Goal: Task Accomplishment & Management: Manage account settings

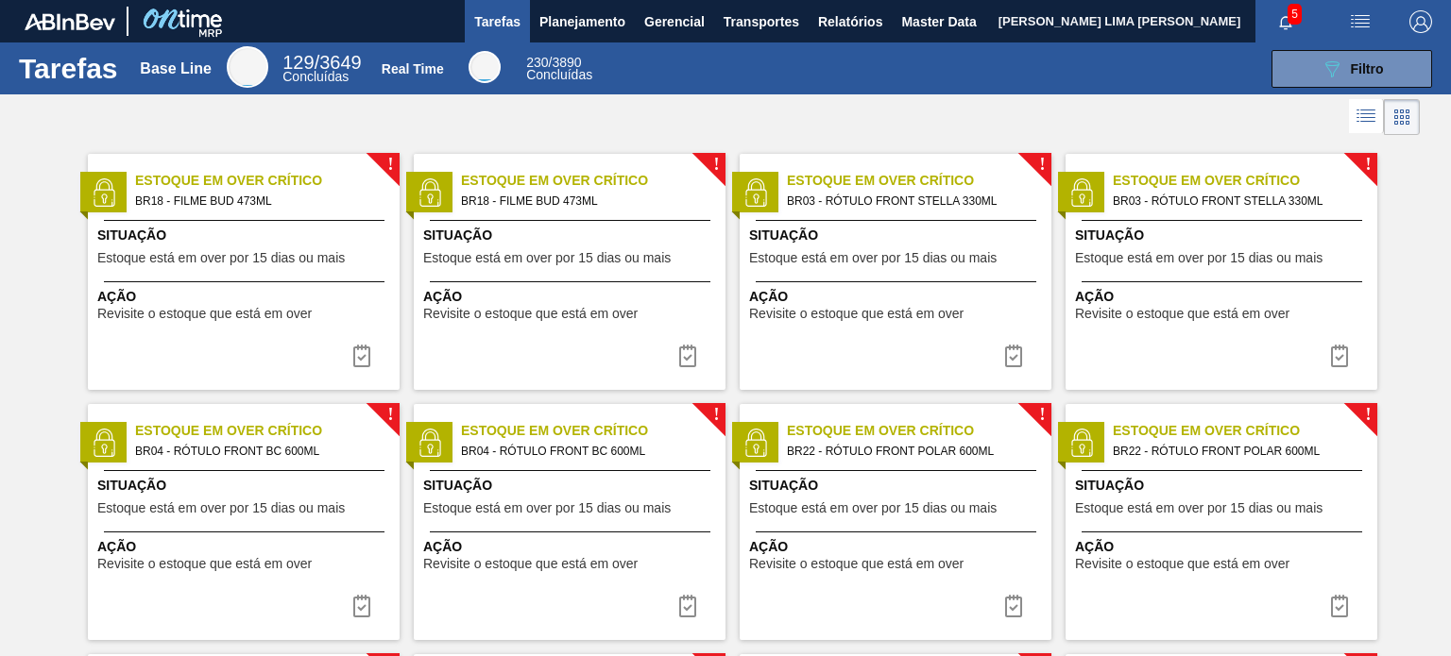
click at [569, 42] on div "Tarefas Base Line 129 / 3649 Concluídas Real Time 230 / 3890 Concluídas 089F7B8…" at bounding box center [725, 68] width 1451 height 52
click at [569, 32] on span "Planejamento" at bounding box center [582, 21] width 86 height 23
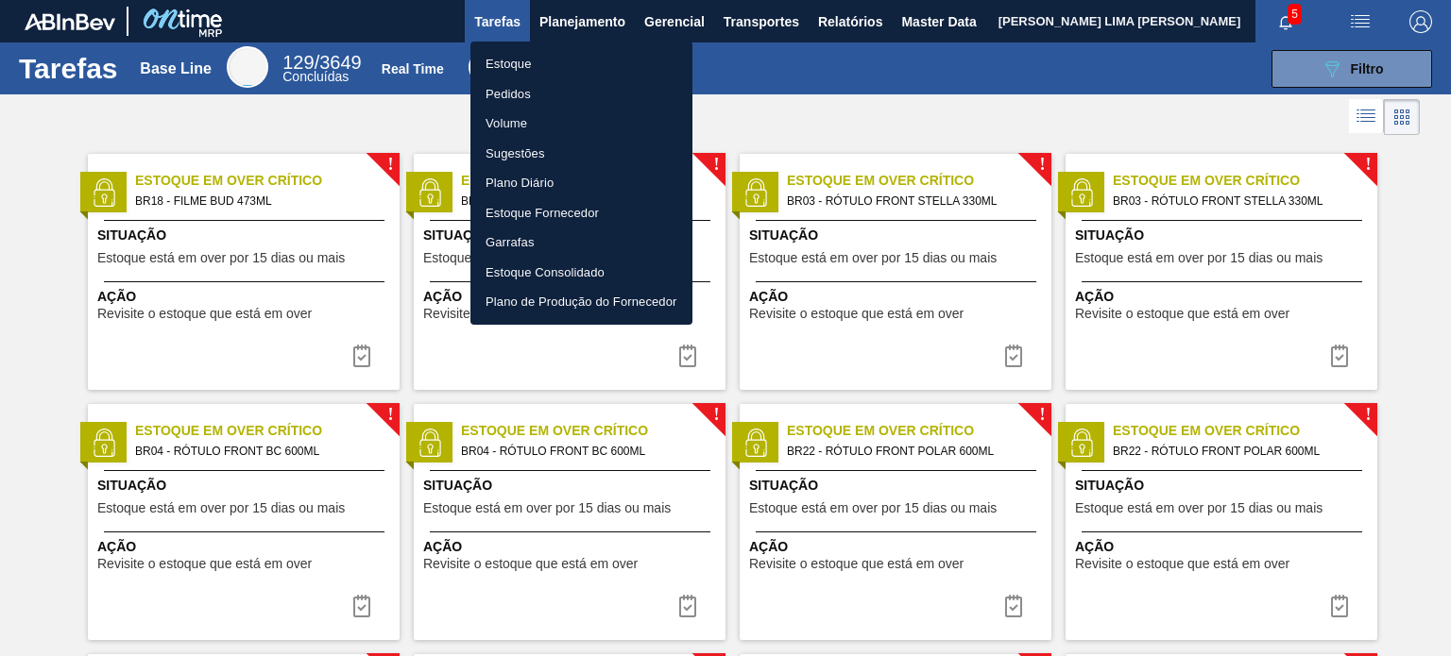
click at [570, 60] on li "Estoque" at bounding box center [581, 64] width 222 height 30
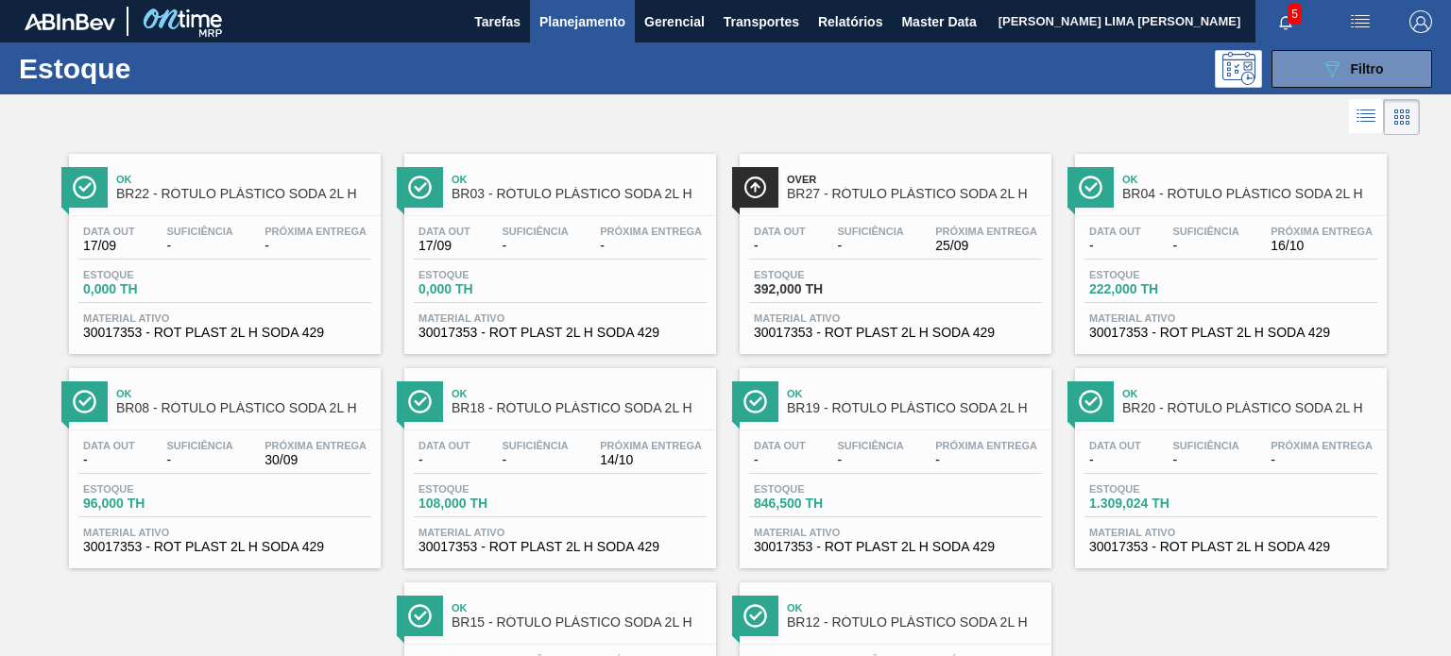
click at [891, 237] on div "Suficiência -" at bounding box center [870, 239] width 76 height 27
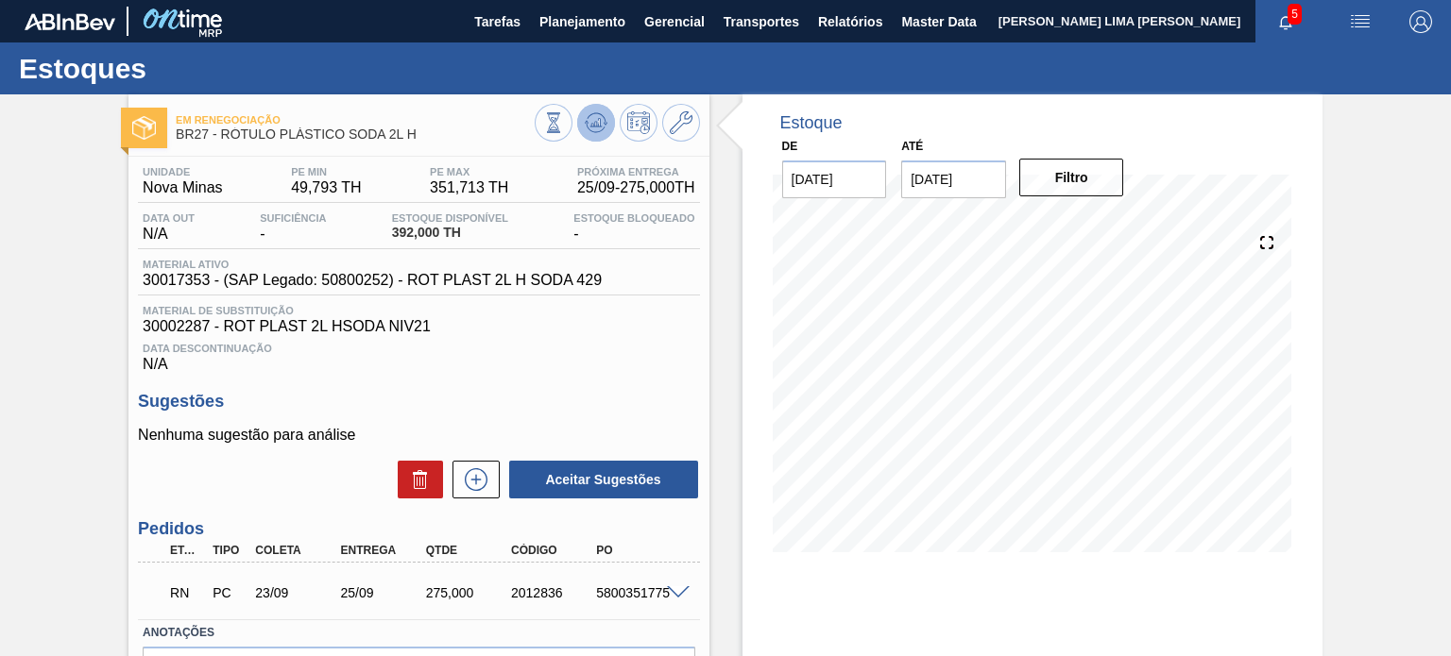
click at [604, 112] on icon at bounding box center [596, 122] width 23 height 23
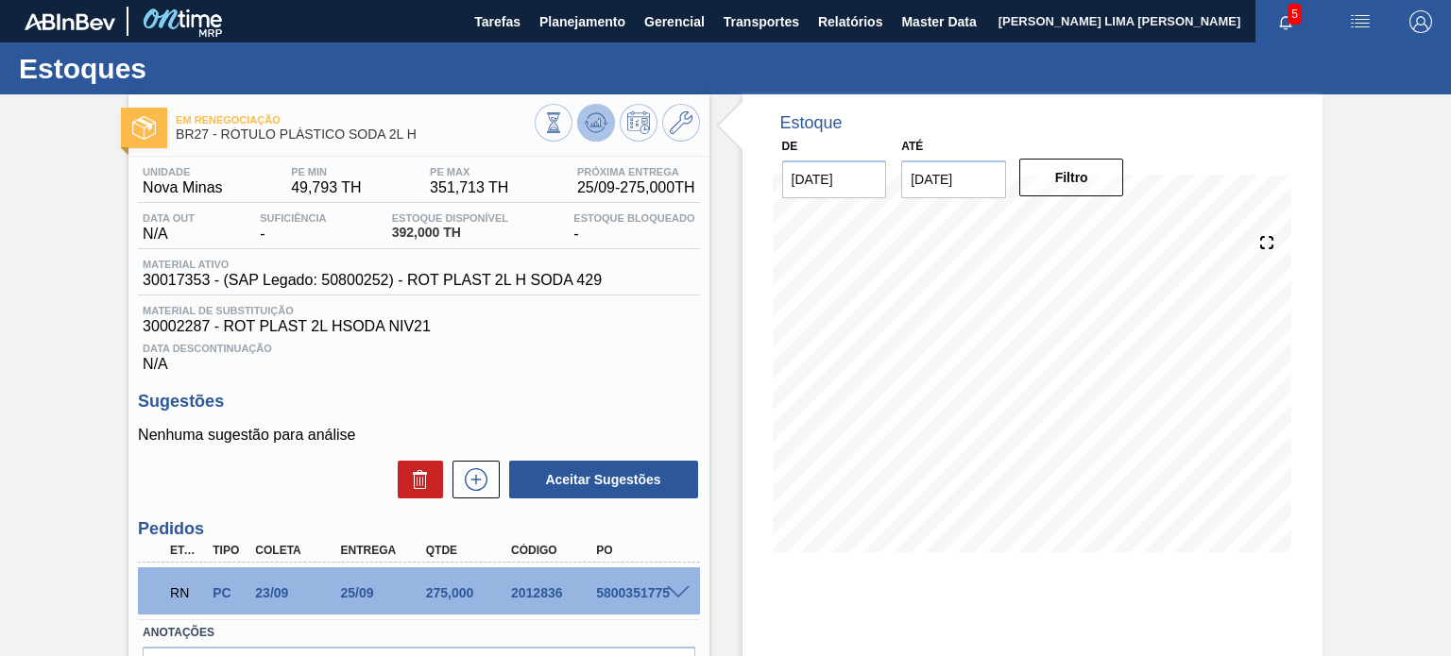
click at [598, 129] on icon at bounding box center [596, 122] width 23 height 23
click at [574, 11] on span "Planejamento" at bounding box center [582, 21] width 86 height 23
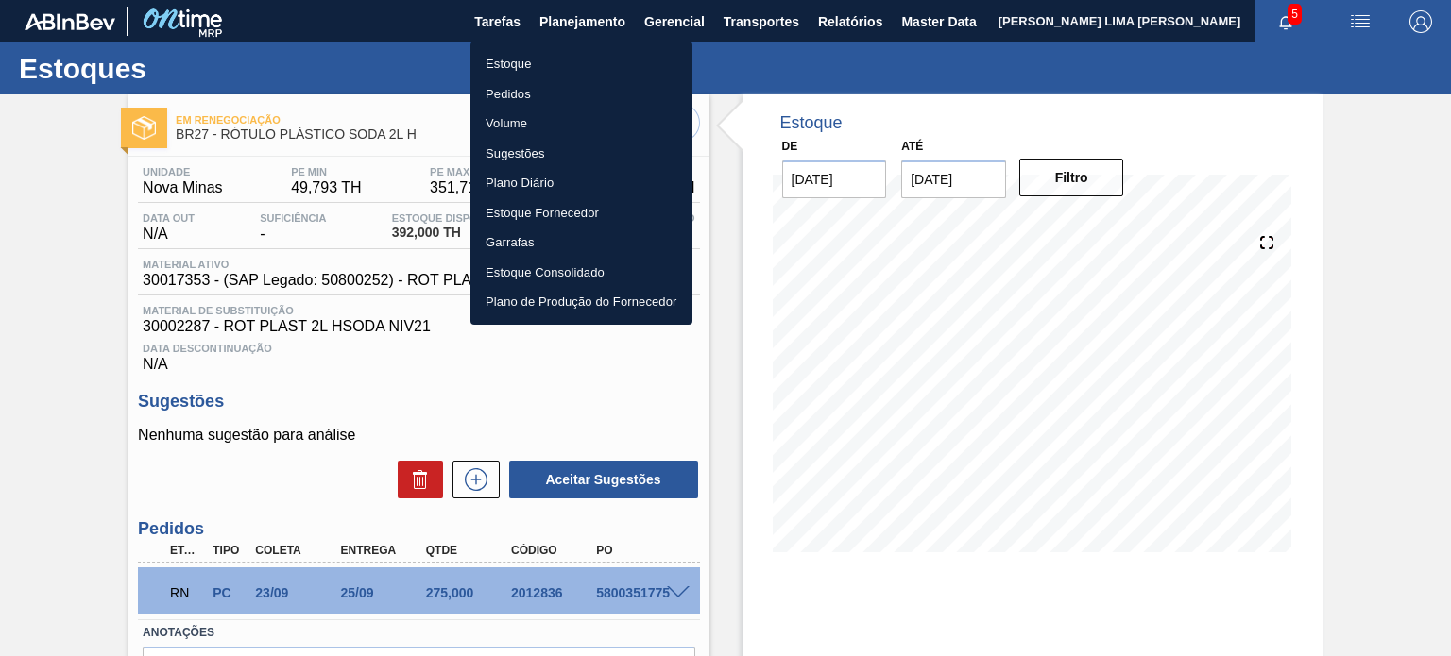
click at [542, 56] on li "Estoque" at bounding box center [581, 64] width 222 height 30
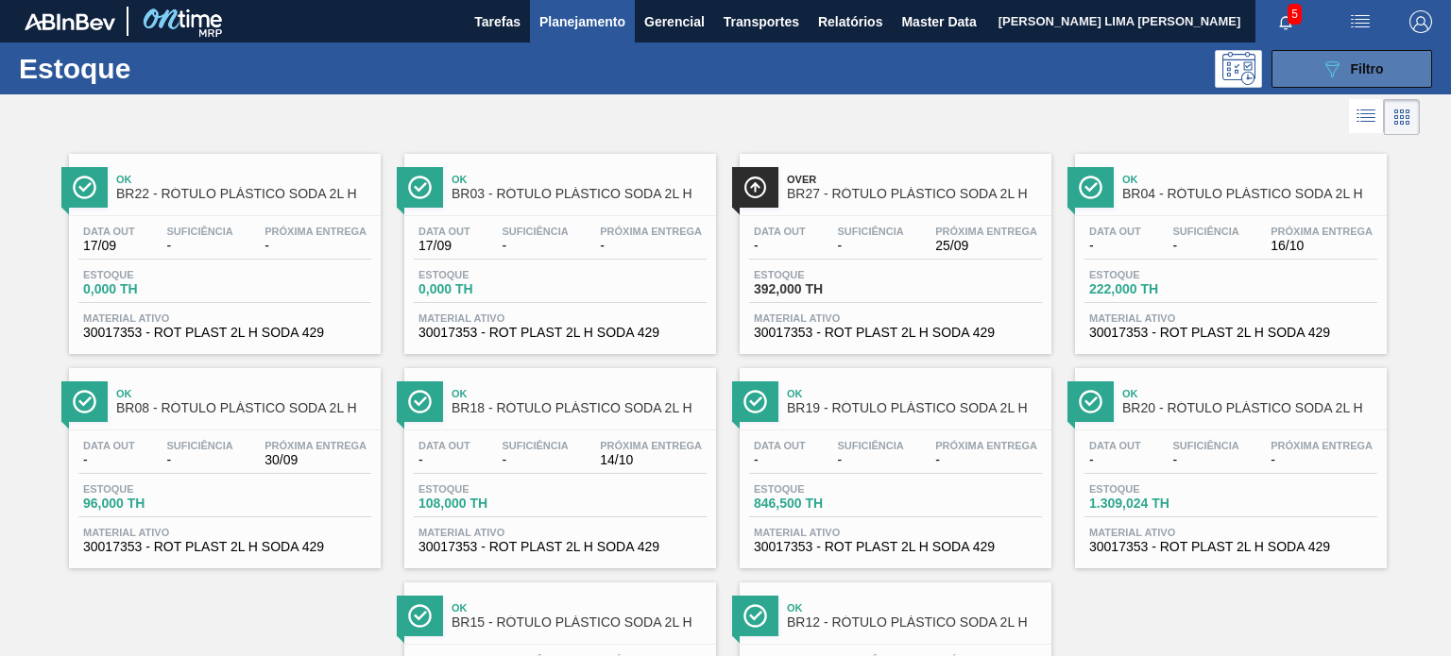
click at [1323, 78] on icon "089F7B8B-B2A5-4AFE-B5C0-19BA573D28AC" at bounding box center [1331, 69] width 23 height 23
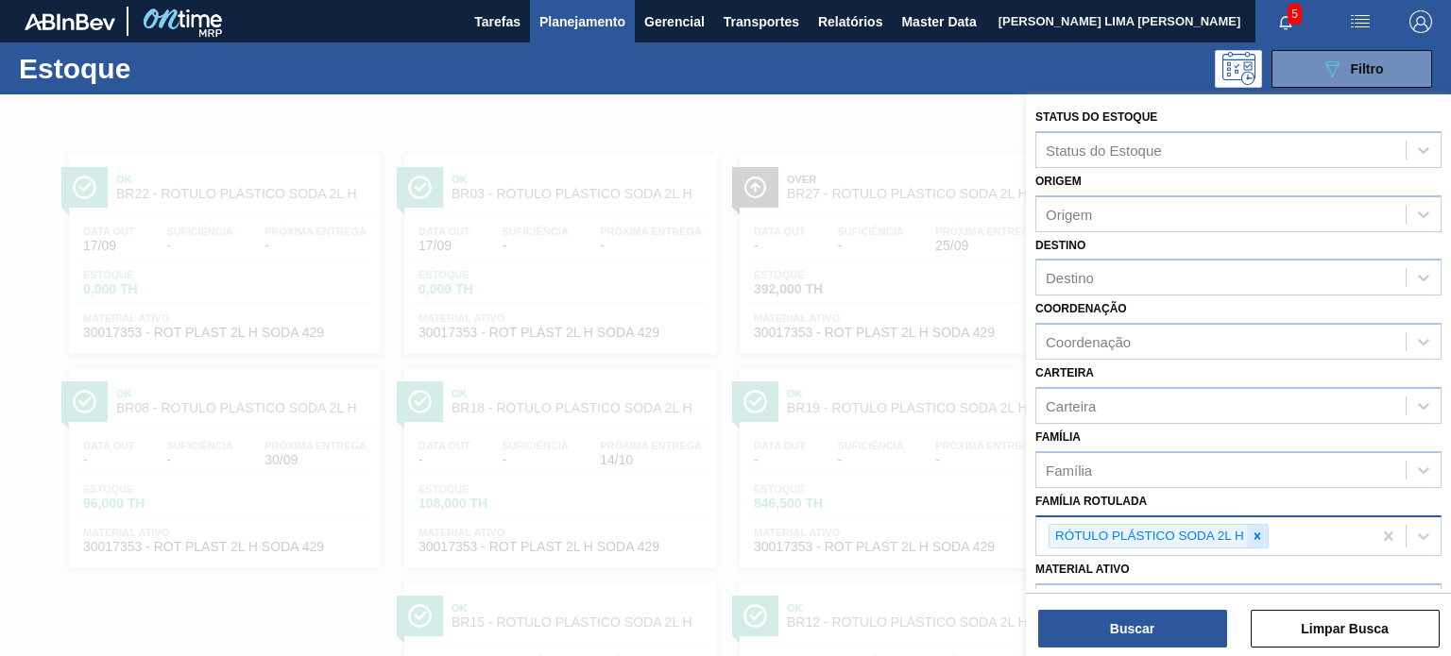
click at [1254, 542] on div at bounding box center [1257, 537] width 21 height 24
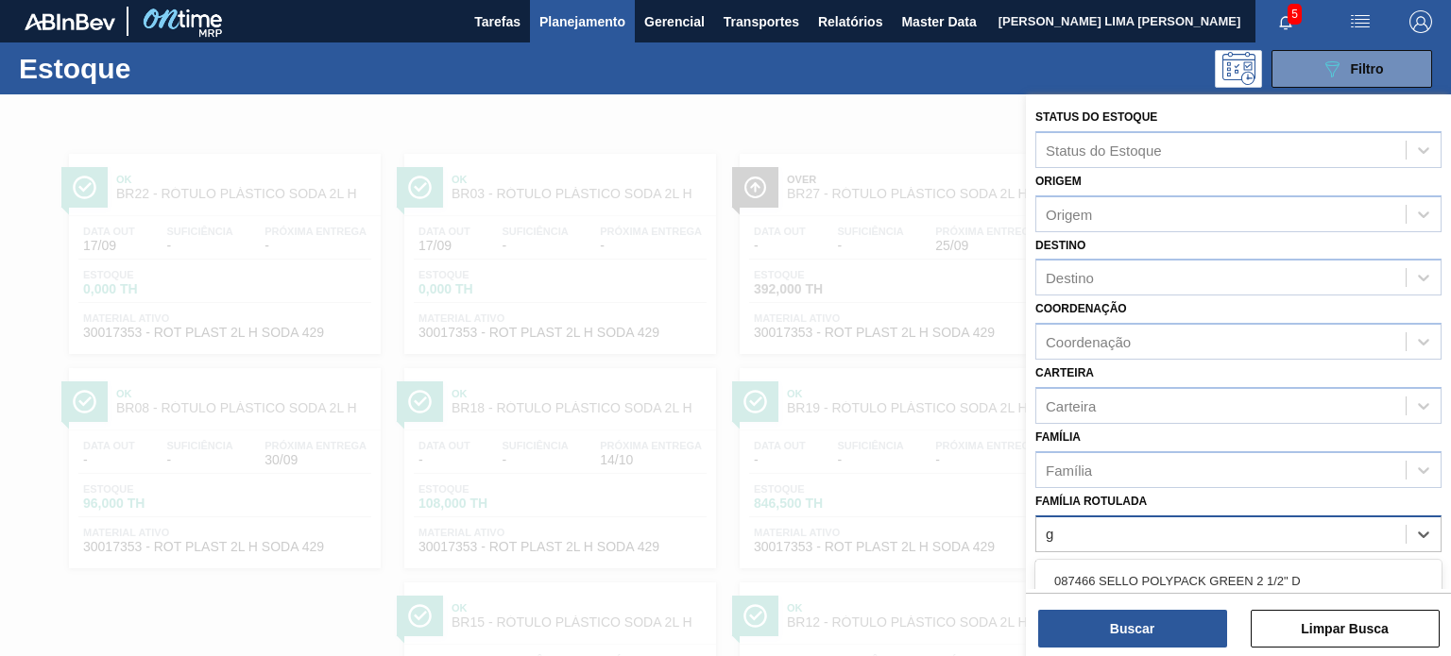
scroll to position [171, 0]
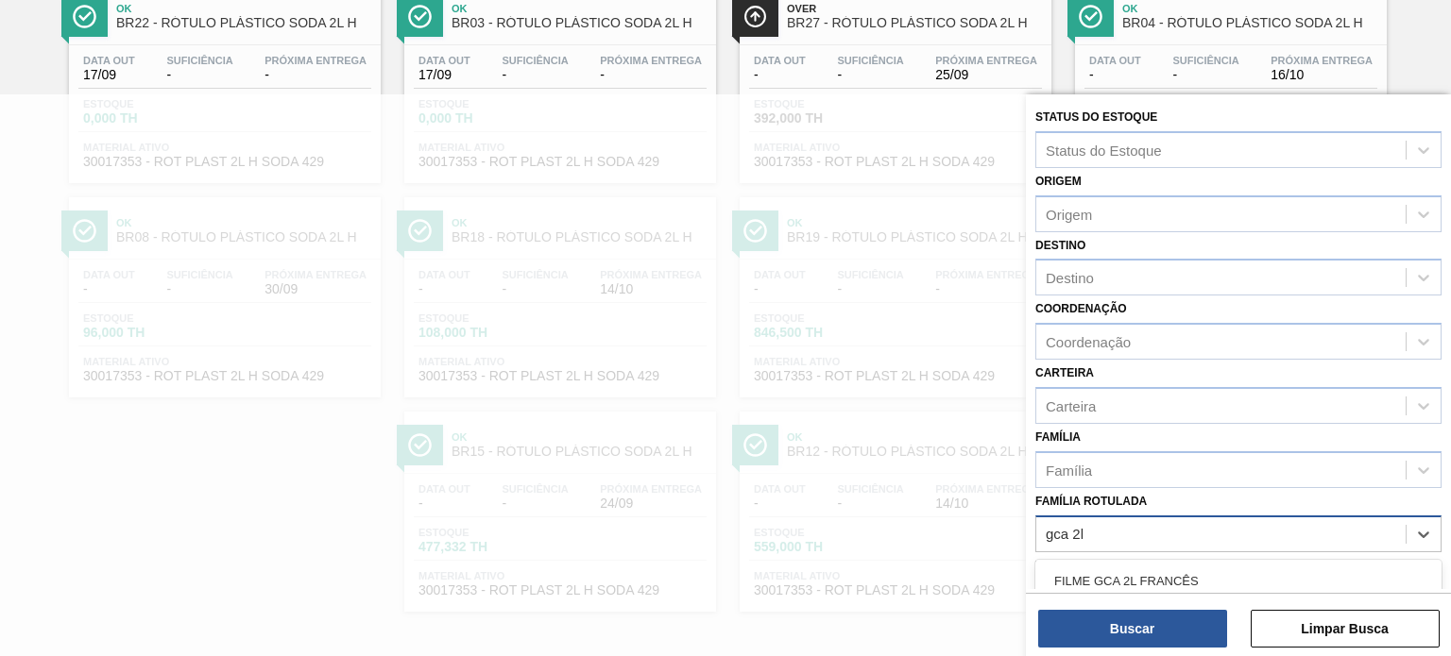
type Rotulada "gca 2l h"
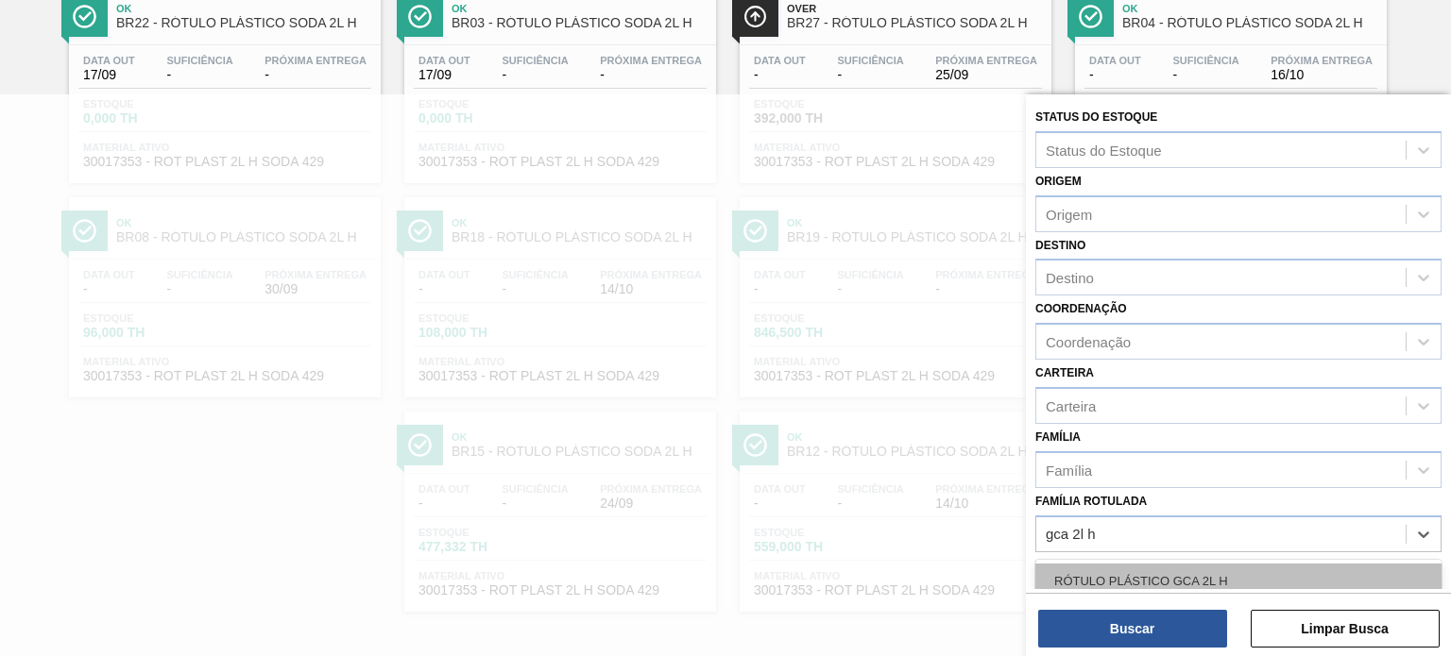
click at [1213, 568] on div "RÓTULO PLÁSTICO GCA 2L H" at bounding box center [1238, 581] width 406 height 35
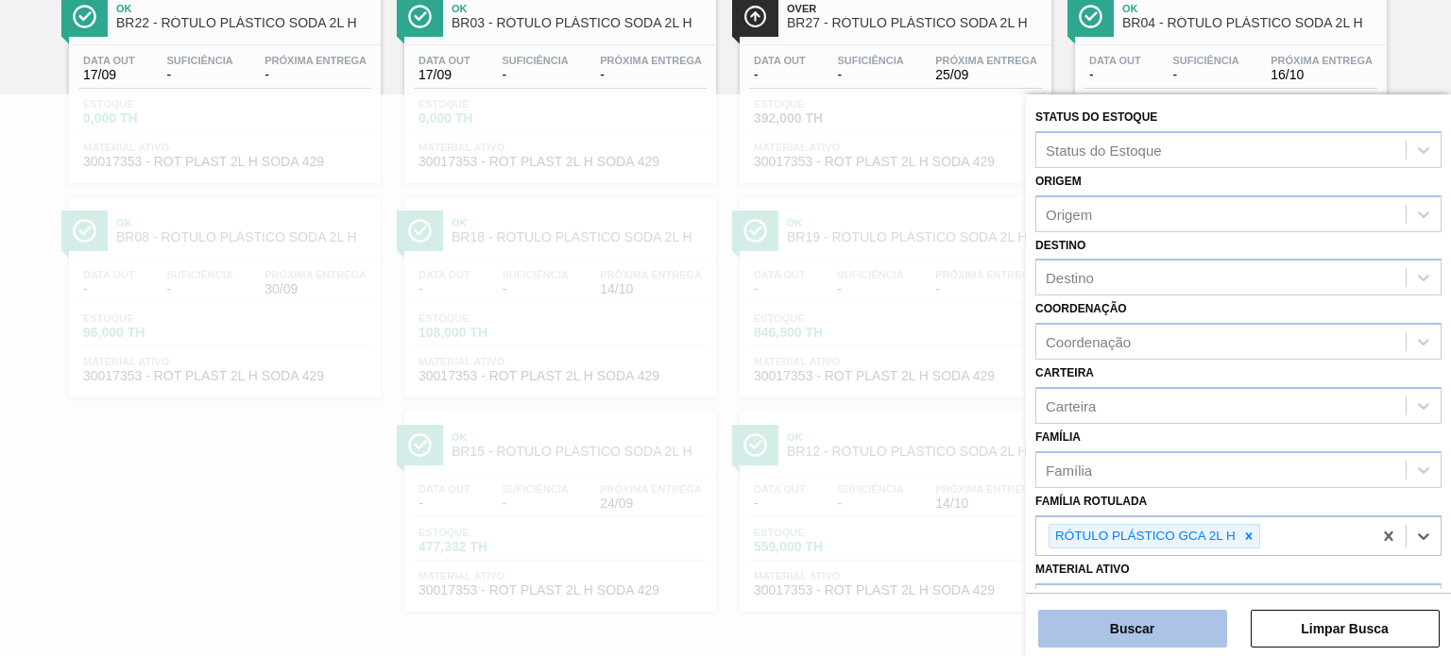
click at [1204, 619] on button "Buscar" at bounding box center [1132, 629] width 189 height 38
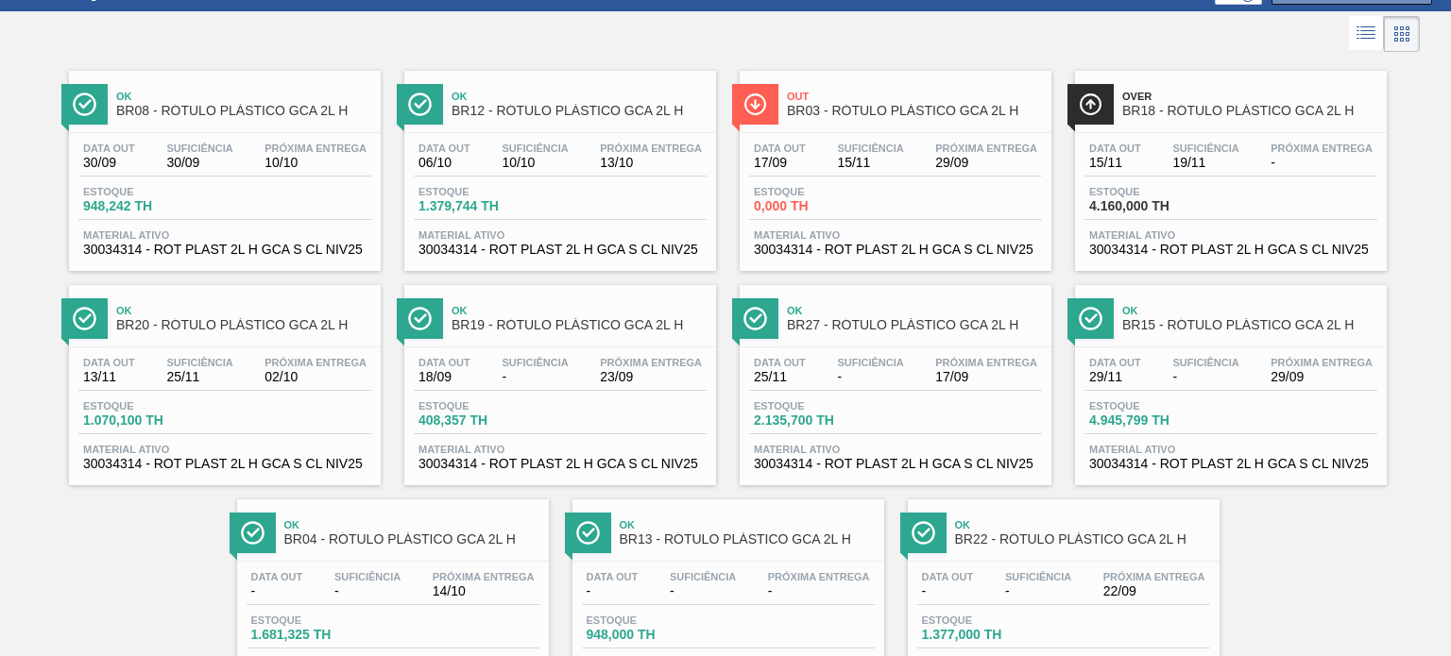
scroll to position [0, 0]
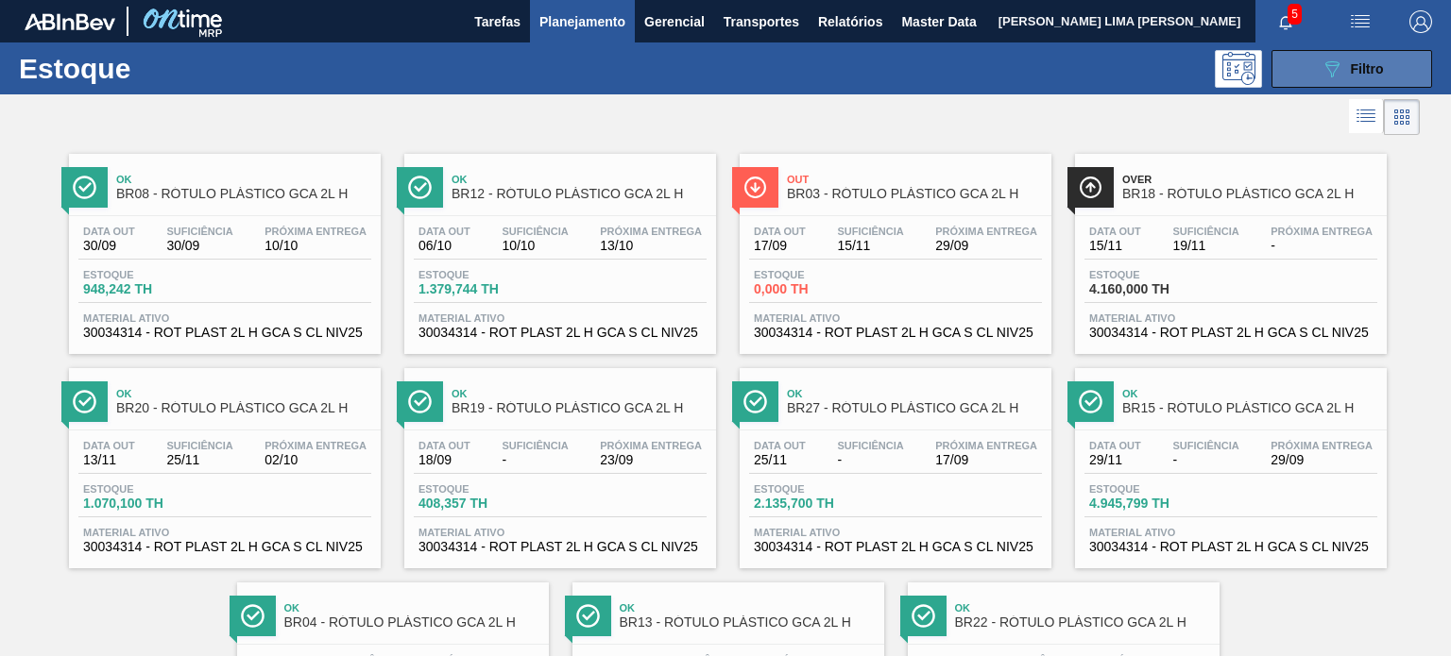
click at [1327, 59] on icon "089F7B8B-B2A5-4AFE-B5C0-19BA573D28AC" at bounding box center [1331, 69] width 23 height 23
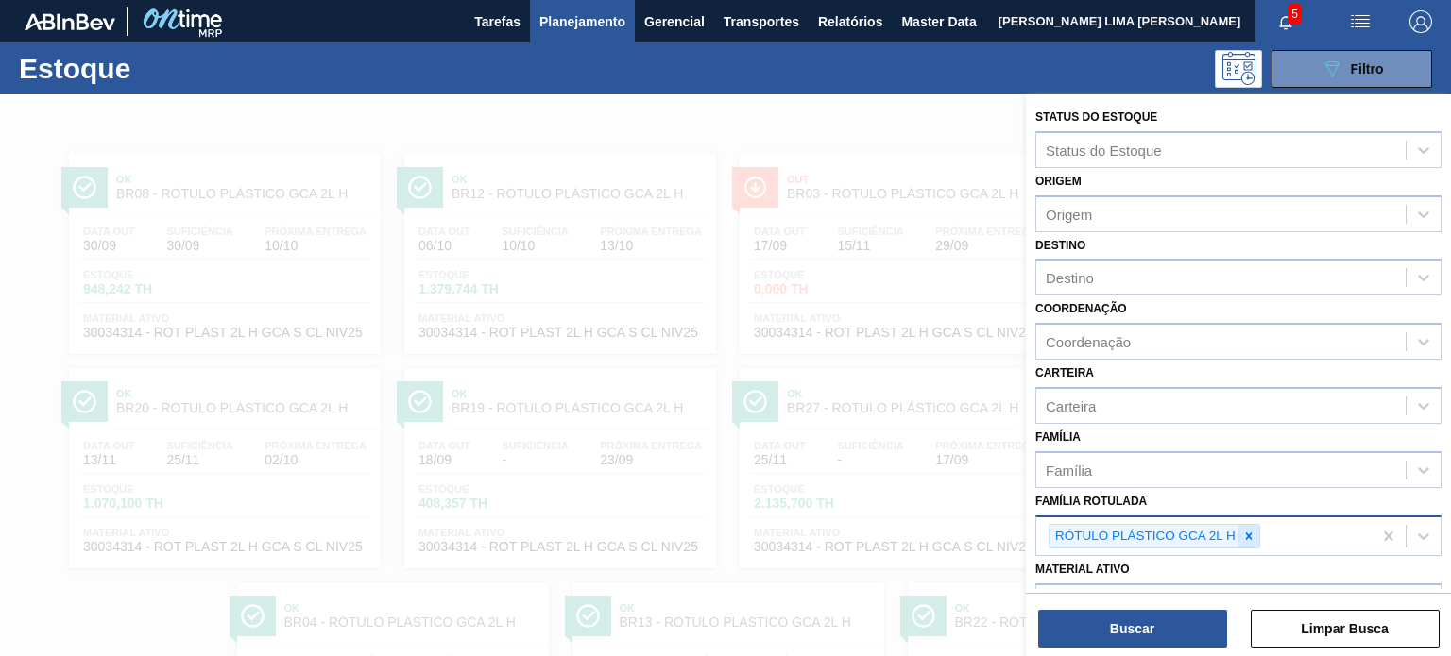
click at [1246, 535] on icon at bounding box center [1249, 536] width 7 height 7
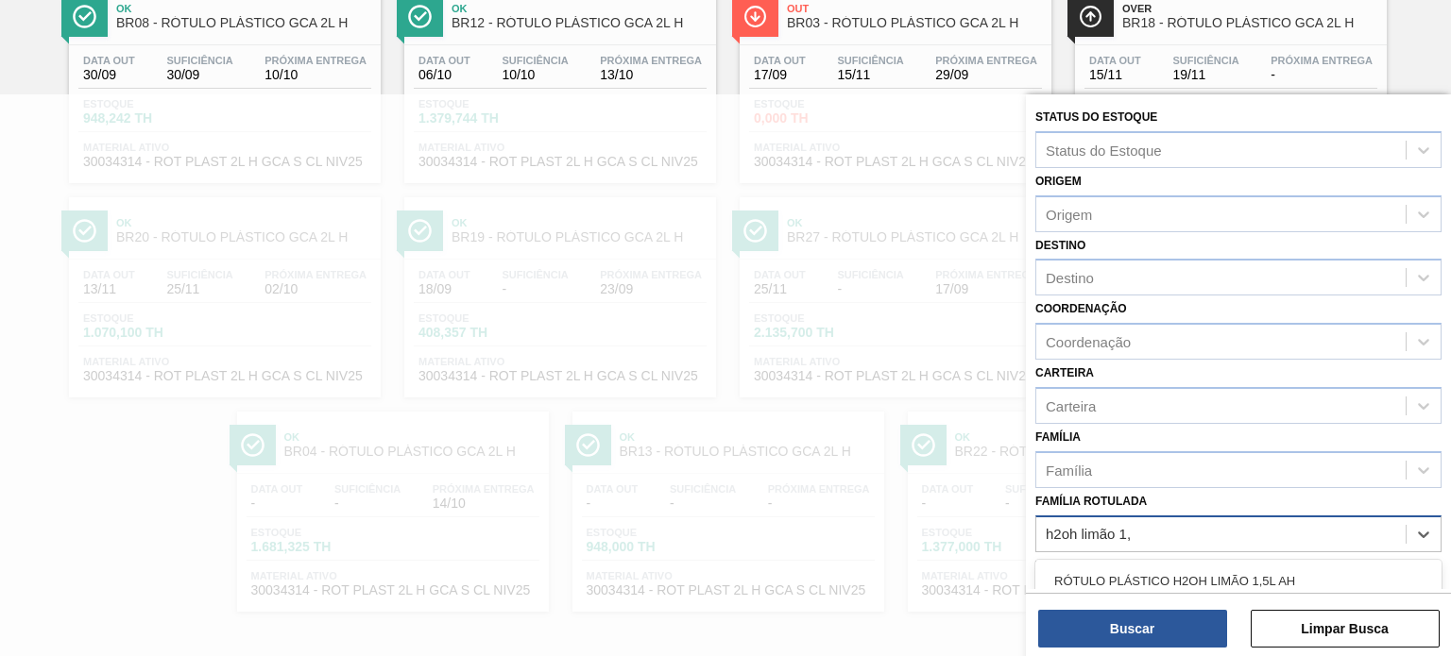
type Rotulada "h2oh limão 1,5"
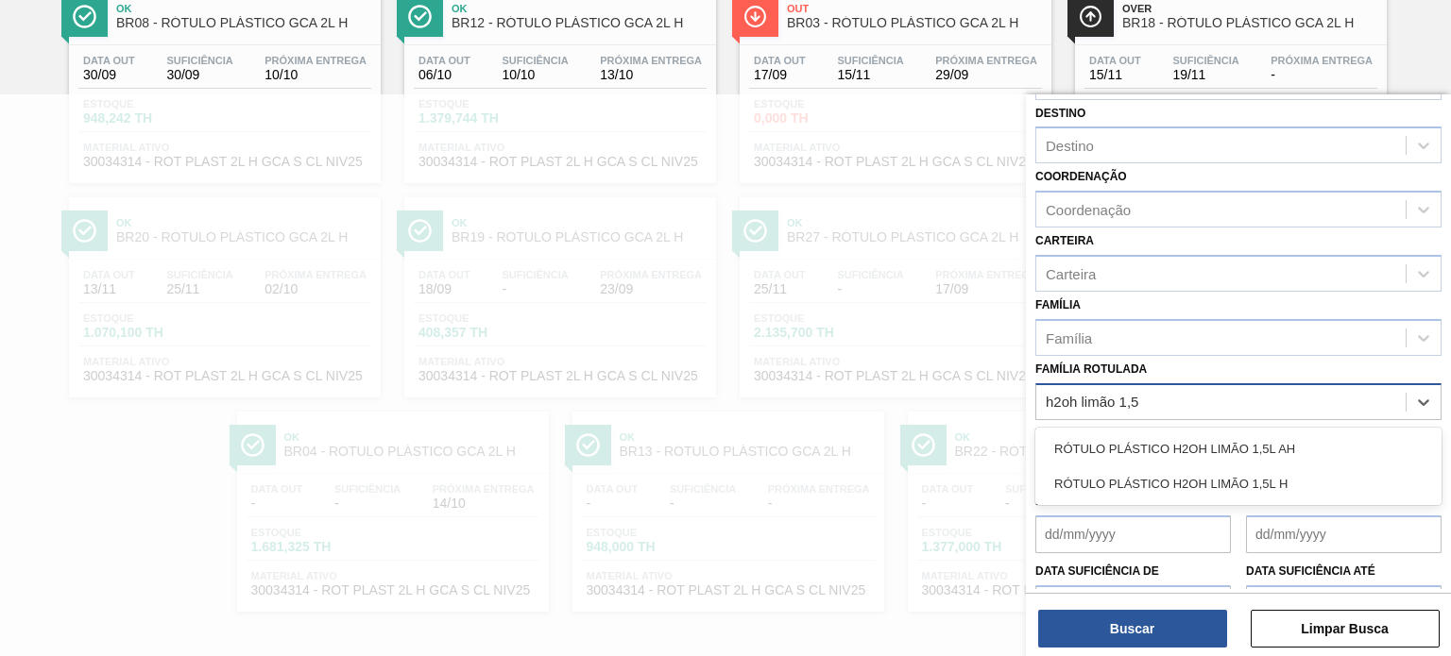
scroll to position [189, 0]
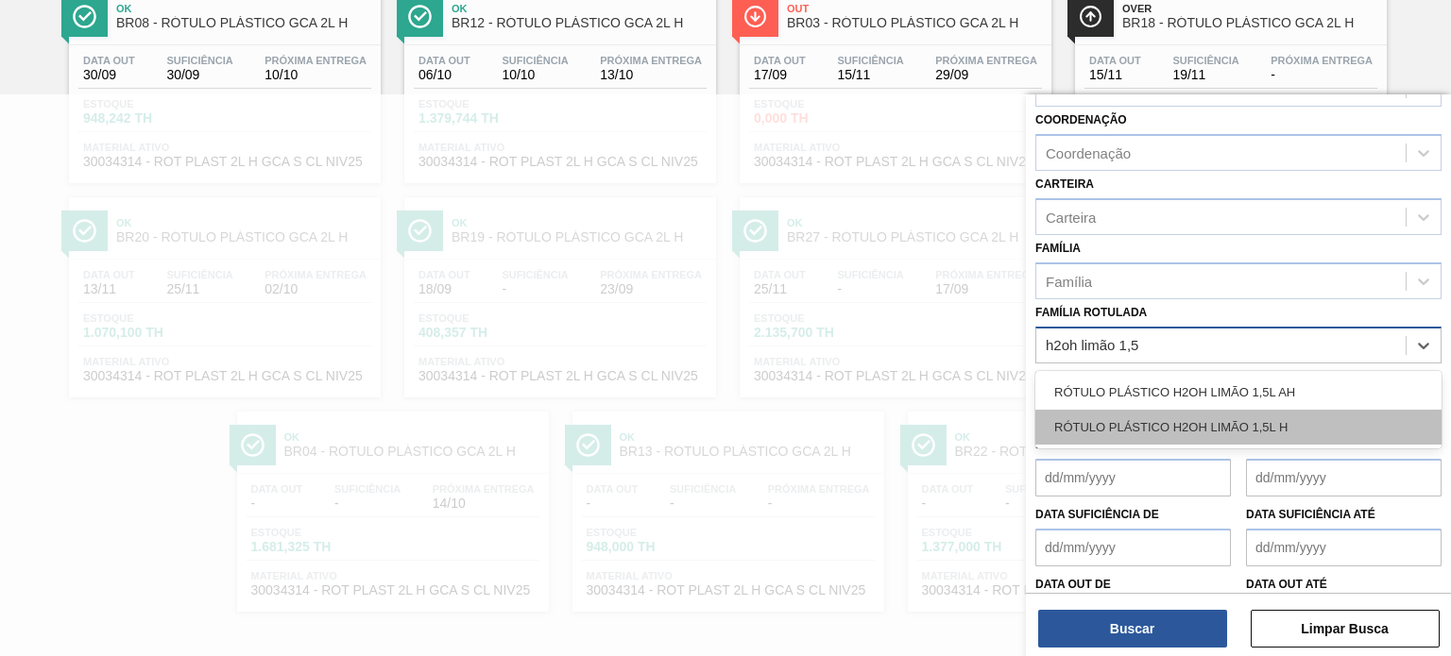
click at [1265, 418] on div "RÓTULO PLÁSTICO H2OH LIMÃO 1,5L H" at bounding box center [1238, 427] width 406 height 35
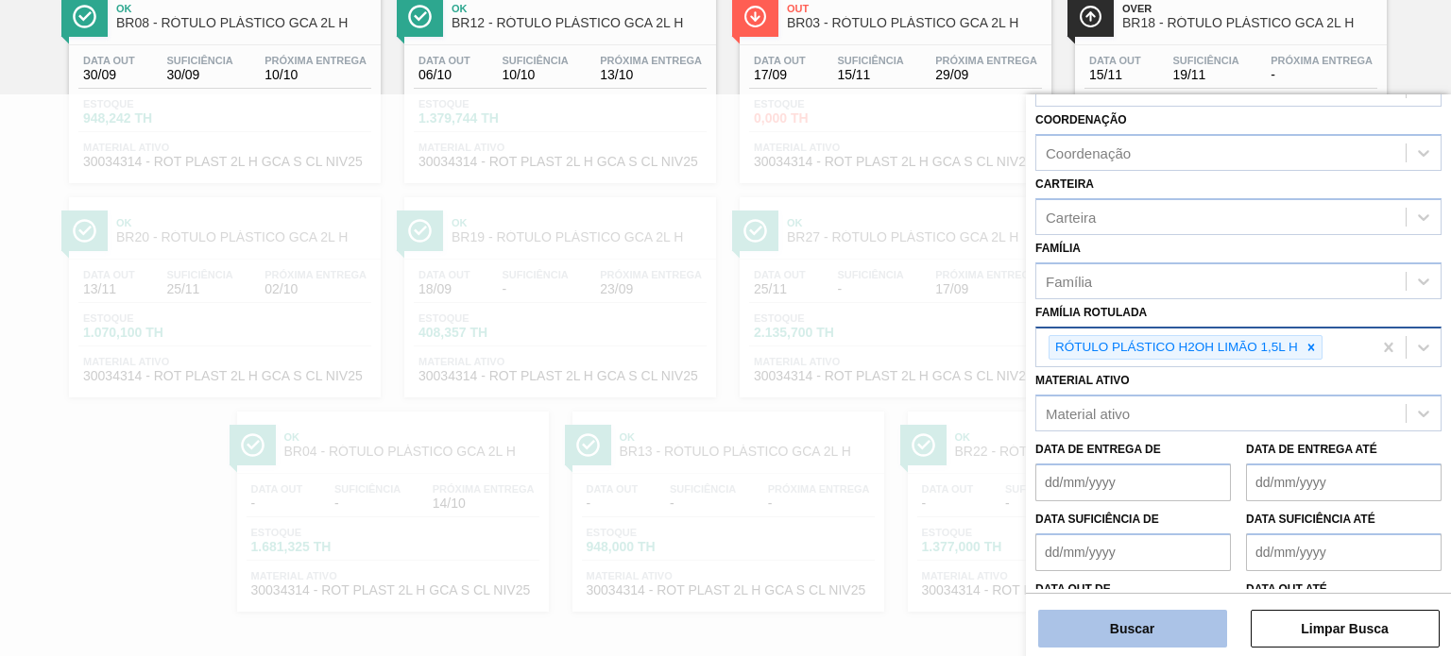
click at [1156, 642] on button "Buscar" at bounding box center [1132, 629] width 189 height 38
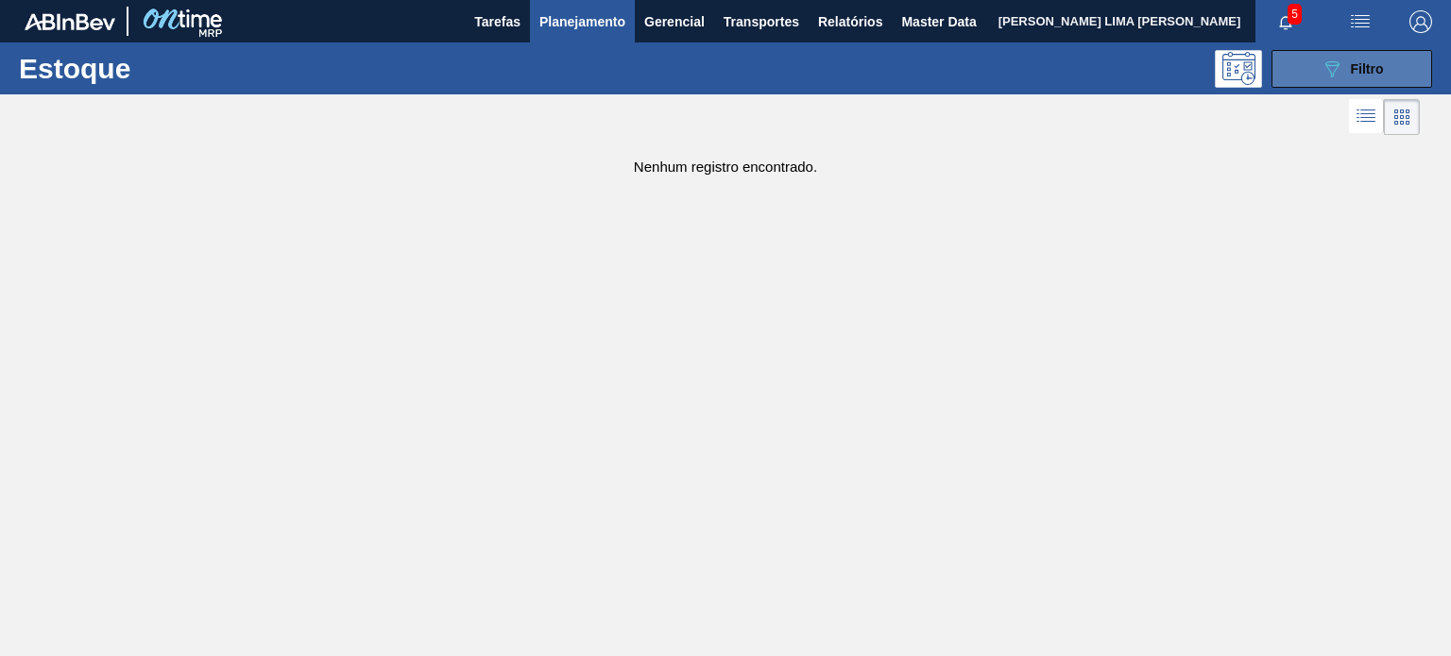
click at [1321, 78] on icon "089F7B8B-B2A5-4AFE-B5C0-19BA573D28AC" at bounding box center [1331, 69] width 23 height 23
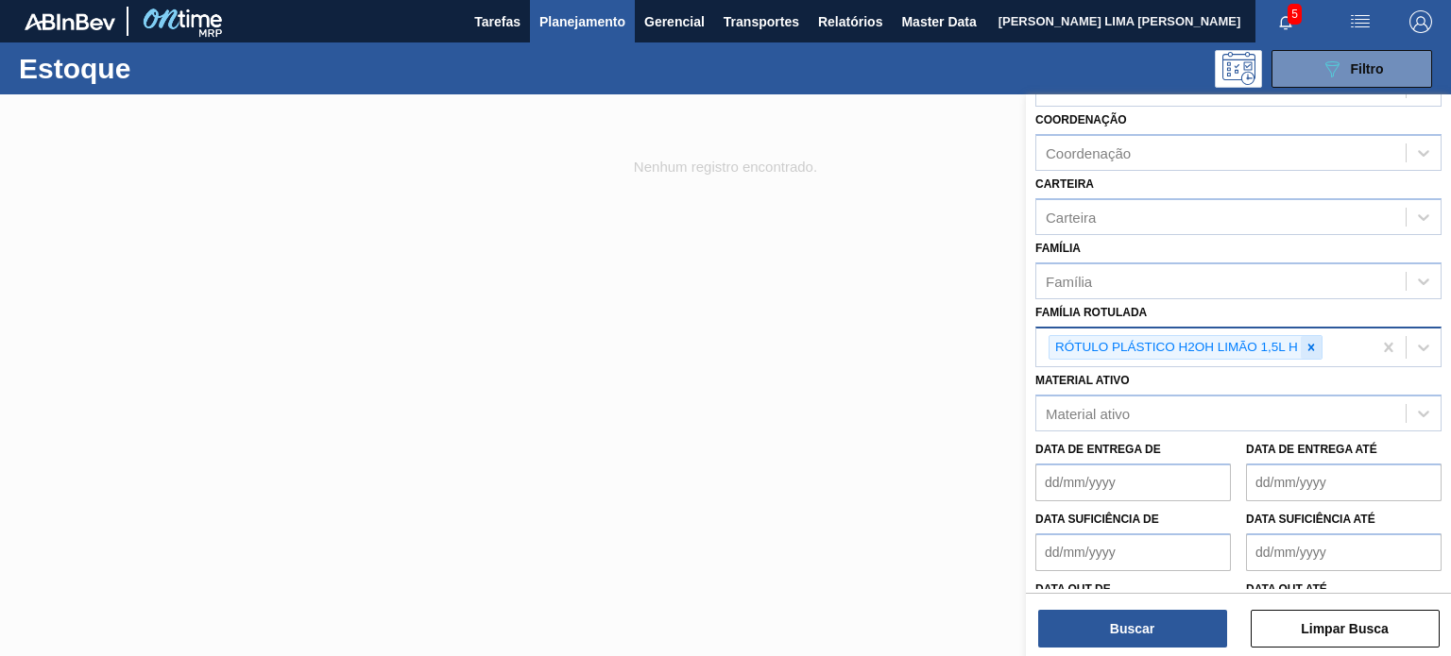
click at [1318, 347] on div at bounding box center [1310, 348] width 21 height 24
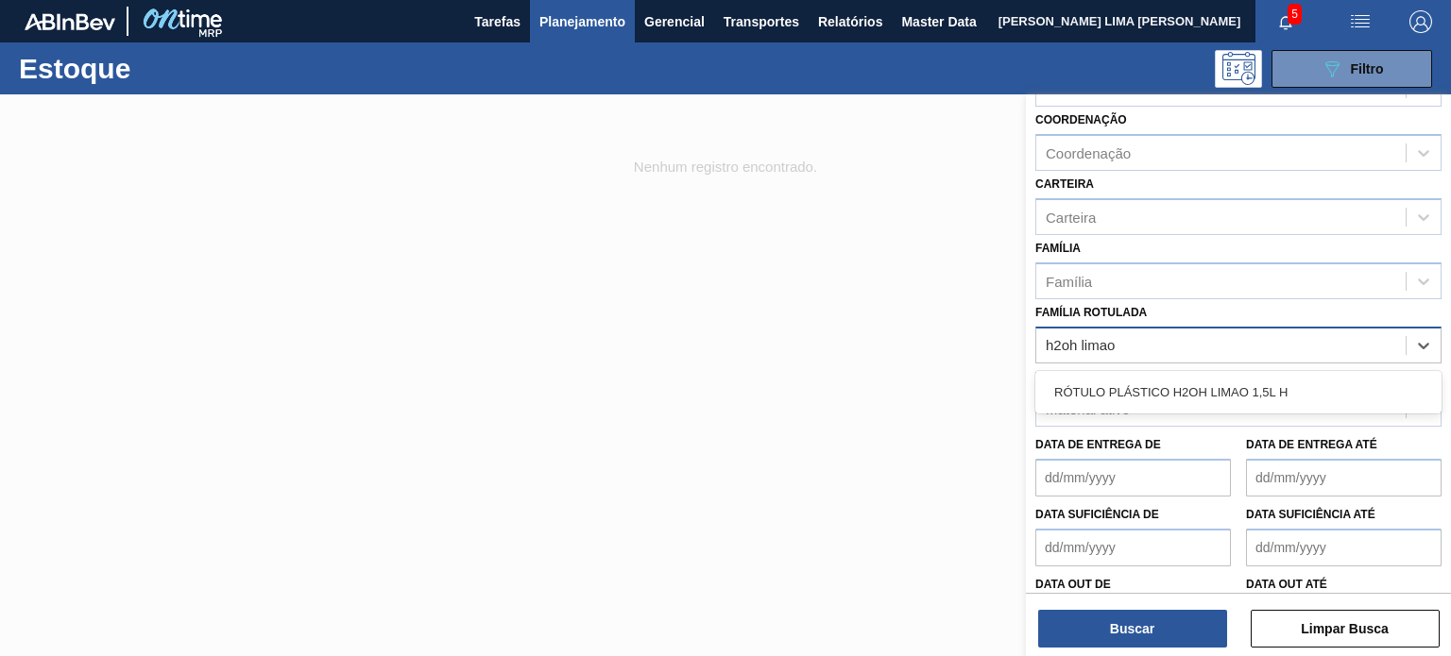
type Rotulada "h2oh limao"
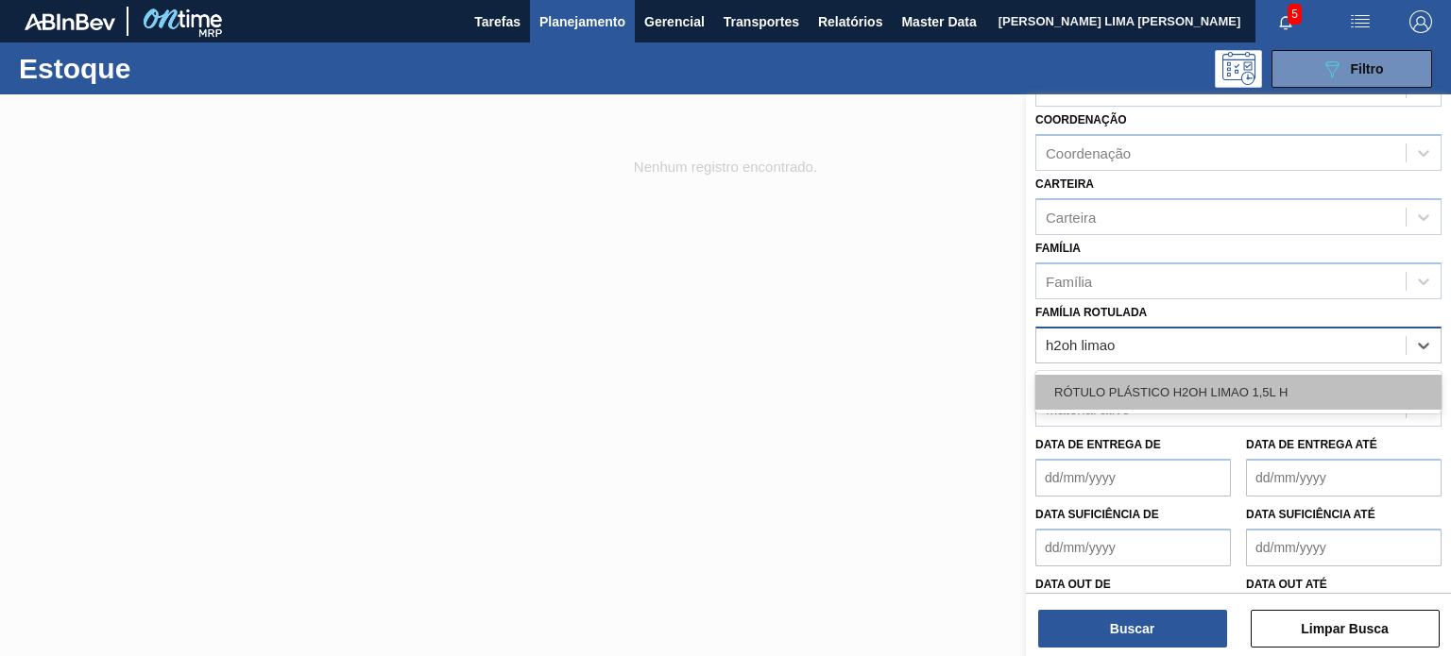
click at [1291, 381] on div "RÓTULO PLÁSTICO H2OH LIMAO 1,5L H" at bounding box center [1238, 392] width 406 height 35
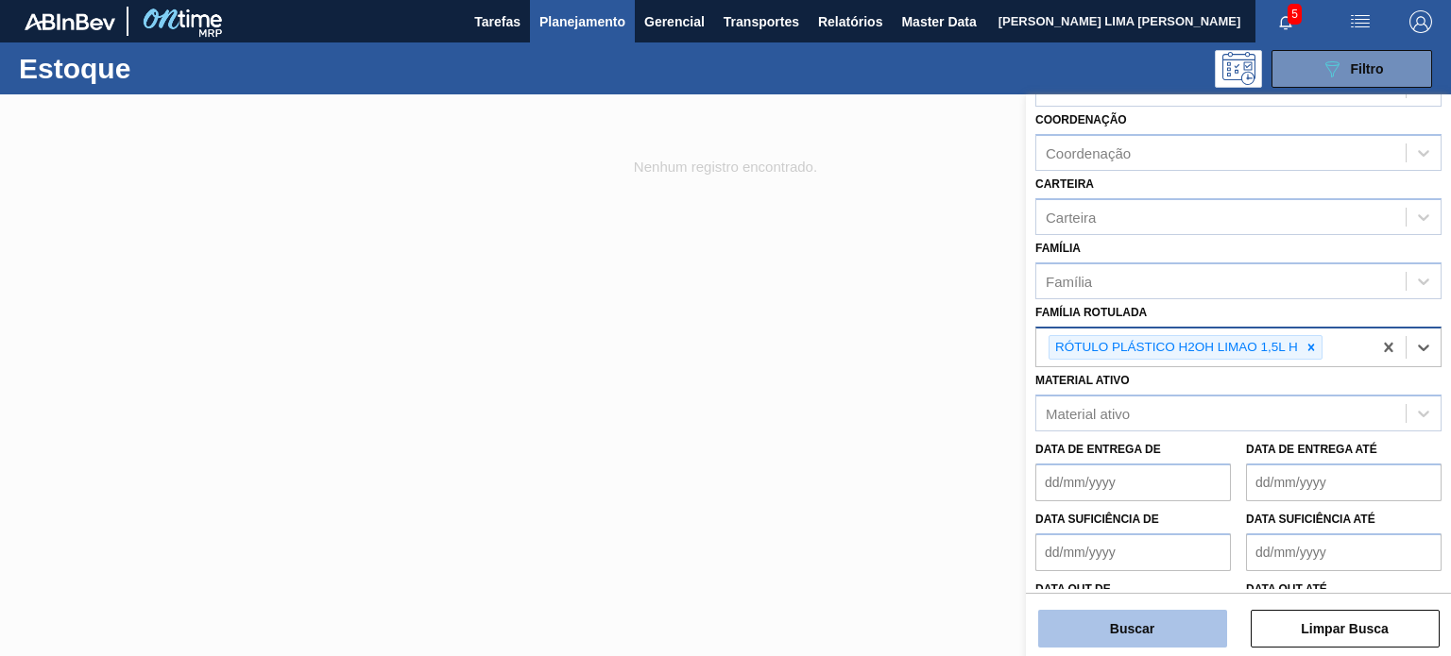
click at [1161, 626] on button "Buscar" at bounding box center [1132, 629] width 189 height 38
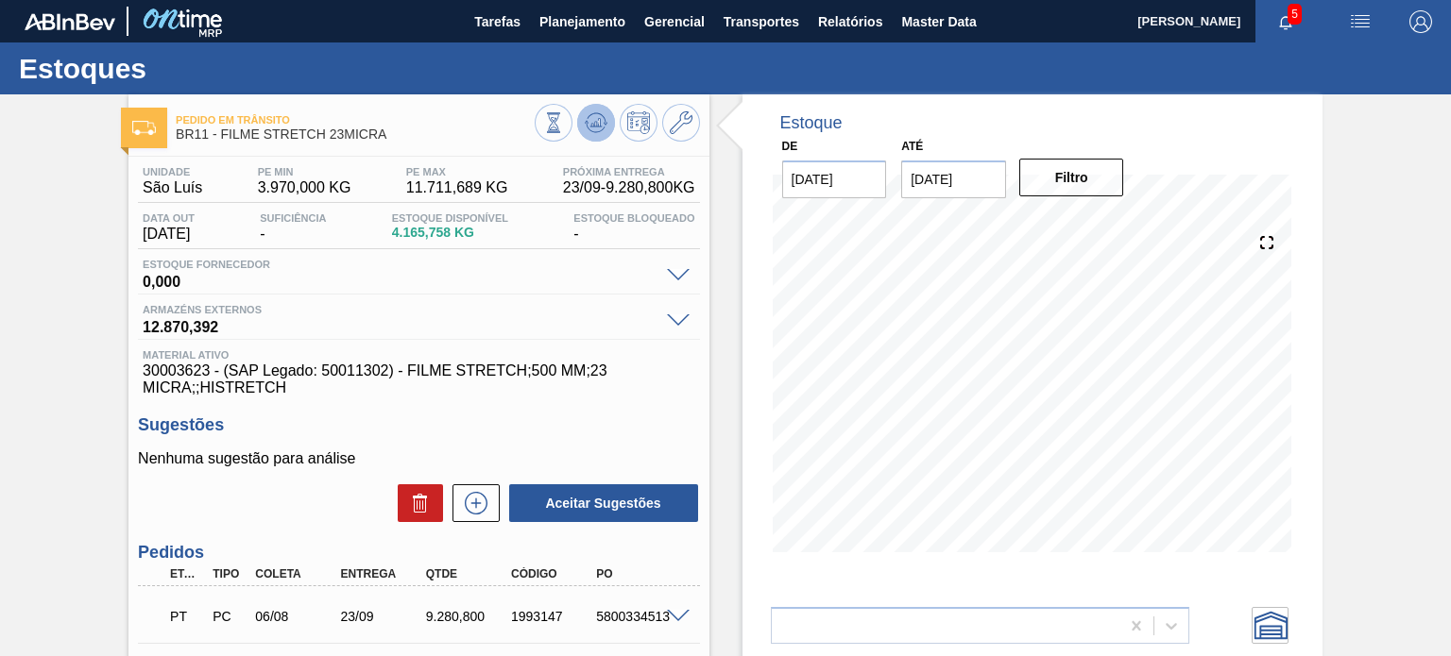
click at [593, 123] on icon at bounding box center [595, 122] width 12 height 8
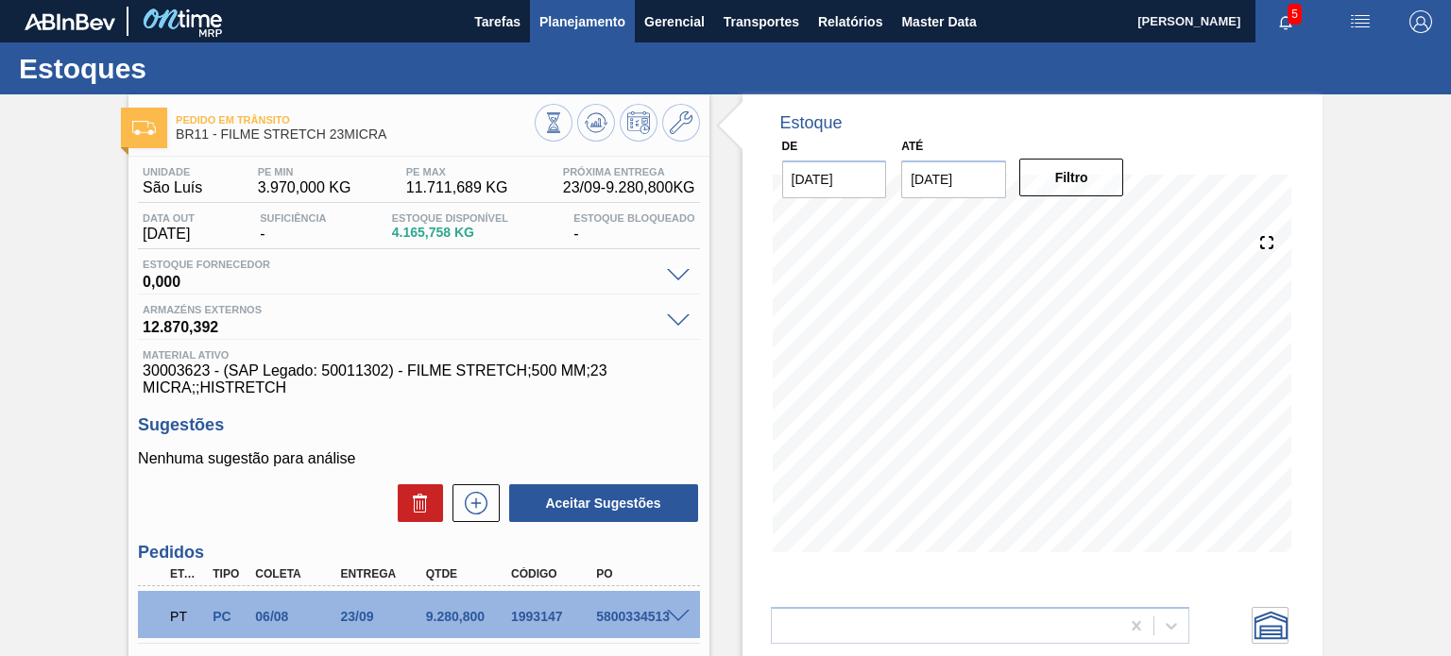
click at [556, 31] on span "Planejamento" at bounding box center [582, 21] width 86 height 23
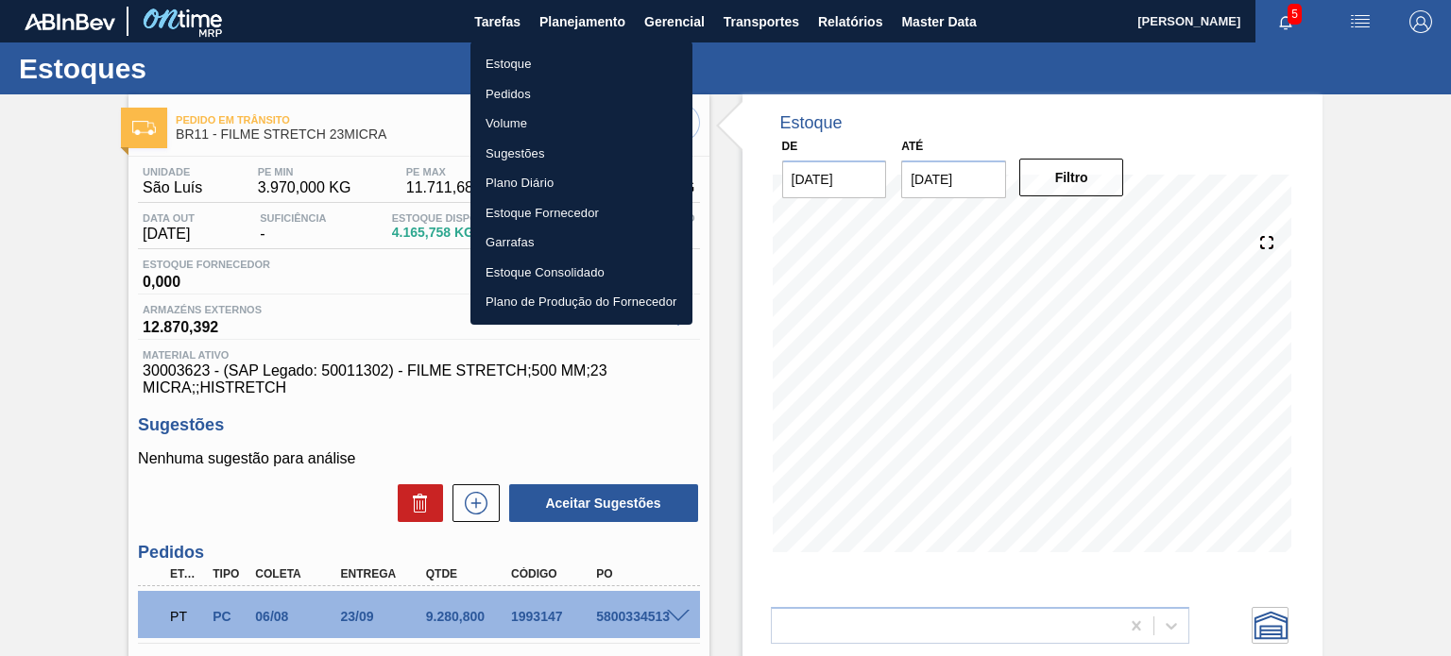
click at [546, 63] on li "Estoque" at bounding box center [581, 64] width 222 height 30
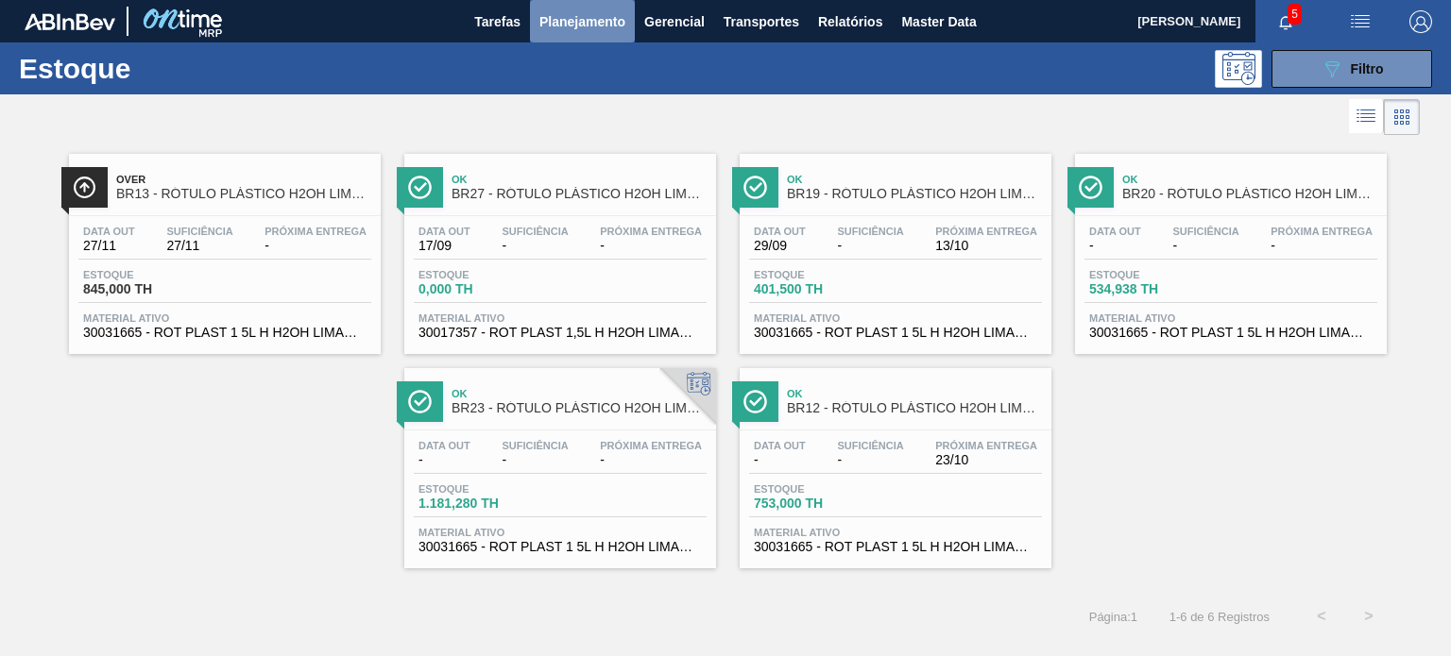
click at [593, 21] on span "Planejamento" at bounding box center [582, 21] width 86 height 23
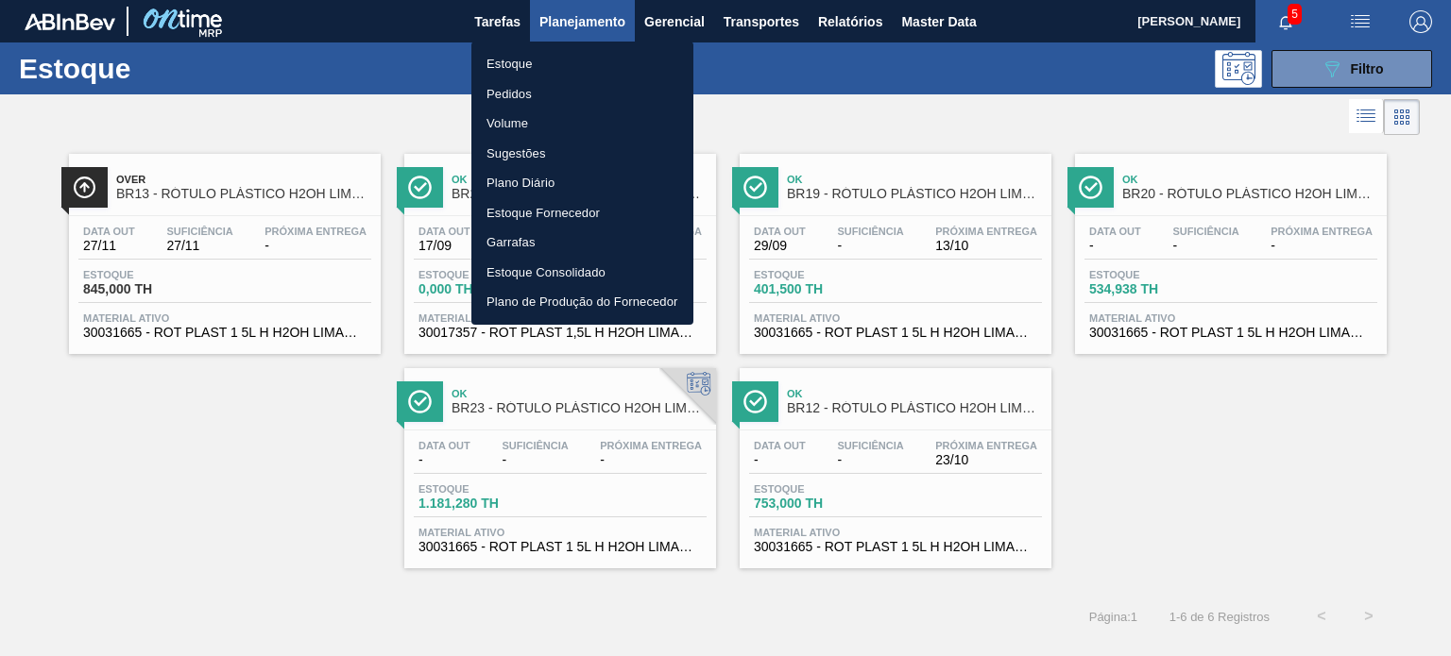
click at [570, 88] on li "Pedidos" at bounding box center [582, 94] width 222 height 30
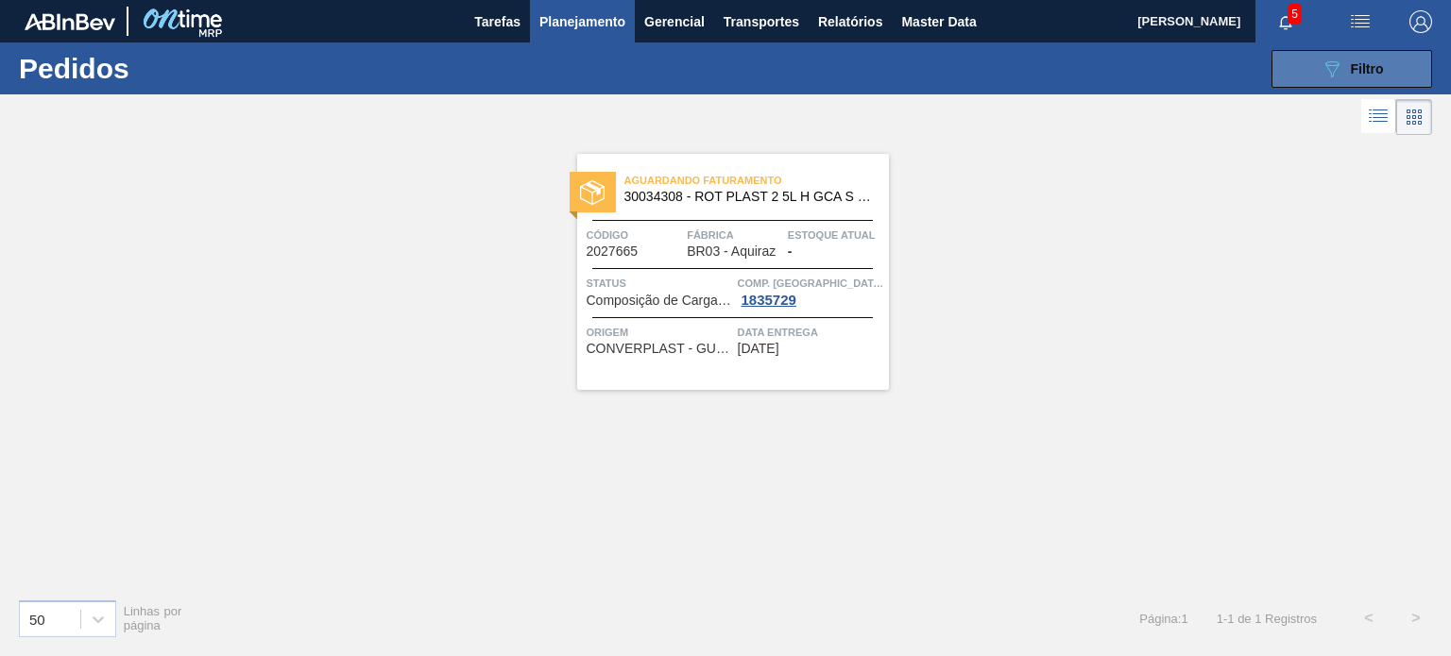
click at [1377, 68] on span "Filtro" at bounding box center [1366, 68] width 33 height 15
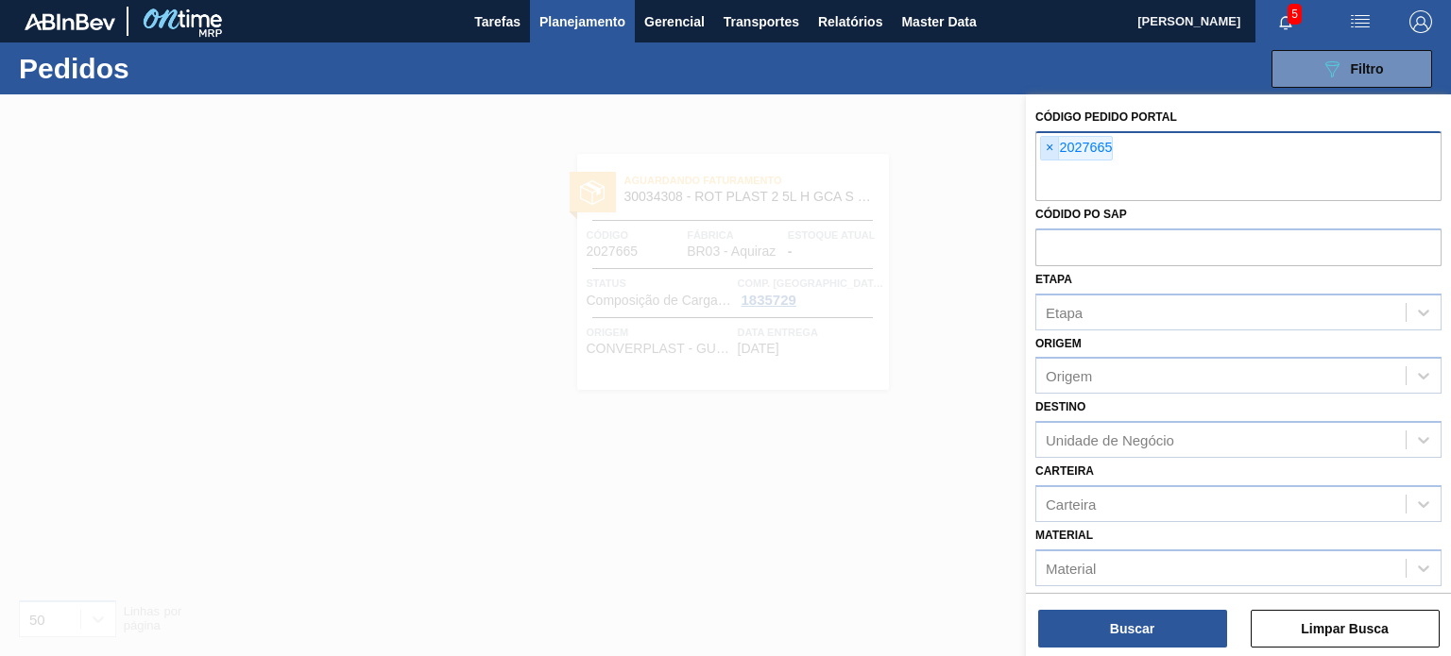
click at [1049, 144] on span "×" at bounding box center [1050, 148] width 18 height 23
paste input "text"
click at [1111, 645] on button "Buscar" at bounding box center [1132, 629] width 189 height 38
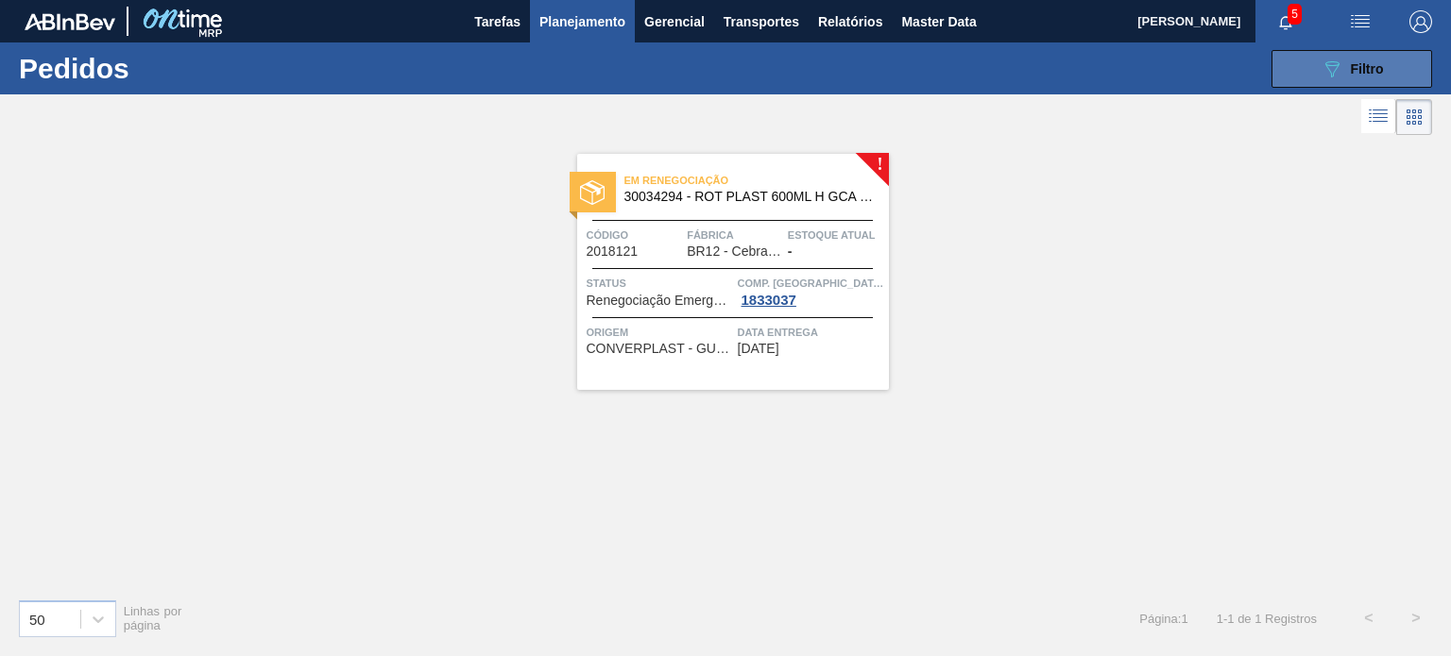
click at [1301, 75] on button "089F7B8B-B2A5-4AFE-B5C0-19BA573D28AC Filtro" at bounding box center [1351, 69] width 161 height 38
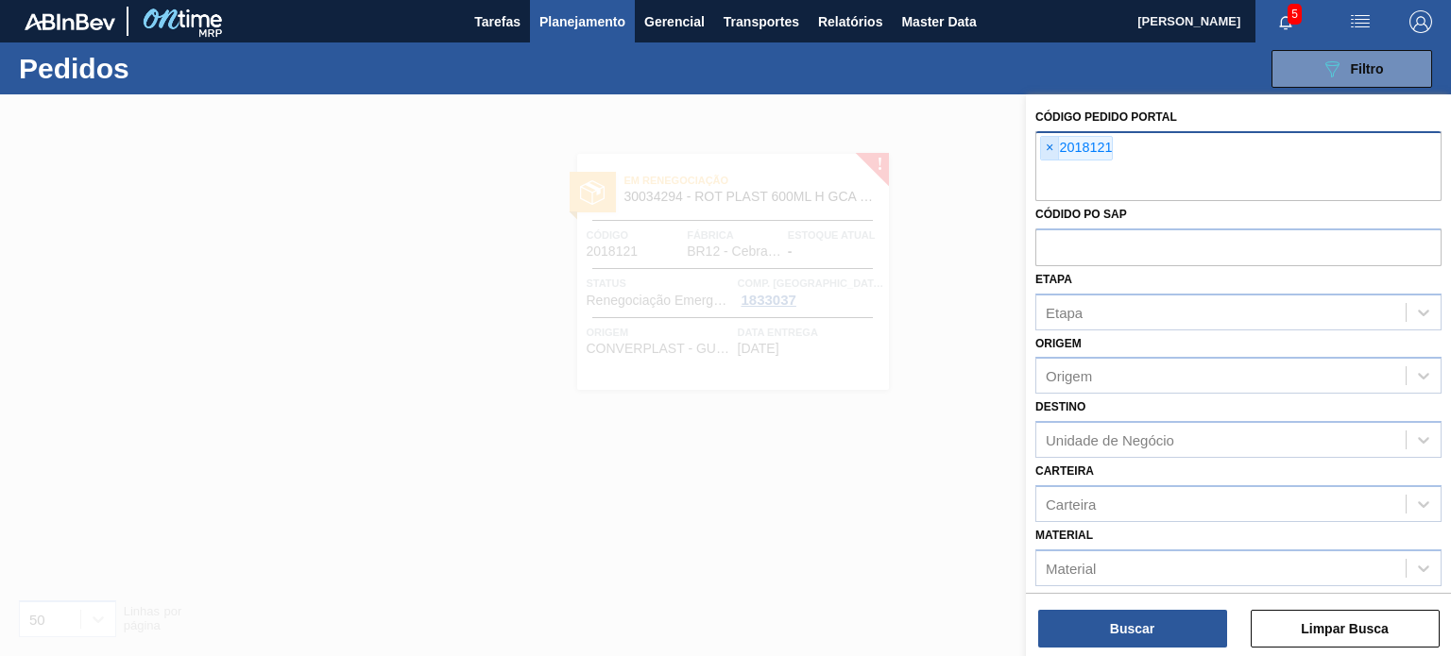
click at [1042, 150] on span "×" at bounding box center [1050, 148] width 18 height 23
paste input "text"
click at [1101, 612] on button "Buscar" at bounding box center [1132, 629] width 189 height 38
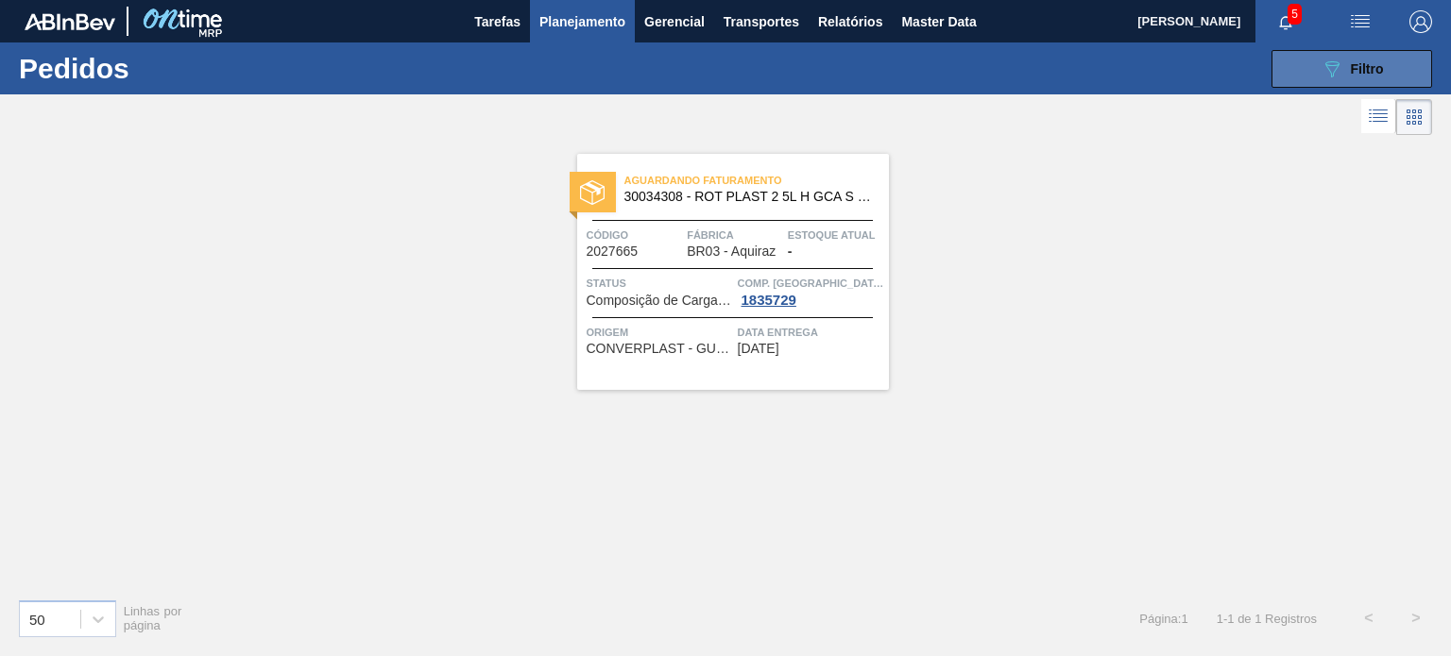
click at [1321, 71] on icon "089F7B8B-B2A5-4AFE-B5C0-19BA573D28AC" at bounding box center [1331, 69] width 23 height 23
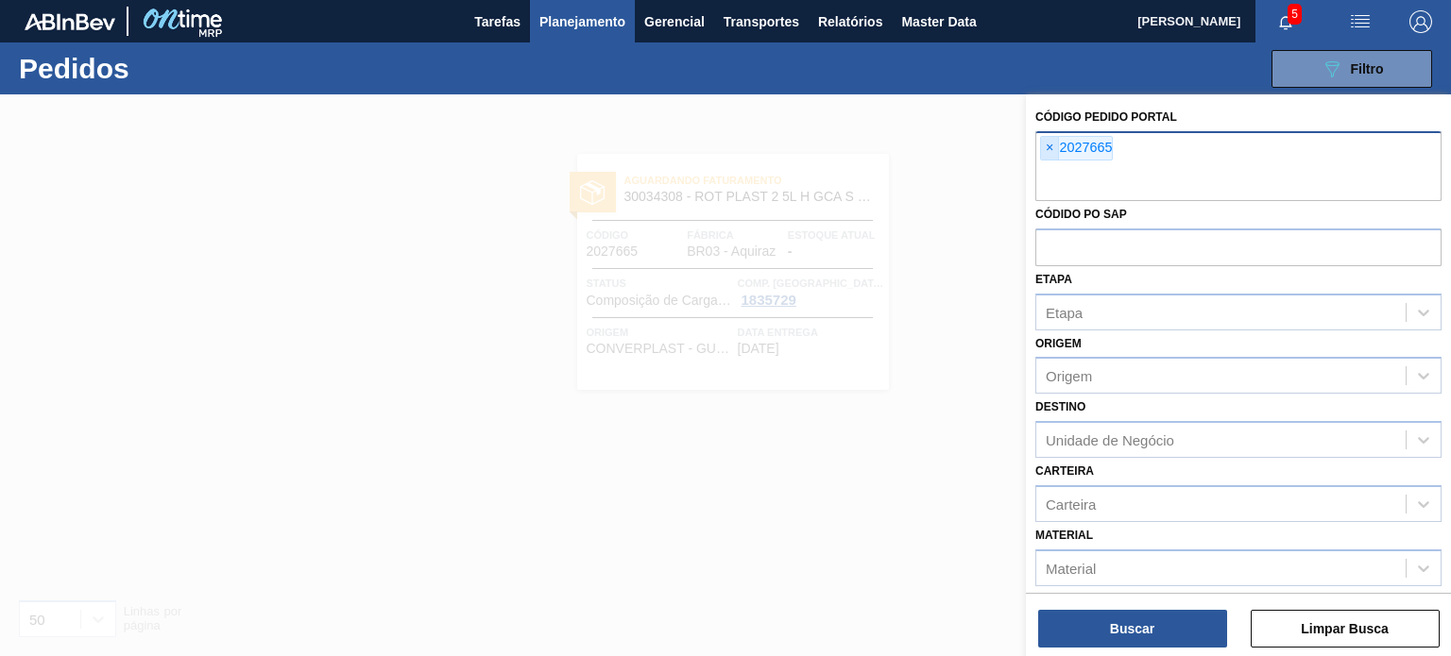
click at [1055, 146] on span "×" at bounding box center [1050, 148] width 18 height 23
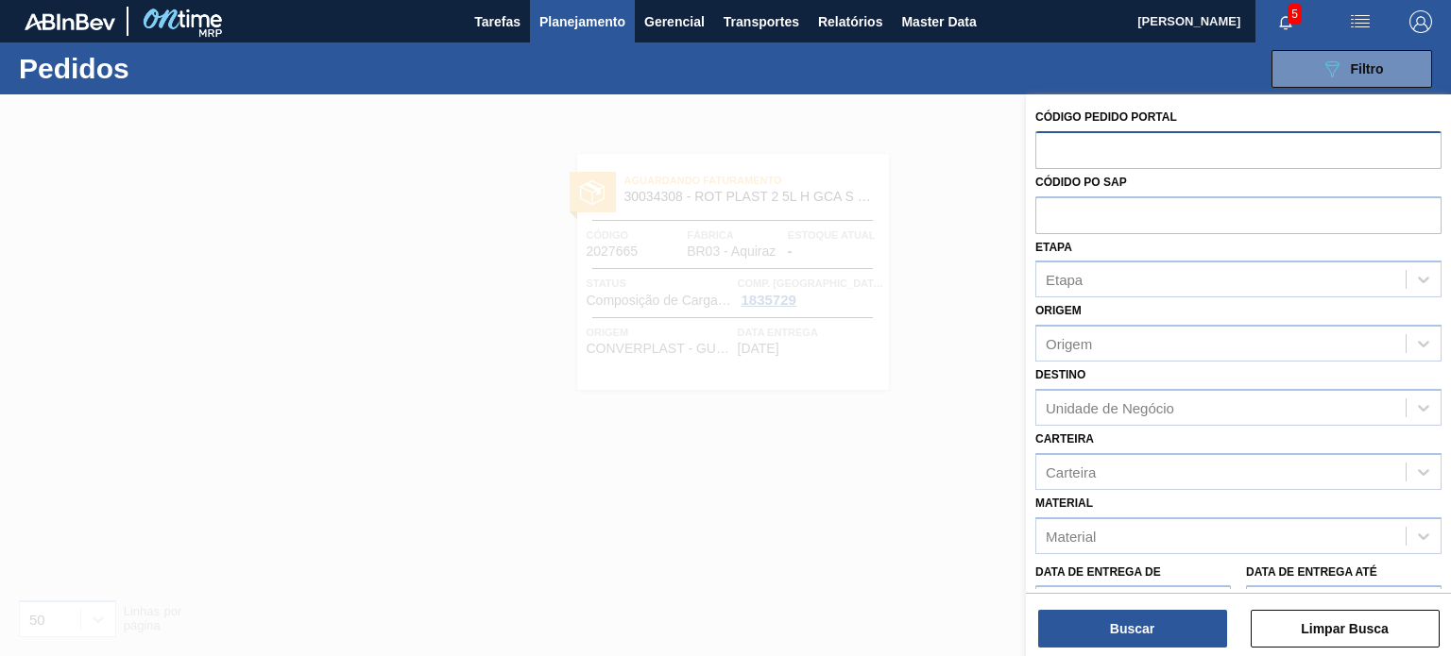
paste input "2027660"
type input "2027660"
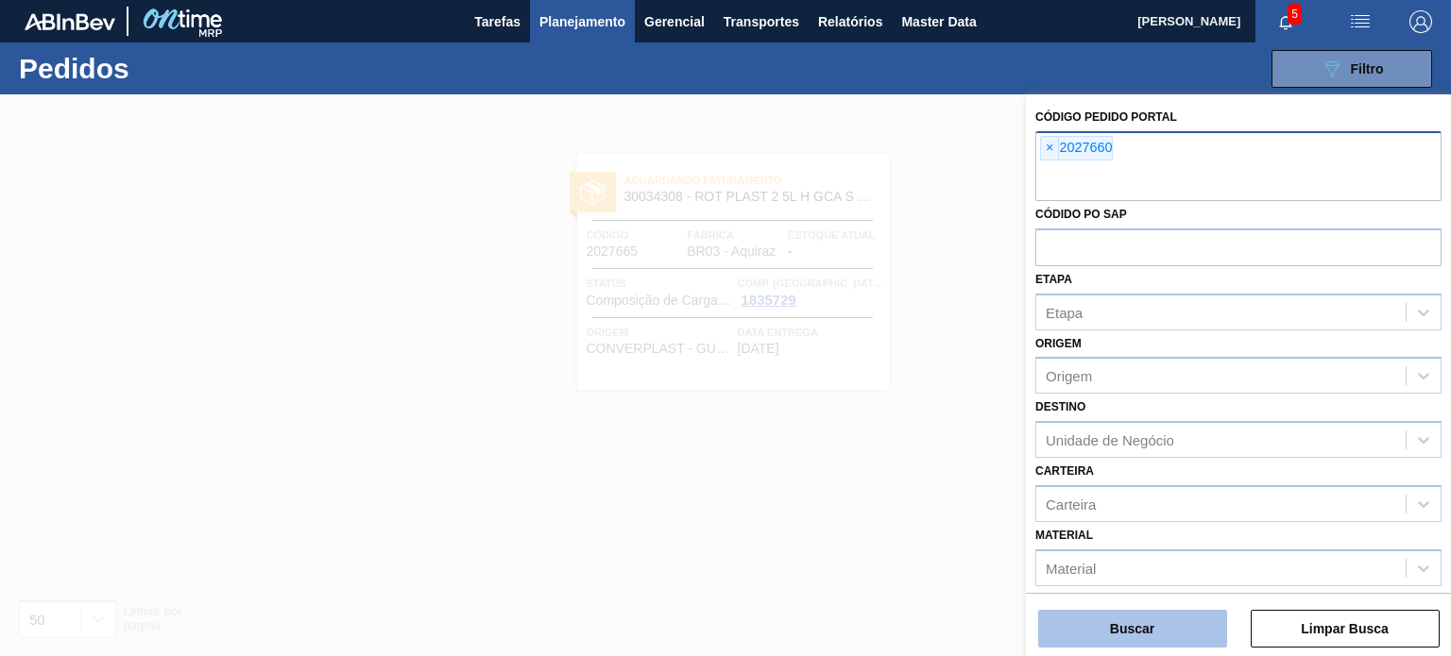
click at [1137, 615] on button "Buscar" at bounding box center [1132, 629] width 189 height 38
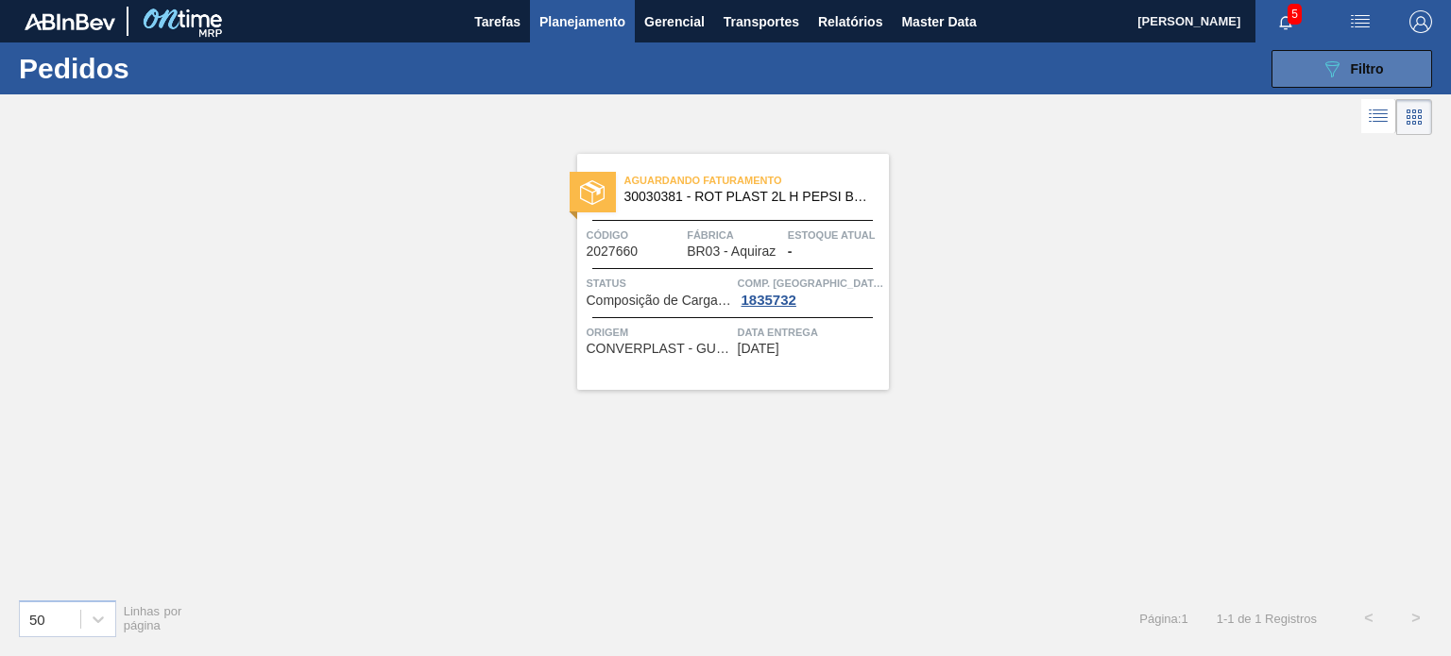
click at [1295, 78] on button "089F7B8B-B2A5-4AFE-B5C0-19BA573D28AC Filtro" at bounding box center [1351, 69] width 161 height 38
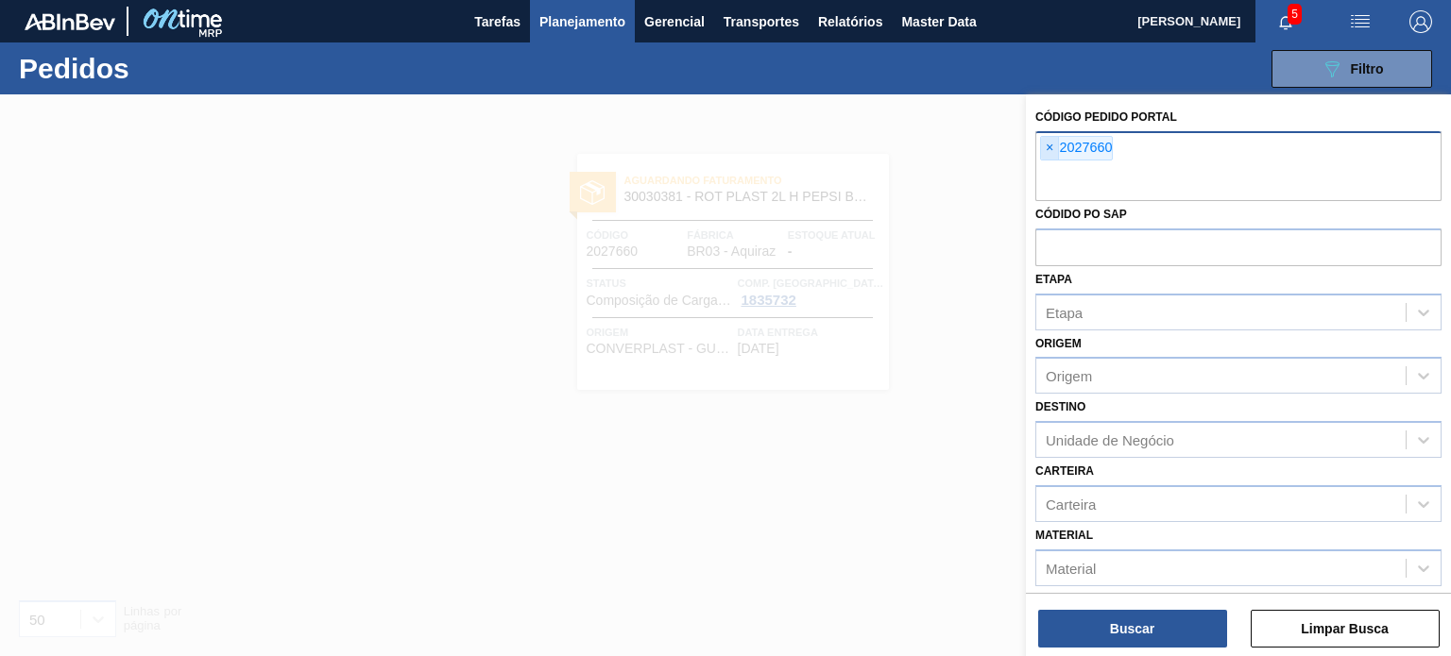
click at [1044, 148] on span "×" at bounding box center [1050, 148] width 18 height 23
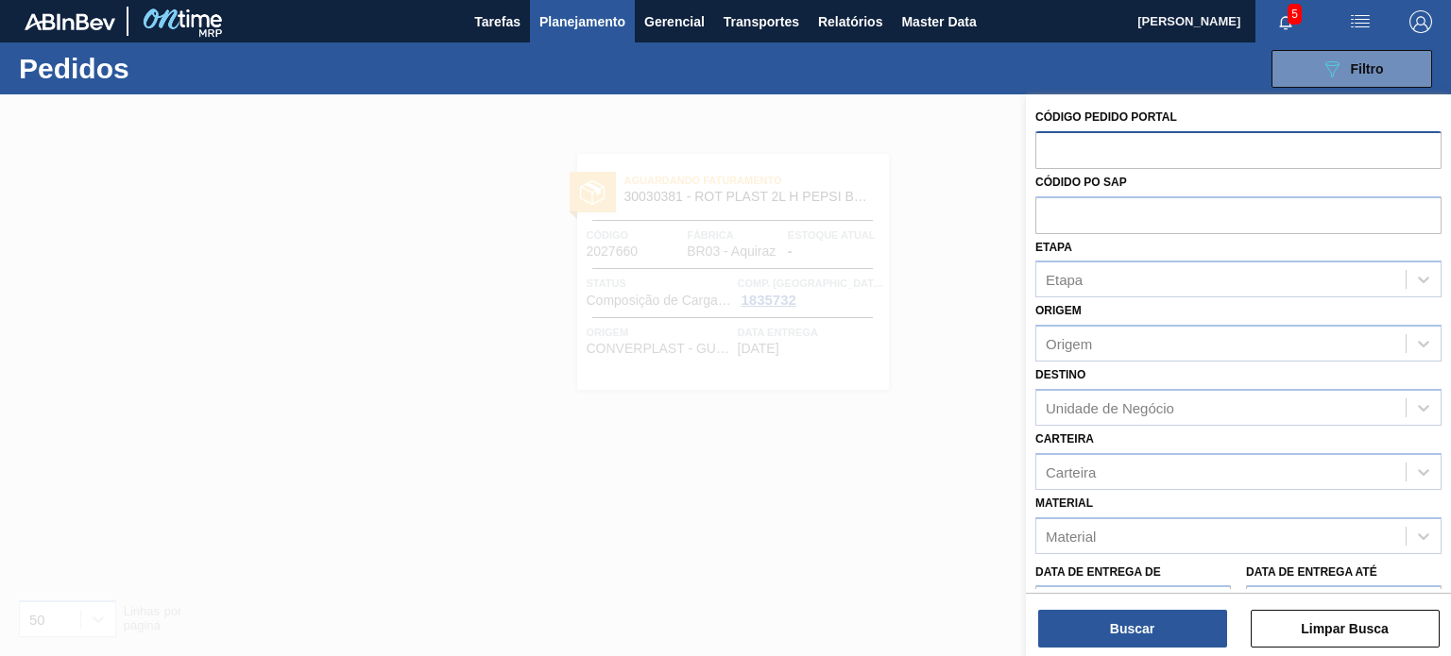
paste input "2027651"
type input "2027651"
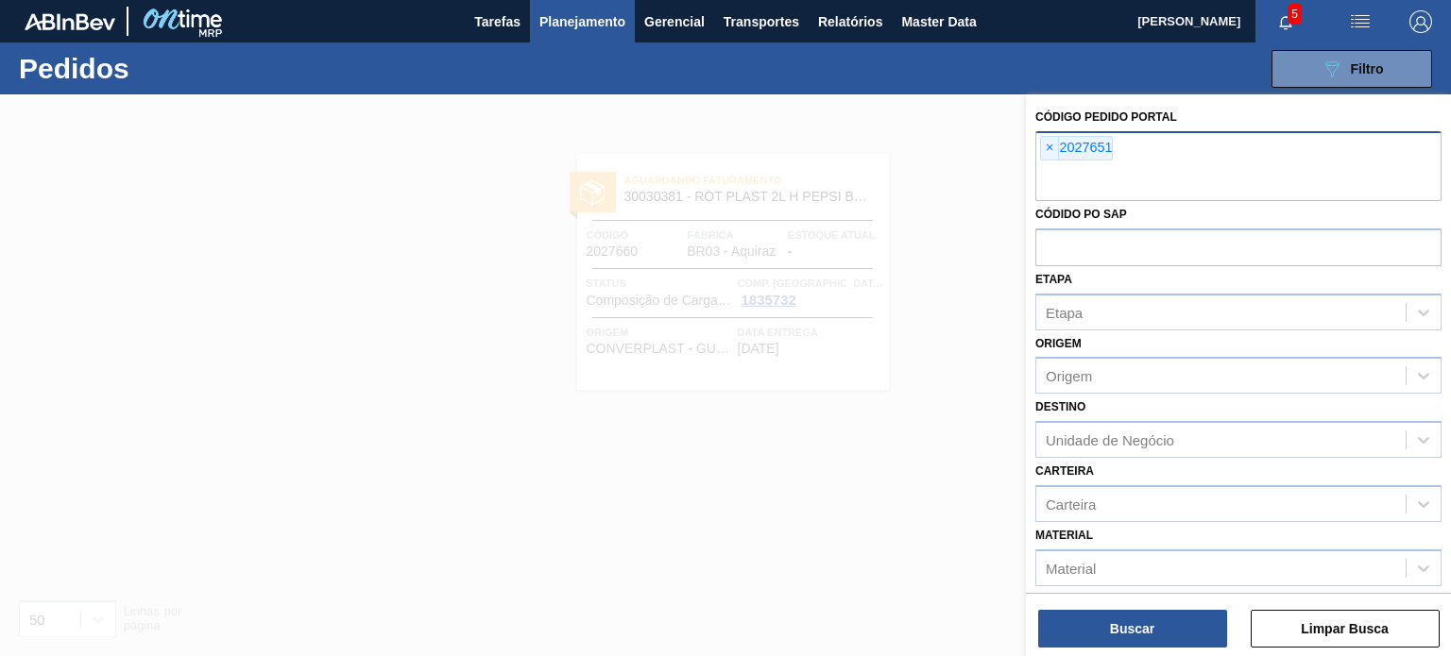
click at [1160, 652] on div "Código Pedido Portal × 2027651 Códido PO SAP Etapa Etapa Origem Origem Destino …" at bounding box center [1238, 377] width 425 height 566
click at [1158, 644] on button "Buscar" at bounding box center [1132, 629] width 189 height 38
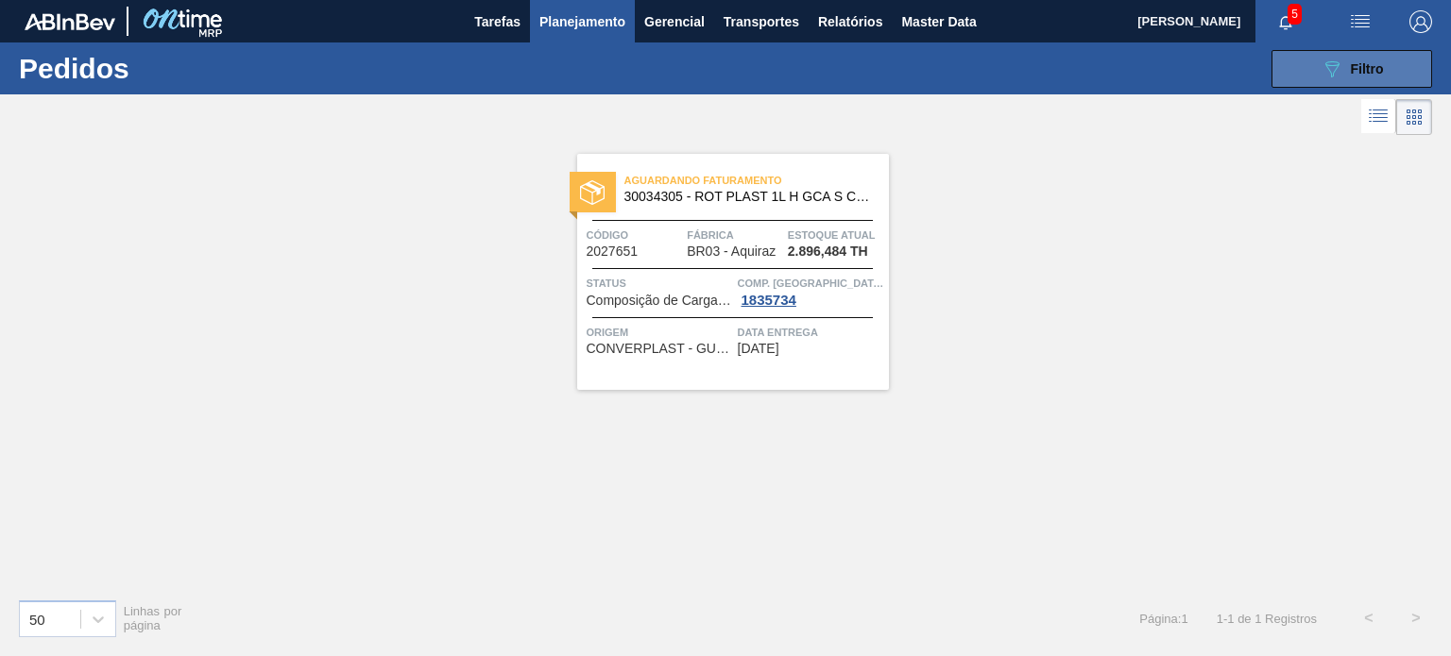
click at [1333, 85] on button "089F7B8B-B2A5-4AFE-B5C0-19BA573D28AC Filtro" at bounding box center [1351, 69] width 161 height 38
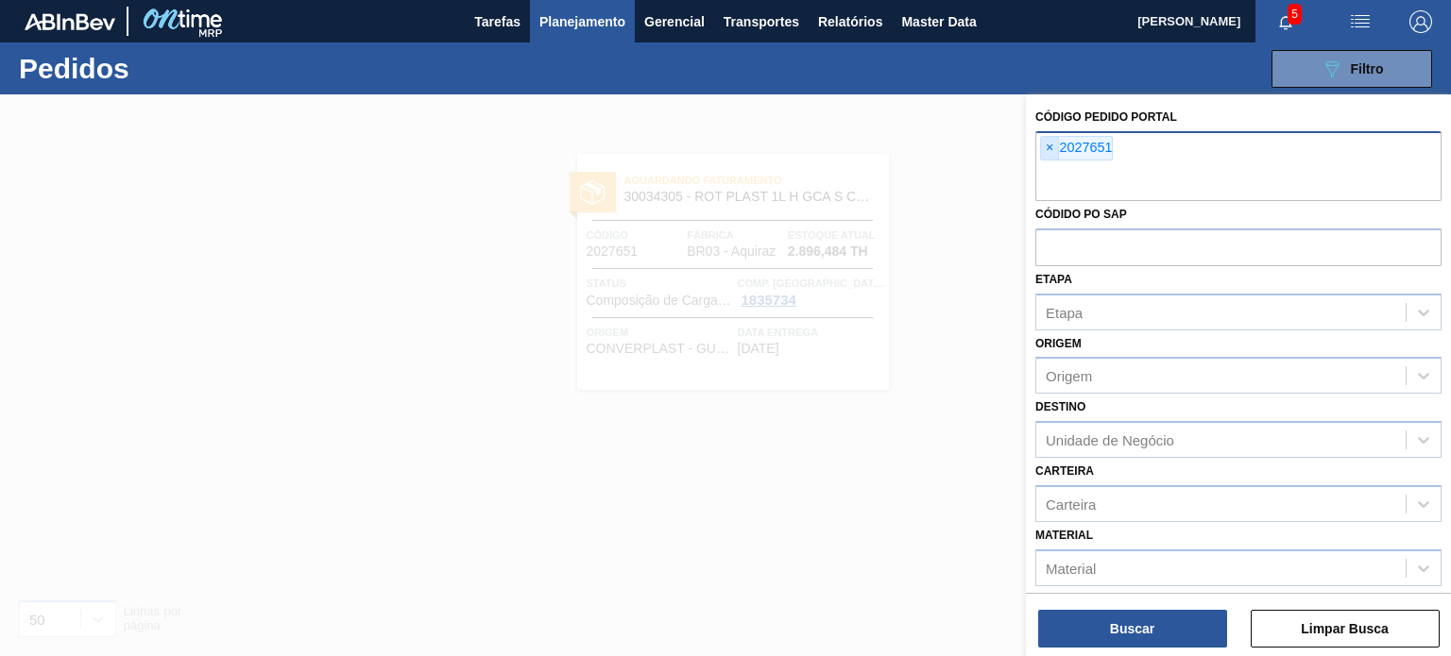
click at [1046, 146] on span "×" at bounding box center [1050, 148] width 18 height 23
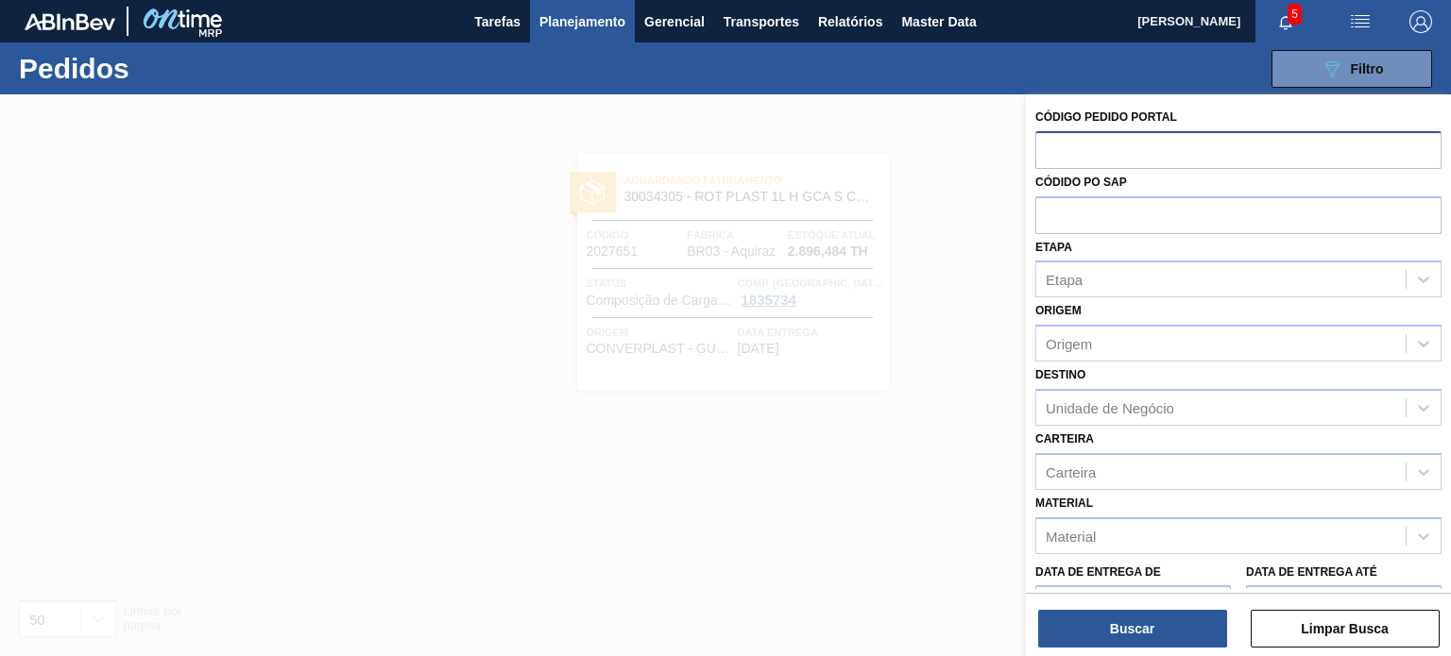
paste input "2027650"
type input "2027650"
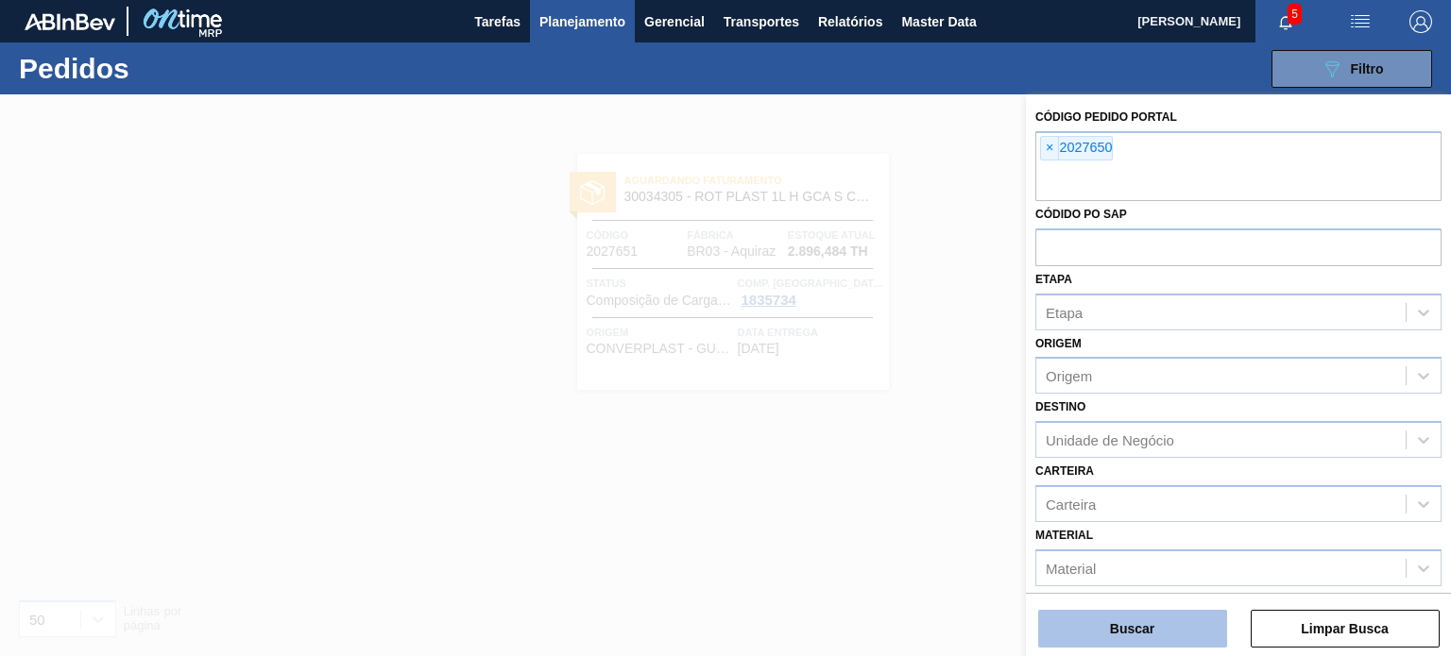
click at [1163, 622] on button "Buscar" at bounding box center [1132, 629] width 189 height 38
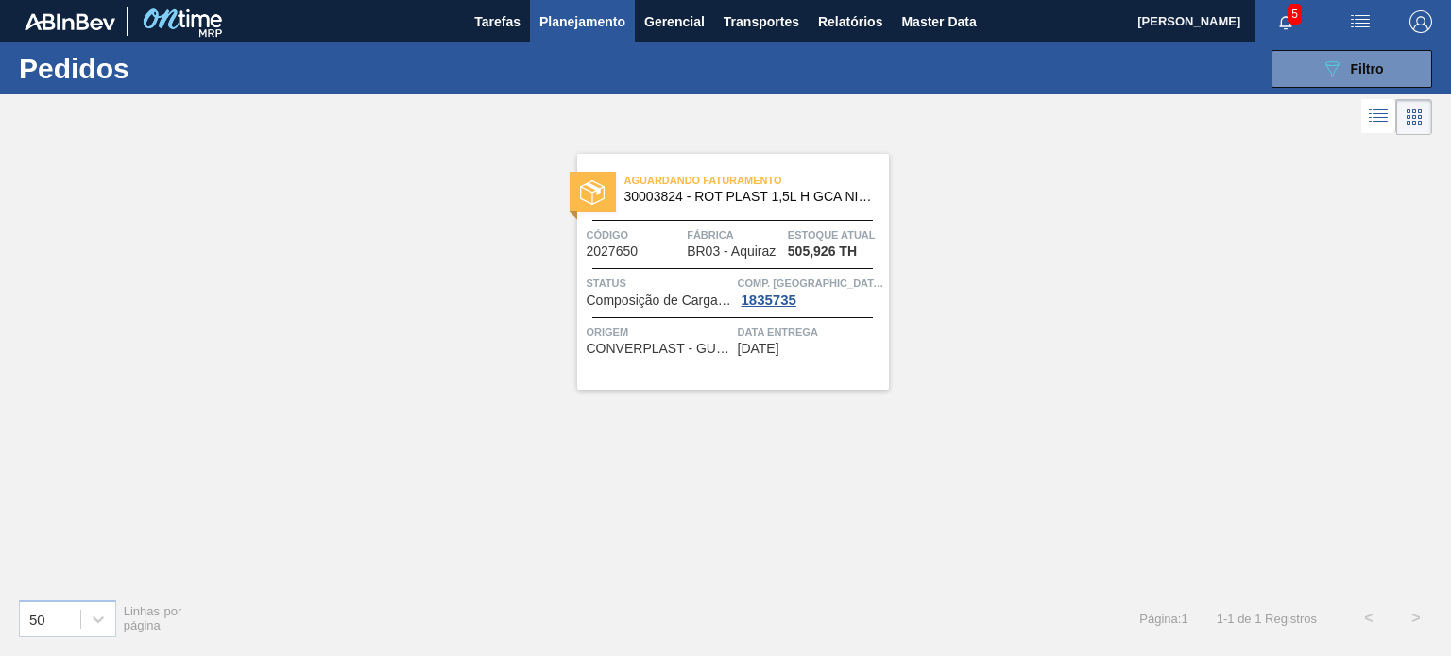
drag, startPoint x: 1314, startPoint y: 83, endPoint x: 1299, endPoint y: 92, distance: 16.5
click at [1314, 83] on button "089F7B8B-B2A5-4AFE-B5C0-19BA573D28AC Filtro" at bounding box center [1351, 69] width 161 height 38
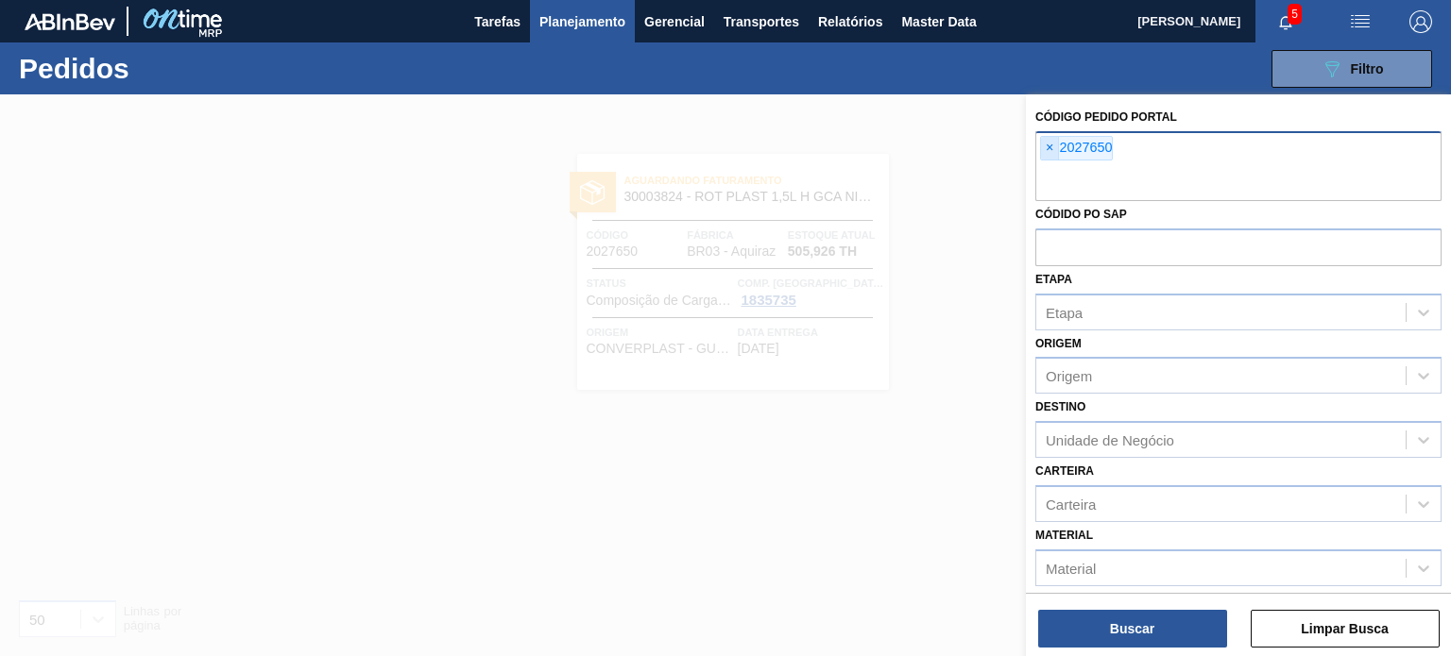
click at [1053, 151] on span "×" at bounding box center [1050, 148] width 18 height 23
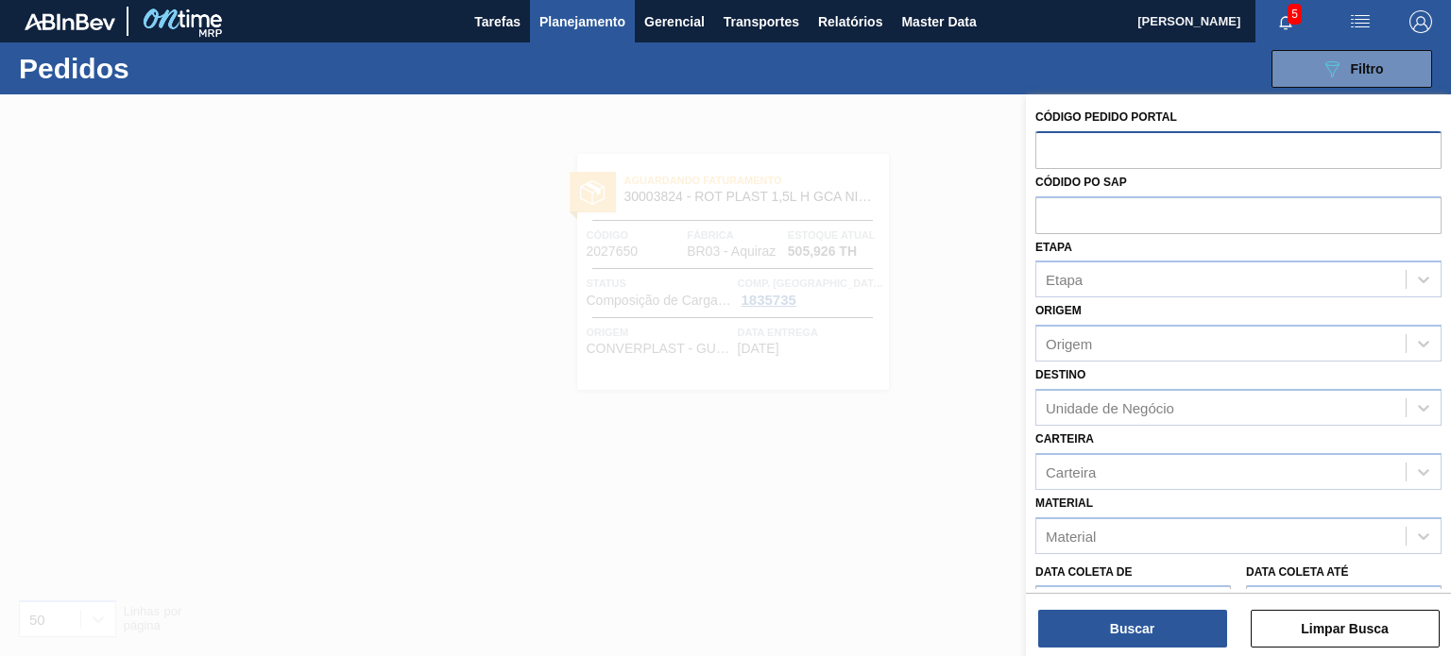
paste input "2027648"
type input "2027648"
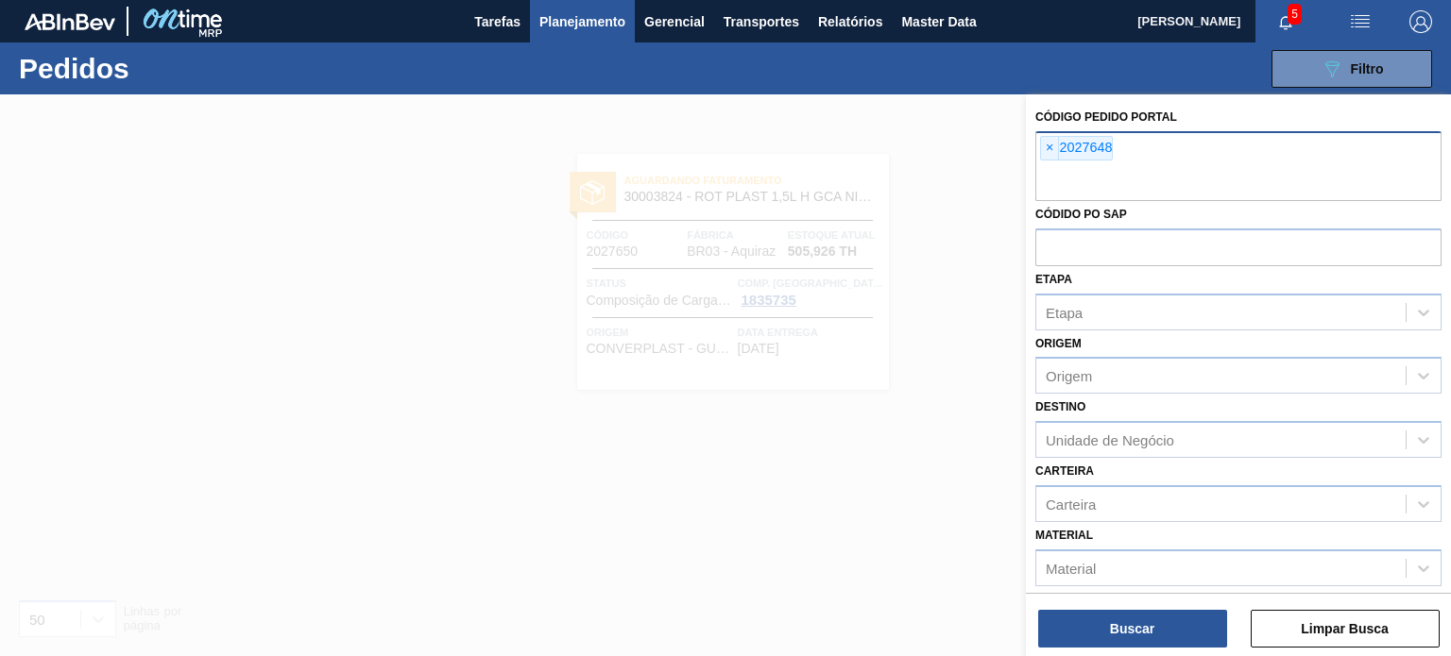
click at [1181, 648] on div "Código Pedido Portal × 2027648 Códido PO SAP Etapa Etapa Origem Origem Destino …" at bounding box center [1238, 377] width 425 height 566
click at [1143, 632] on button "Buscar" at bounding box center [1132, 629] width 189 height 38
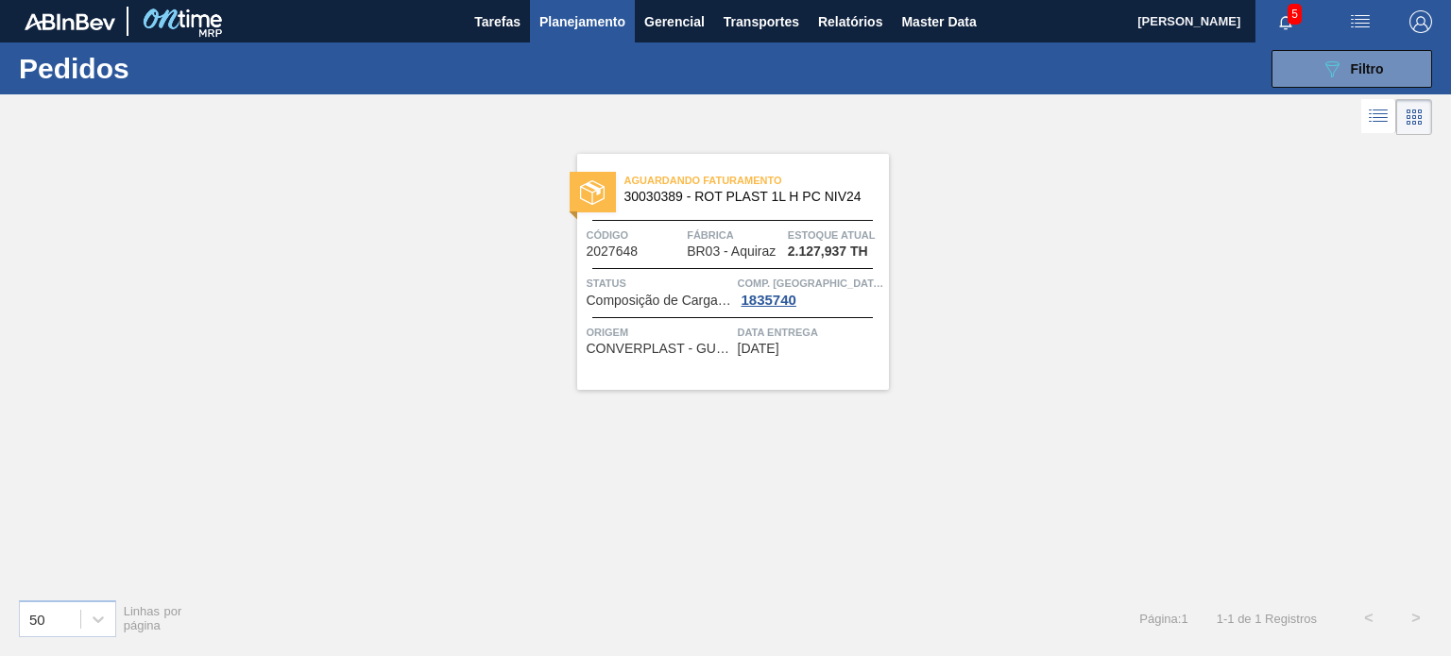
click at [578, 24] on span "Planejamento" at bounding box center [582, 21] width 86 height 23
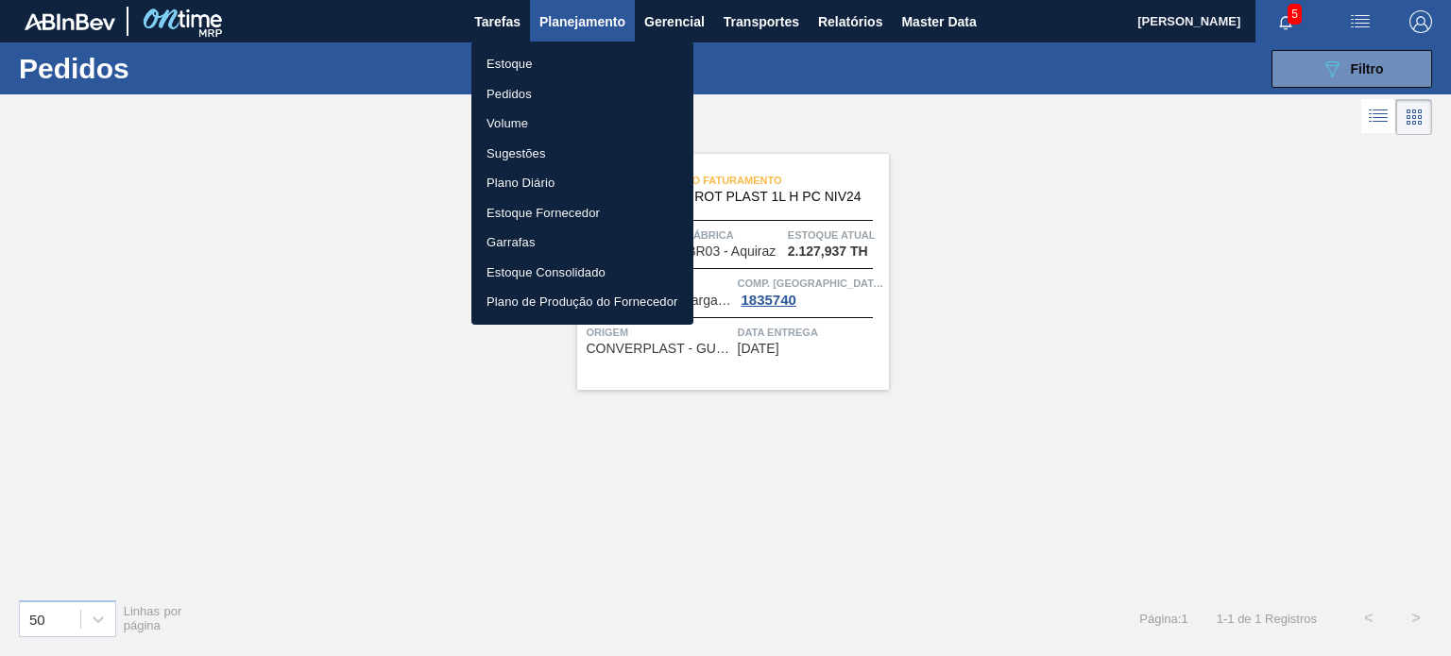
click at [541, 57] on li "Estoque" at bounding box center [582, 64] width 222 height 30
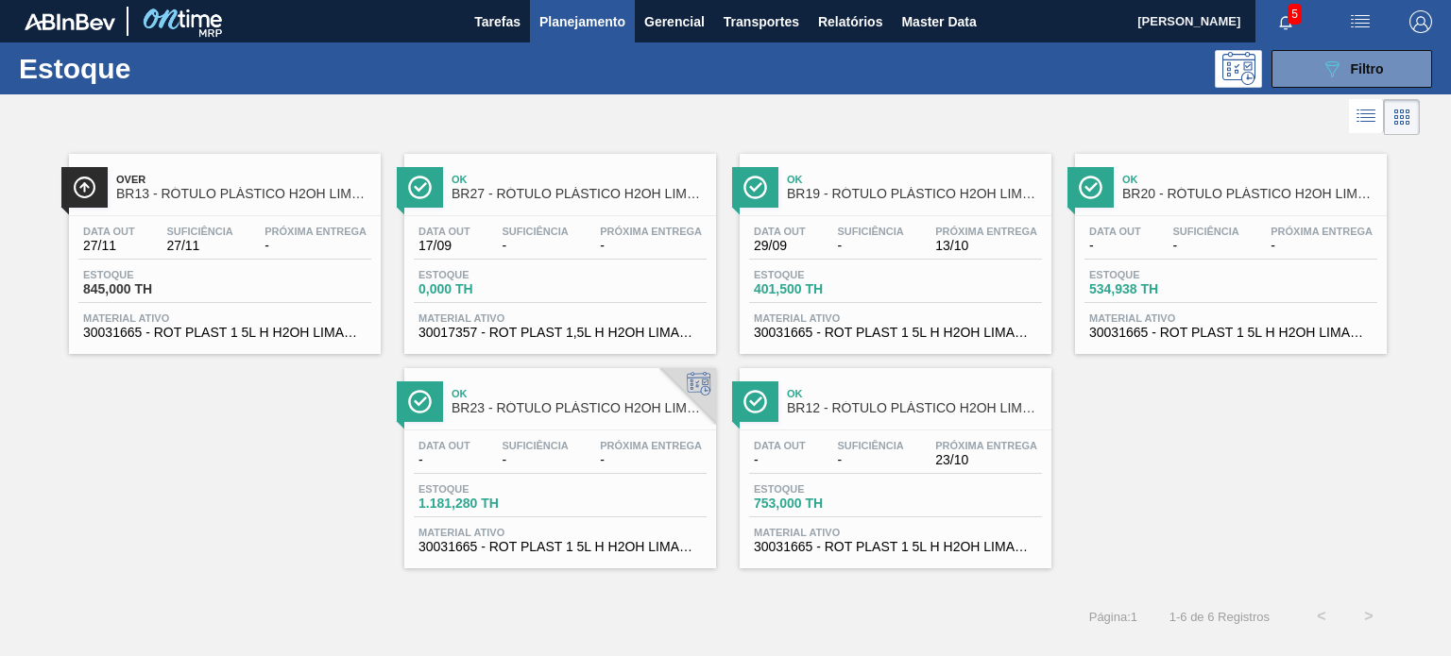
click at [603, 26] on span "Planejamento" at bounding box center [582, 21] width 86 height 23
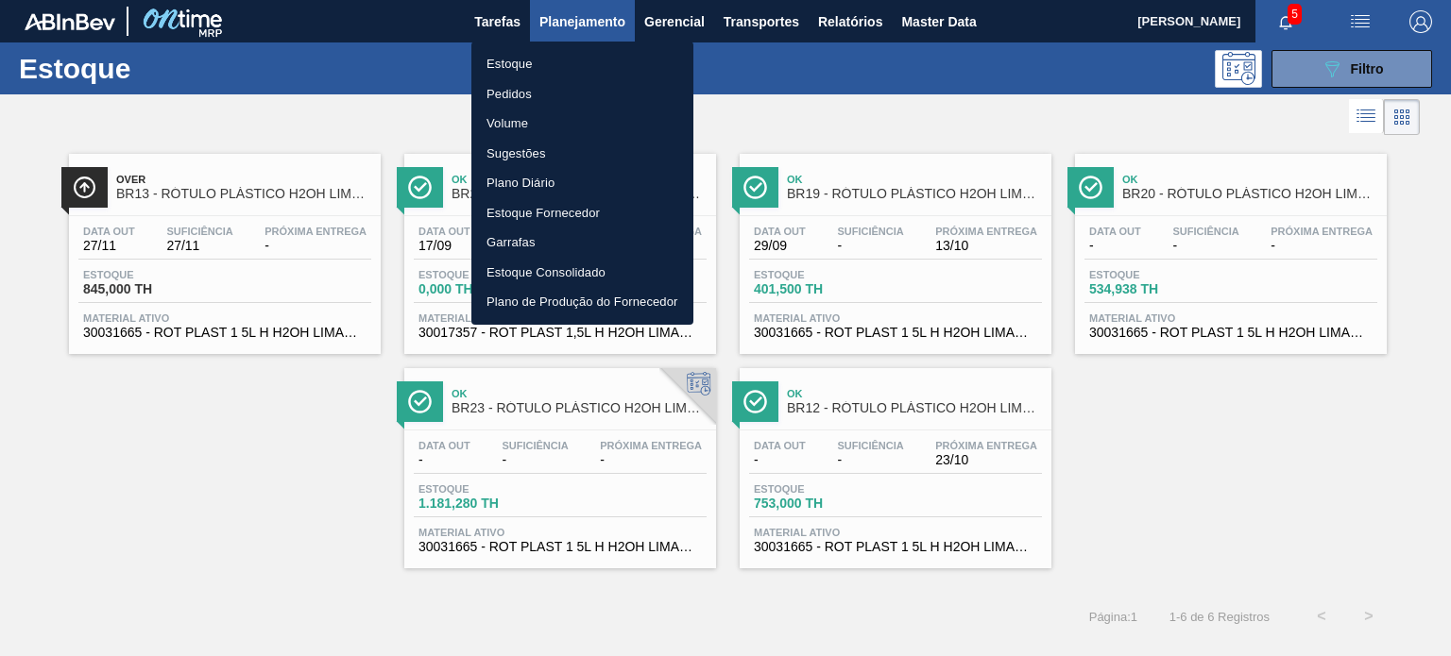
click at [541, 88] on li "Pedidos" at bounding box center [582, 94] width 222 height 30
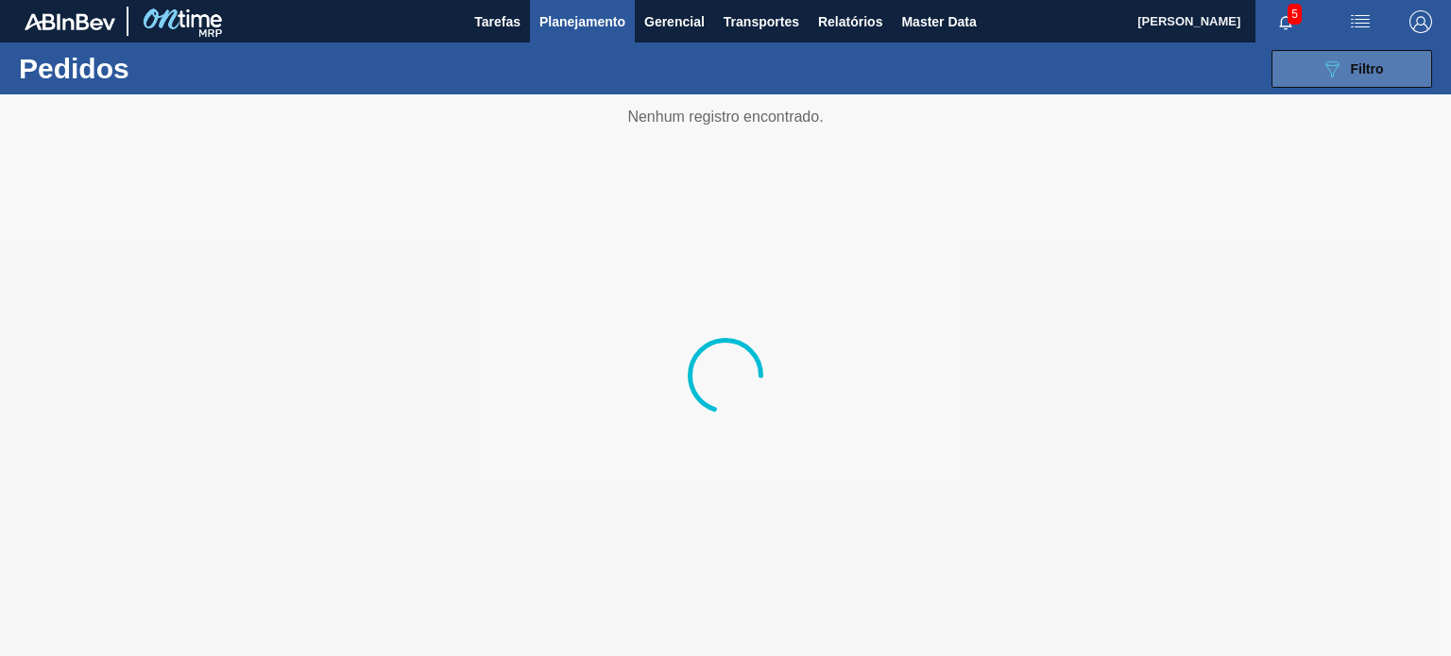
click at [1335, 66] on icon "089F7B8B-B2A5-4AFE-B5C0-19BA573D28AC" at bounding box center [1331, 69] width 23 height 23
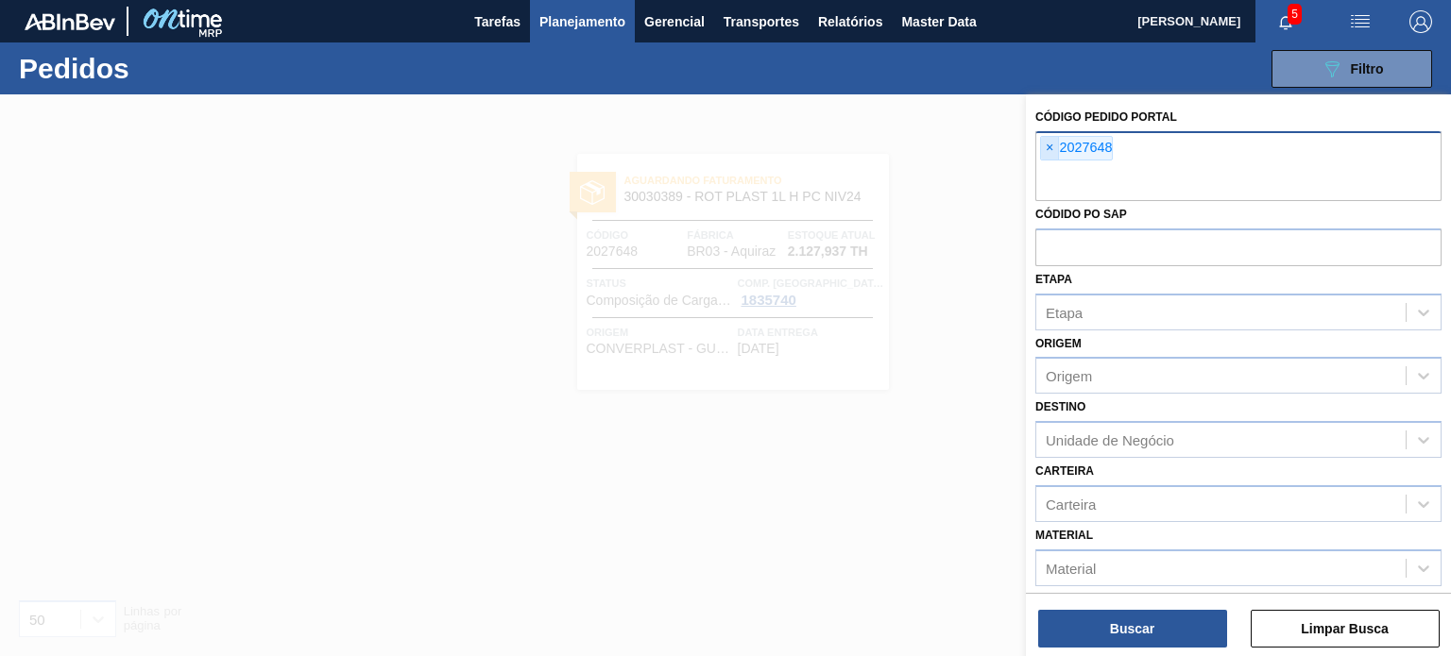
click at [1050, 149] on span "×" at bounding box center [1050, 148] width 18 height 23
paste input "2023548"
type input "2023548"
click at [1178, 626] on button "Buscar" at bounding box center [1132, 629] width 189 height 38
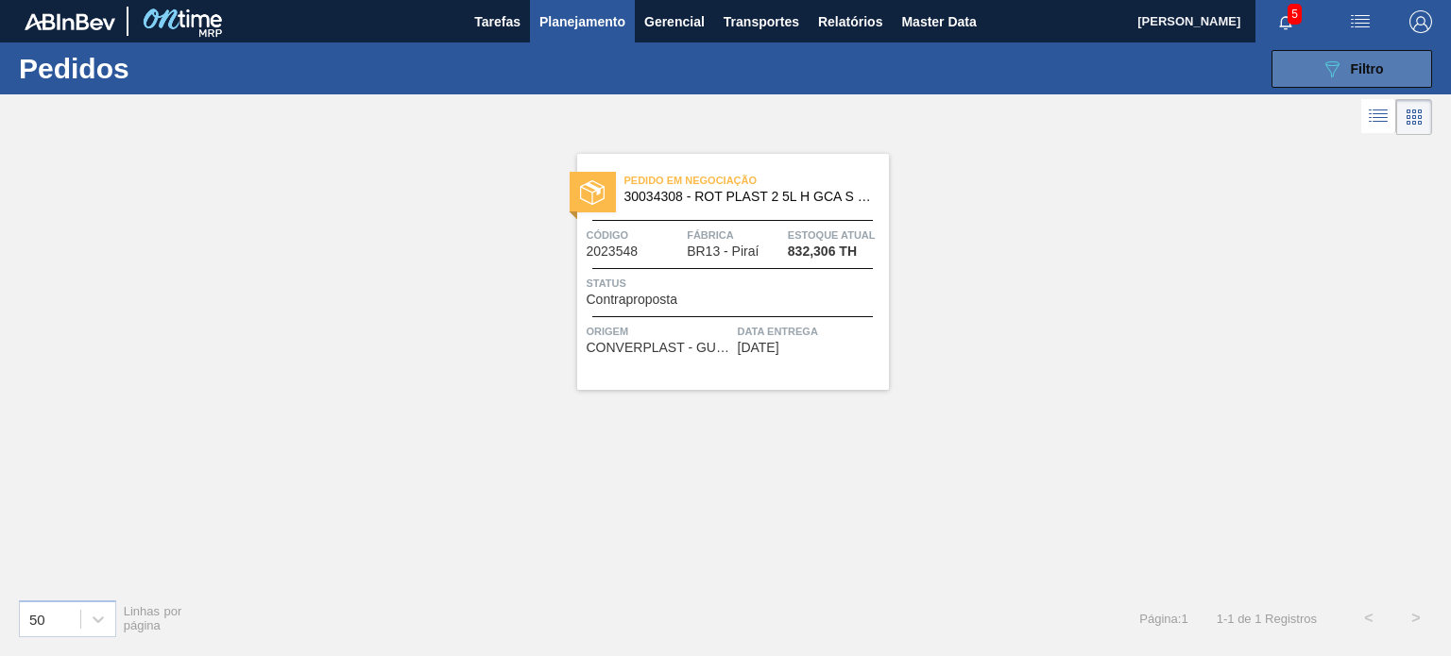
click at [1326, 80] on button "089F7B8B-B2A5-4AFE-B5C0-19BA573D28AC Filtro" at bounding box center [1351, 69] width 161 height 38
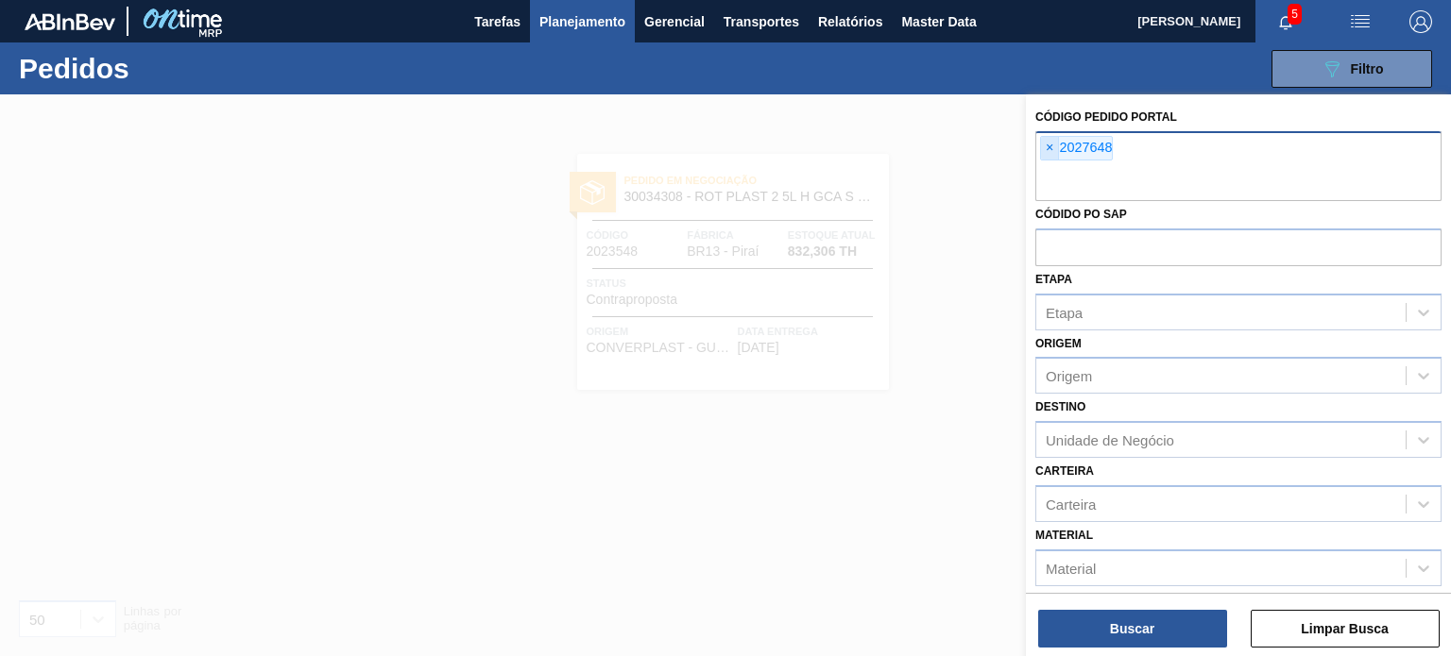
click at [1048, 152] on span "×" at bounding box center [1050, 148] width 18 height 23
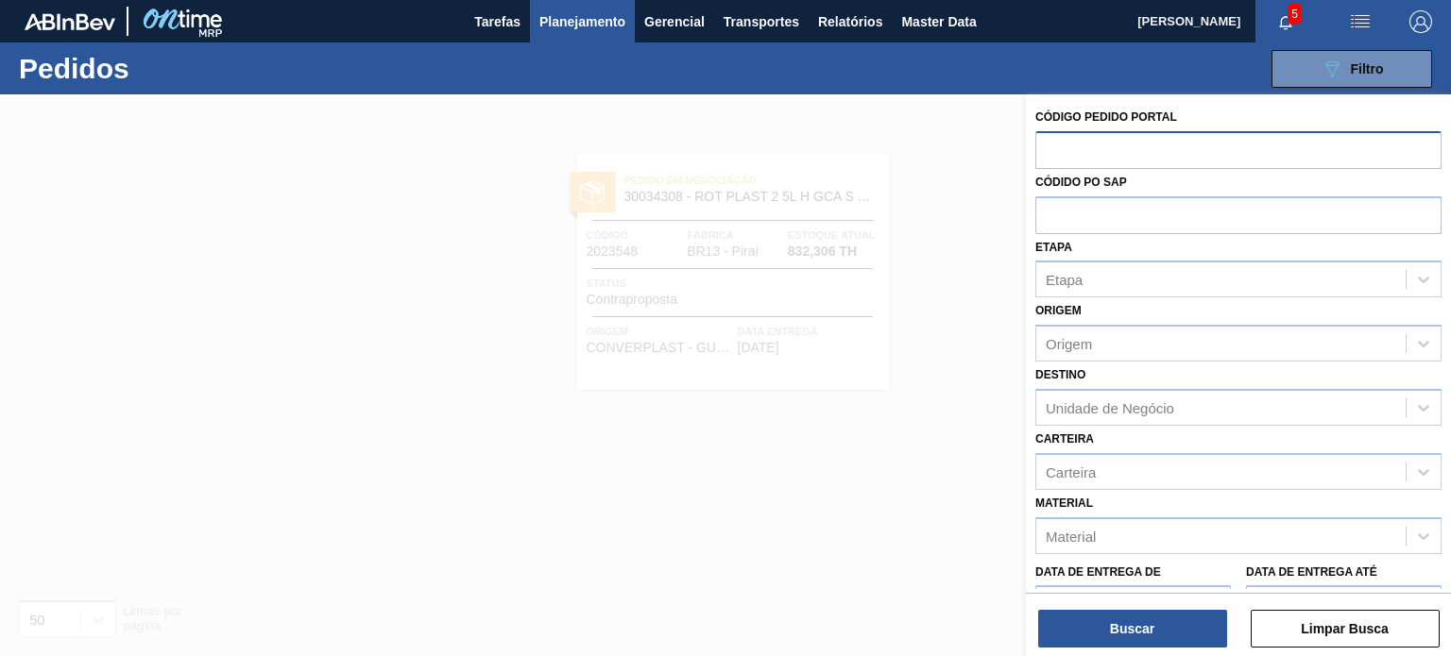
paste input "2027657"
type input "2027657"
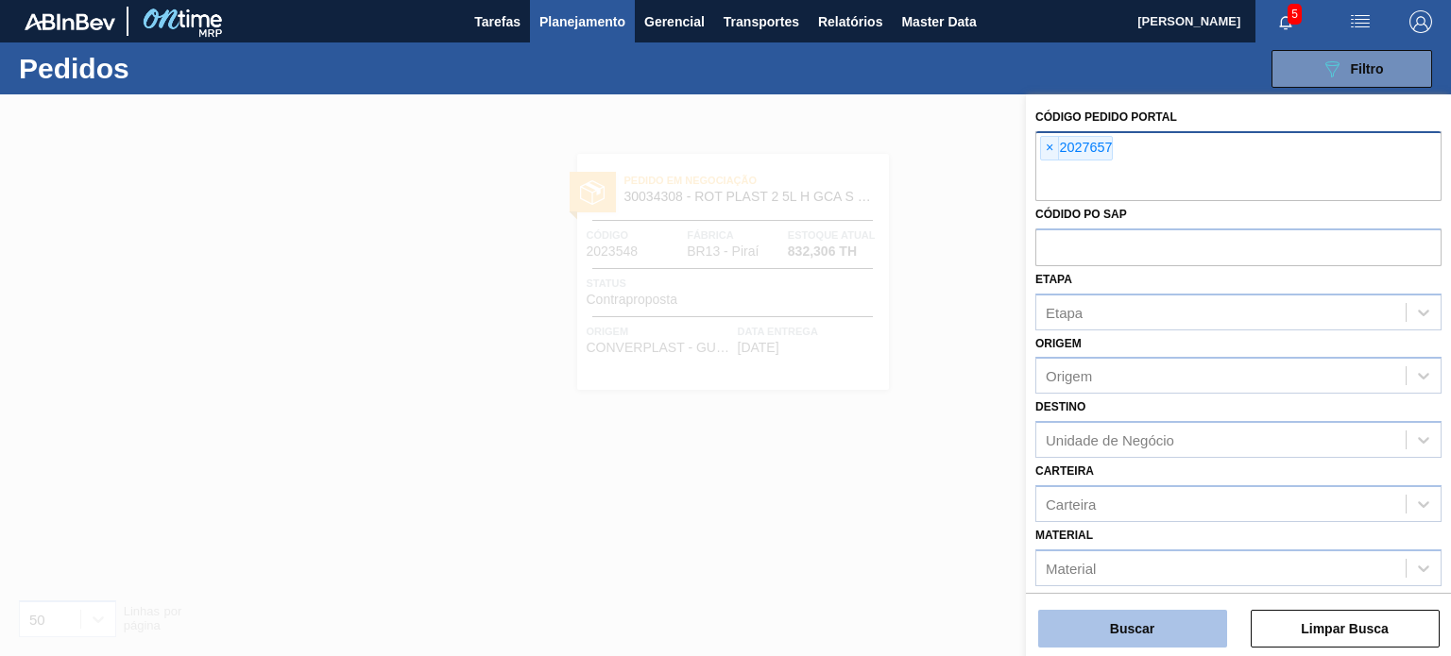
click at [1182, 617] on button "Buscar" at bounding box center [1132, 629] width 189 height 38
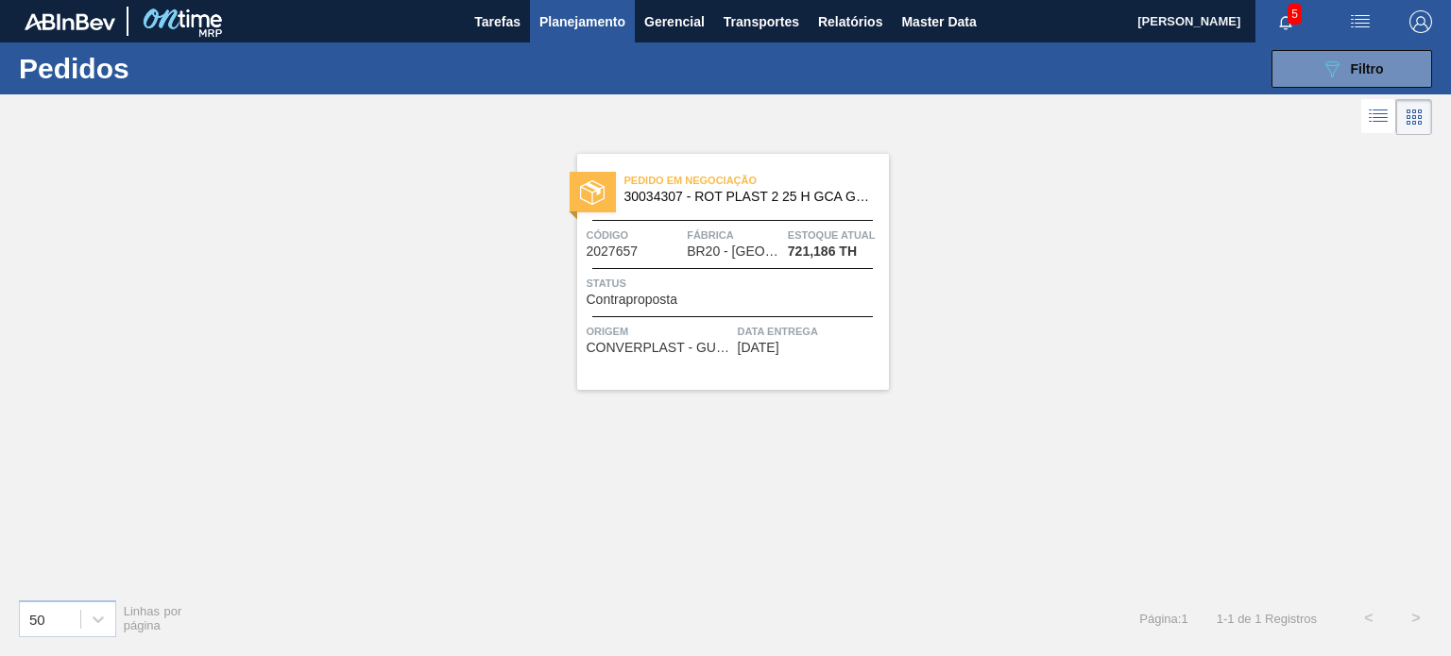
click at [568, 28] on span "Planejamento" at bounding box center [582, 21] width 86 height 23
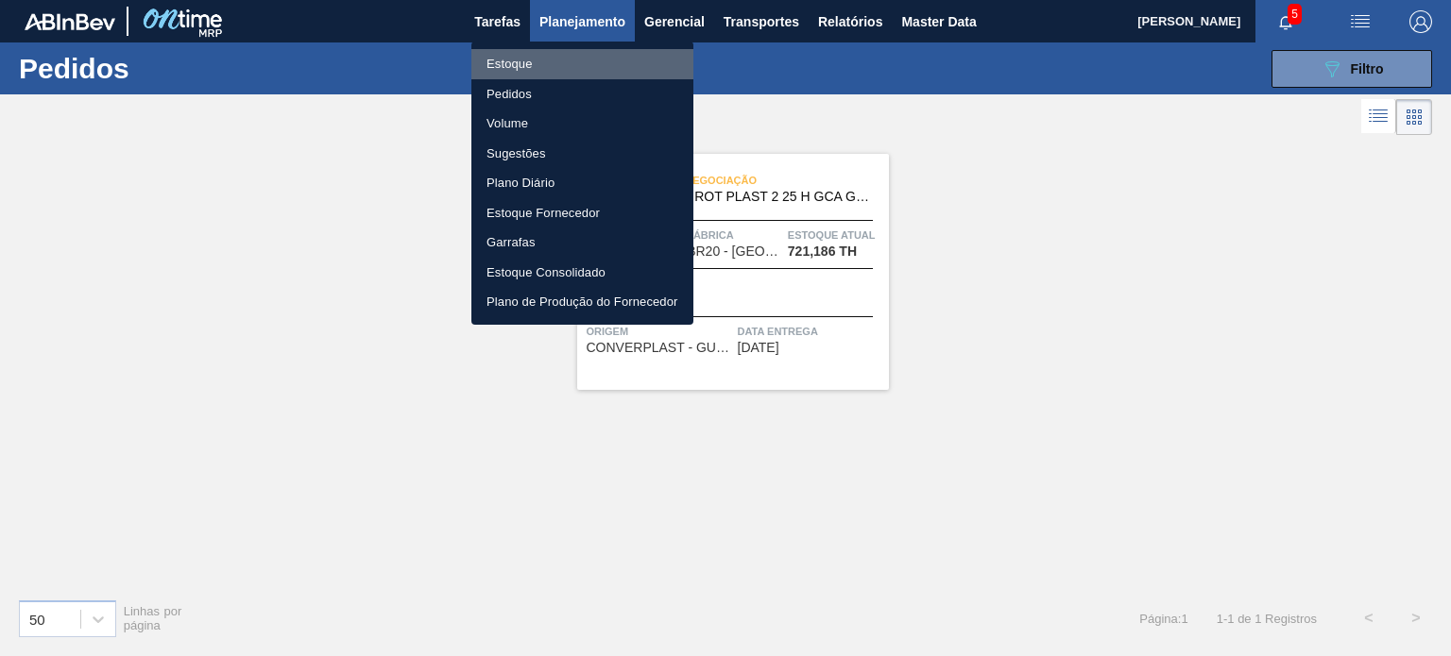
click at [495, 67] on li "Estoque" at bounding box center [582, 64] width 222 height 30
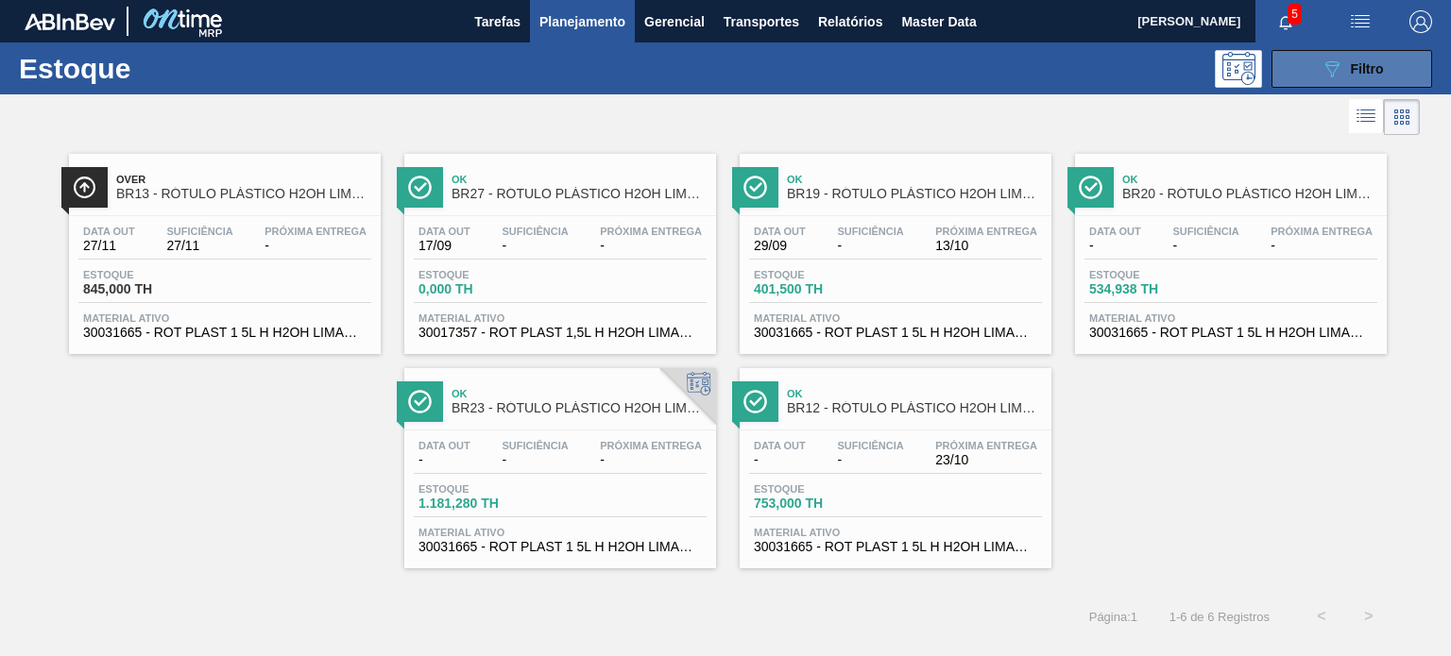
click at [1273, 67] on button "089F7B8B-B2A5-4AFE-B5C0-19BA573D28AC Filtro" at bounding box center [1351, 69] width 161 height 38
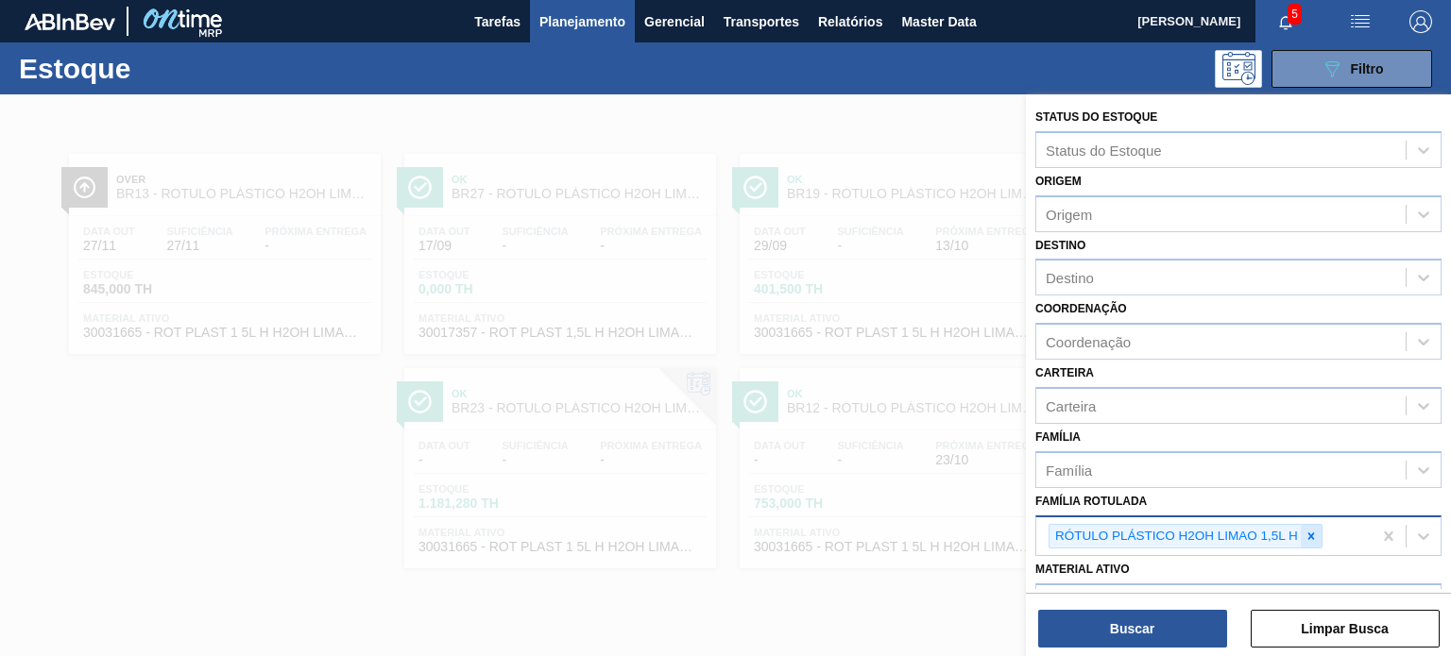
click at [1310, 543] on div at bounding box center [1310, 537] width 21 height 24
paste Rotulada "RÓTULO PLÁSTICO GCA 2,25L H"
type Rotulada "RÓTULO PLÁSTICO GCA 2,25L H"
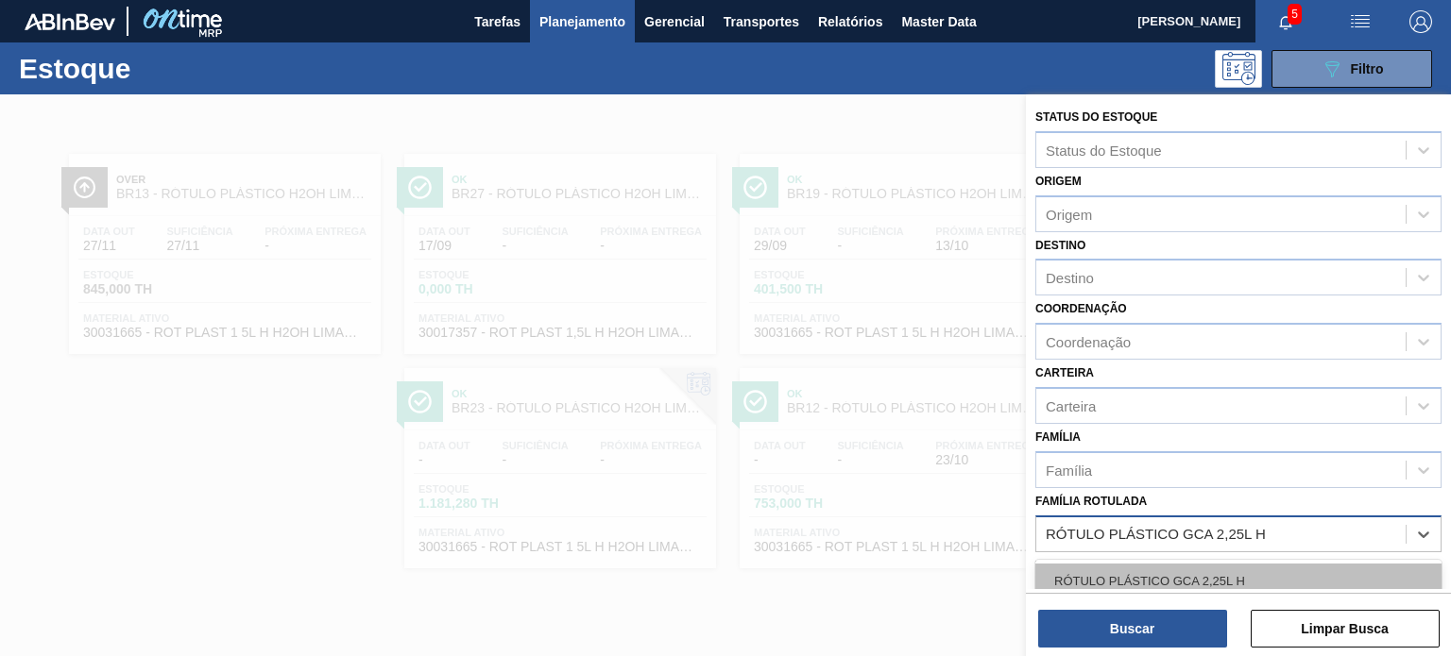
click at [1217, 569] on div "RÓTULO PLÁSTICO GCA 2,25L H" at bounding box center [1238, 581] width 406 height 35
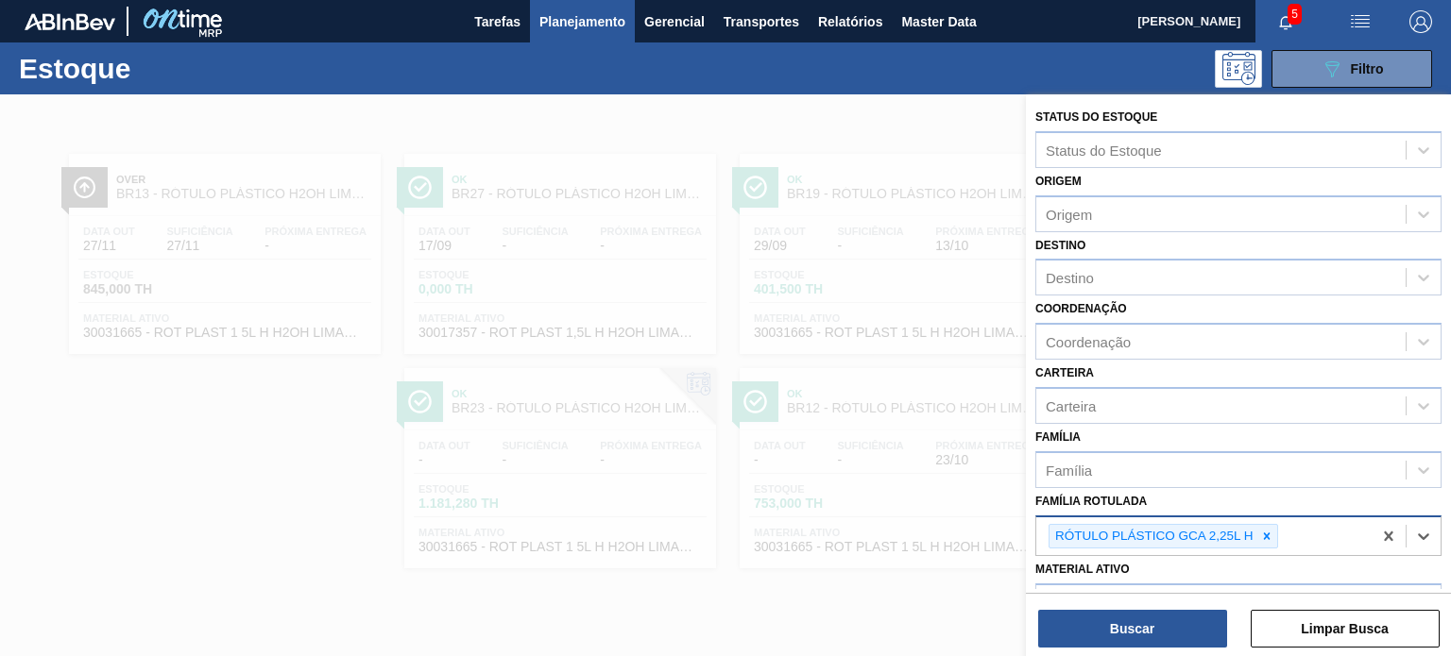
click at [1175, 650] on div "Status do Estoque Status do Estoque Origem Origem Destino Destino Coordenação C…" at bounding box center [1238, 377] width 425 height 566
click at [1170, 626] on button "Buscar" at bounding box center [1132, 629] width 189 height 38
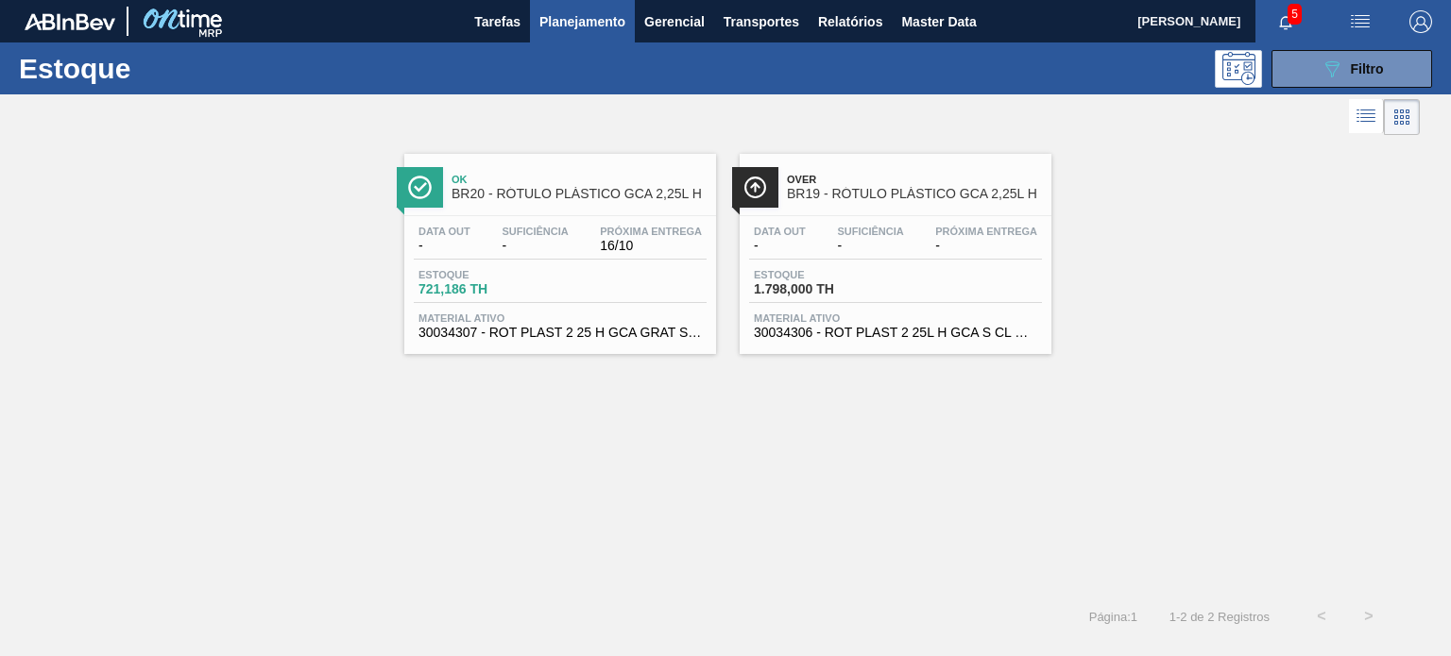
click at [561, 8] on button "Planejamento" at bounding box center [582, 21] width 105 height 42
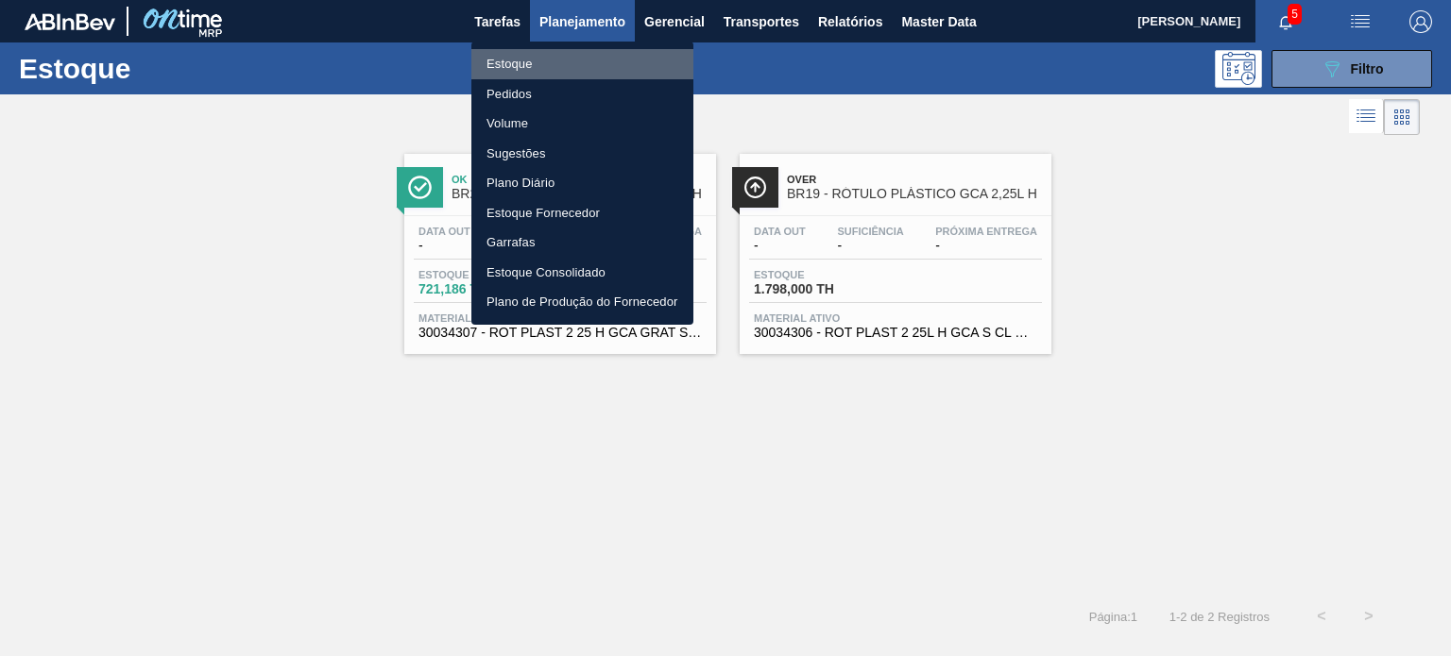
click at [539, 77] on li "Estoque" at bounding box center [582, 64] width 222 height 30
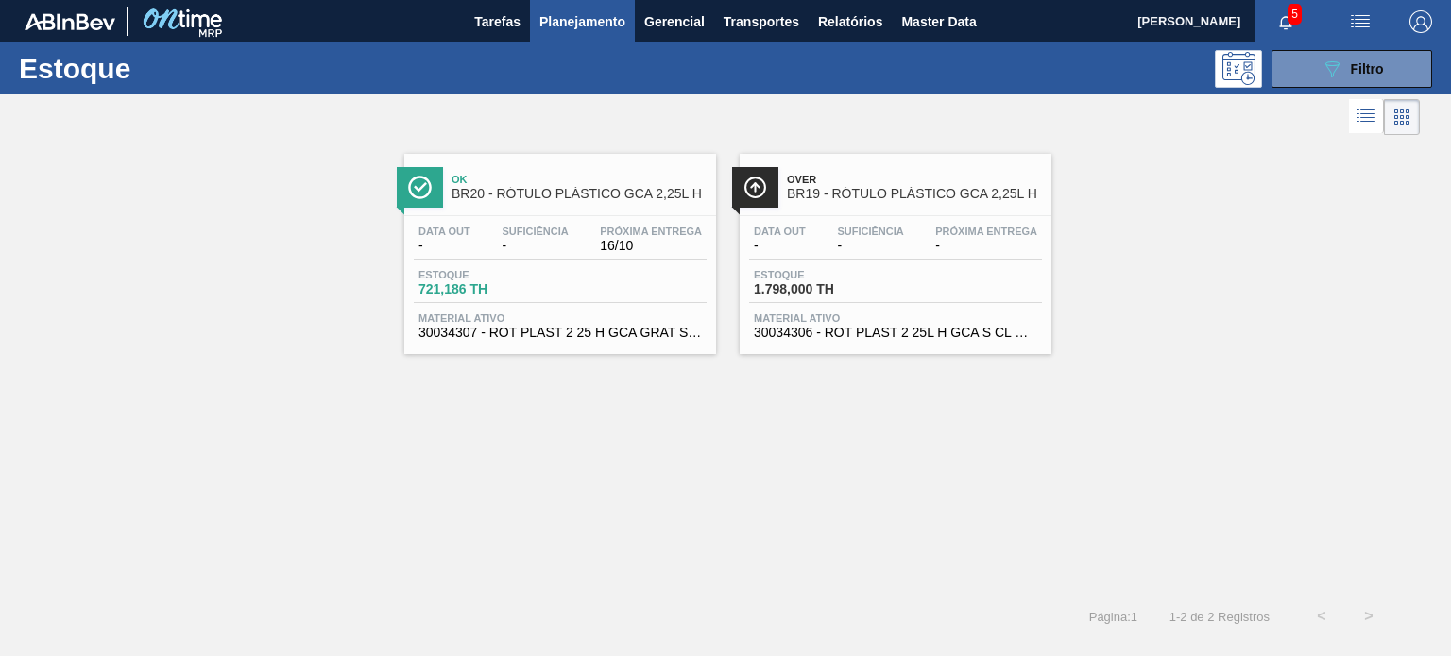
click at [569, 35] on button "Planejamento" at bounding box center [582, 21] width 105 height 42
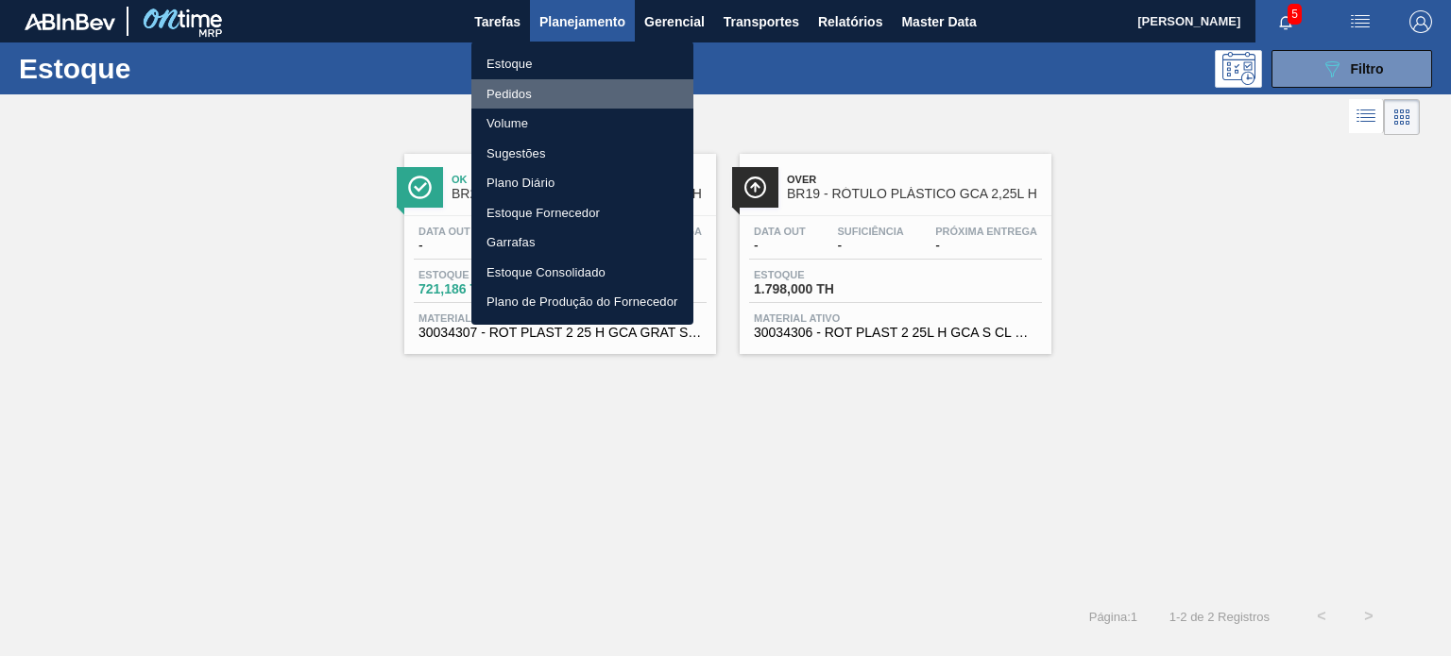
click at [544, 93] on li "Pedidos" at bounding box center [582, 94] width 222 height 30
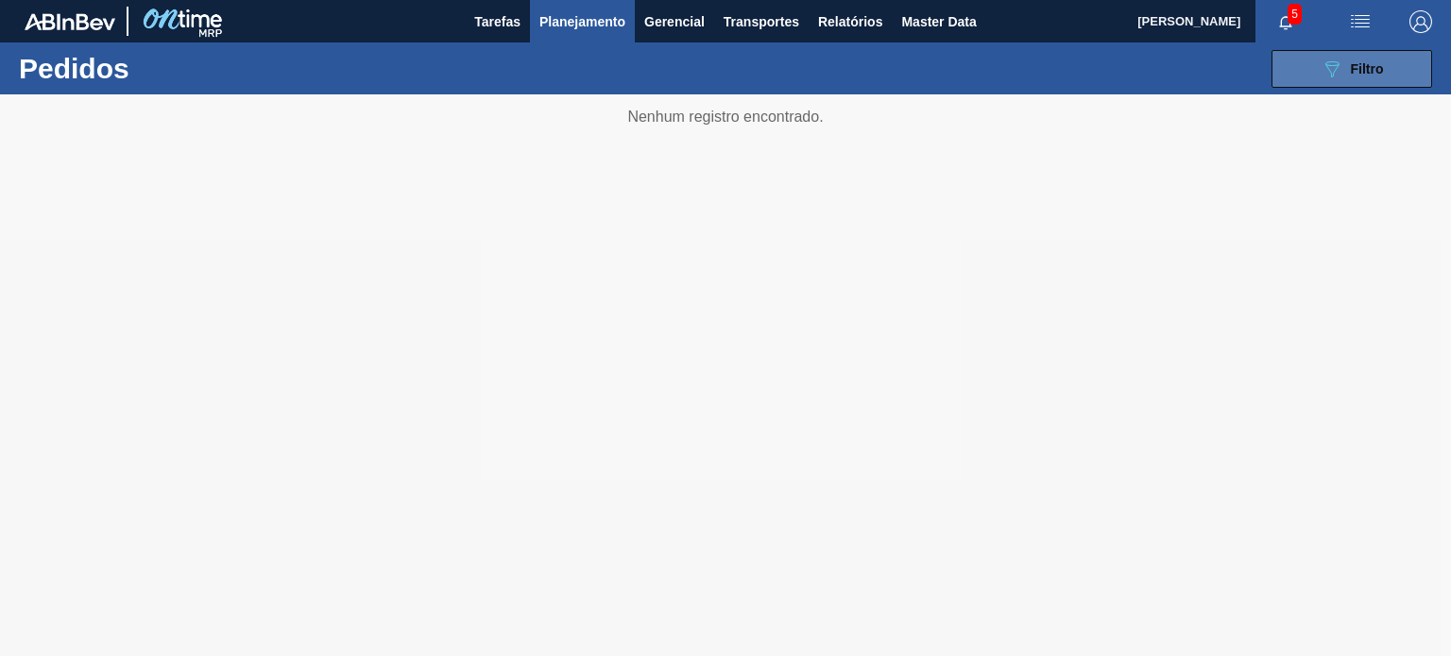
click at [1325, 77] on icon "089F7B8B-B2A5-4AFE-B5C0-19BA573D28AC" at bounding box center [1331, 69] width 23 height 23
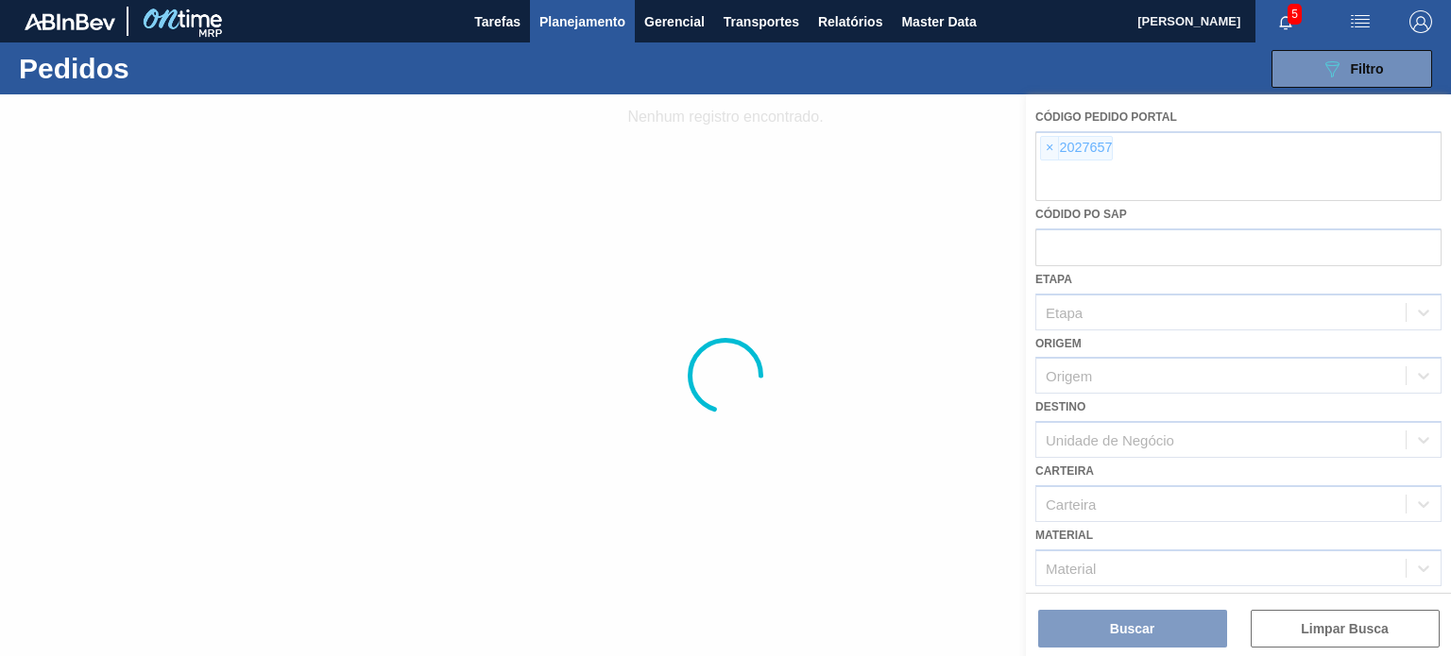
click at [1053, 142] on div at bounding box center [725, 375] width 1451 height 562
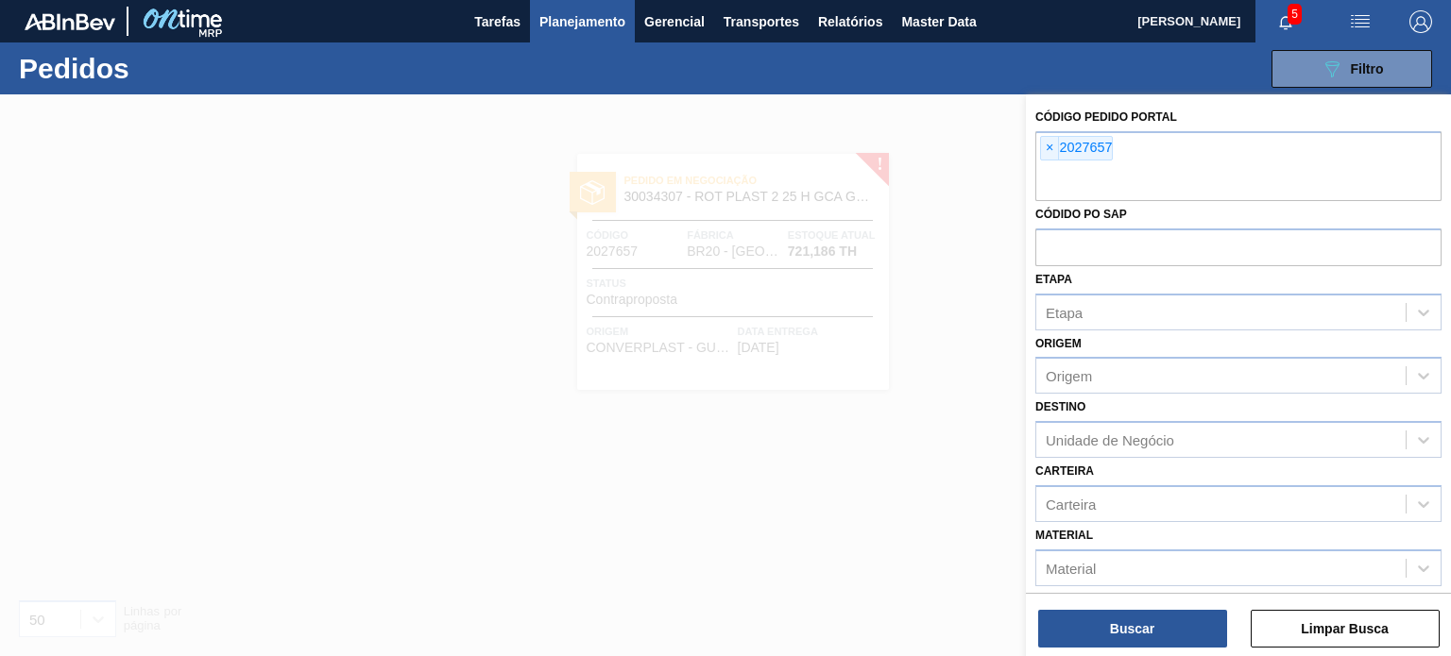
click at [1051, 146] on span "×" at bounding box center [1050, 148] width 18 height 23
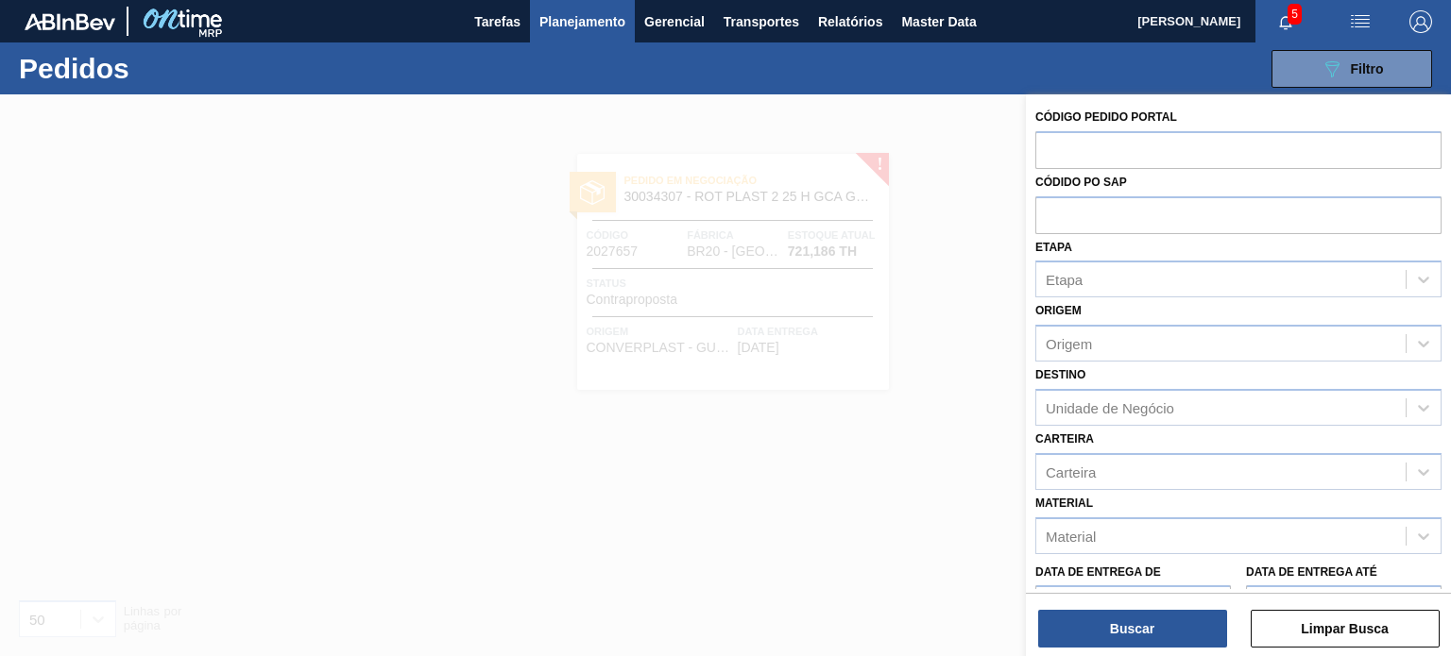
paste input "2011050"
type input "2011050"
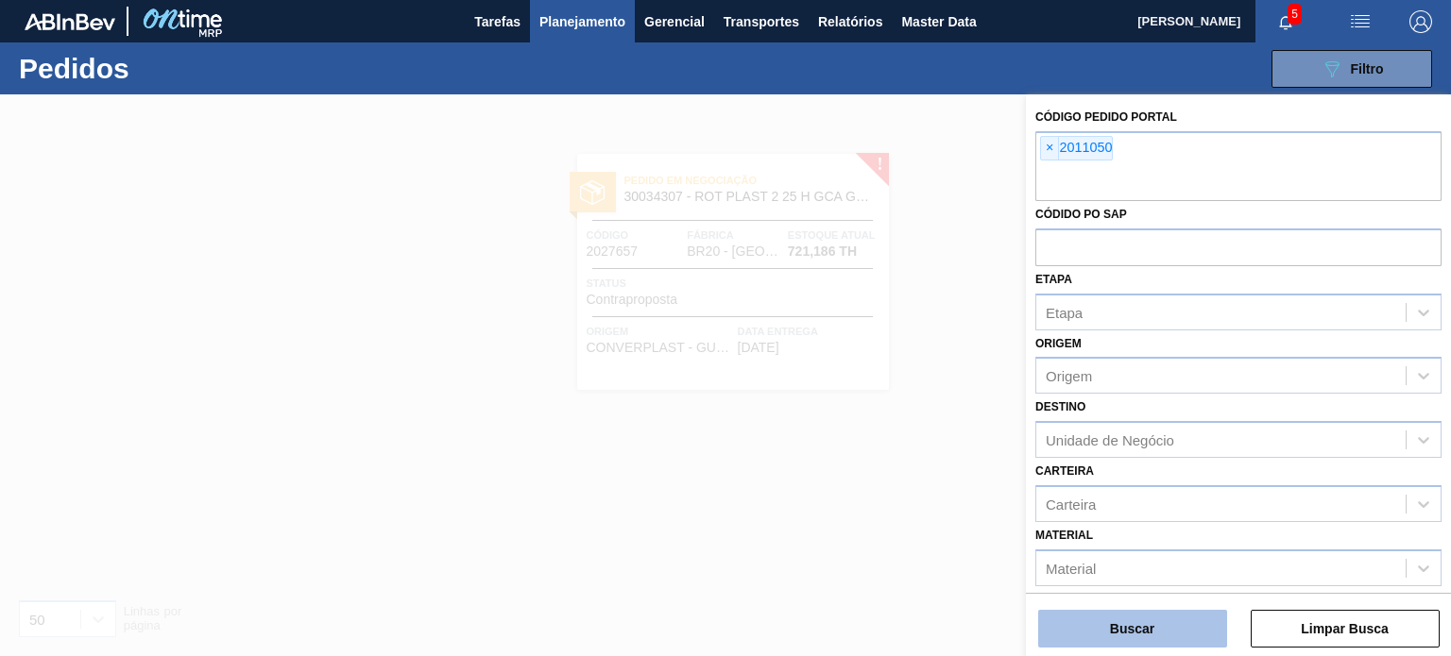
click at [1144, 620] on button "Buscar" at bounding box center [1132, 629] width 189 height 38
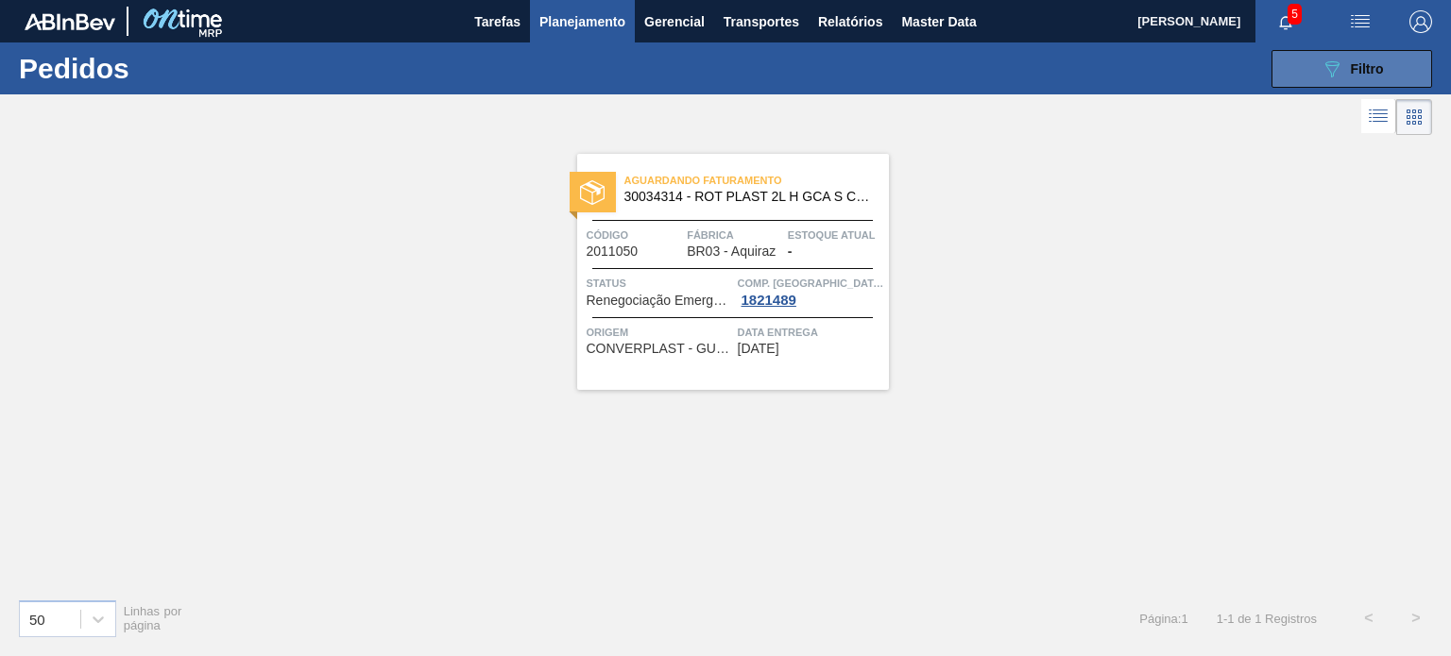
click at [1338, 63] on icon "089F7B8B-B2A5-4AFE-B5C0-19BA573D28AC" at bounding box center [1331, 69] width 23 height 23
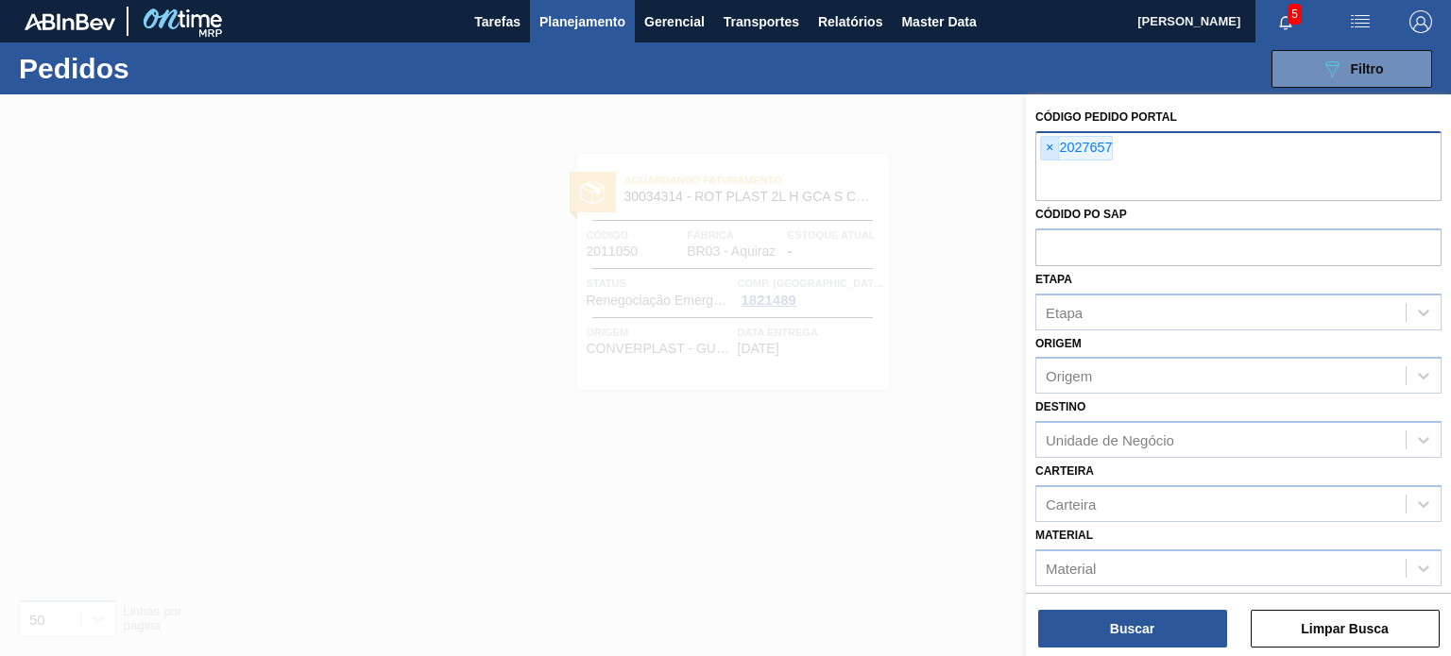
click at [1050, 152] on span "×" at bounding box center [1050, 148] width 18 height 23
paste input "text"
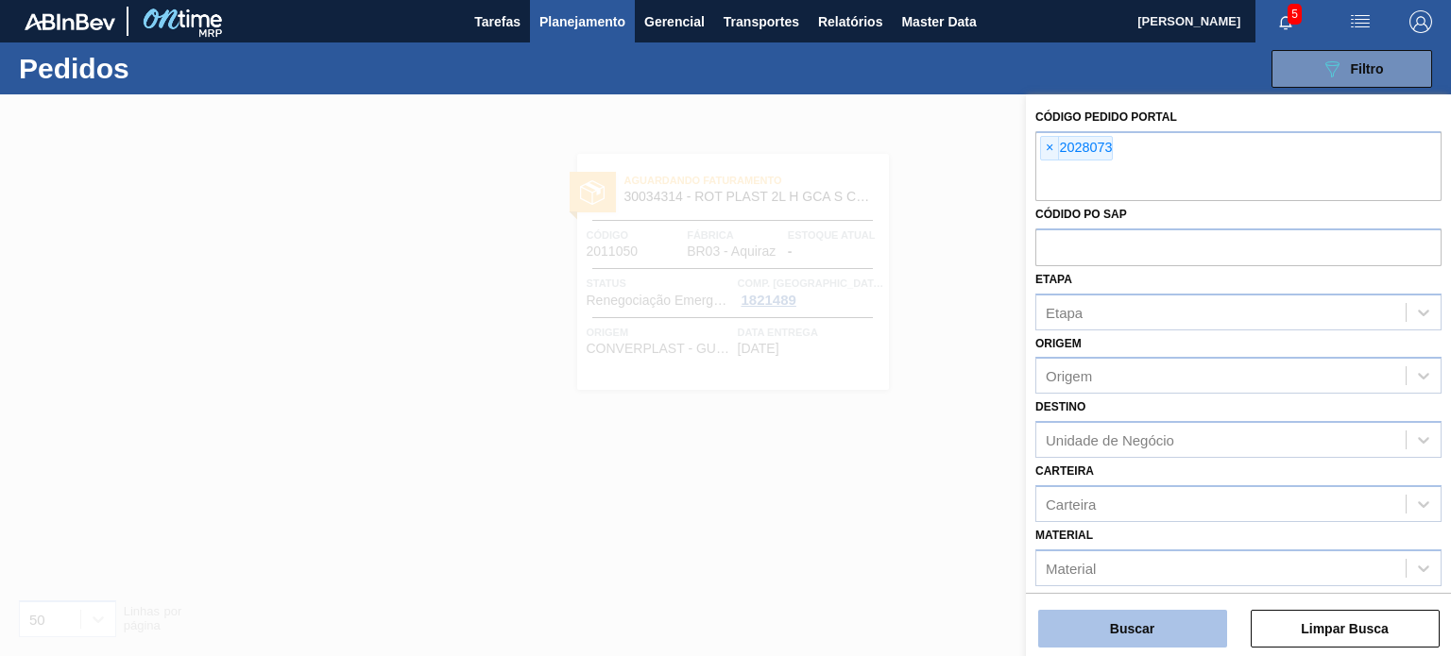
click at [1146, 646] on button "Buscar" at bounding box center [1132, 629] width 189 height 38
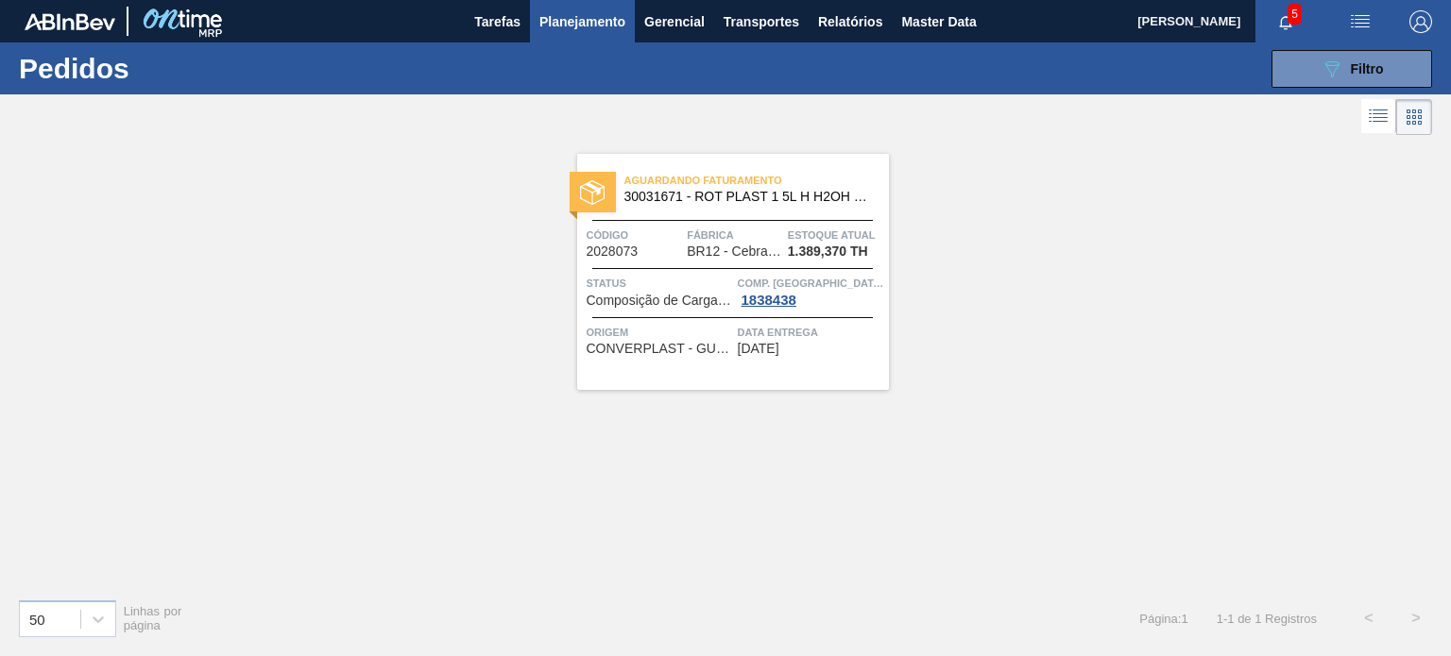
click at [577, 37] on button "Planejamento" at bounding box center [582, 21] width 105 height 42
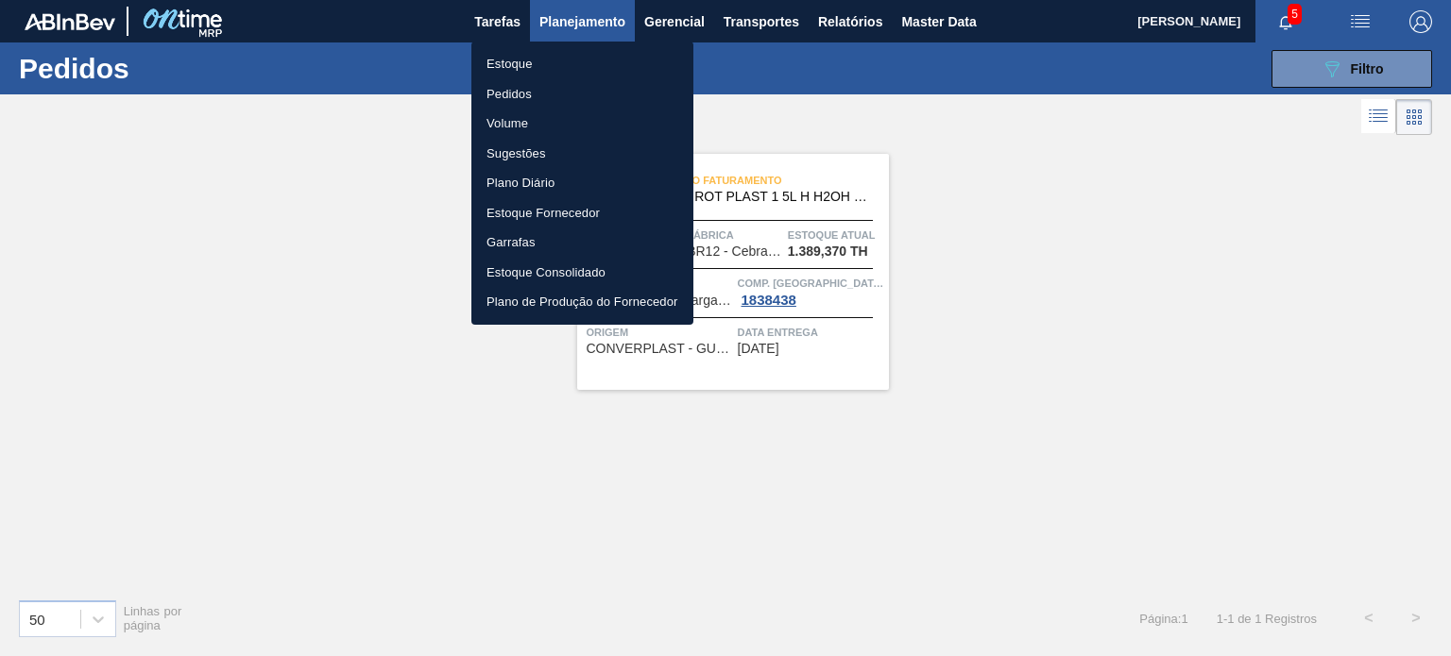
drag, startPoint x: 1327, startPoint y: 173, endPoint x: 1308, endPoint y: 144, distance: 34.8
click at [1331, 173] on div at bounding box center [725, 328] width 1451 height 656
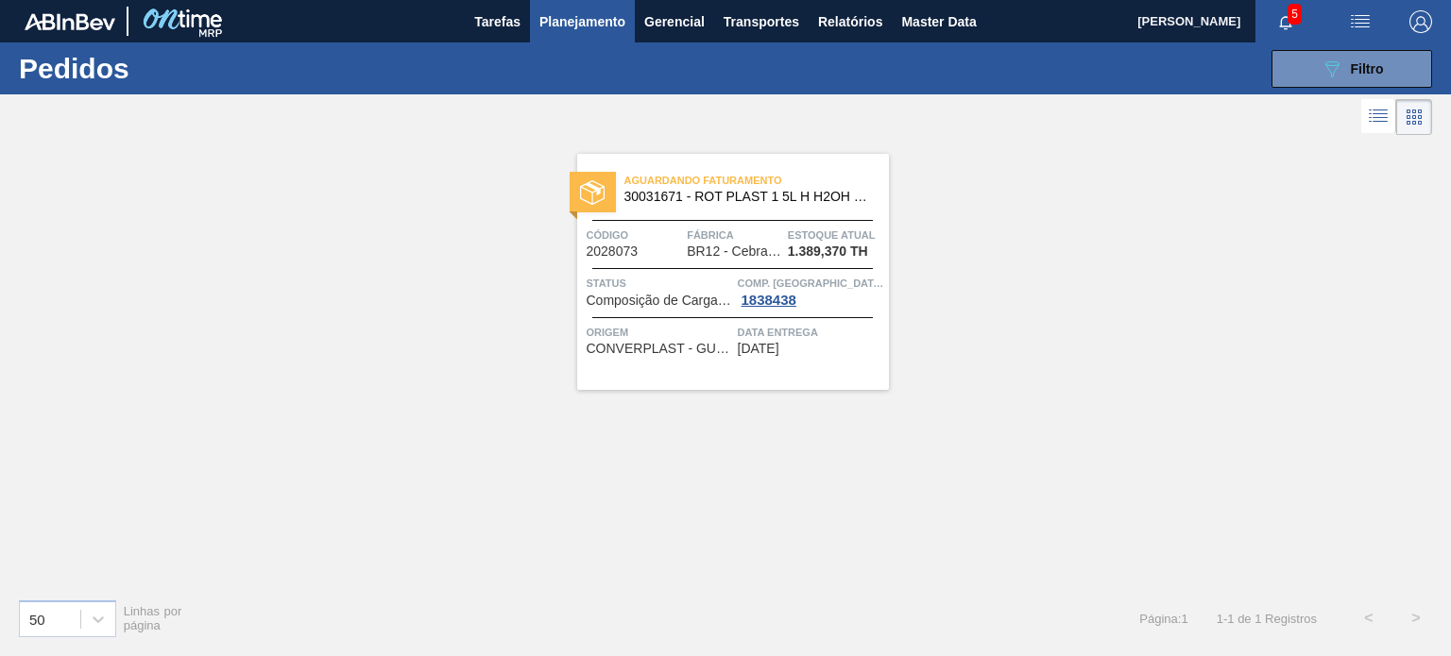
click at [597, 29] on span "Planejamento" at bounding box center [582, 21] width 86 height 23
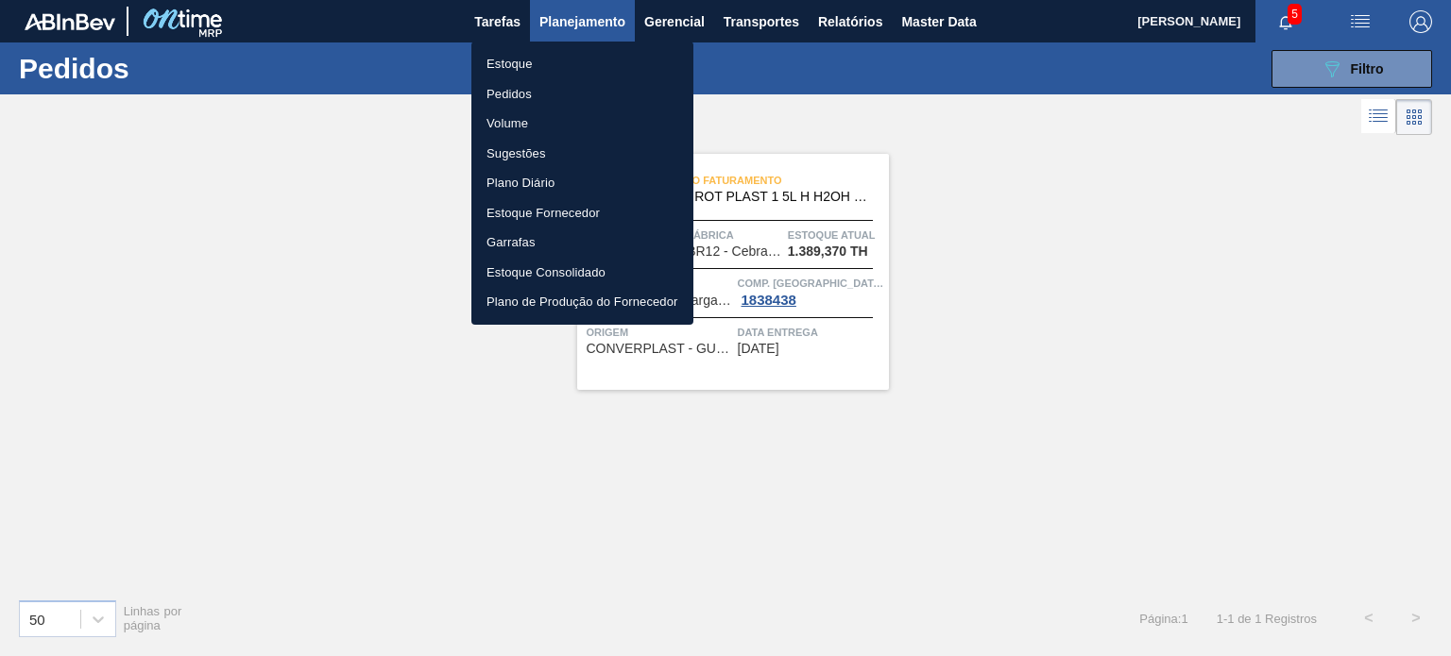
click at [560, 56] on li "Estoque" at bounding box center [582, 64] width 222 height 30
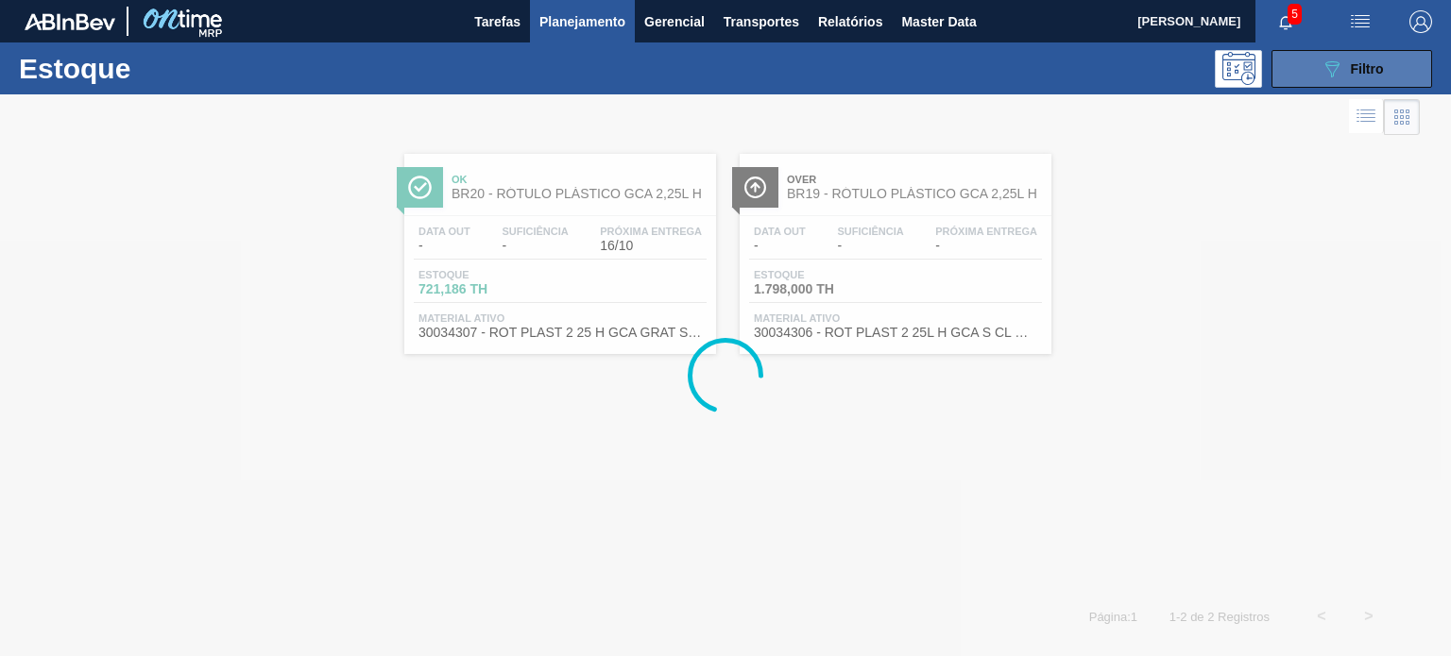
click at [1311, 78] on button "089F7B8B-B2A5-4AFE-B5C0-19BA573D28AC Filtro" at bounding box center [1351, 69] width 161 height 38
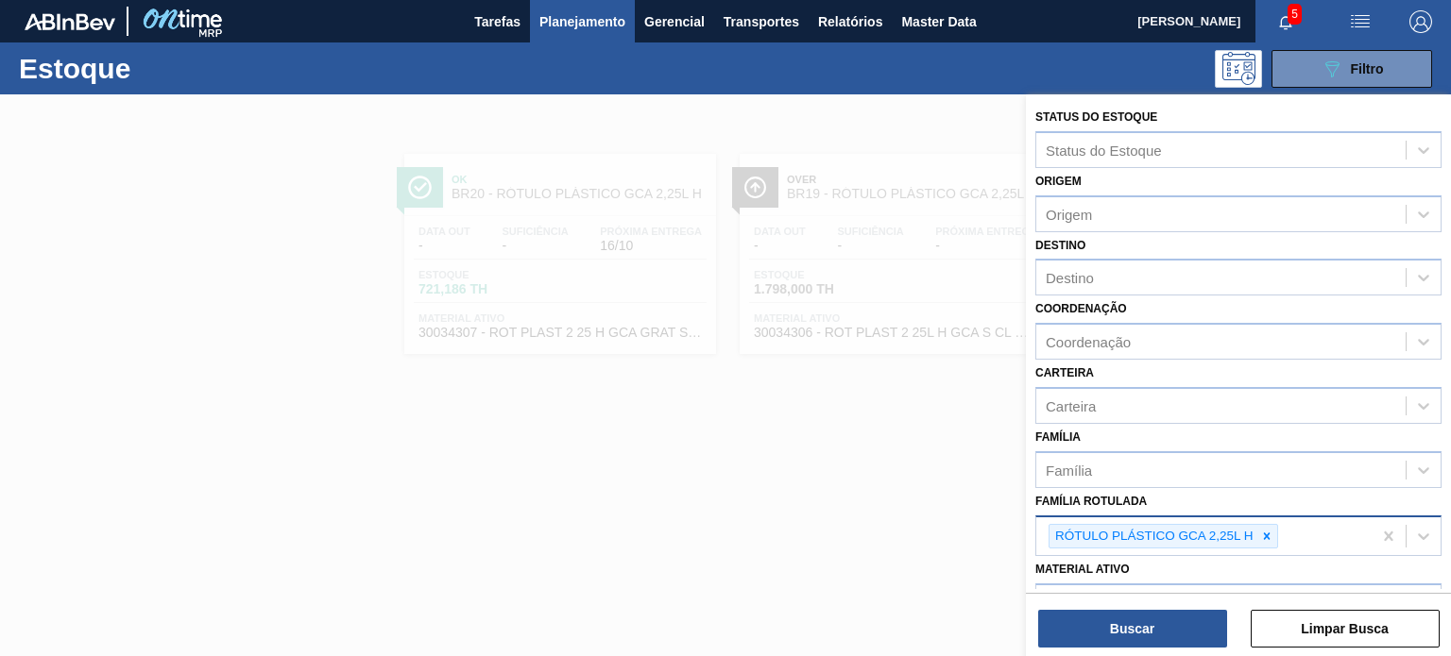
click at [1282, 530] on Rotulada "Família Rotulada" at bounding box center [1283, 537] width 2 height 16
click at [1273, 535] on div at bounding box center [1266, 537] width 21 height 24
paste Rotulada "RÓTULO PLÁSTICO H2OH LIMONETO 1,5L H"
type Rotulada "RÓTULO PLÁSTICO H2OH LIMONETO 1,5L H"
click at [1258, 540] on div at bounding box center [1266, 537] width 21 height 24
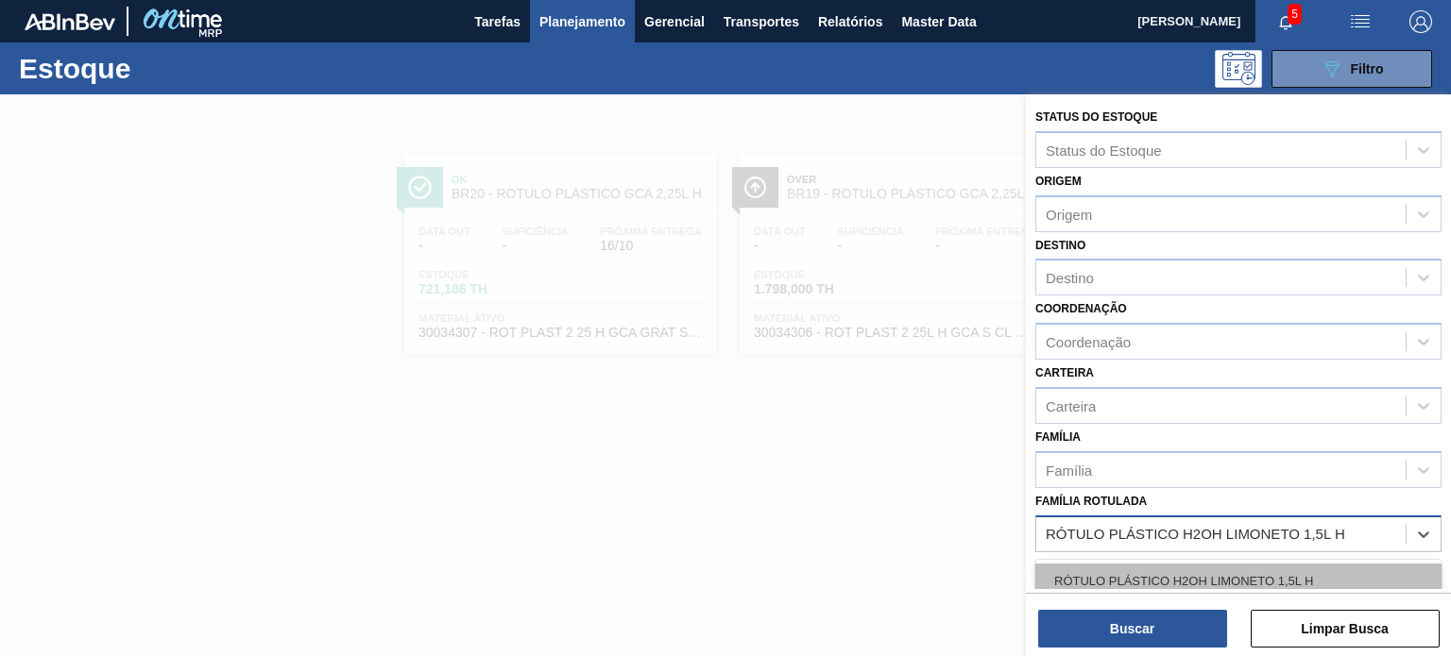
click at [1265, 564] on div "RÓTULO PLÁSTICO H2OH LIMONETO 1,5L H" at bounding box center [1238, 581] width 406 height 35
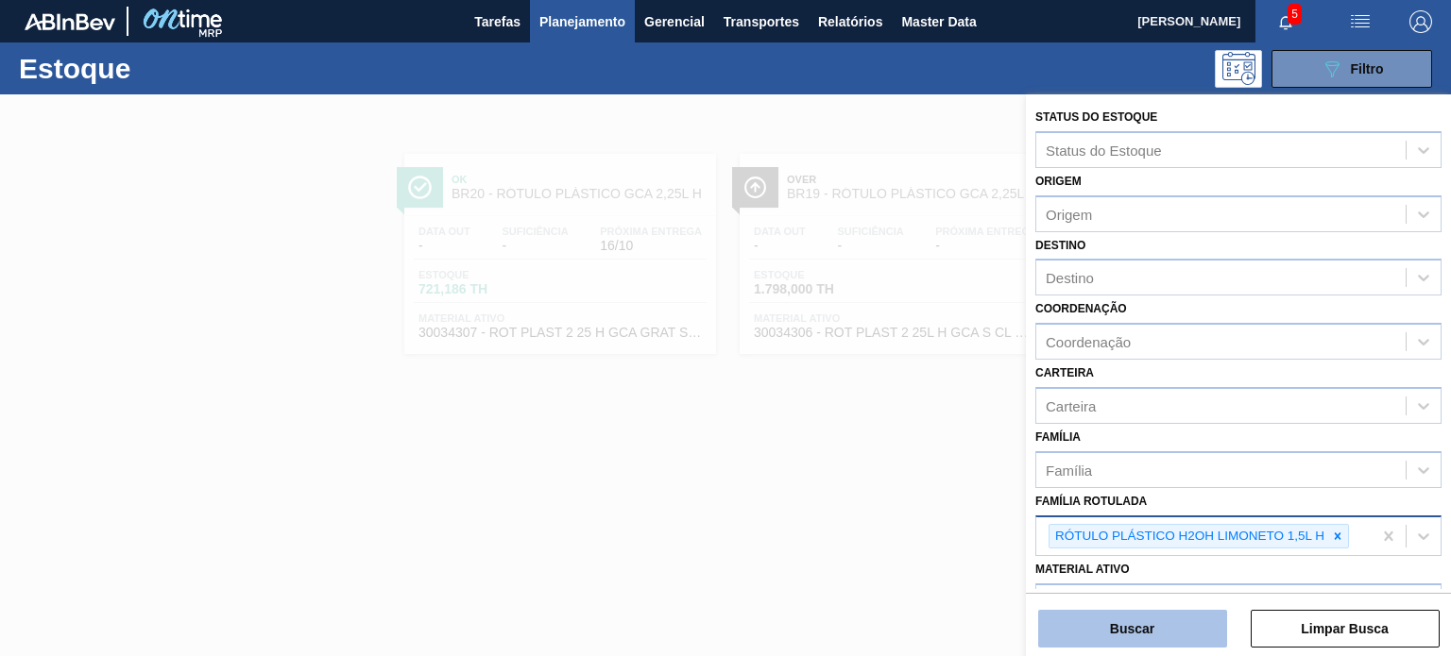
click at [1206, 611] on button "Buscar" at bounding box center [1132, 629] width 189 height 38
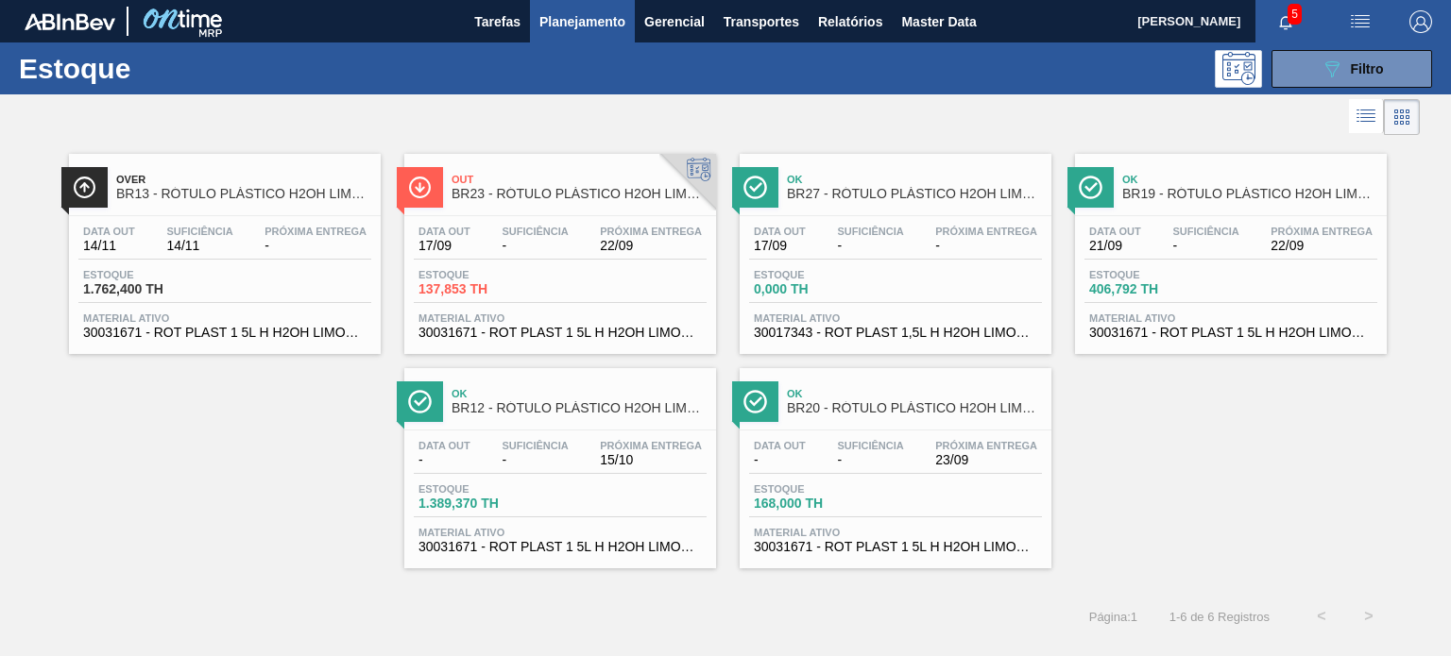
click at [591, 38] on button "Planejamento" at bounding box center [582, 21] width 105 height 42
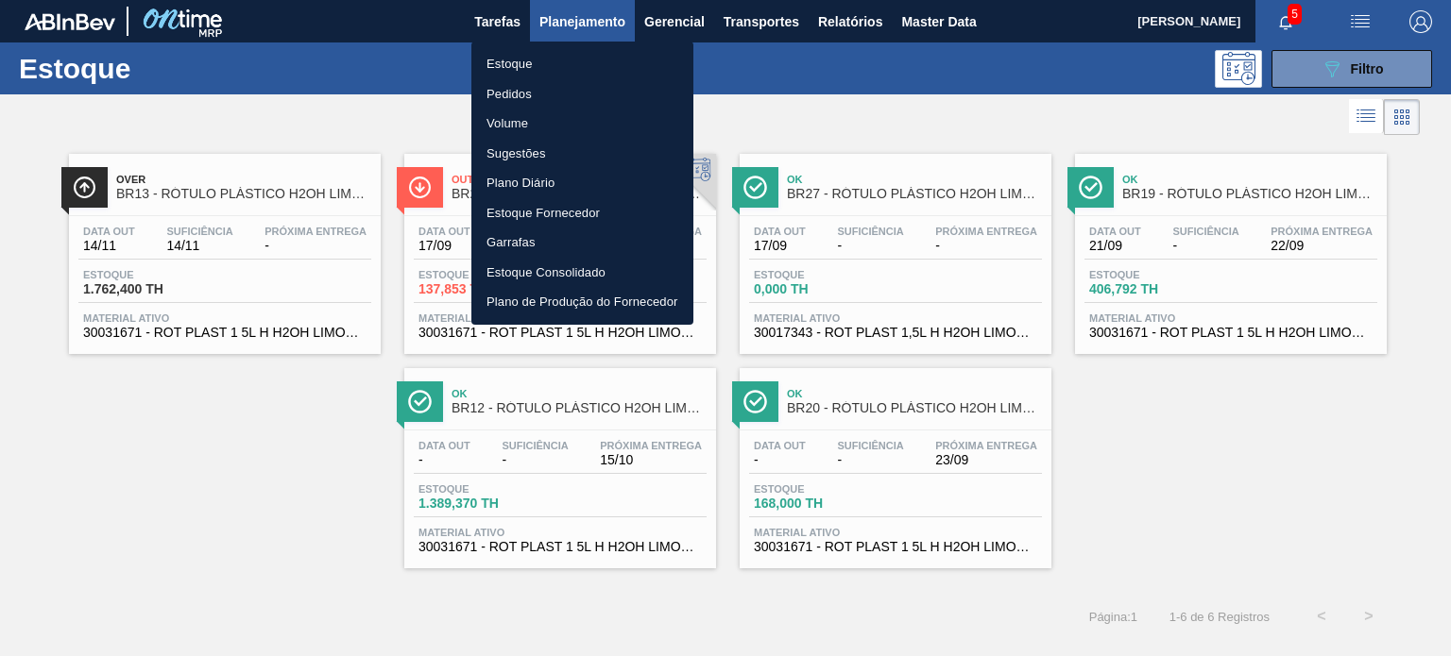
click at [539, 86] on li "Pedidos" at bounding box center [582, 94] width 222 height 30
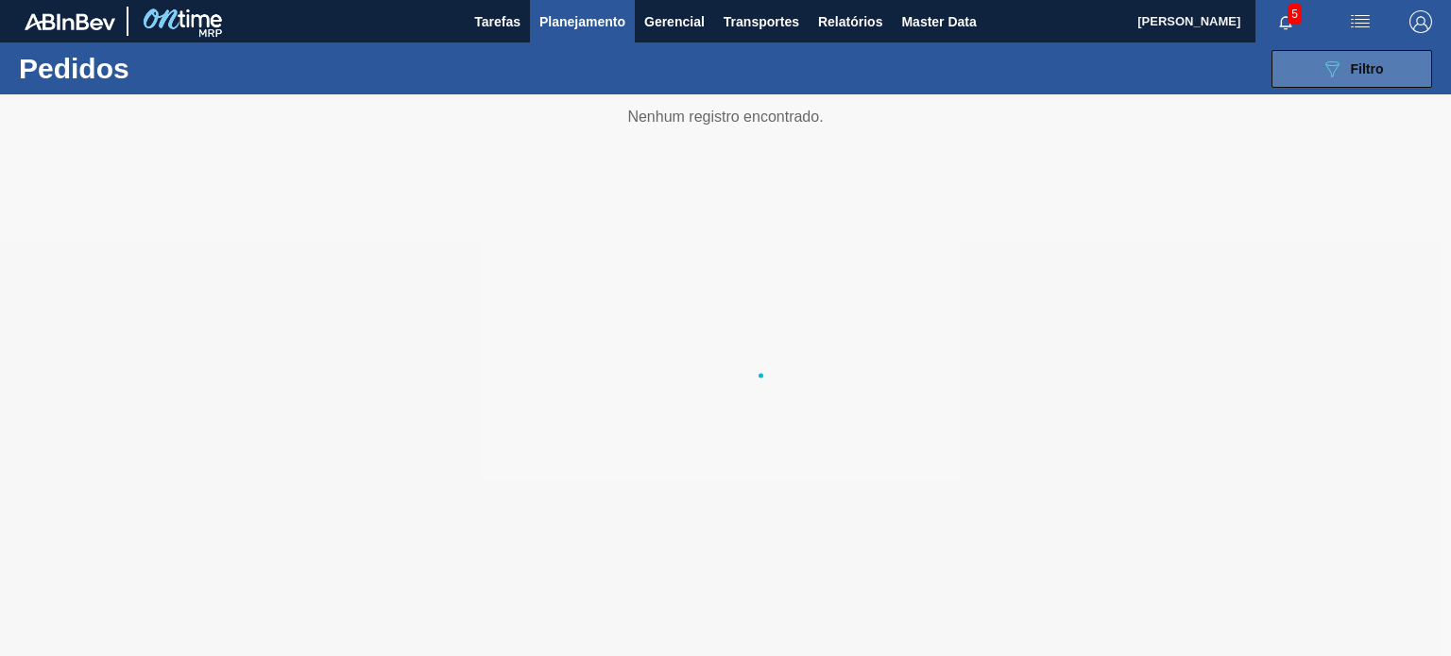
click at [1332, 82] on button "089F7B8B-B2A5-4AFE-B5C0-19BA573D28AC Filtro" at bounding box center [1351, 69] width 161 height 38
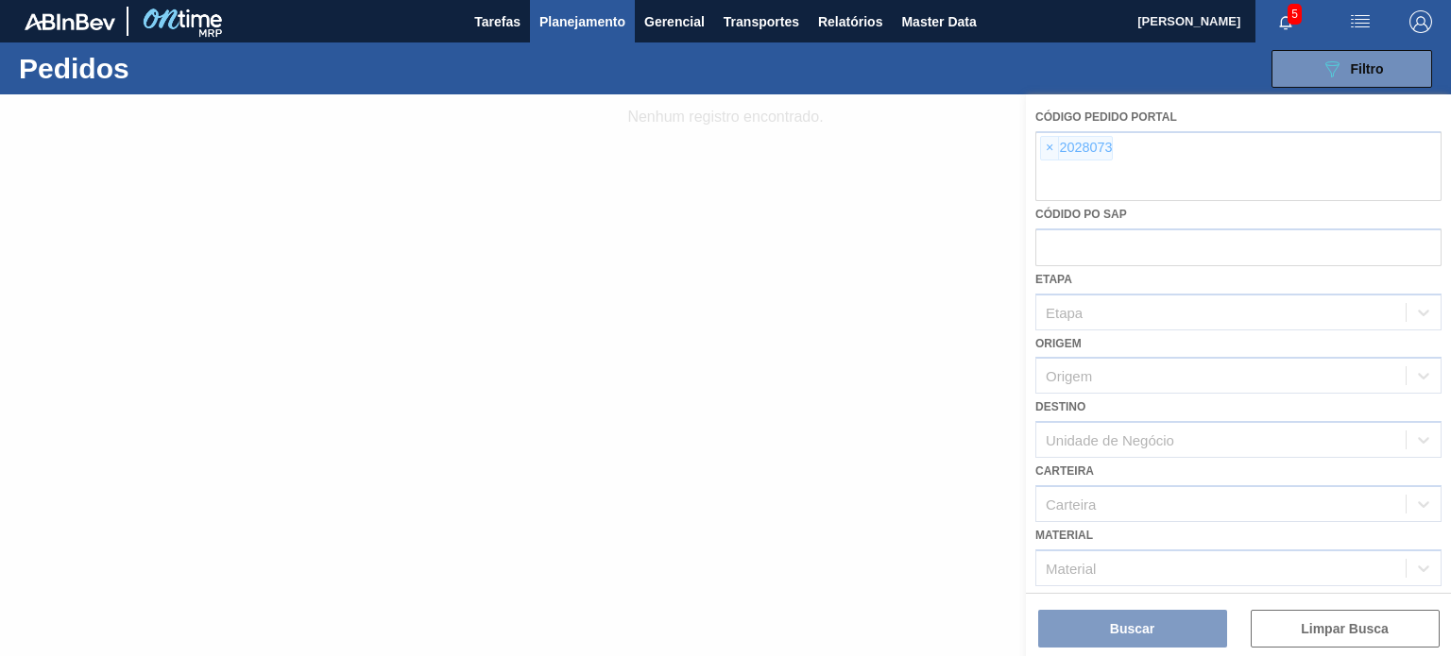
click at [1092, 161] on div at bounding box center [725, 375] width 1451 height 562
click at [1048, 146] on div at bounding box center [725, 375] width 1451 height 562
click at [1054, 157] on div at bounding box center [725, 375] width 1451 height 562
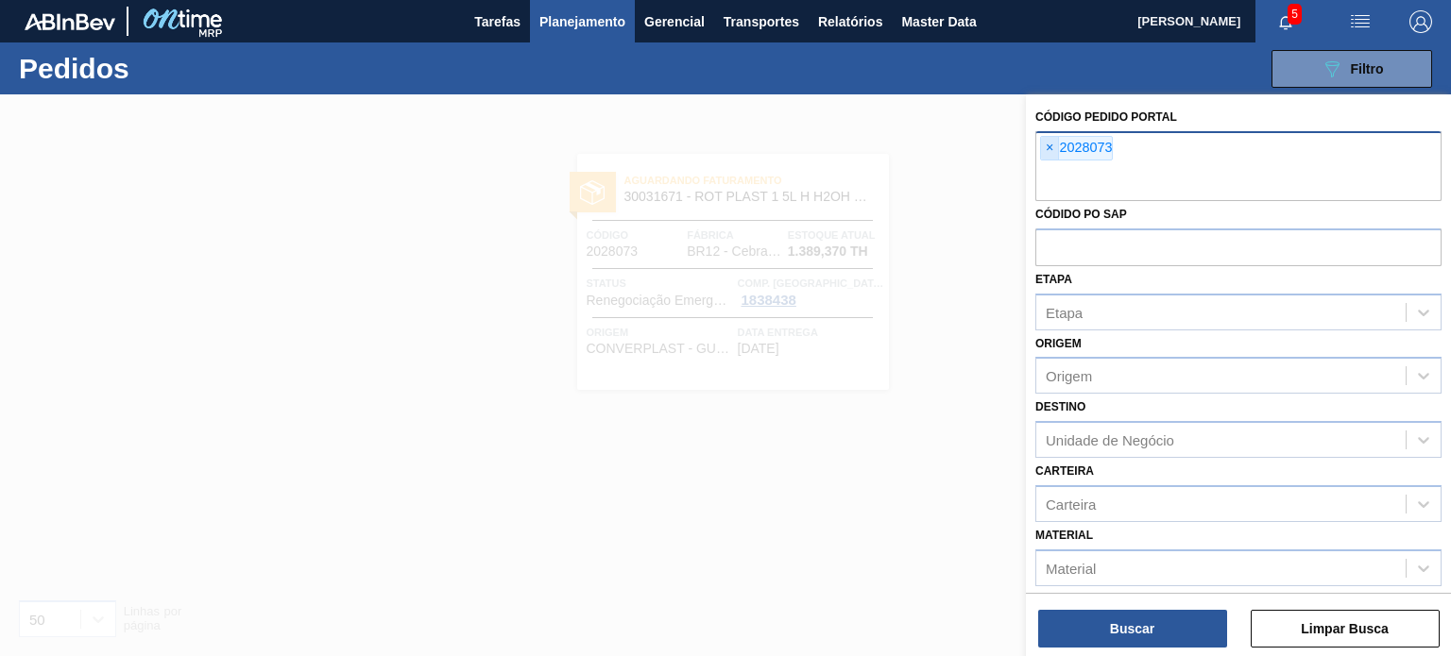
click at [1054, 148] on span "×" at bounding box center [1050, 148] width 18 height 23
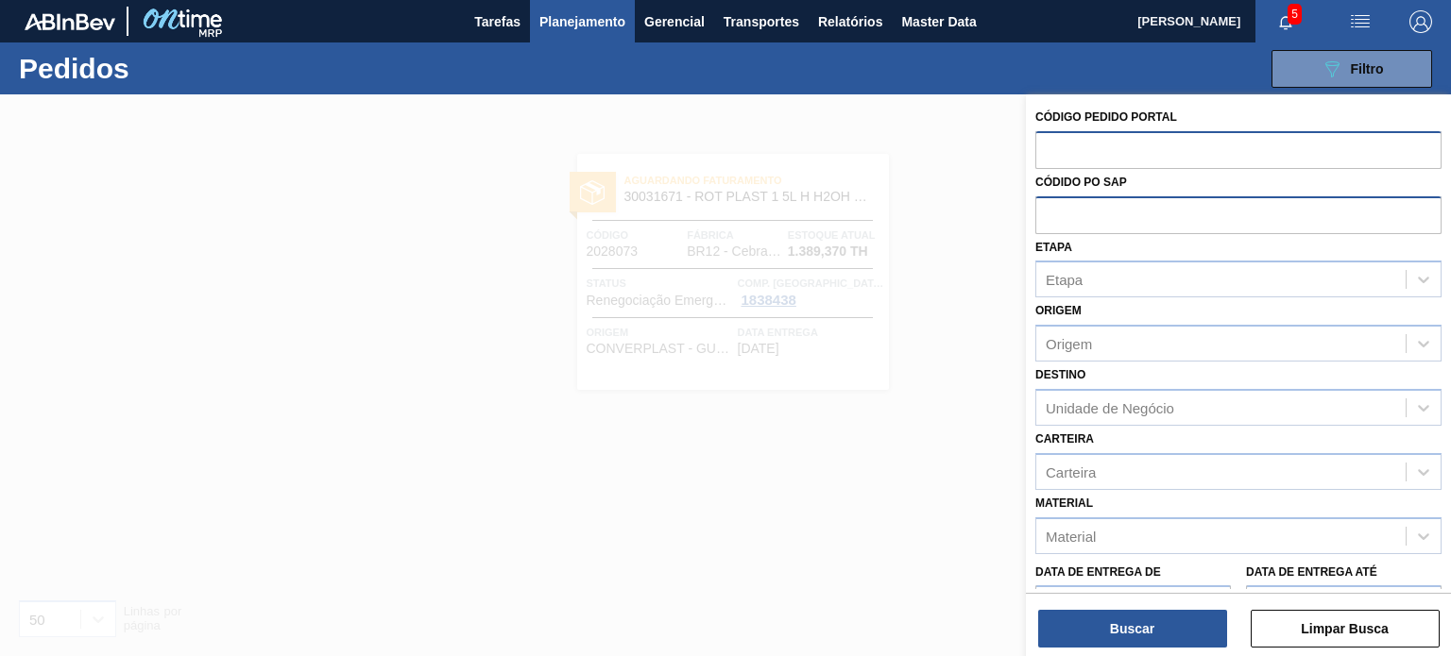
paste input "2023233"
type input "2023233"
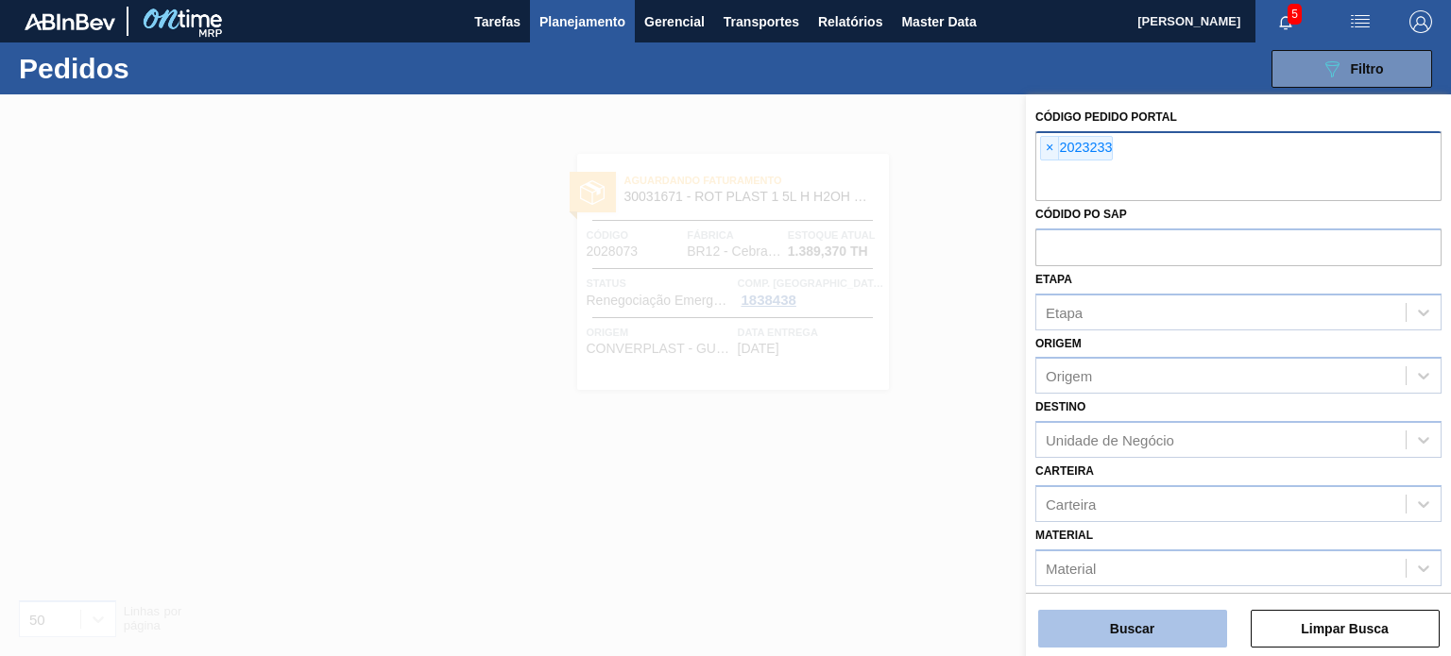
click at [1150, 634] on button "Buscar" at bounding box center [1132, 629] width 189 height 38
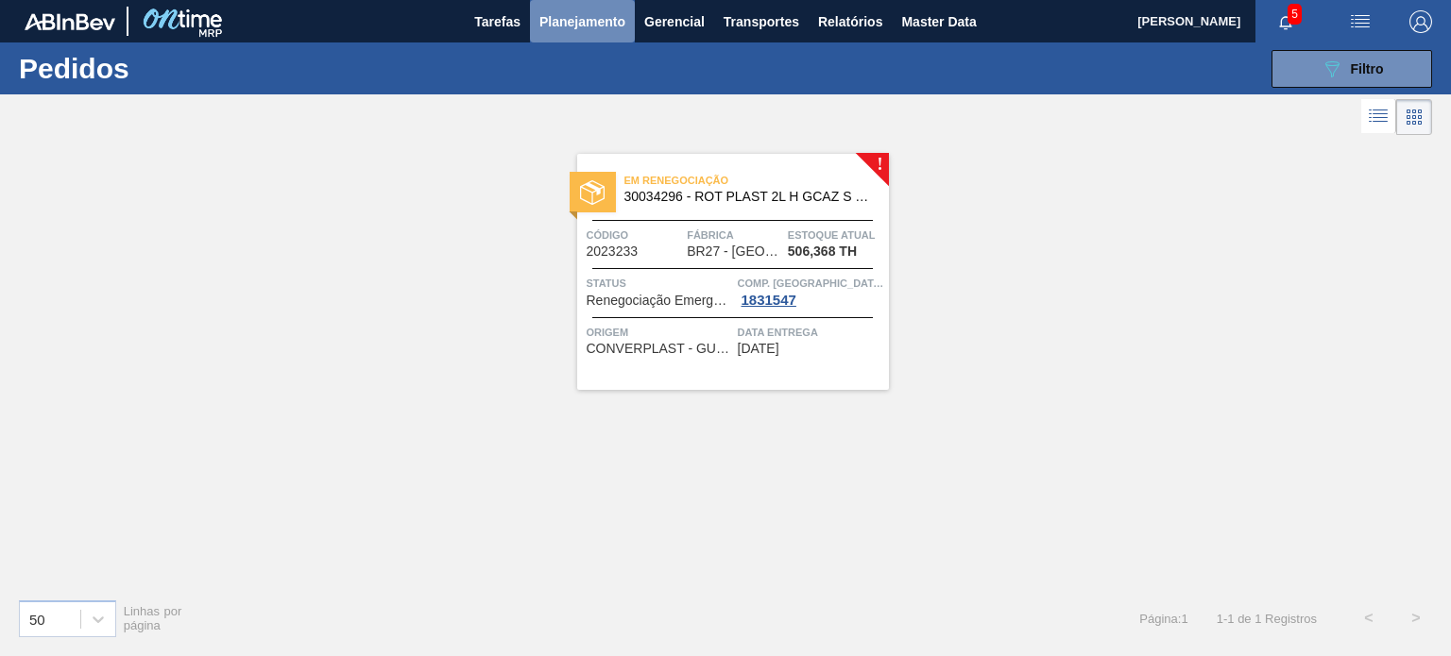
click at [544, 38] on button "Planejamento" at bounding box center [582, 21] width 105 height 42
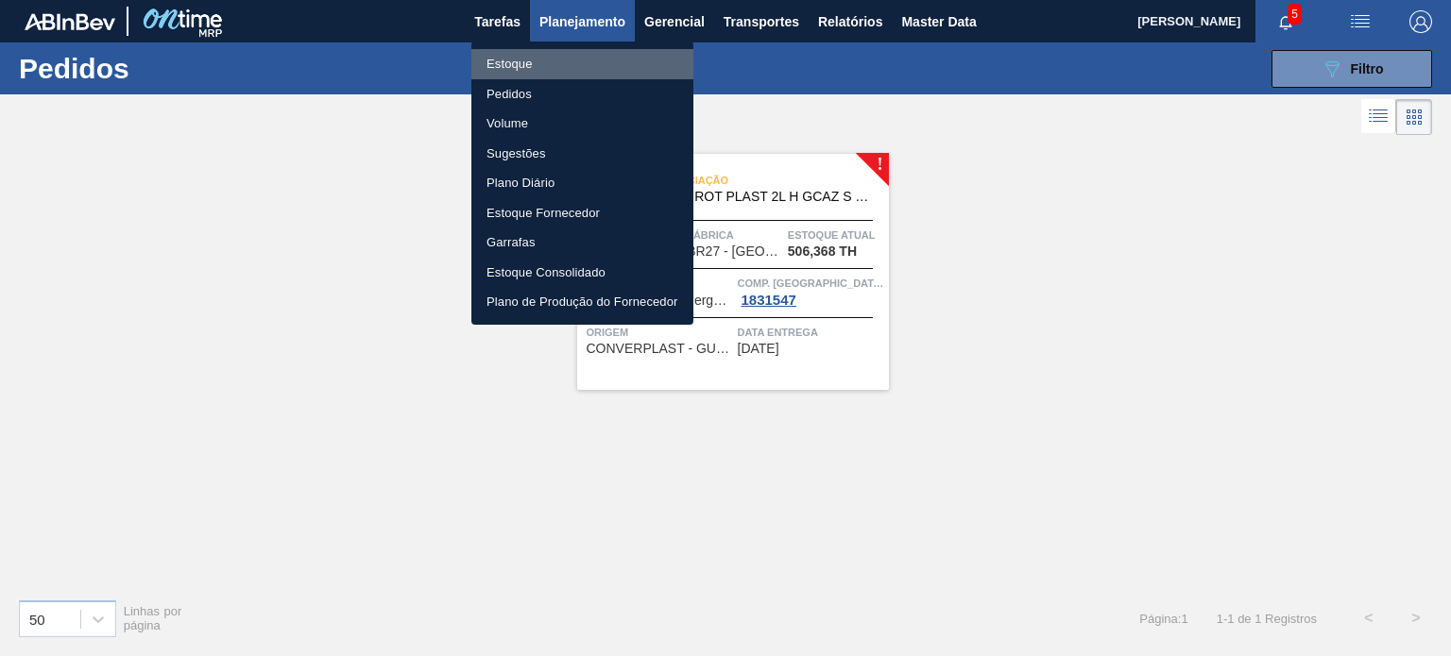
click at [519, 75] on li "Estoque" at bounding box center [582, 64] width 222 height 30
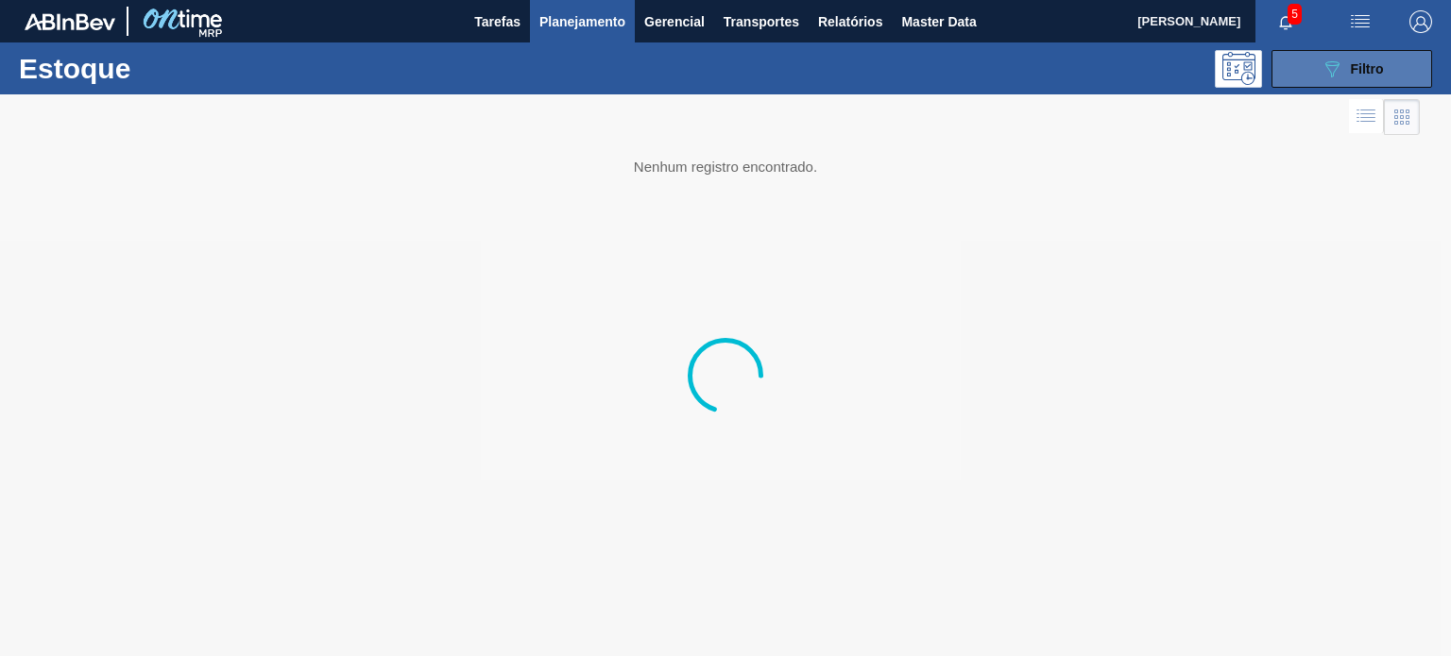
click at [1292, 86] on button "089F7B8B-B2A5-4AFE-B5C0-19BA573D28AC Filtro" at bounding box center [1351, 69] width 161 height 38
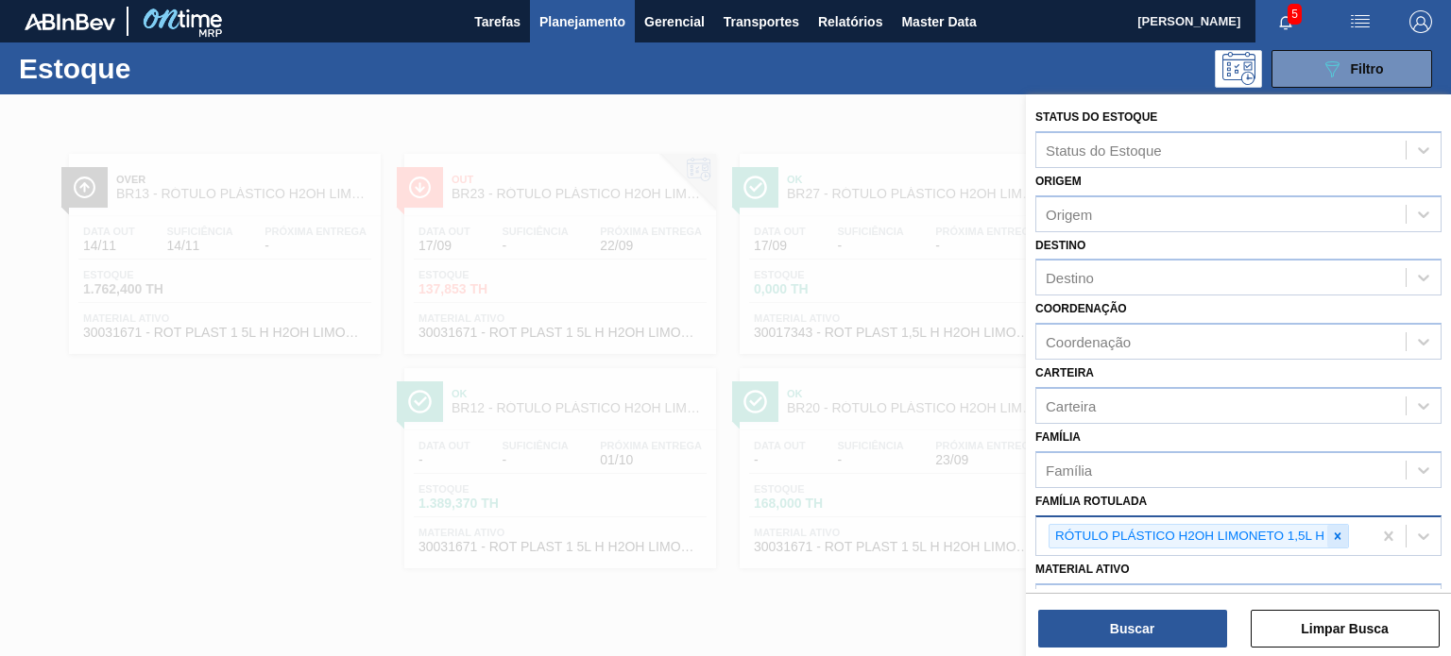
click at [1327, 532] on div at bounding box center [1337, 537] width 21 height 24
paste Rotulada "ROT PLAST. 1.5L AH PC BLACK"
type Rotulada "ROT PLAST. 1.5L AH PC BLACK"
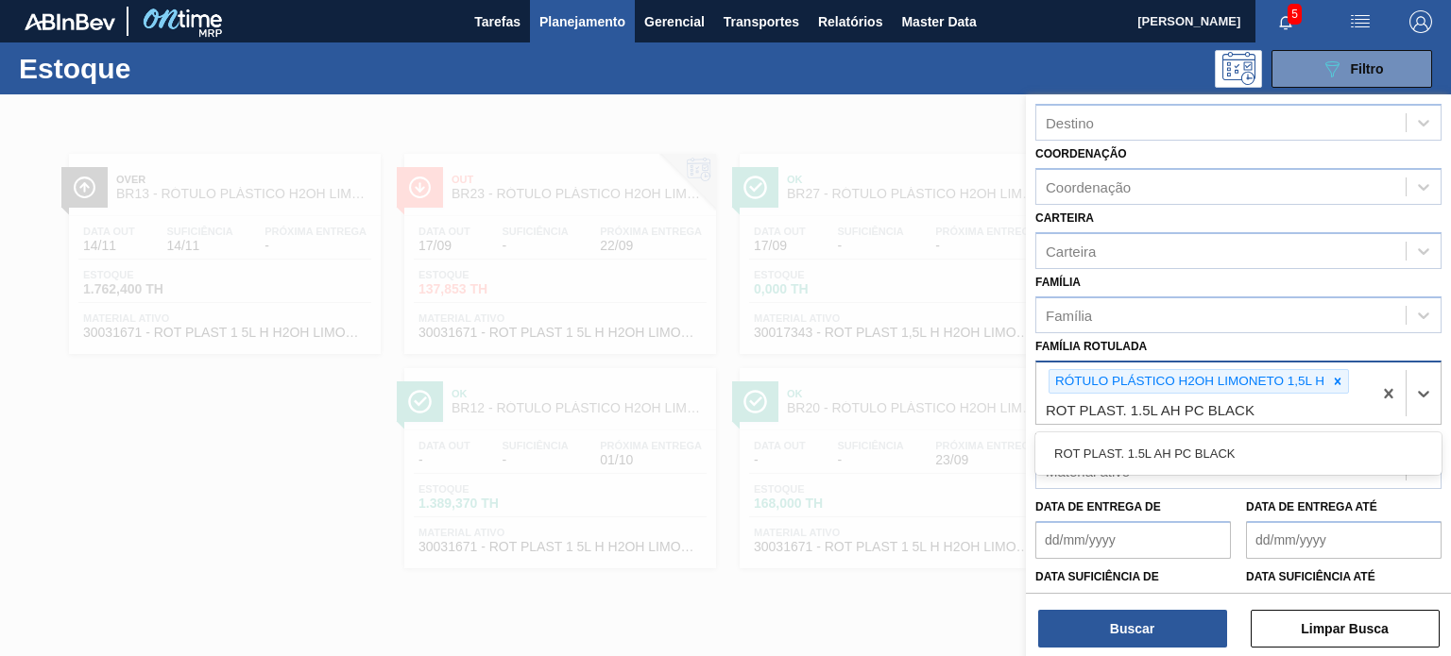
scroll to position [189, 0]
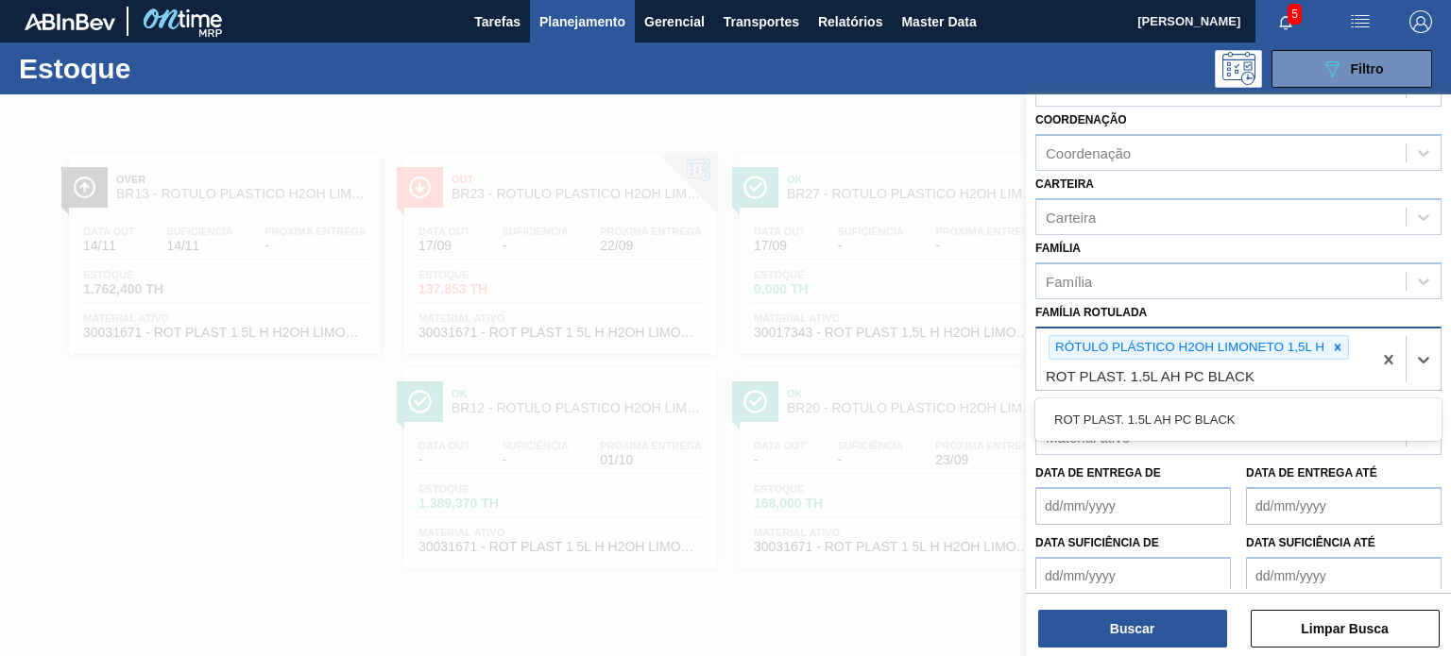
click at [1336, 346] on icon at bounding box center [1337, 347] width 13 height 13
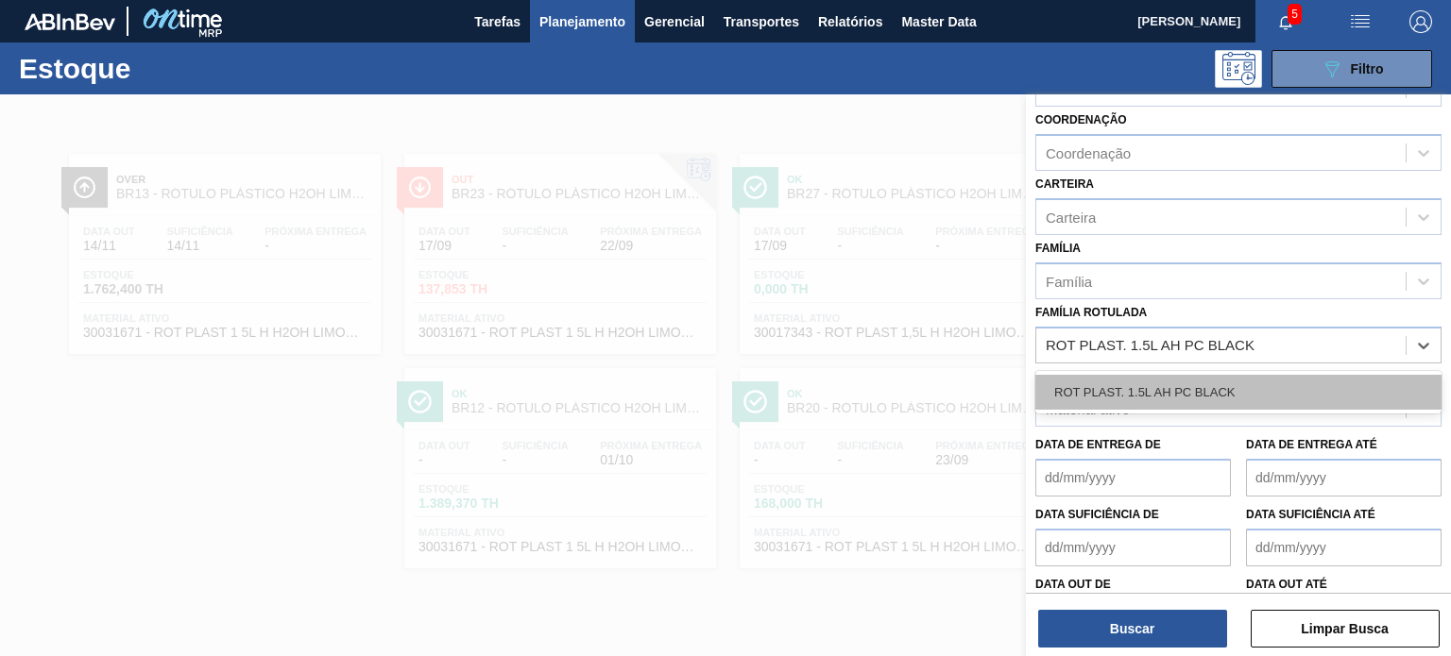
click at [1238, 384] on div "ROT PLAST. 1.5L AH PC BLACK" at bounding box center [1238, 392] width 406 height 35
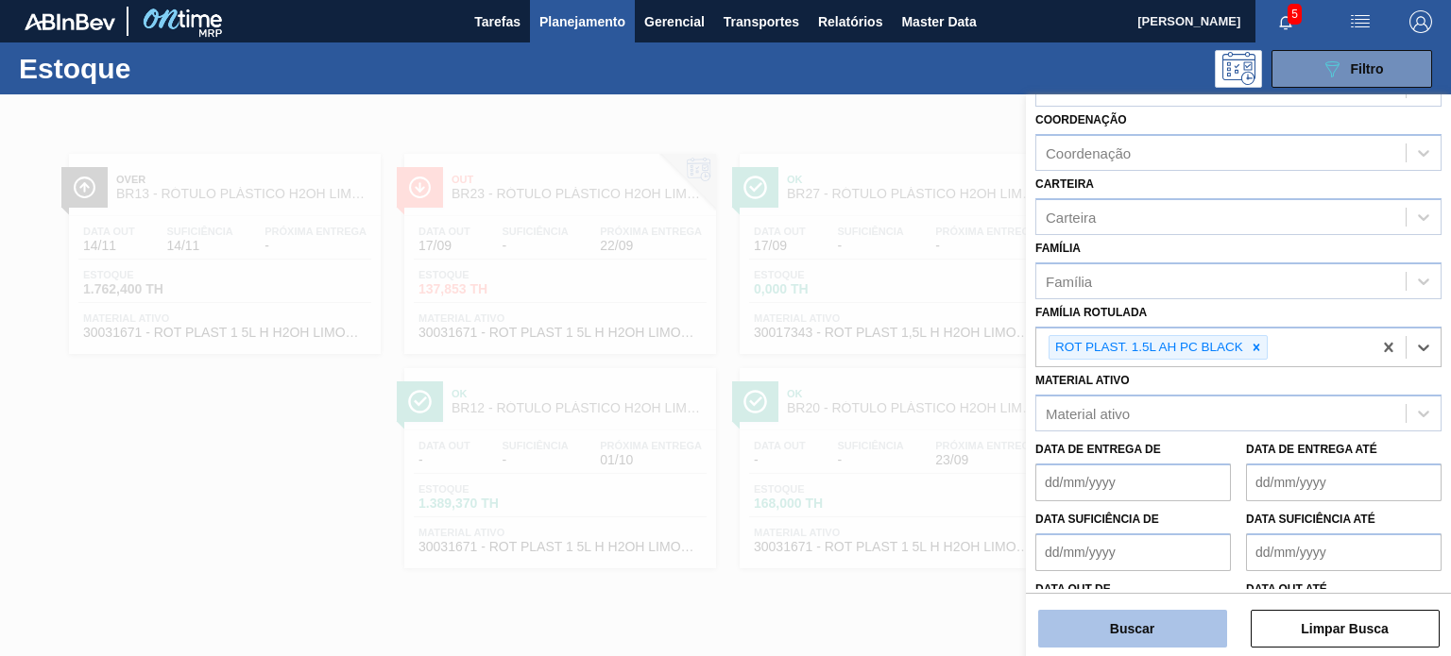
click at [1177, 622] on button "Buscar" at bounding box center [1132, 629] width 189 height 38
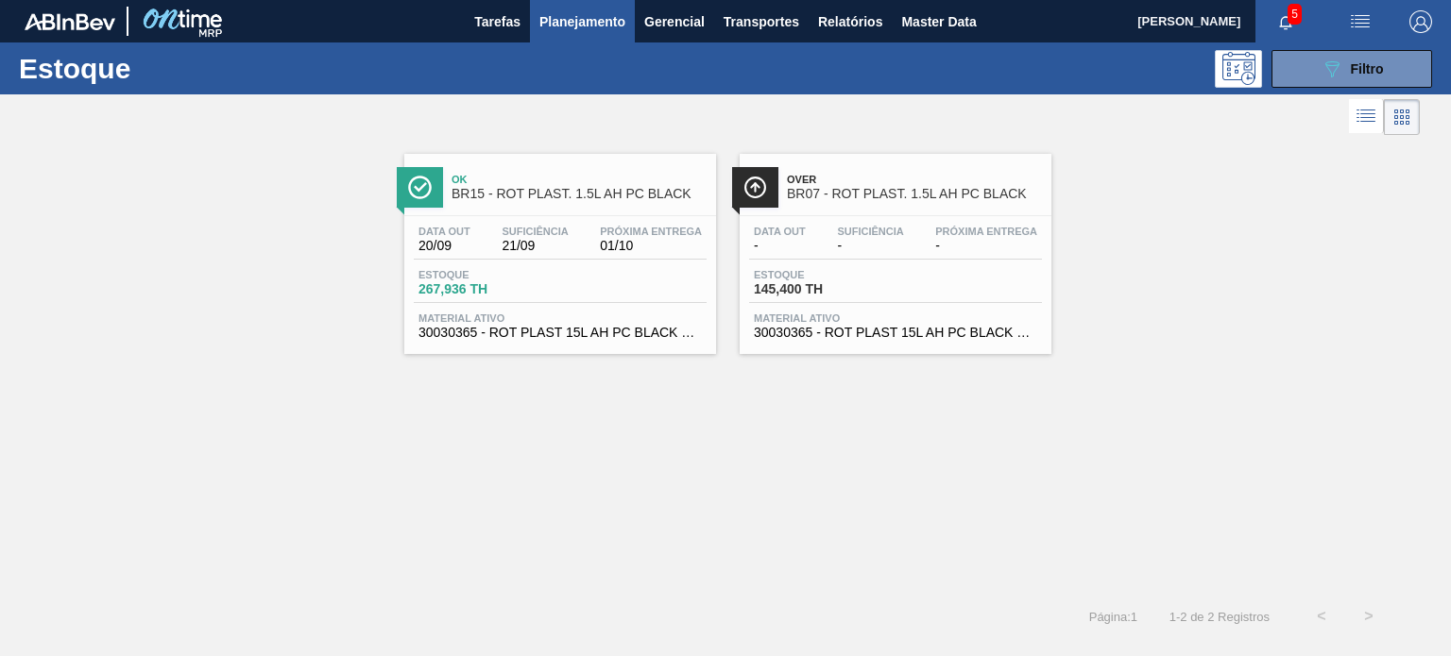
click at [568, 246] on span "21/09" at bounding box center [534, 246] width 66 height 14
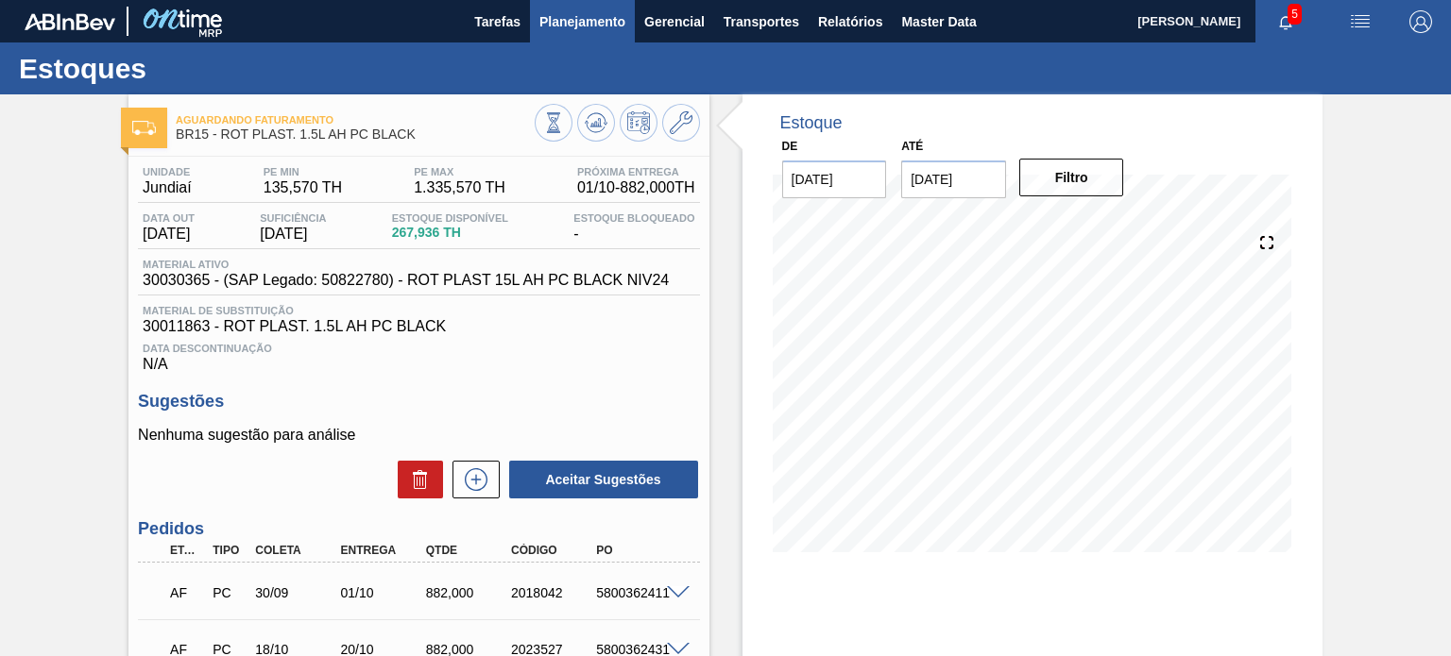
click at [575, 34] on button "Planejamento" at bounding box center [582, 21] width 105 height 42
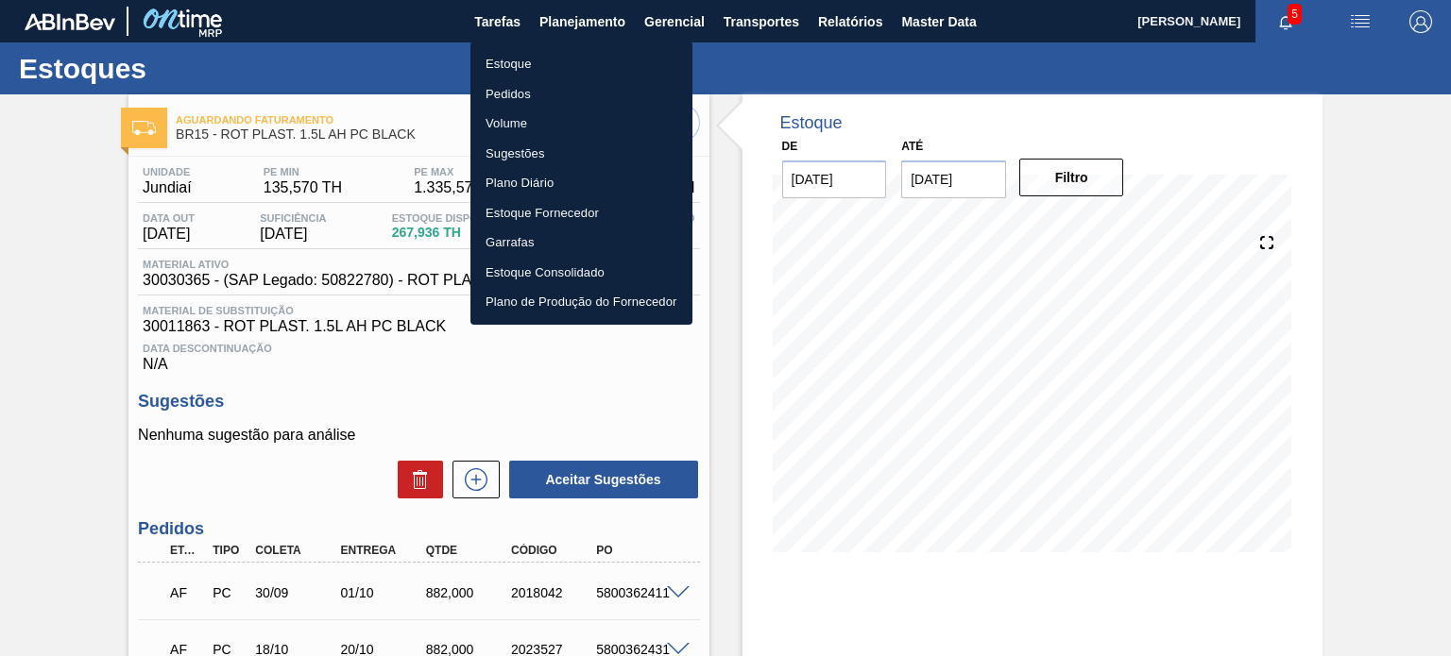
click at [554, 63] on li "Estoque" at bounding box center [581, 64] width 222 height 30
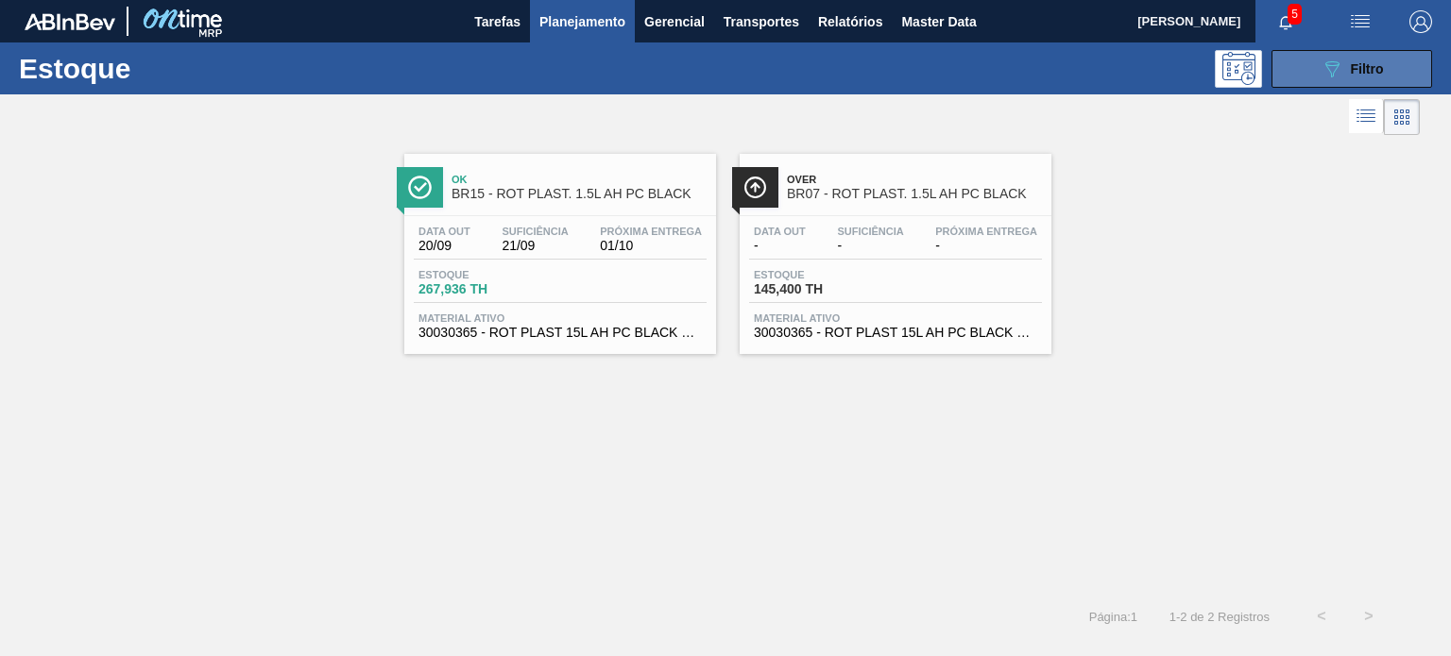
click at [1344, 82] on button "089F7B8B-B2A5-4AFE-B5C0-19BA573D28AC Filtro" at bounding box center [1351, 69] width 161 height 38
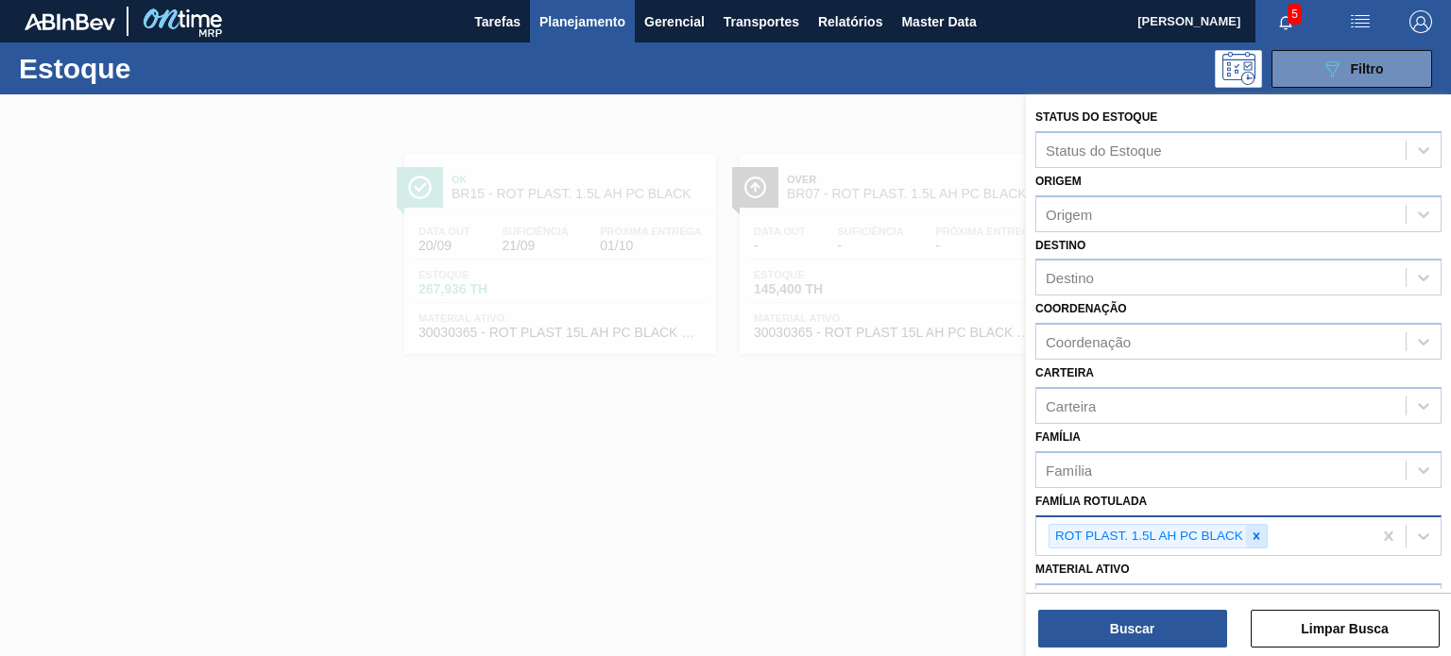
click at [1256, 530] on icon at bounding box center [1255, 536] width 13 height 13
paste Rotulada "RÓTULO PLÁSTICO GCA 600ML H"
type Rotulada "RÓTULO PLÁSTICO GCA 600ML H"
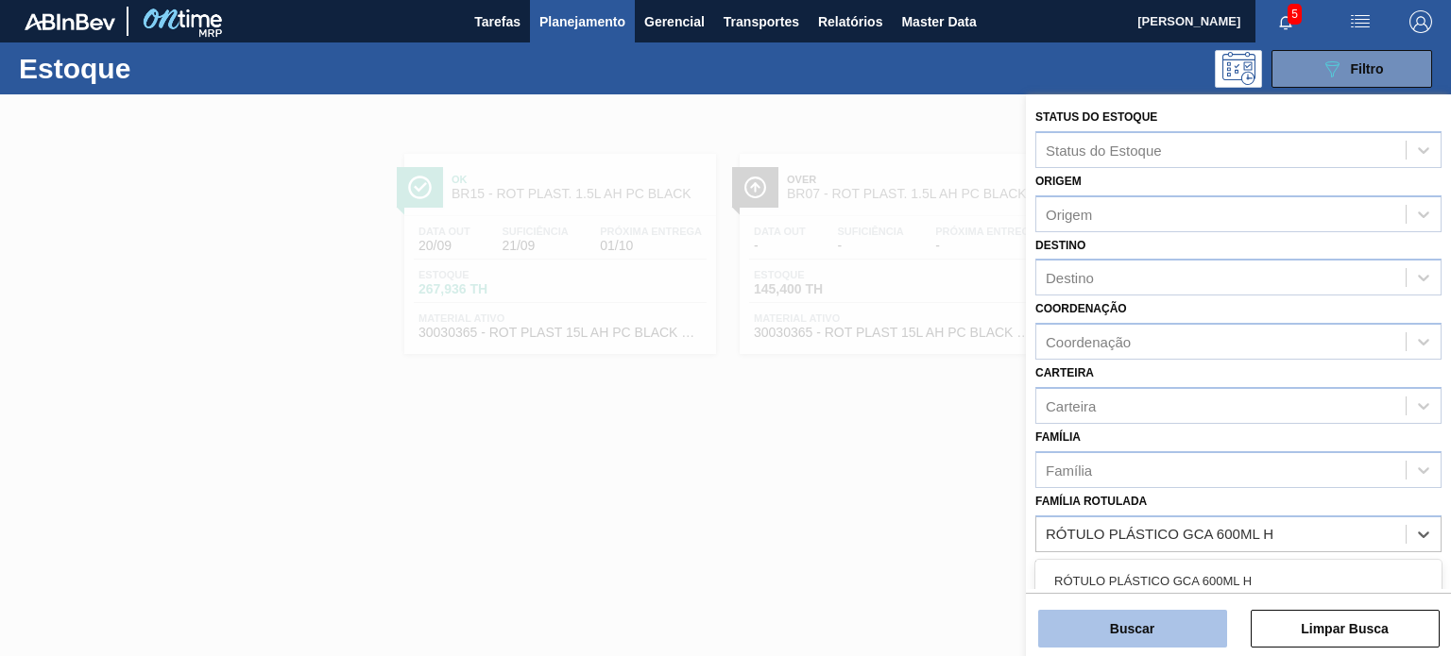
drag, startPoint x: 1218, startPoint y: 551, endPoint x: 1190, endPoint y: 624, distance: 78.9
click at [1199, 565] on div "RÓTULO PLÁSTICO GCA 600ML H" at bounding box center [1238, 581] width 406 height 35
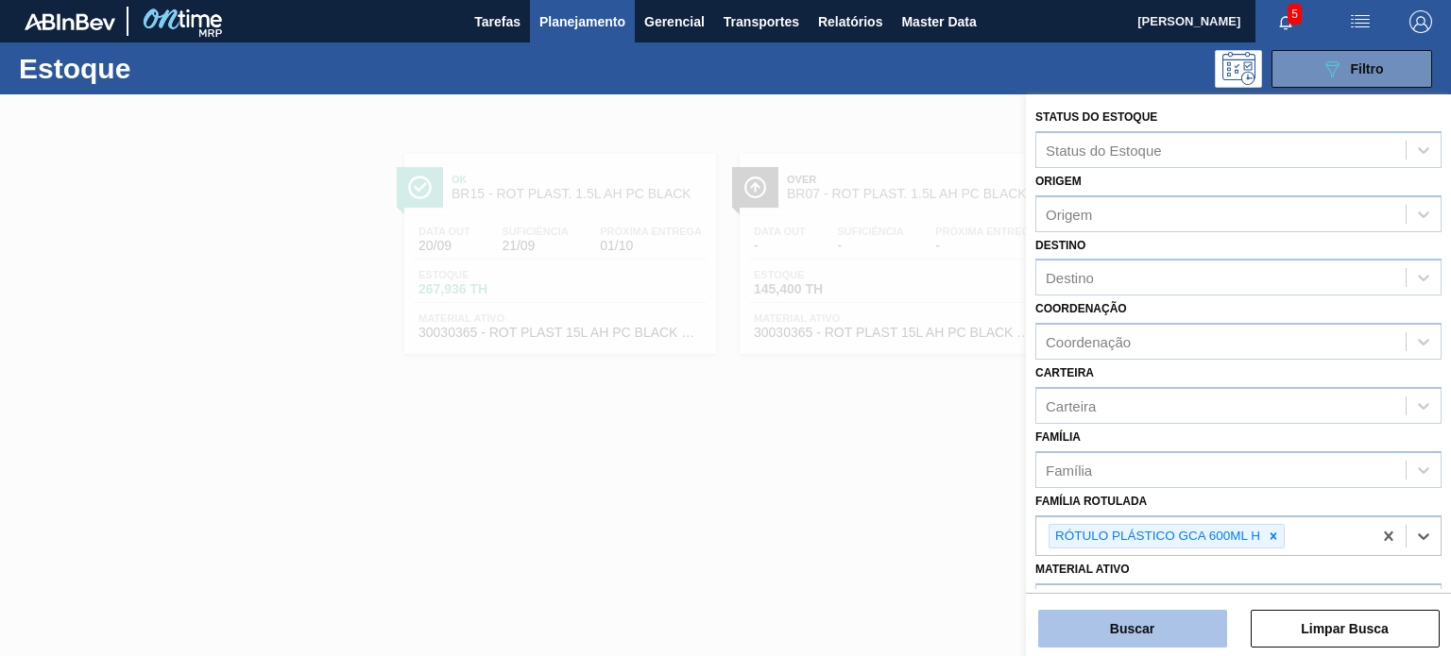
click at [1190, 624] on button "Buscar" at bounding box center [1132, 629] width 189 height 38
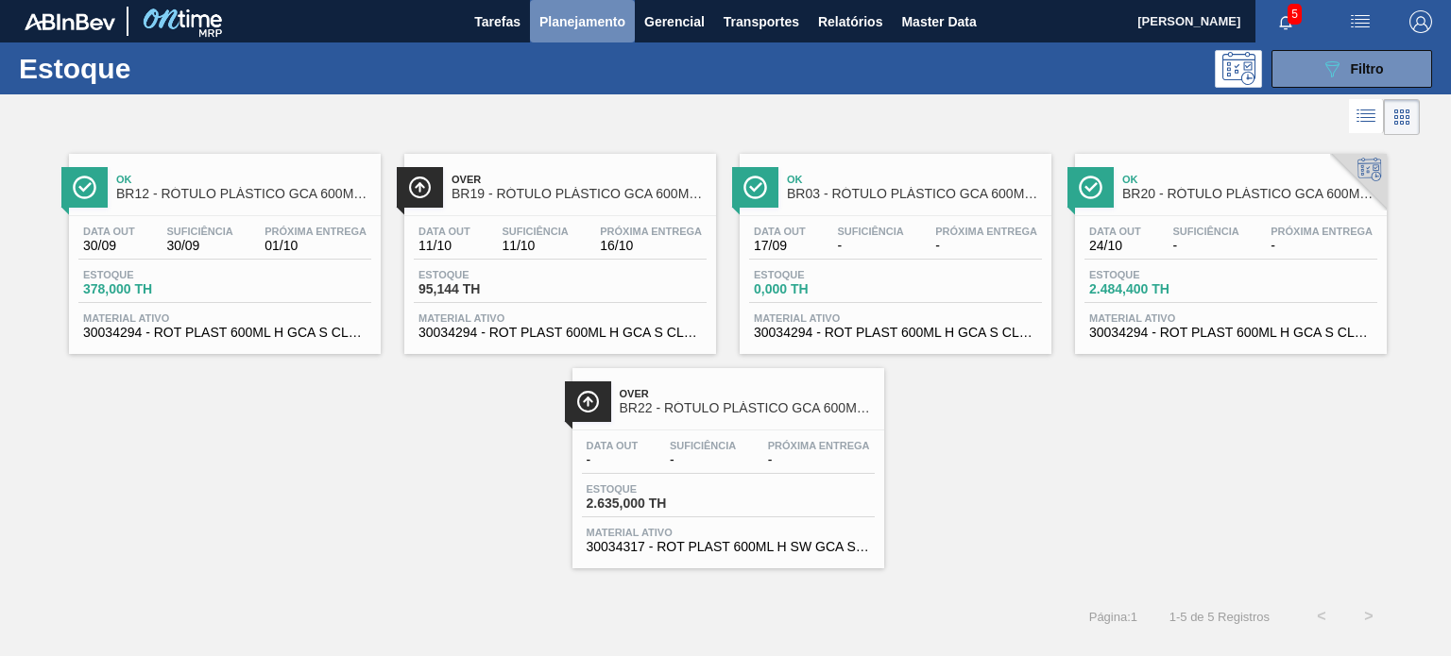
click at [597, 18] on span "Planejamento" at bounding box center [582, 21] width 86 height 23
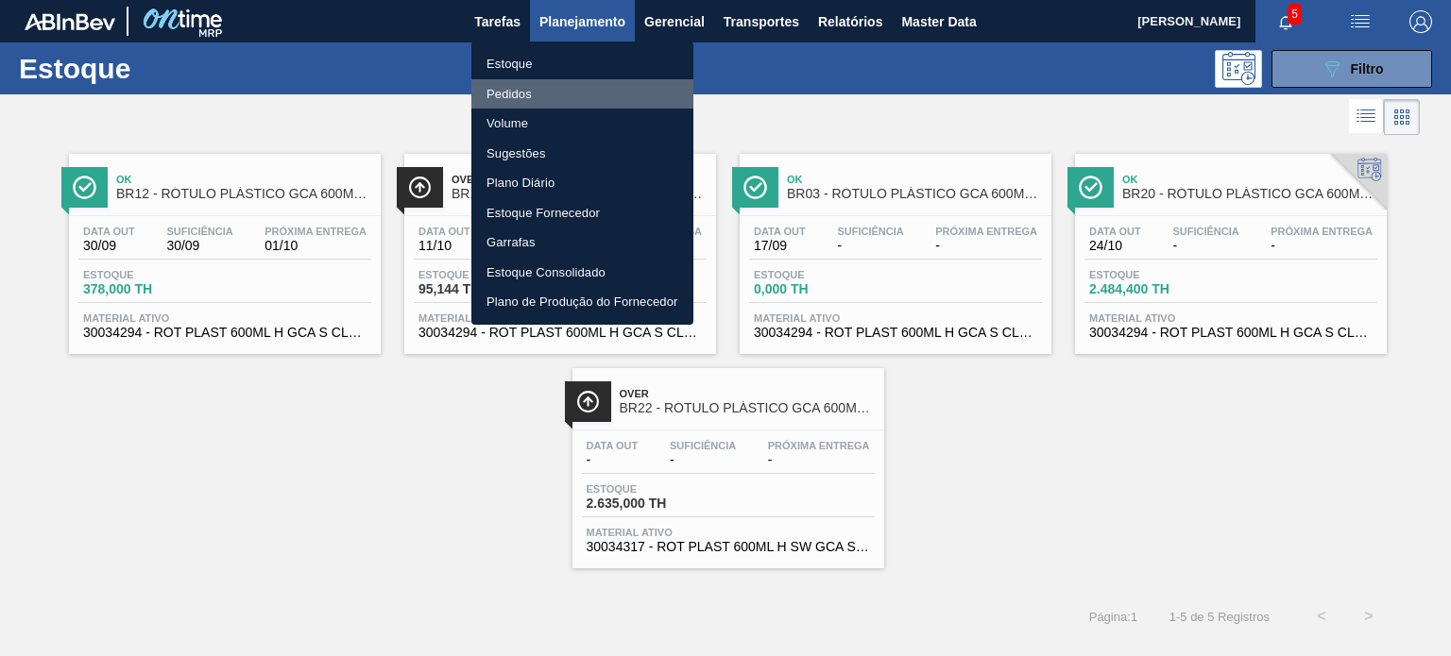
click at [548, 86] on li "Pedidos" at bounding box center [582, 94] width 222 height 30
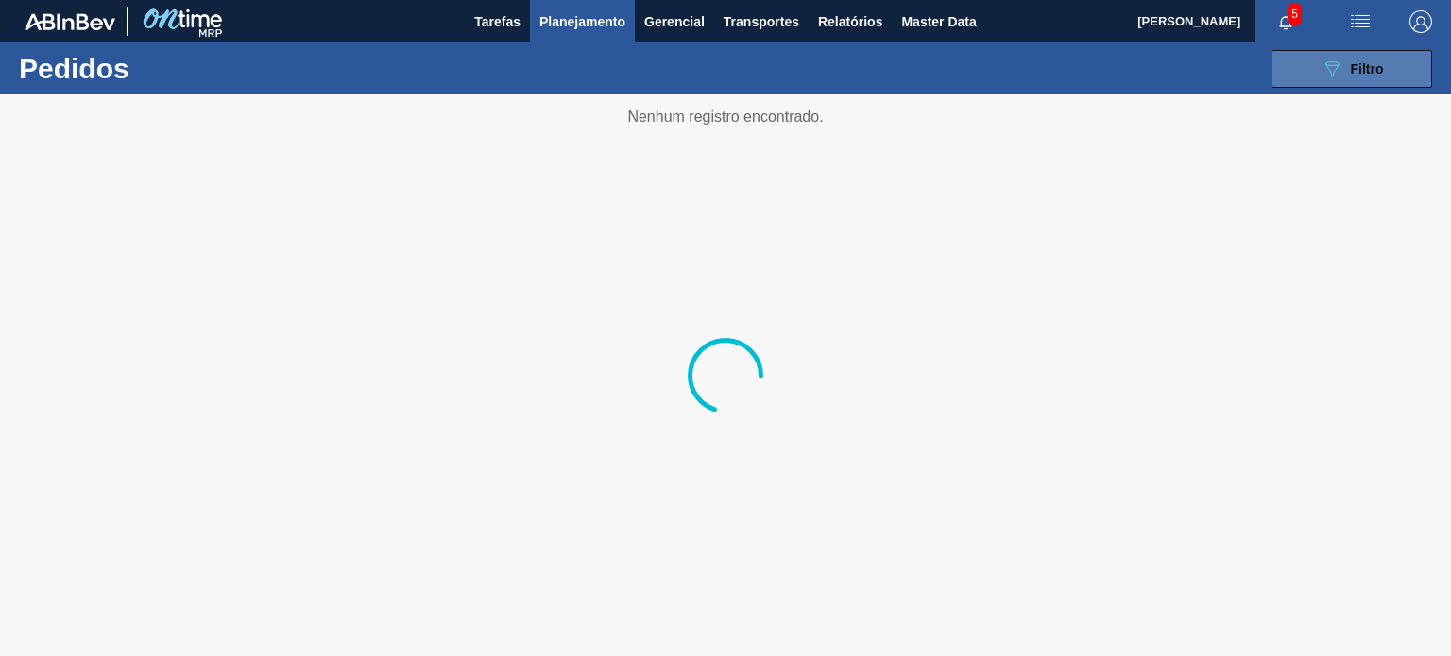
click at [1322, 73] on icon "089F7B8B-B2A5-4AFE-B5C0-19BA573D28AC" at bounding box center [1331, 69] width 23 height 23
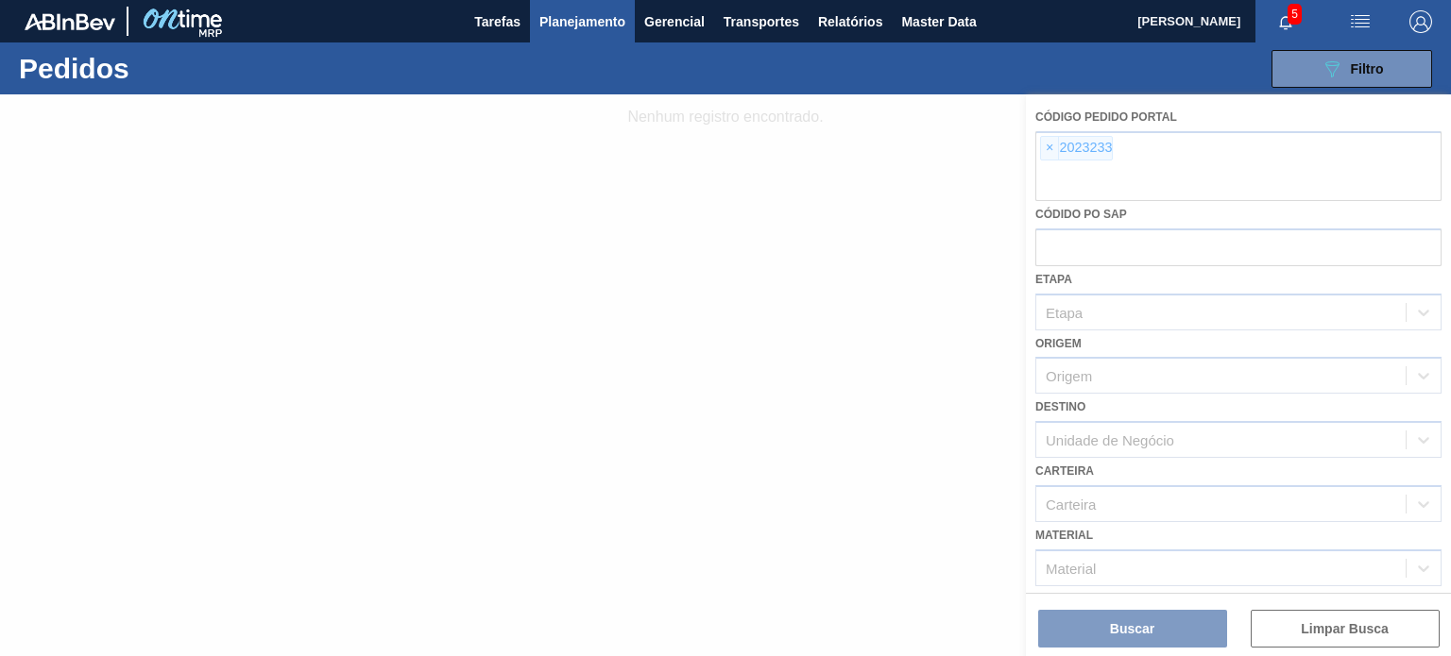
click at [1061, 144] on div at bounding box center [725, 375] width 1451 height 562
click at [1042, 144] on div at bounding box center [725, 375] width 1451 height 562
click at [1049, 150] on div at bounding box center [725, 375] width 1451 height 562
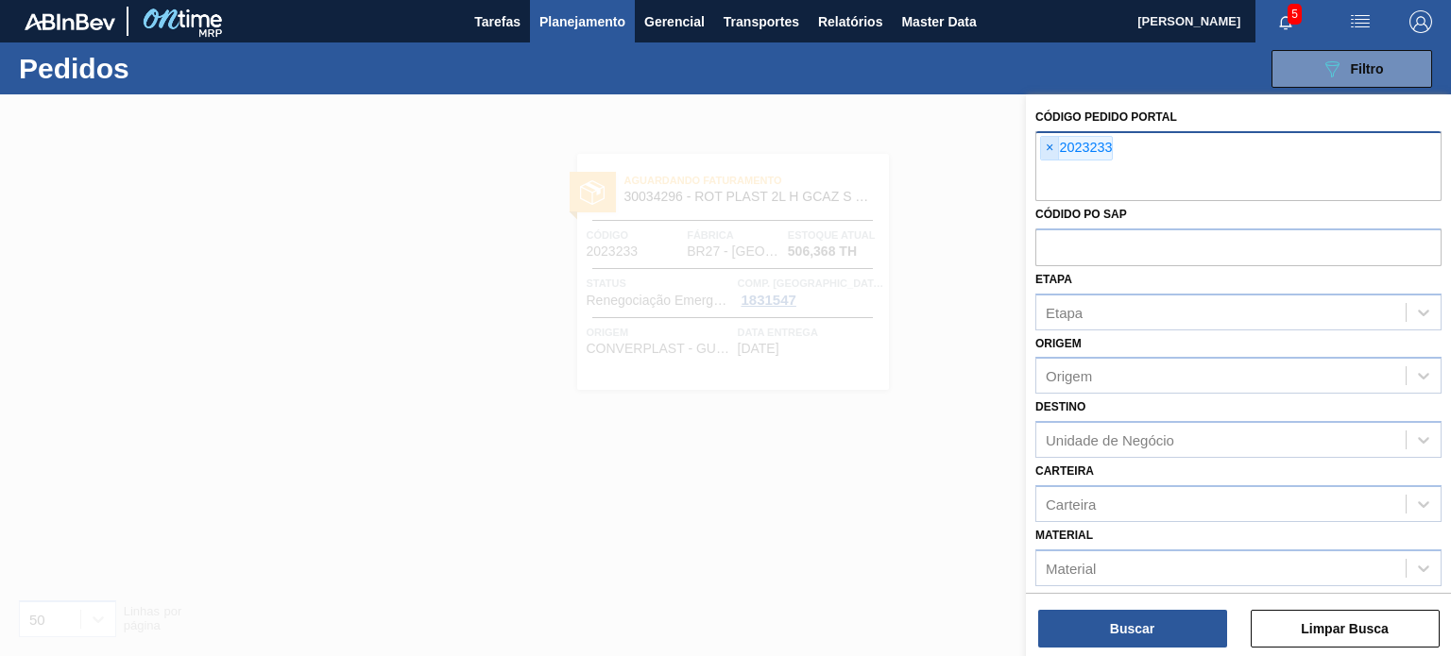
click at [1050, 150] on span "×" at bounding box center [1050, 148] width 18 height 23
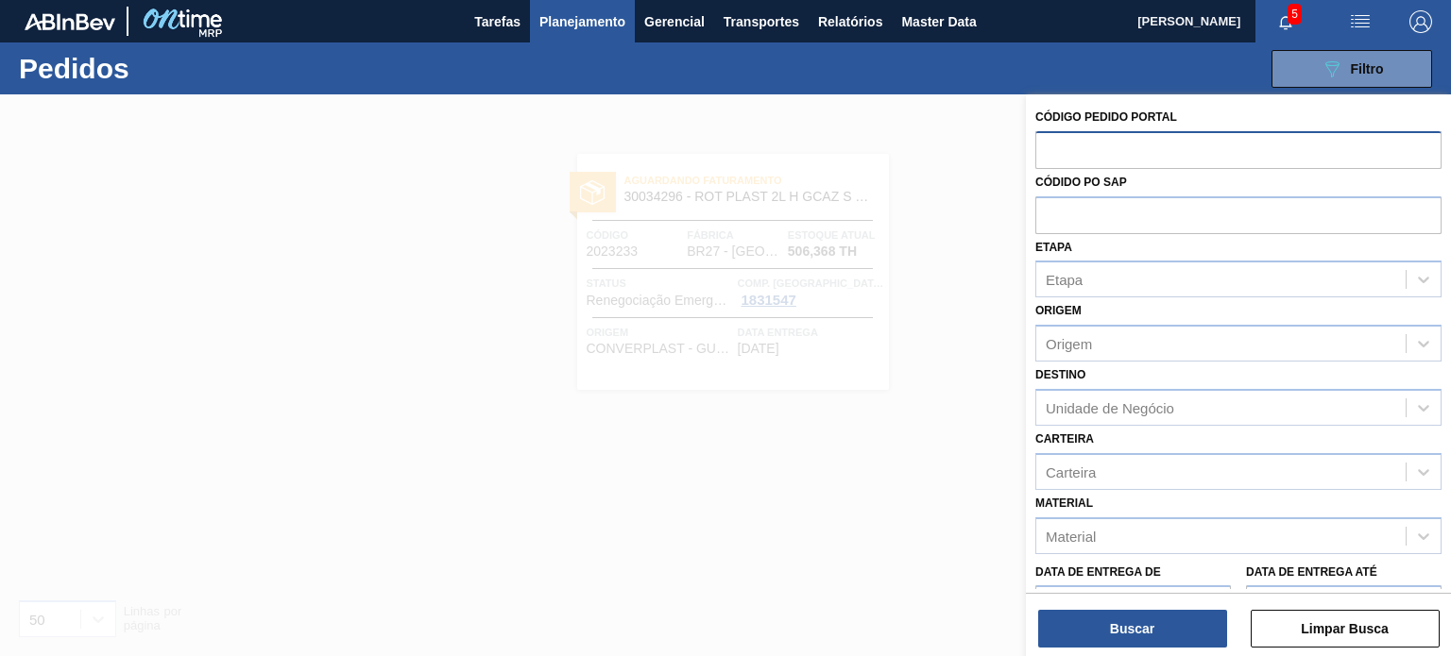
paste input "2008215"
type input "2008215"
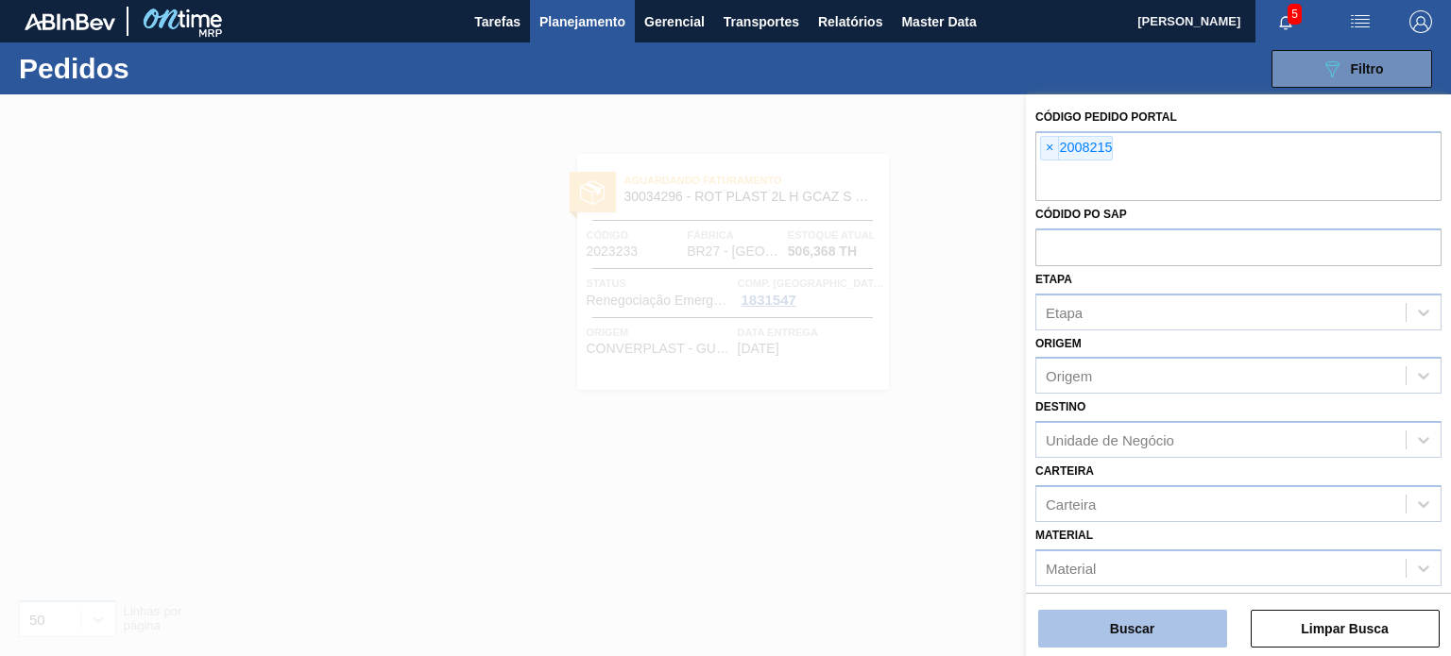
click at [1182, 626] on button "Buscar" at bounding box center [1132, 629] width 189 height 38
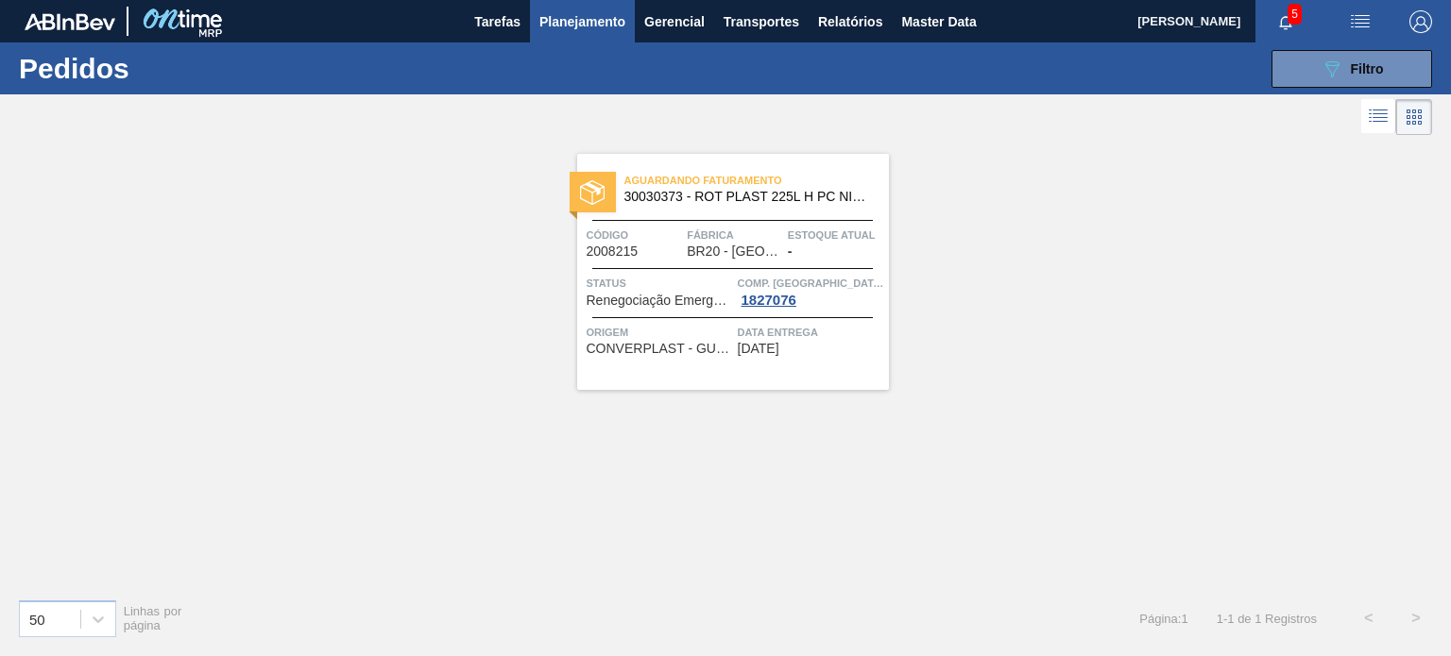
click at [721, 222] on div "Aguardando Faturamento 30030373 - ROT PLAST 225L H PC NIV24 Código 2008215 Fábr…" at bounding box center [733, 272] width 312 height 236
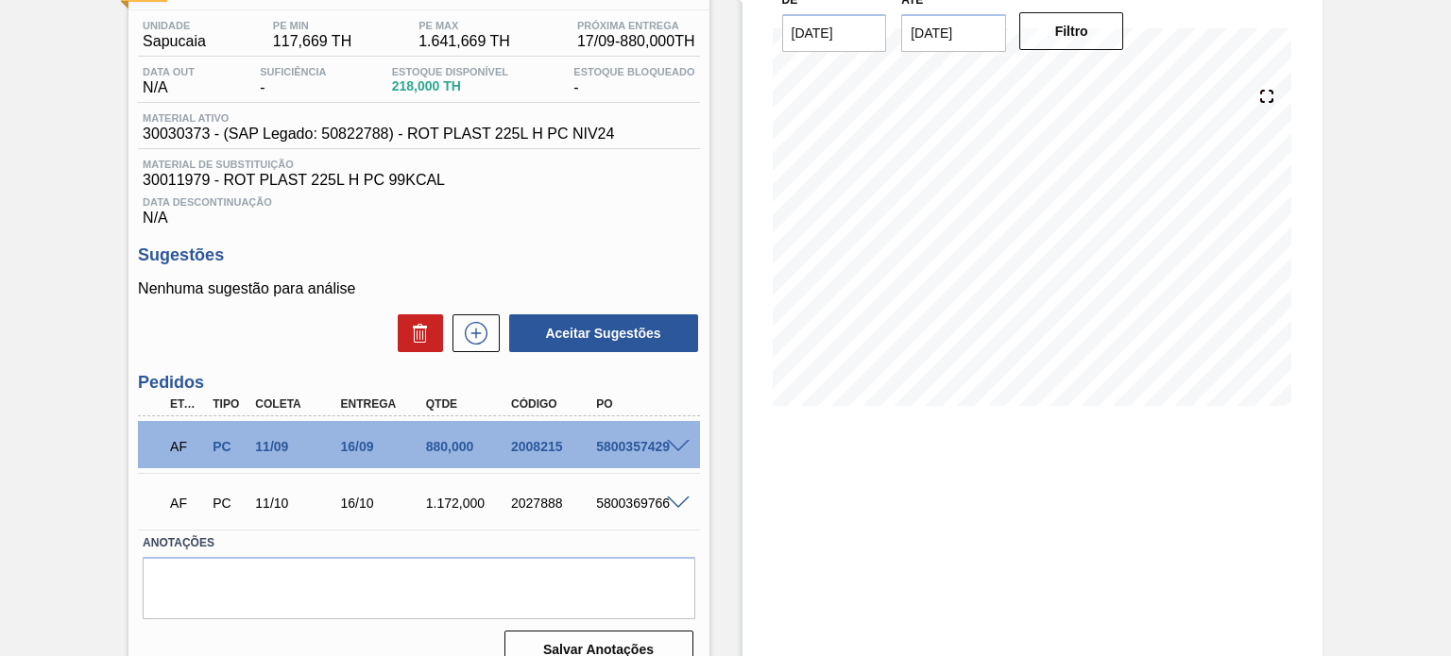
scroll to position [175, 0]
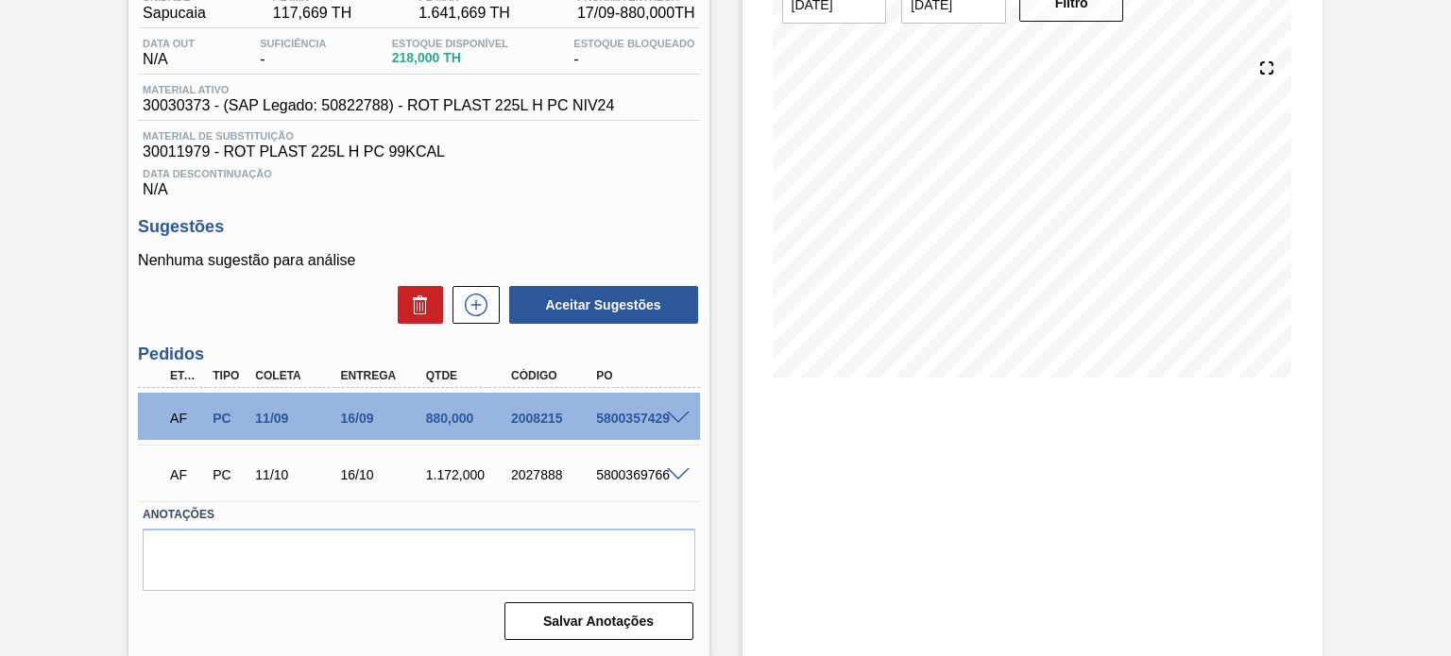
click at [670, 414] on span at bounding box center [678, 419] width 23 height 14
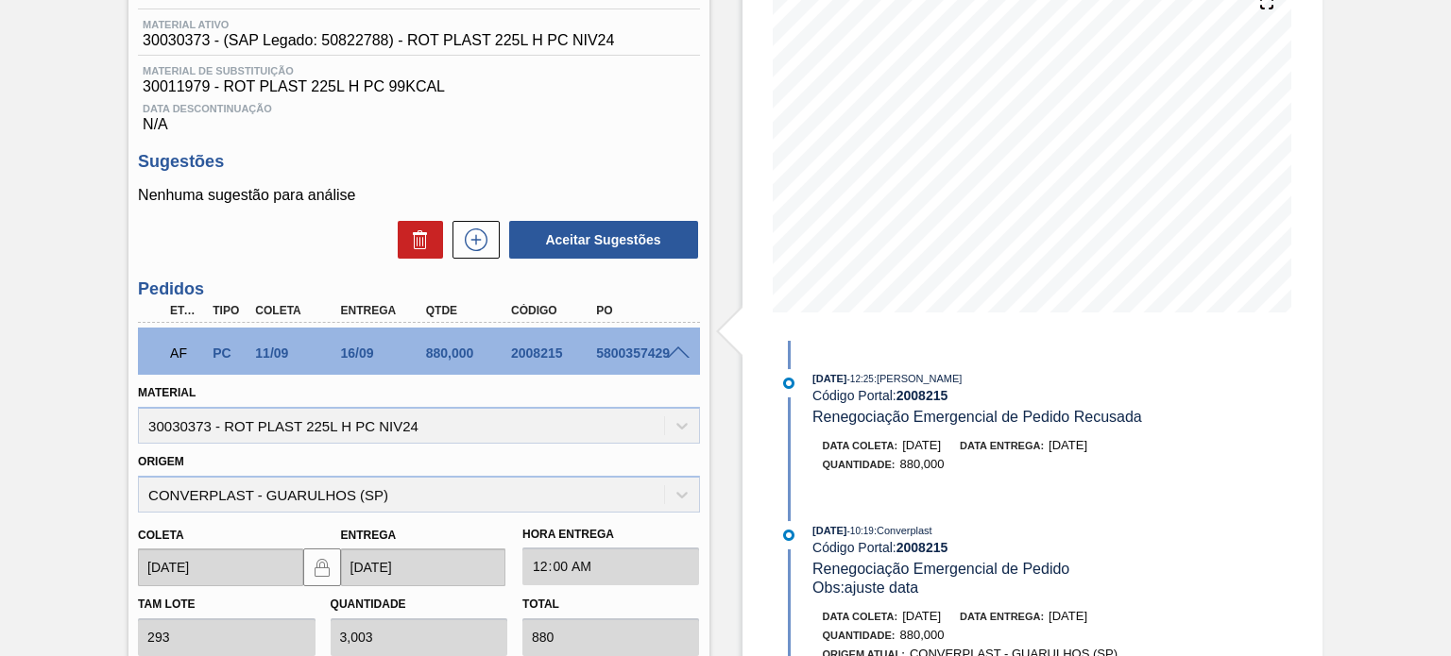
scroll to position [269, 0]
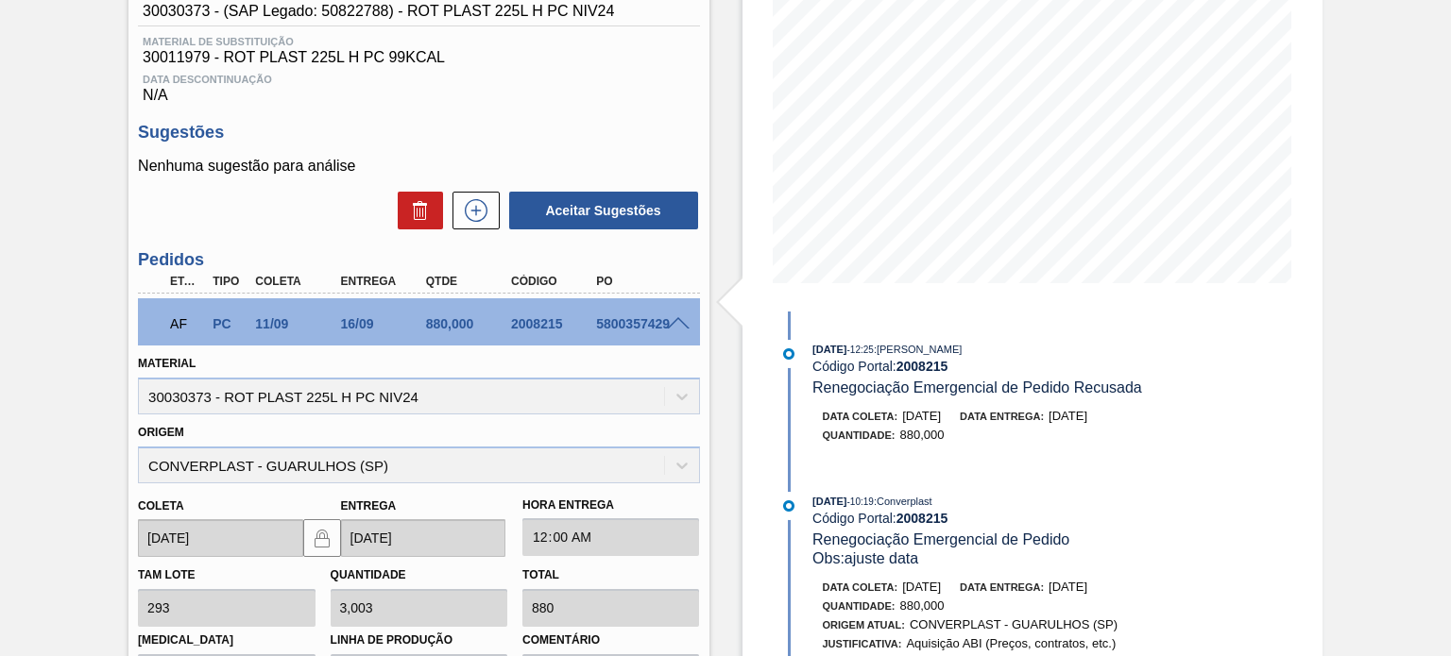
click at [1086, 416] on span "02/10/2025" at bounding box center [1067, 416] width 39 height 14
click at [1082, 416] on span "02/10/2025" at bounding box center [1067, 416] width 39 height 14
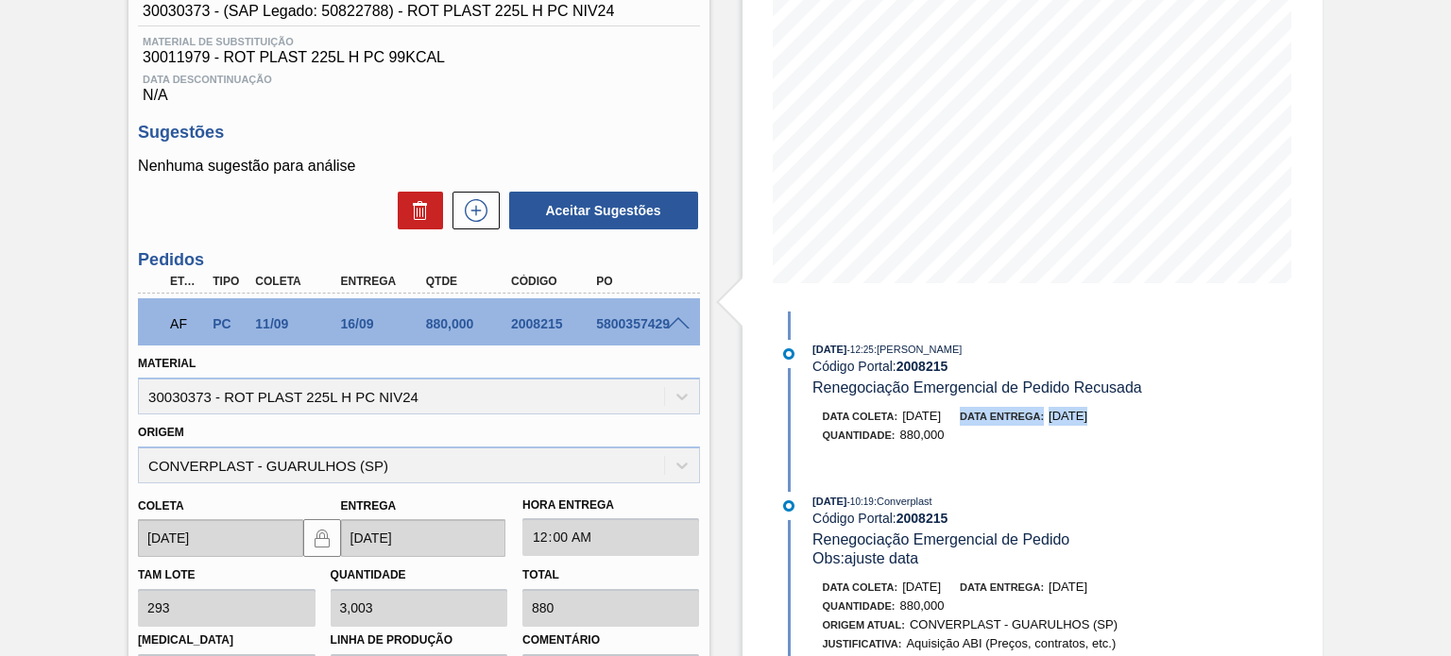
click at [1082, 416] on span "02/10/2025" at bounding box center [1067, 416] width 39 height 14
click at [1079, 415] on span "02/10/2025" at bounding box center [1067, 416] width 39 height 14
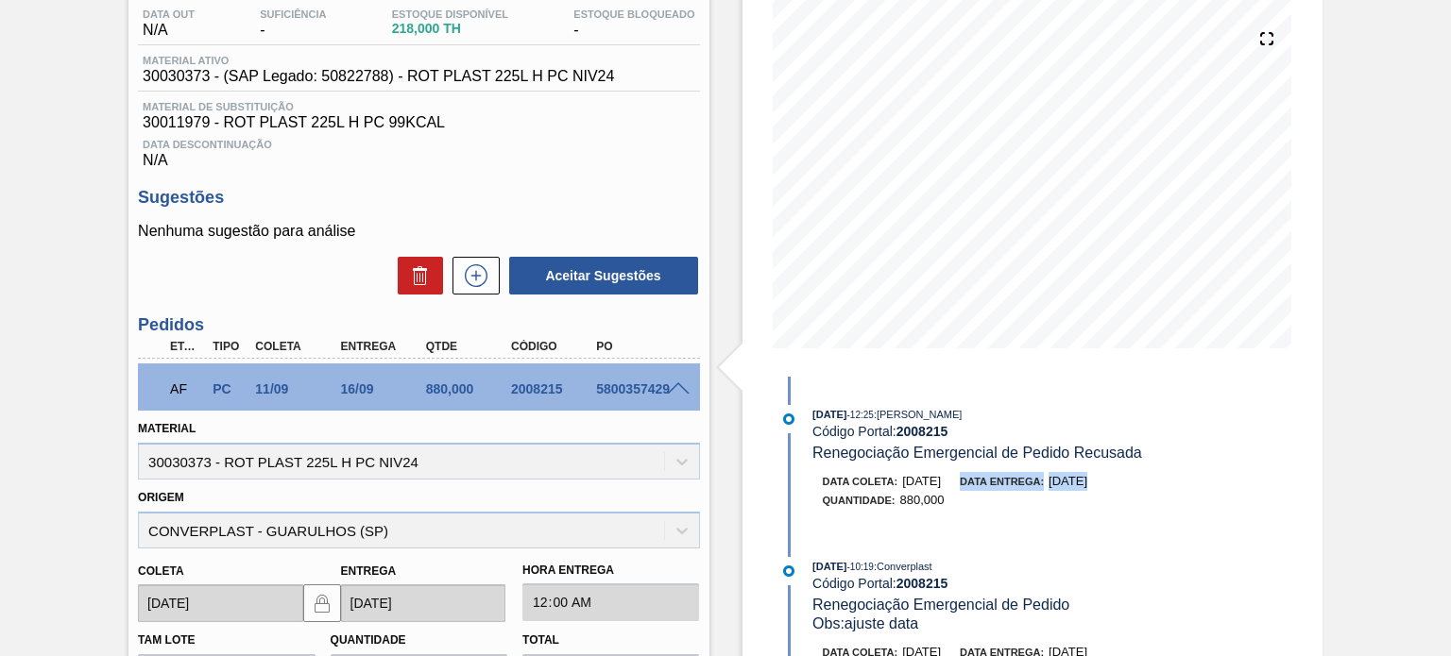
scroll to position [175, 0]
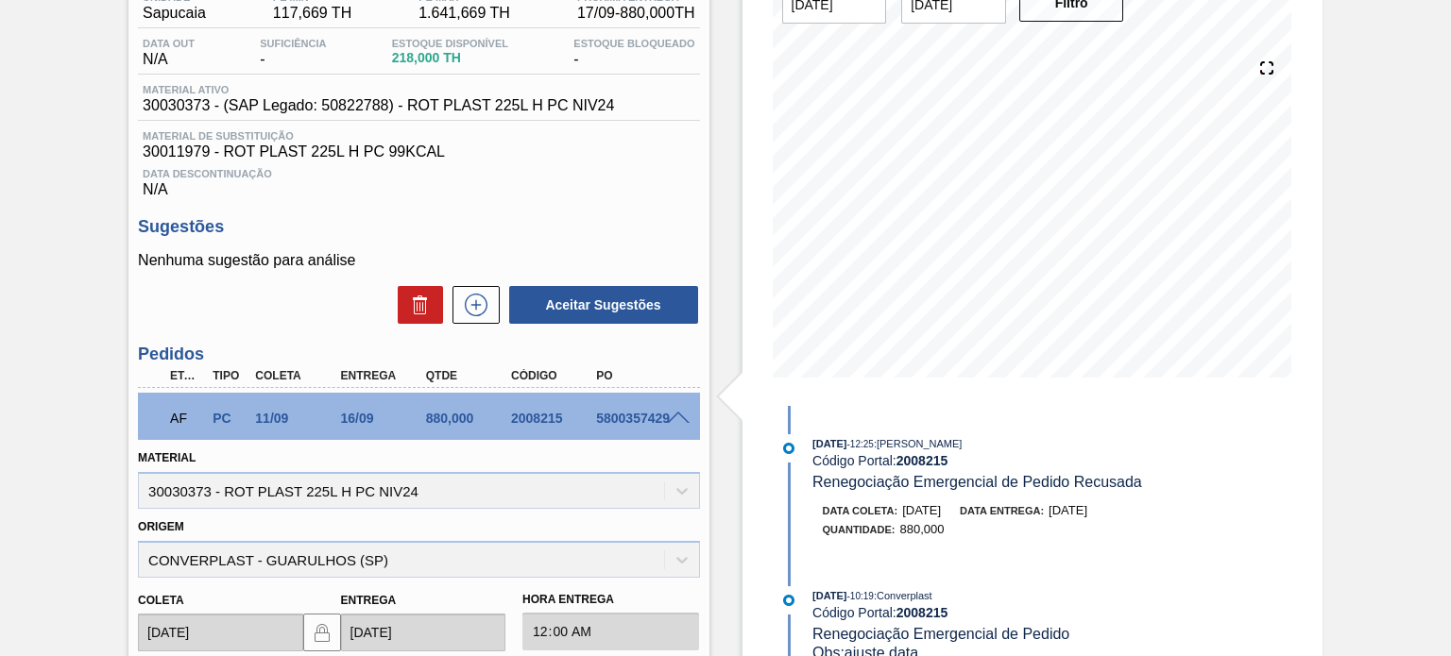
click at [675, 412] on span at bounding box center [678, 419] width 23 height 14
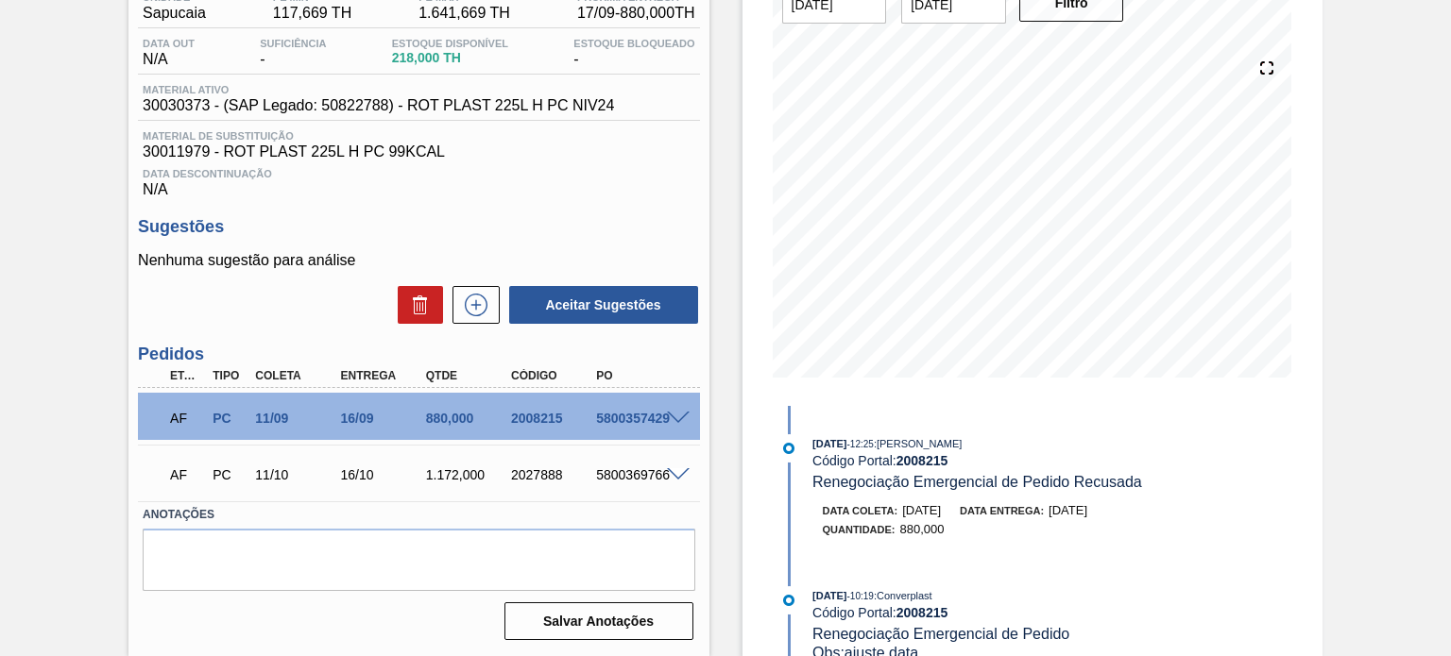
click at [677, 412] on span at bounding box center [678, 419] width 23 height 14
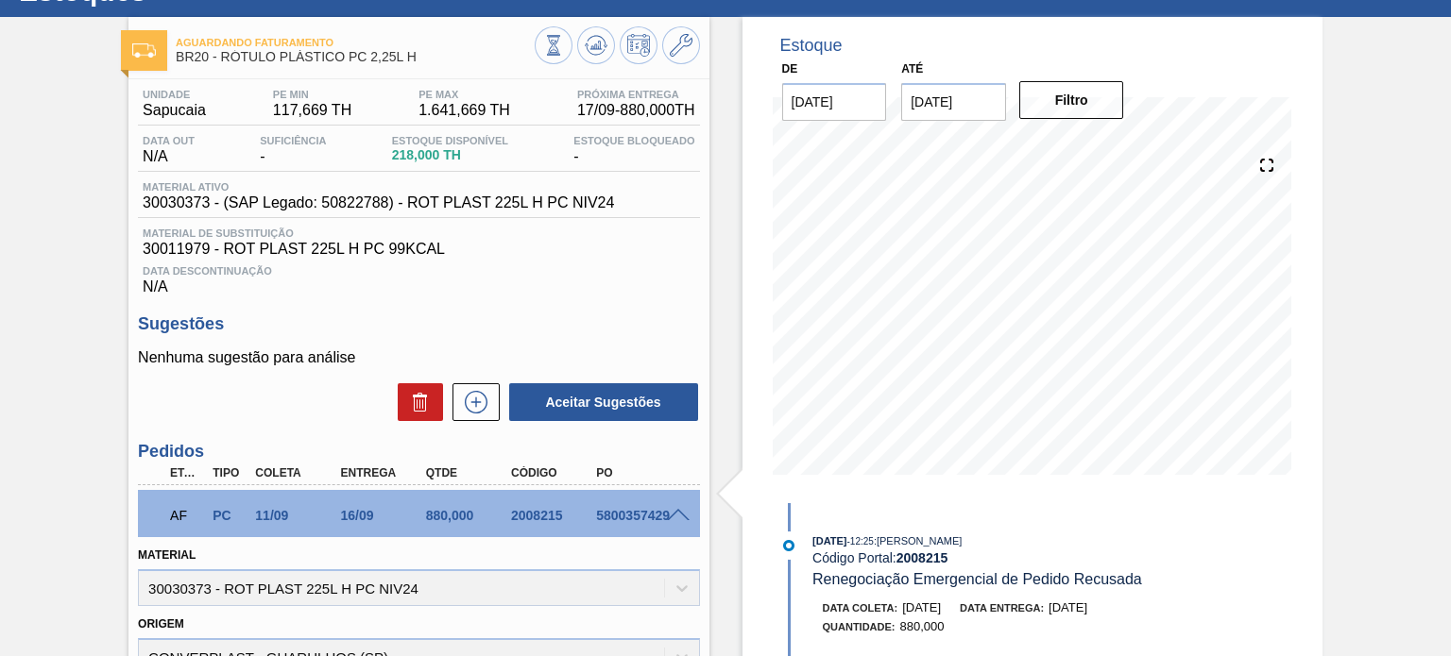
scroll to position [0, 0]
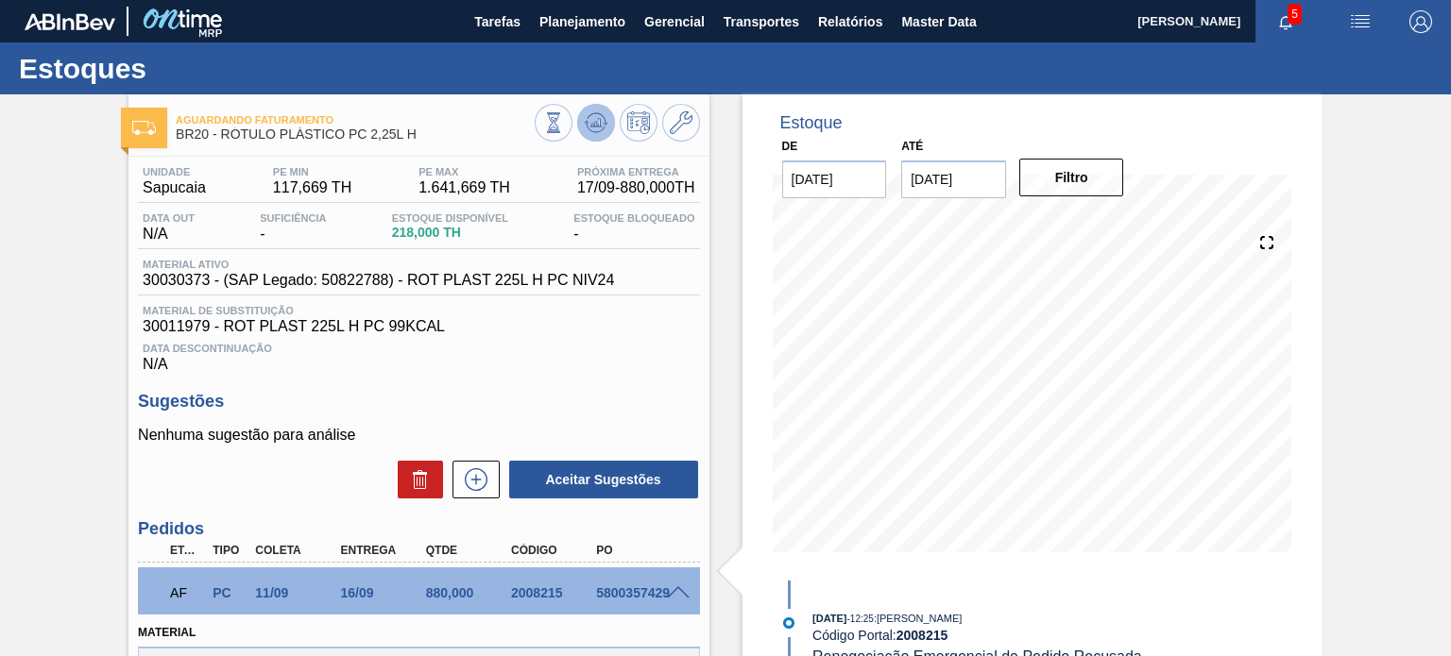
click at [587, 130] on icon at bounding box center [596, 122] width 23 height 23
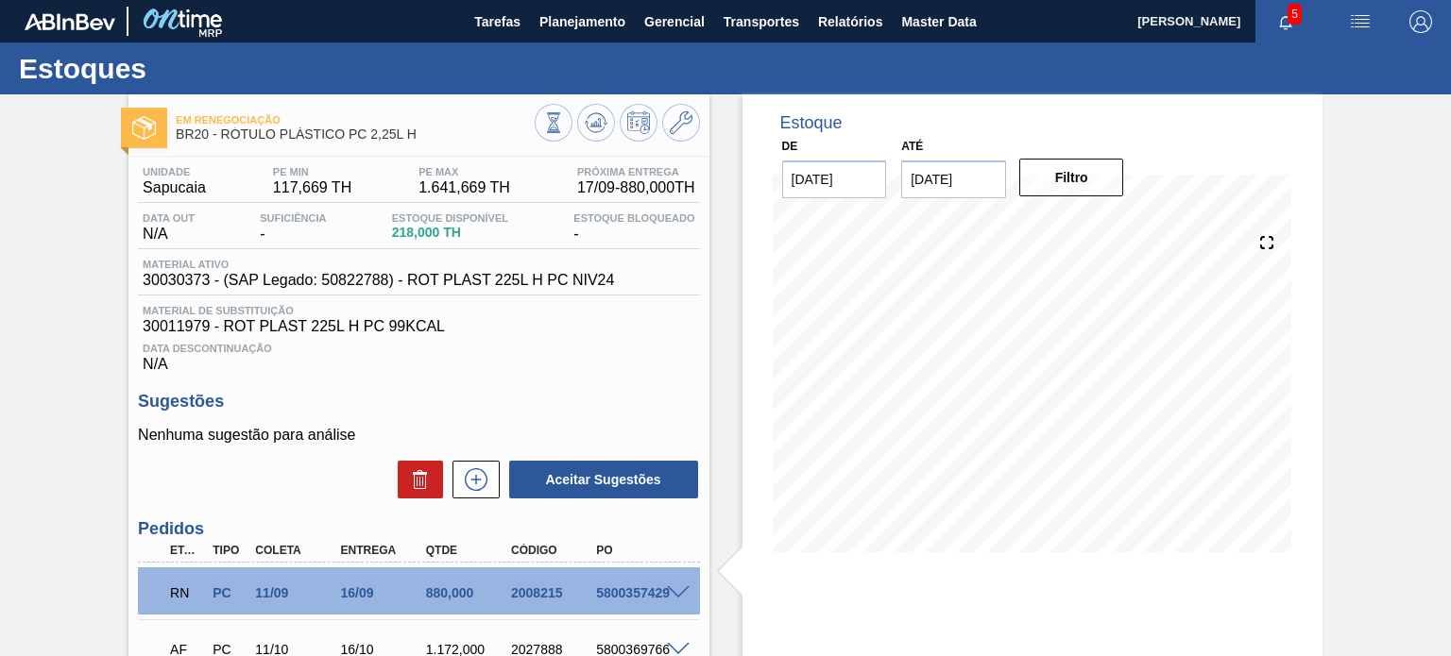
click at [668, 596] on span at bounding box center [678, 593] width 23 height 14
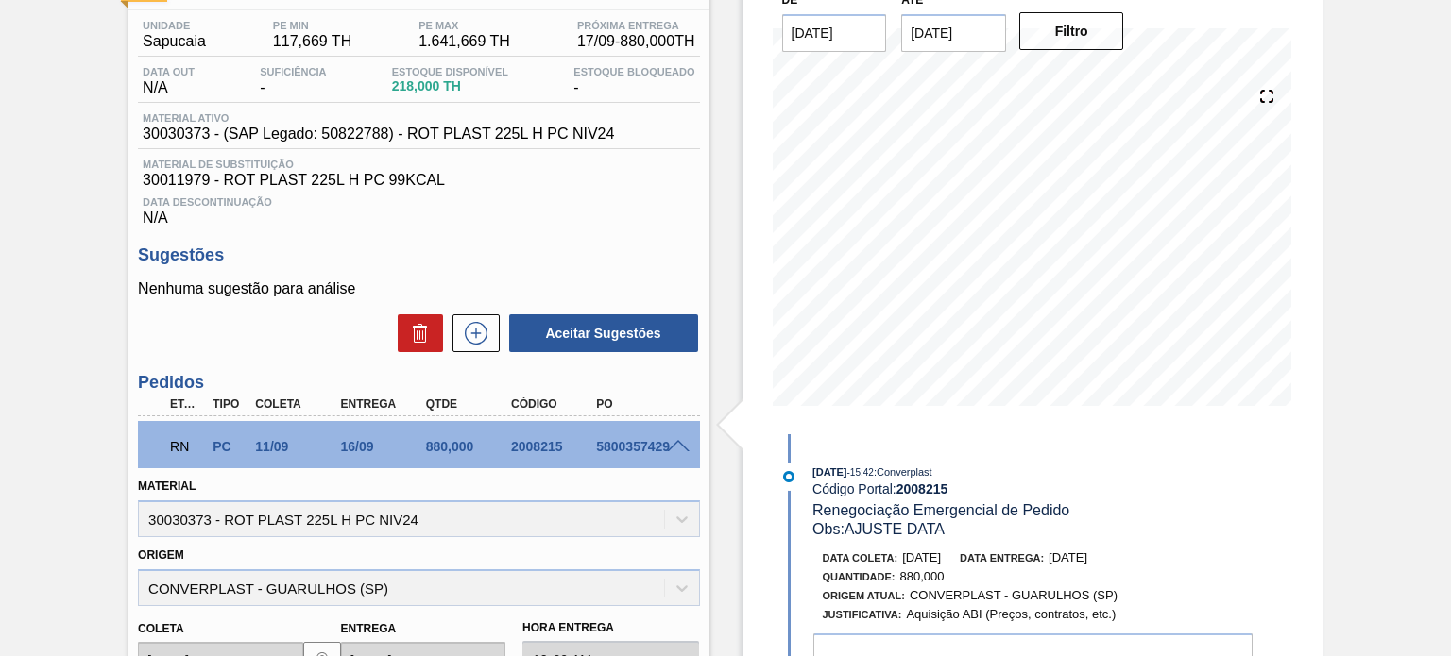
scroll to position [378, 0]
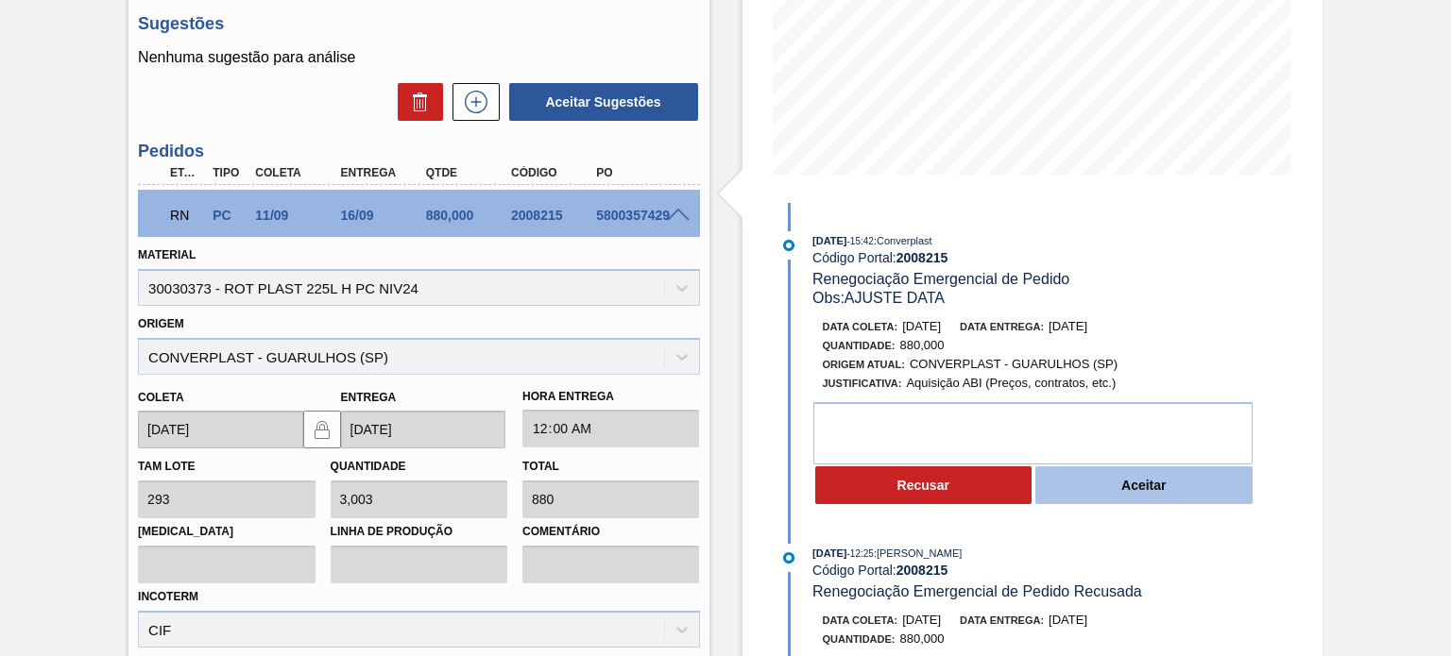
click at [1111, 478] on button "Aceitar" at bounding box center [1143, 486] width 217 height 38
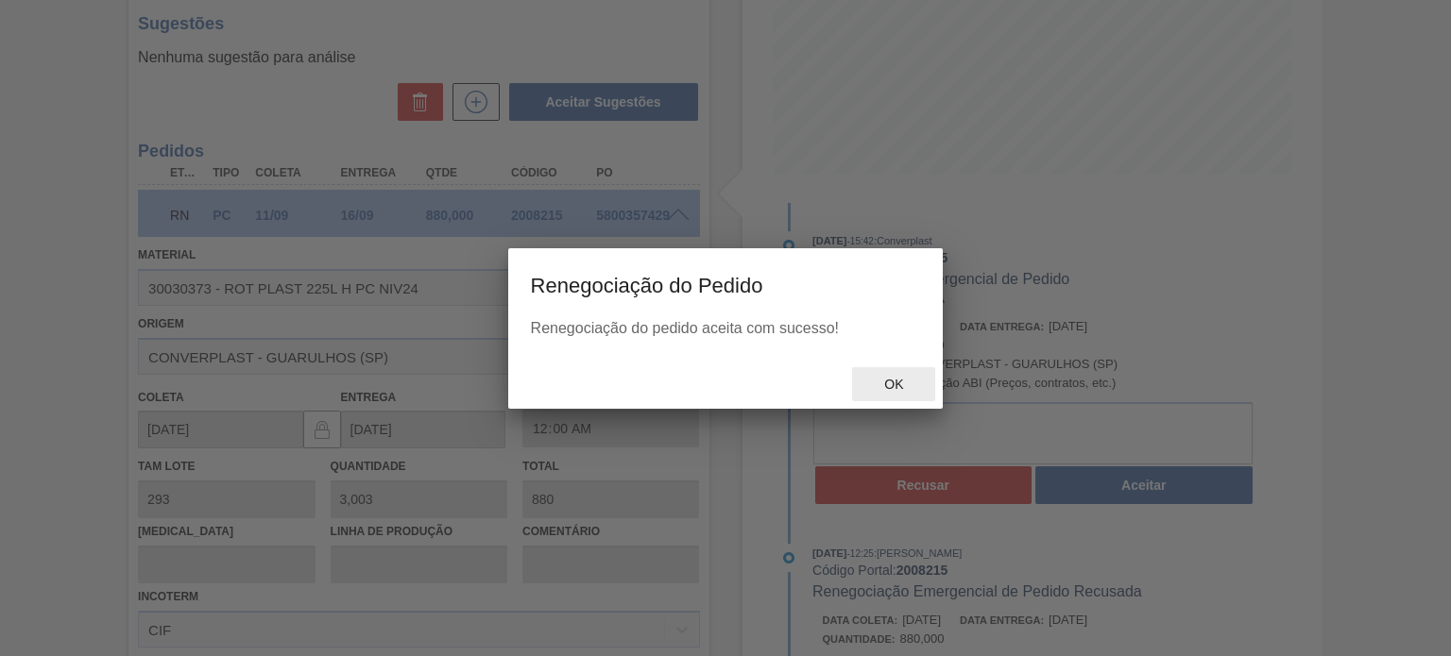
click at [895, 373] on div "Ok" at bounding box center [893, 384] width 83 height 35
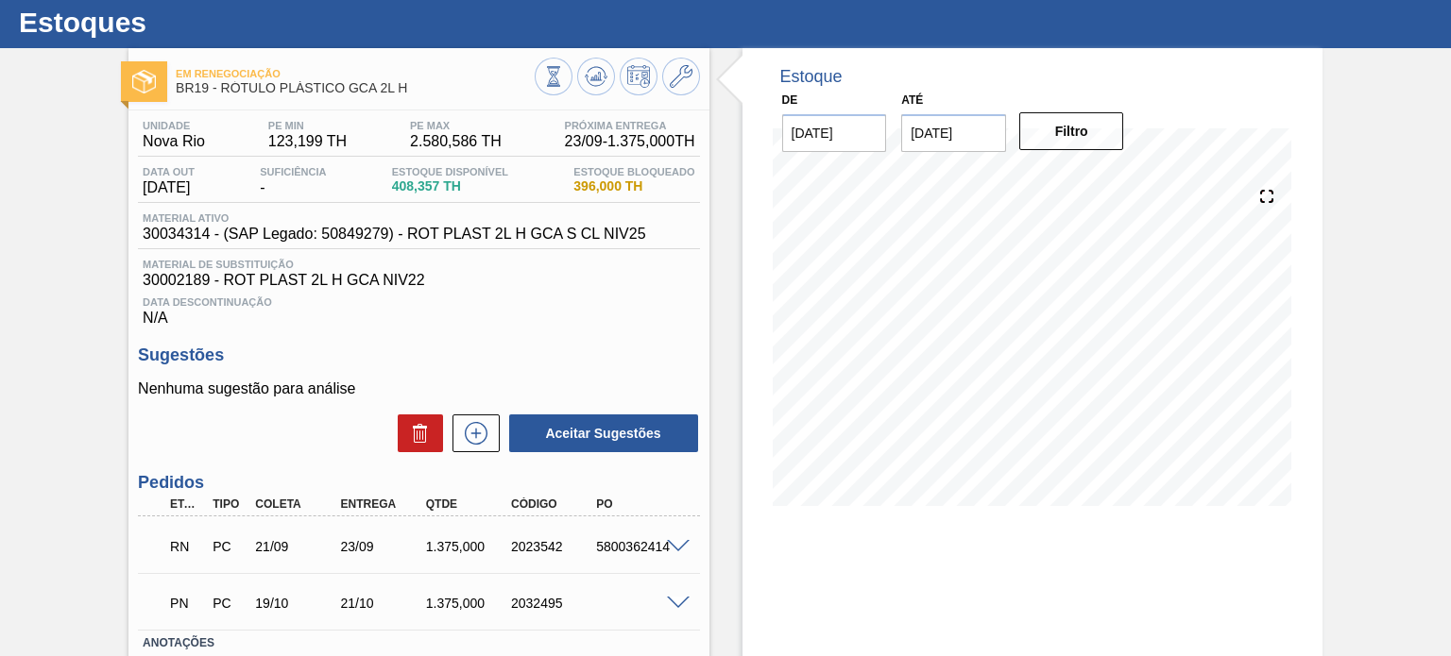
scroll to position [175, 0]
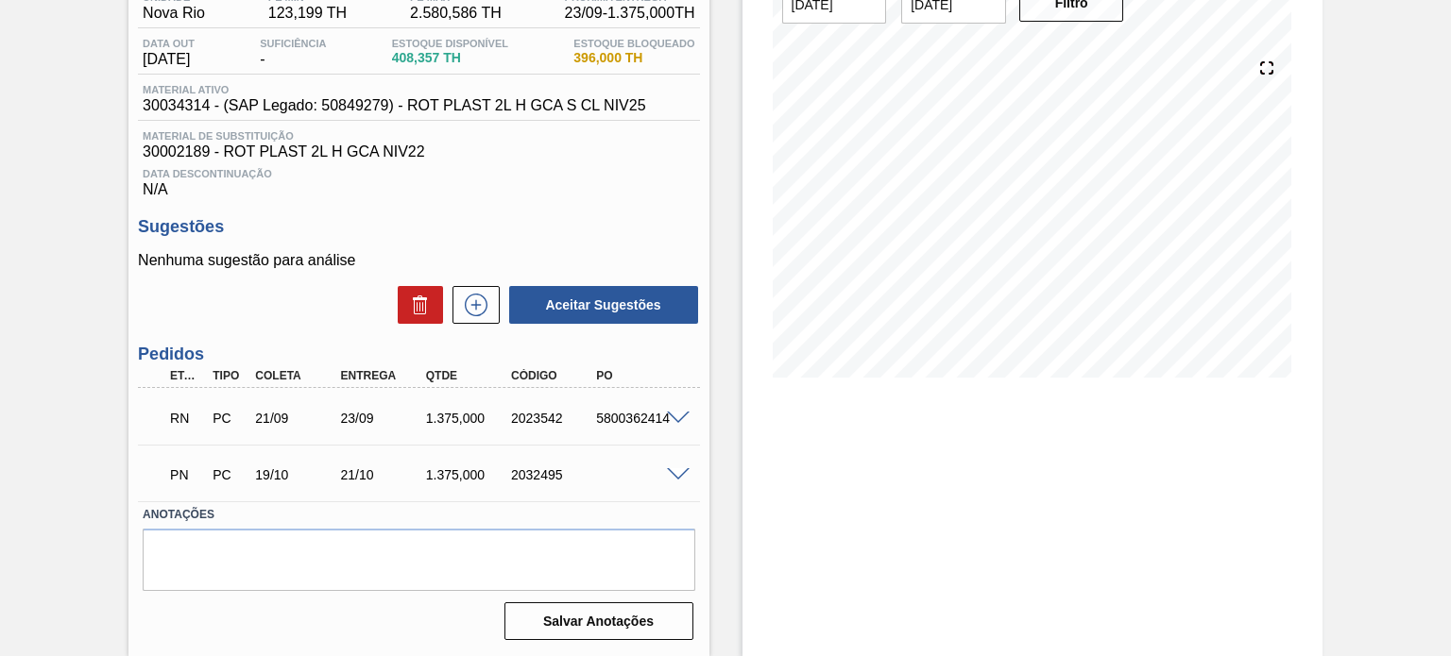
click at [674, 416] on span at bounding box center [678, 419] width 23 height 14
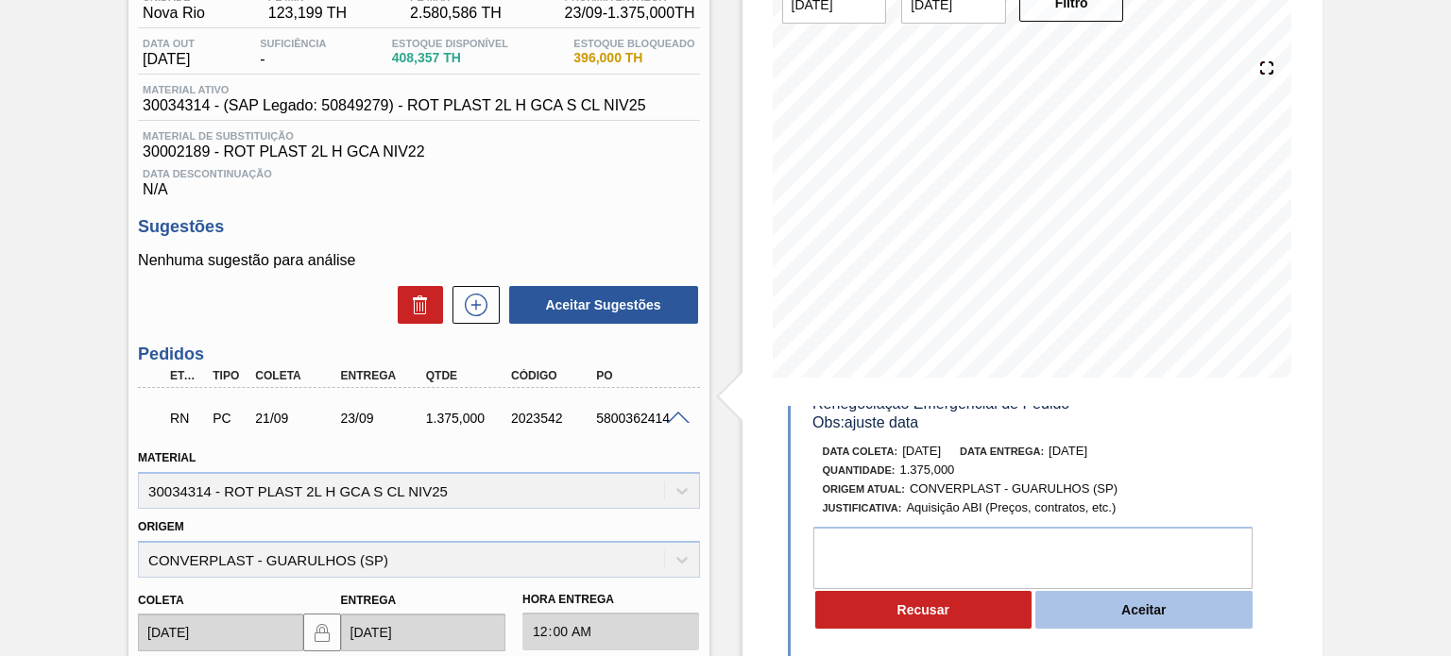
scroll to position [189, 0]
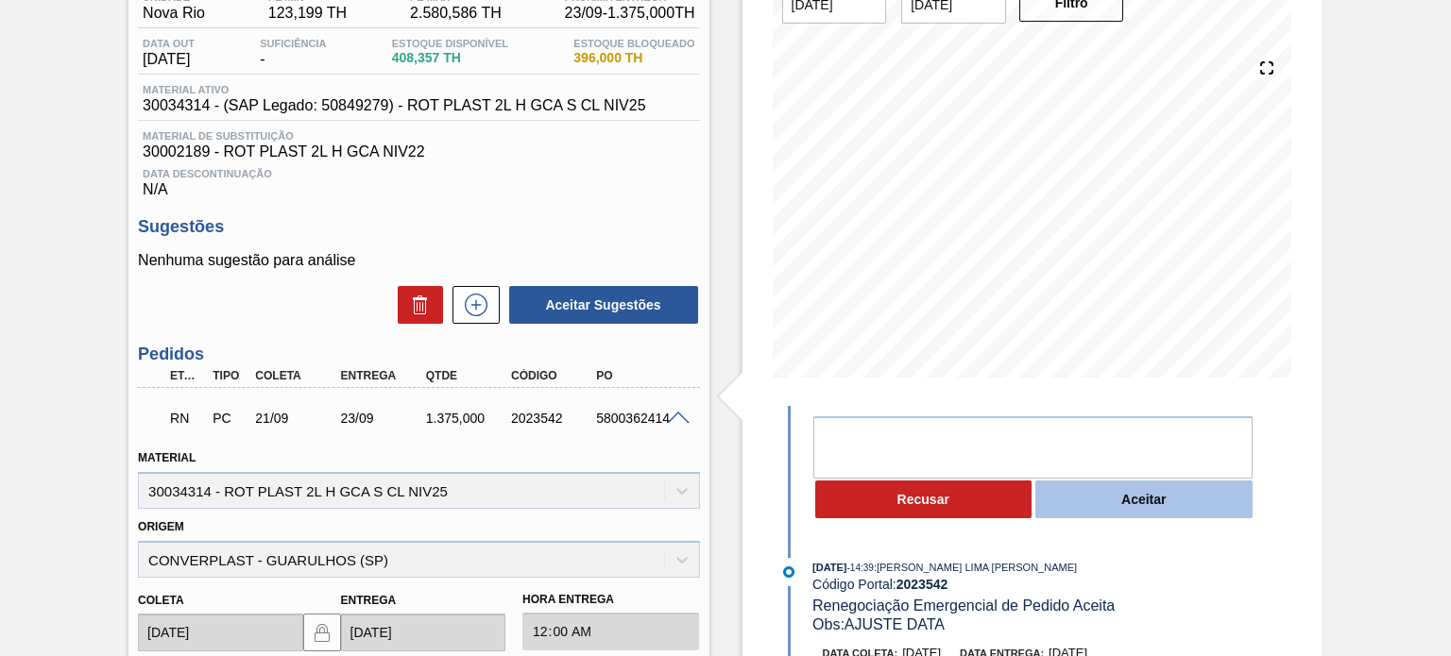
click at [1185, 499] on button "Aceitar" at bounding box center [1143, 500] width 217 height 38
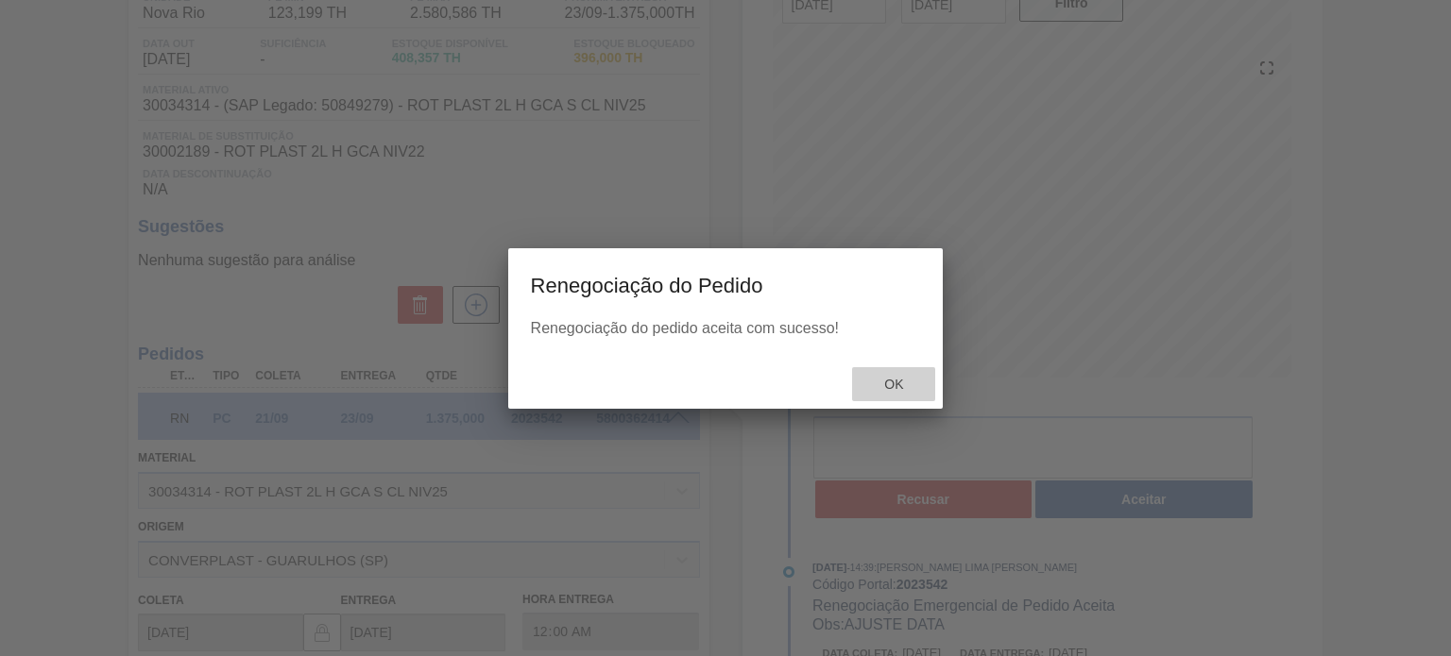
click at [908, 377] on span "Ok" at bounding box center [893, 384] width 49 height 15
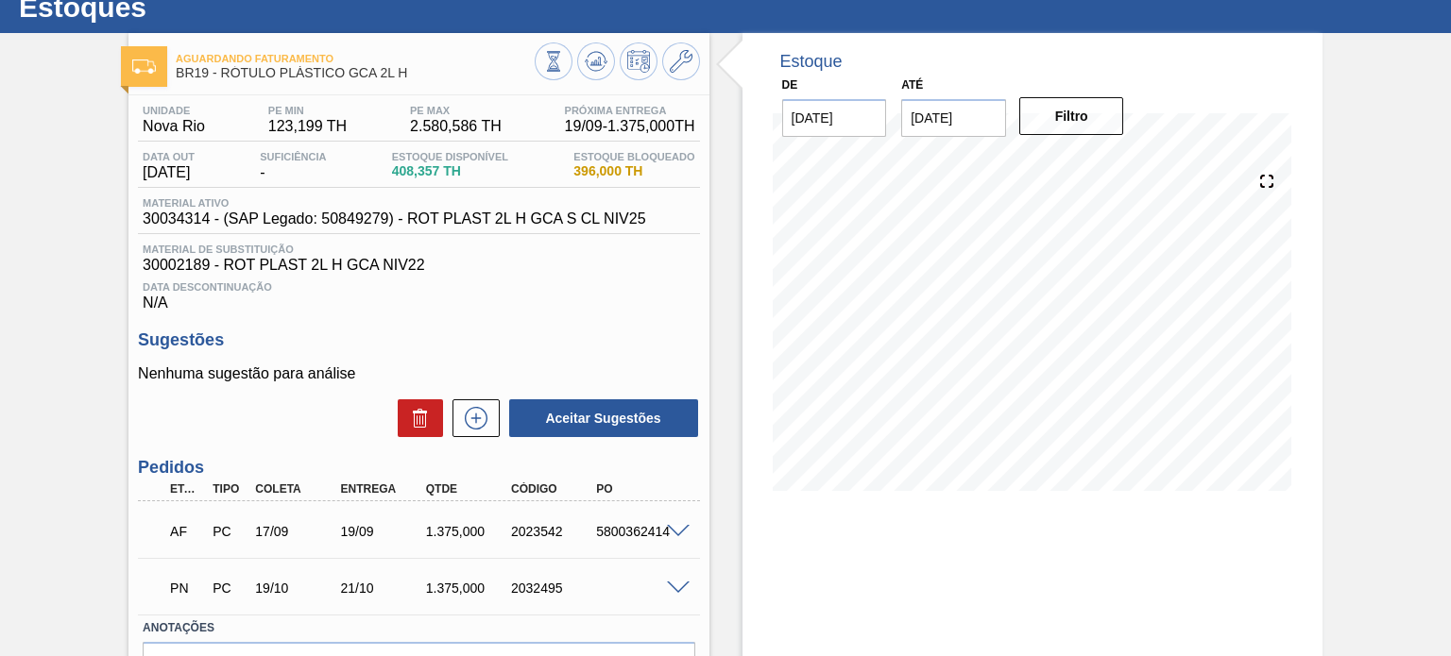
scroll to position [94, 0]
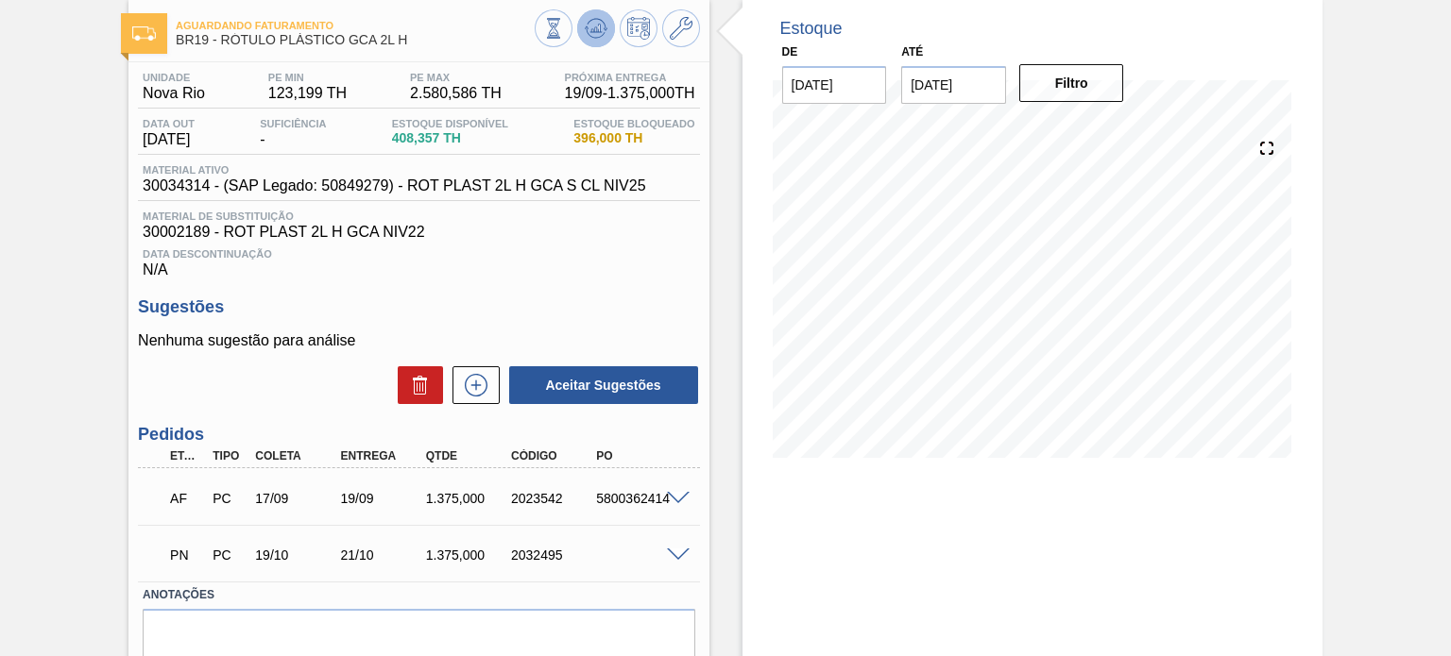
click at [609, 36] on button at bounding box center [596, 28] width 38 height 38
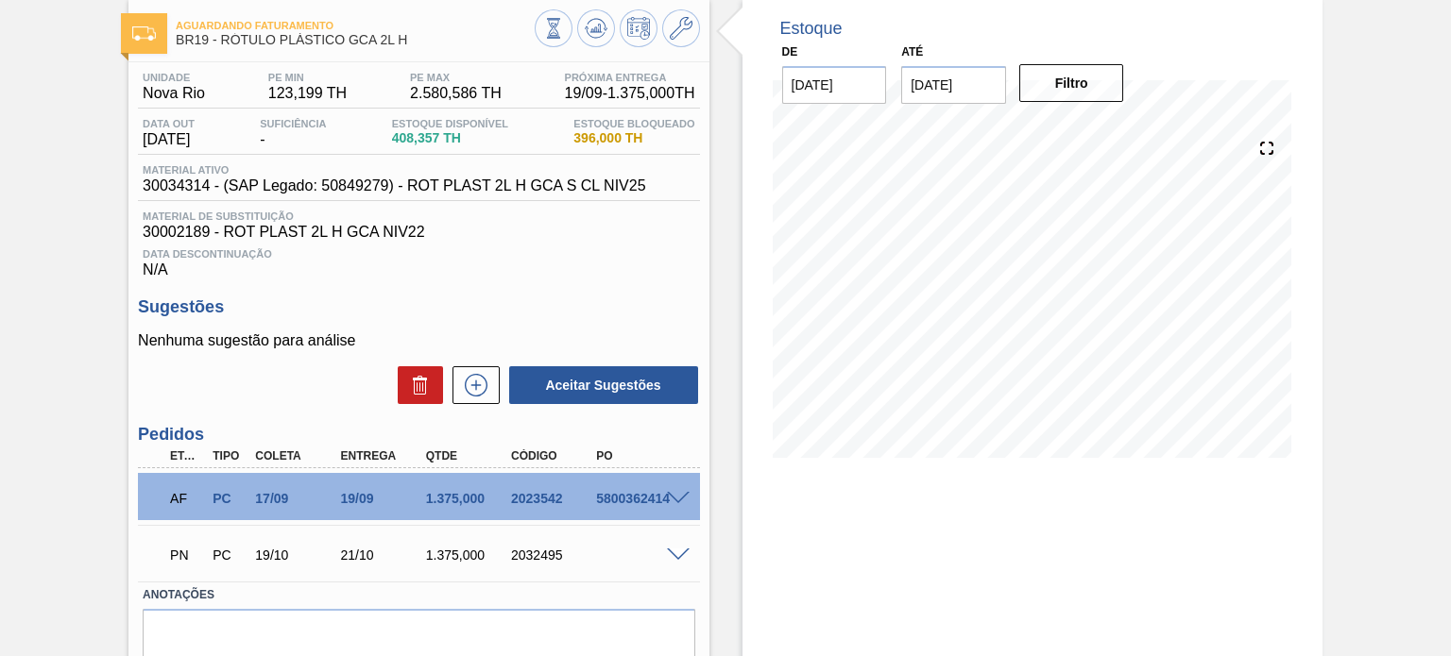
scroll to position [0, 0]
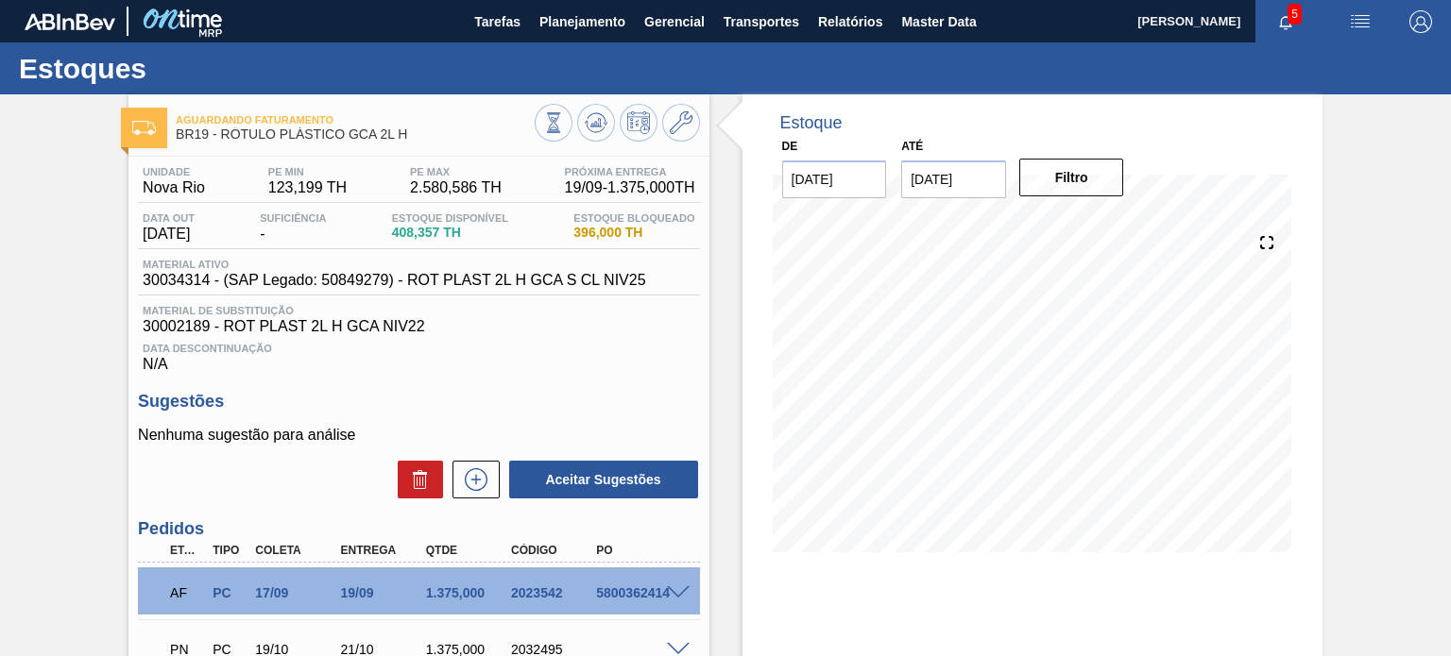
click at [76, 262] on div "Aguardando Faturamento BR19 - RÓTULO PLÁSTICO GCA 2L H Unidade Nova Rio PE MIN …" at bounding box center [725, 462] width 1451 height 737
drag, startPoint x: 408, startPoint y: 138, endPoint x: 222, endPoint y: 128, distance: 186.3
click at [222, 128] on span "BR19 - RÓTULO PLÁSTICO GCA 2L H" at bounding box center [355, 134] width 358 height 14
copy span "RÓTULO PLÁSTICO GCA 2L H"
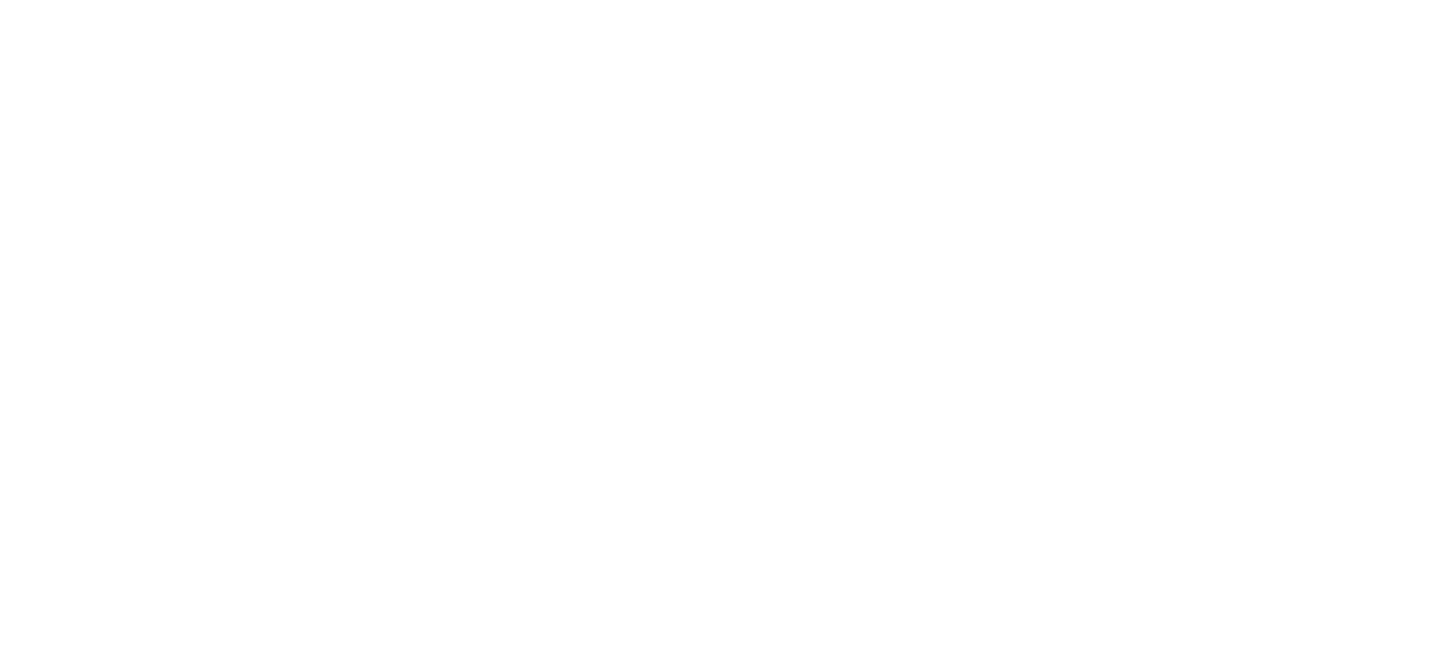
click at [1350, 0] on html at bounding box center [725, 0] width 1451 height 0
click at [920, 0] on html at bounding box center [725, 0] width 1451 height 0
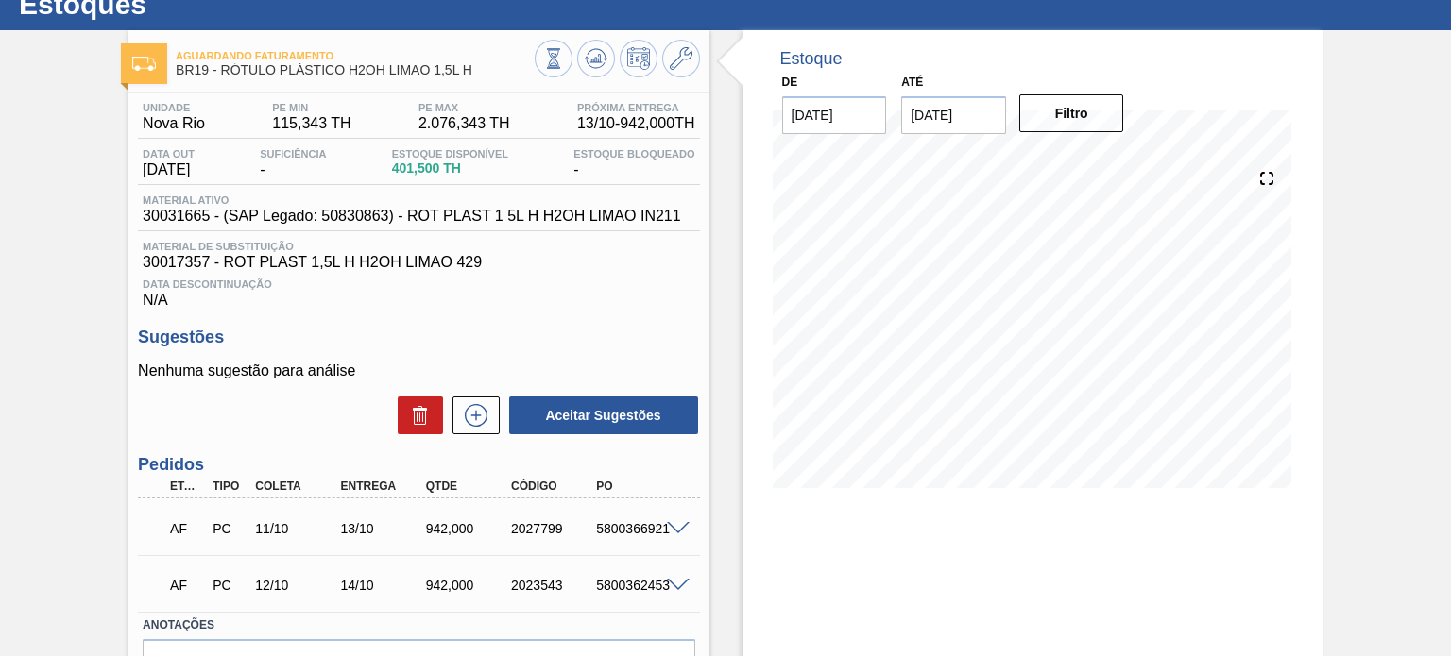
scroll to position [94, 0]
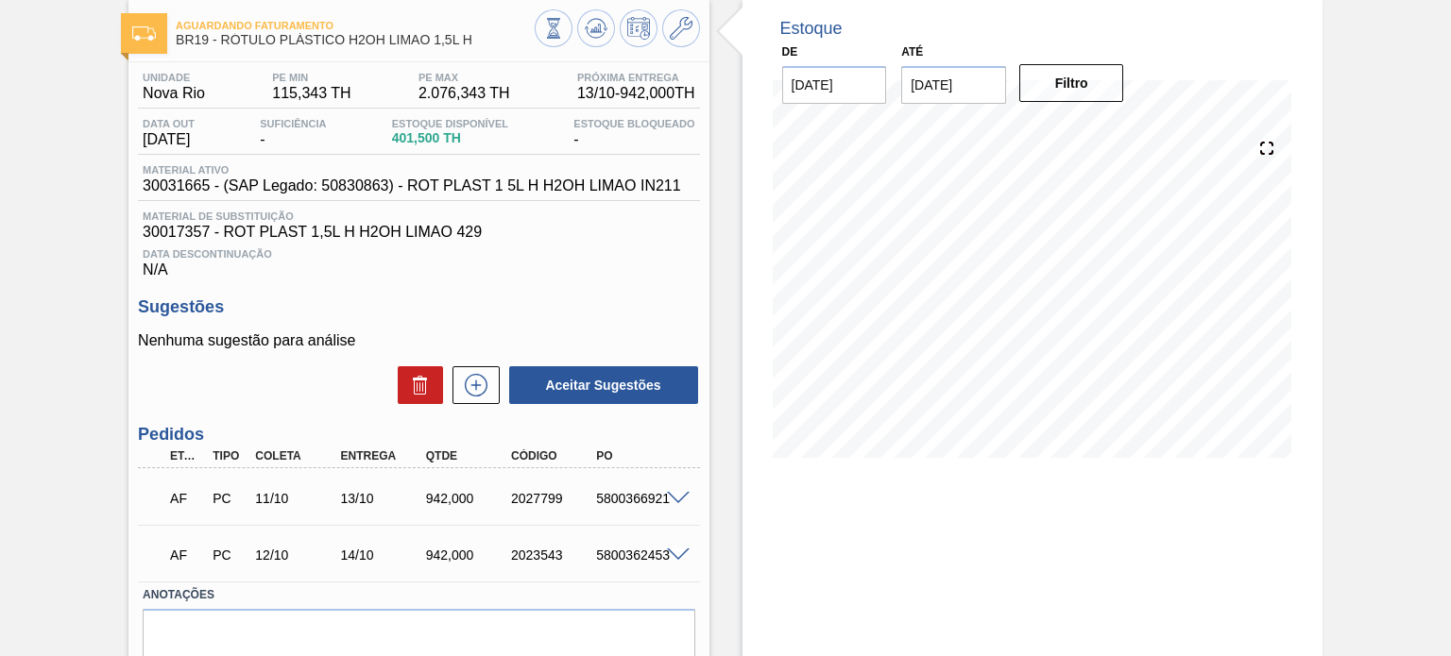
click at [610, 40] on div at bounding box center [617, 30] width 165 height 42
click at [602, 34] on icon at bounding box center [596, 28] width 23 height 23
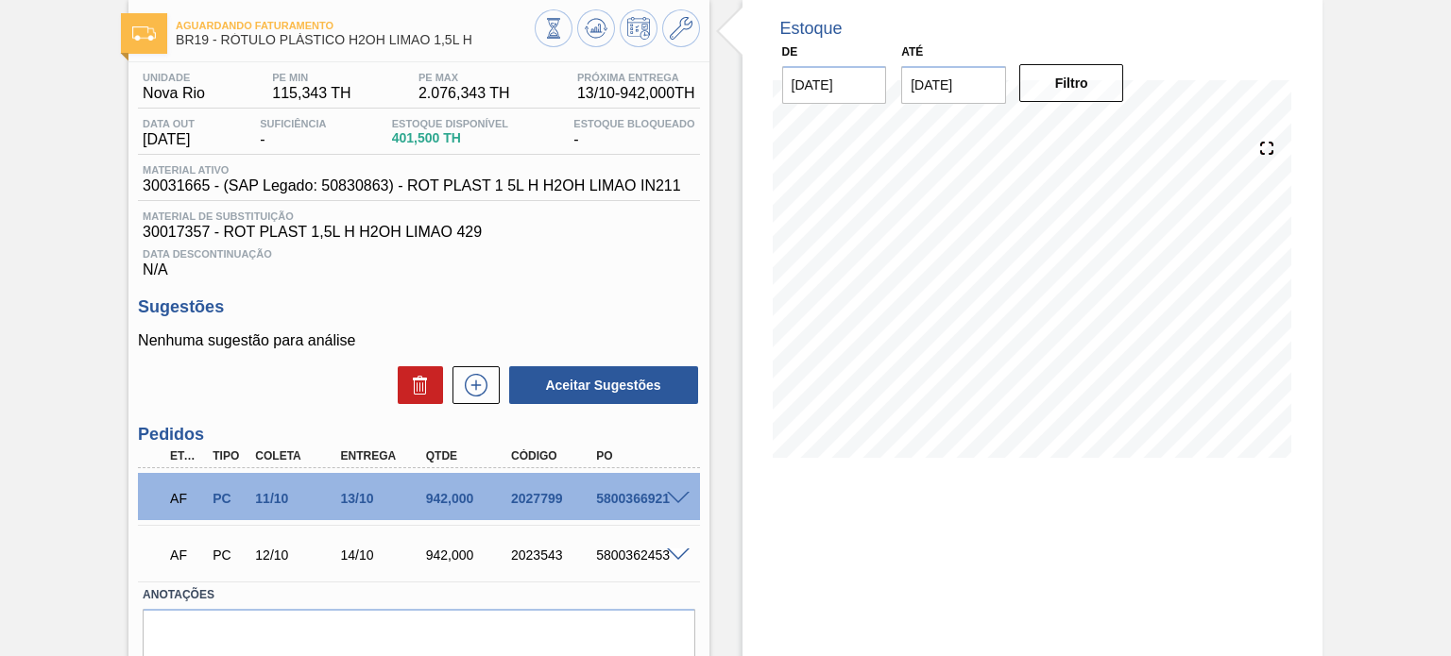
scroll to position [0, 0]
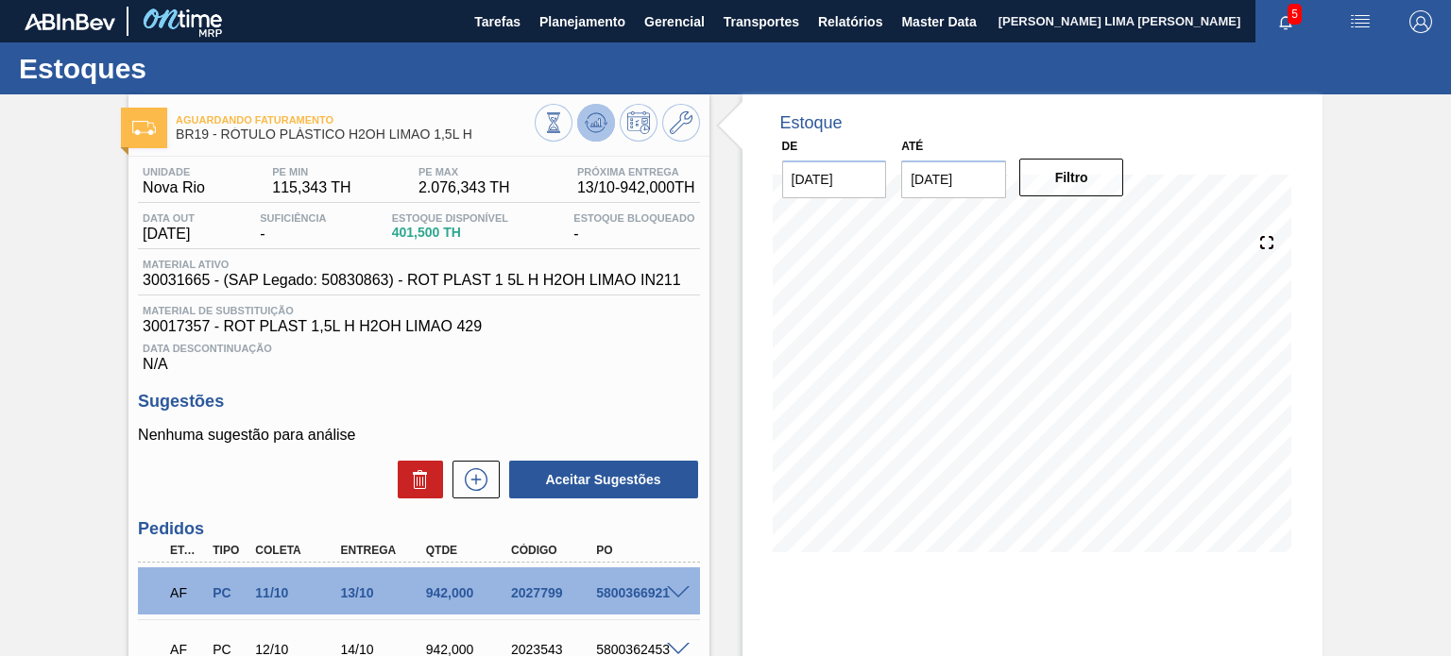
click at [601, 131] on icon at bounding box center [596, 122] width 23 height 23
drag, startPoint x: 481, startPoint y: 139, endPoint x: 224, endPoint y: 143, distance: 256.9
click at [224, 143] on div "Aguardando Faturamento BR19 - RÓTULO PLÁSTICO H2OH LIMAO 1,5L H" at bounding box center [355, 128] width 358 height 42
copy span "RÓTULO PLÁSTICO H2OH LIMAO 1,5L H"
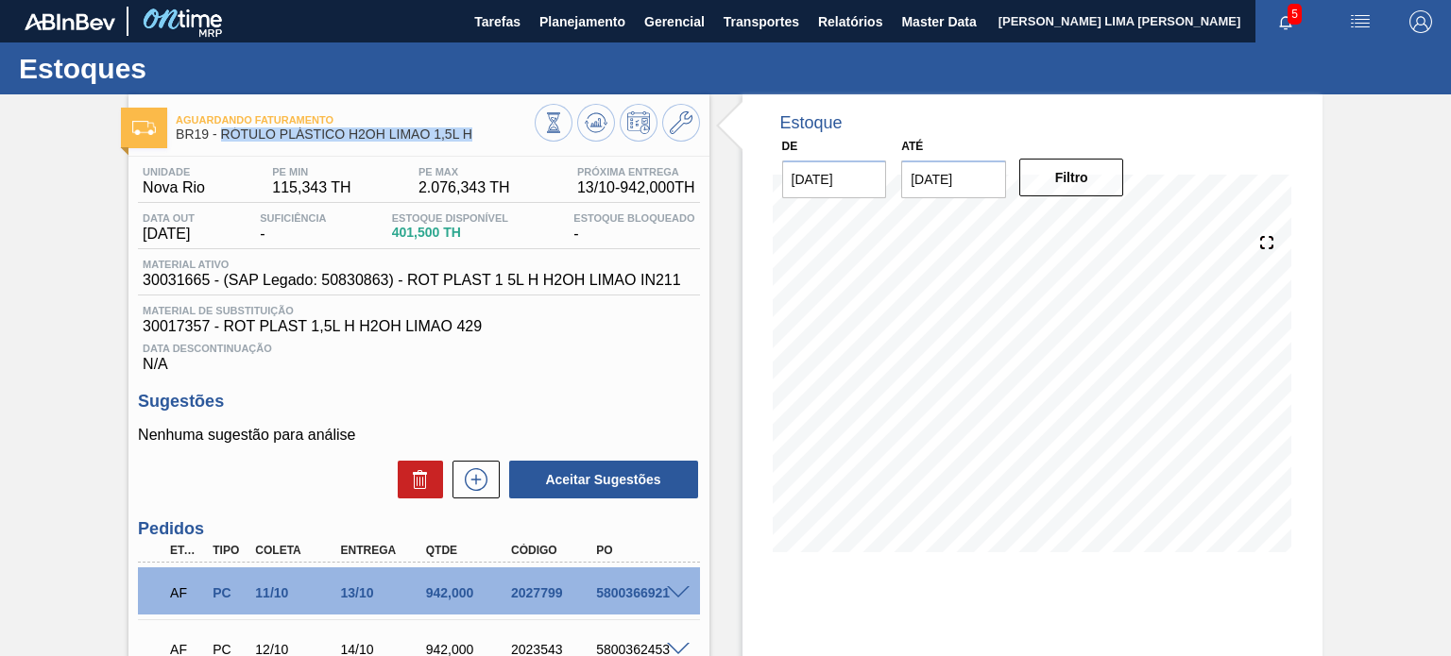
click at [405, 139] on span "BR19 - RÓTULO PLÁSTICO H2OH LIMAO 1,5L H" at bounding box center [355, 134] width 358 height 14
drag, startPoint x: 484, startPoint y: 138, endPoint x: 219, endPoint y: 136, distance: 264.4
click at [219, 136] on span "BR19 - RÓTULO PLÁSTICO H2OH LIMAO 1,5L H" at bounding box center [355, 134] width 358 height 14
copy span "RÓTULO PLÁSTICO H2OH LIMAO 1,5L H"
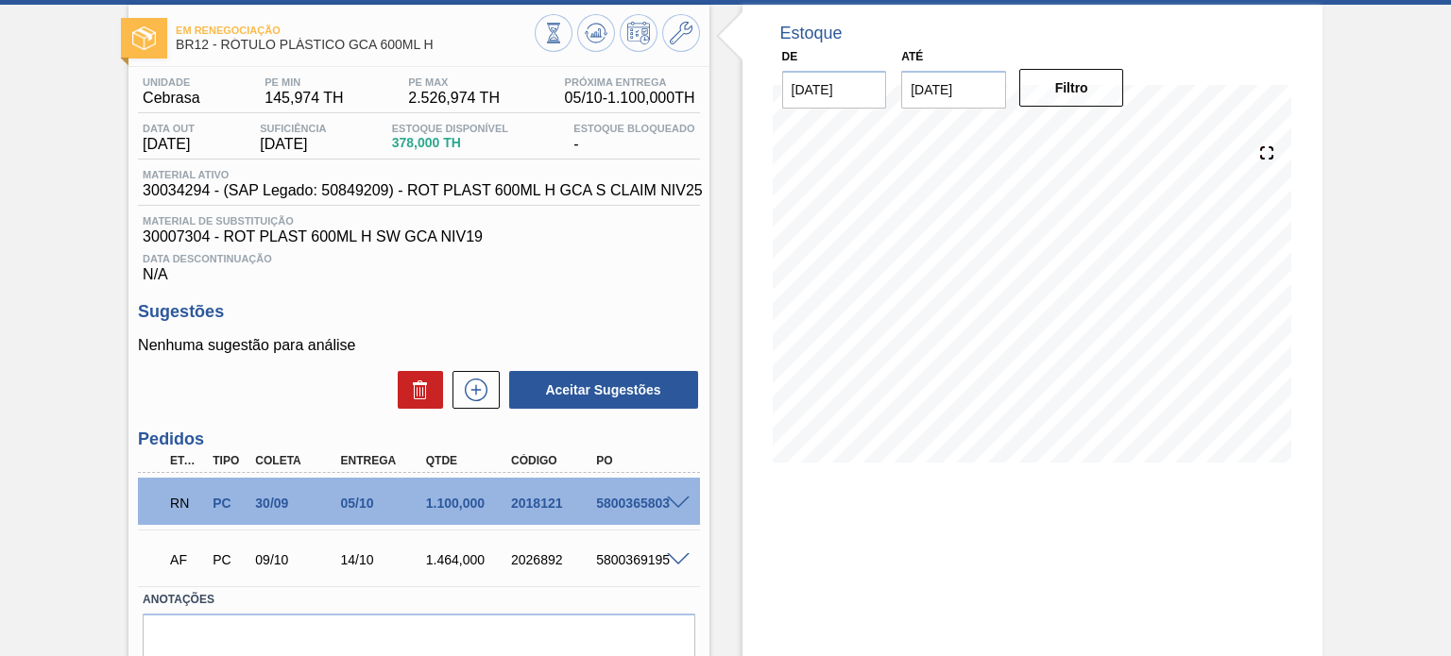
scroll to position [175, 0]
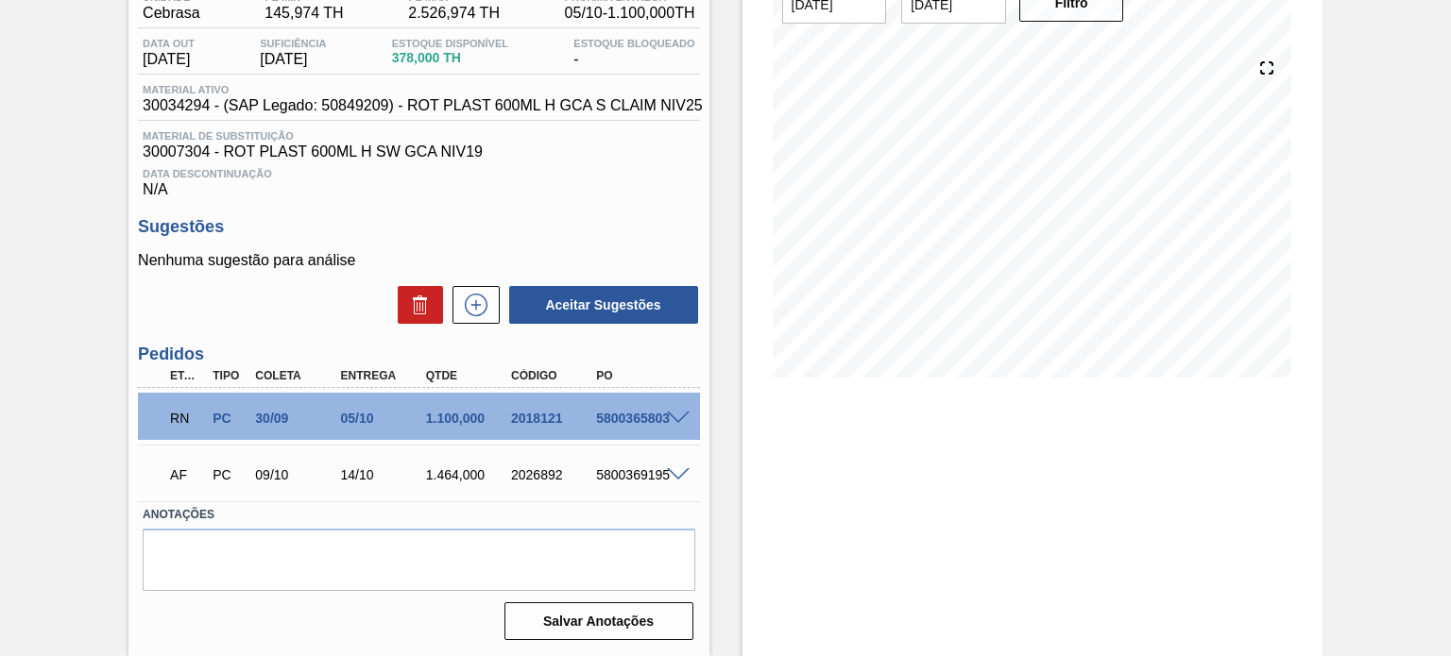
click at [679, 418] on span at bounding box center [678, 419] width 23 height 14
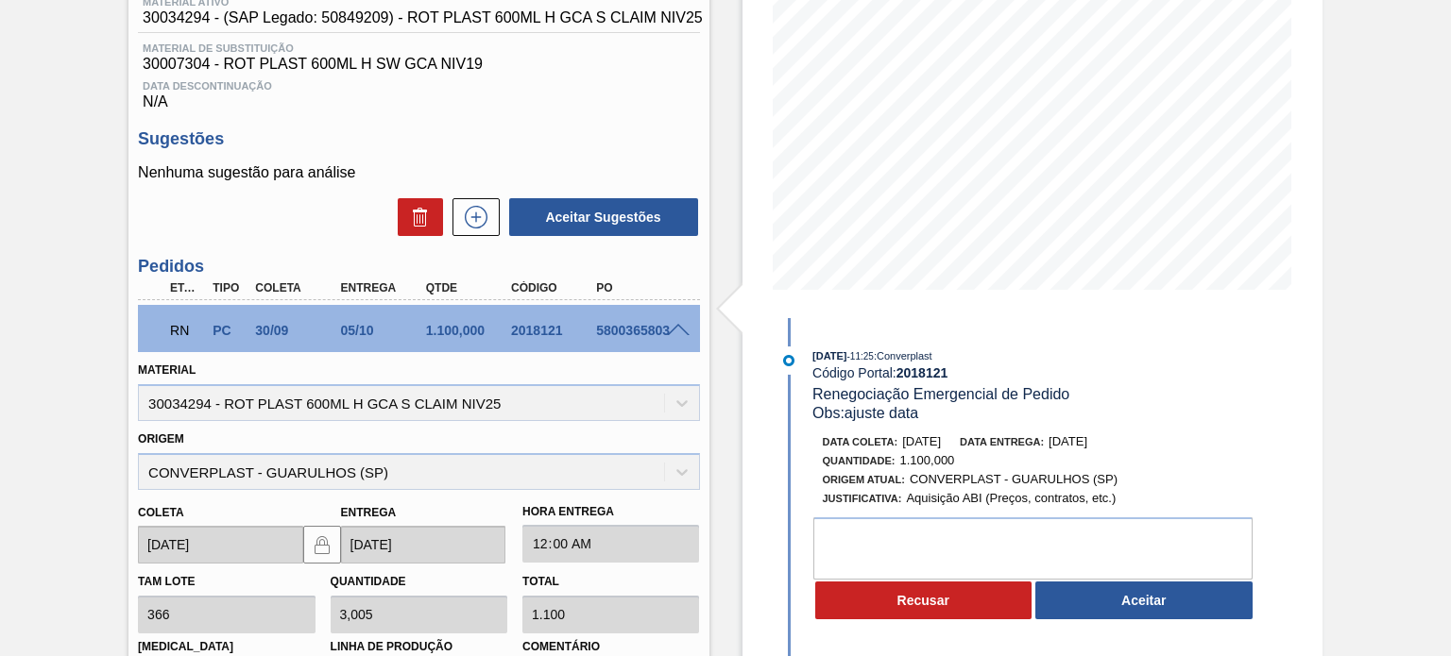
scroll to position [364, 0]
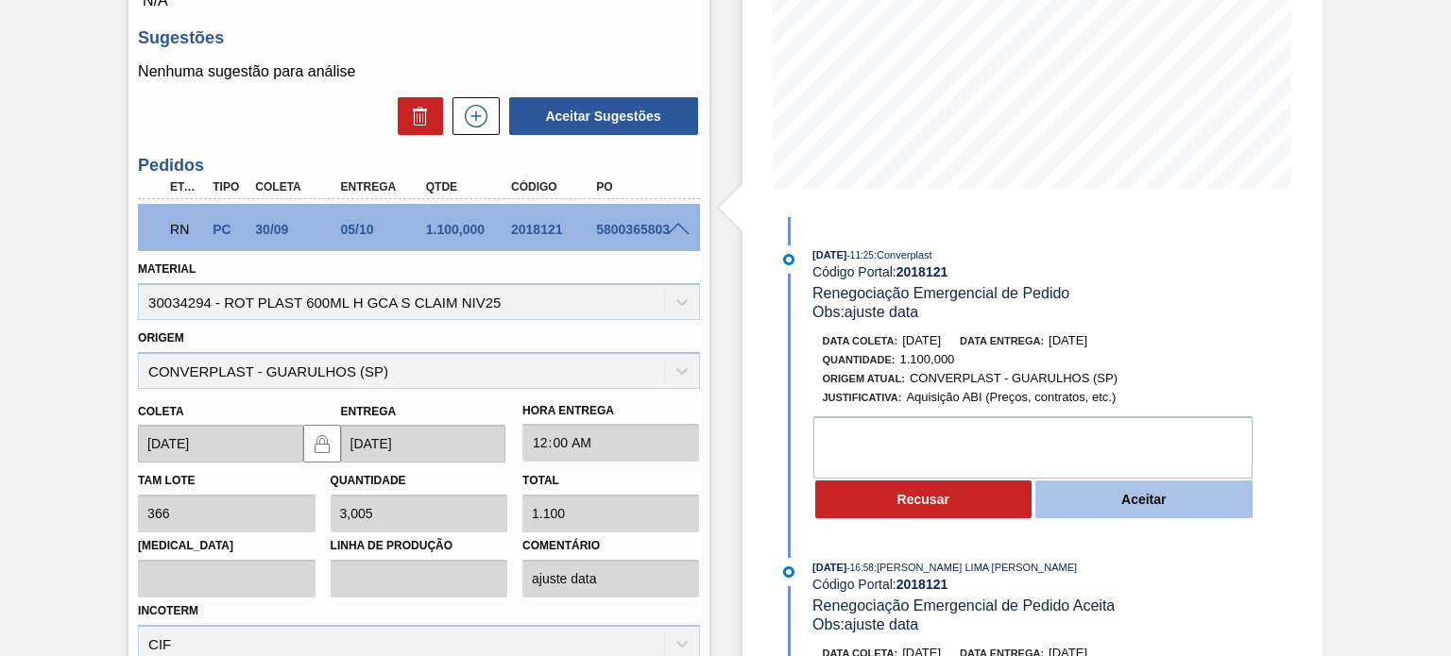
click at [1109, 501] on button "Aceitar" at bounding box center [1143, 500] width 217 height 38
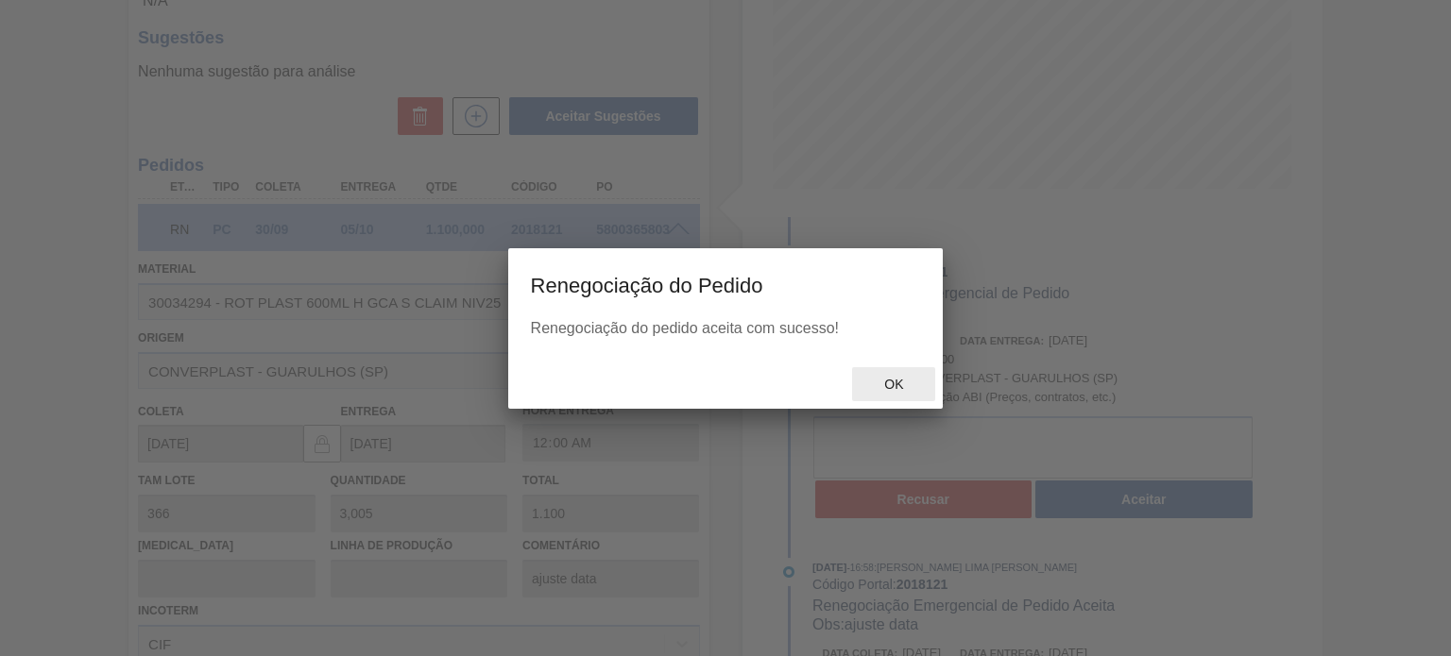
click at [872, 402] on div "Ok" at bounding box center [725, 384] width 435 height 49
click at [888, 389] on span "Ok" at bounding box center [893, 384] width 49 height 15
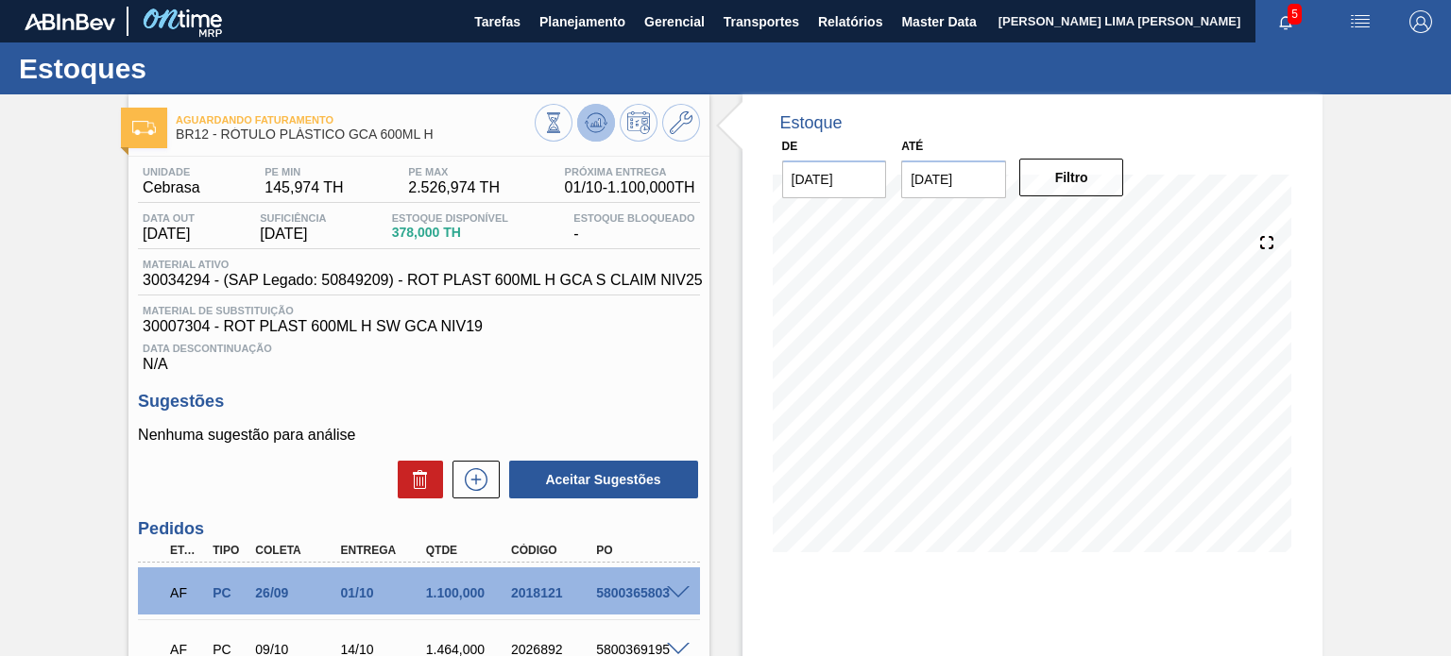
click at [595, 137] on button at bounding box center [596, 123] width 38 height 38
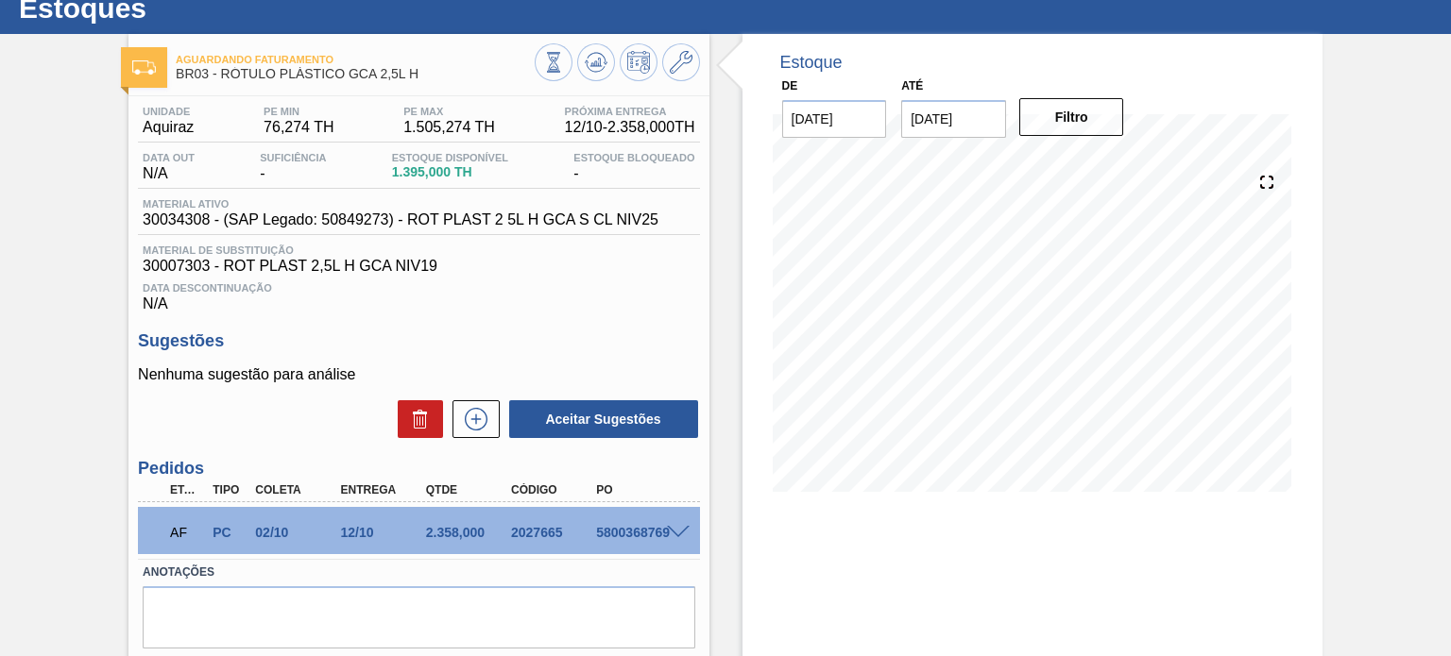
scroll to position [94, 0]
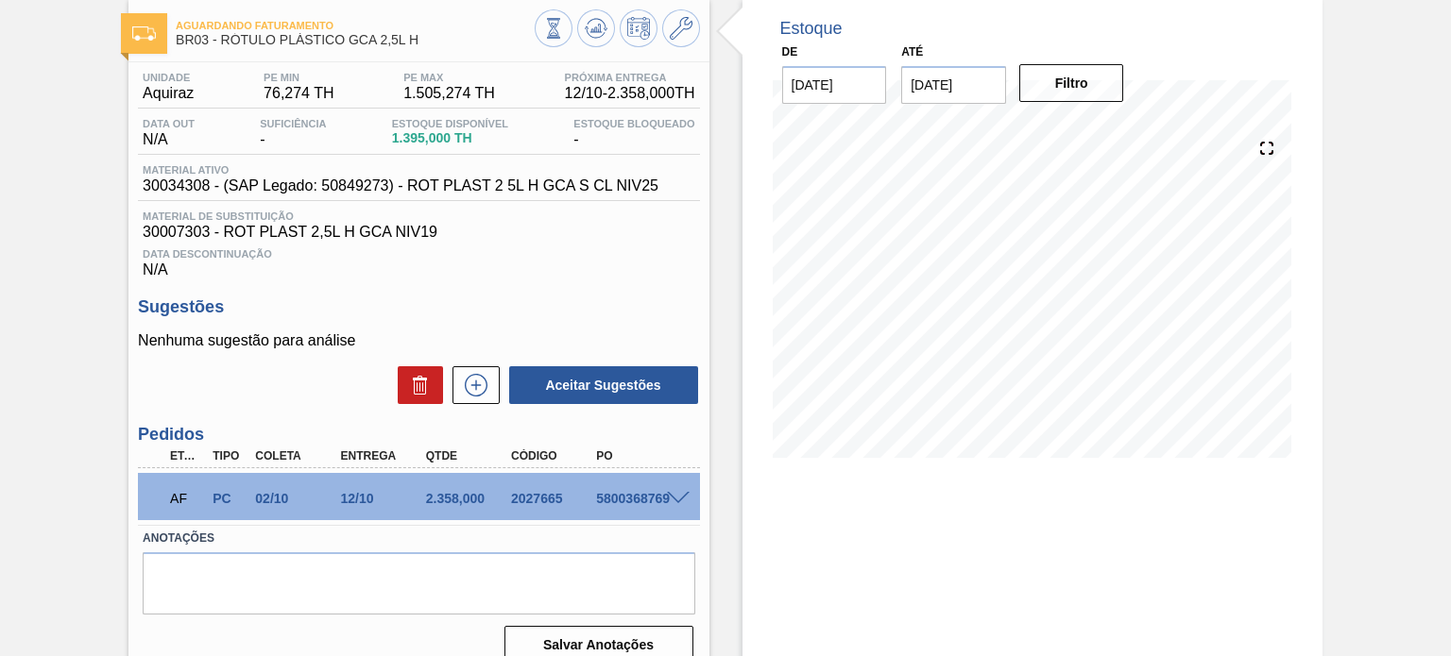
click at [669, 504] on span at bounding box center [678, 499] width 23 height 14
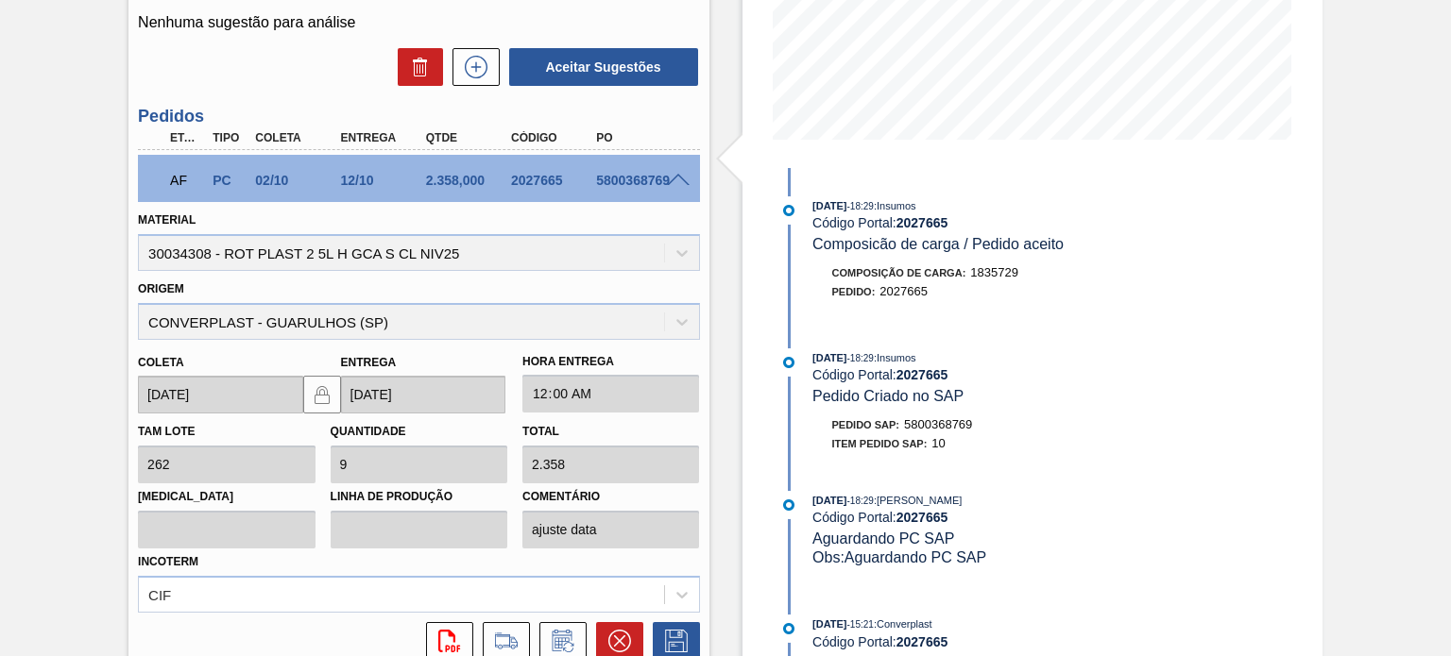
scroll to position [567, 0]
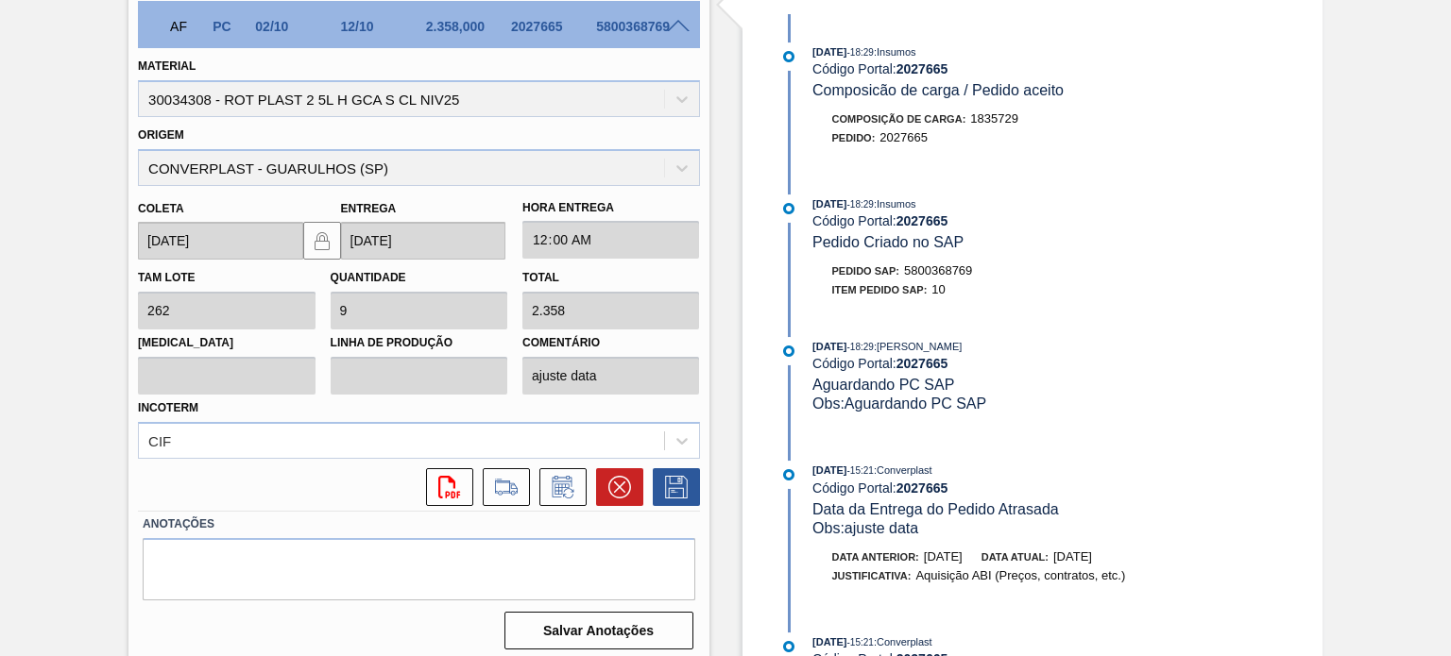
click at [668, 17] on div "AF PC 02/10 12/10 2.358,000 2027665 5800368769" at bounding box center [413, 25] width 511 height 38
click at [668, 18] on div at bounding box center [681, 25] width 38 height 14
click at [668, 22] on span at bounding box center [678, 27] width 23 height 14
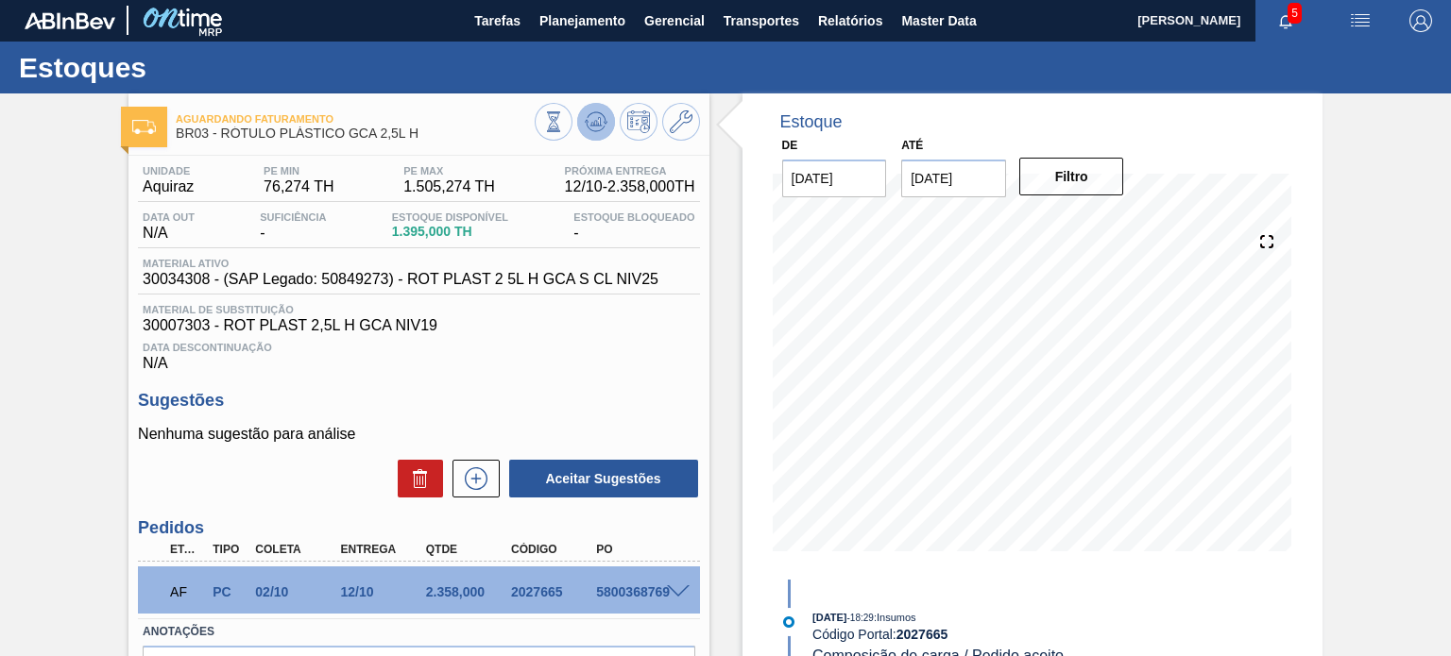
scroll to position [0, 0]
click at [604, 120] on icon at bounding box center [596, 122] width 23 height 23
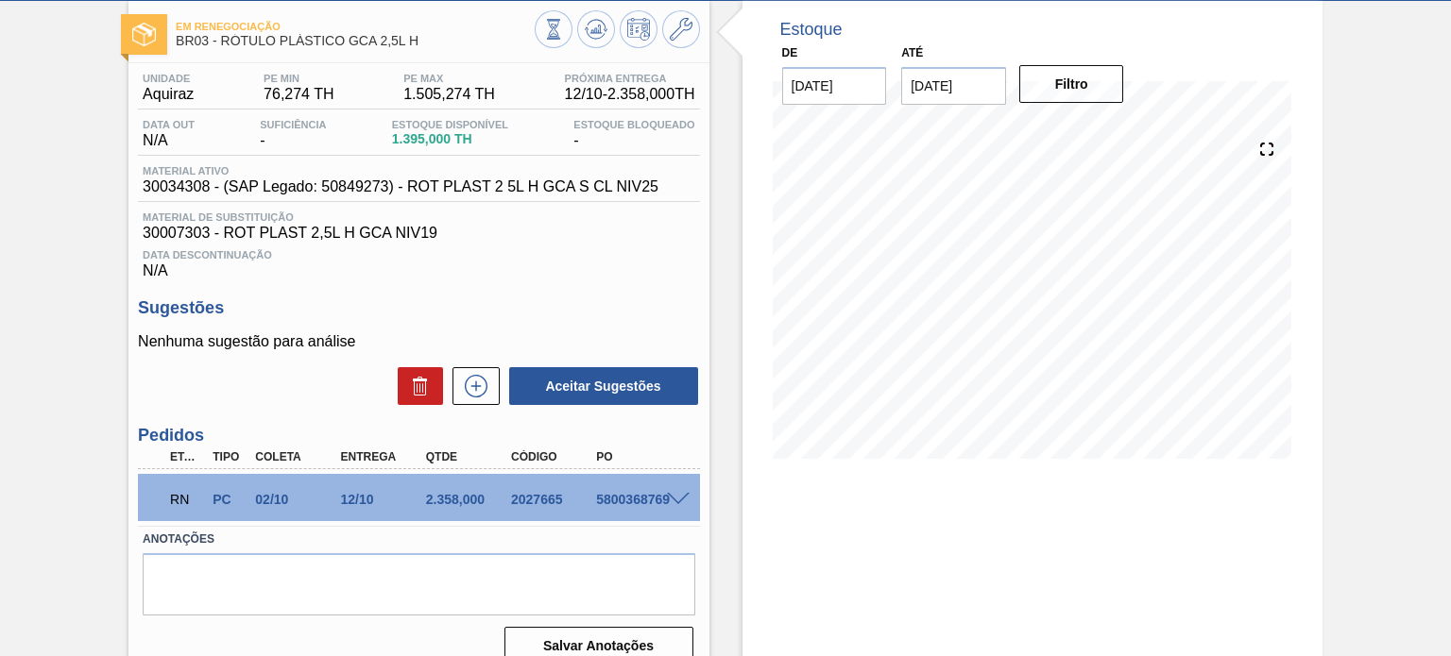
scroll to position [155, 0]
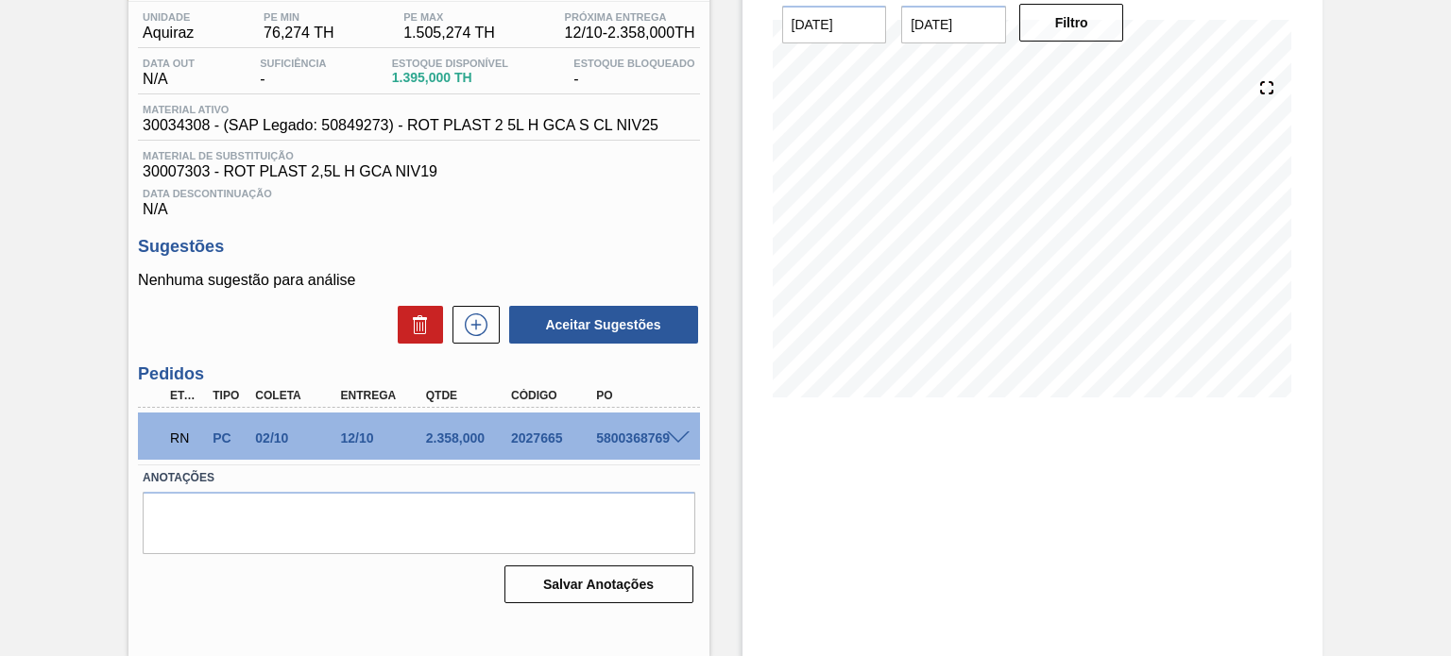
click at [671, 430] on div at bounding box center [681, 437] width 38 height 14
click at [683, 437] on span at bounding box center [678, 439] width 23 height 14
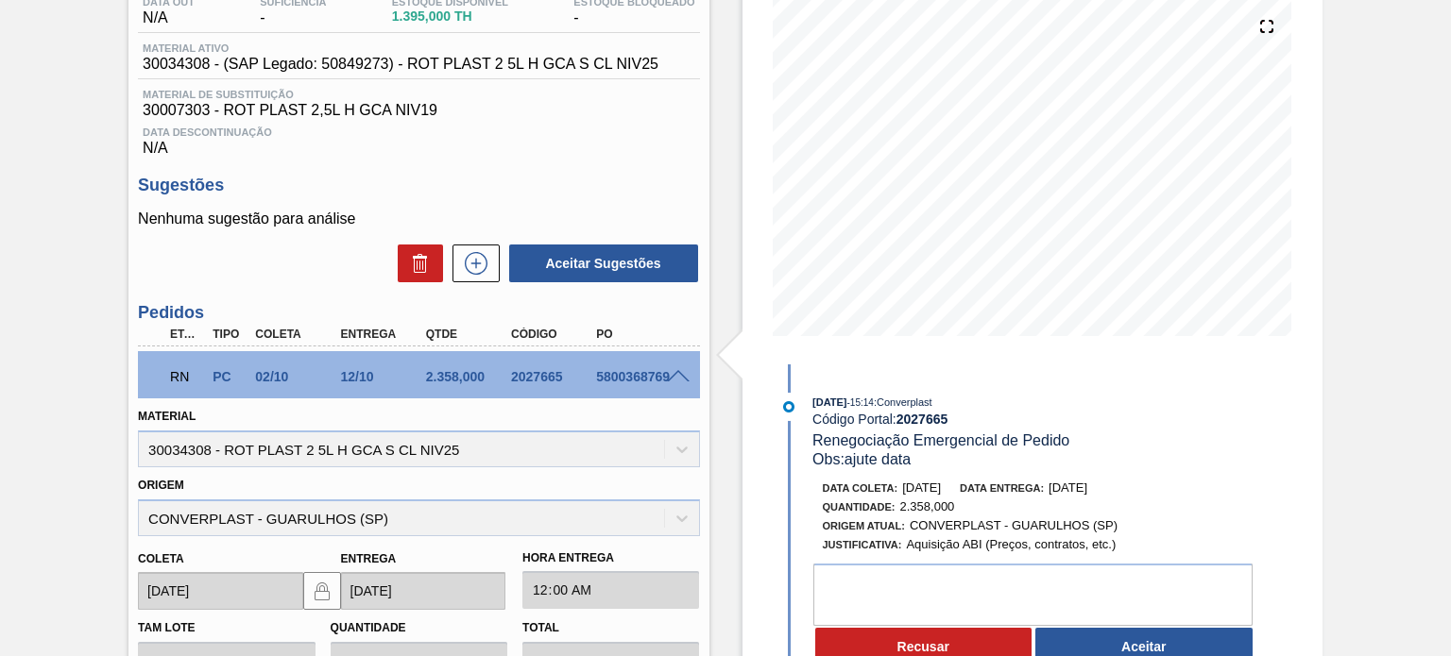
scroll to position [249, 0]
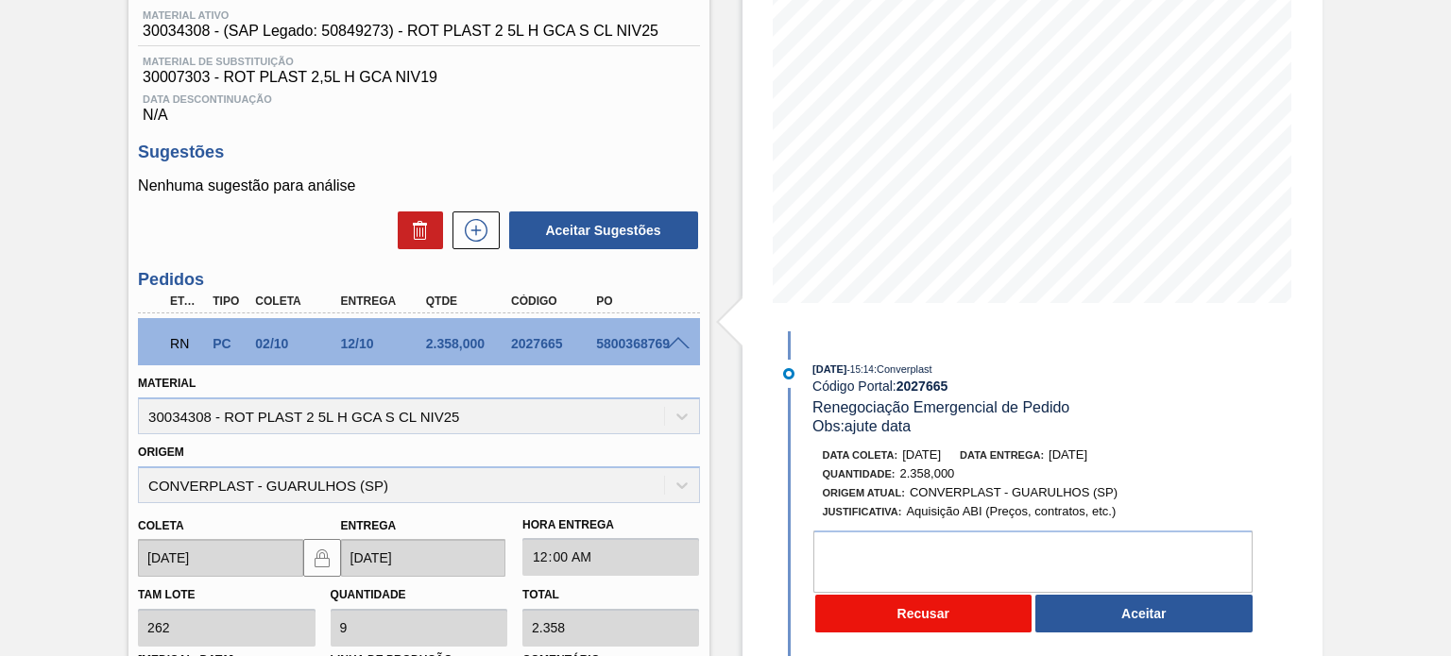
click at [933, 624] on button "Recusar" at bounding box center [923, 614] width 217 height 38
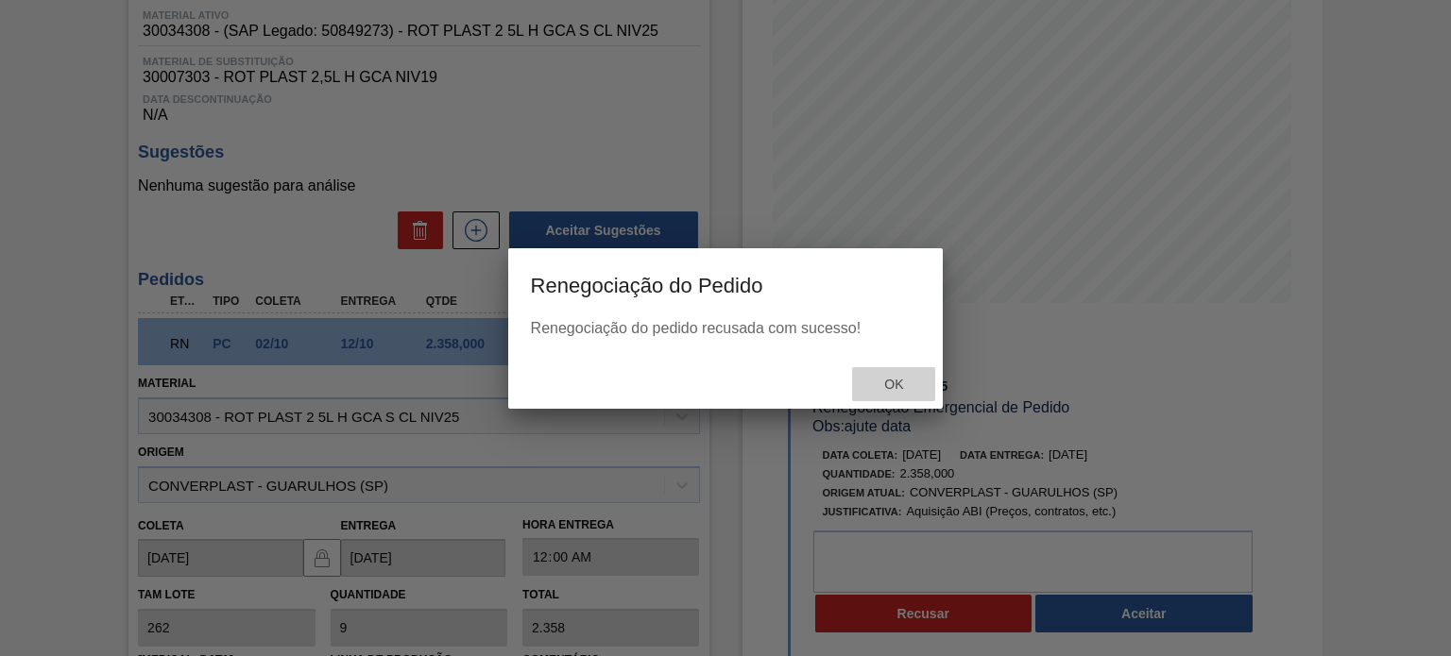
click at [874, 376] on div "Ok" at bounding box center [893, 384] width 83 height 35
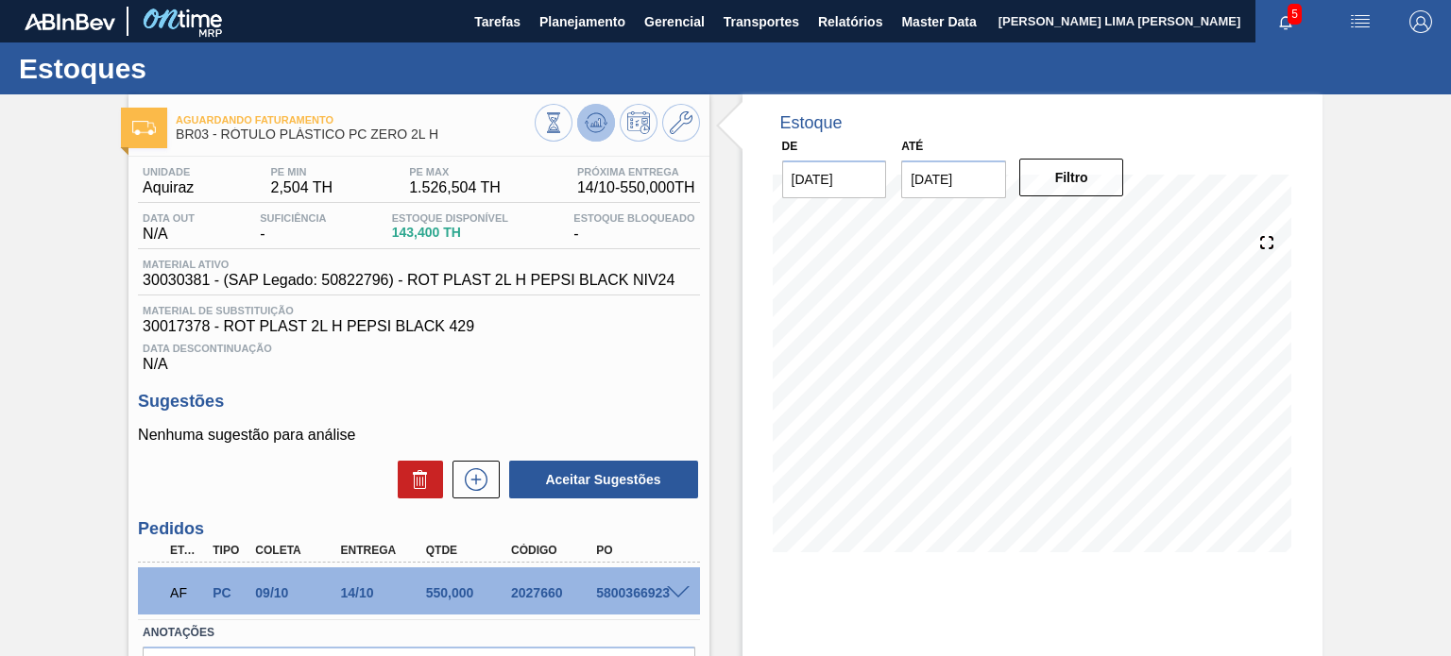
click at [601, 126] on icon at bounding box center [596, 122] width 23 height 23
click at [684, 596] on span at bounding box center [678, 593] width 23 height 14
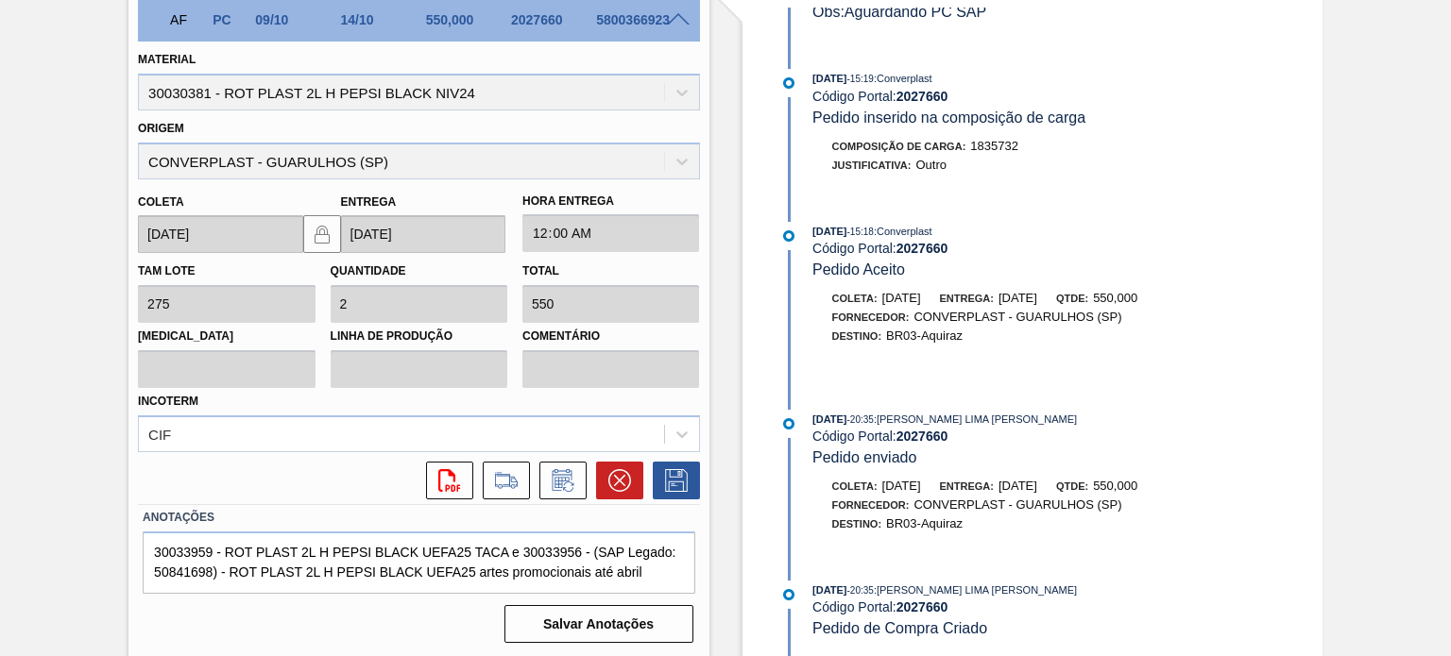
scroll to position [574, 0]
drag, startPoint x: 803, startPoint y: 588, endPoint x: 850, endPoint y: 588, distance: 47.2
click at [850, 588] on div "[DATE] 20:35 : [PERSON_NAME] LIMA [PERSON_NAME] Código Portal: 2027660 Pedido d…" at bounding box center [1018, 609] width 486 height 58
click at [846, 588] on span "[DATE]" at bounding box center [829, 589] width 34 height 11
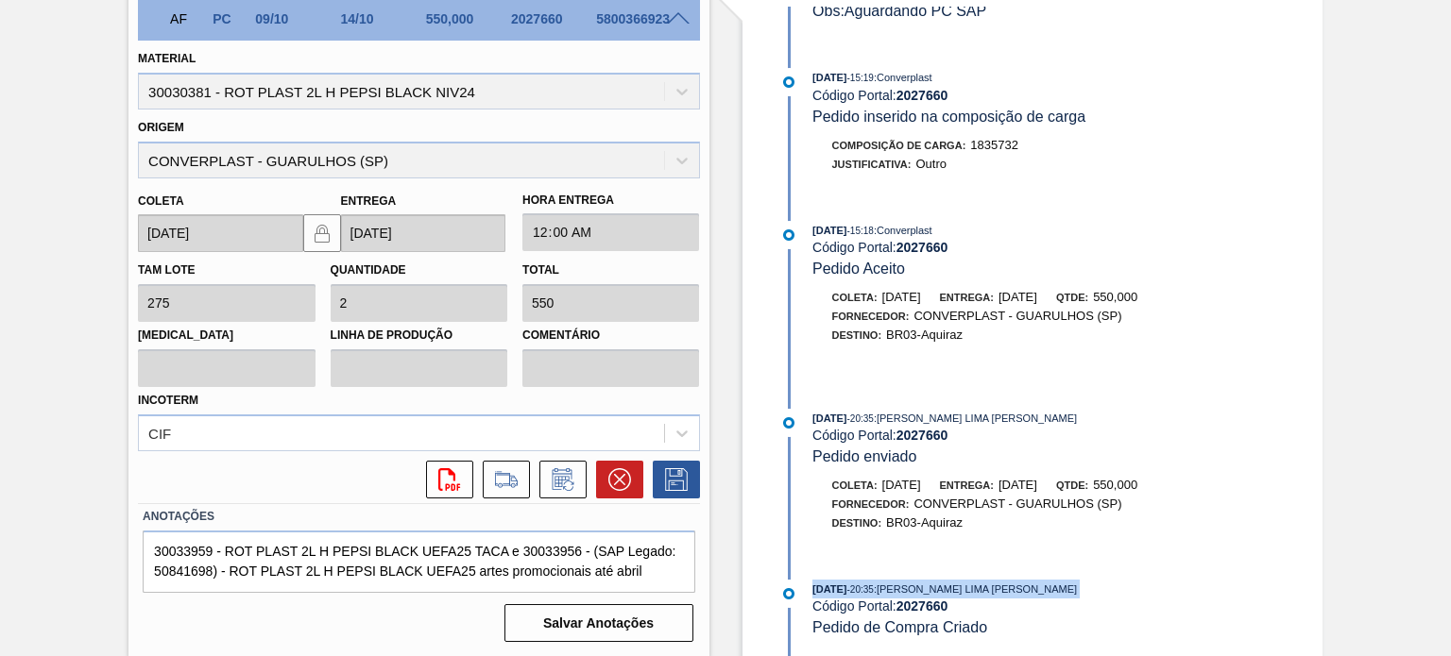
click at [846, 588] on span "[DATE]" at bounding box center [829, 589] width 34 height 11
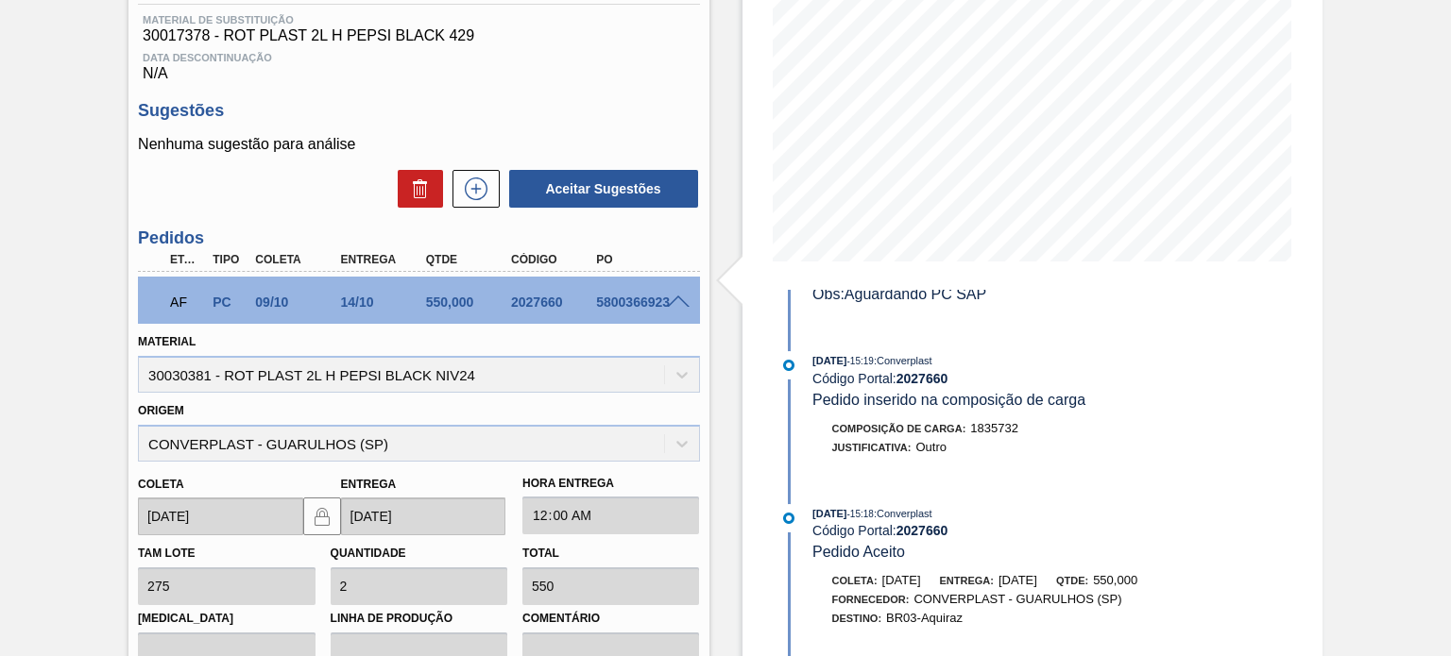
click at [676, 311] on div "AF PC 09/10 14/10 550,000 2027660 5800366923" at bounding box center [418, 300] width 561 height 47
click at [676, 309] on div "5800366923" at bounding box center [637, 302] width 93 height 15
click at [680, 306] on span at bounding box center [678, 303] width 23 height 14
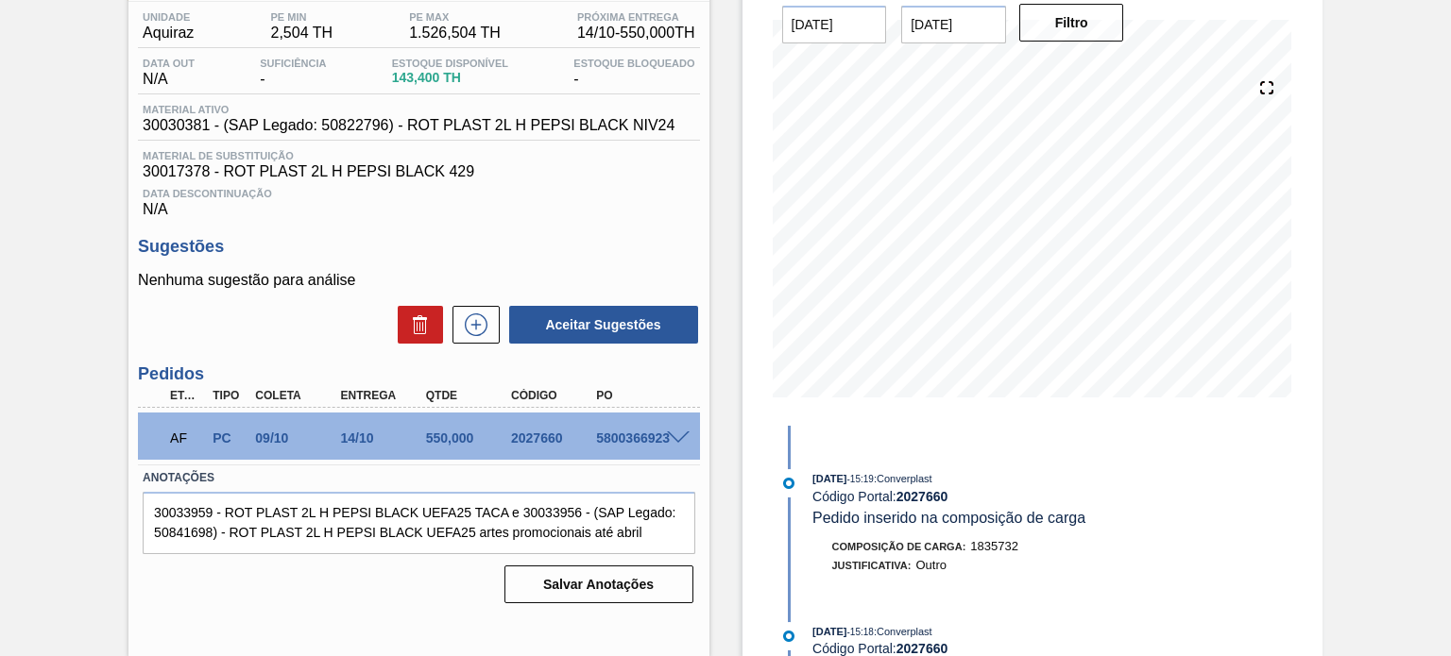
scroll to position [60, 0]
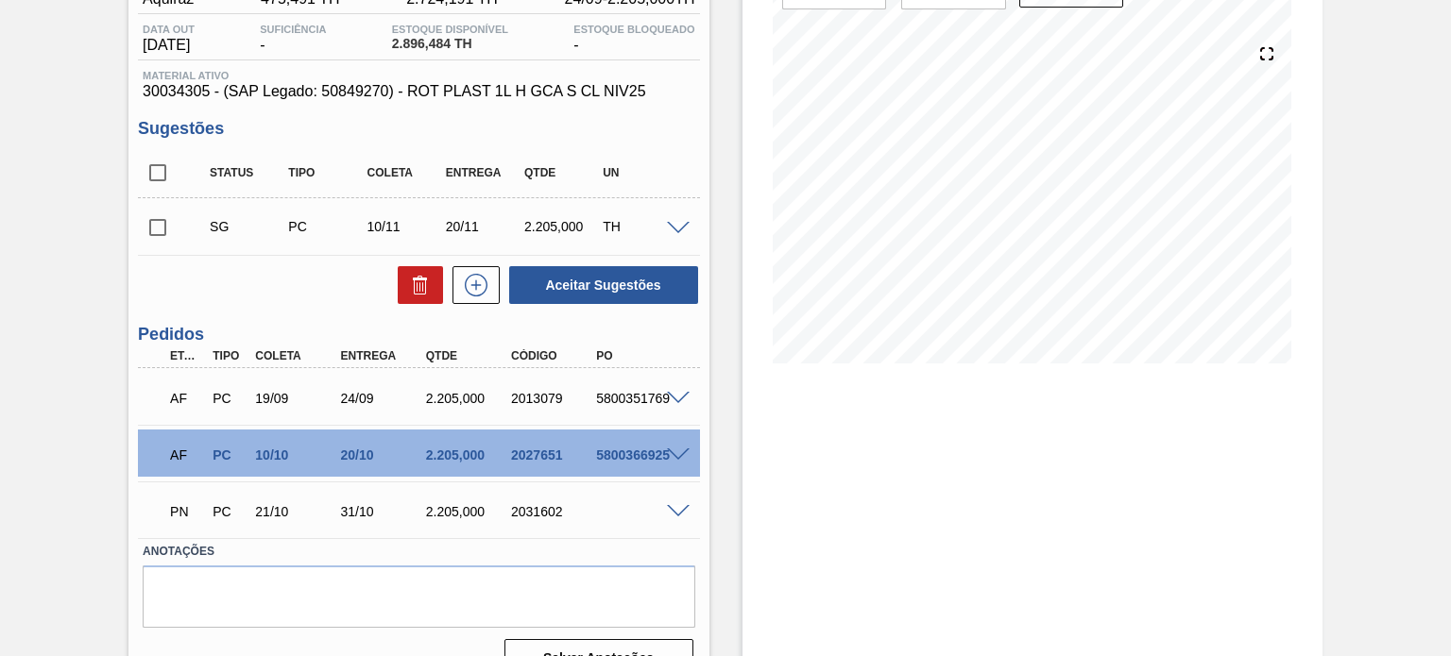
scroll to position [94, 0]
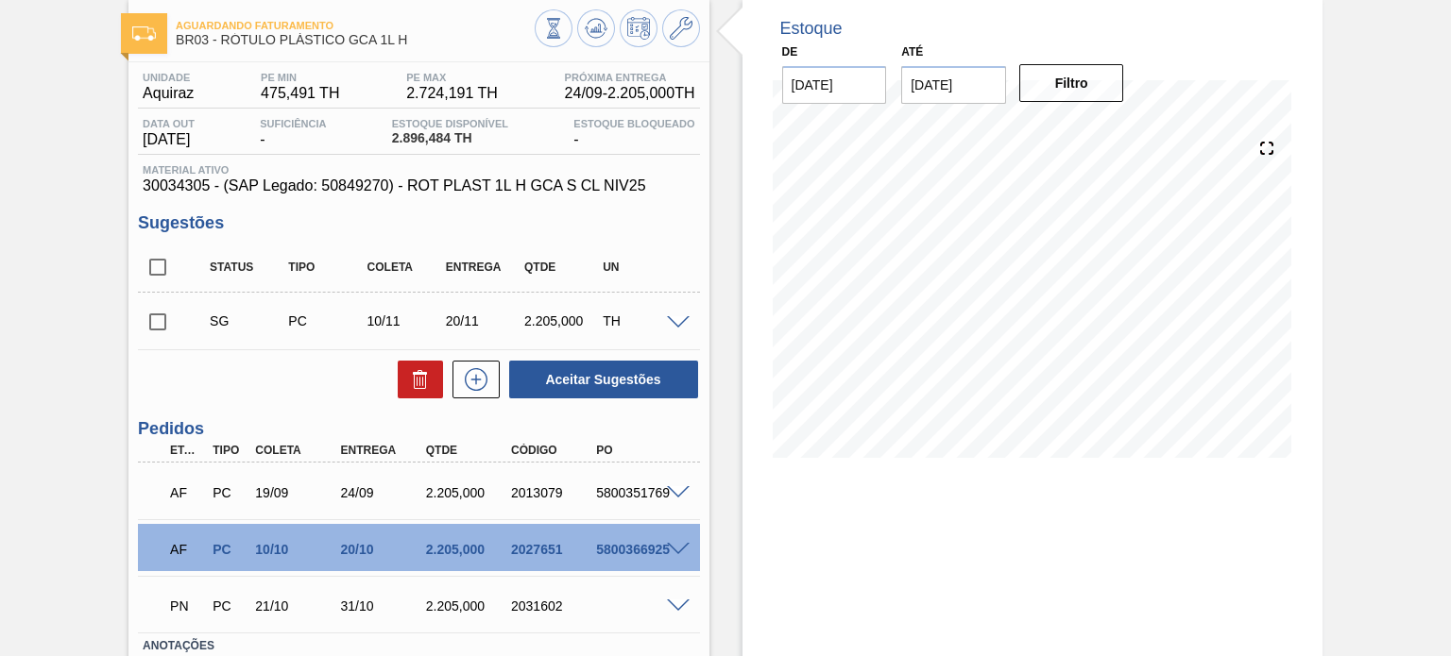
click at [358, 491] on div "24/09" at bounding box center [382, 492] width 93 height 15
click at [680, 487] on span at bounding box center [678, 493] width 23 height 14
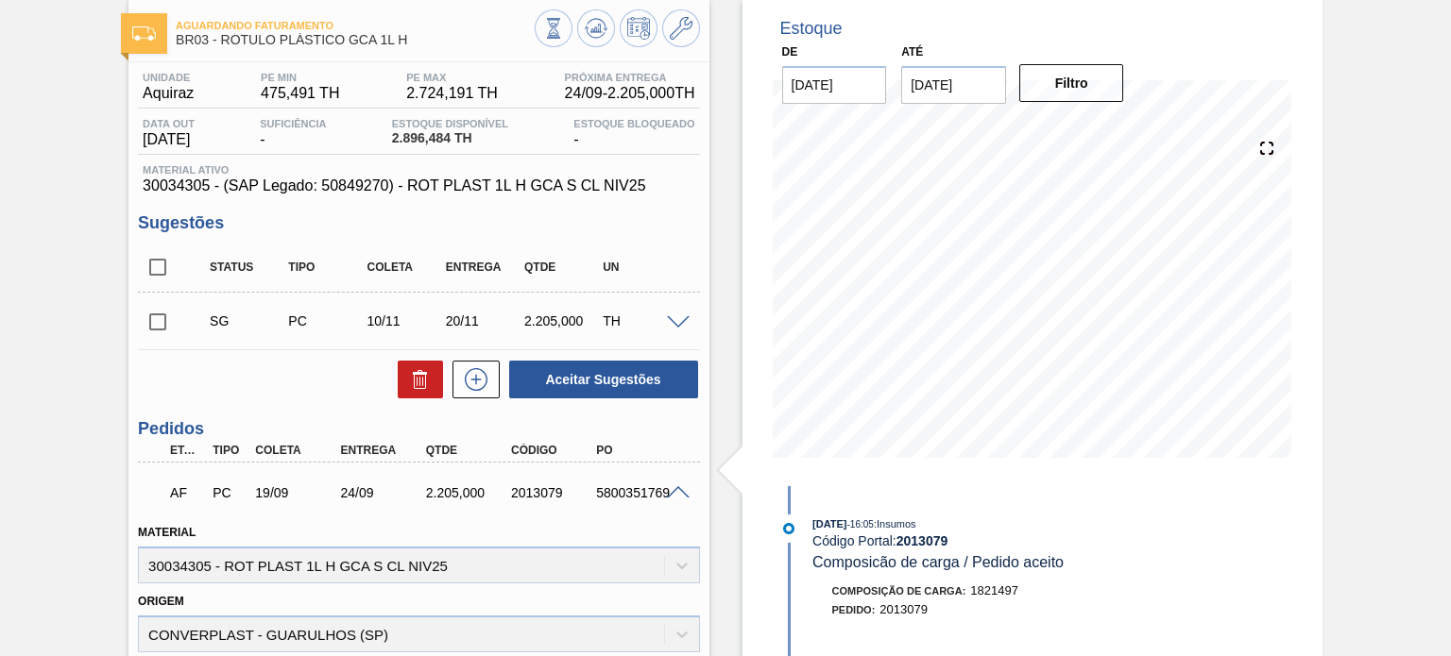
click at [680, 486] on span at bounding box center [678, 493] width 23 height 14
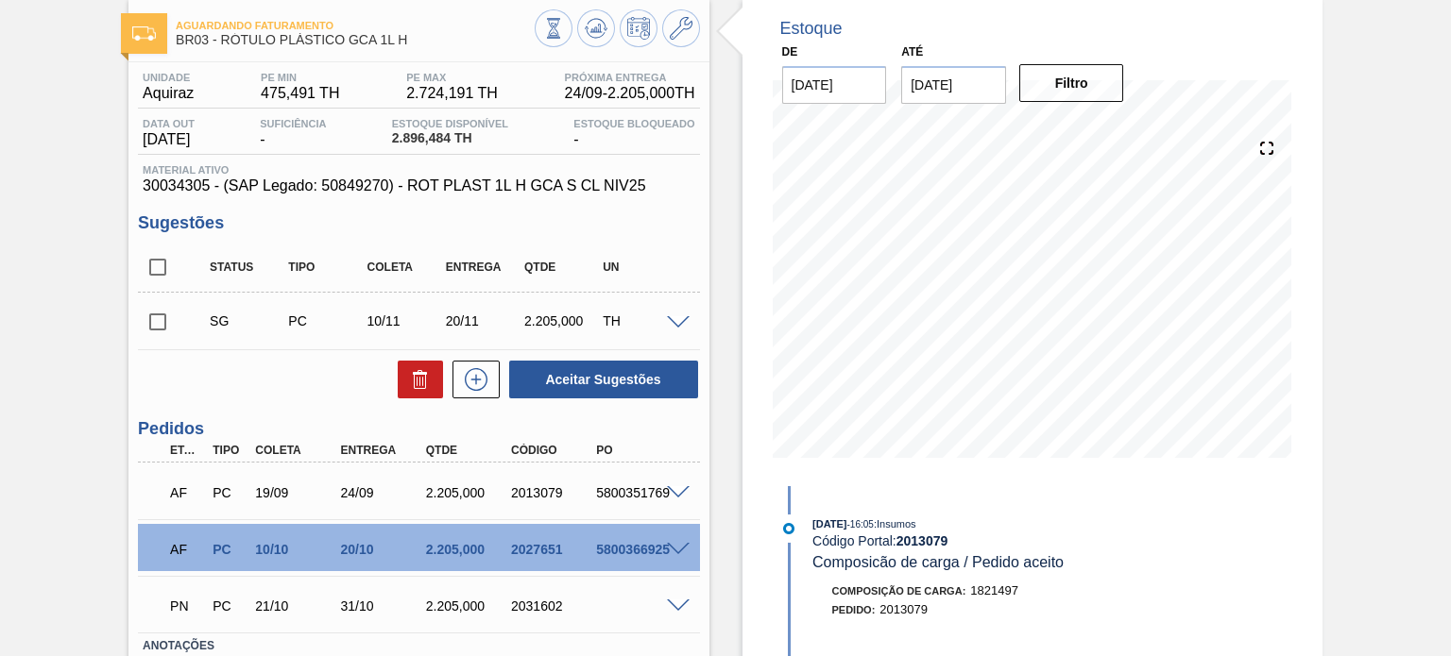
click at [674, 489] on span at bounding box center [678, 493] width 23 height 14
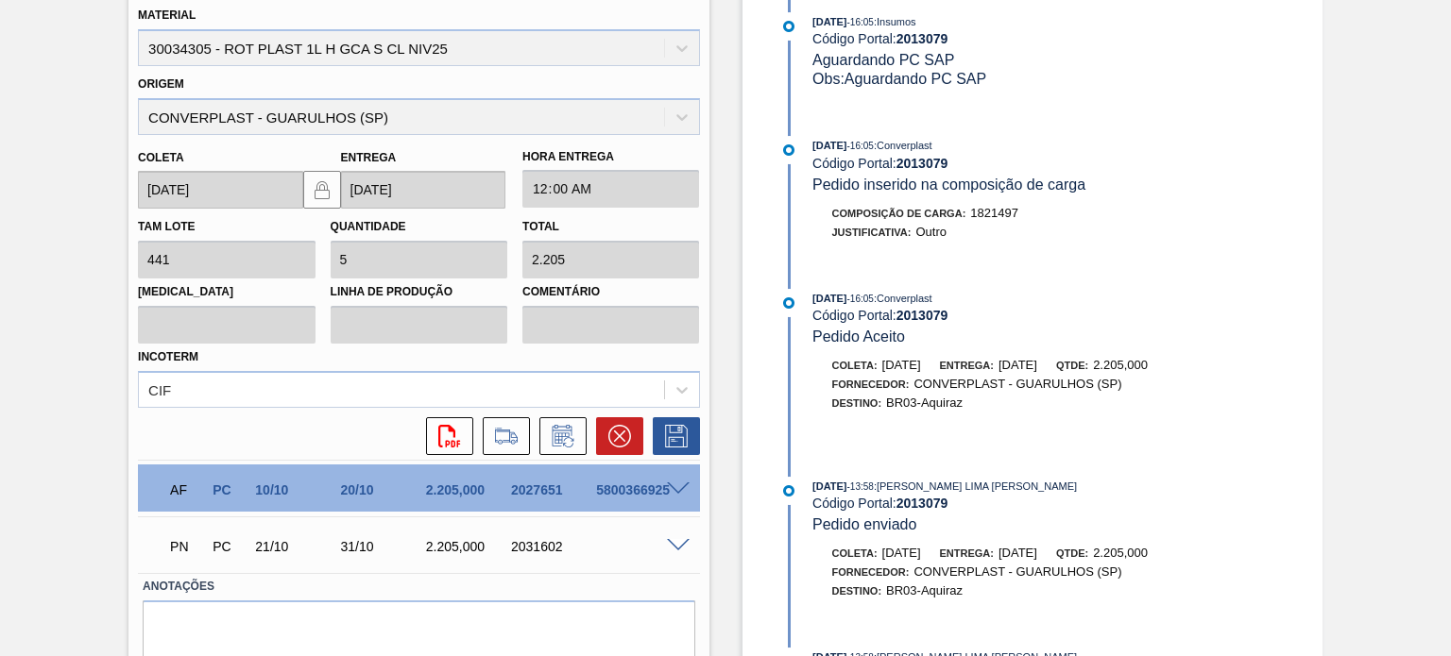
scroll to position [681, 0]
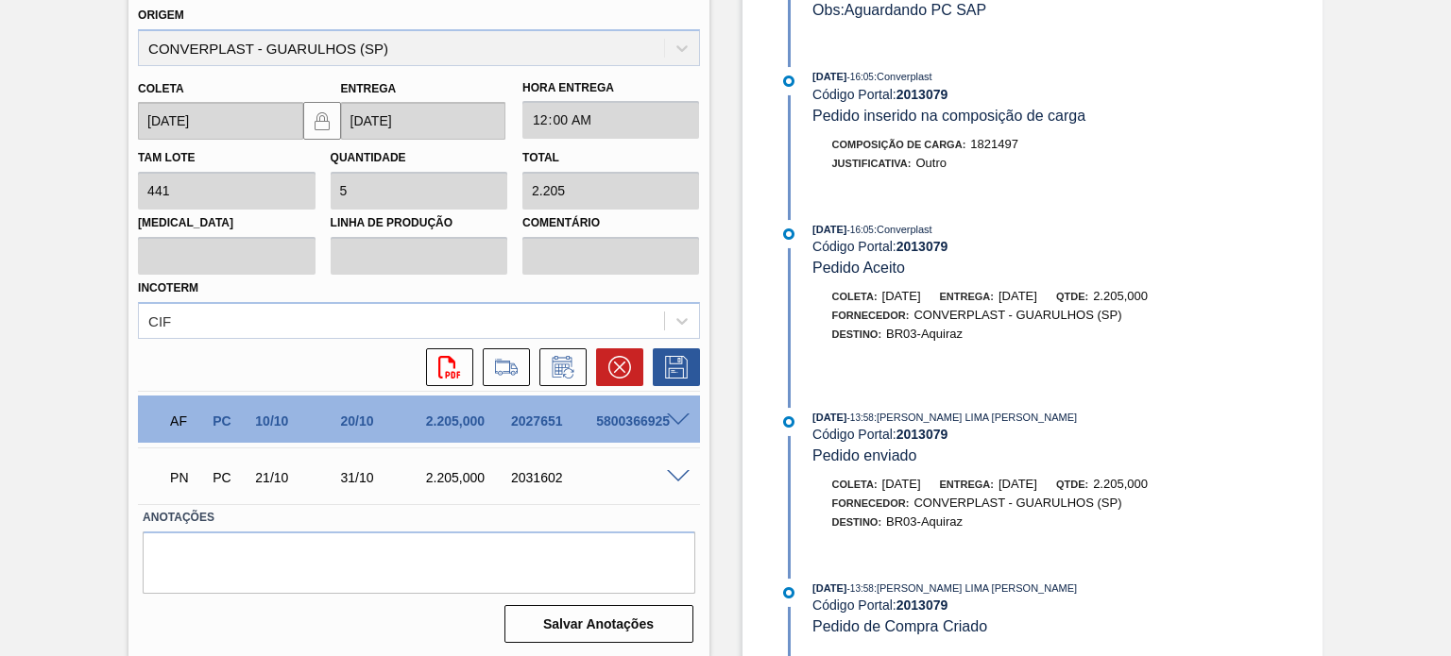
click at [833, 589] on span "20/08/2025" at bounding box center [829, 588] width 34 height 11
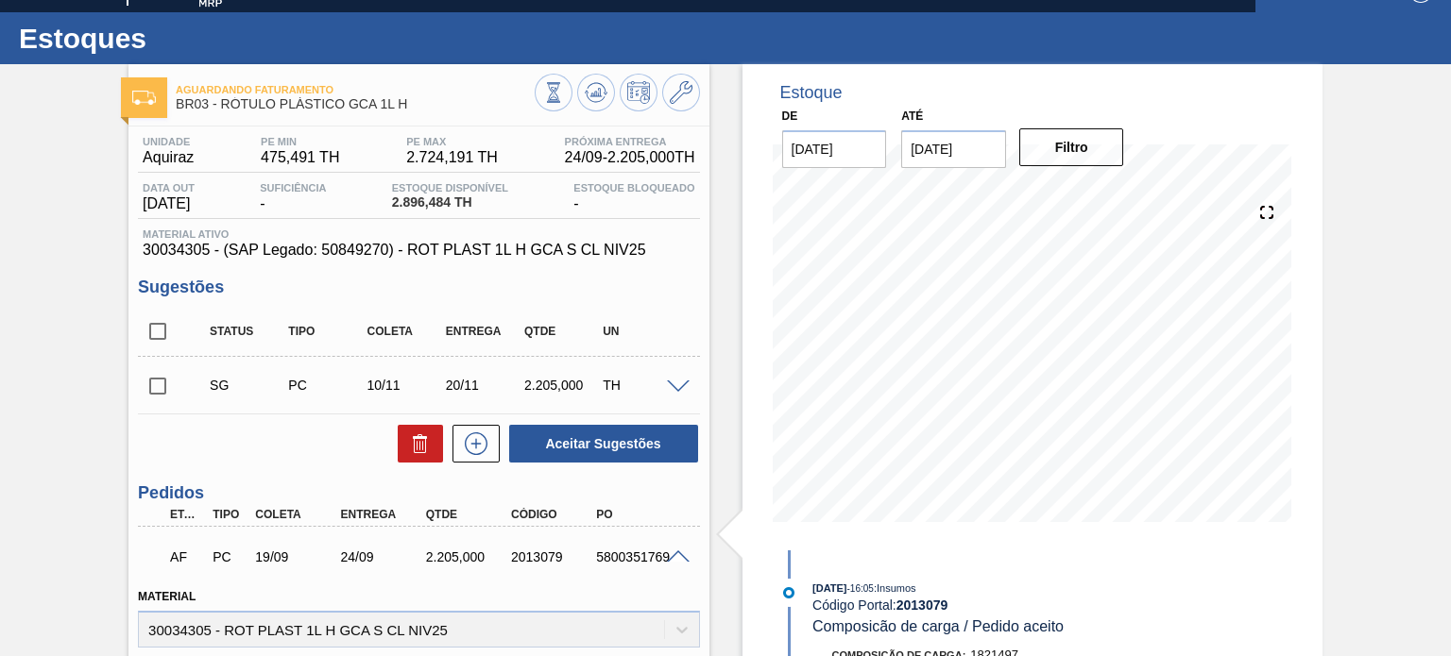
scroll to position [20, 0]
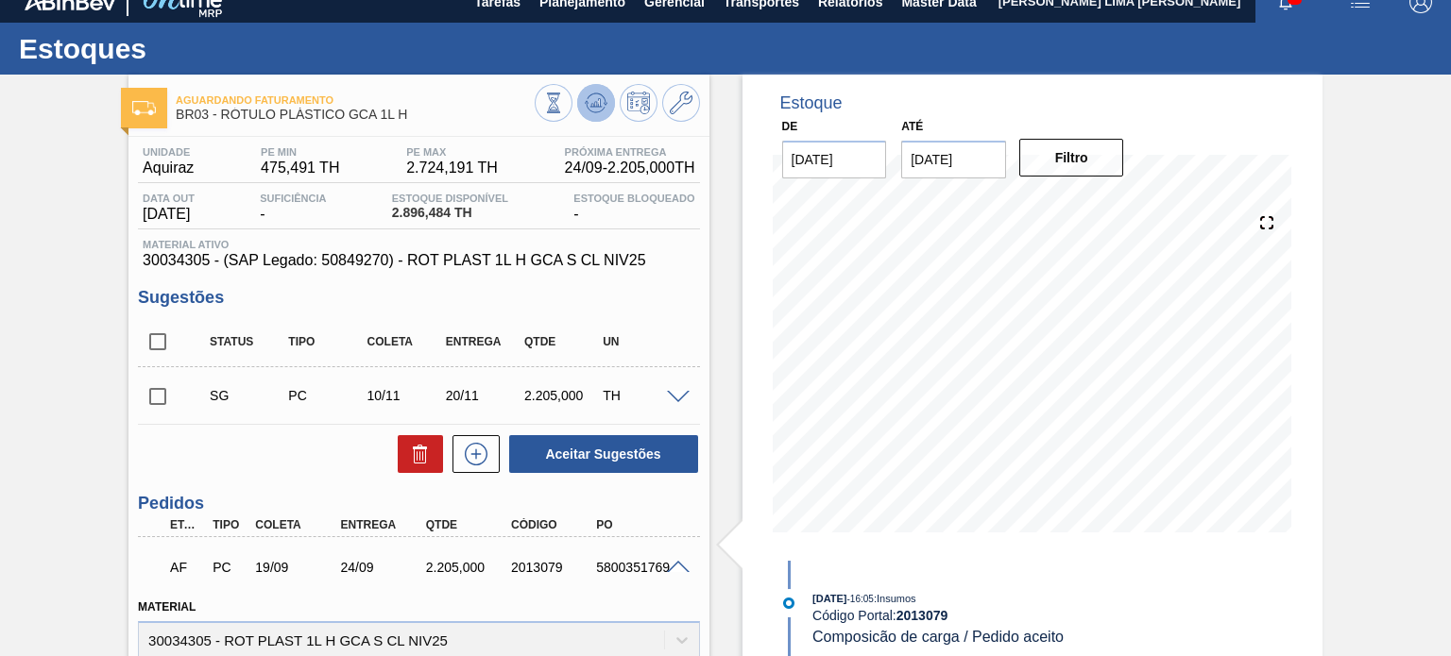
click at [597, 108] on icon at bounding box center [596, 103] width 23 height 23
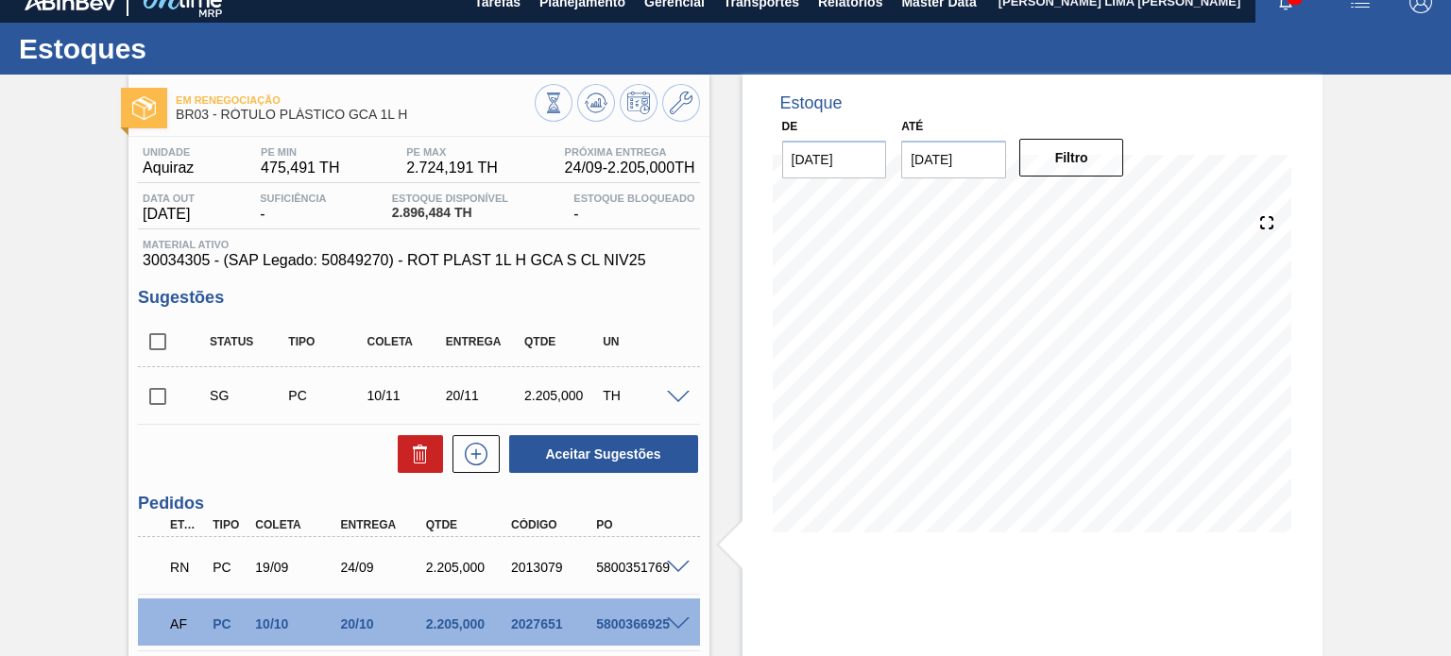
drag, startPoint x: 1181, startPoint y: 619, endPoint x: 1166, endPoint y: 610, distance: 17.3
click at [1180, 620] on div "Estoque De 17/09/2025 Até 28/02/2026 Filtro 01/10 Projeção de Estoque 1,497.911…" at bounding box center [1032, 469] width 580 height 788
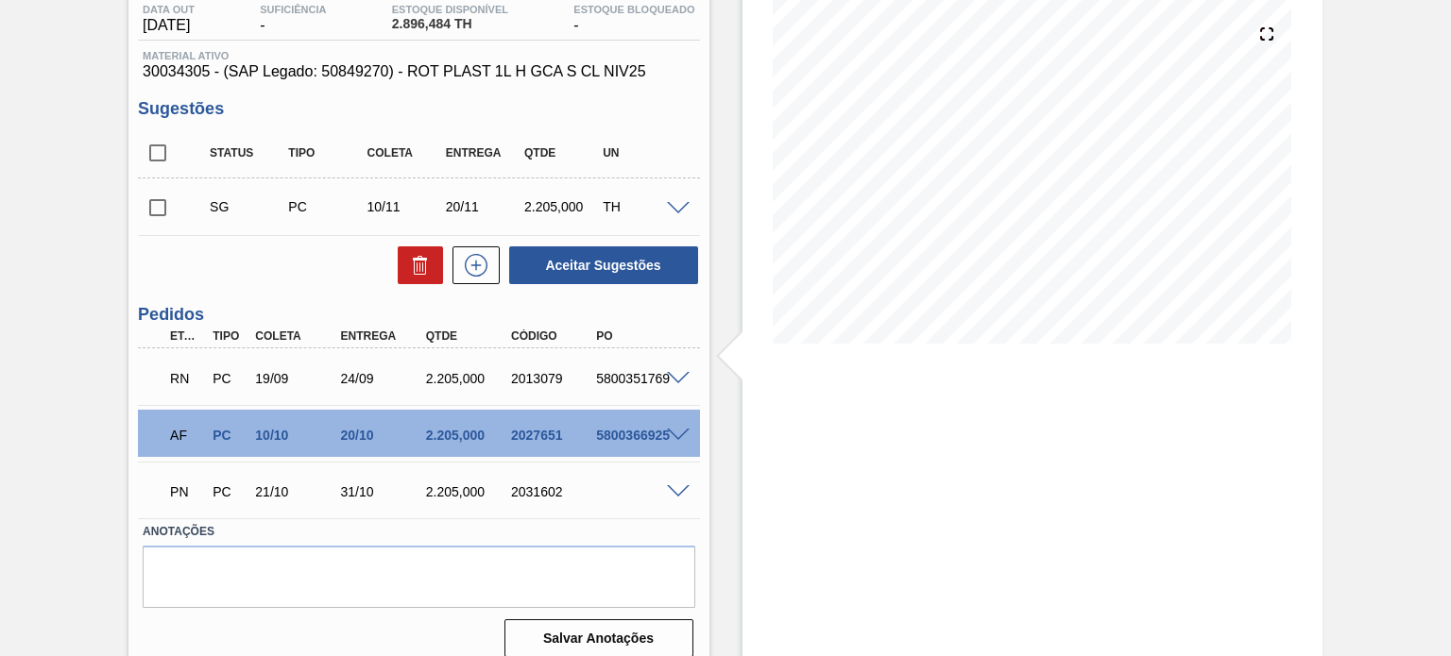
click at [669, 373] on span at bounding box center [678, 379] width 23 height 14
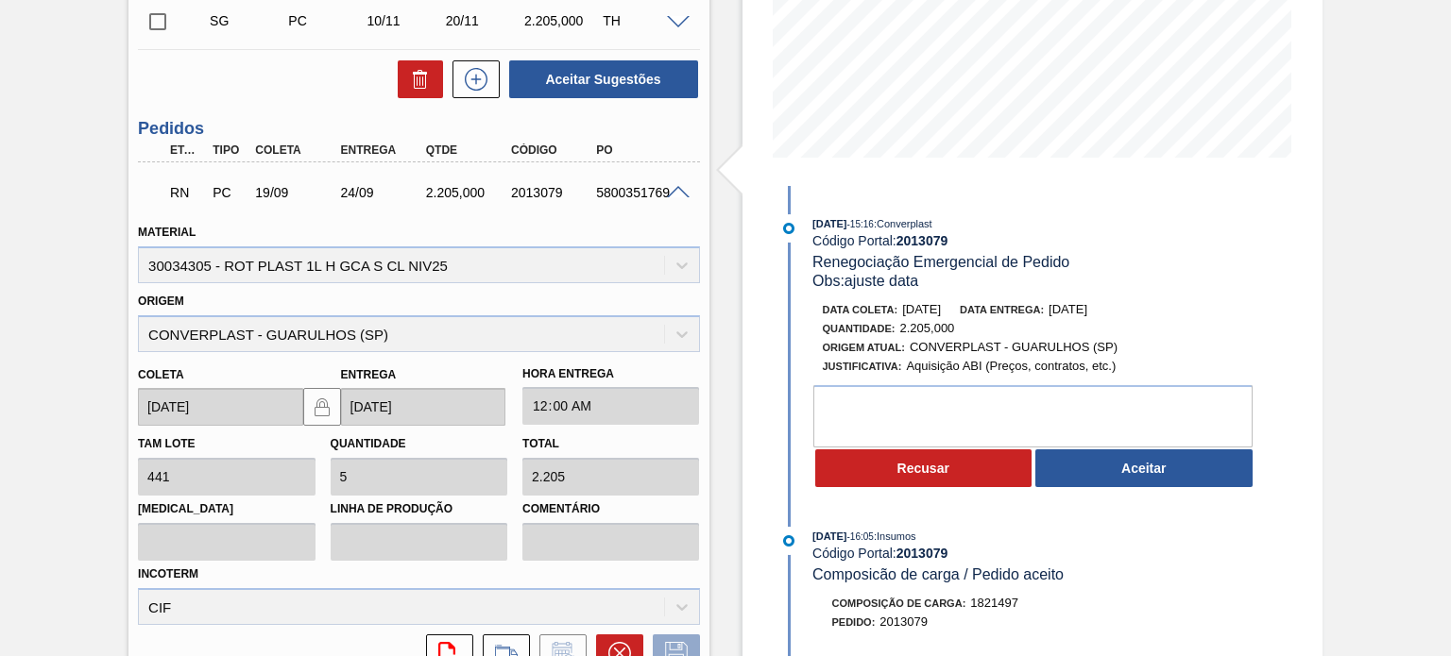
scroll to position [398, 0]
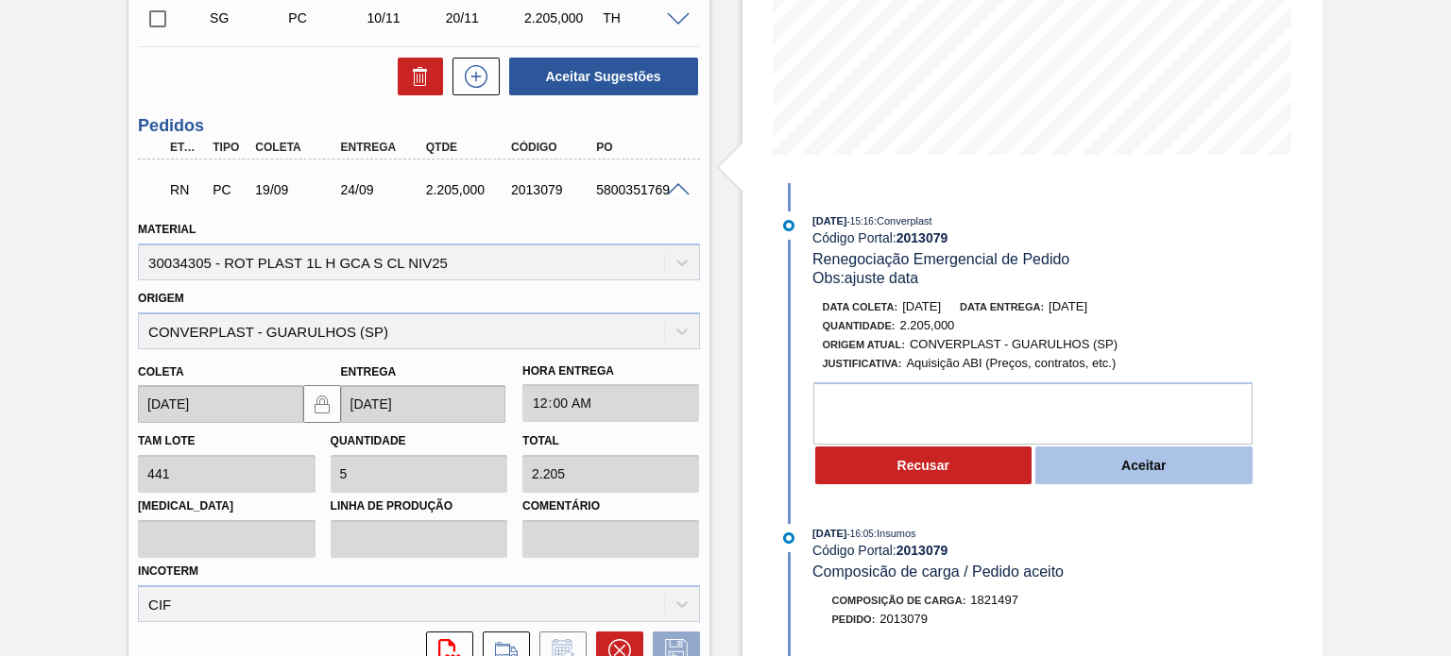
click at [1140, 471] on button "Aceitar" at bounding box center [1143, 466] width 217 height 38
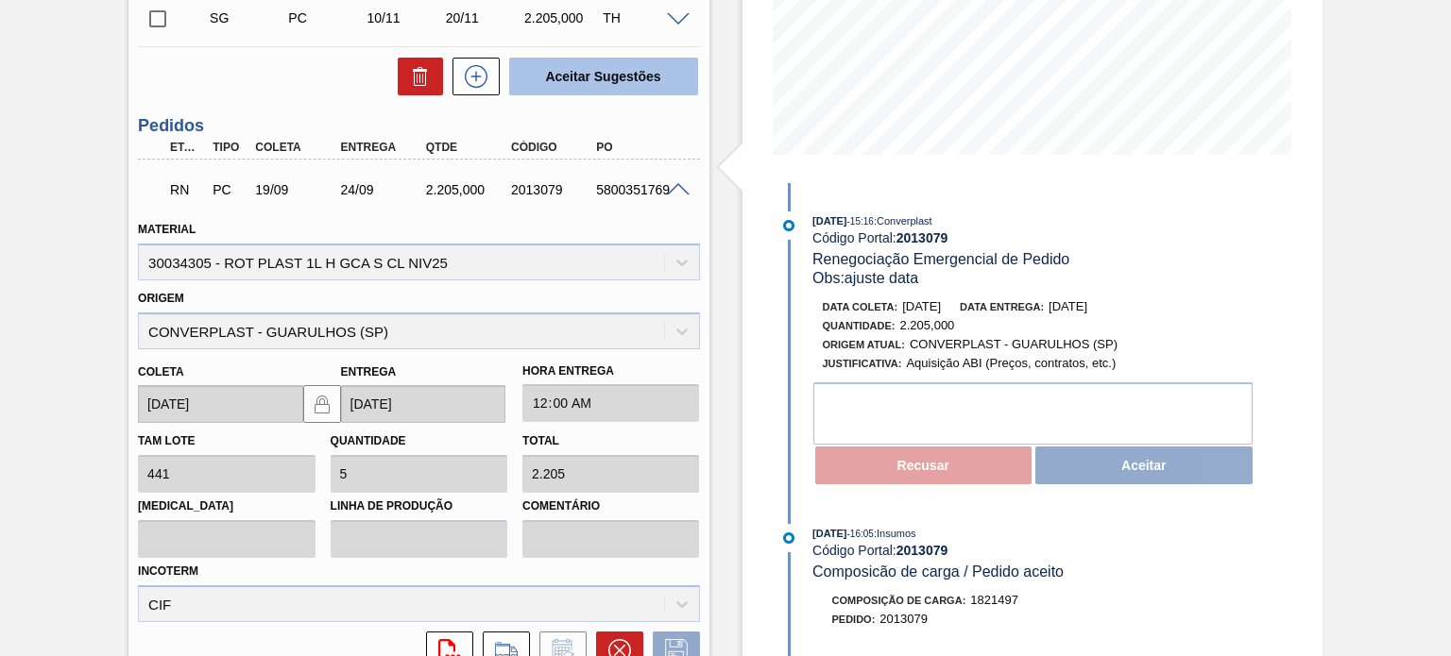
scroll to position [0, 0]
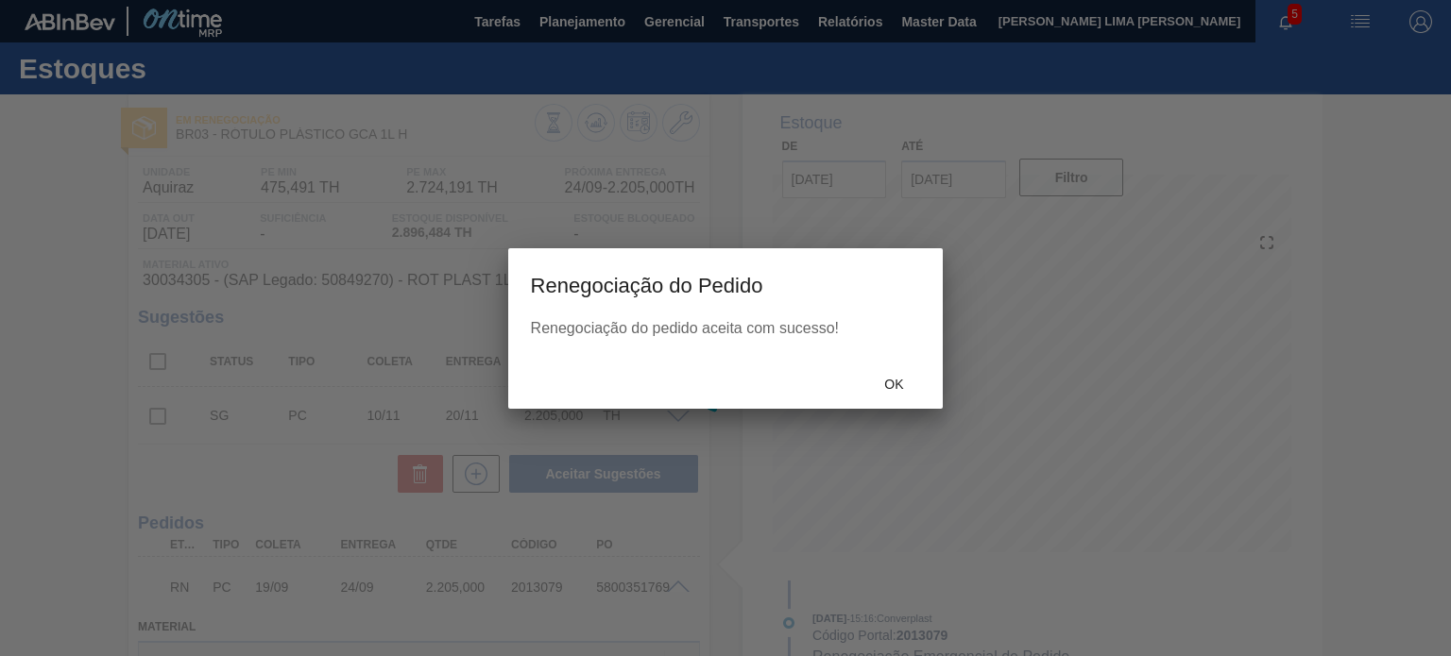
click at [891, 391] on div at bounding box center [725, 375] width 1451 height 562
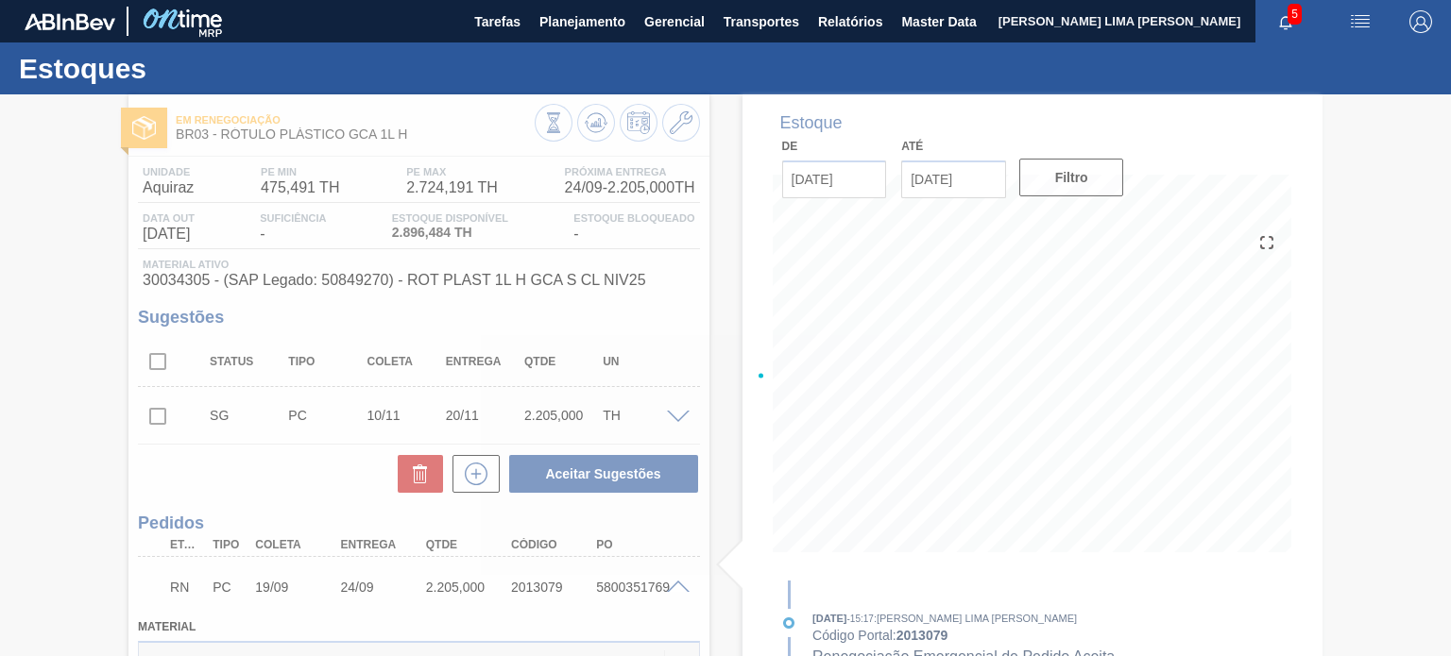
type input "ajuste data"
type input "29/09/2025"
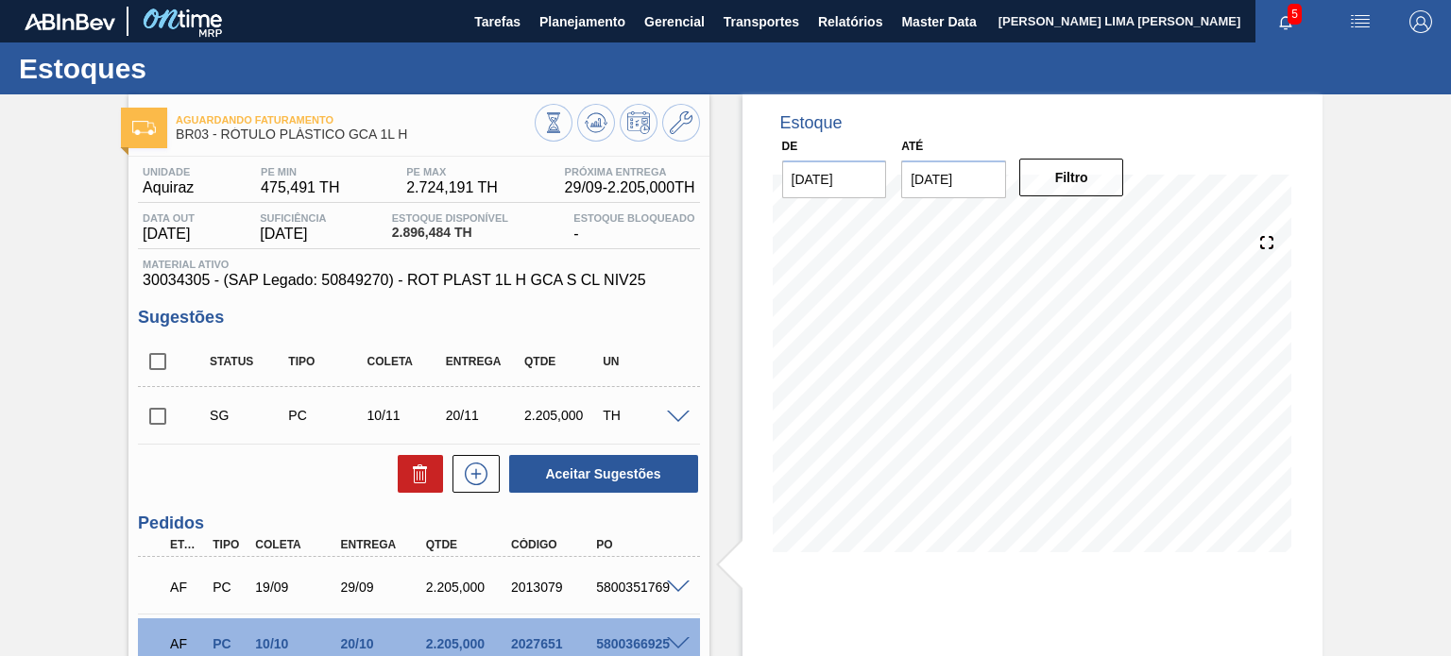
click at [596, 132] on icon at bounding box center [596, 122] width 23 height 23
click at [603, 119] on icon at bounding box center [595, 118] width 19 height 10
click at [603, 116] on icon at bounding box center [596, 122] width 23 height 23
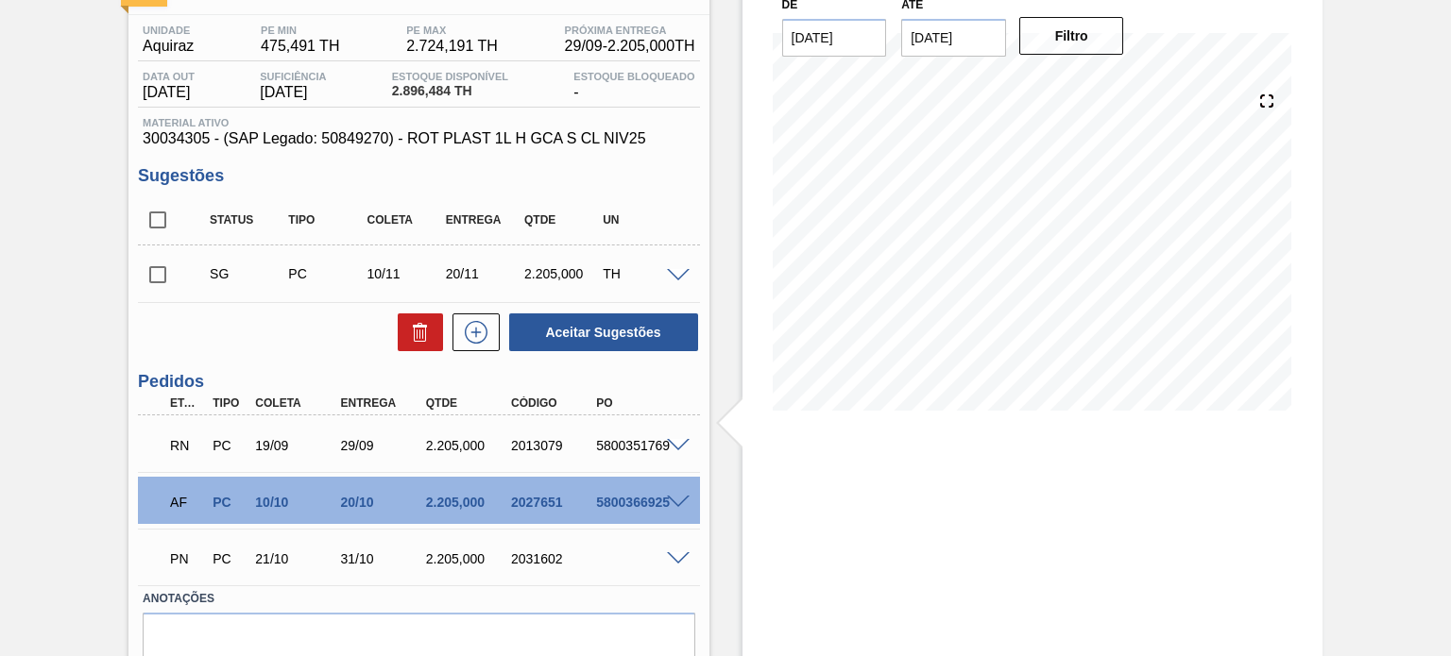
scroll to position [225, 0]
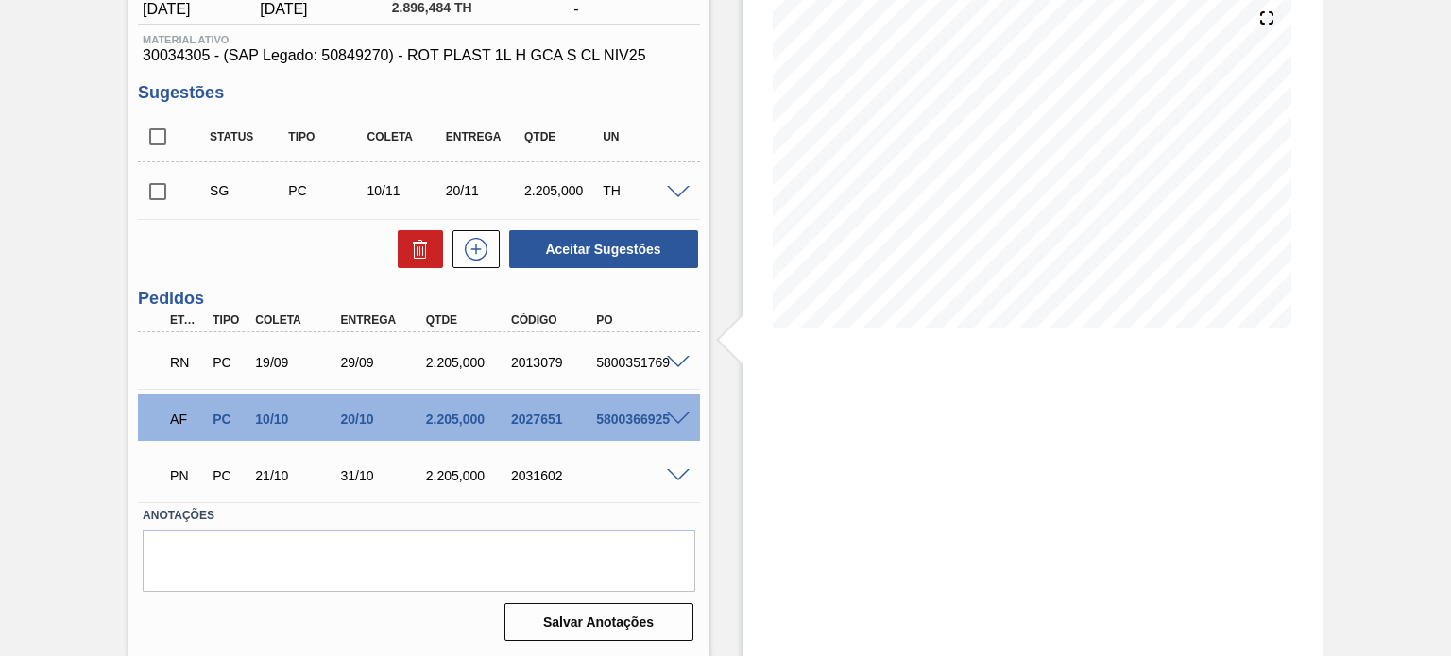
click at [671, 356] on span at bounding box center [678, 363] width 23 height 14
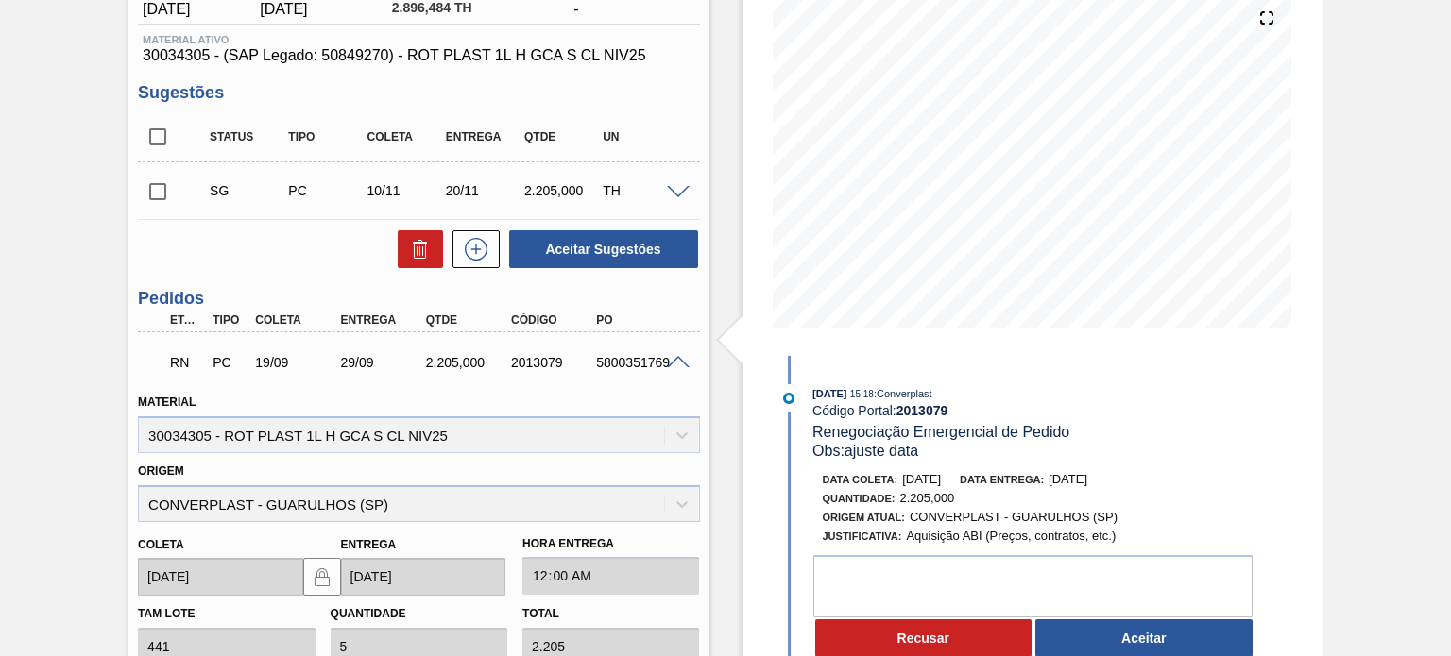
click at [1165, 644] on button "Aceitar" at bounding box center [1143, 639] width 217 height 38
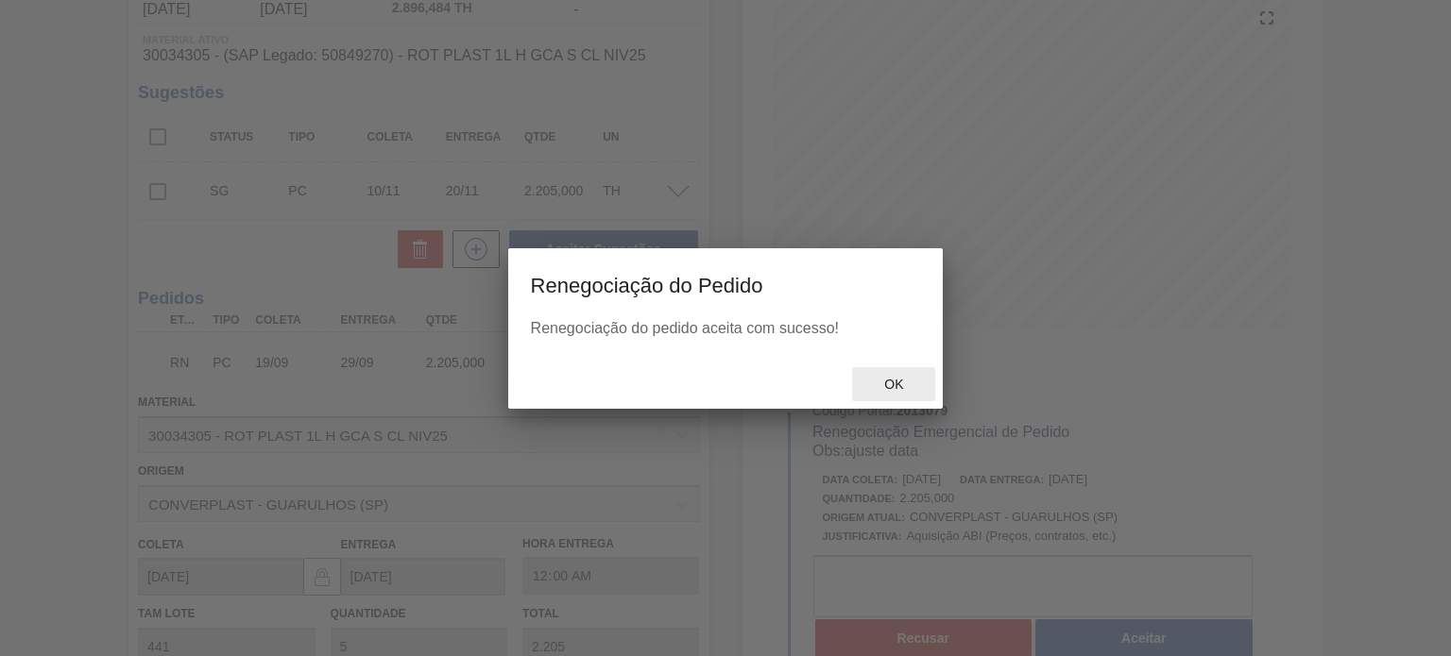
click at [891, 390] on span "Ok" at bounding box center [893, 384] width 49 height 15
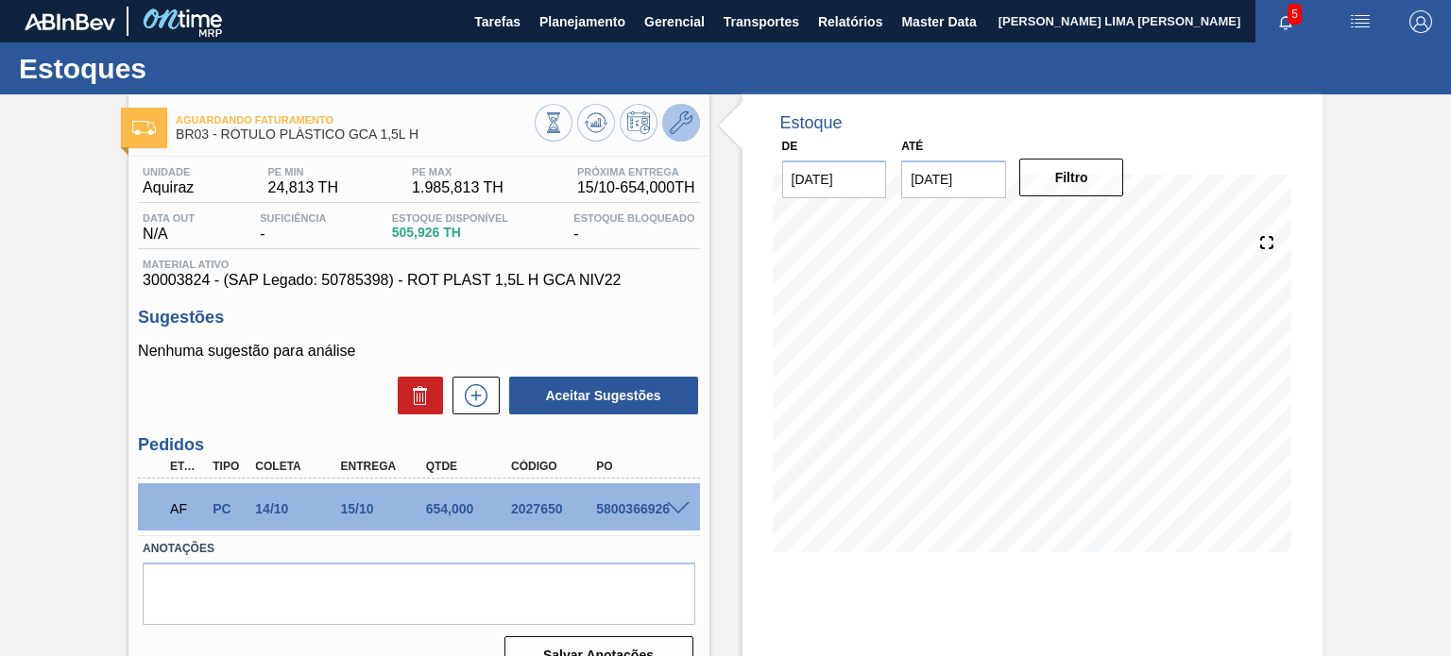
click at [684, 131] on icon at bounding box center [681, 122] width 23 height 23
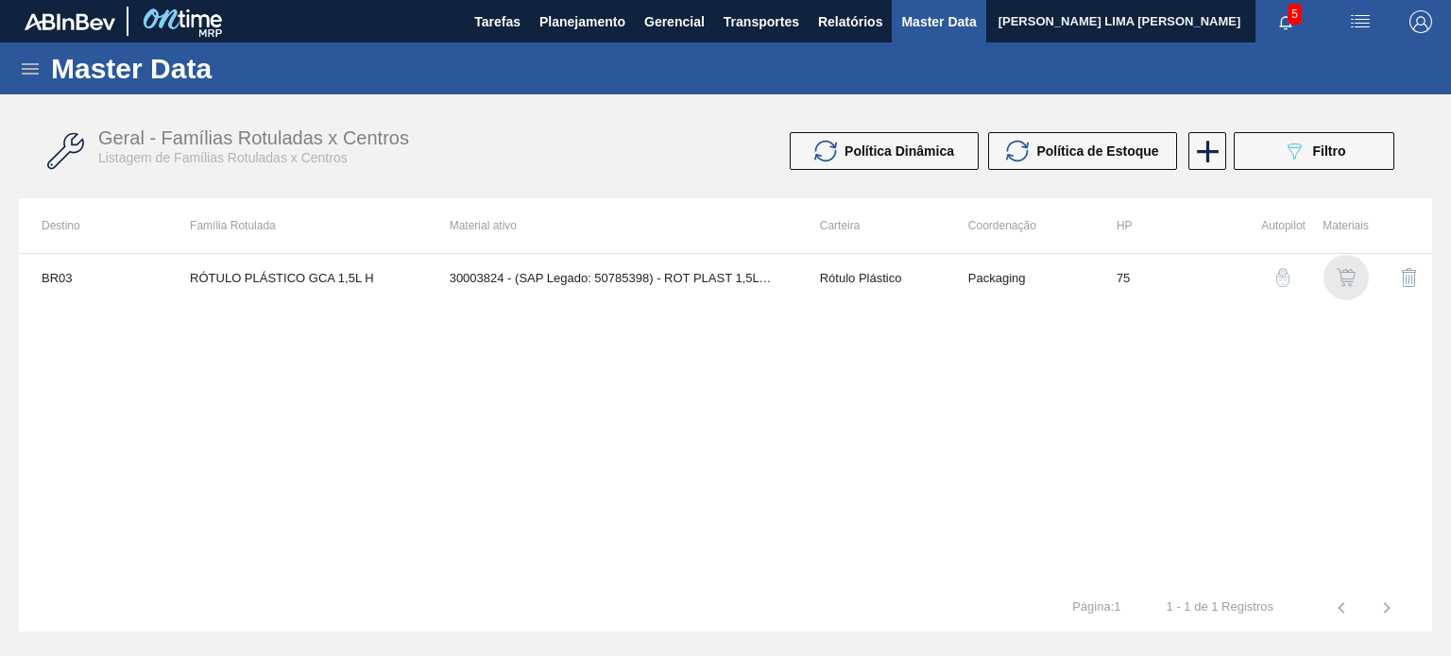
click at [1356, 282] on div "button" at bounding box center [1345, 277] width 23 height 19
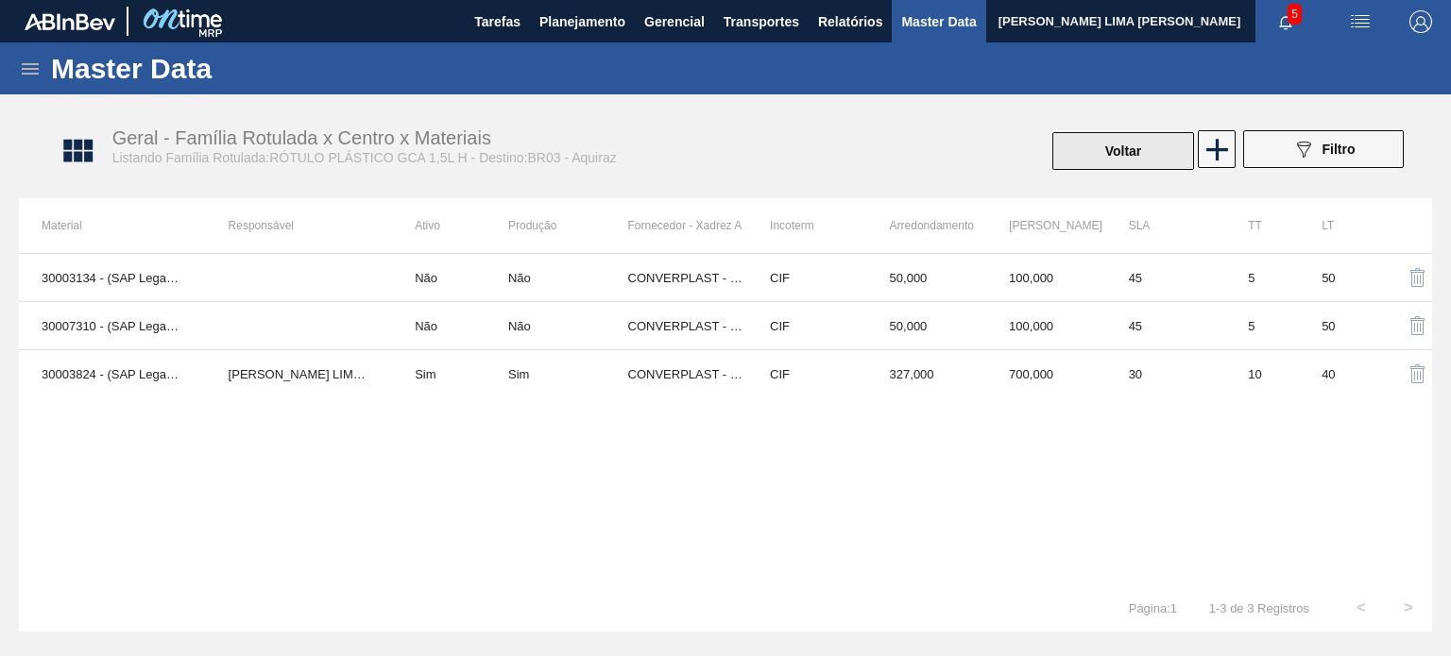
click at [1092, 156] on button "Voltar" at bounding box center [1123, 151] width 142 height 38
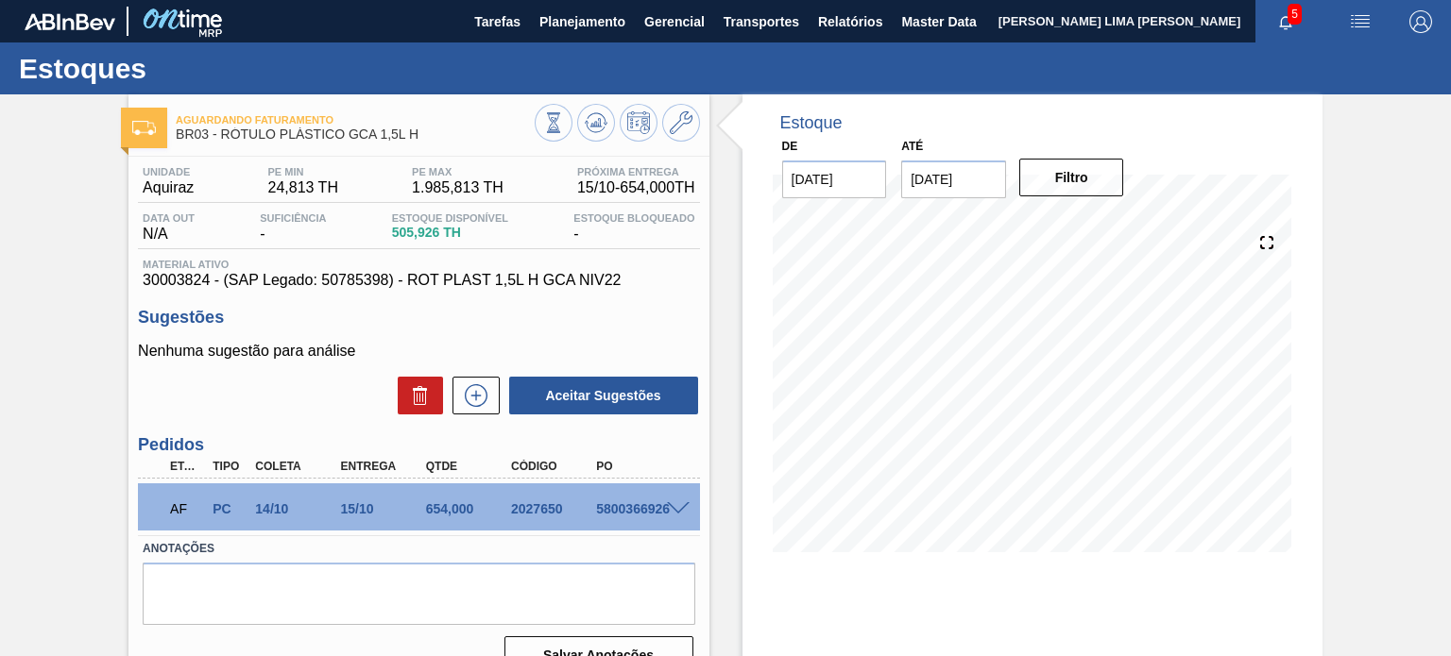
click at [676, 504] on span at bounding box center [678, 509] width 23 height 14
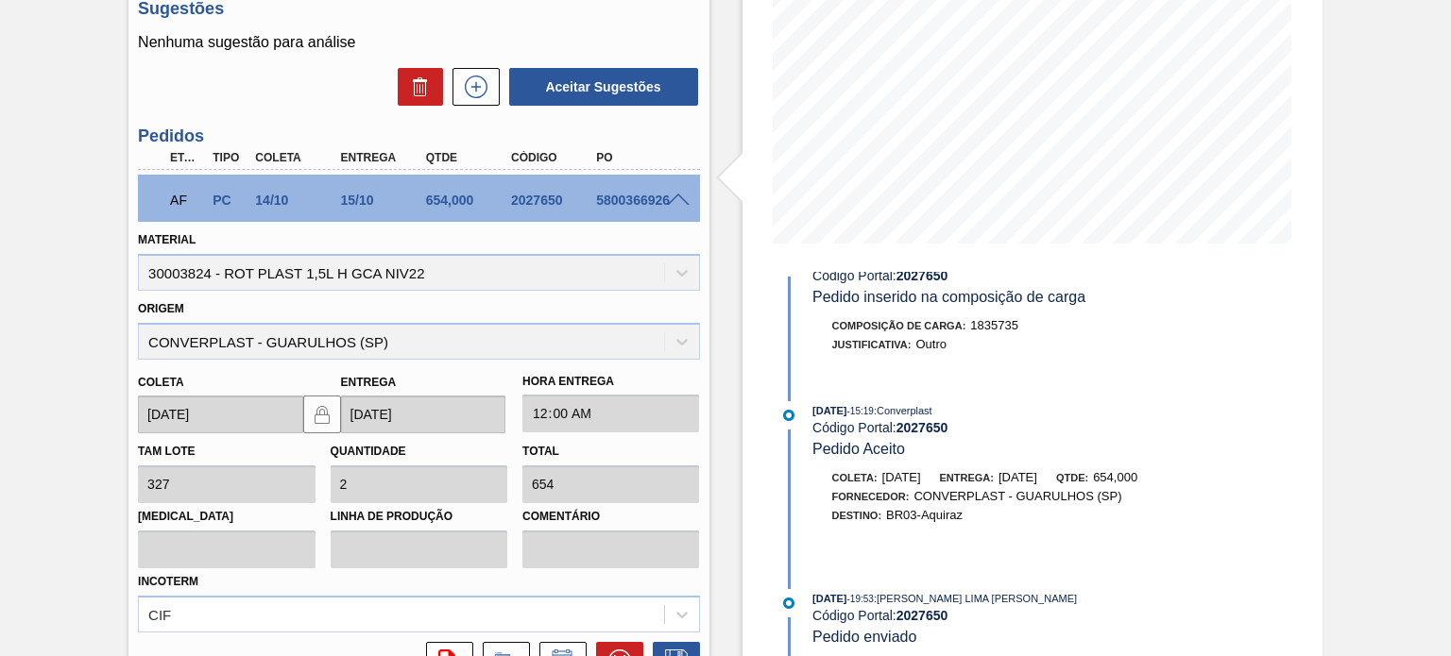
scroll to position [490, 0]
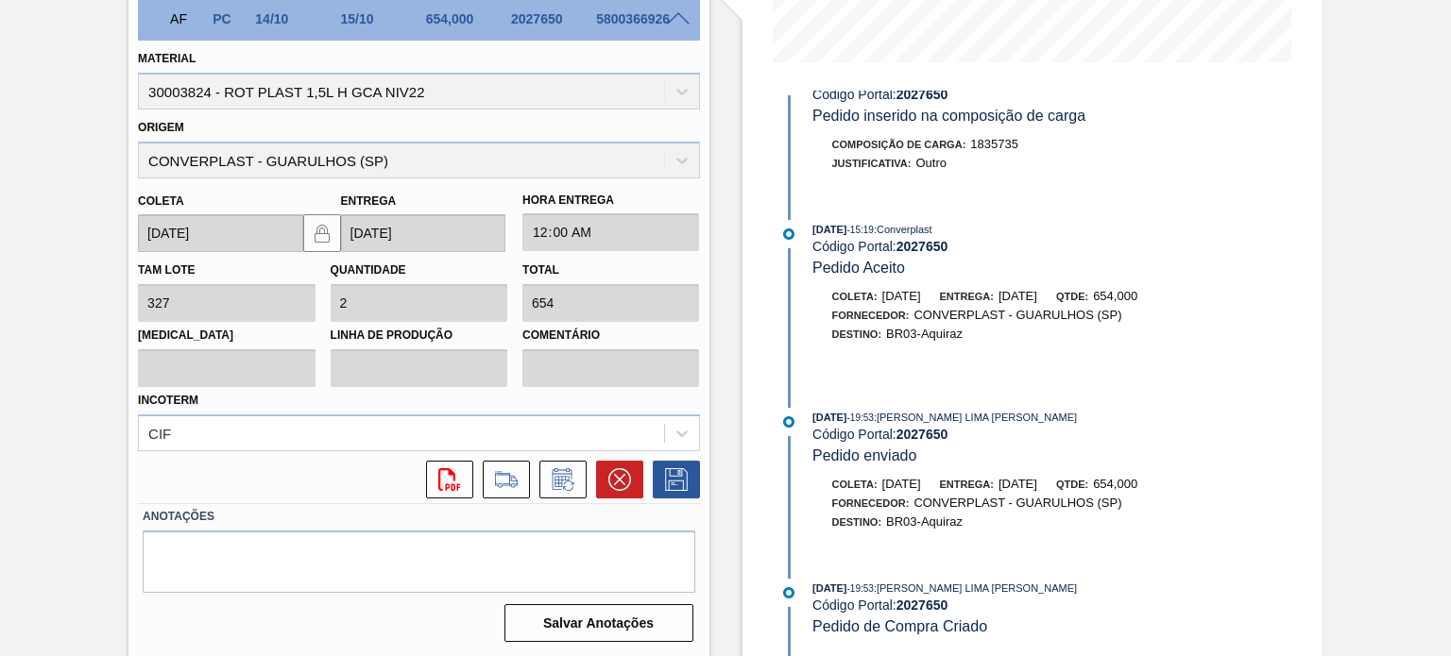
click at [839, 592] on span "09/09/2025" at bounding box center [829, 588] width 34 height 11
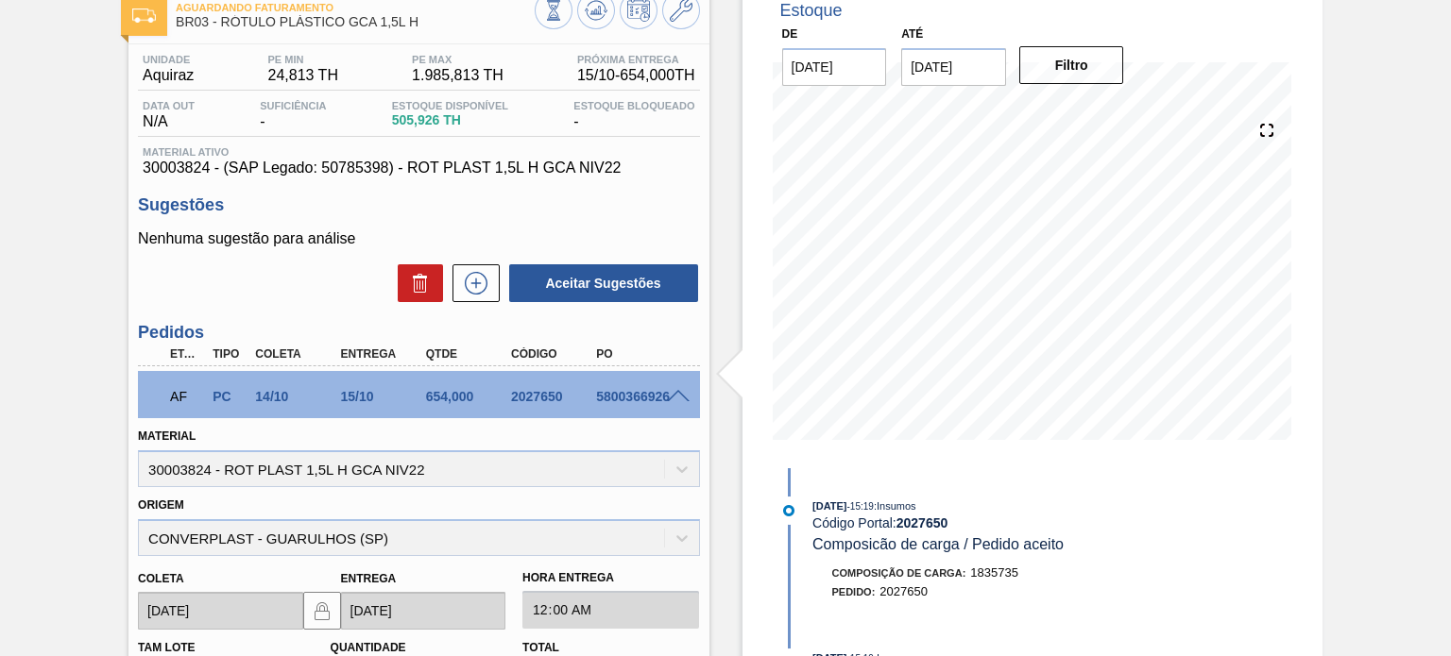
scroll to position [0, 0]
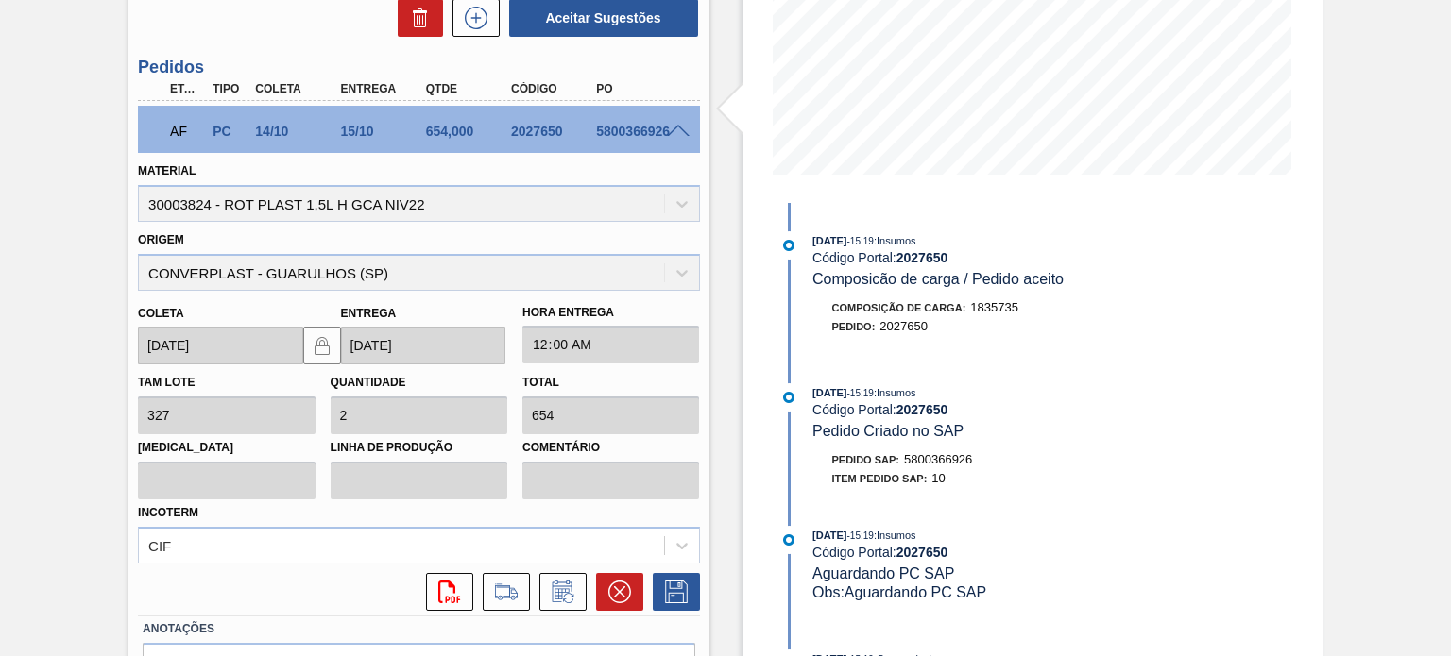
click at [678, 131] on span at bounding box center [678, 132] width 23 height 14
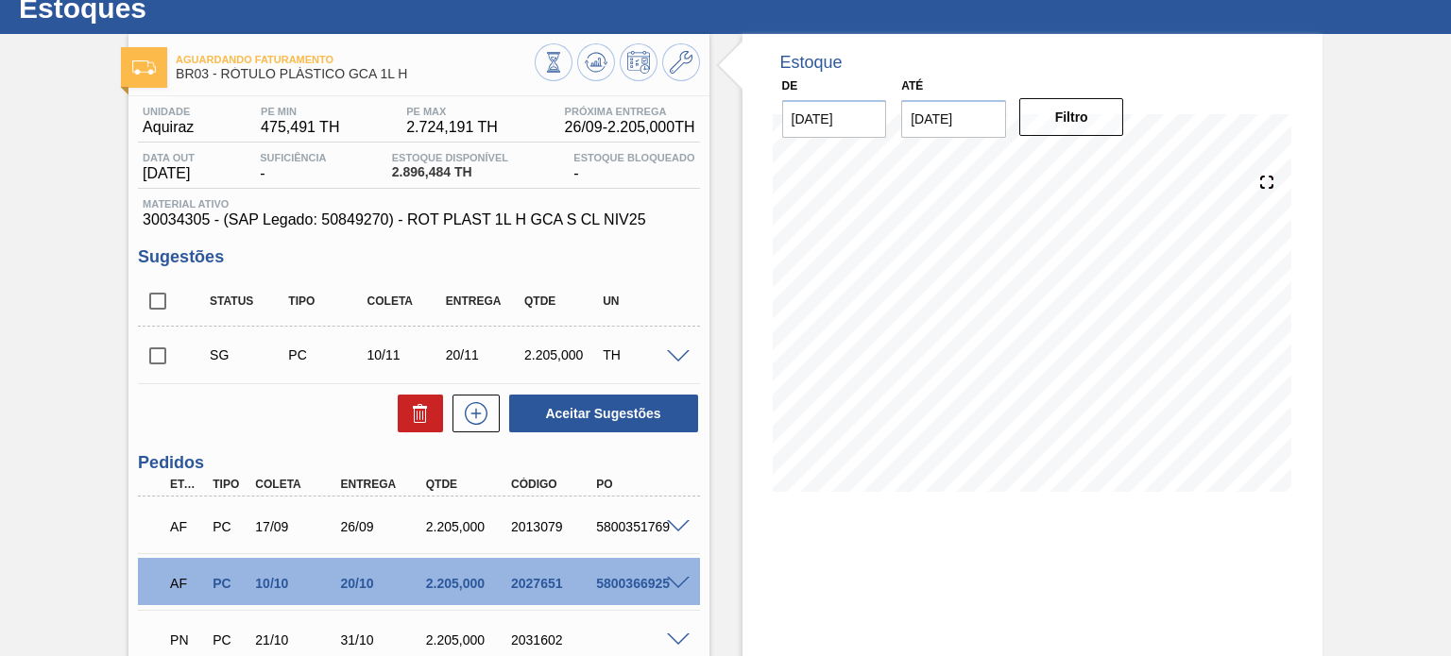
scroll to position [94, 0]
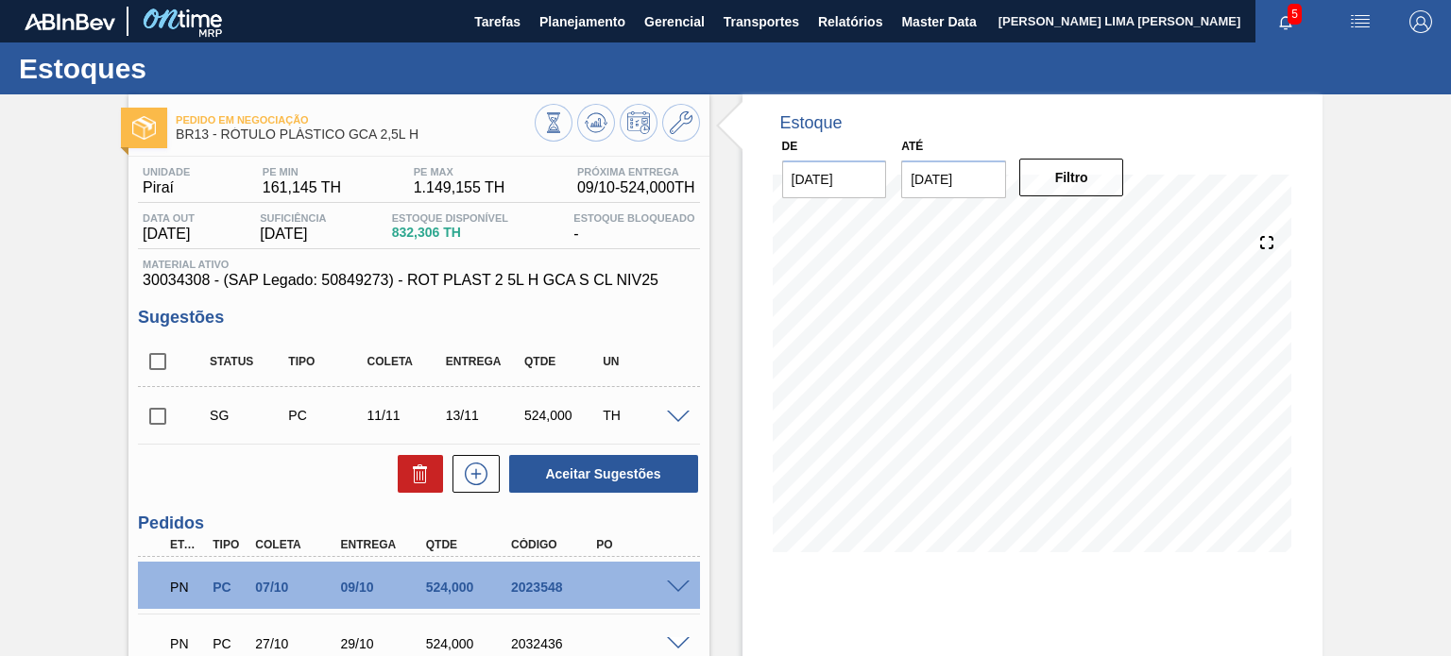
scroll to position [168, 0]
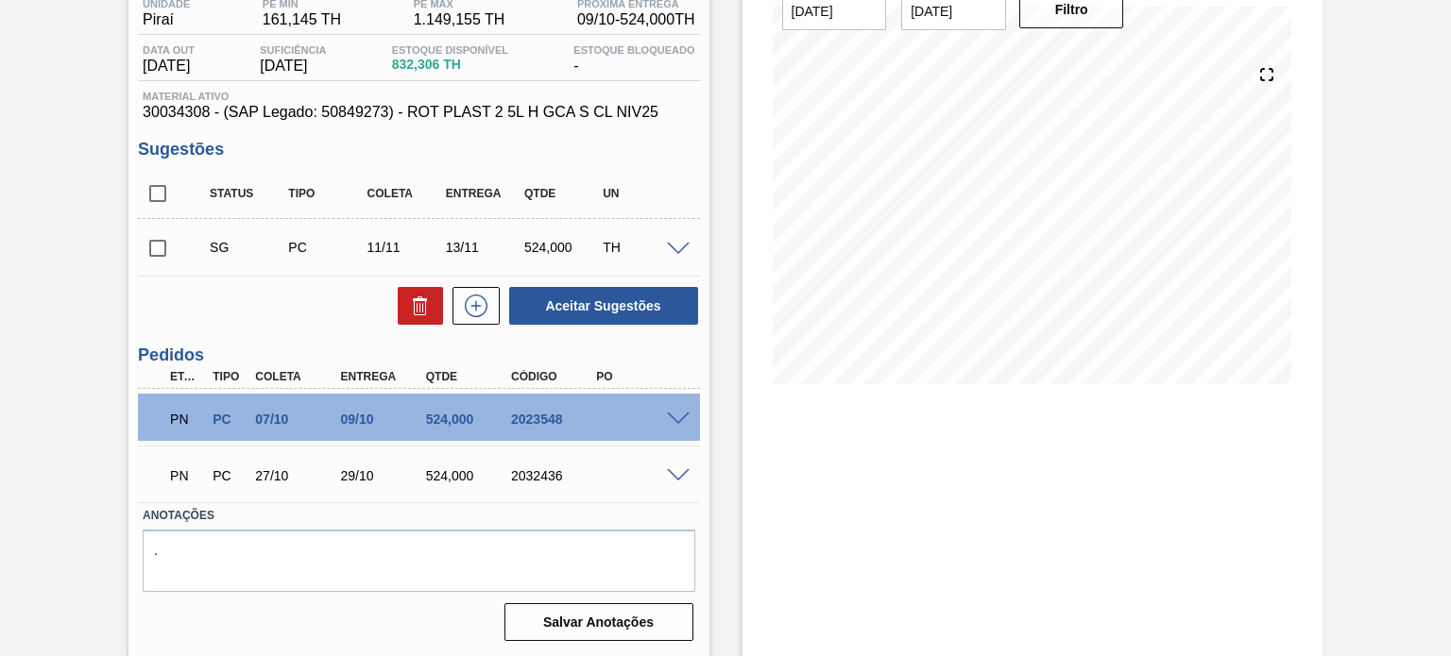
click at [729, 421] on div "Estoque De 17/09/2025 Até 28/02/2026 Filtro" at bounding box center [1015, 291] width 613 height 731
click at [676, 415] on span at bounding box center [678, 420] width 23 height 14
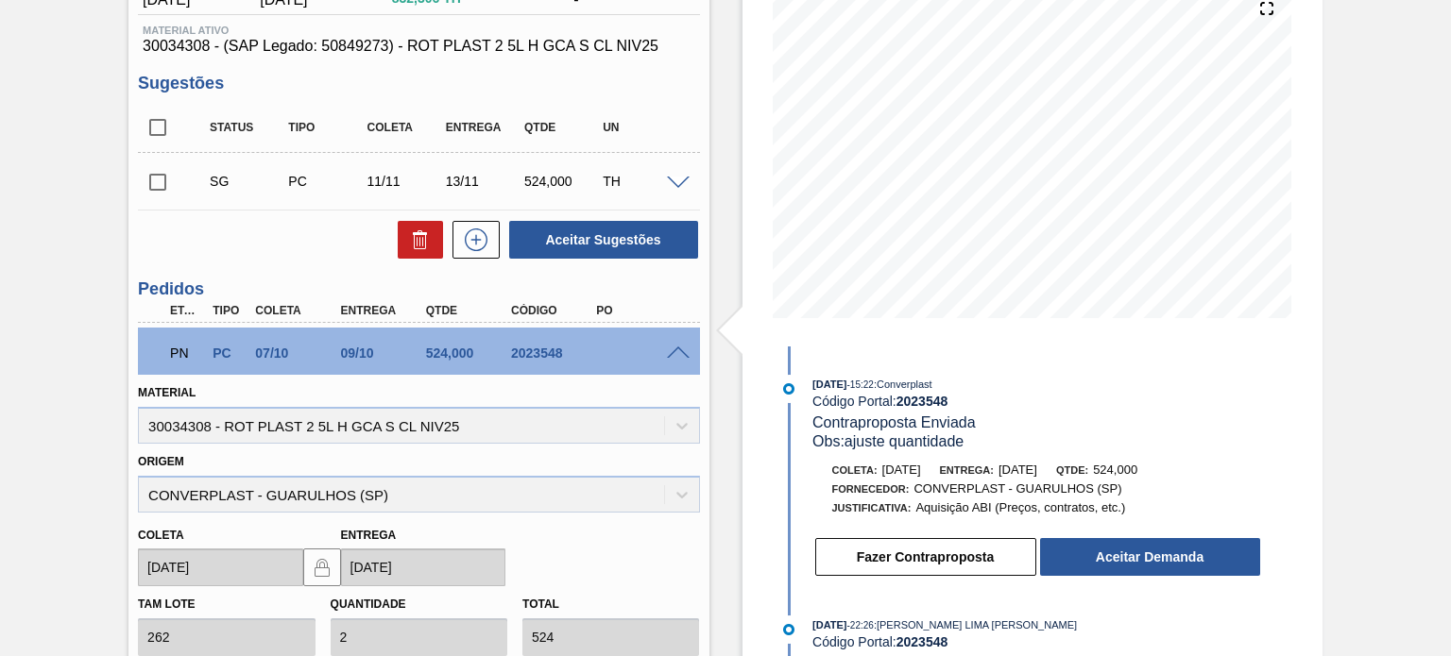
scroll to position [263, 0]
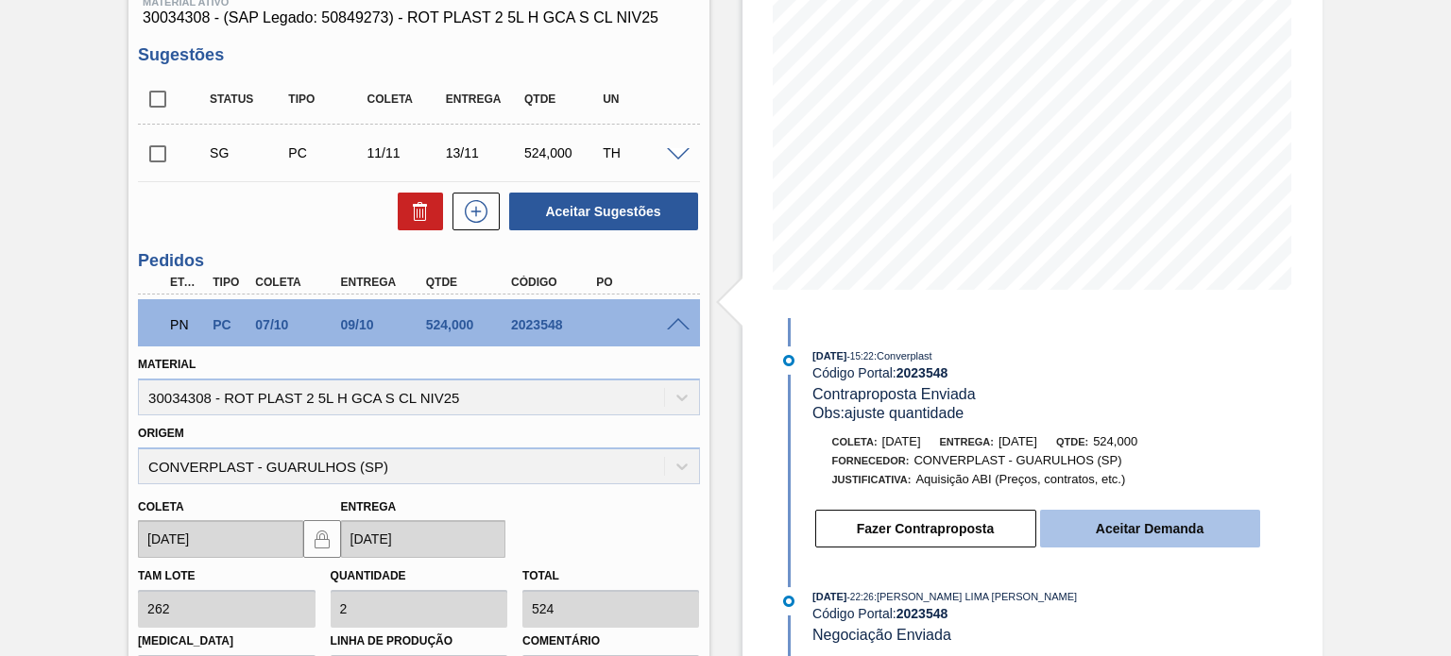
click at [1133, 516] on button "Aceitar Demanda" at bounding box center [1150, 529] width 220 height 38
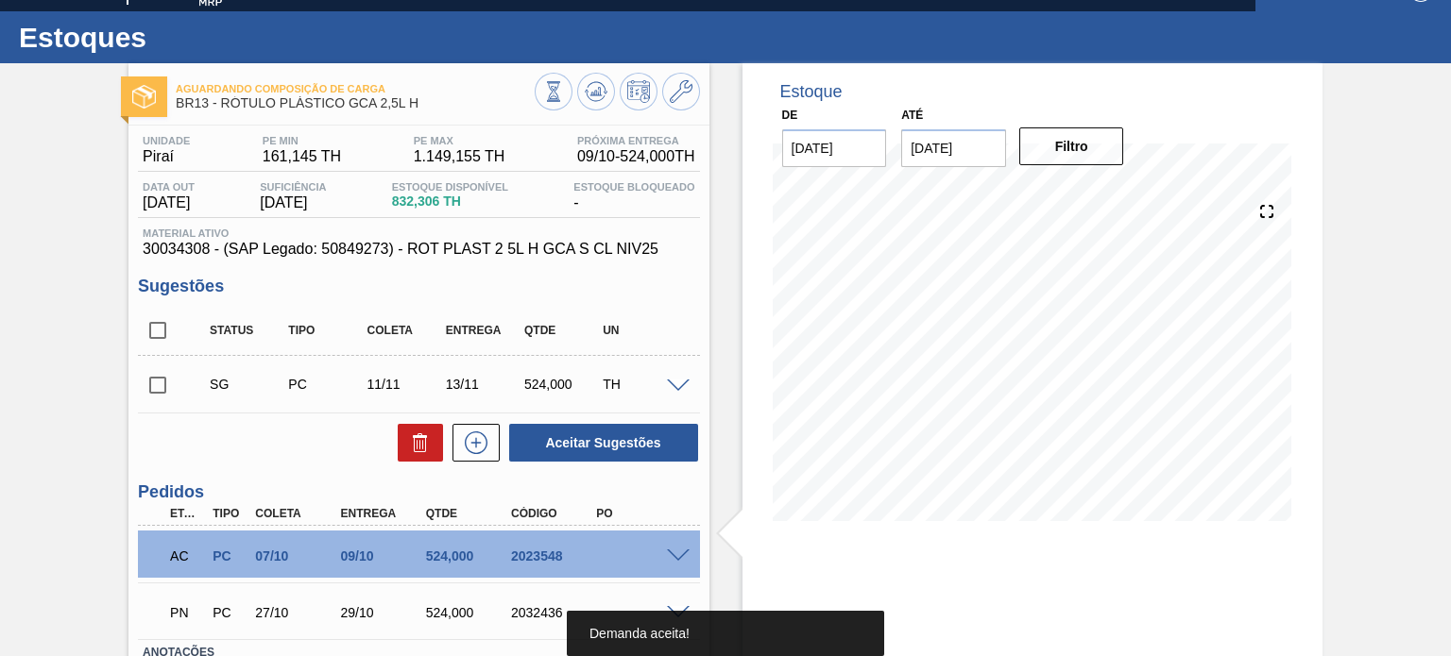
scroll to position [0, 0]
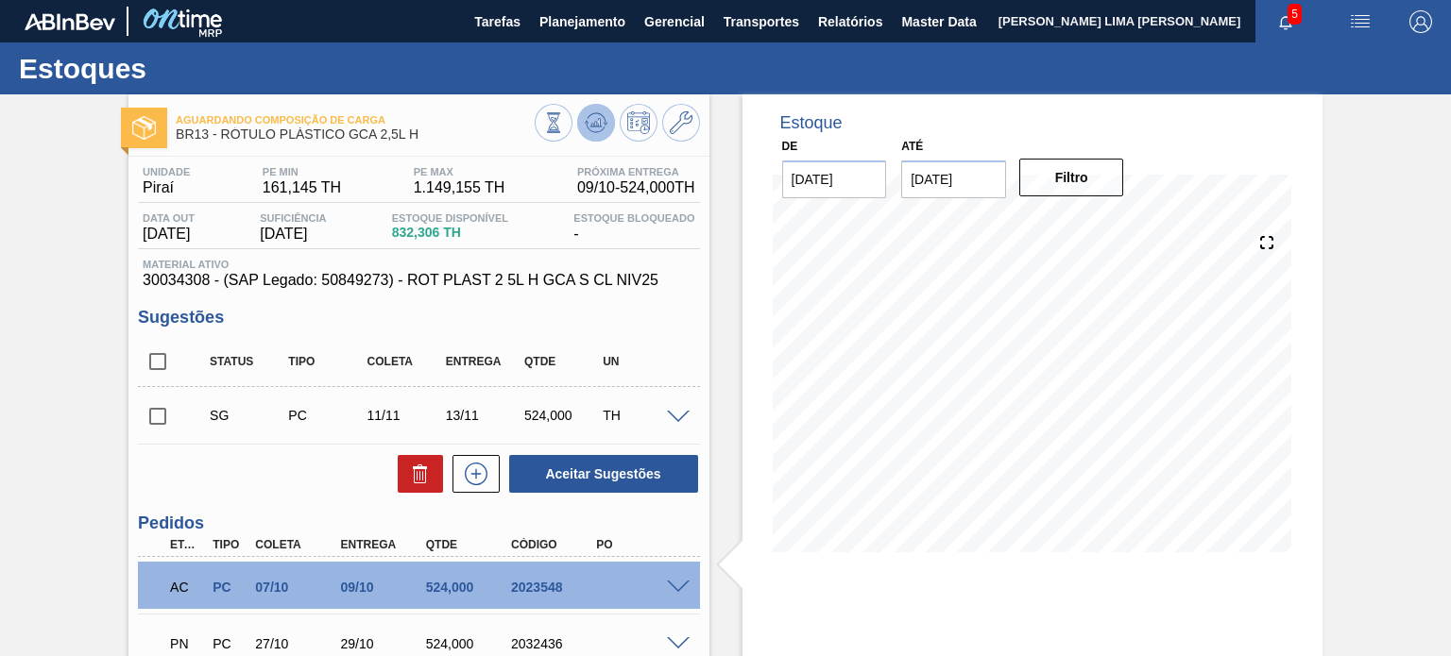
click at [609, 131] on button at bounding box center [596, 123] width 38 height 38
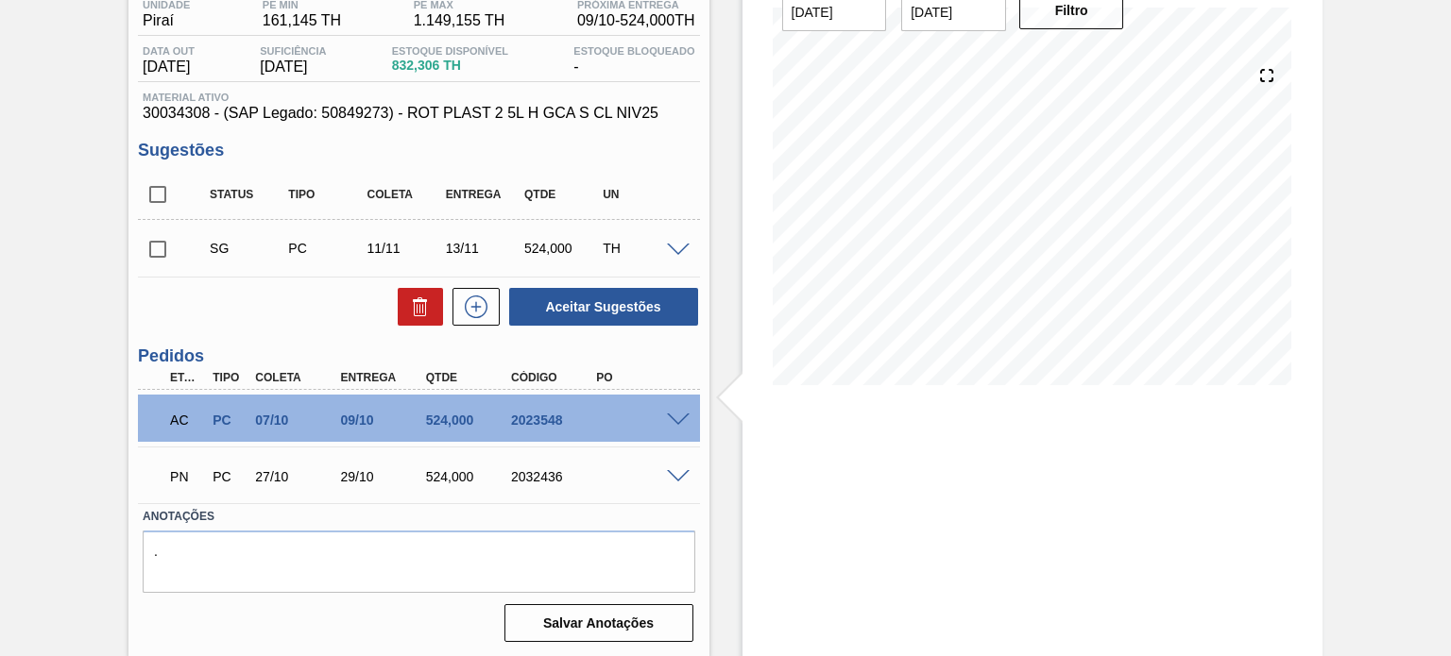
scroll to position [168, 0]
click at [668, 476] on span at bounding box center [678, 476] width 23 height 14
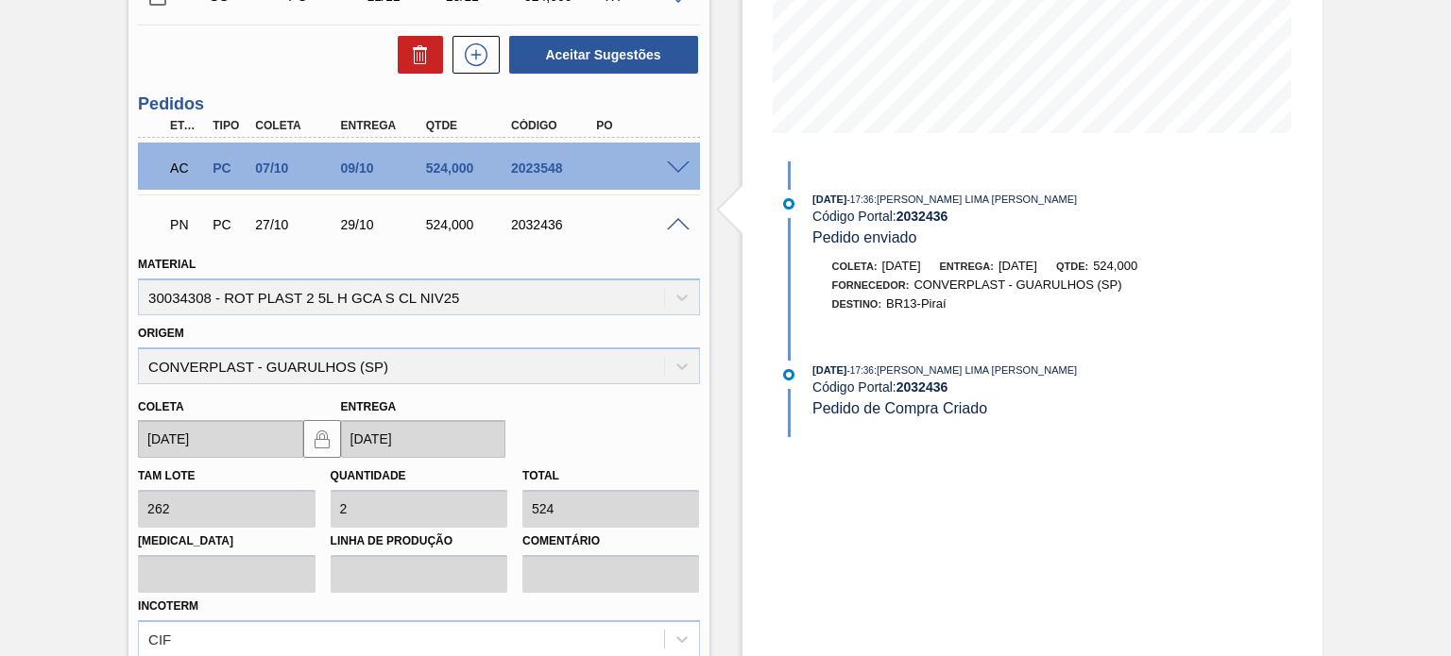
scroll to position [451, 0]
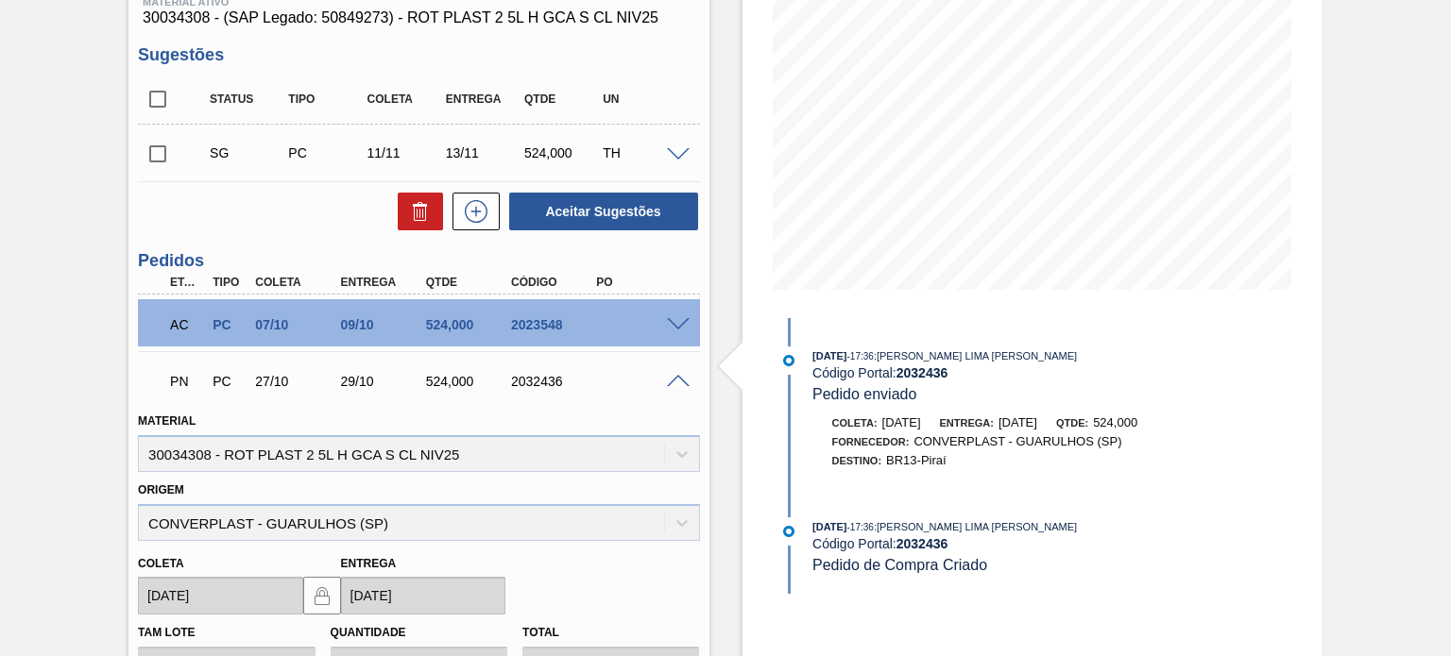
click at [674, 376] on span at bounding box center [678, 382] width 23 height 14
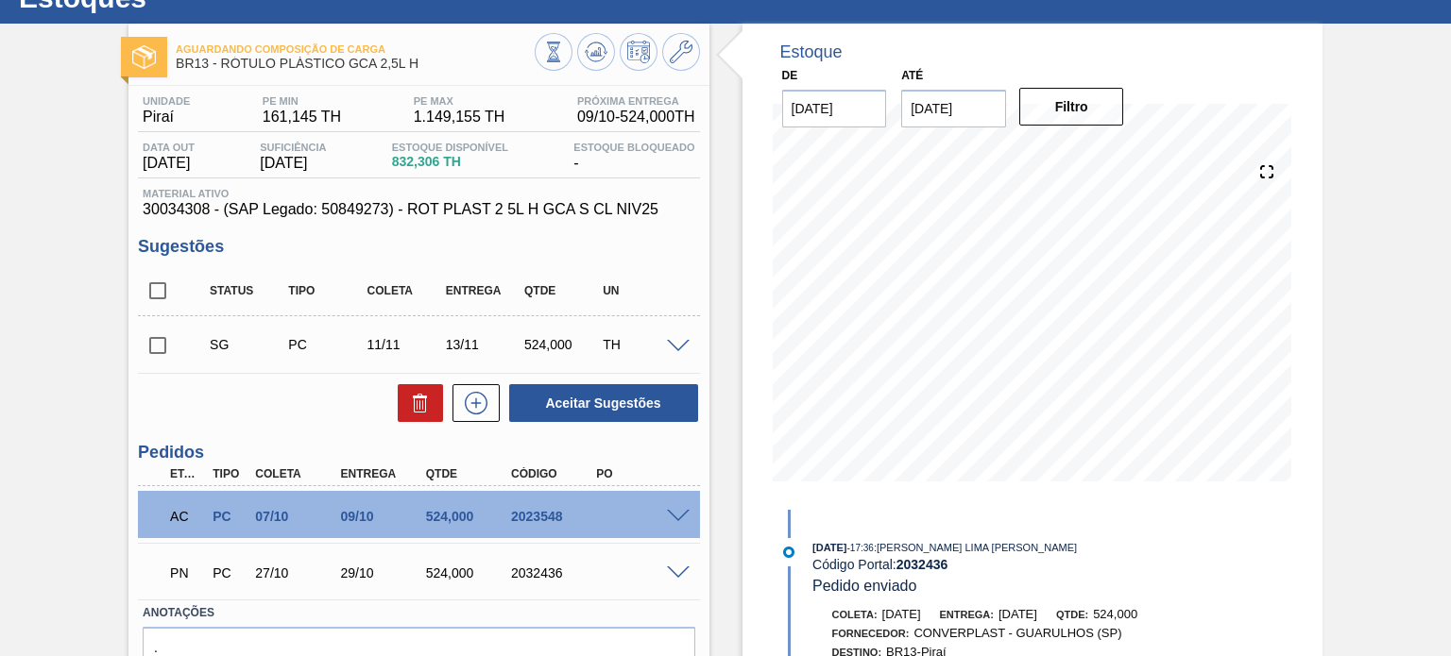
scroll to position [0, 0]
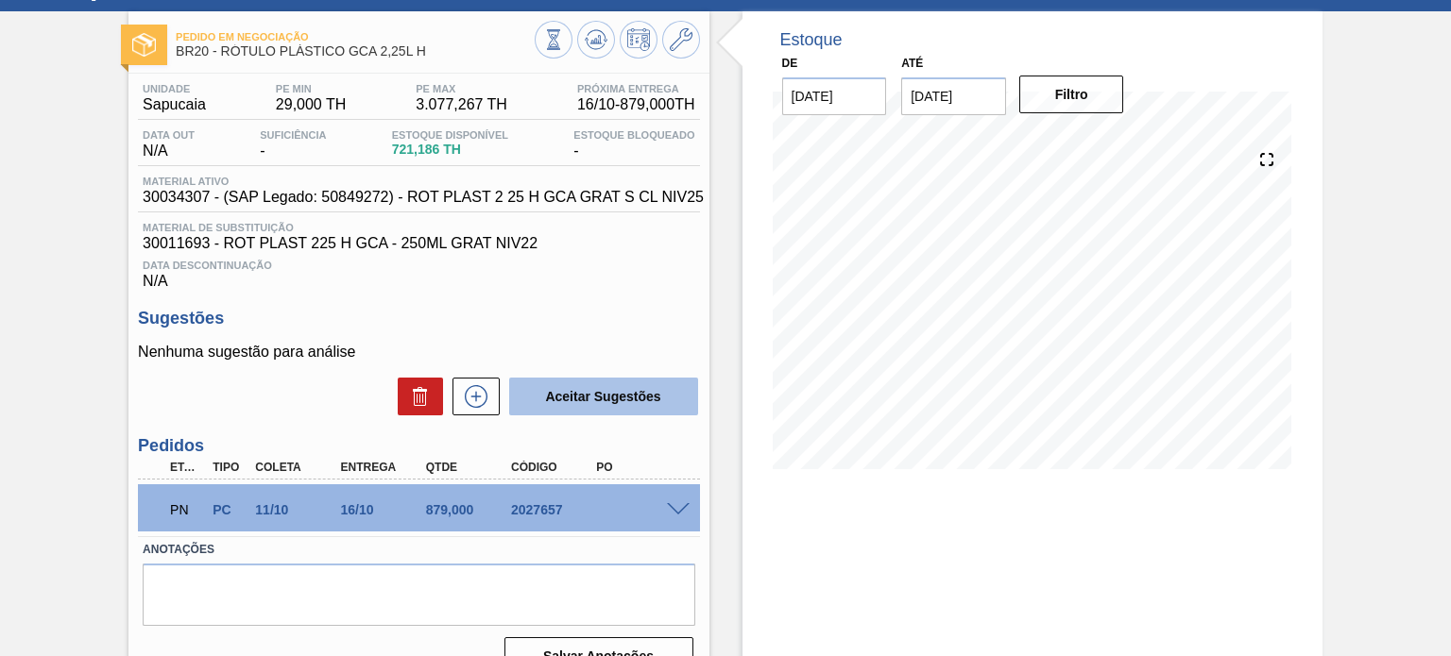
scroll to position [155, 0]
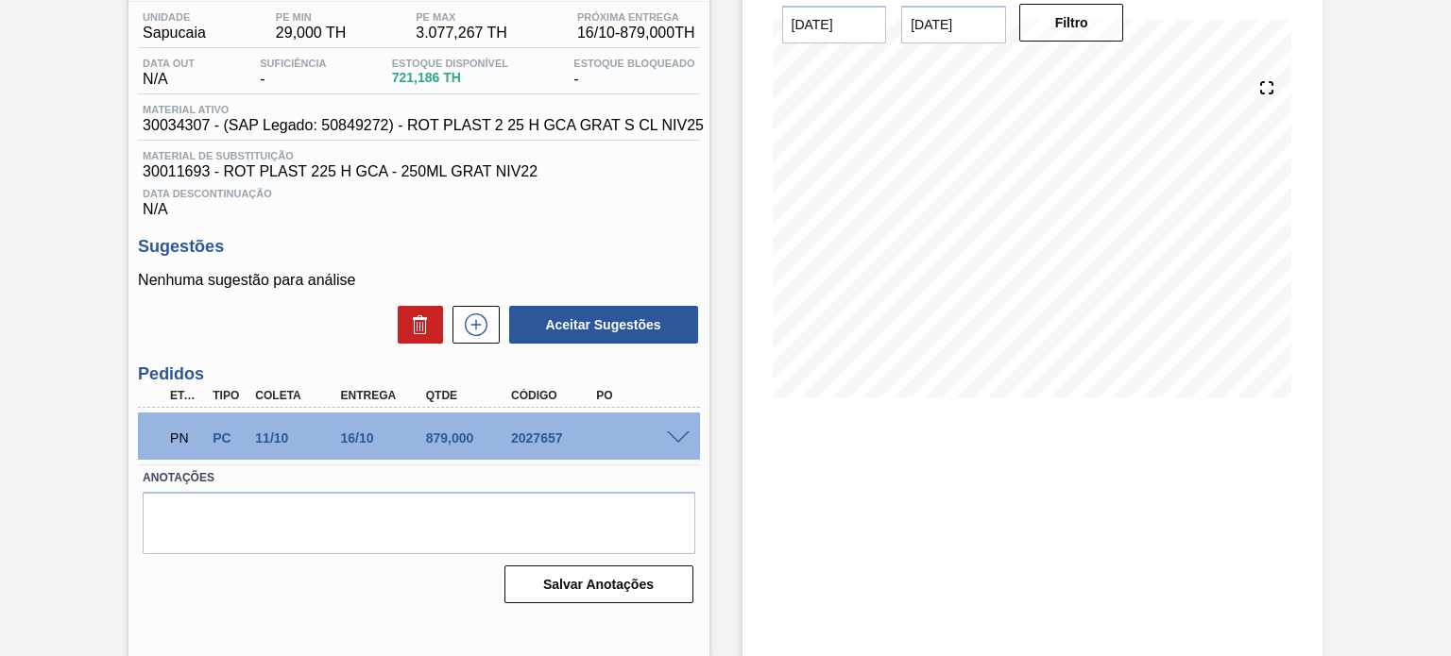
click at [690, 444] on div at bounding box center [681, 437] width 38 height 14
click at [676, 446] on span at bounding box center [678, 439] width 23 height 14
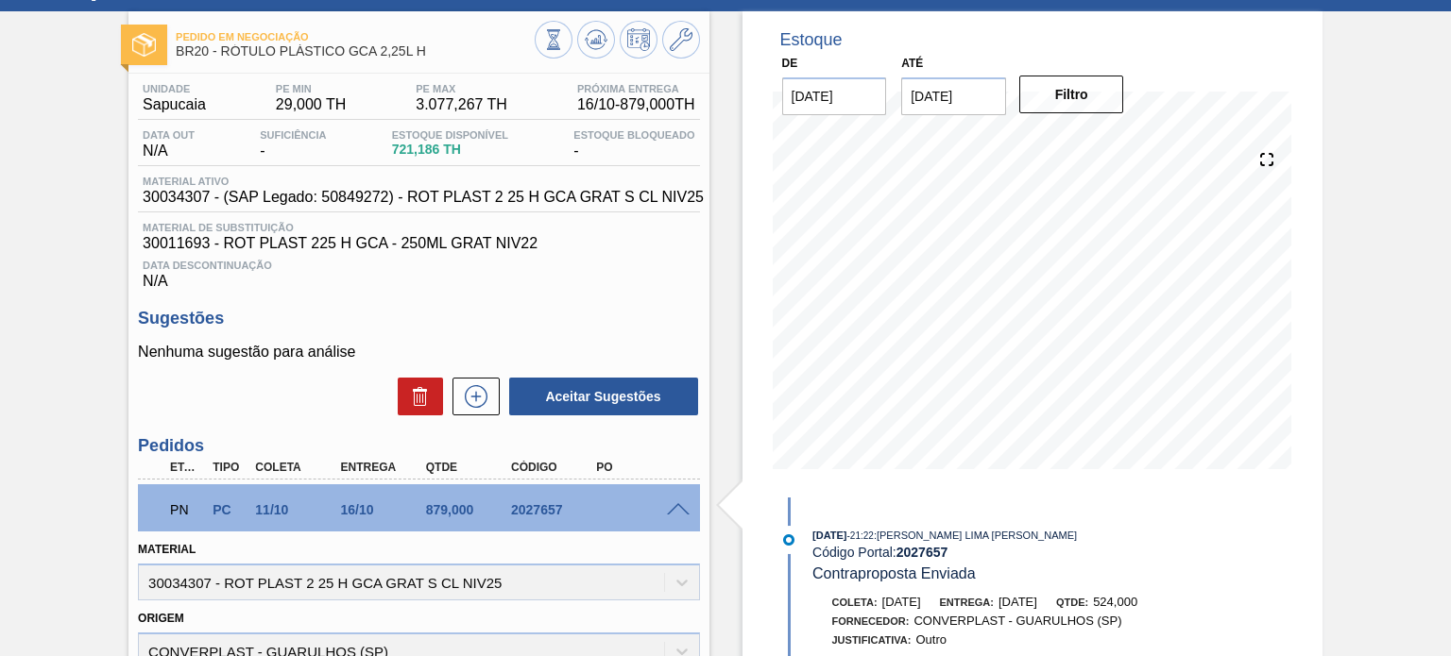
scroll to position [0, 0]
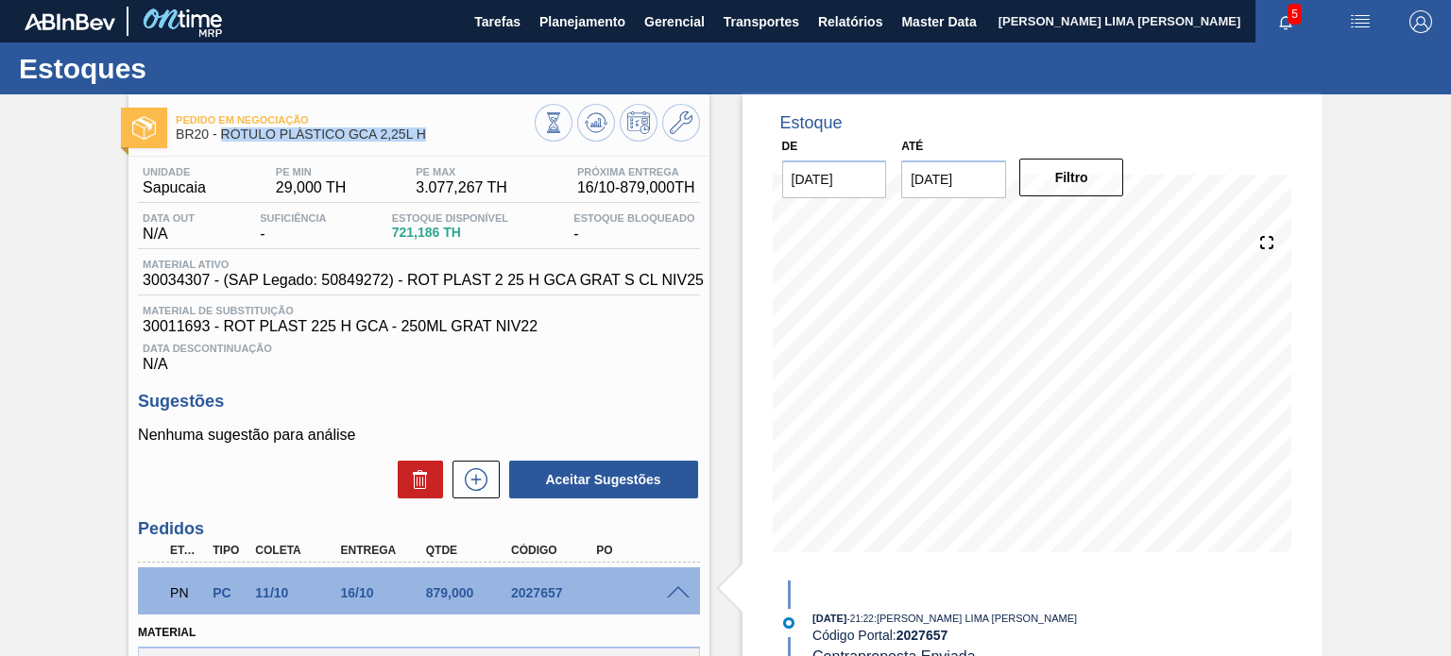
drag, startPoint x: 431, startPoint y: 133, endPoint x: 223, endPoint y: 136, distance: 207.8
click at [223, 136] on span "BR20 - RÓTULO PLÁSTICO GCA 2,25L H" at bounding box center [355, 134] width 358 height 14
copy span "RÓTULO PLÁSTICO GCA 2,25L H"
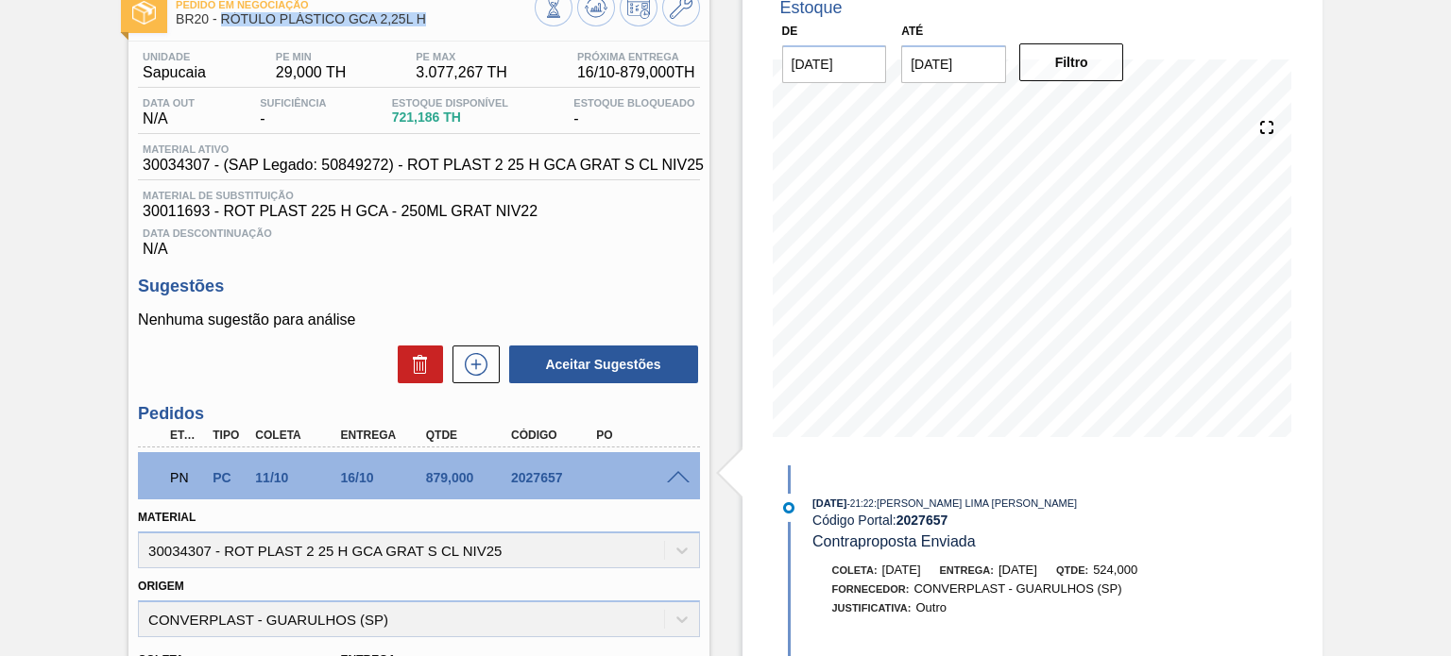
scroll to position [94, 0]
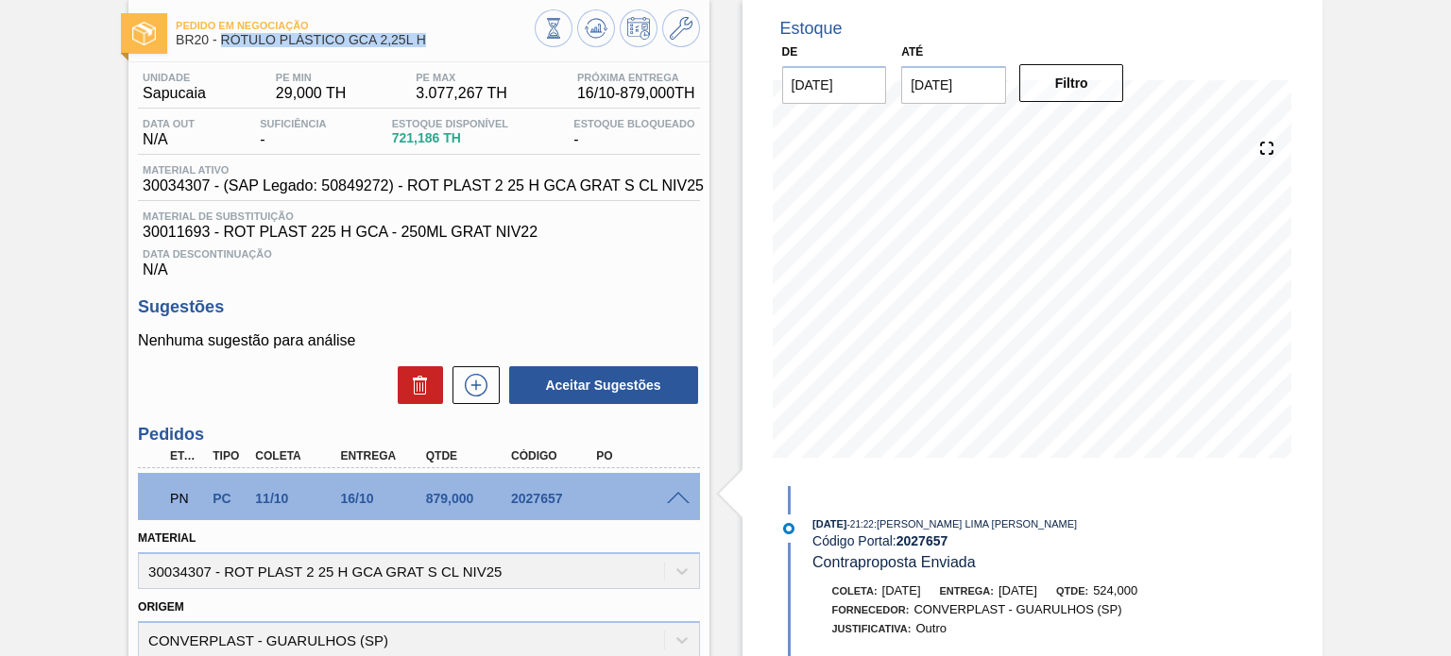
click at [617, 195] on span "30034307 - (SAP Legado: 50849272) - ROT PLAST 2 25 H GCA GRAT S CL NIV25" at bounding box center [423, 186] width 561 height 17
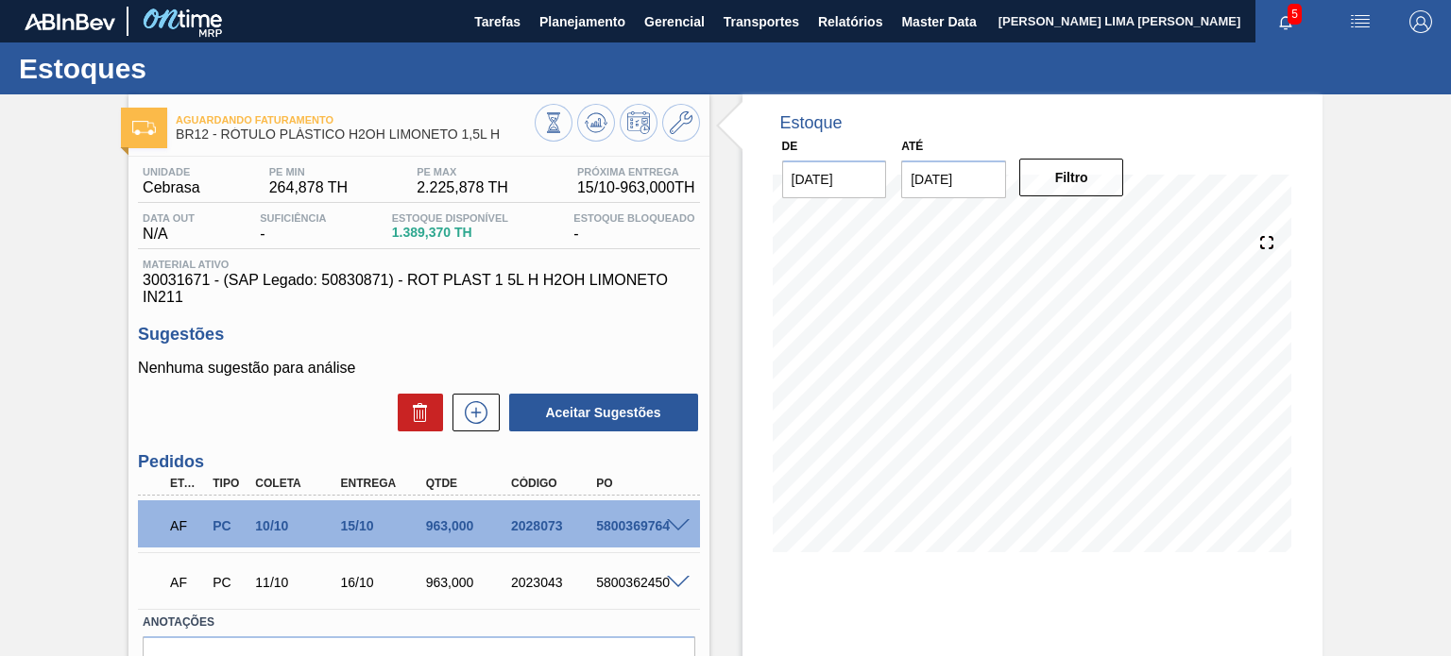
scroll to position [94, 0]
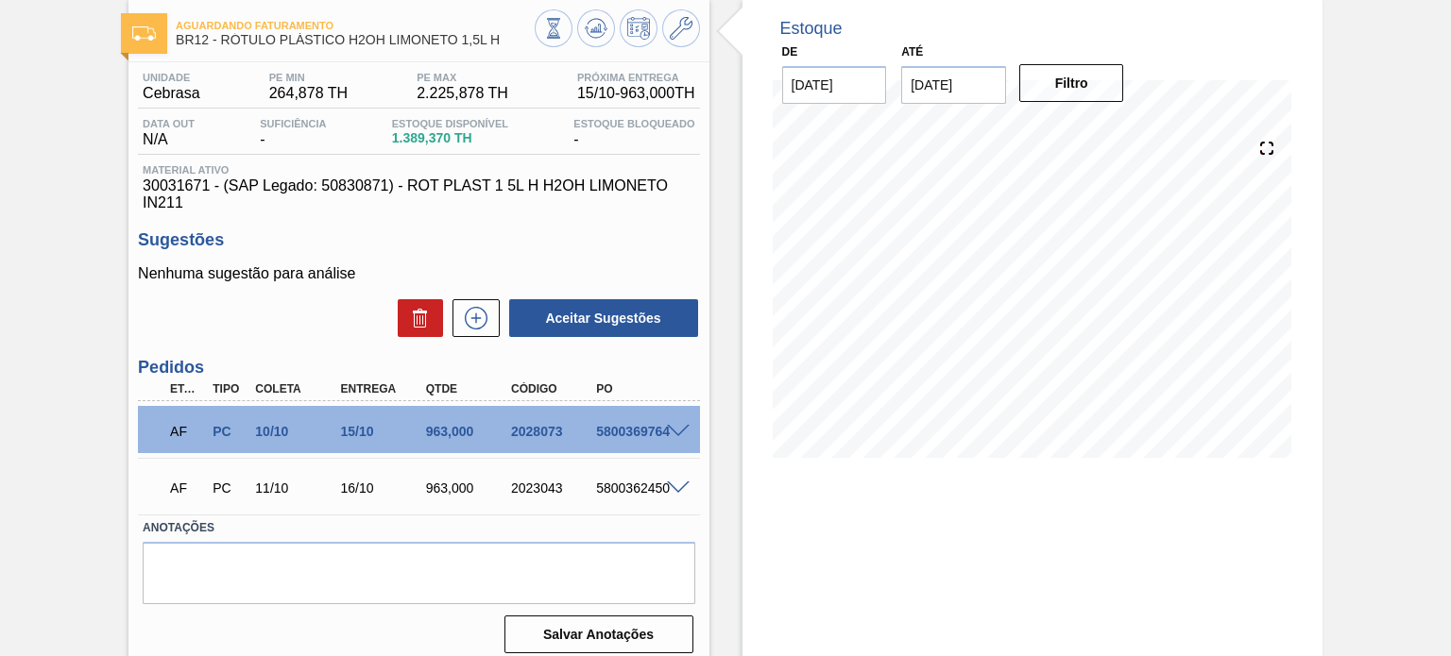
click at [433, 426] on div "963,000" at bounding box center [467, 431] width 93 height 15
click at [672, 430] on span at bounding box center [678, 432] width 23 height 14
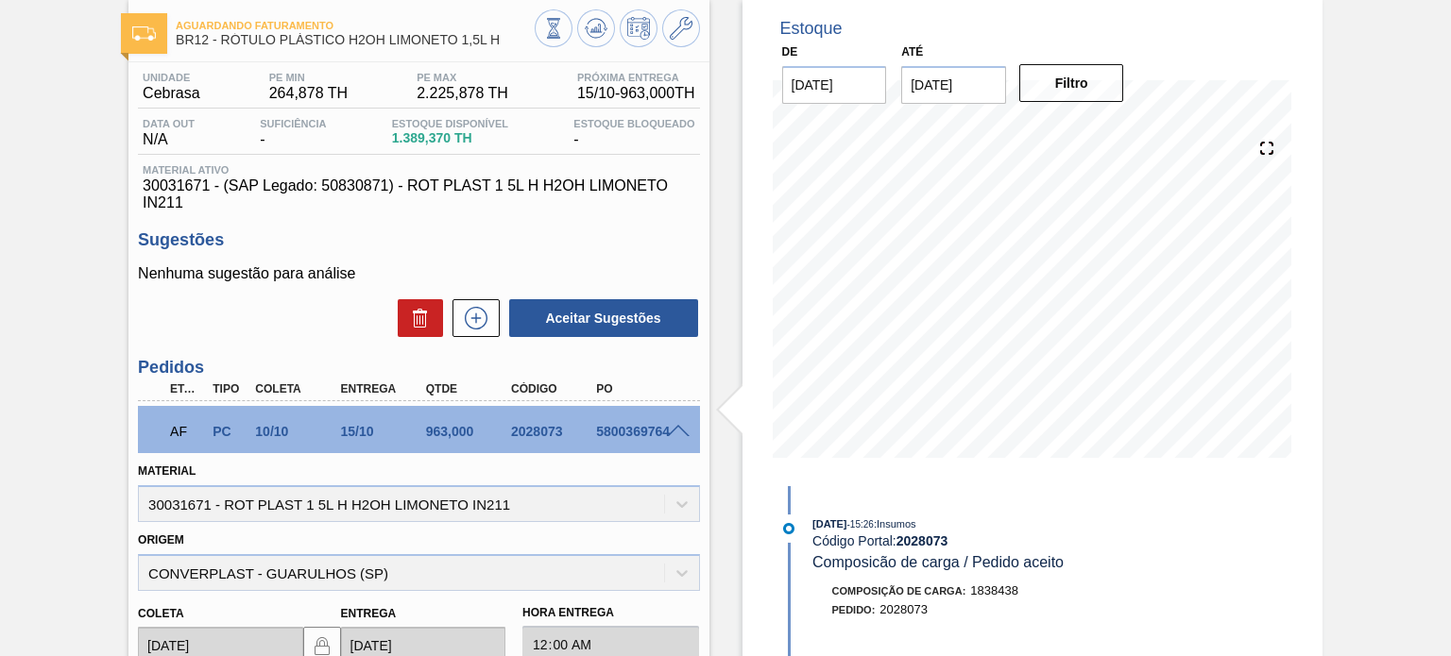
click at [669, 423] on div at bounding box center [681, 430] width 38 height 14
click at [672, 432] on span at bounding box center [678, 432] width 23 height 14
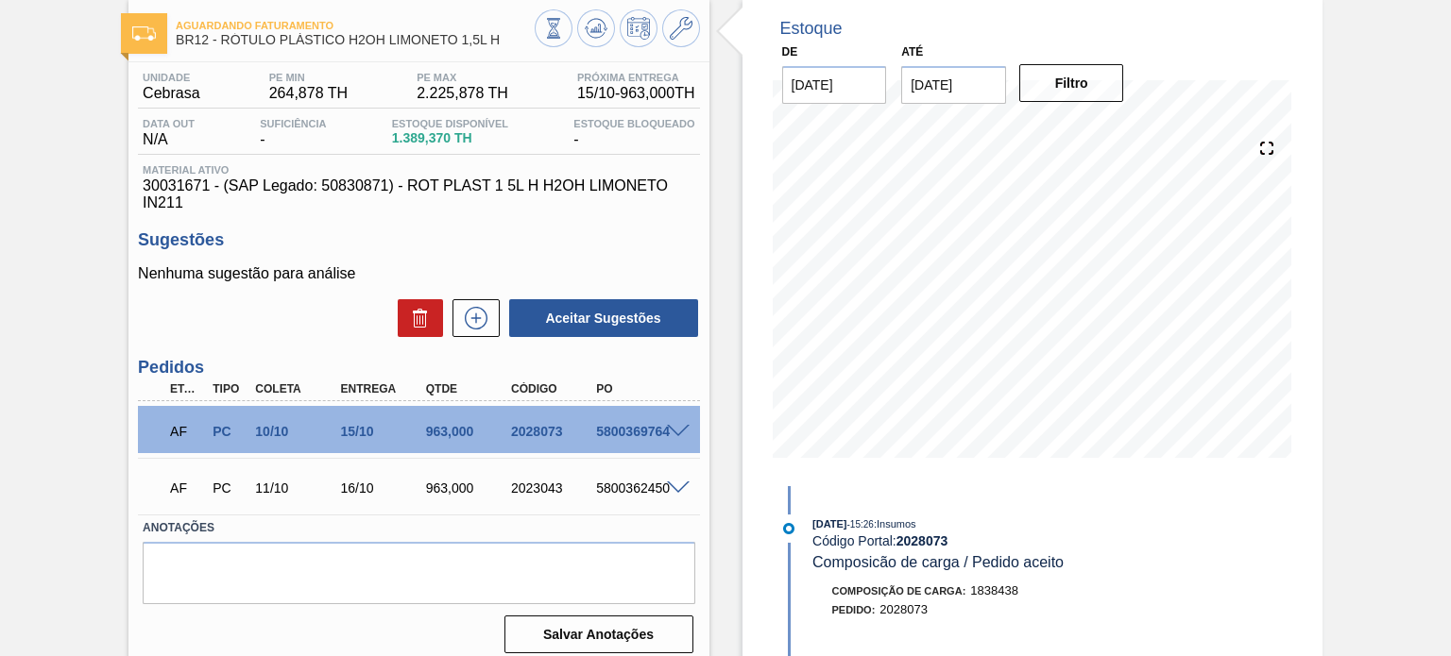
click at [626, 205] on span "30031671 - (SAP Legado: 50830871) - ROT PLAST 1 5L H H2OH LIMONETO IN211" at bounding box center [419, 195] width 552 height 34
click at [449, 488] on div "963,000" at bounding box center [467, 488] width 93 height 15
click at [450, 490] on div "963,000" at bounding box center [467, 488] width 93 height 15
drag, startPoint x: 503, startPoint y: 44, endPoint x: 225, endPoint y: 33, distance: 278.8
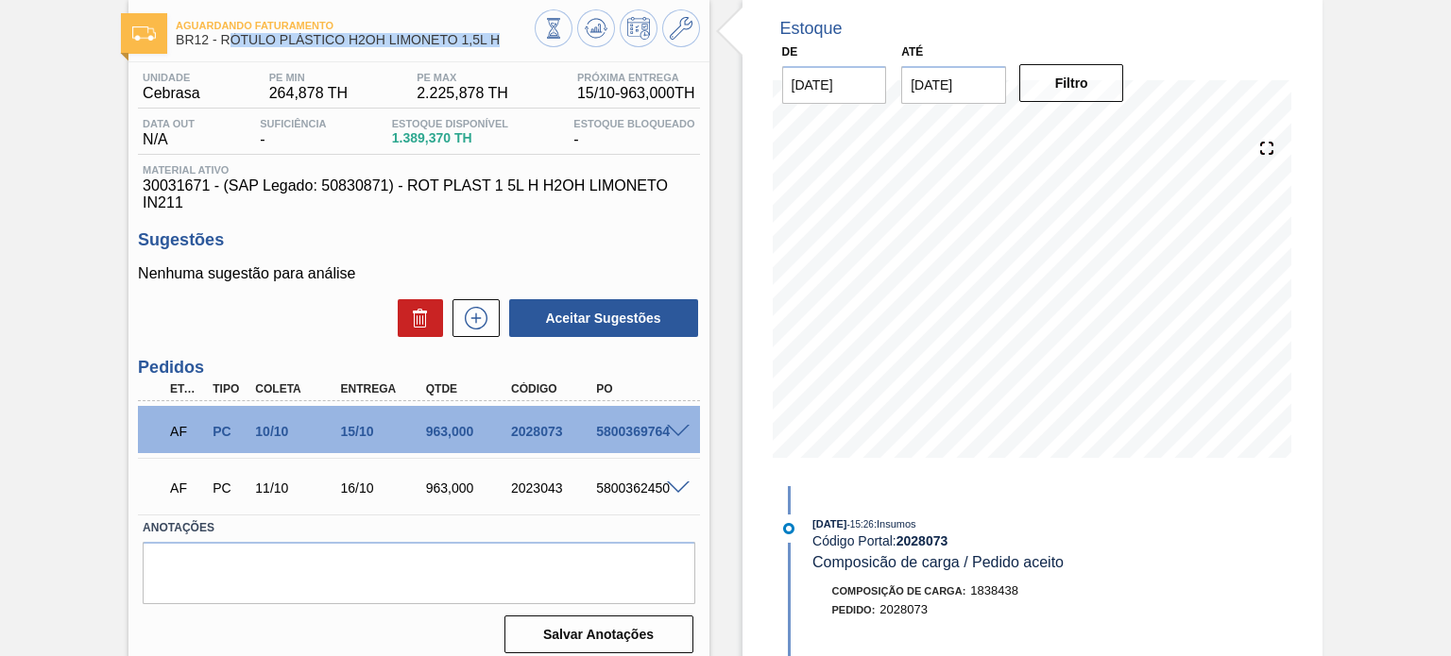
click at [225, 33] on span "BR12 - RÓTULO PLÁSTICO H2OH LIMONETO 1,5L H" at bounding box center [355, 40] width 358 height 14
click at [223, 37] on span "BR12 - RÓTULO PLÁSTICO H2OH LIMONETO 1,5L H" at bounding box center [355, 40] width 358 height 14
drag, startPoint x: 221, startPoint y: 37, endPoint x: 501, endPoint y: 42, distance: 280.5
click at [501, 42] on span "BR12 - RÓTULO PLÁSTICO H2OH LIMONETO 1,5L H" at bounding box center [355, 40] width 358 height 14
copy span "RÓTULO PLÁSTICO H2OH LIMONETO 1,5L H"
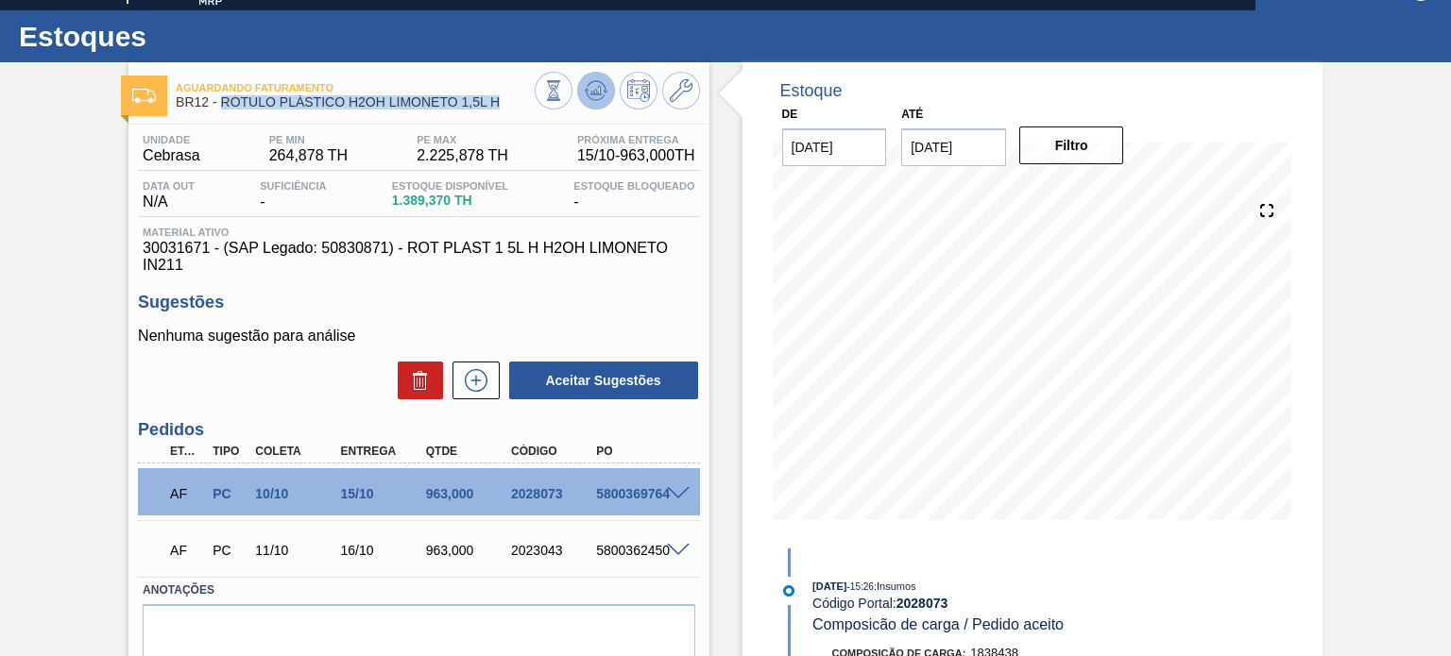
scroll to position [0, 0]
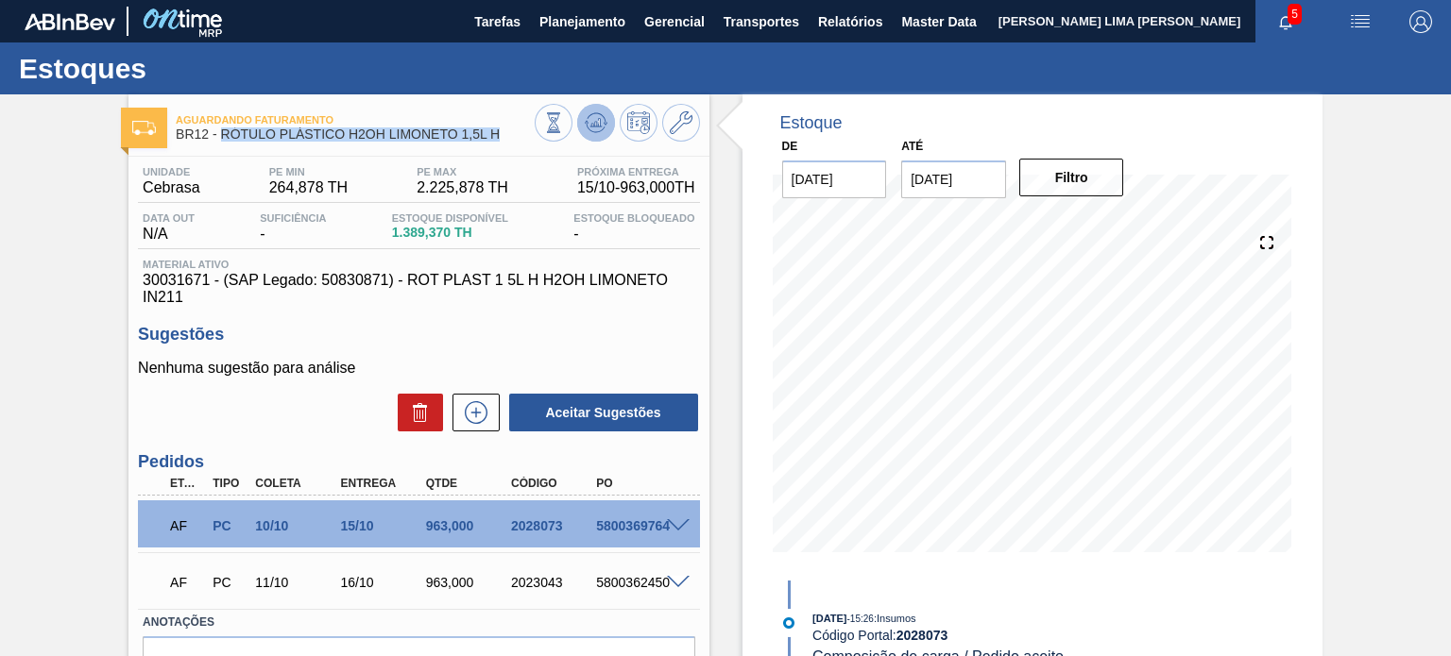
click at [596, 130] on icon at bounding box center [596, 122] width 23 height 23
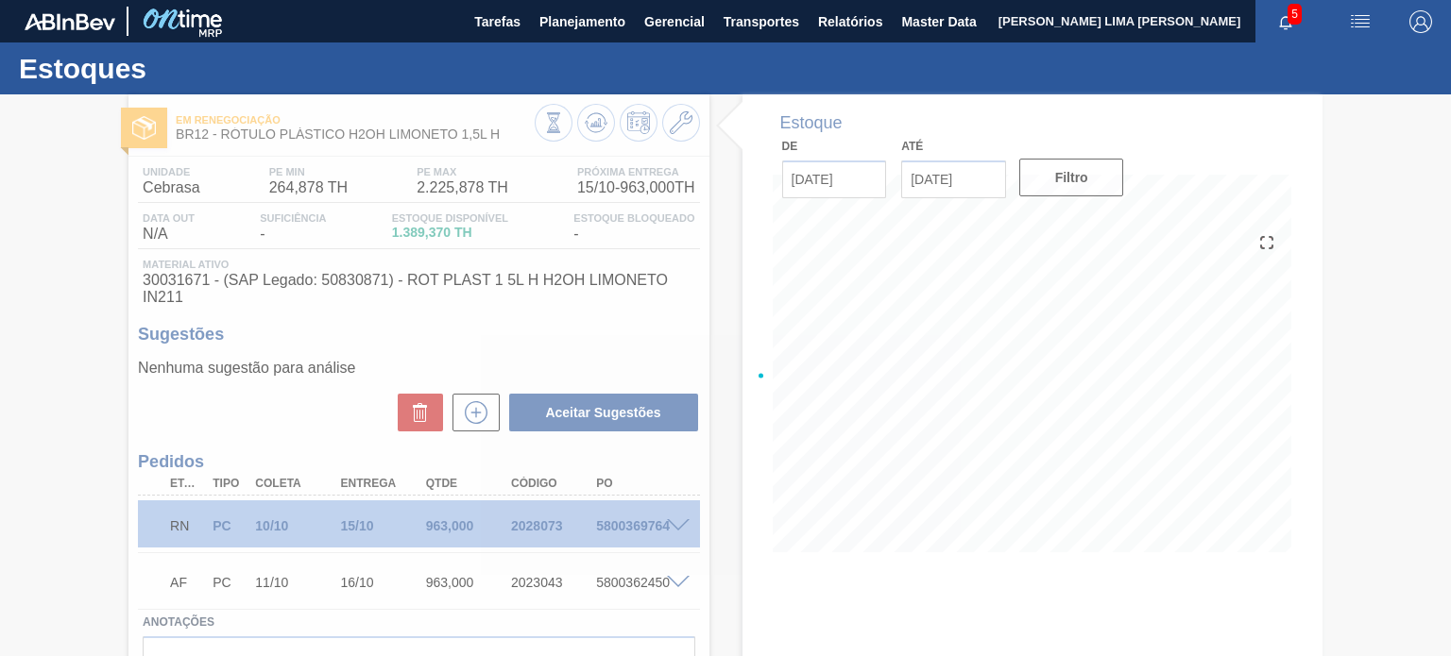
click at [590, 274] on div at bounding box center [725, 375] width 1451 height 562
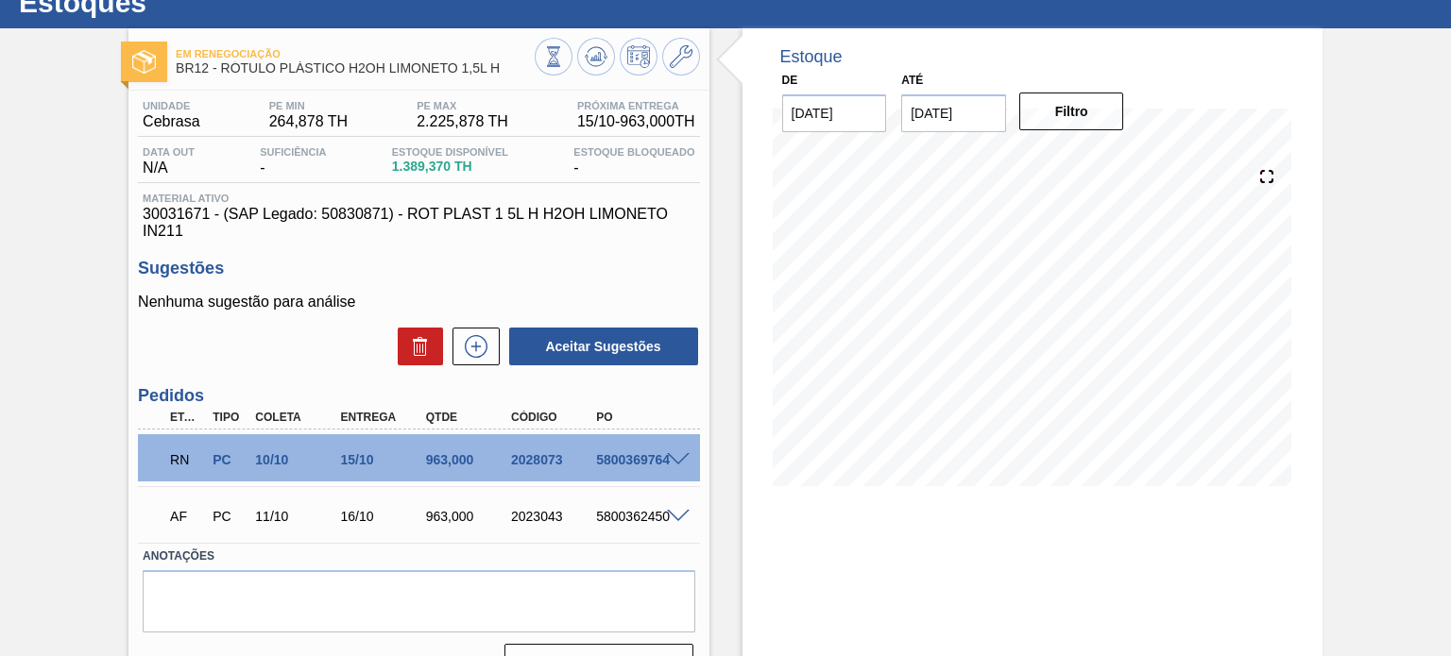
scroll to position [94, 0]
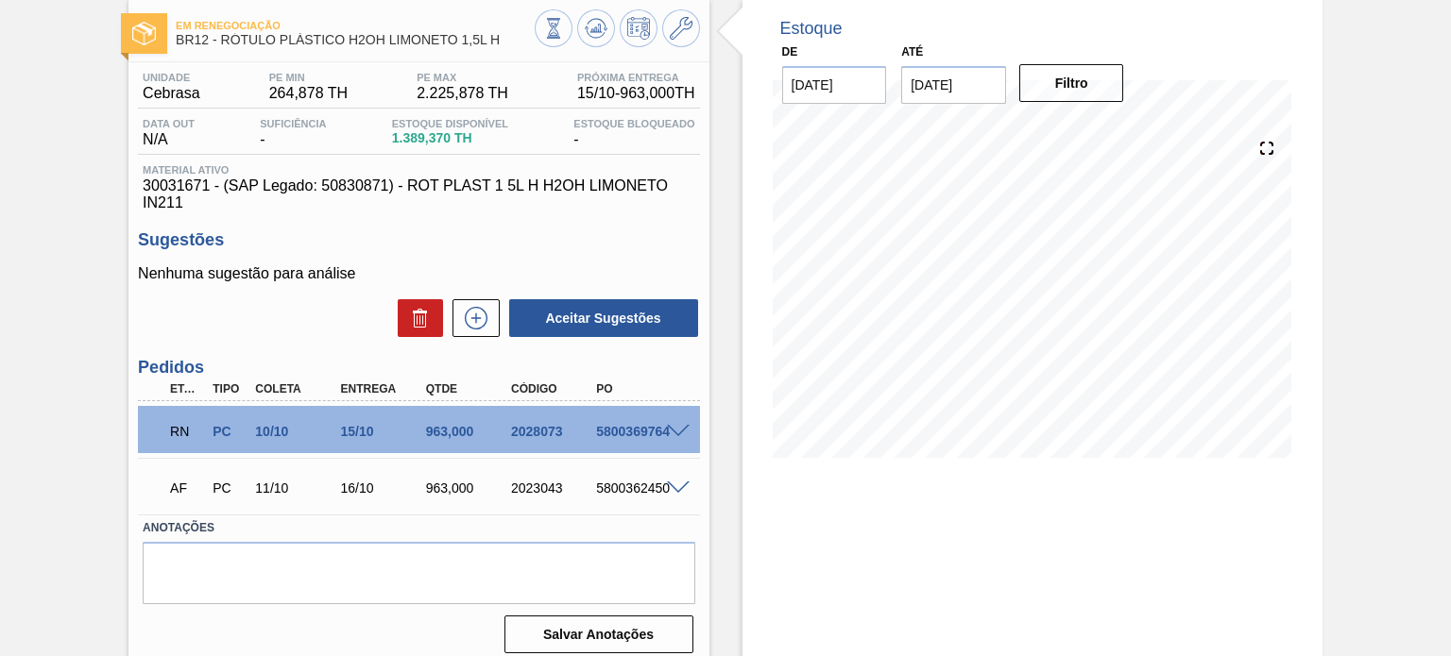
click at [661, 419] on div "RN PC 10/10 15/10 963,000 2028073 5800369764" at bounding box center [413, 430] width 511 height 38
click at [678, 430] on span at bounding box center [678, 432] width 23 height 14
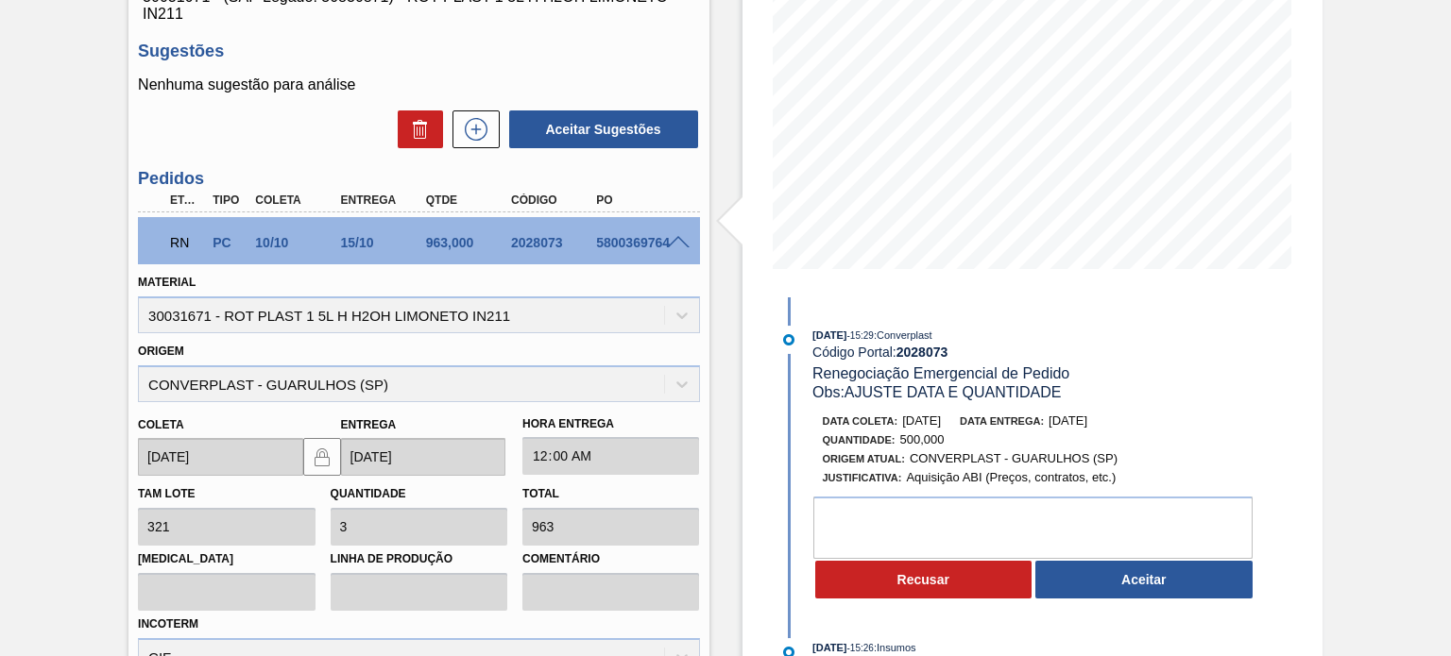
scroll to position [378, 0]
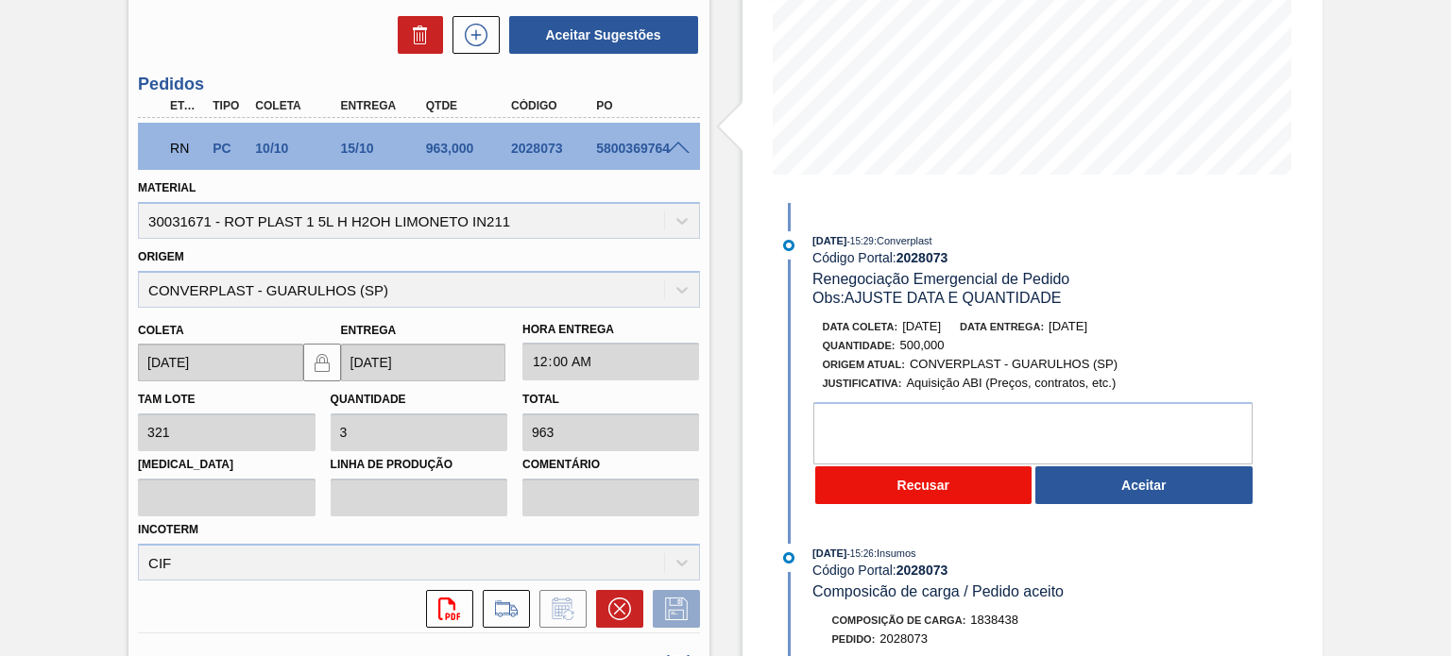
click at [884, 486] on button "Recusar" at bounding box center [923, 486] width 217 height 38
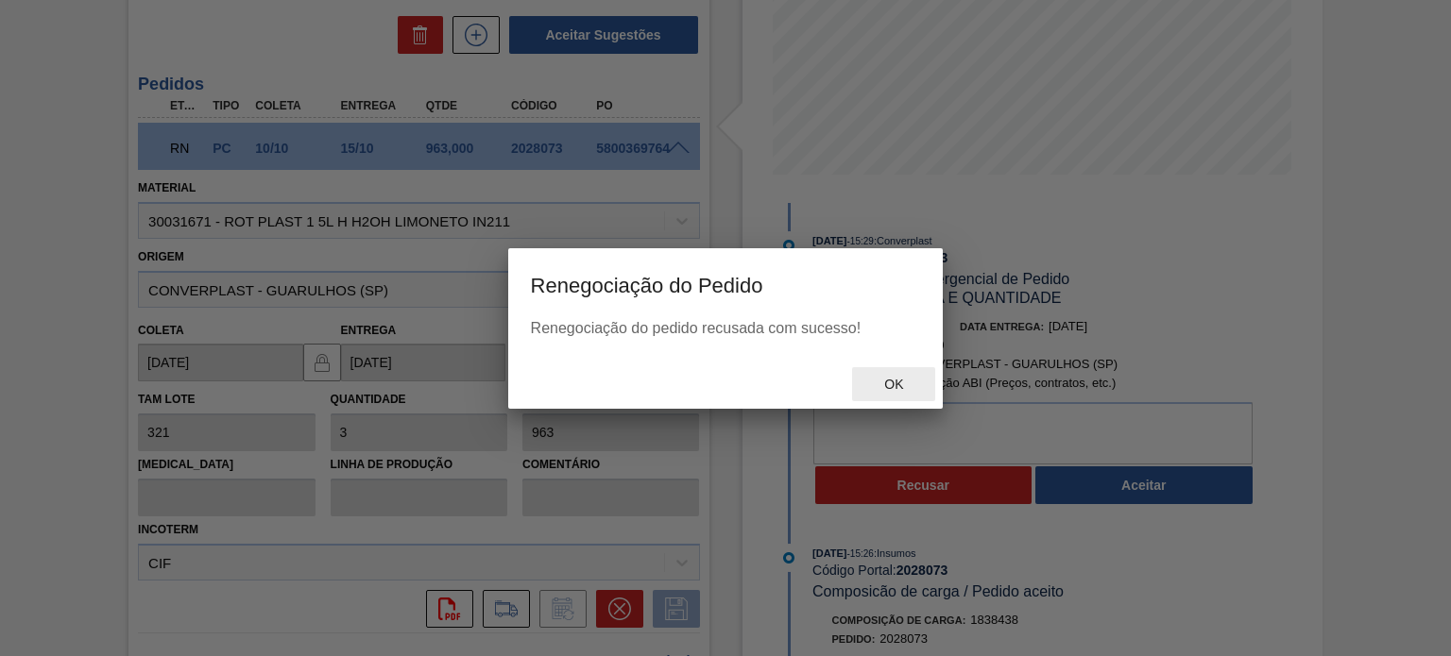
click at [876, 370] on div "Ok" at bounding box center [893, 384] width 83 height 35
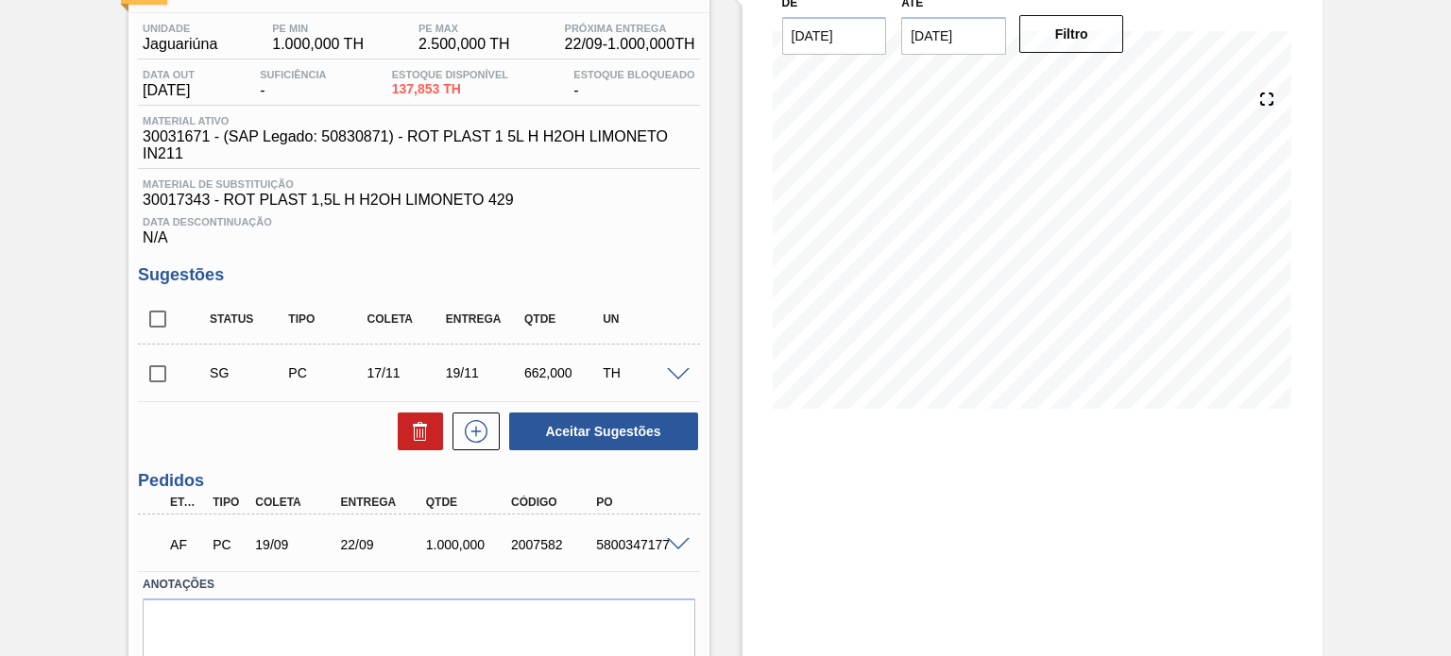
scroll to position [189, 0]
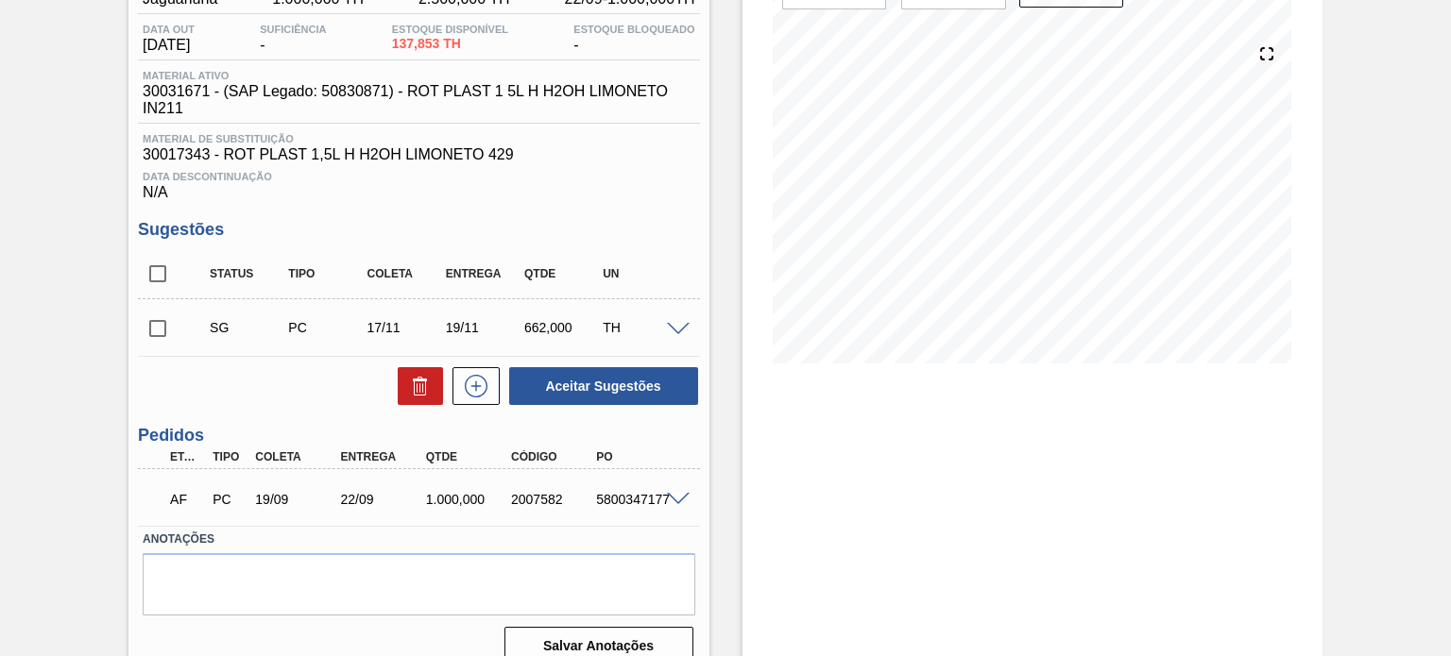
click at [450, 506] on div "1.000,000" at bounding box center [467, 499] width 93 height 15
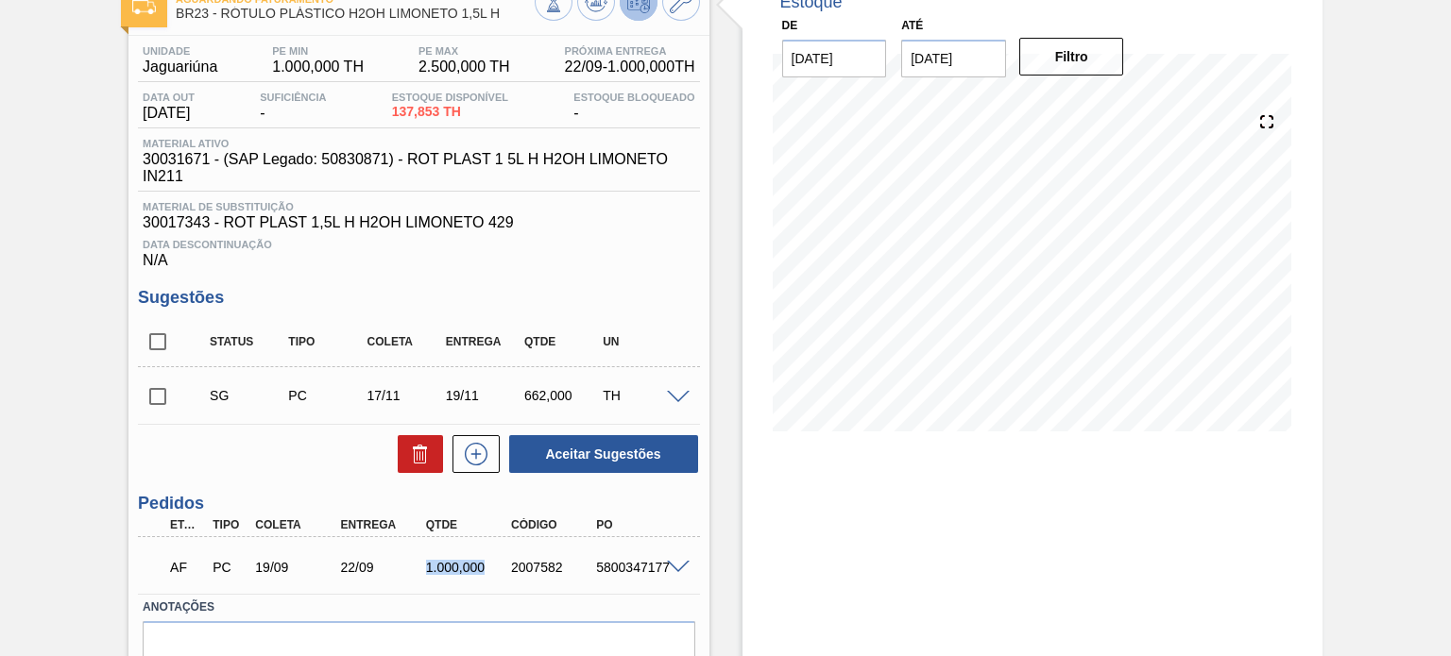
scroll to position [94, 0]
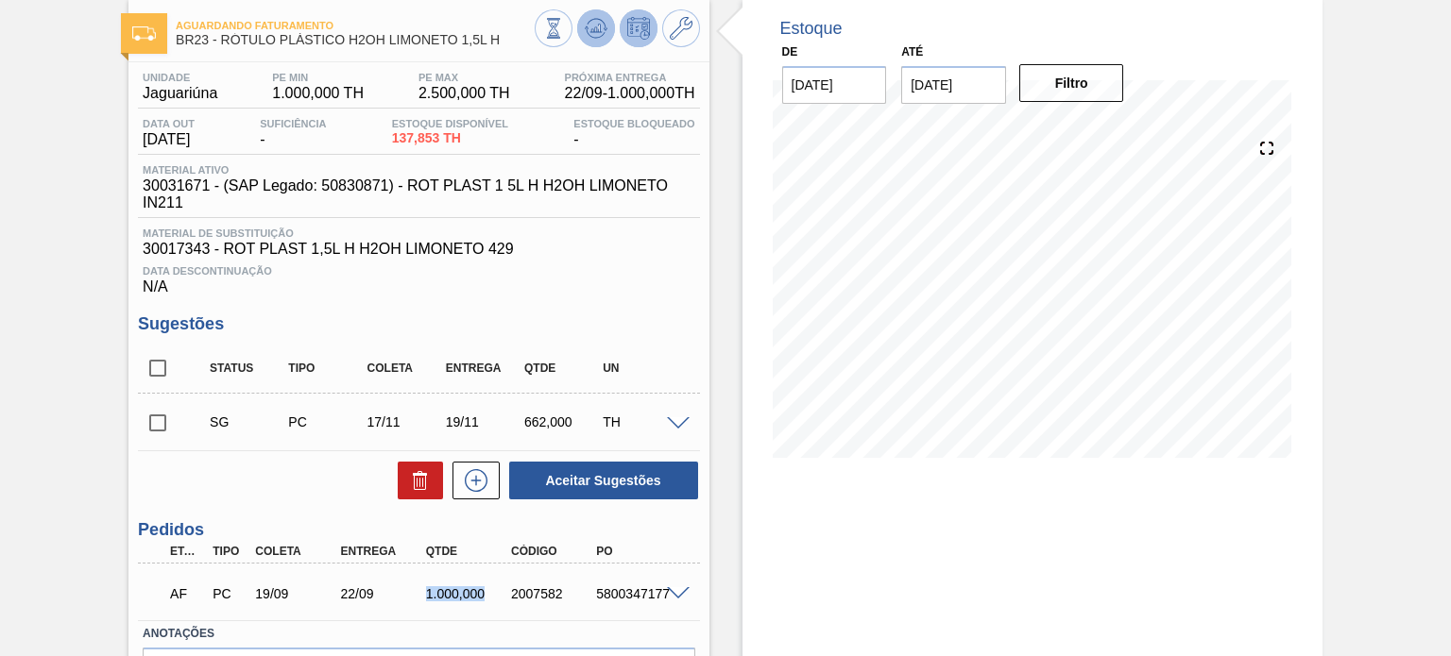
click at [591, 37] on icon at bounding box center [596, 28] width 23 height 23
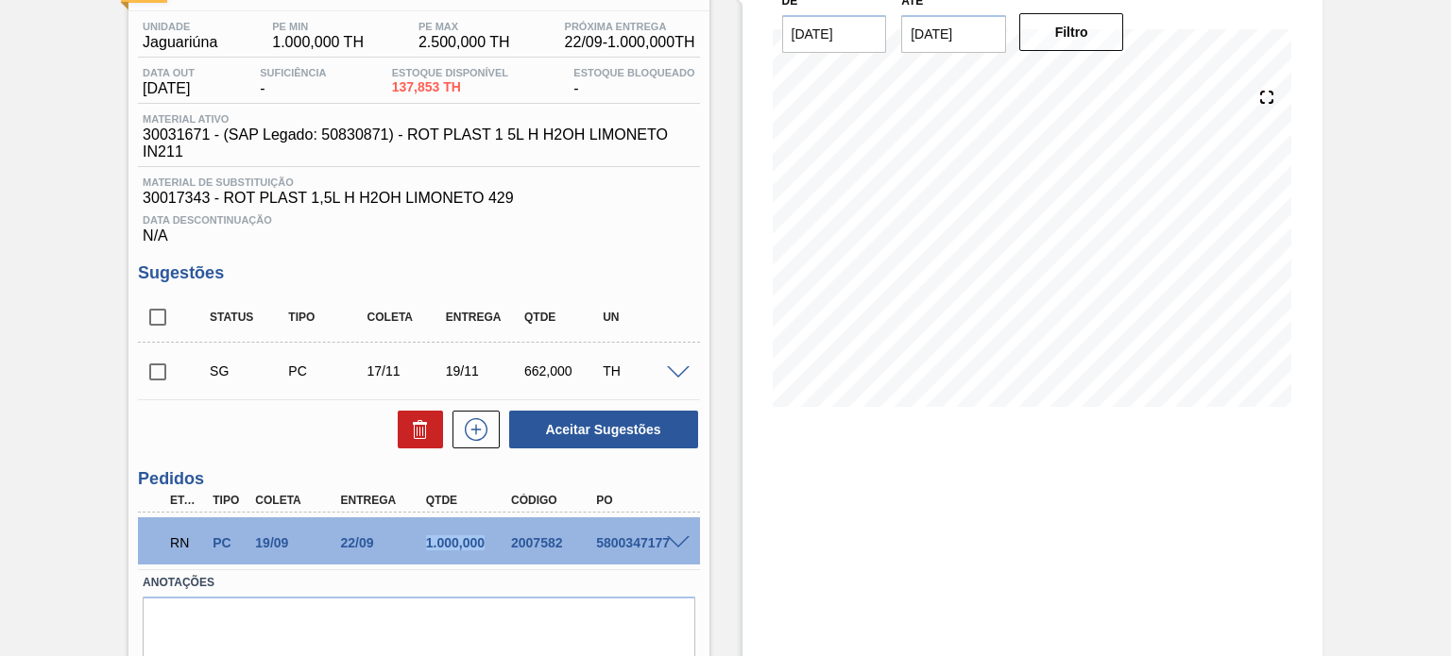
scroll to position [213, 0]
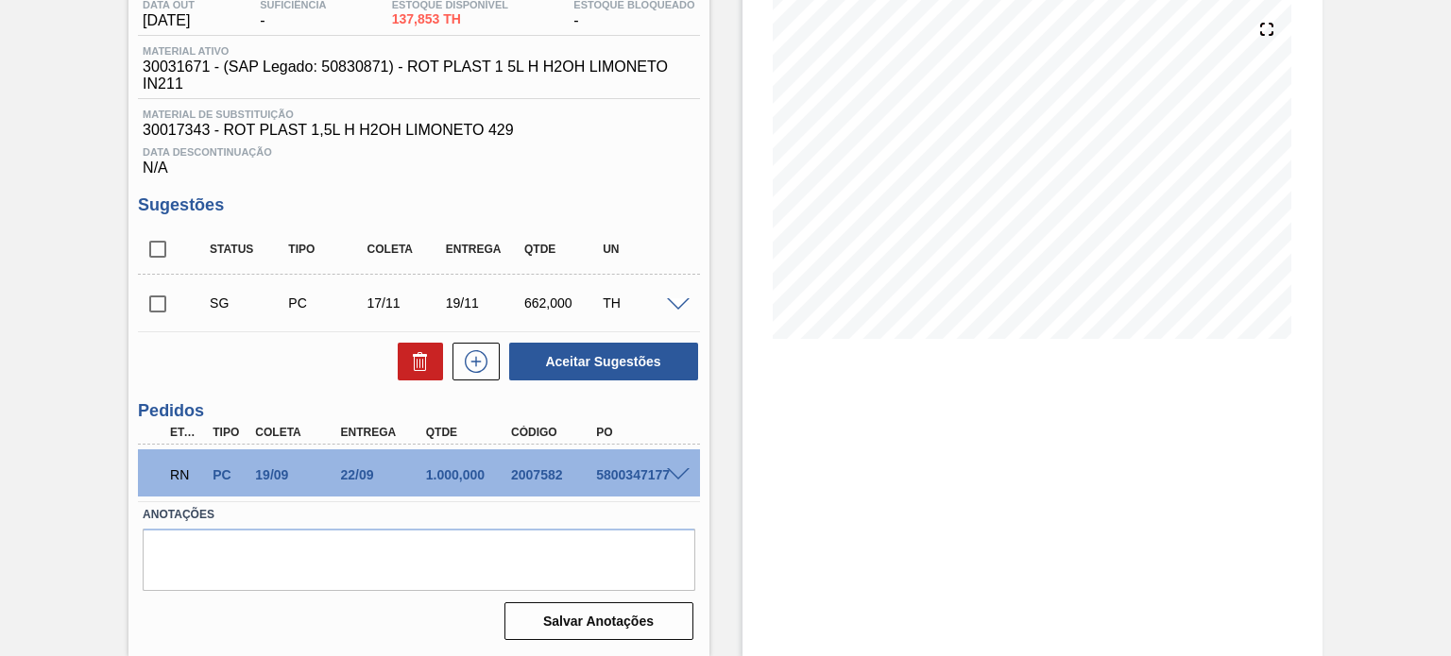
click at [685, 479] on span at bounding box center [678, 475] width 23 height 14
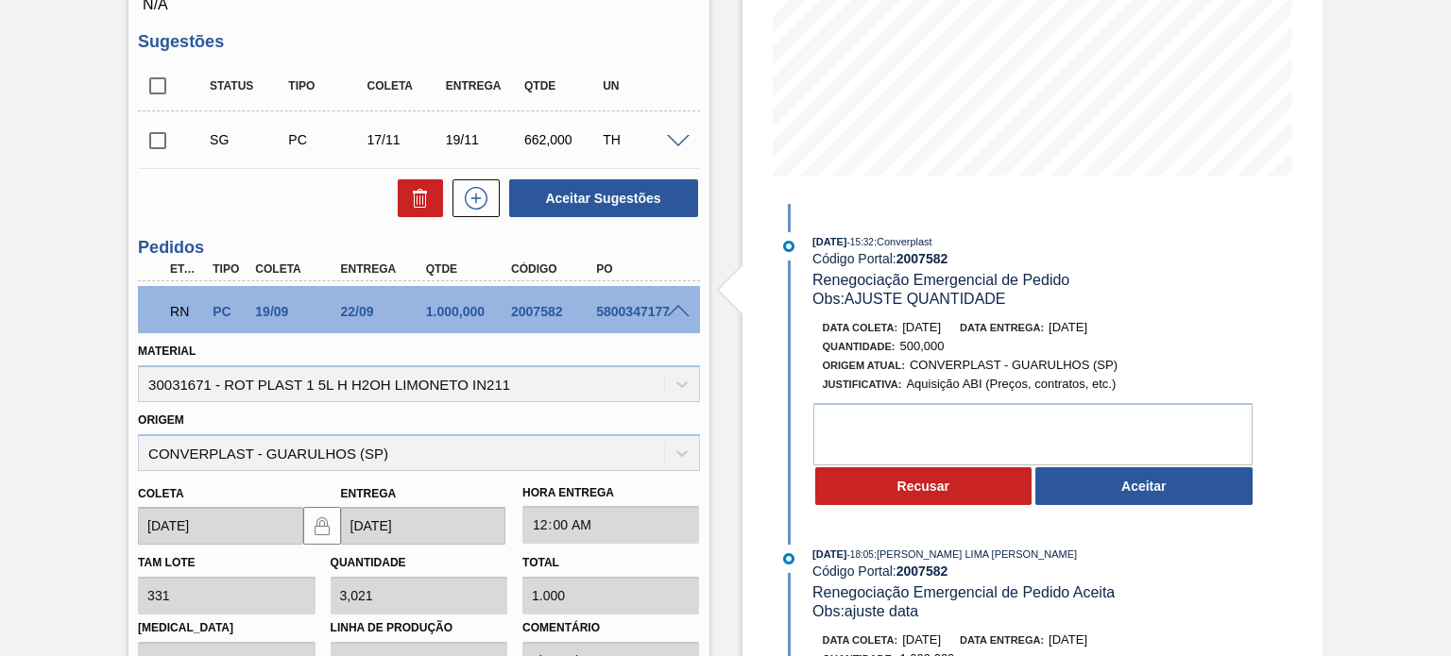
scroll to position [402, 0]
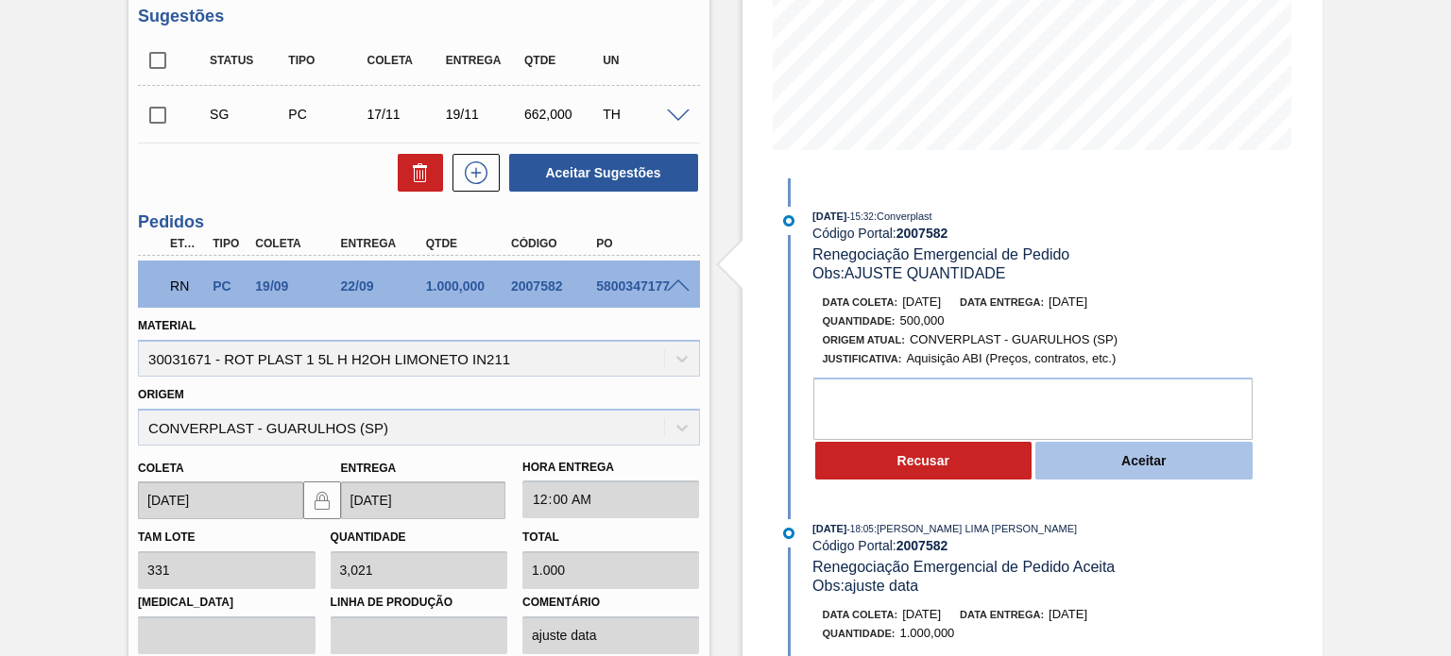
click at [1099, 467] on button "Aceitar" at bounding box center [1143, 461] width 217 height 38
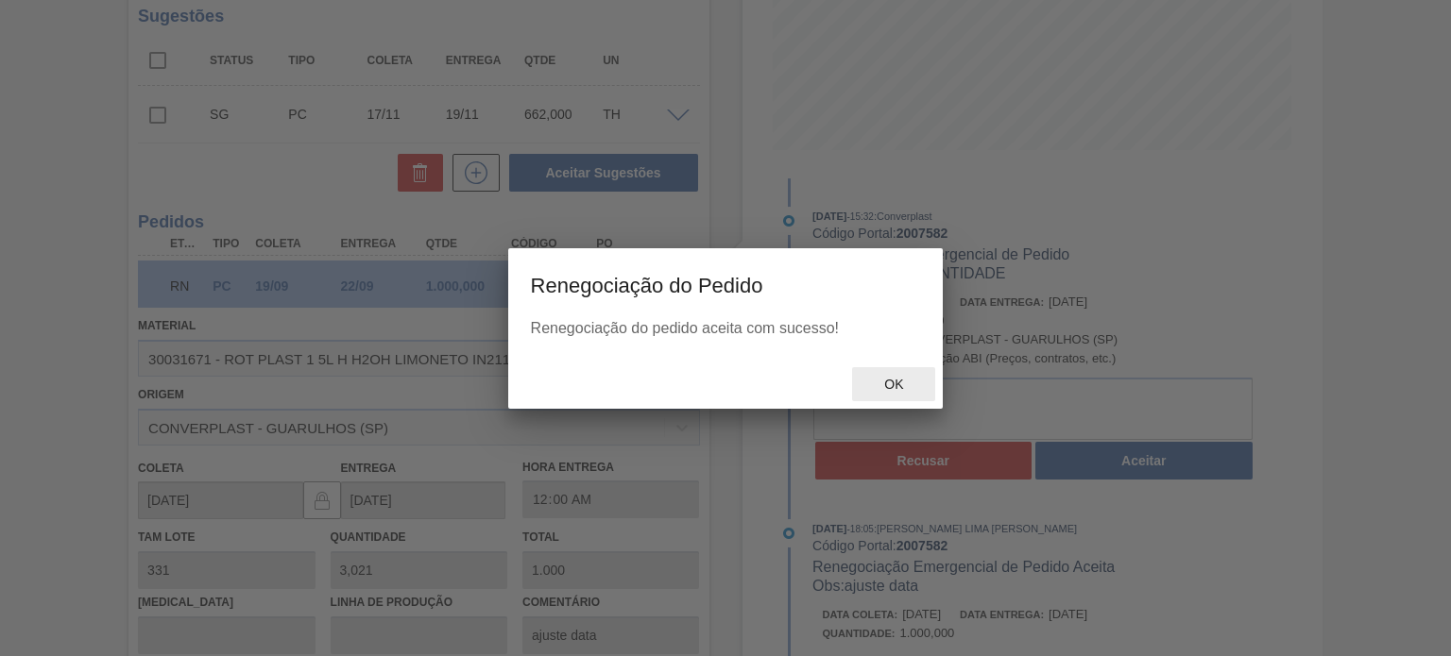
click at [882, 381] on span "Ok" at bounding box center [893, 384] width 49 height 15
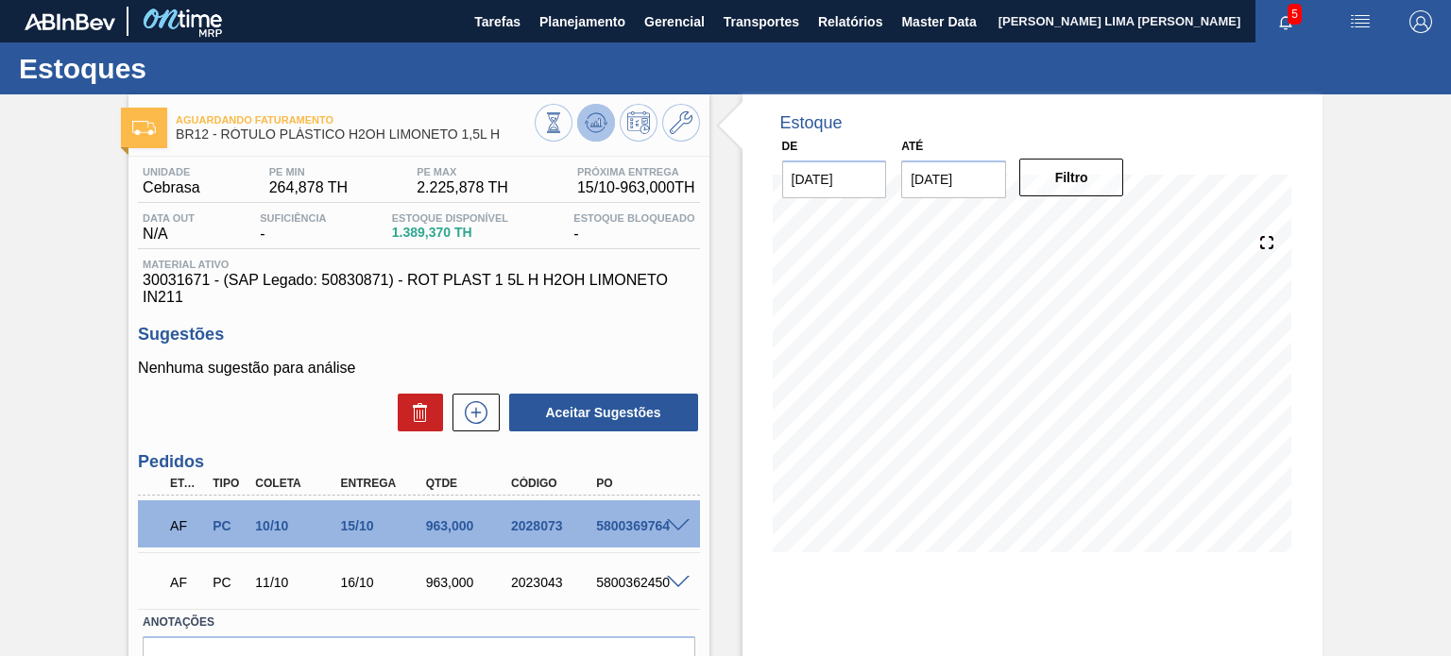
click at [599, 127] on icon at bounding box center [596, 122] width 23 height 23
click at [612, 125] on button at bounding box center [596, 123] width 38 height 38
click at [682, 521] on span at bounding box center [678, 526] width 23 height 14
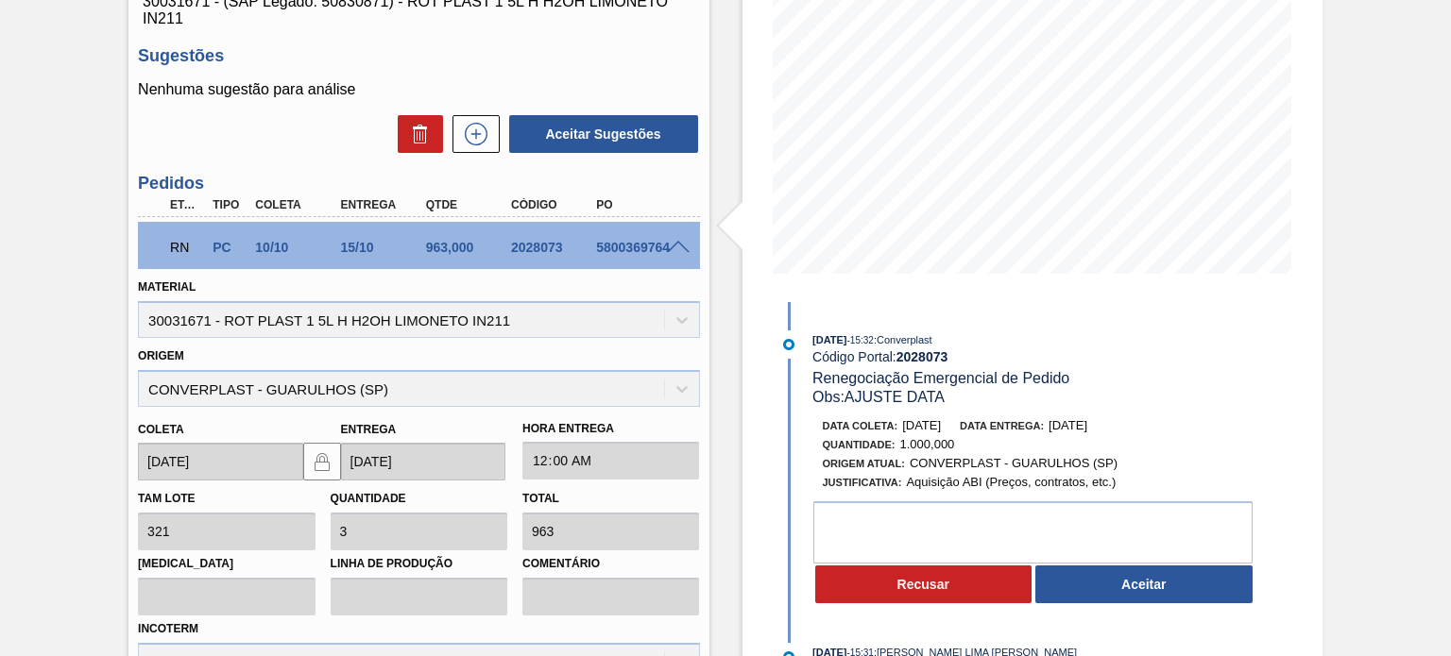
scroll to position [283, 0]
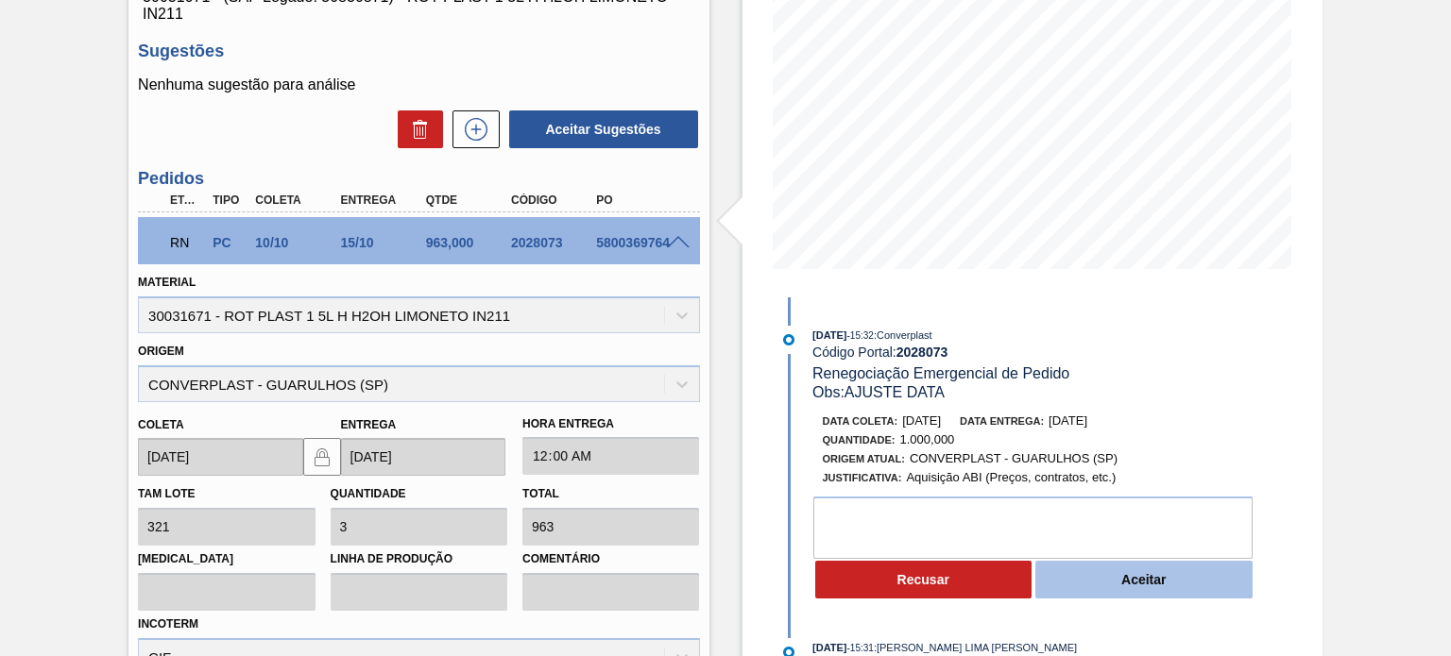
click at [1103, 582] on button "Aceitar" at bounding box center [1143, 580] width 217 height 38
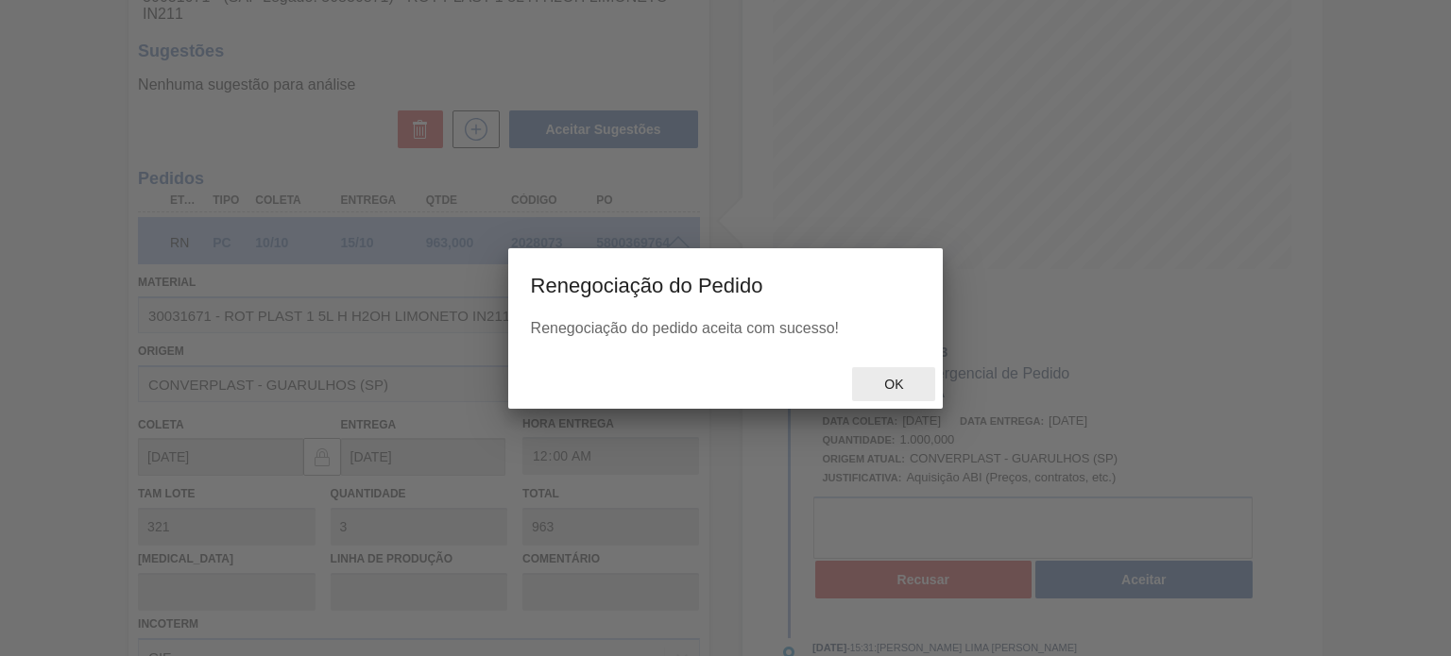
click at [885, 389] on span "Ok" at bounding box center [893, 384] width 49 height 15
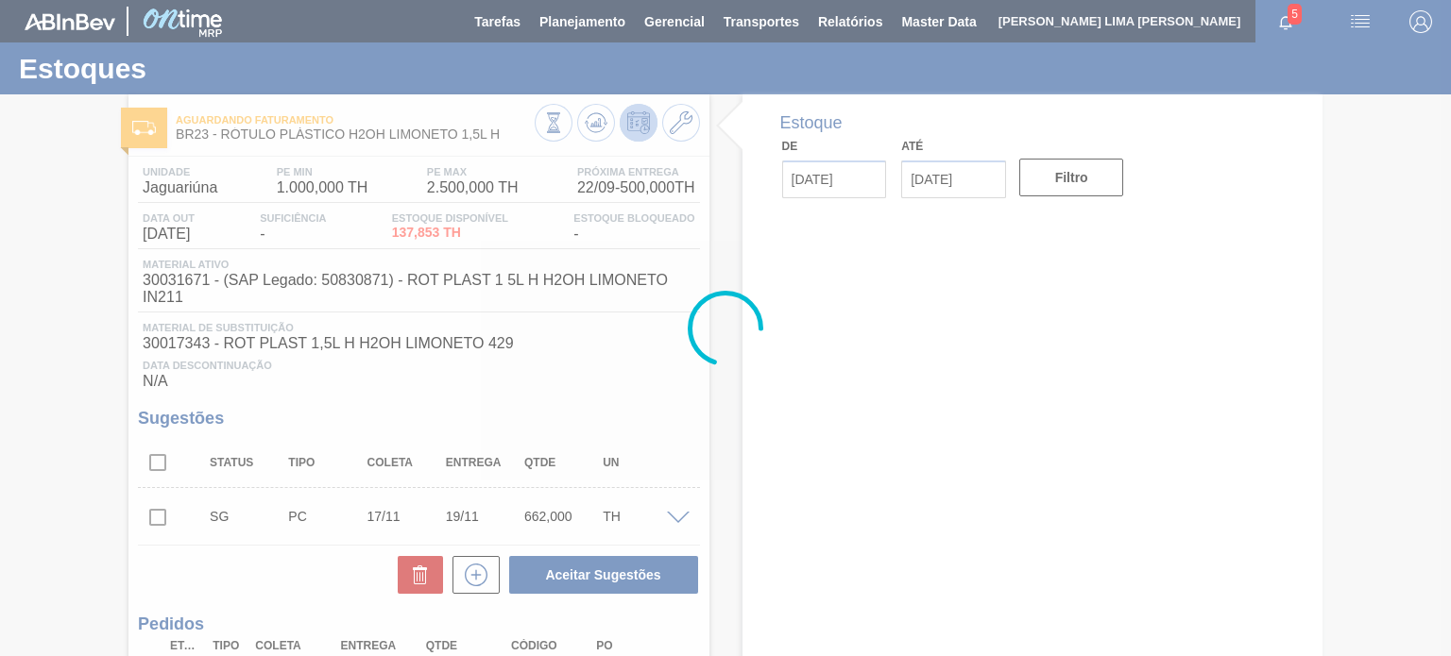
click at [586, 116] on div at bounding box center [725, 328] width 1451 height 656
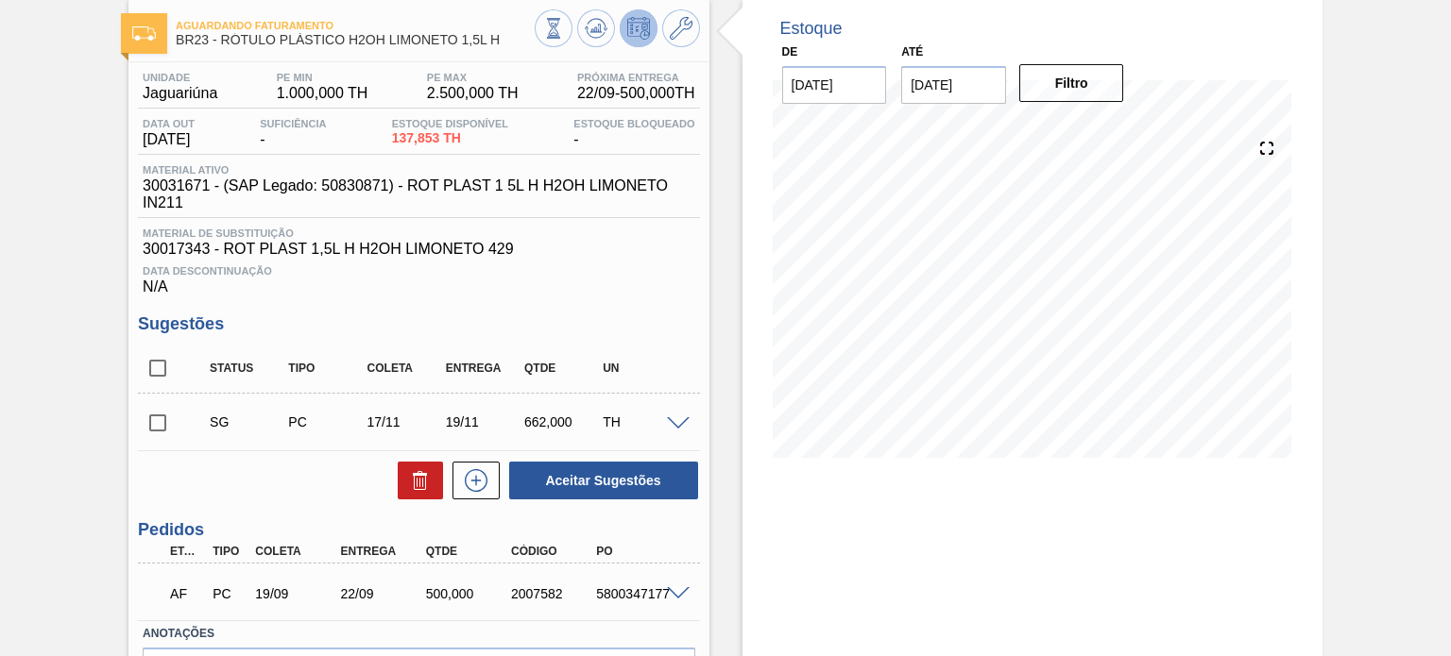
scroll to position [189, 0]
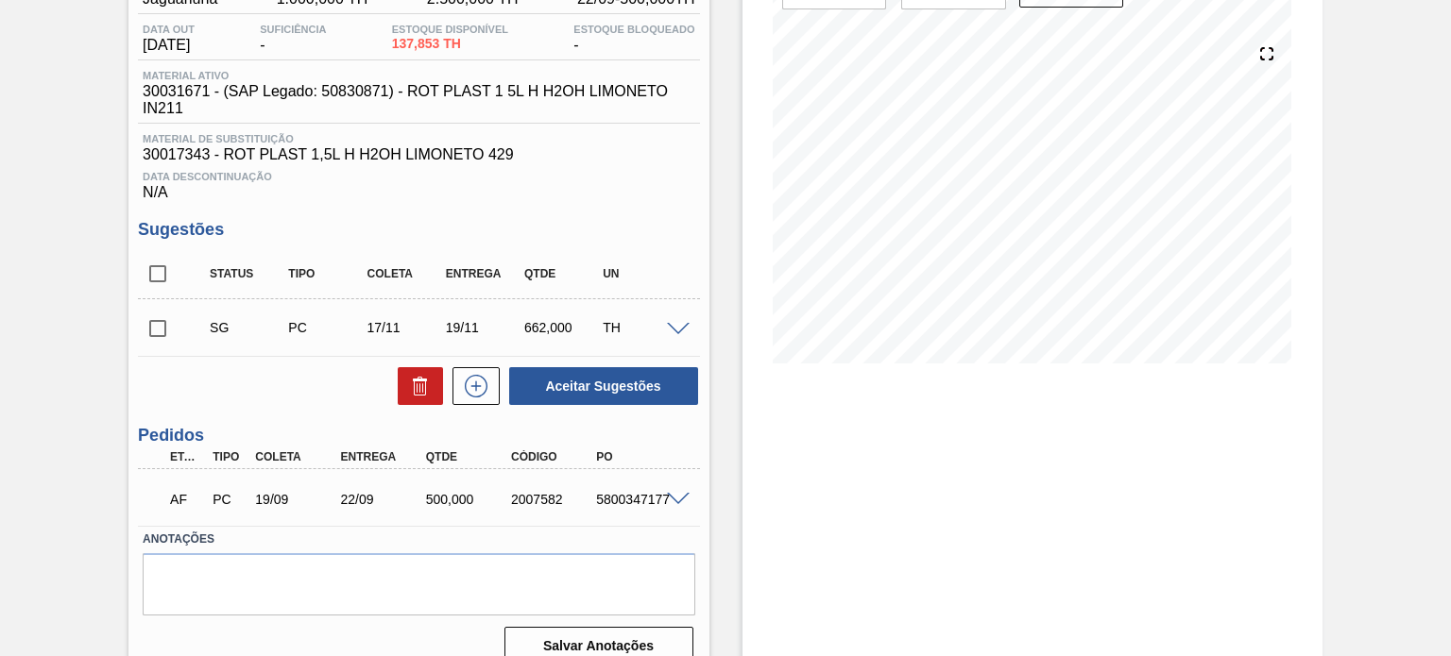
click at [675, 497] on span at bounding box center [678, 500] width 23 height 14
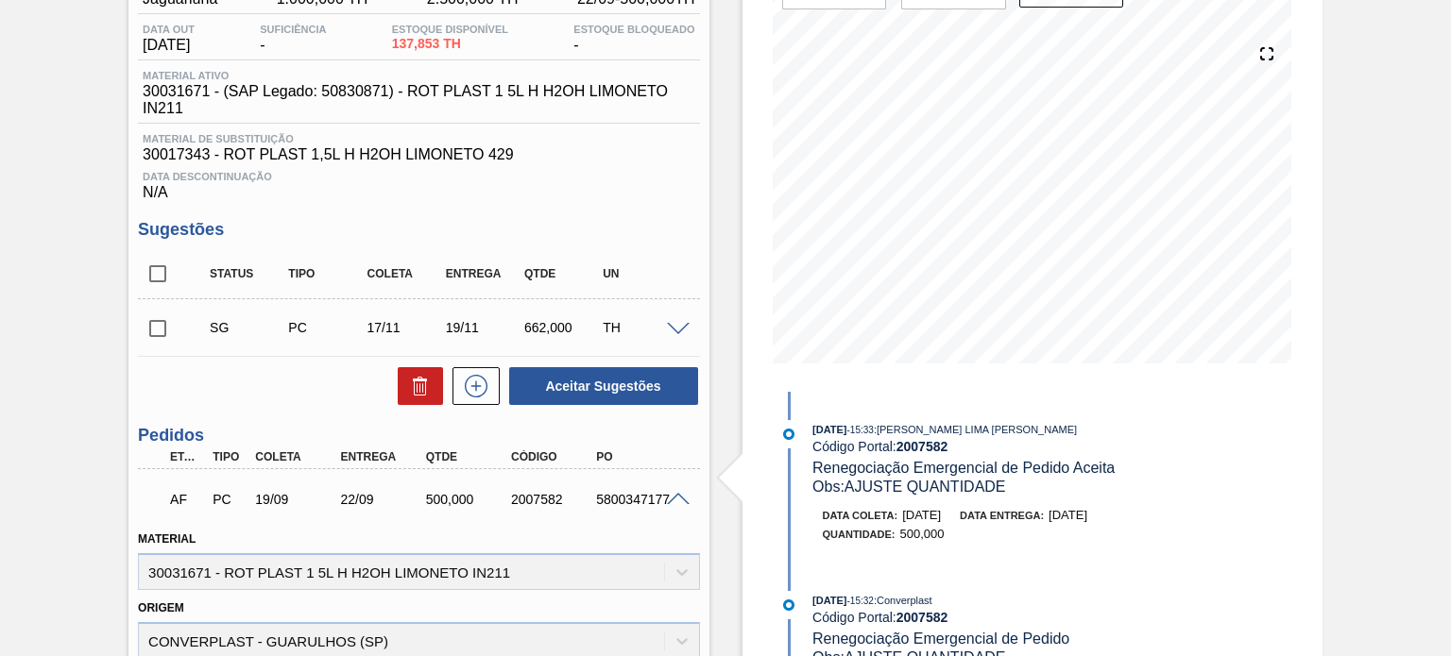
click at [676, 499] on span at bounding box center [678, 500] width 23 height 14
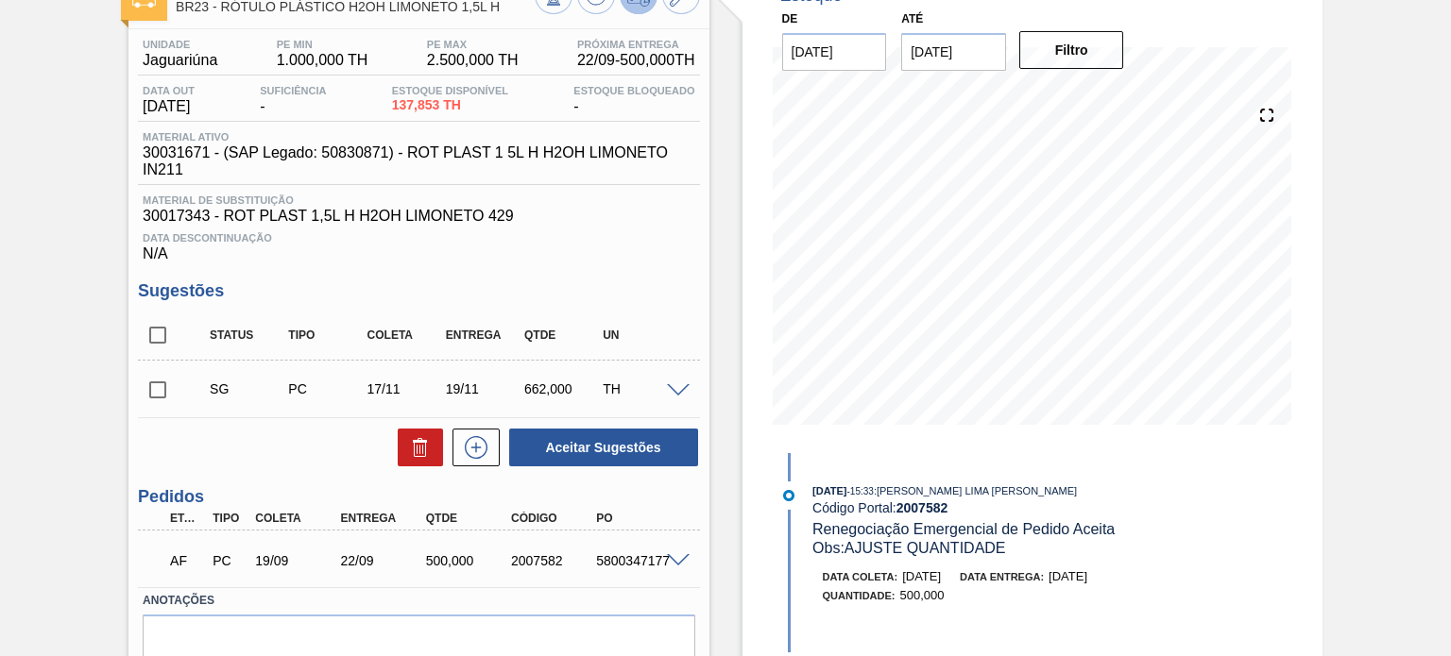
scroll to position [94, 0]
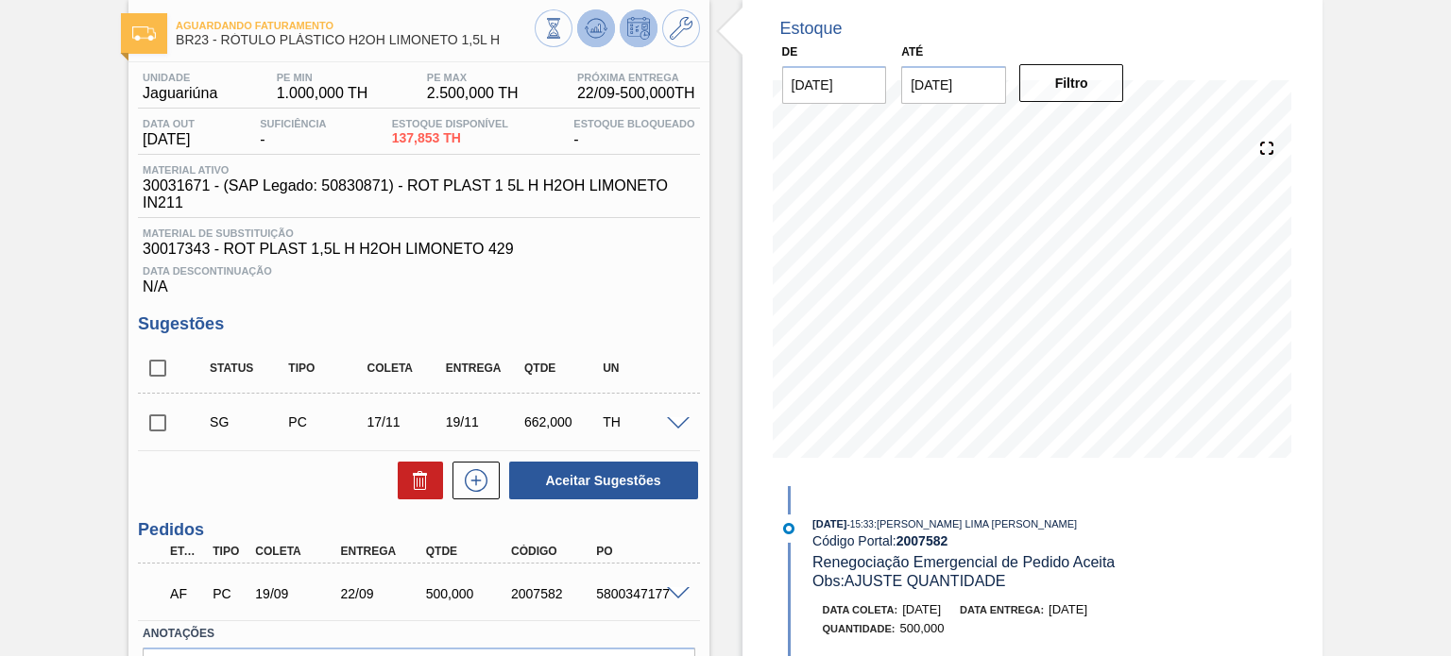
click at [591, 29] on icon at bounding box center [595, 28] width 12 height 8
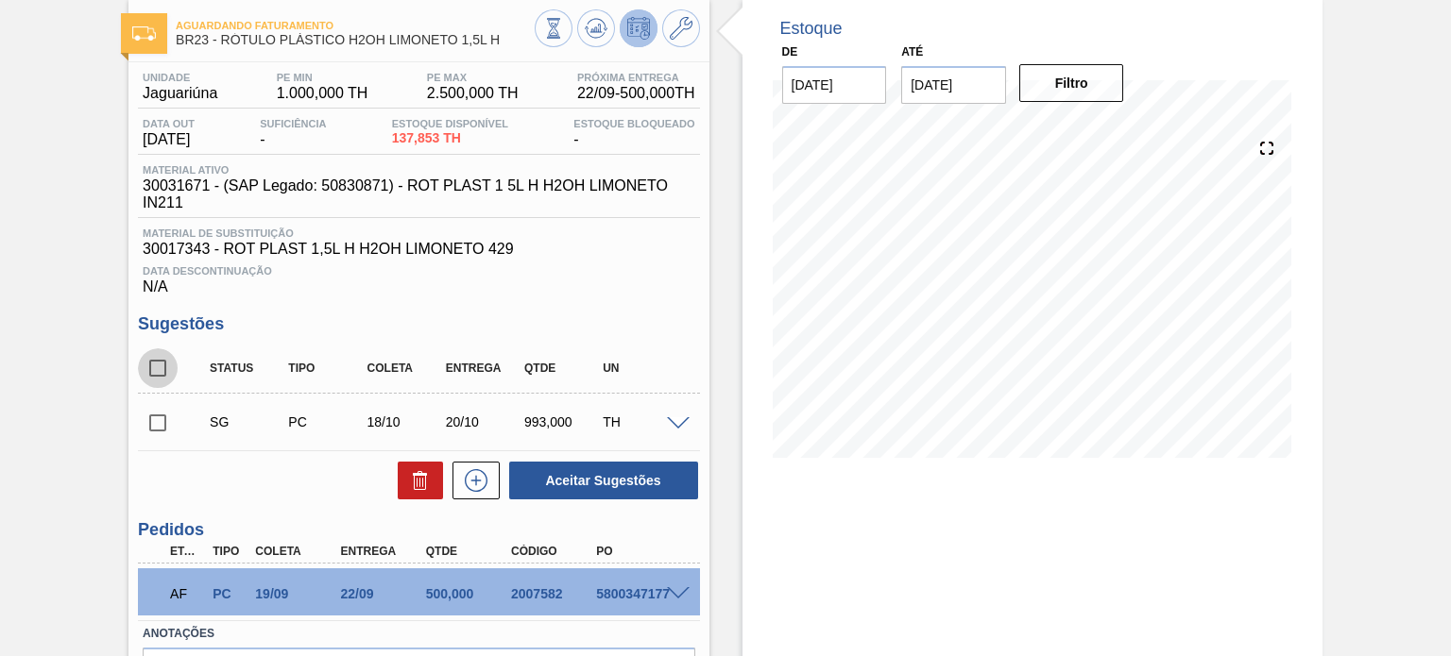
click at [153, 364] on input "checkbox" at bounding box center [158, 368] width 40 height 40
checkbox input "true"
click at [682, 419] on span at bounding box center [678, 424] width 23 height 14
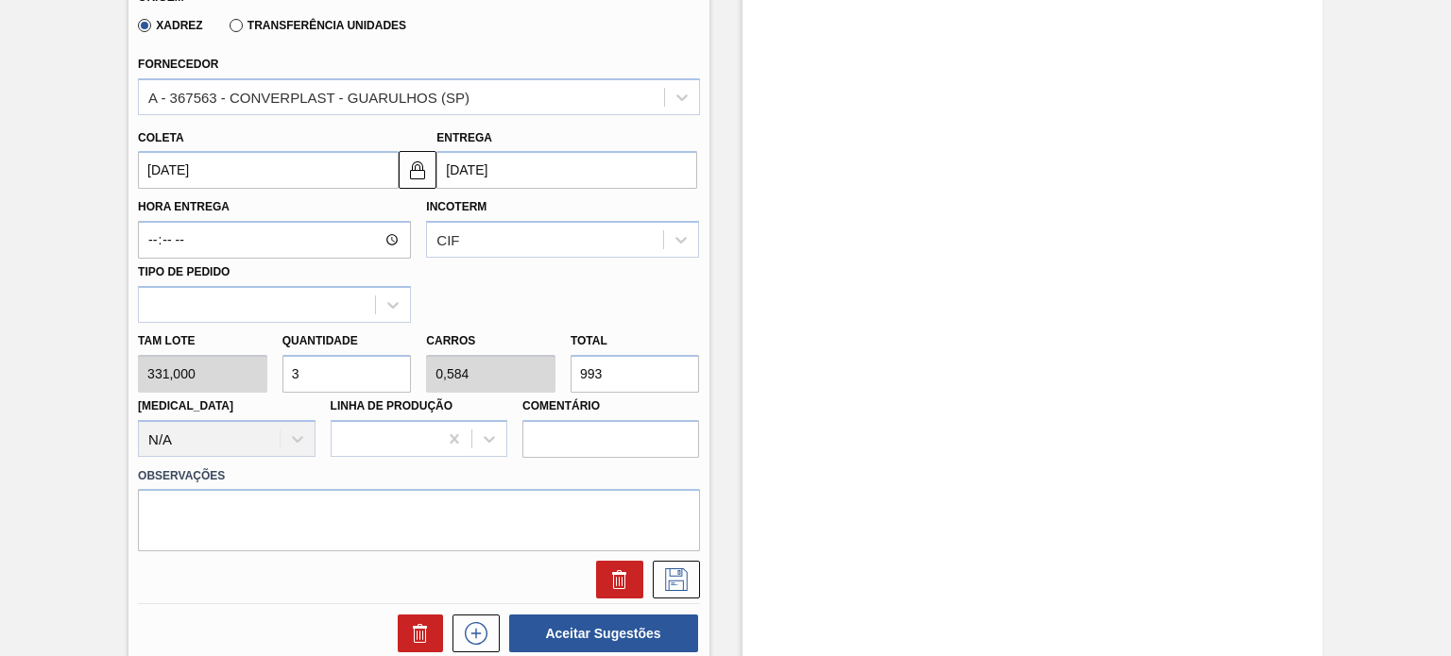
scroll to position [850, 0]
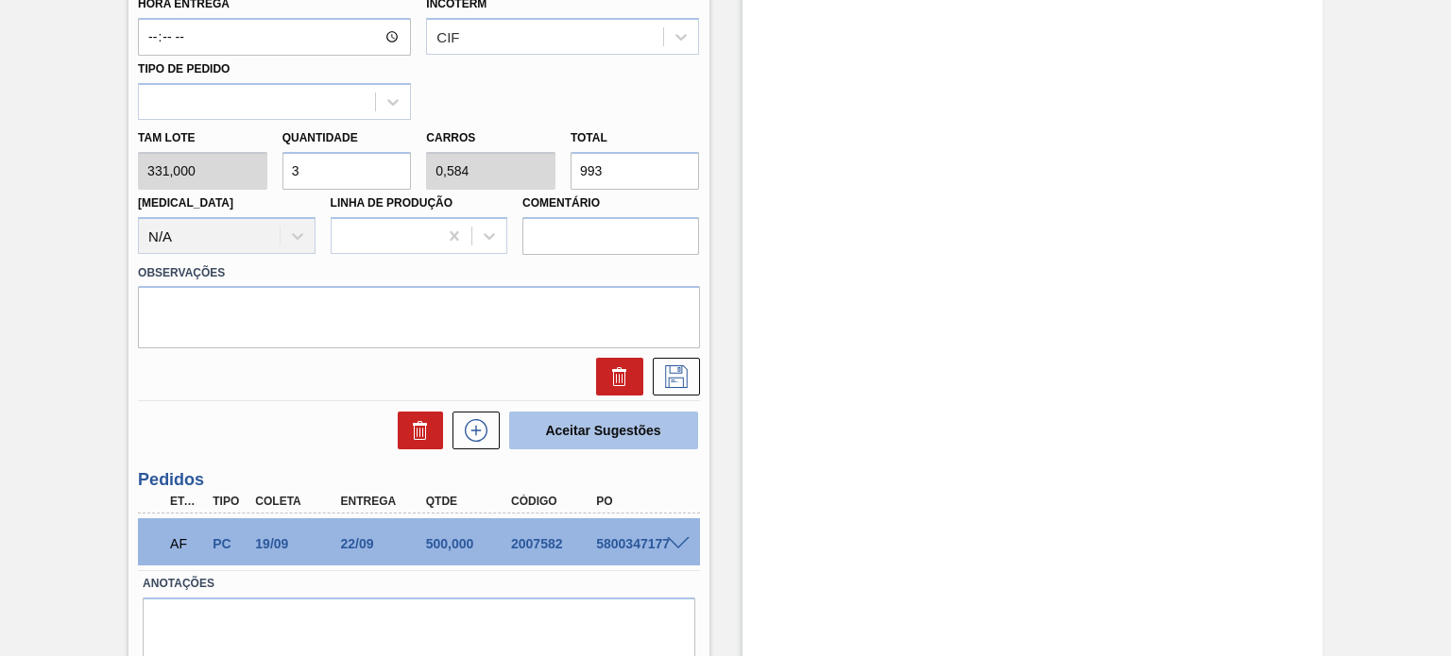
click at [652, 418] on button "Aceitar Sugestões" at bounding box center [603, 431] width 189 height 38
checkbox input "false"
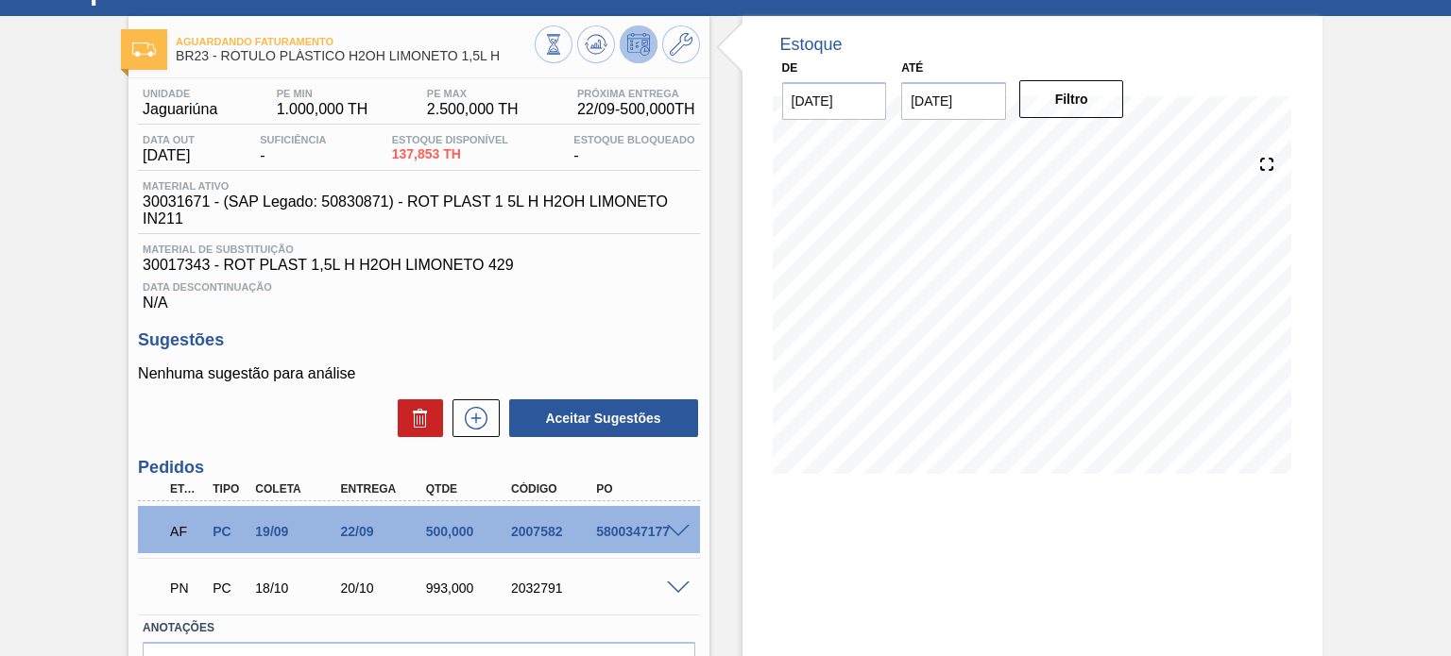
scroll to position [193, 0]
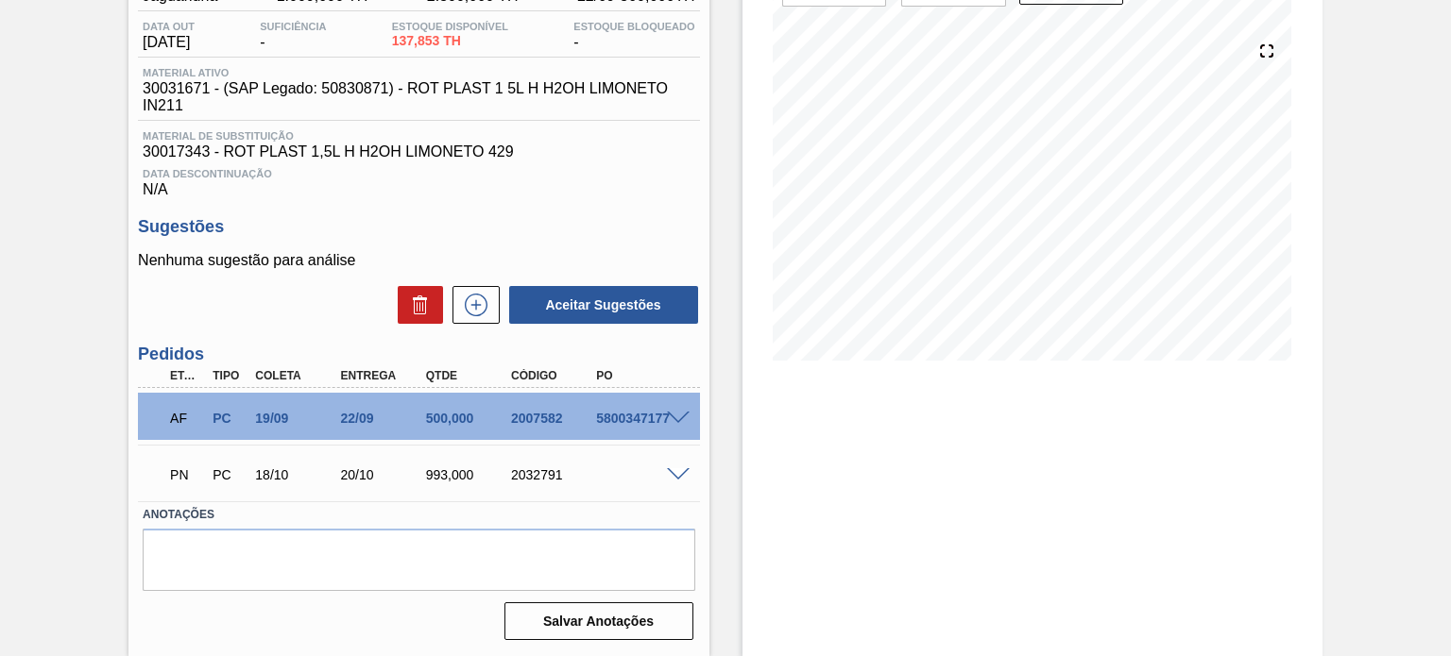
click at [672, 478] on span at bounding box center [678, 475] width 23 height 14
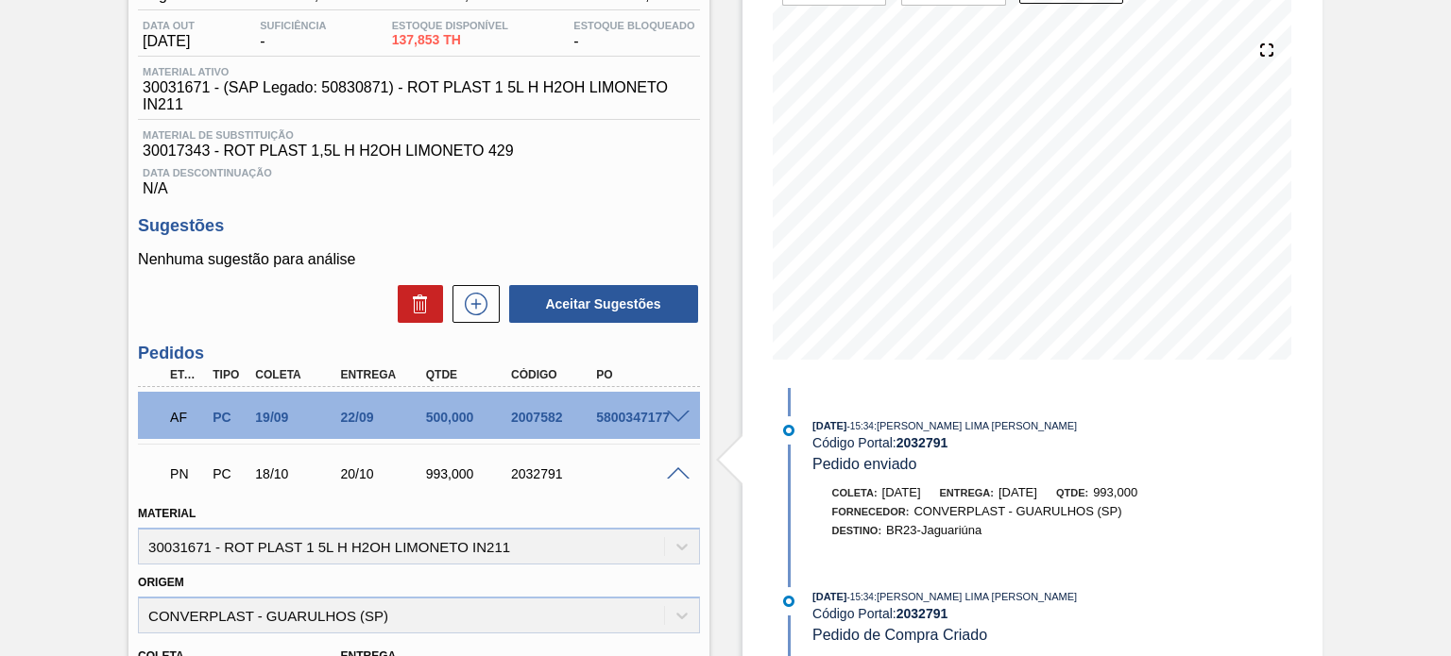
click at [552, 478] on div "2032791" at bounding box center [552, 474] width 93 height 15
drag, startPoint x: 552, startPoint y: 478, endPoint x: 562, endPoint y: 483, distance: 11.4
click at [552, 479] on div "2032791" at bounding box center [552, 474] width 93 height 15
copy div "2032791"
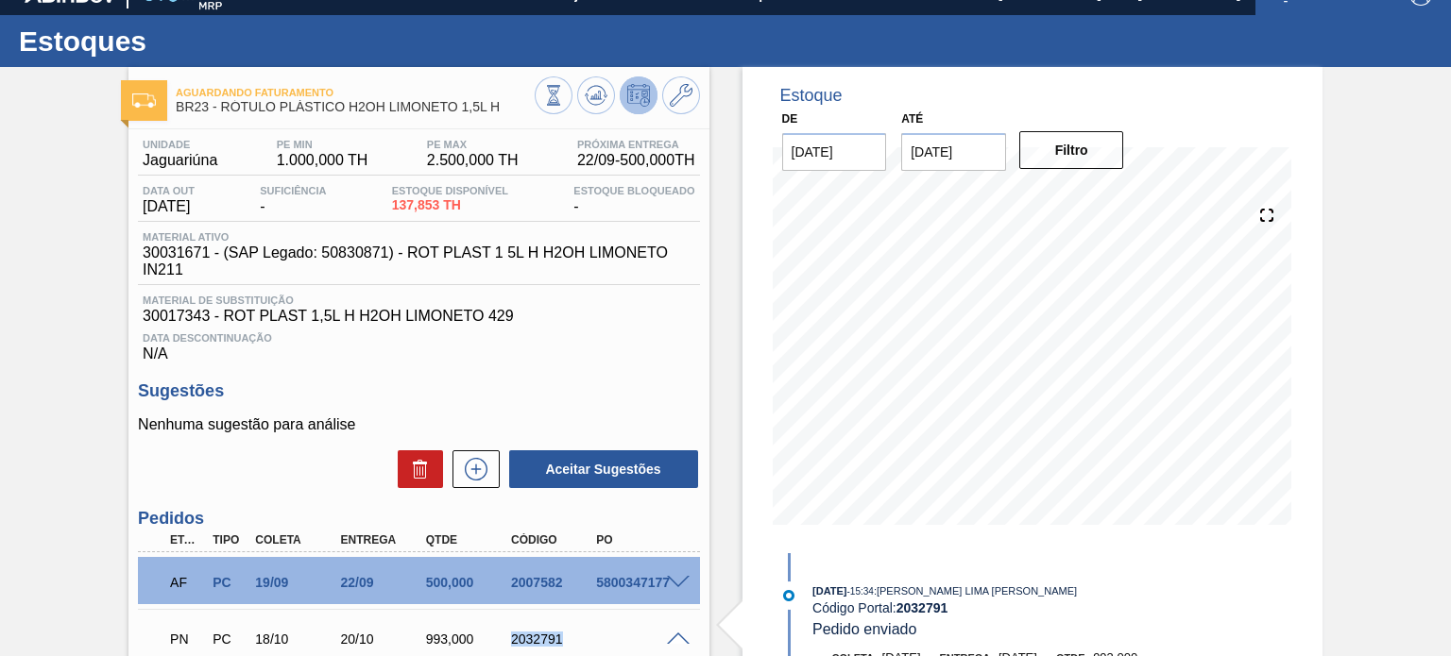
scroll to position [0, 0]
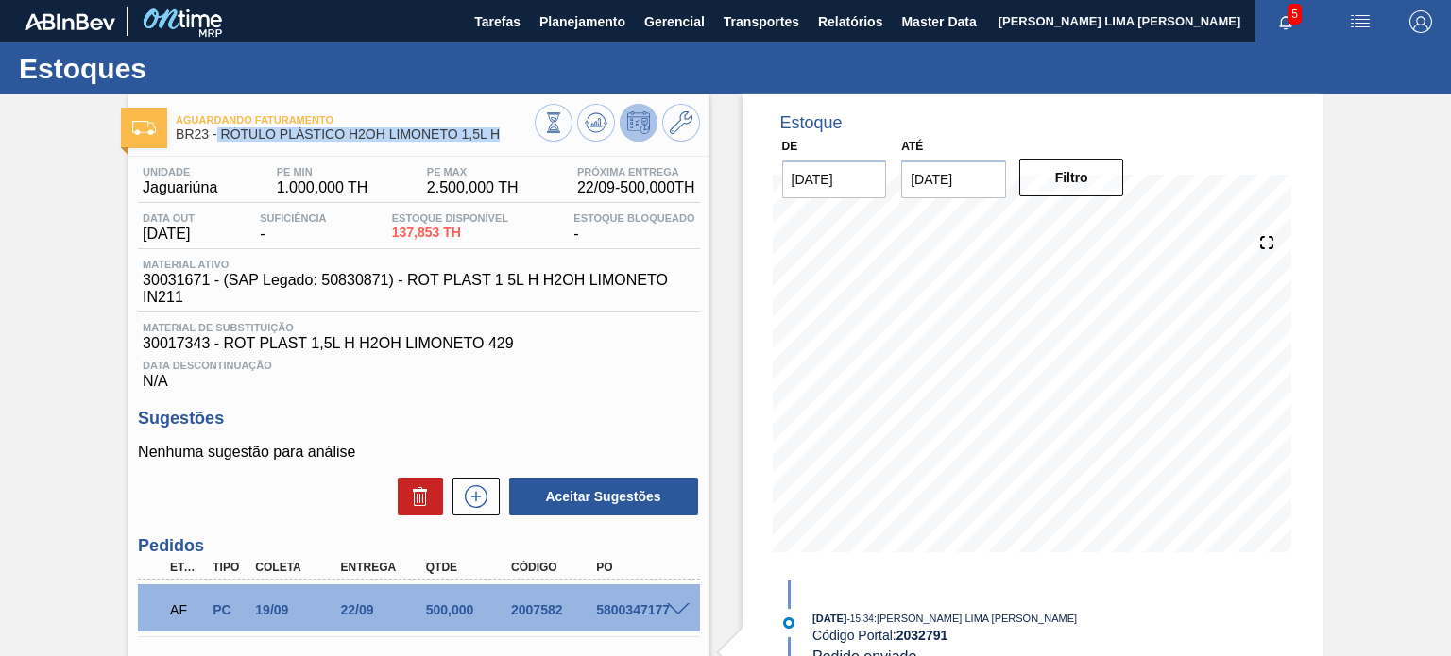
drag, startPoint x: 501, startPoint y: 130, endPoint x: 218, endPoint y: 135, distance: 283.3
click at [218, 135] on span "BR23 - RÓTULO PLÁSTICO H2OH LIMONETO 1,5L H" at bounding box center [355, 134] width 358 height 14
copy span "RÓTULO PLÁSTICO H2OH LIMONETO 1,5L H"
click at [590, 111] on icon at bounding box center [596, 122] width 23 height 23
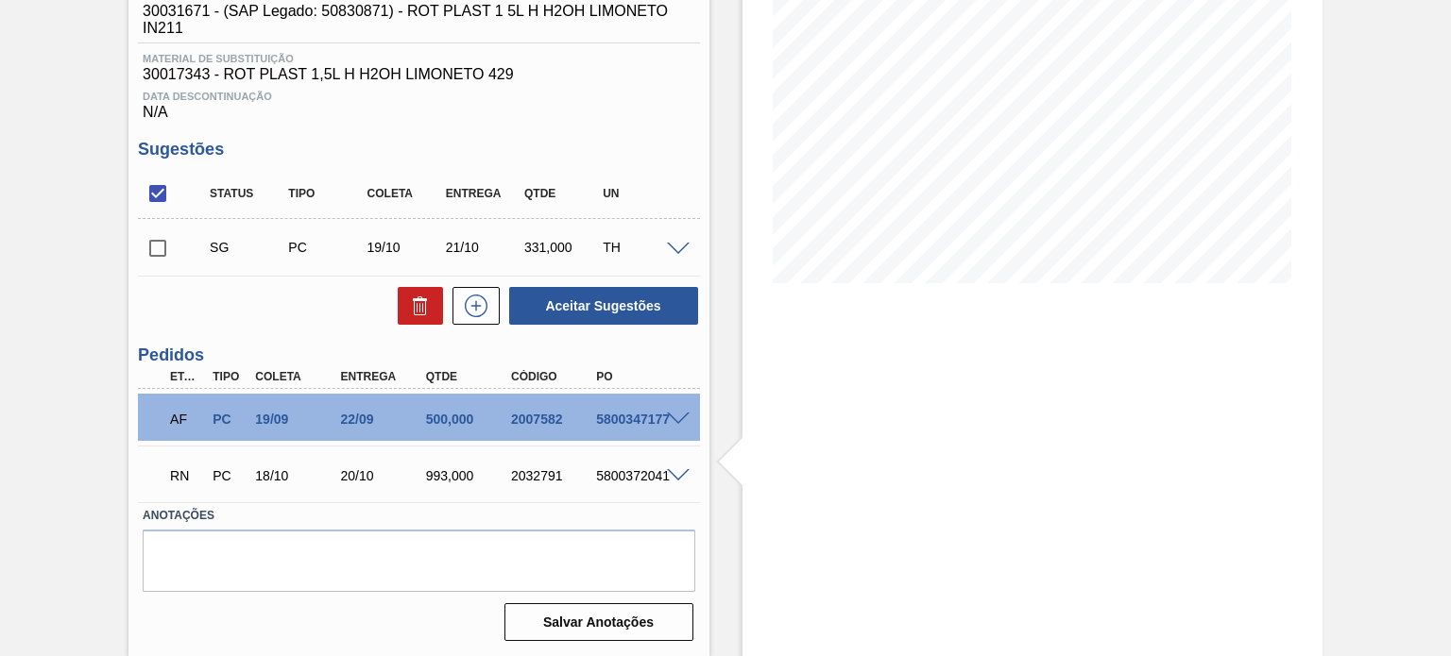
scroll to position [270, 0]
click at [674, 475] on span at bounding box center [678, 475] width 23 height 14
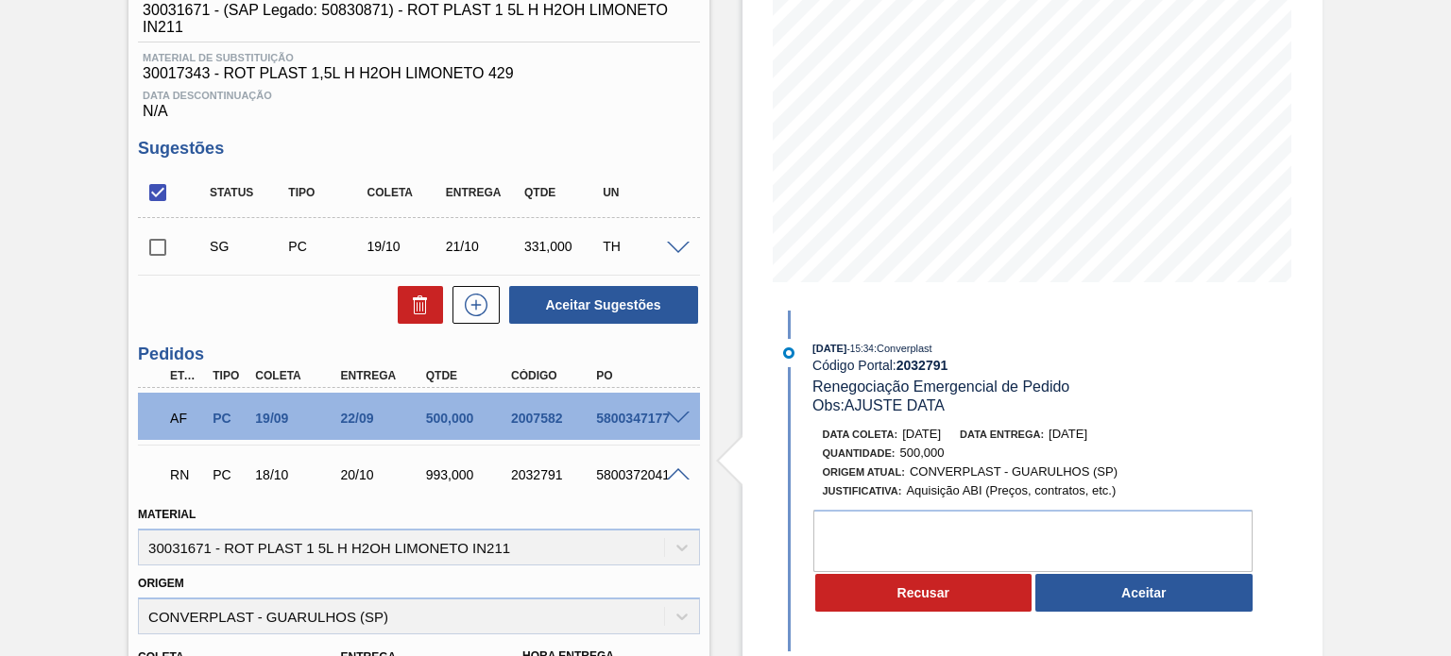
click at [1150, 595] on button "Aceitar" at bounding box center [1143, 593] width 217 height 38
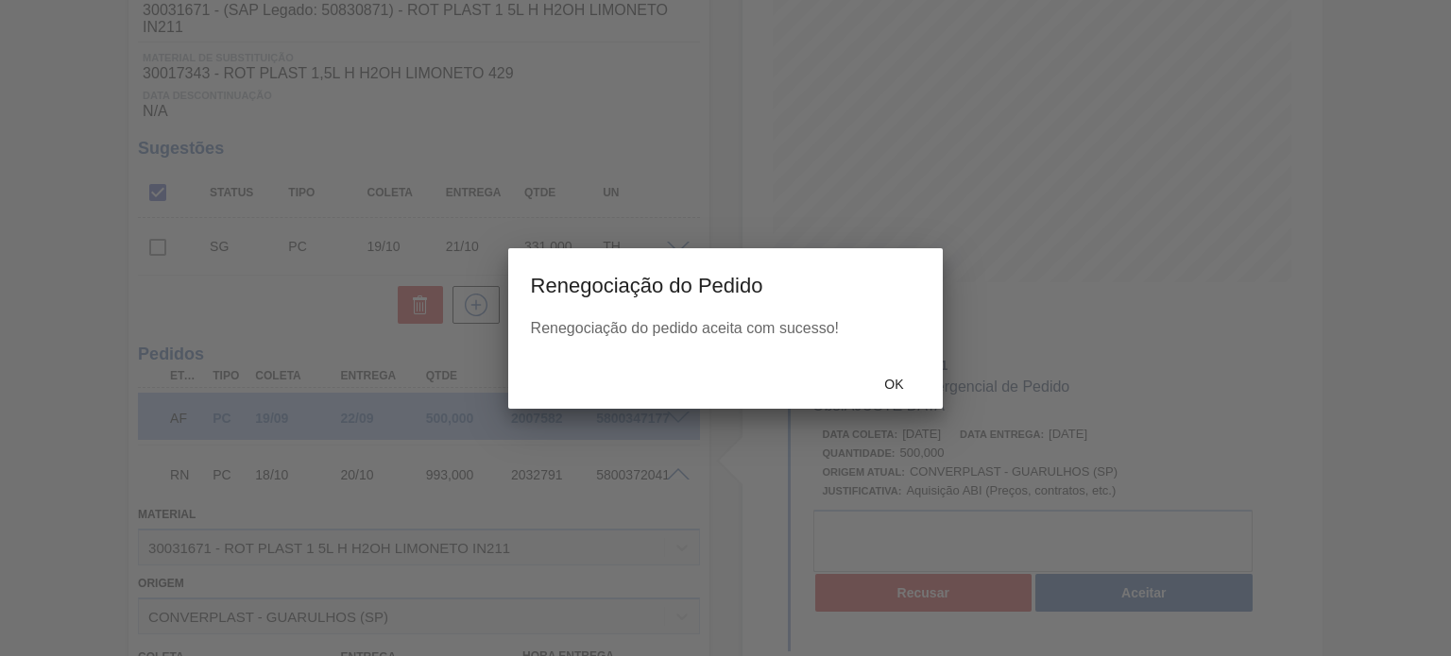
click at [889, 381] on span "Ok" at bounding box center [893, 384] width 49 height 15
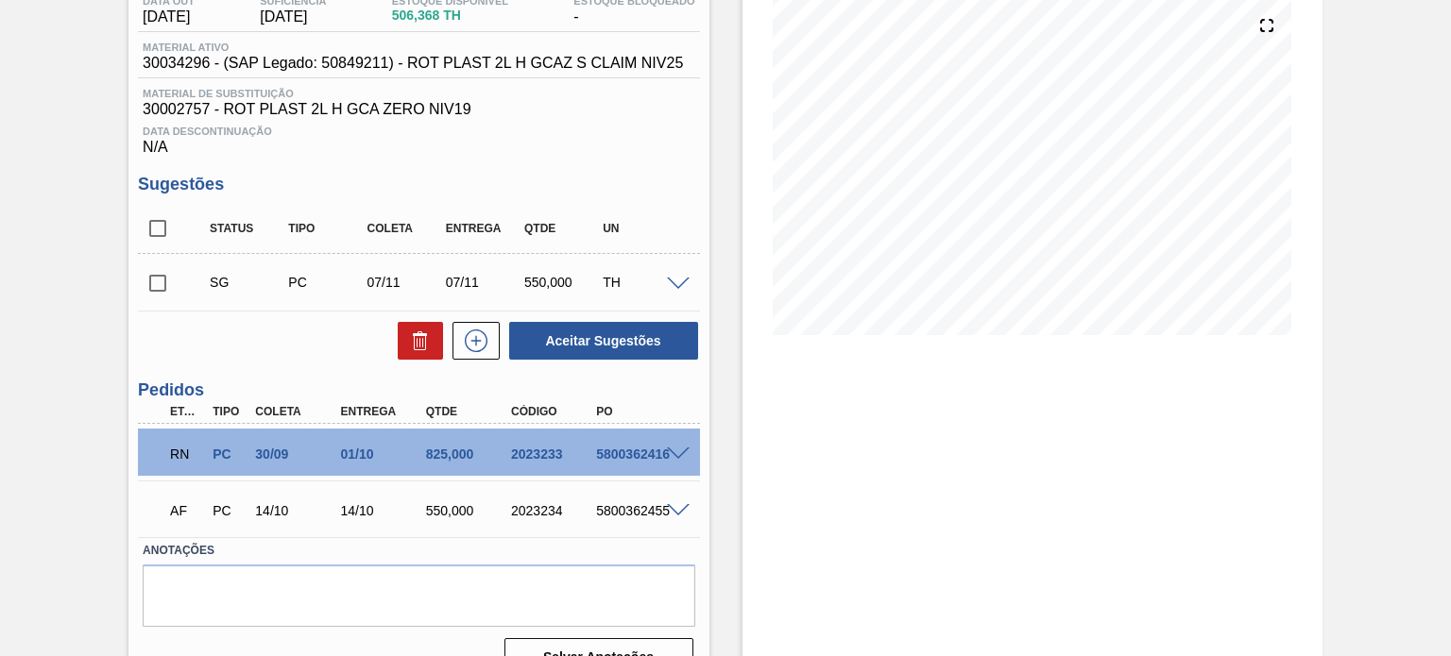
scroll to position [253, 0]
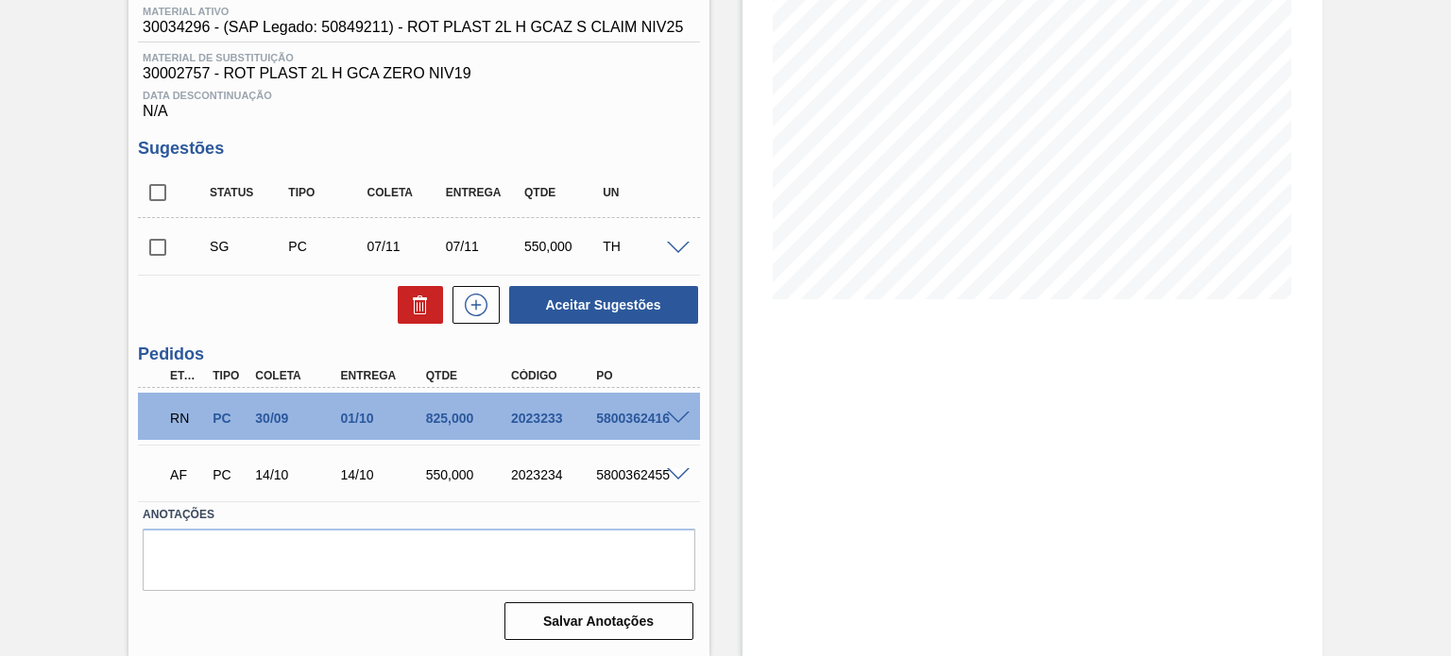
click at [684, 420] on div at bounding box center [681, 417] width 38 height 14
click at [681, 419] on span at bounding box center [678, 419] width 23 height 14
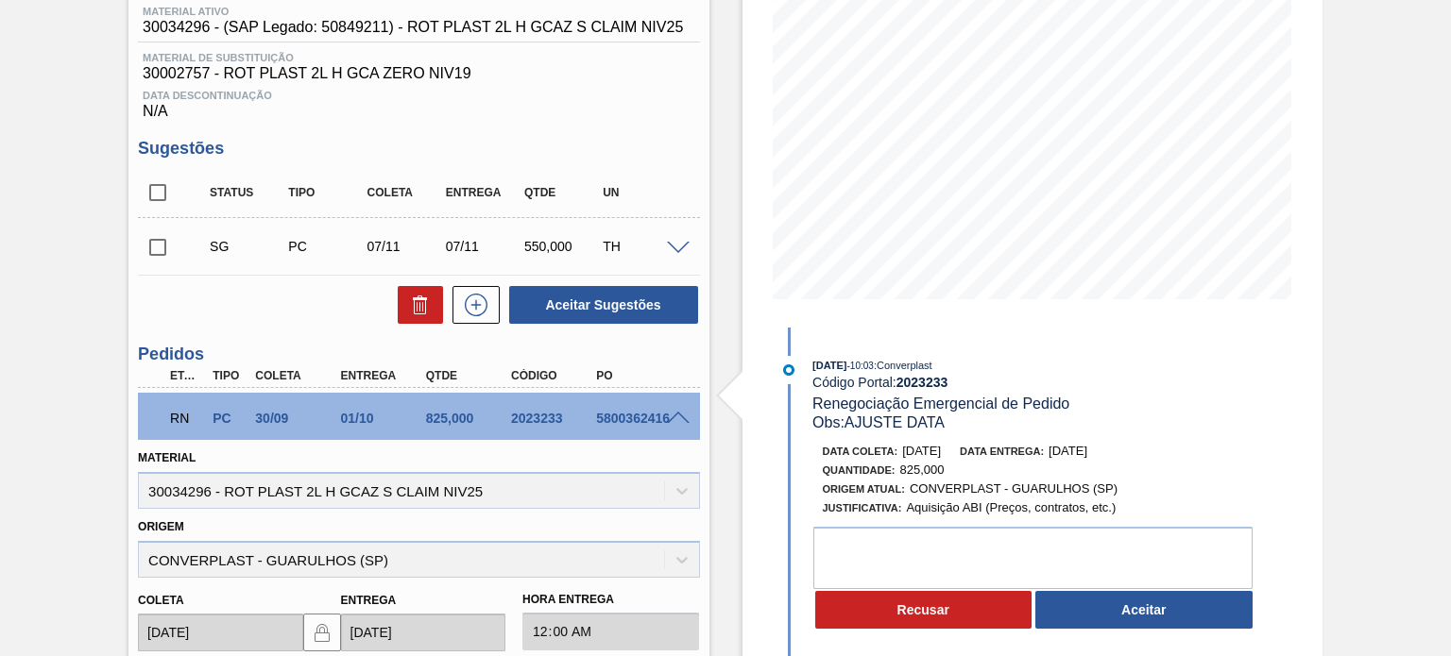
click at [1133, 631] on div "Recusar Aceitar" at bounding box center [1037, 610] width 449 height 42
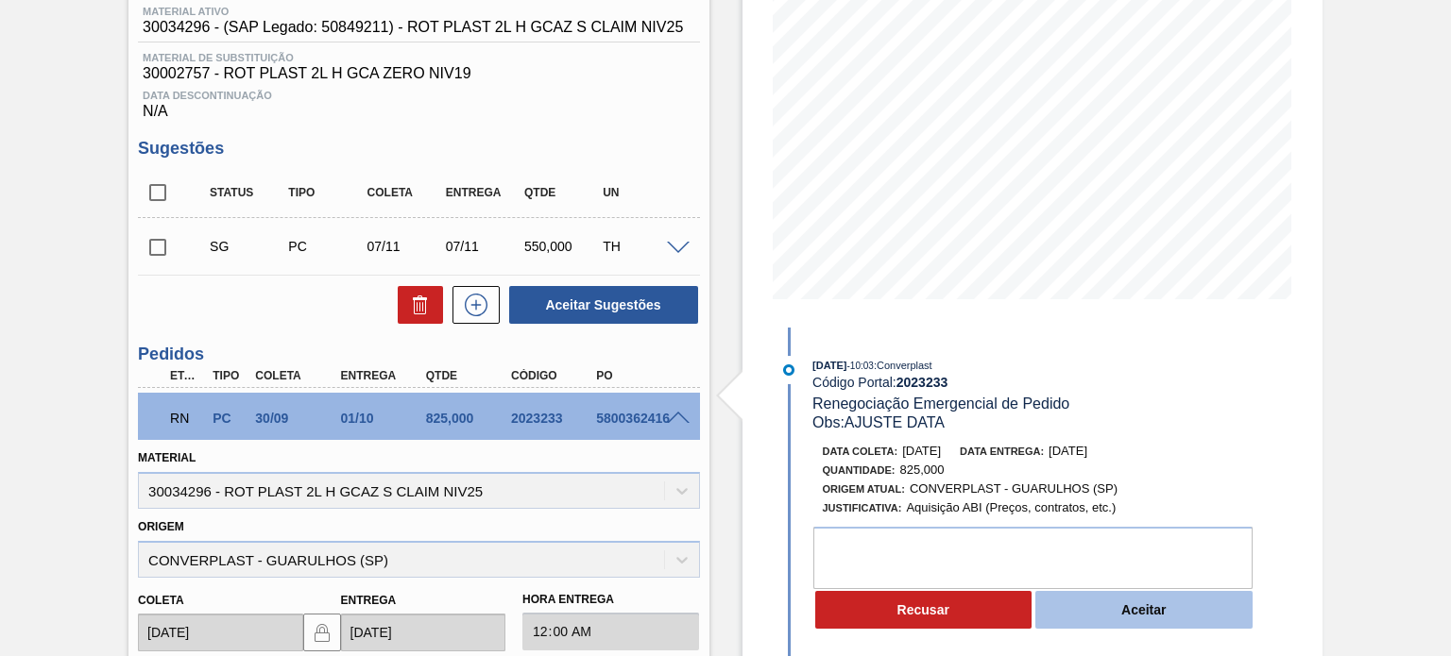
click at [1130, 622] on button "Aceitar" at bounding box center [1143, 610] width 217 height 38
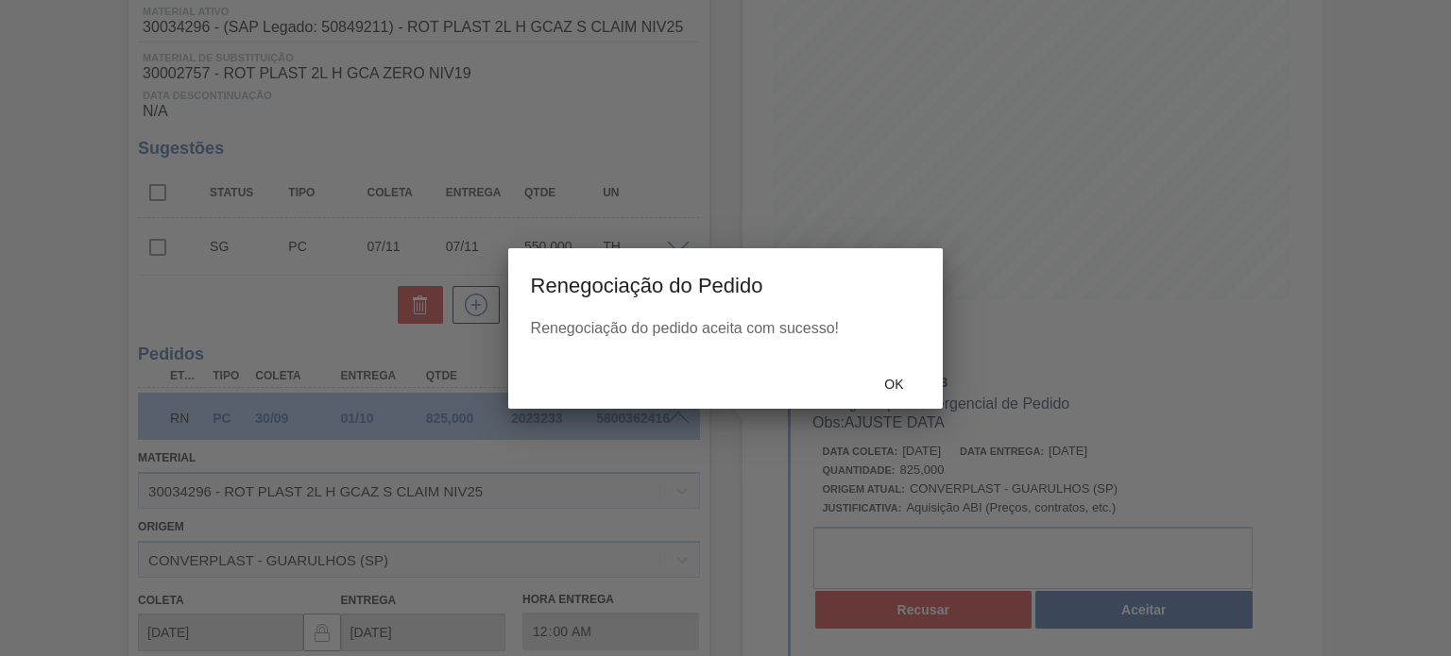
click at [901, 376] on div "Ok" at bounding box center [893, 384] width 83 height 35
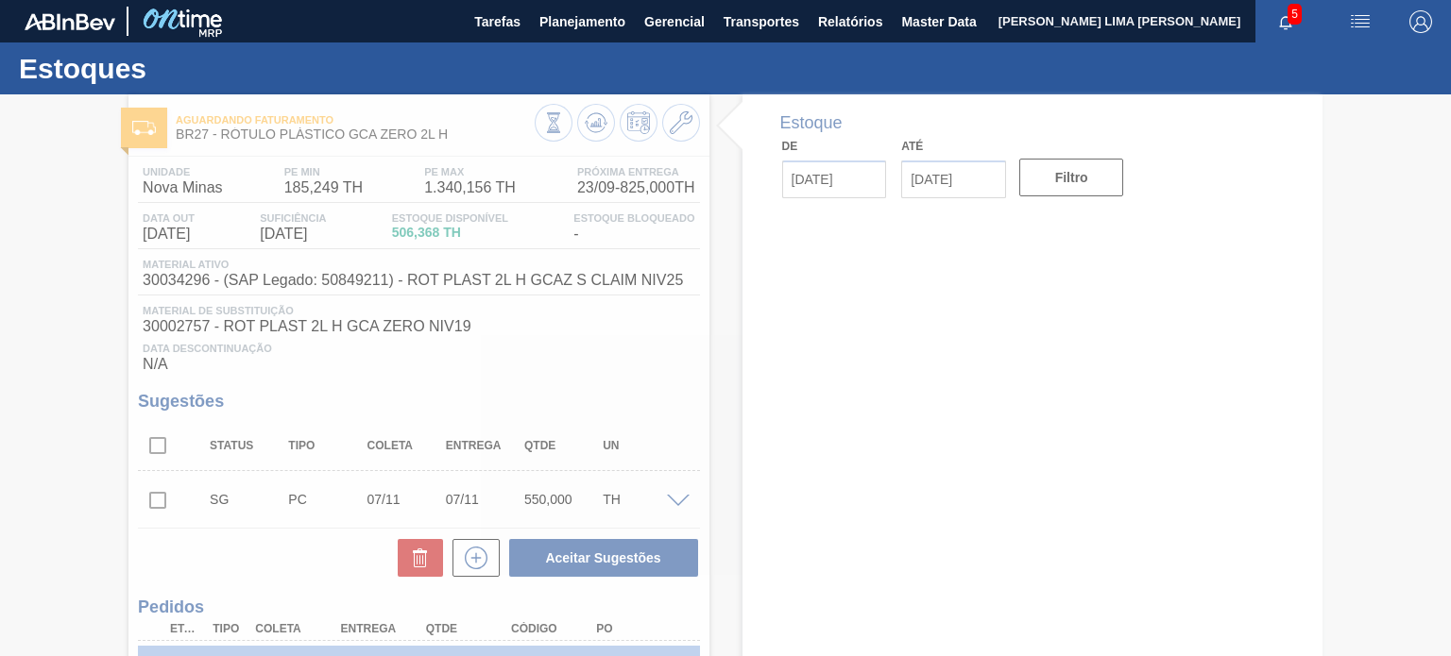
click at [589, 119] on div at bounding box center [725, 375] width 1451 height 562
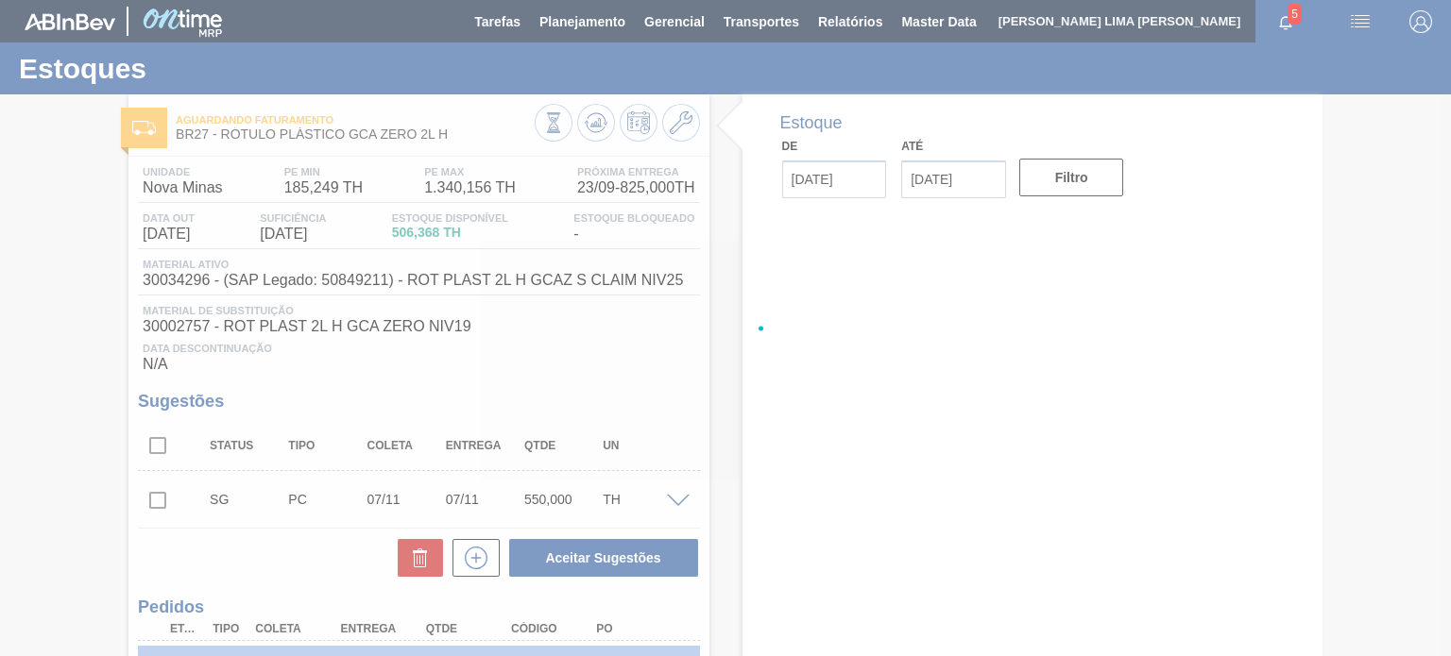
click at [589, 119] on div at bounding box center [725, 328] width 1451 height 656
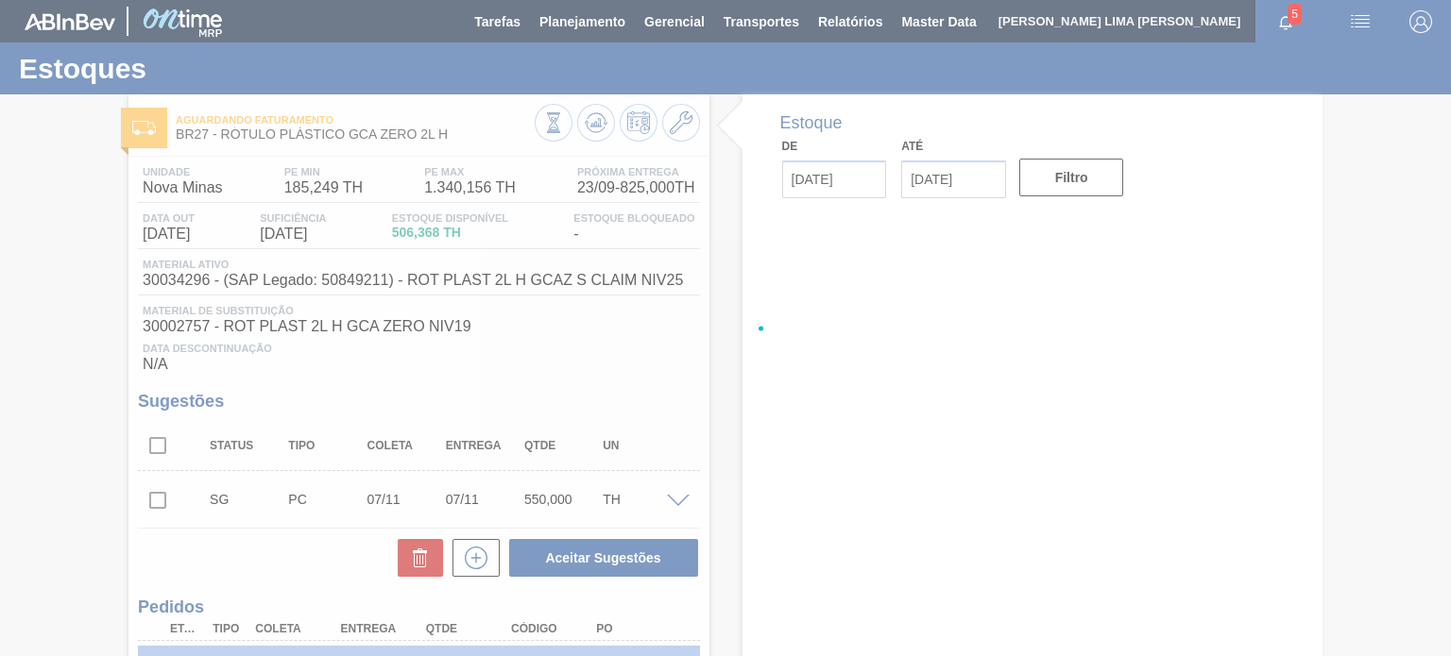
click at [597, 124] on div at bounding box center [725, 328] width 1451 height 656
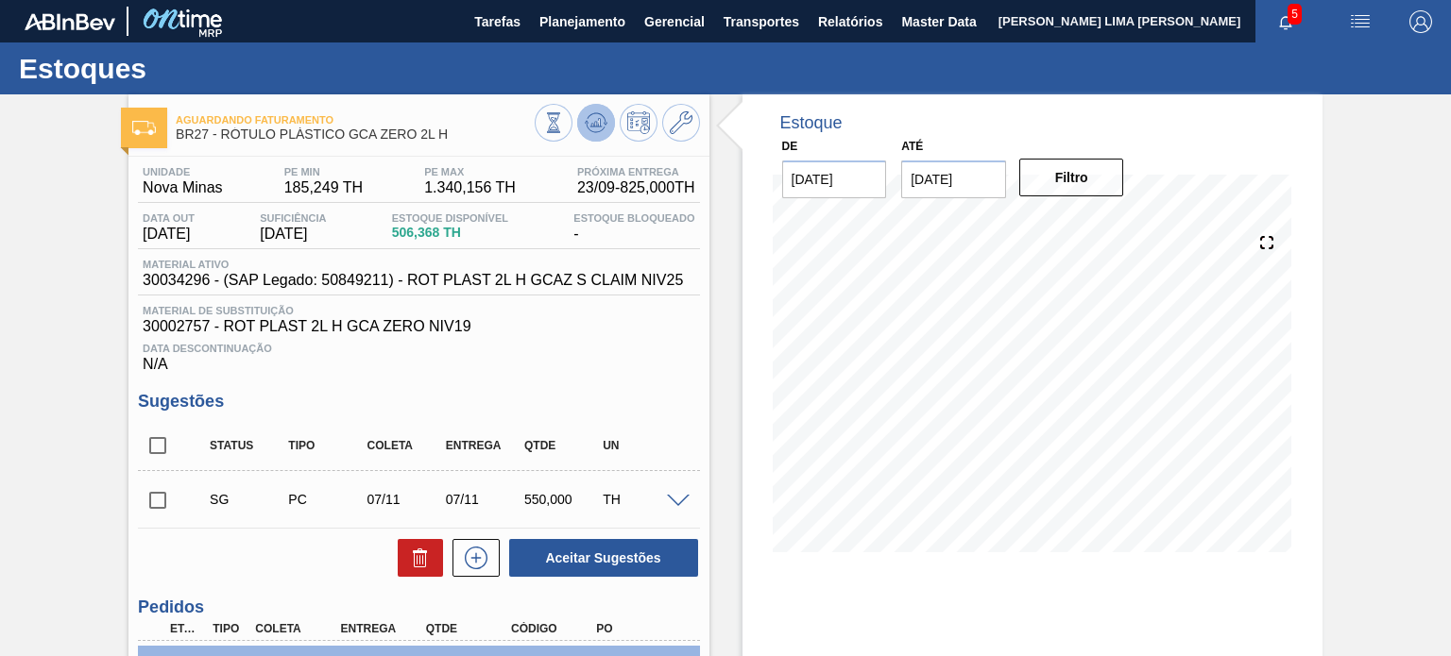
click at [597, 127] on icon at bounding box center [596, 122] width 23 height 23
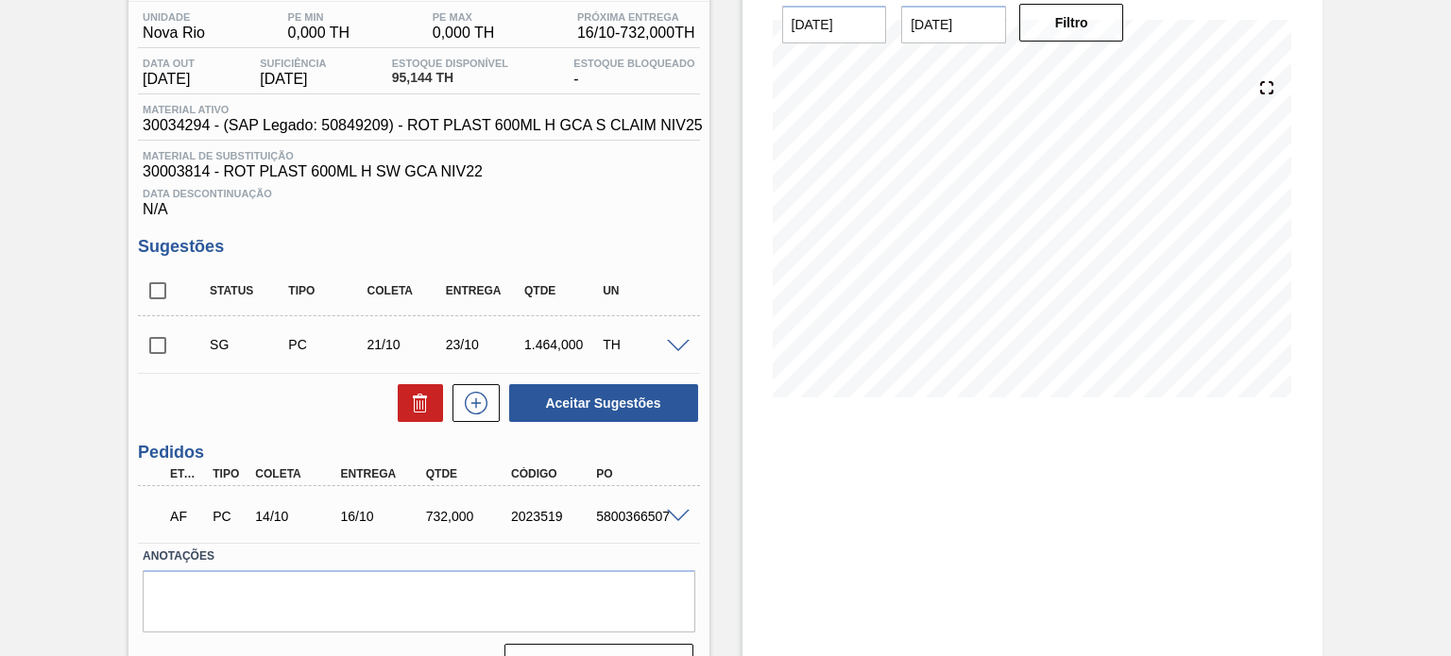
scroll to position [189, 0]
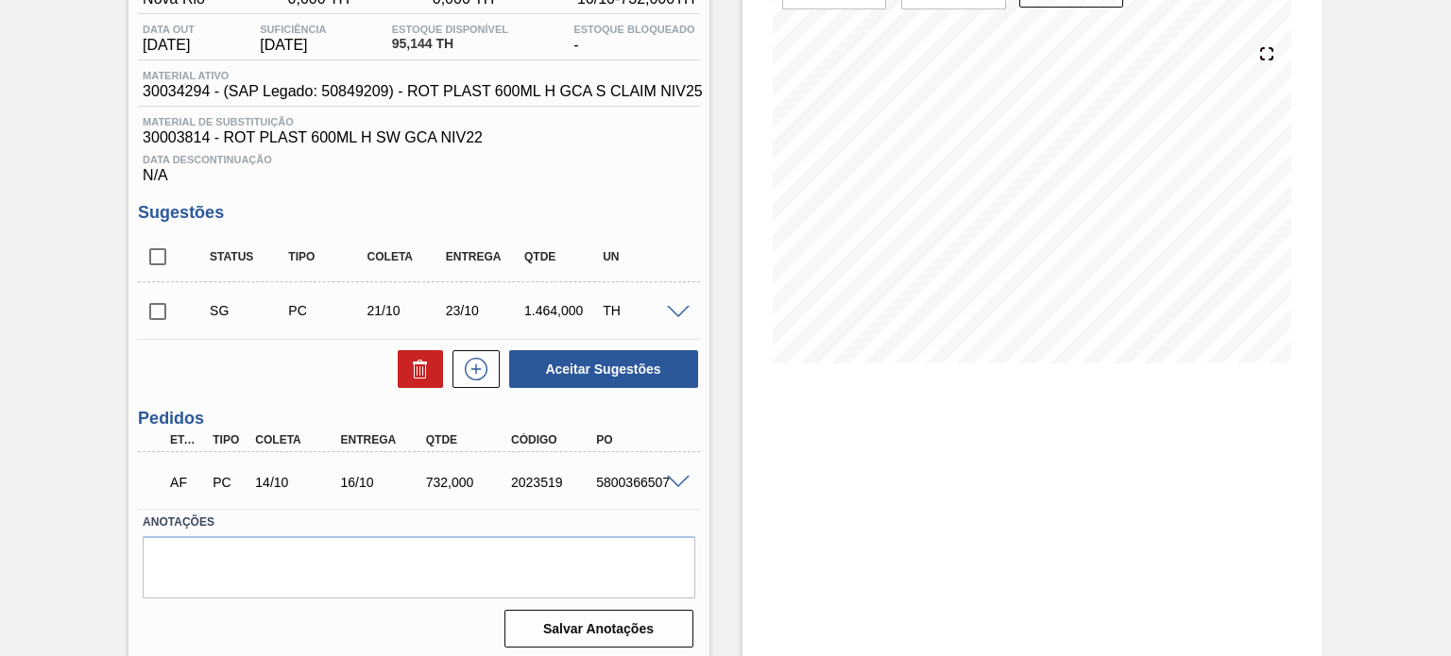
click at [676, 479] on span at bounding box center [678, 483] width 23 height 14
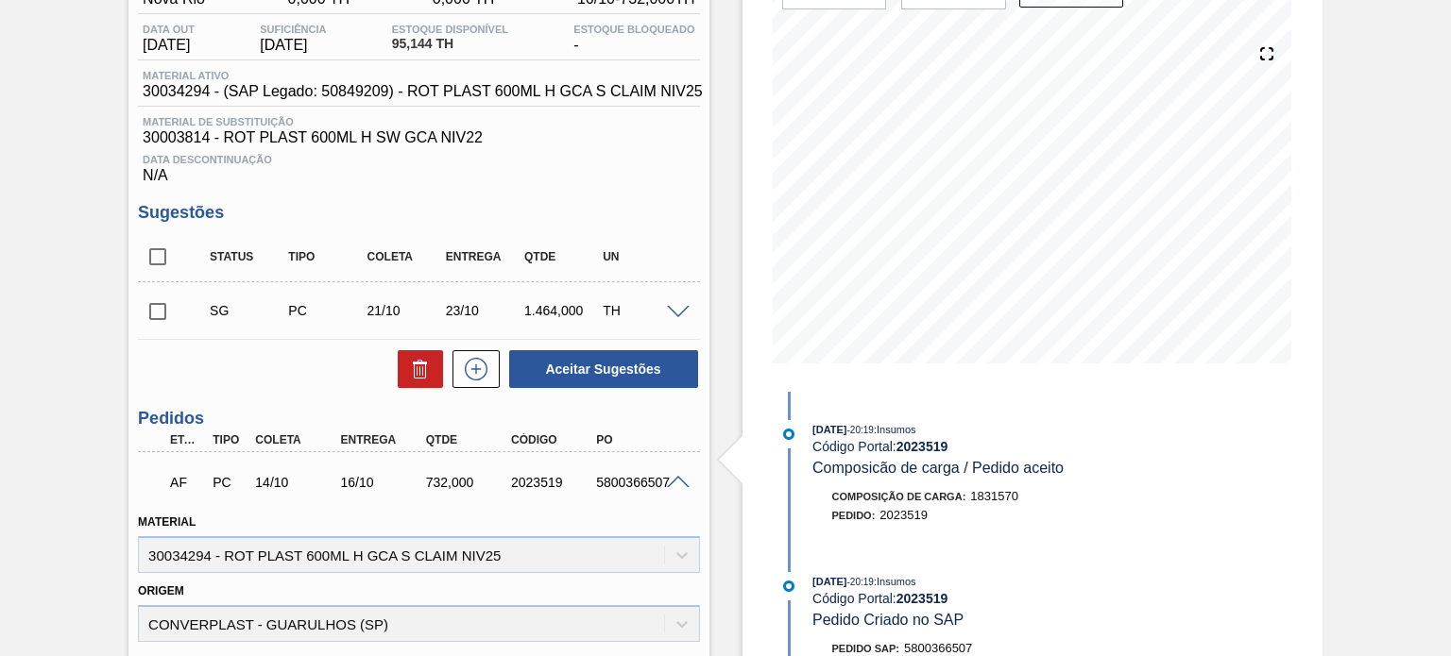
click at [721, 195] on div "Estoque De [DATE] Até [DATE] Filtro 17/09 Projeção de Estoque 95.144 [DOMAIN_NA…" at bounding box center [1015, 514] width 613 height 1216
click at [1378, 306] on div "Aguardando Faturamento BR19 - RÓTULO PLÁSTICO GCA 600ML H Unidade Nova Rio PE M…" at bounding box center [725, 514] width 1451 height 1216
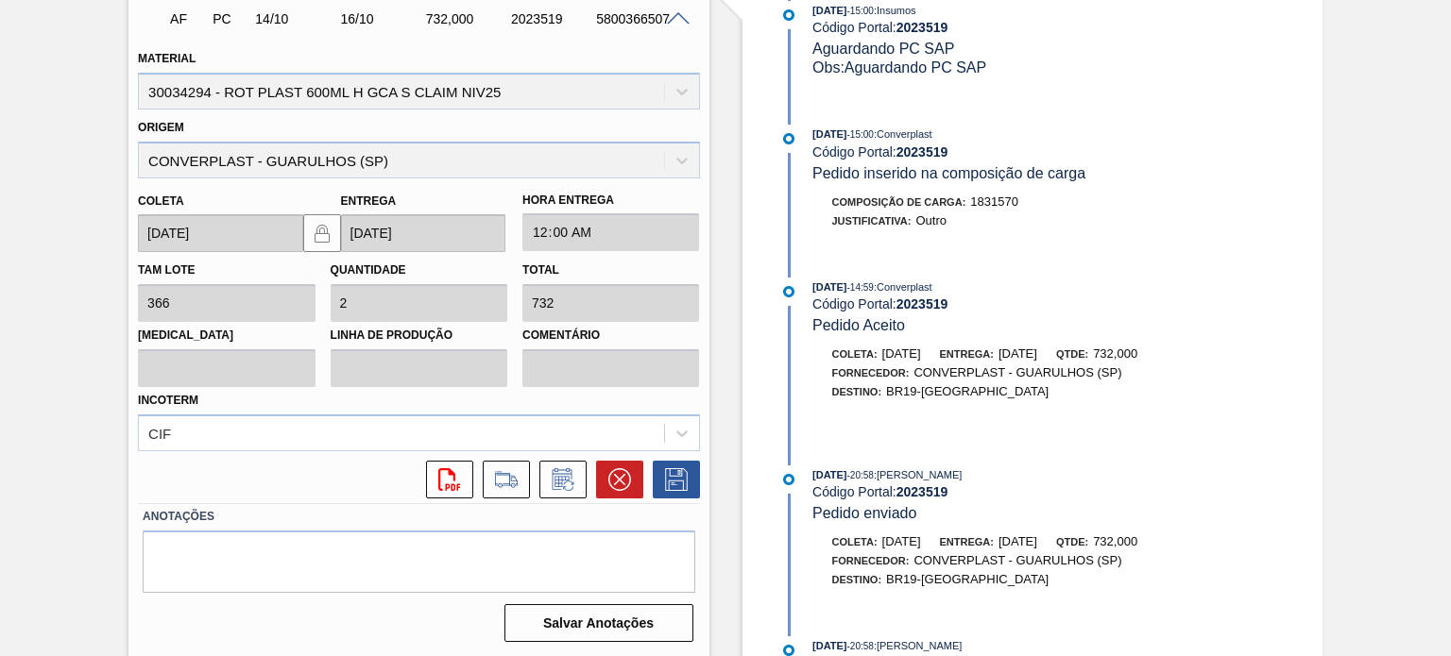
scroll to position [2575, 0]
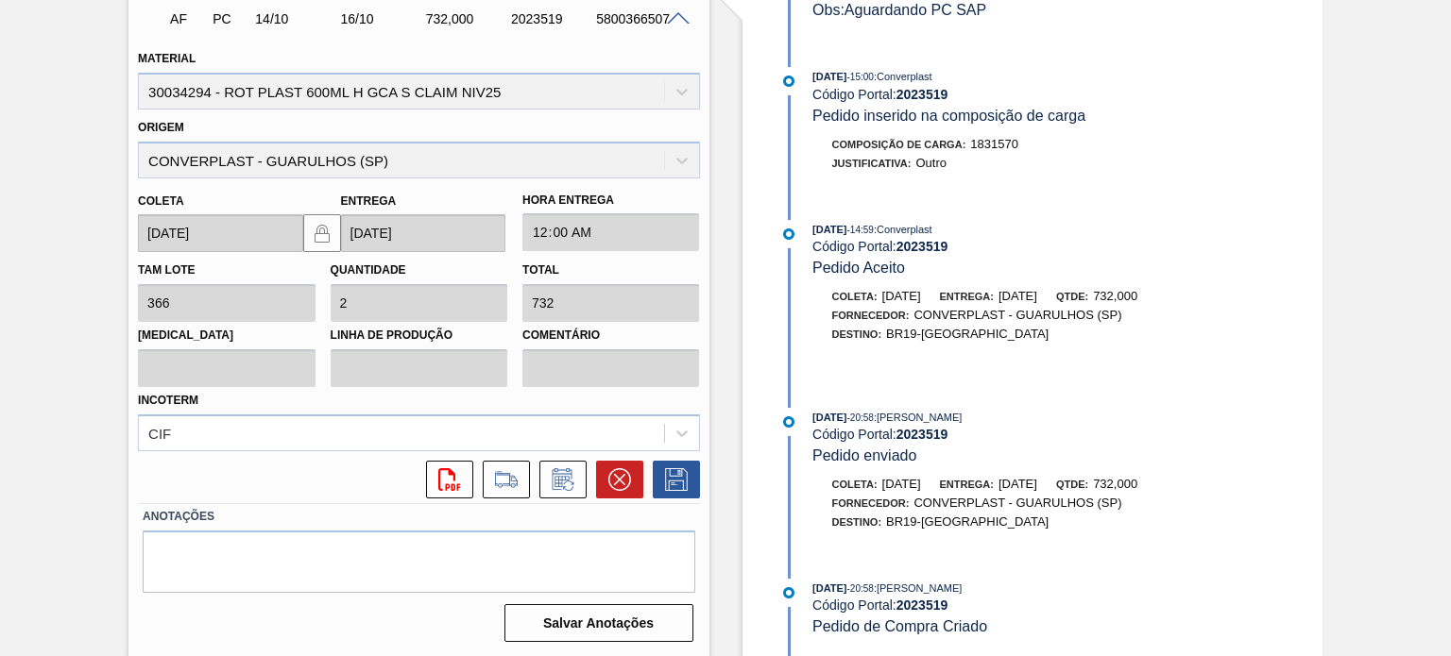
drag, startPoint x: 1043, startPoint y: 585, endPoint x: 873, endPoint y: 560, distance: 171.8
click at [874, 565] on div "[DATE] 20:19 : Insumos Código Portal: 2023519 Composicão de carga / Pedido acei…" at bounding box center [1018, 292] width 486 height 728
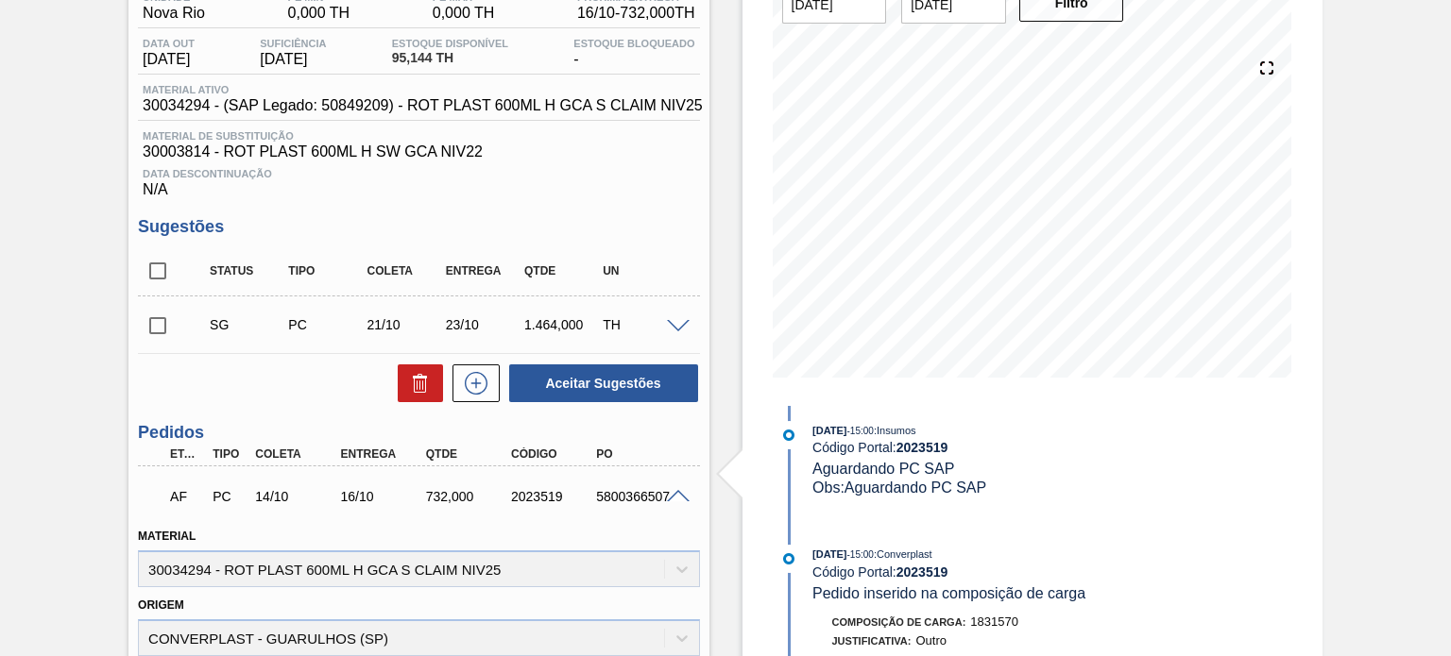
scroll to position [0, 0]
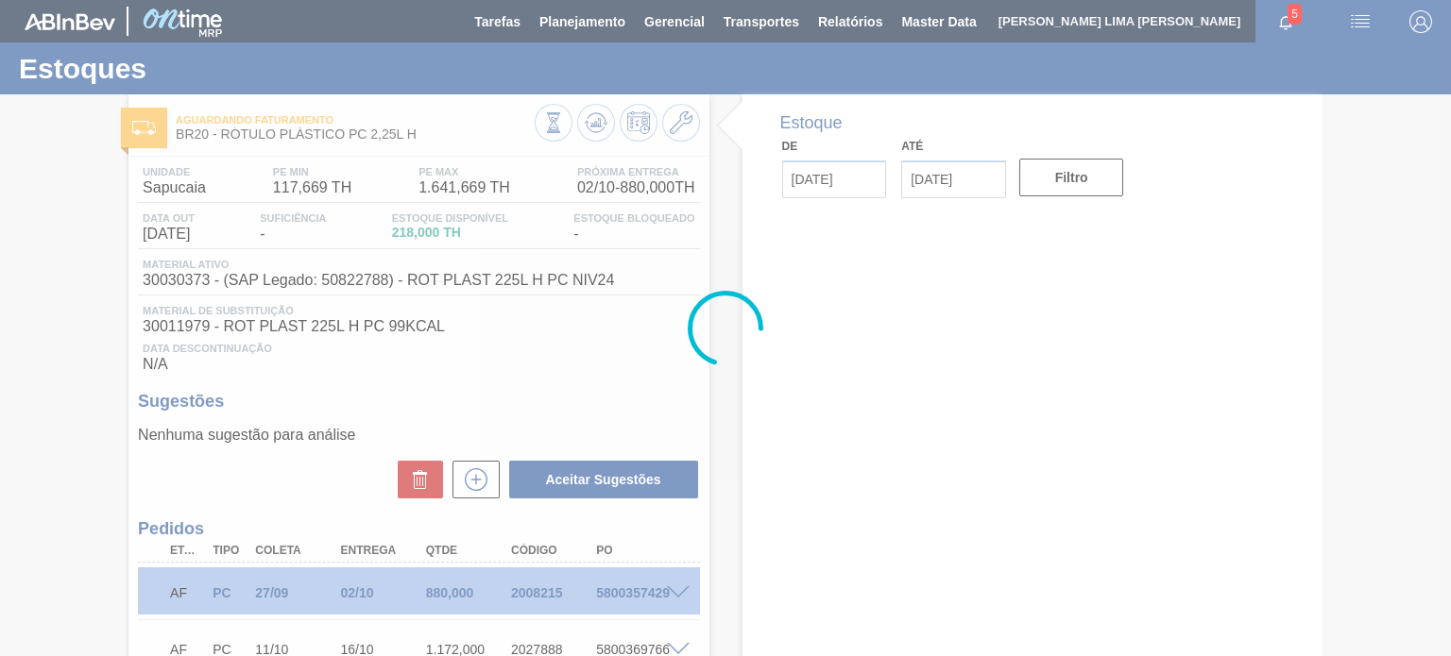
click at [589, 127] on div at bounding box center [725, 328] width 1451 height 656
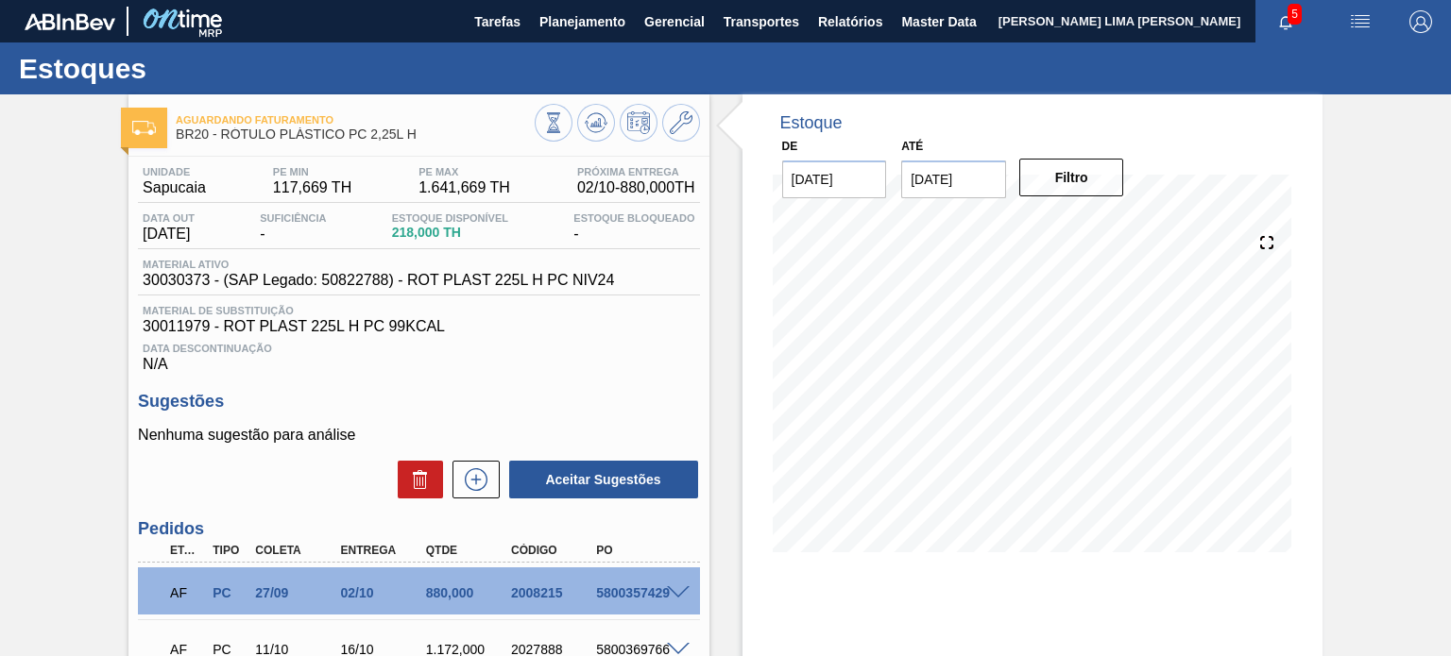
click at [589, 127] on icon at bounding box center [596, 122] width 23 height 23
click at [591, 37] on button "Planejamento" at bounding box center [582, 21] width 105 height 42
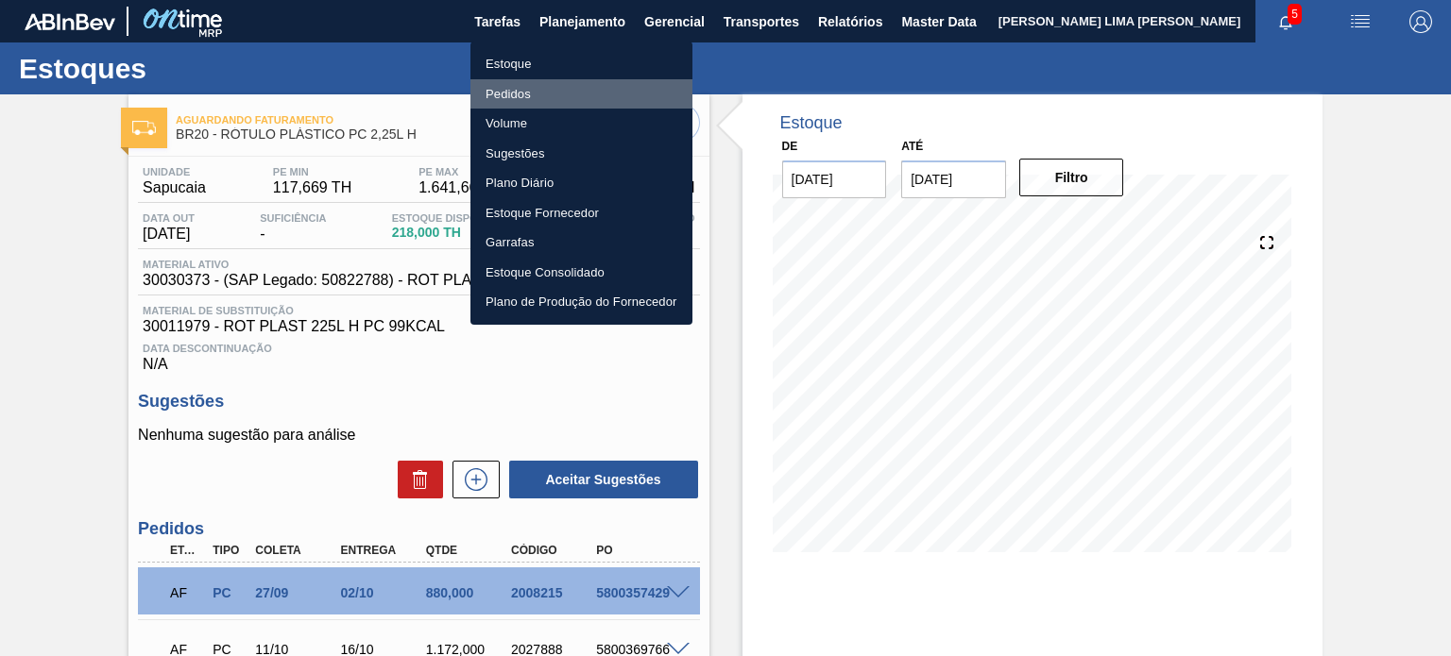
click at [555, 90] on li "Pedidos" at bounding box center [581, 94] width 222 height 30
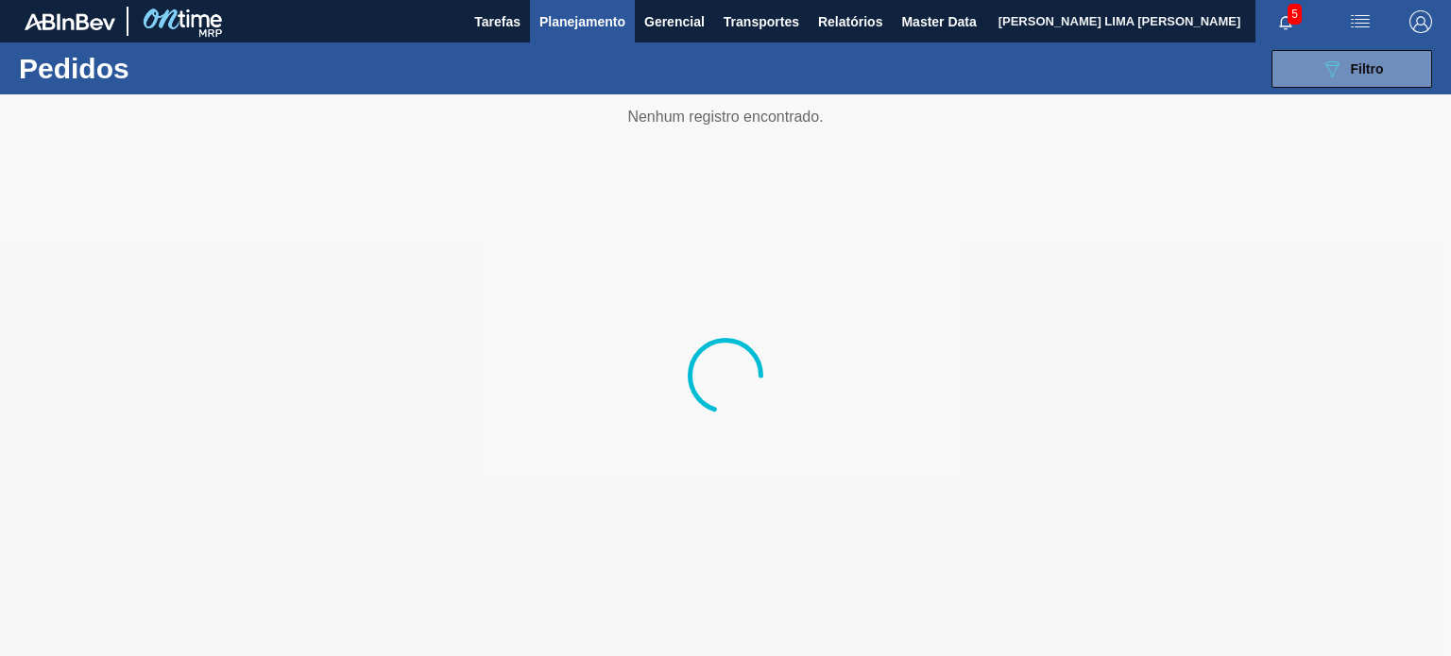
click at [1266, 113] on div at bounding box center [725, 375] width 1451 height 562
click at [1292, 83] on button "089F7B8B-B2A5-4AFE-B5C0-19BA573D28AC Filtro" at bounding box center [1351, 69] width 161 height 38
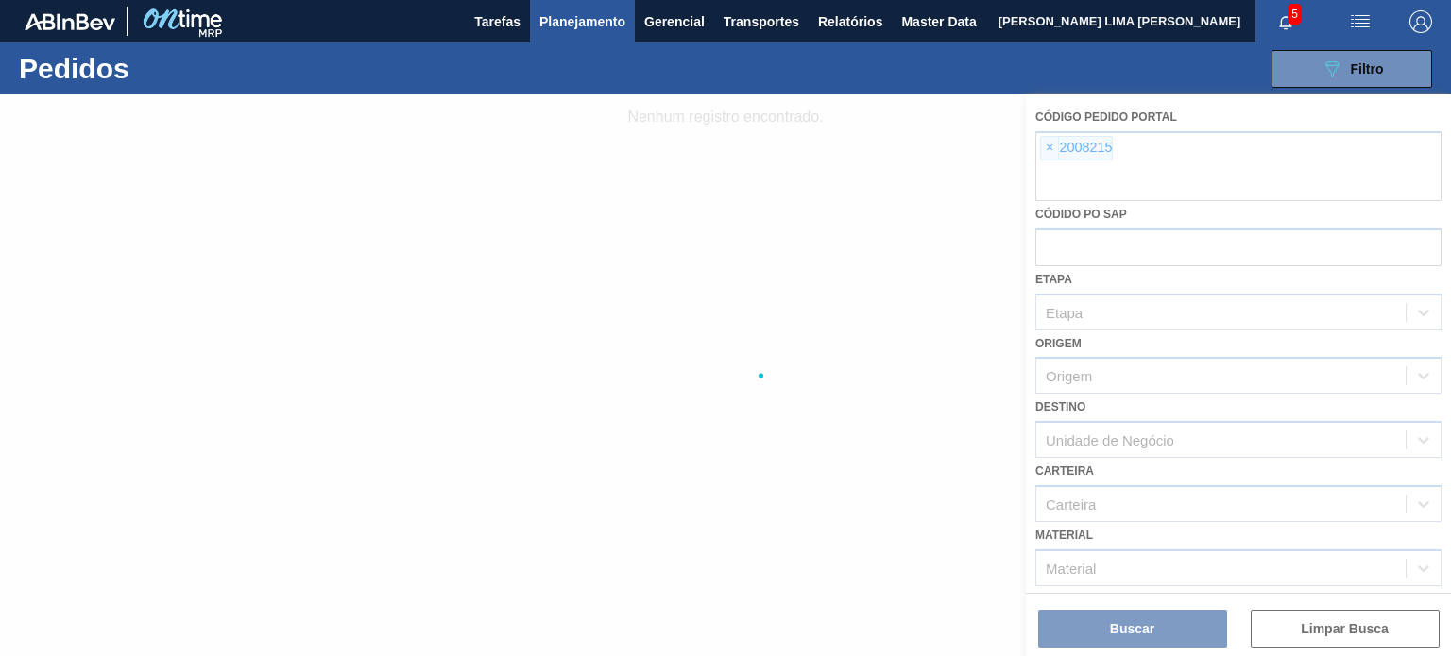
click at [1046, 162] on div at bounding box center [725, 375] width 1451 height 562
click at [1046, 143] on div at bounding box center [725, 375] width 1451 height 562
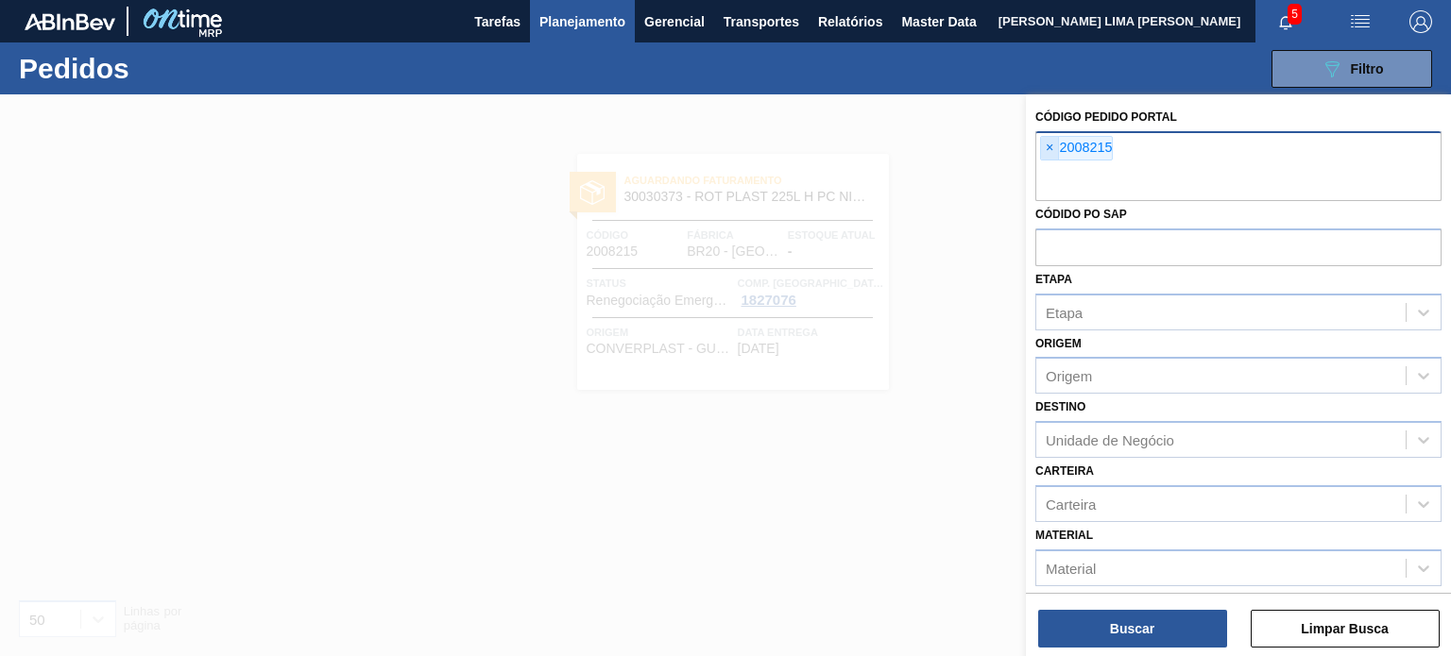
click at [1048, 150] on span "×" at bounding box center [1050, 148] width 18 height 23
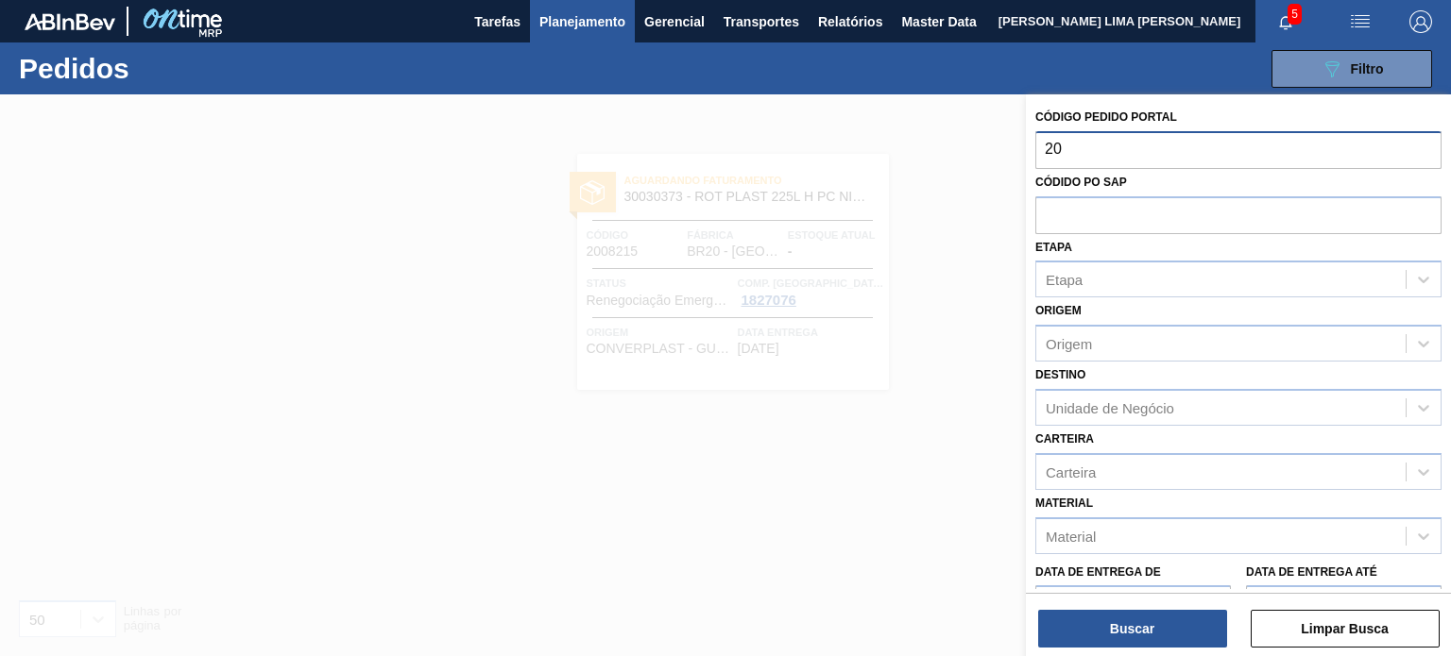
type input "203"
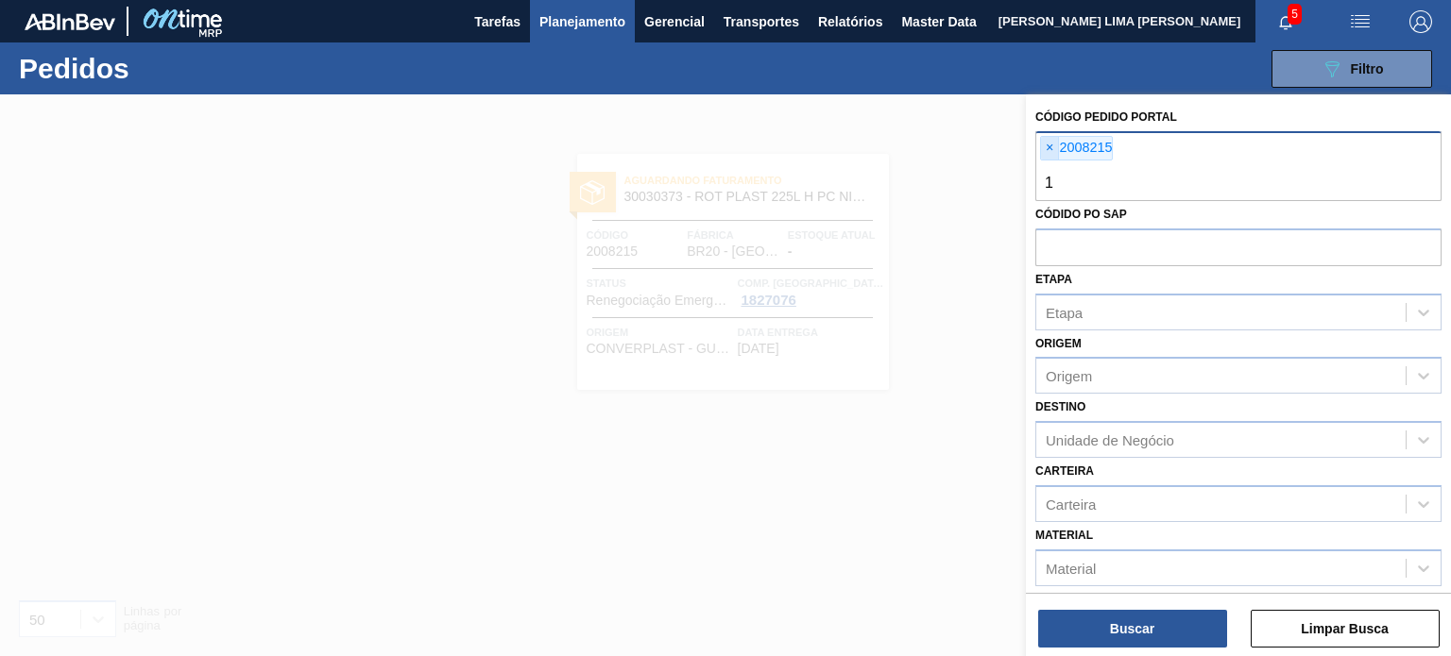
type input "1"
click at [1041, 137] on span "×" at bounding box center [1050, 148] width 18 height 23
click at [1050, 146] on span "×" at bounding box center [1050, 148] width 18 height 23
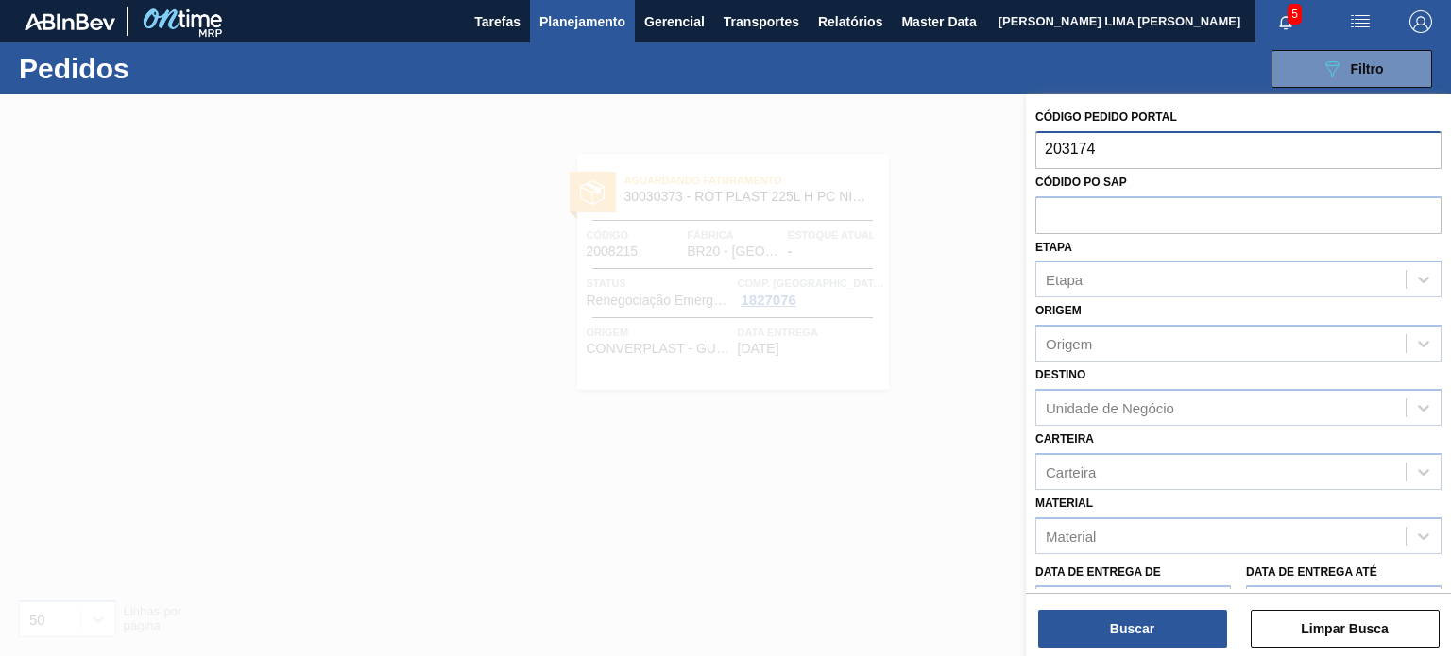
type input "2031748"
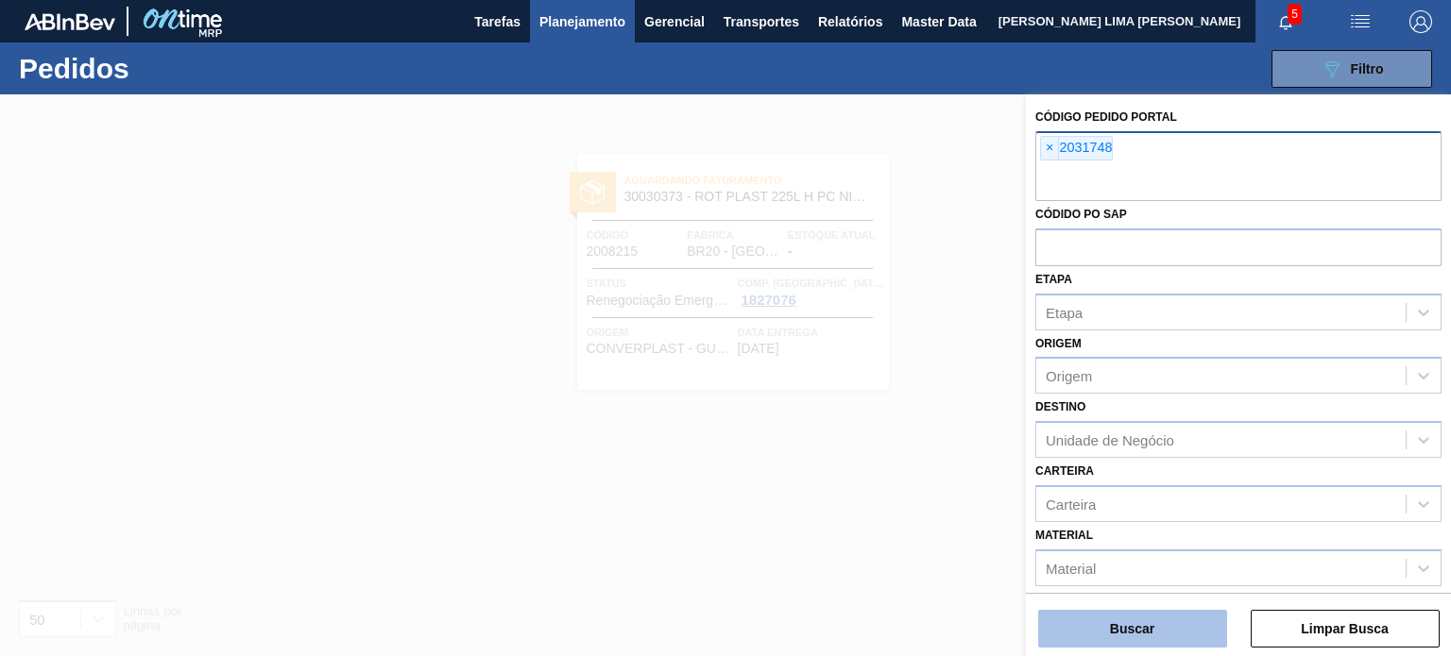
click at [1171, 636] on button "Buscar" at bounding box center [1132, 629] width 189 height 38
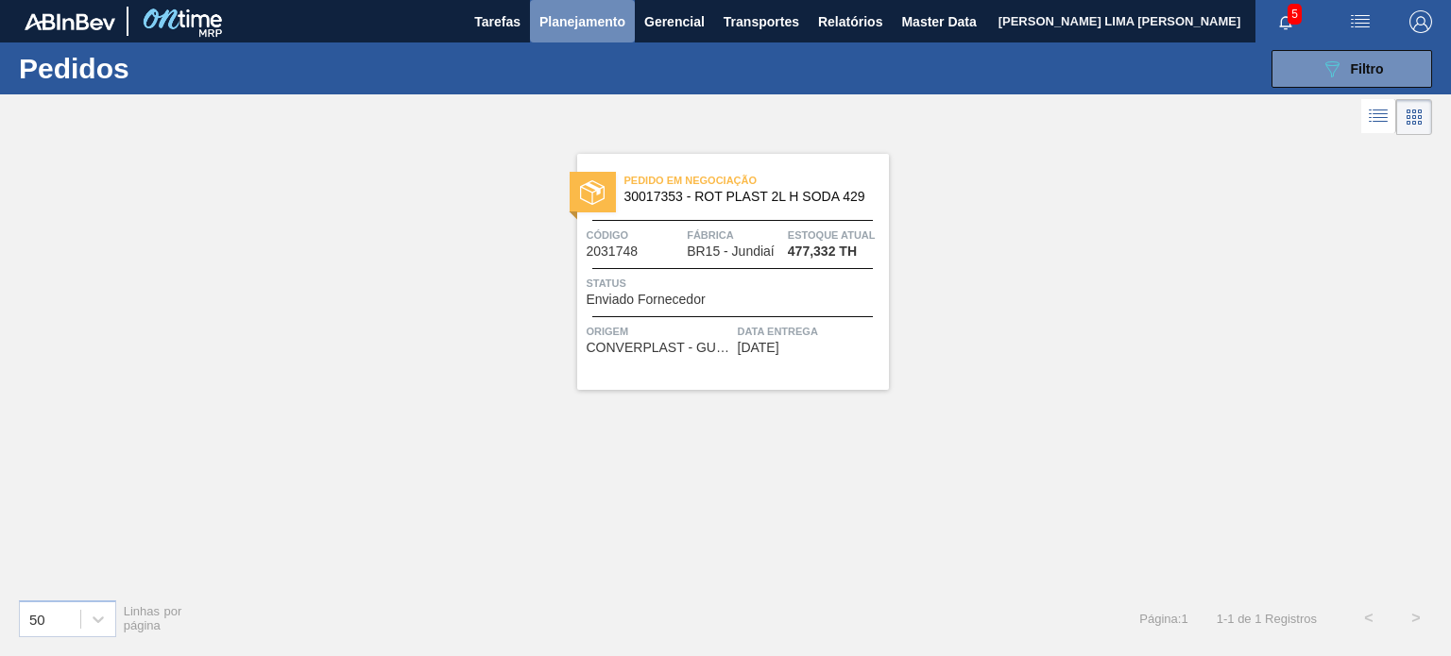
click at [559, 33] on button "Planejamento" at bounding box center [582, 21] width 105 height 42
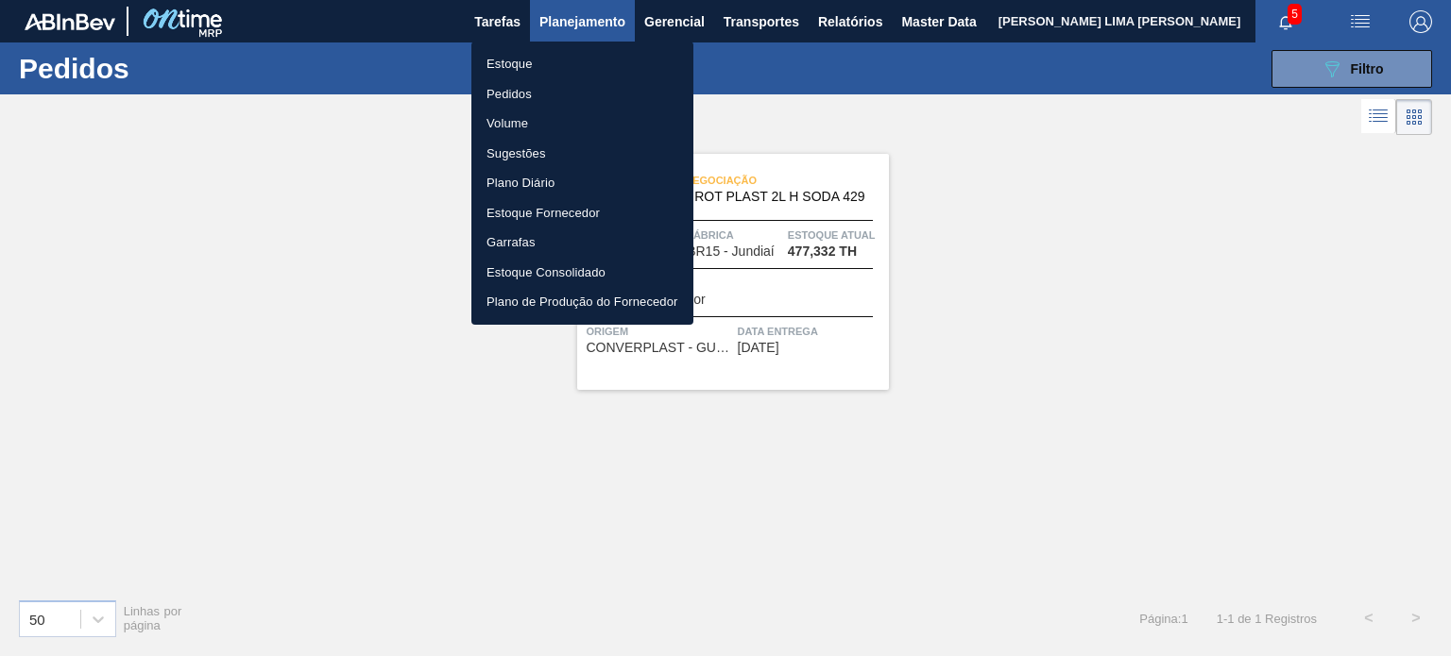
click at [545, 49] on li "Estoque" at bounding box center [582, 64] width 222 height 30
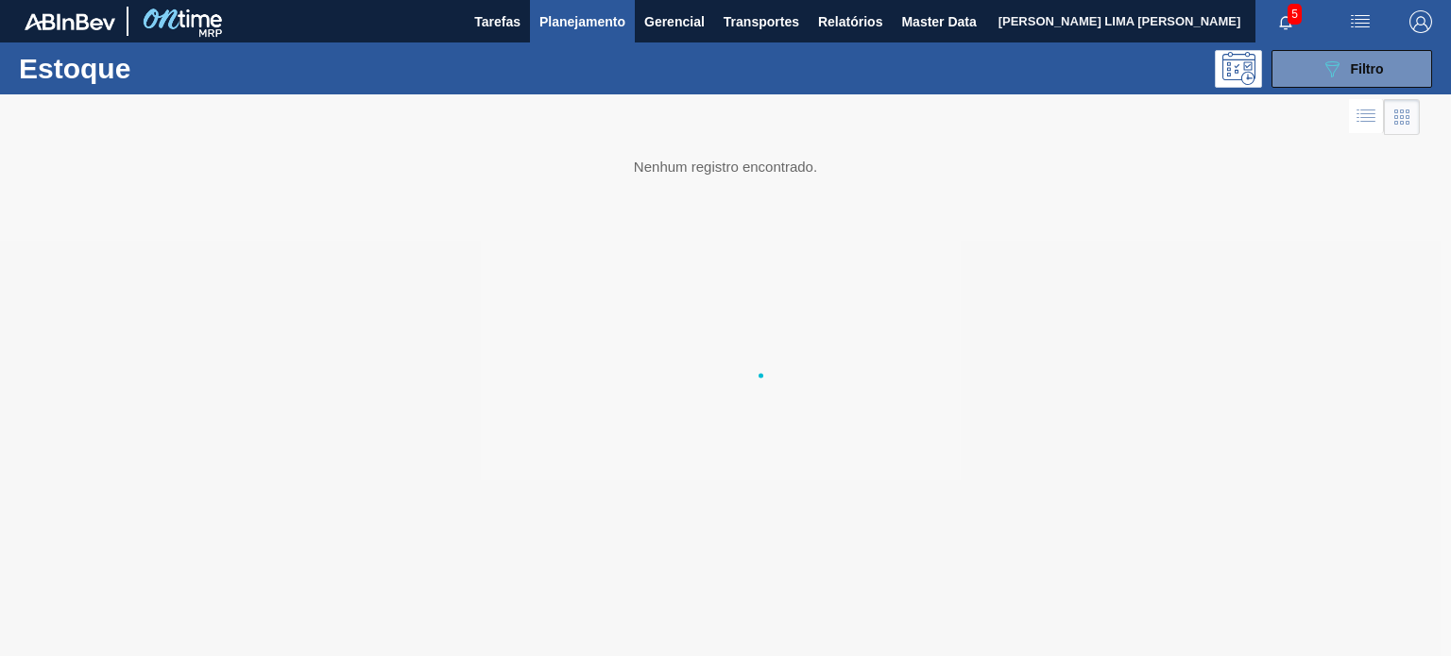
click at [539, 54] on ul "Estoque Pedidos Volume Sugestões Plano Diário Estoque Fornecedor Garrafas Estoq…" at bounding box center [582, 133] width 166 height 159
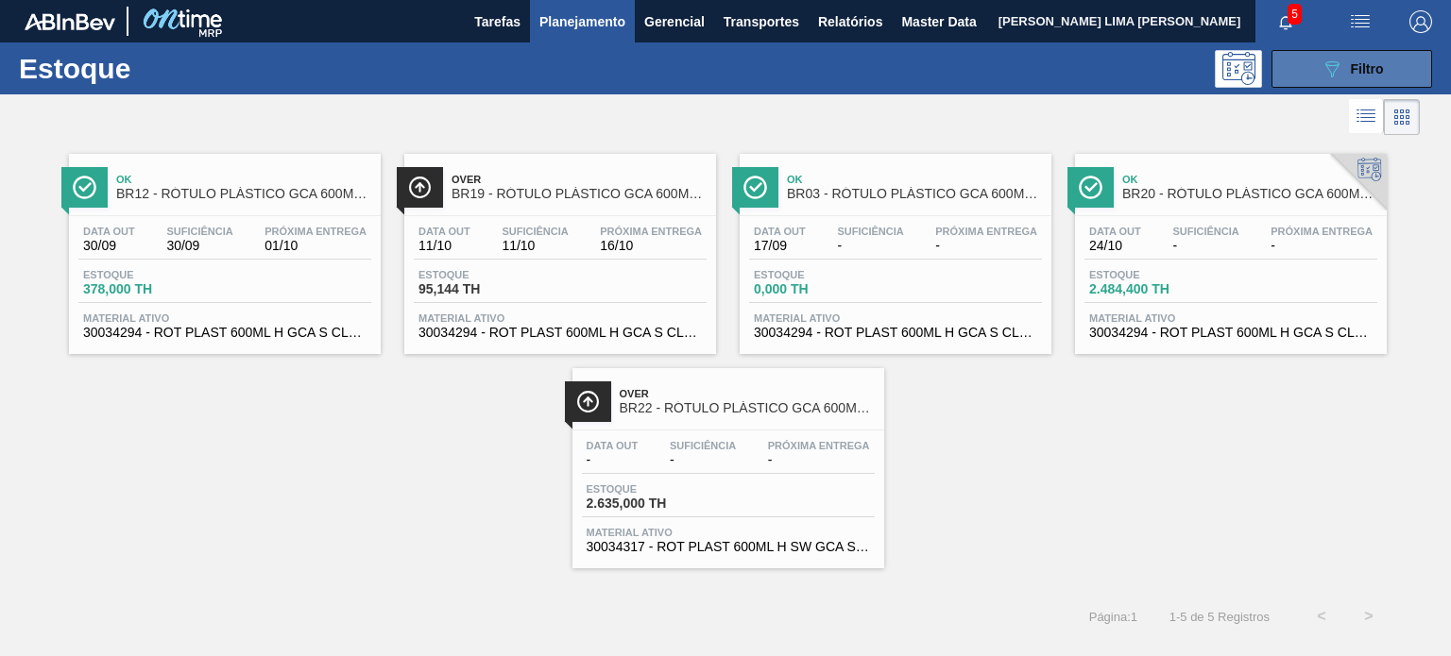
click at [1327, 60] on icon "089F7B8B-B2A5-4AFE-B5C0-19BA573D28AC" at bounding box center [1331, 69] width 23 height 23
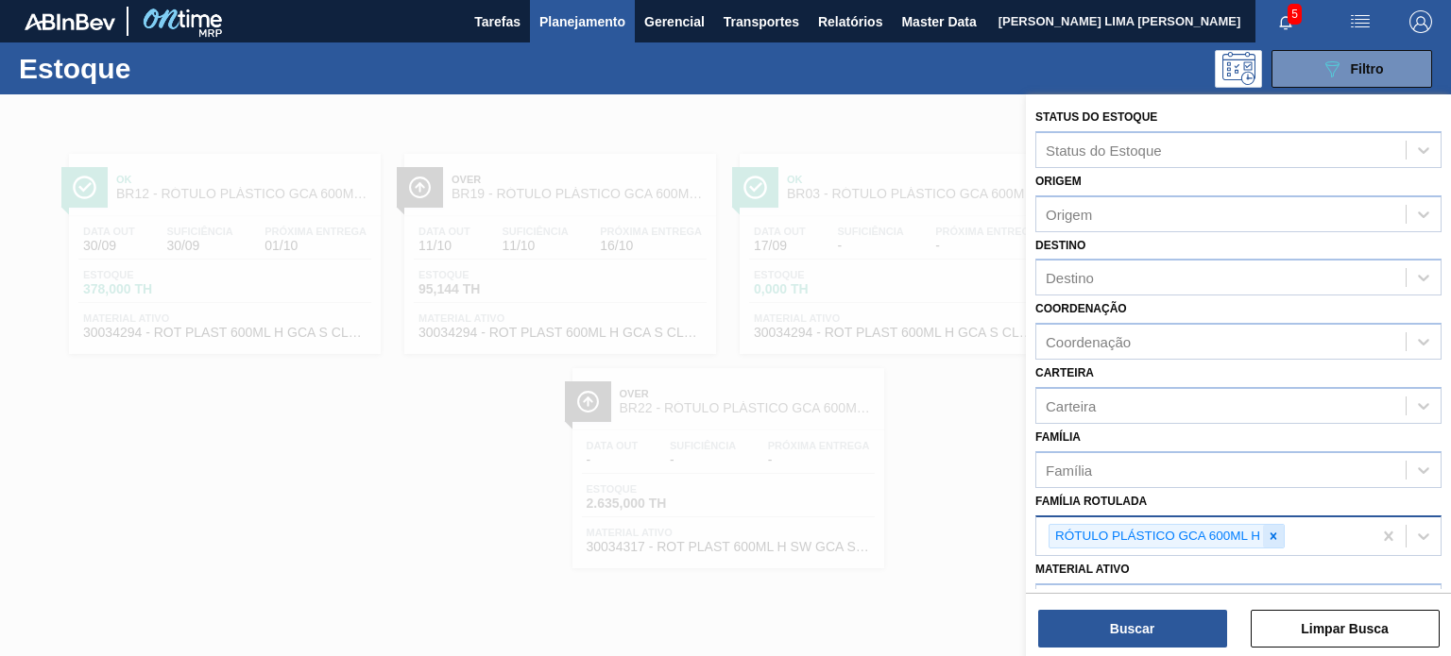
click at [1266, 535] on icon at bounding box center [1272, 536] width 13 height 13
paste Rotulada "RÓTULO PLÁSTICO SODA 2L H"
type Rotulada "RÓTULO PLÁSTICO SODA 2L H"
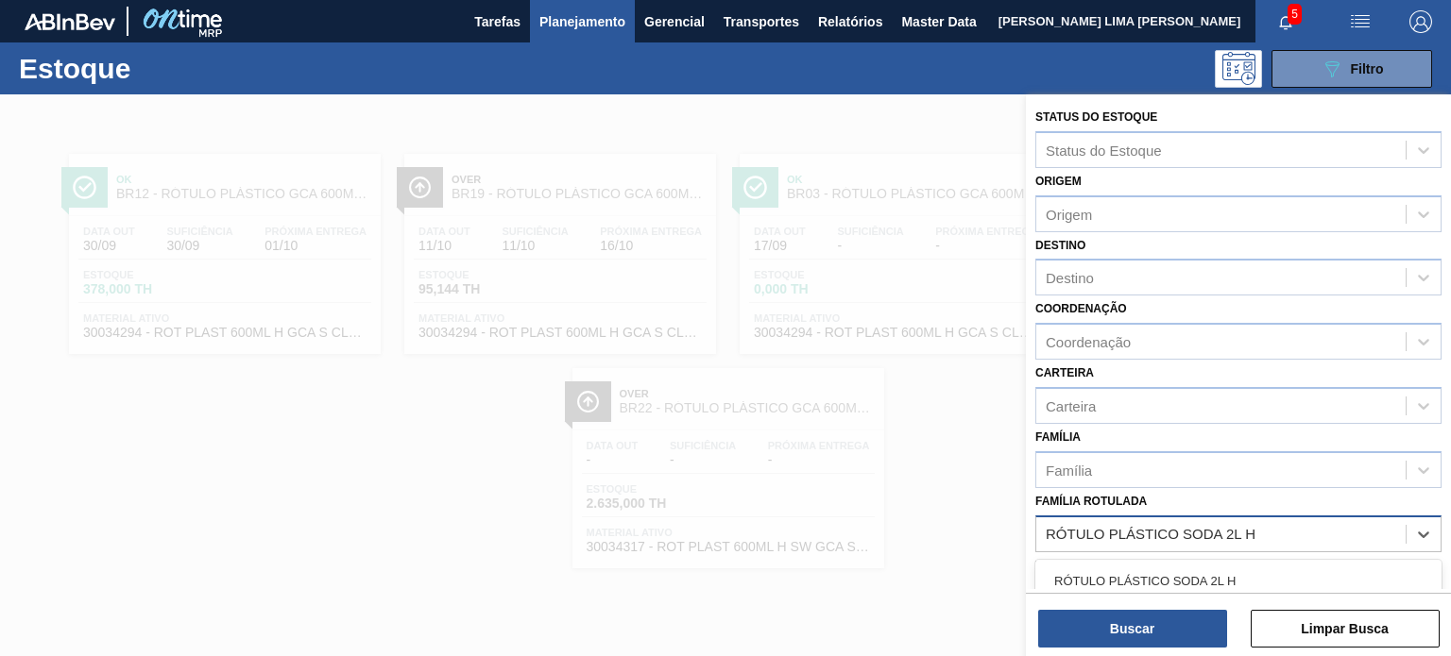
click at [1212, 564] on div "RÓTULO PLÁSTICO SODA 2L H" at bounding box center [1238, 581] width 406 height 35
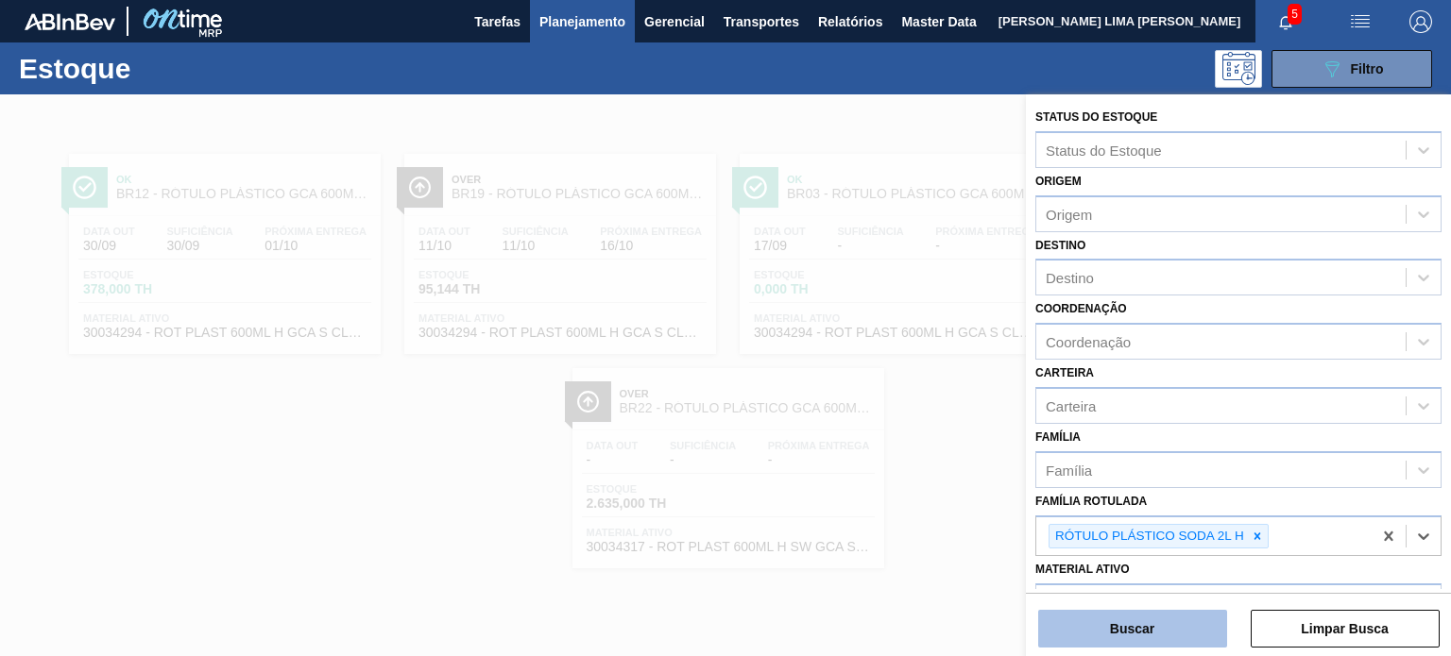
click at [1163, 641] on button "Buscar" at bounding box center [1132, 629] width 189 height 38
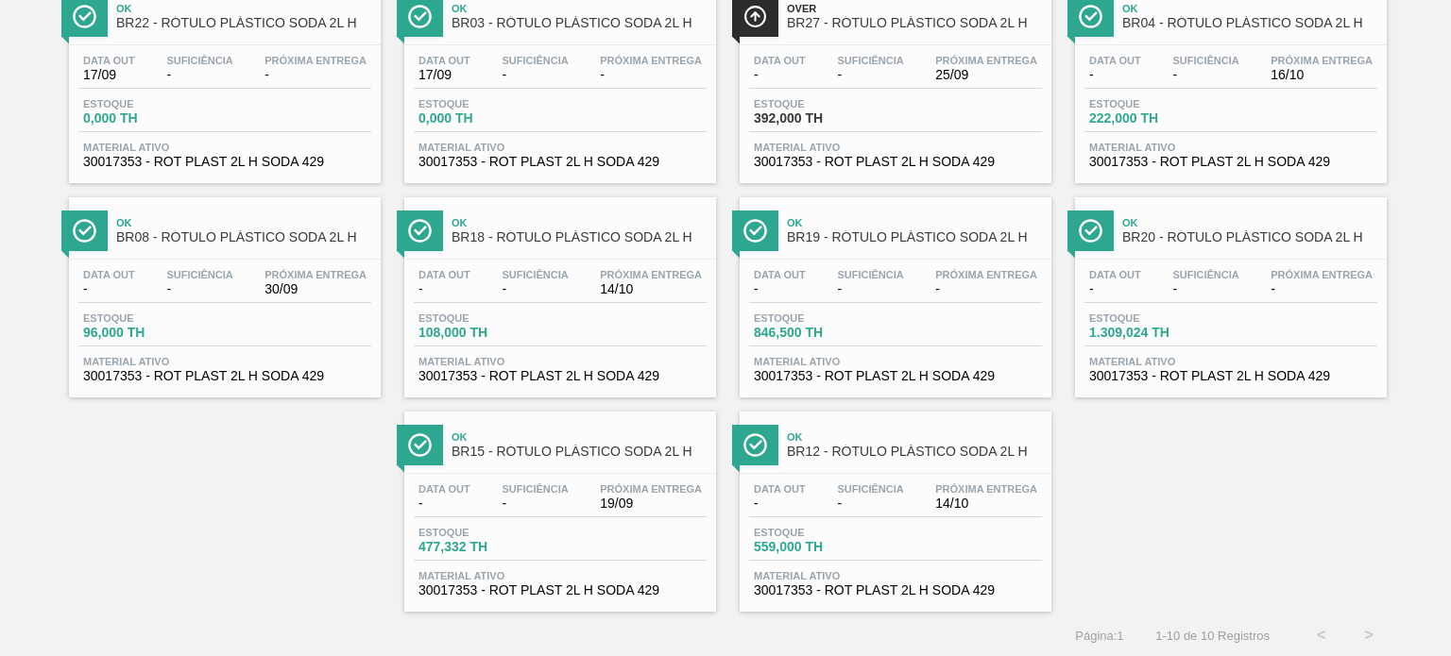
scroll to position [76, 0]
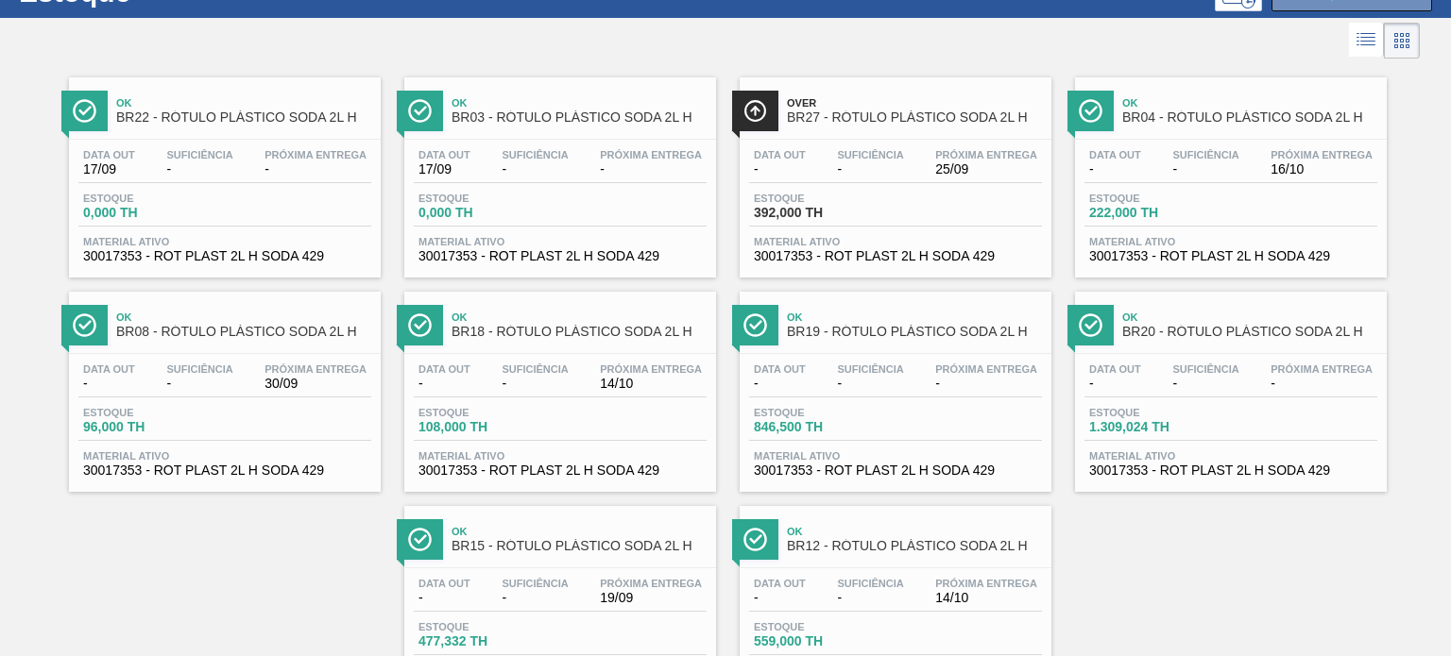
drag, startPoint x: 246, startPoint y: 381, endPoint x: 487, endPoint y: 349, distance: 243.8
drag, startPoint x: 487, startPoint y: 349, endPoint x: 805, endPoint y: 364, distance: 317.6
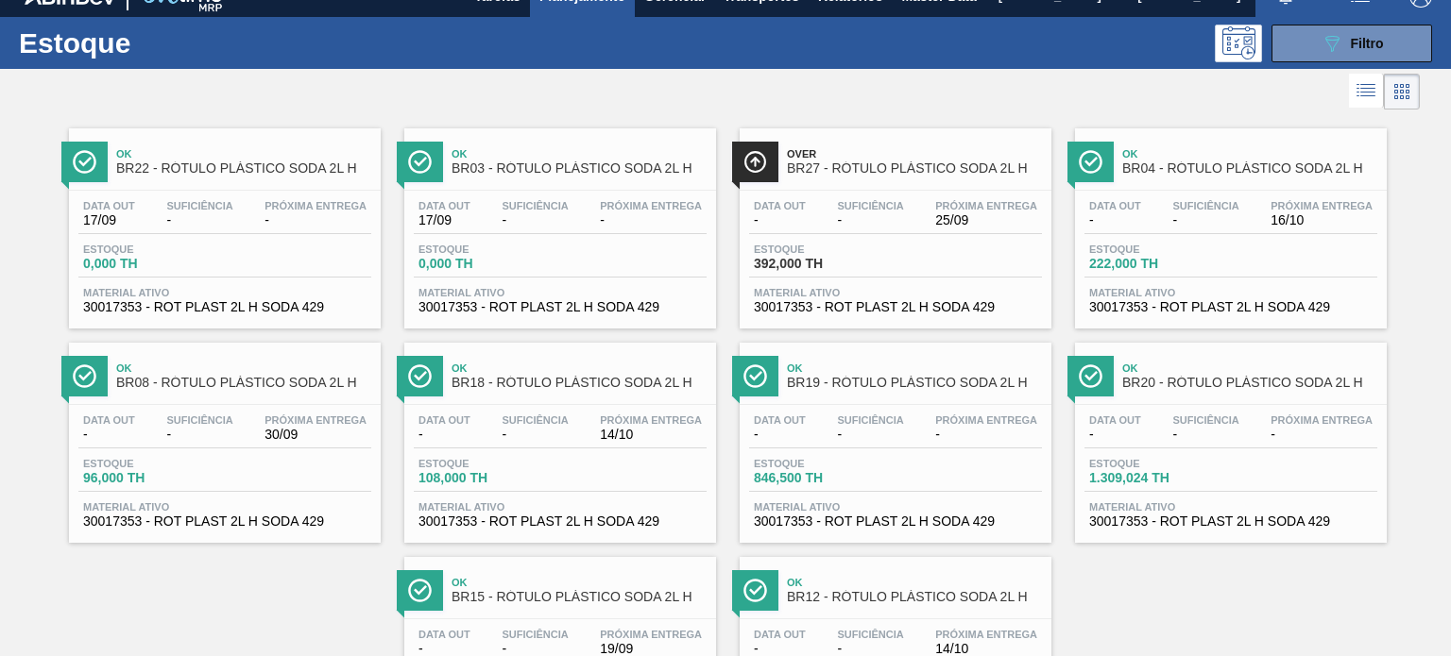
scroll to position [0, 0]
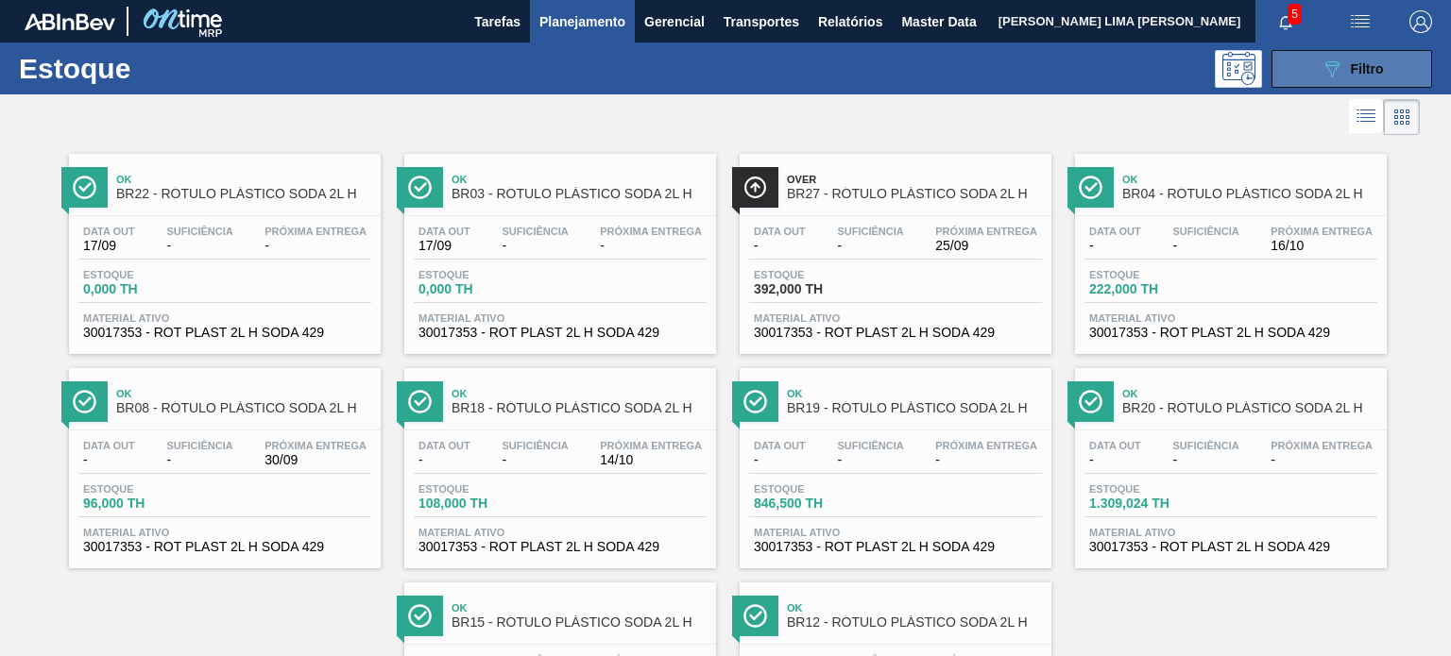
click at [1363, 58] on div "089F7B8B-B2A5-4AFE-B5C0-19BA573D28AC Filtro" at bounding box center [1351, 69] width 63 height 23
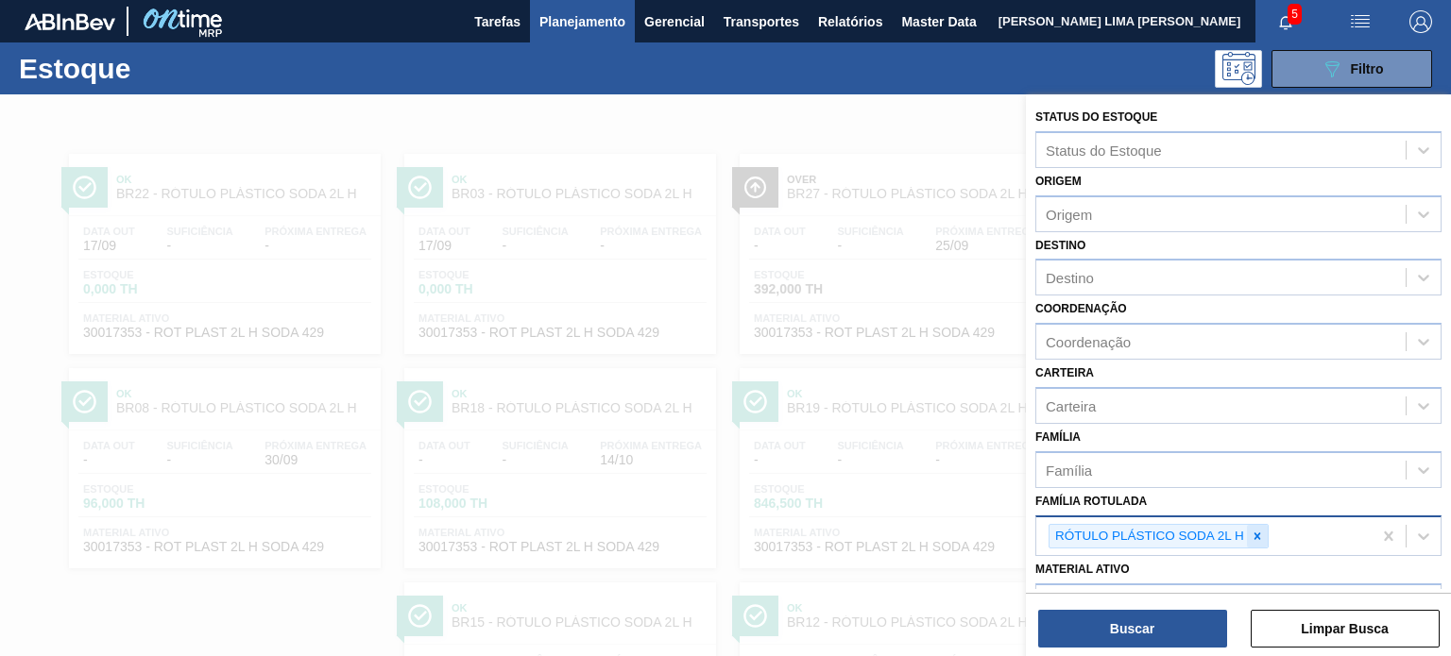
click at [1256, 530] on icon at bounding box center [1256, 536] width 13 height 13
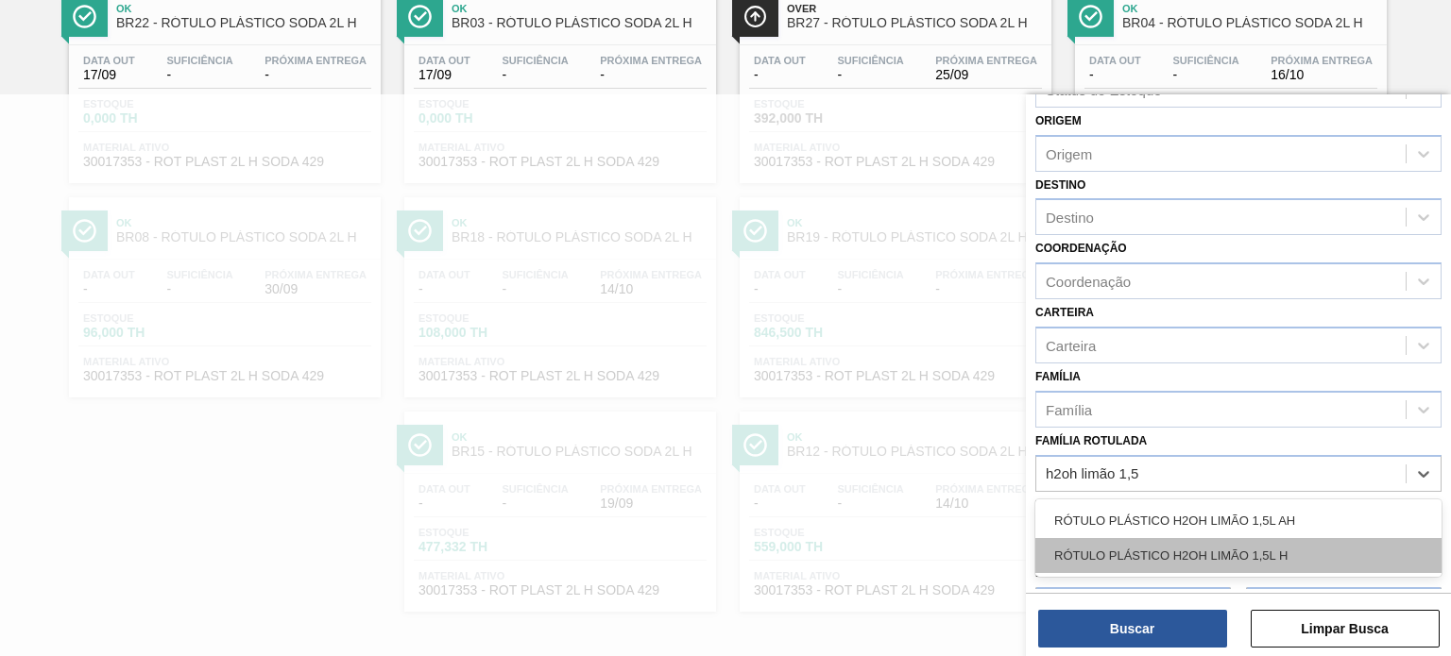
scroll to position [94, 0]
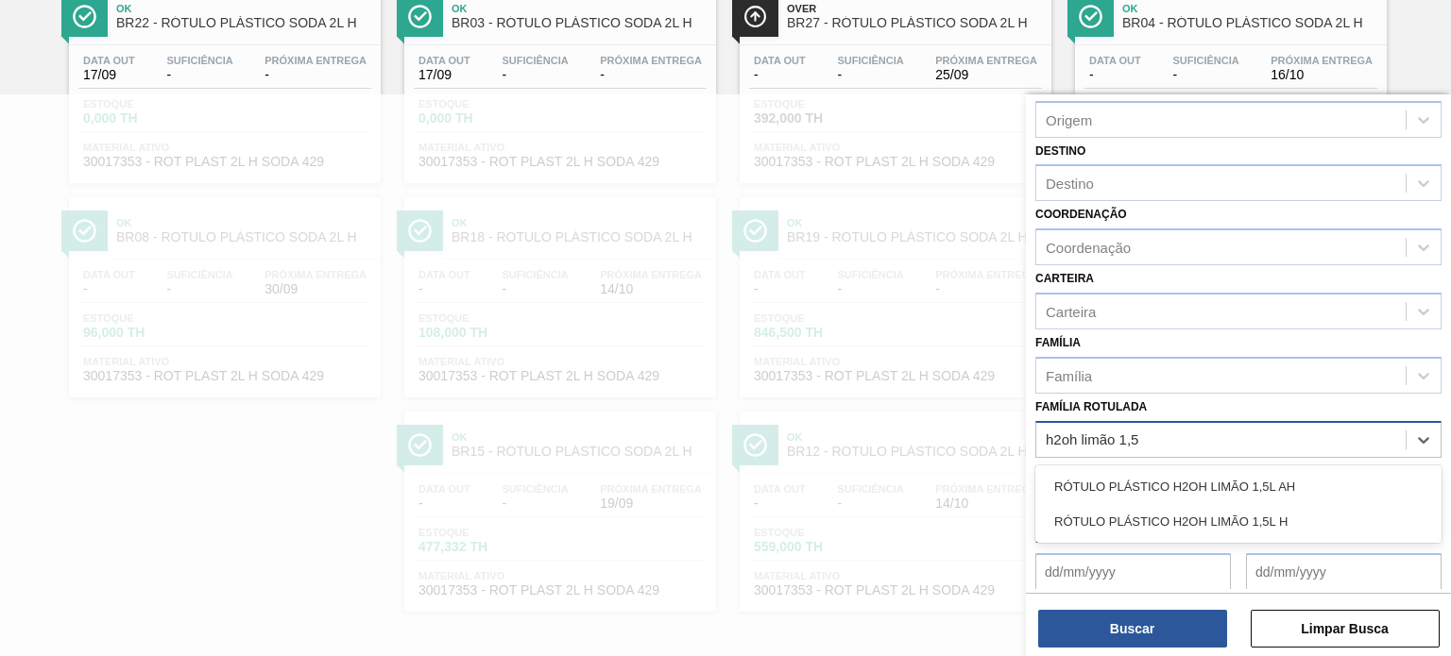
click at [1105, 434] on Rotulada "h2oh limão 1,5" at bounding box center [1092, 440] width 94 height 16
type Rotulada "h2oh limao 1,5"
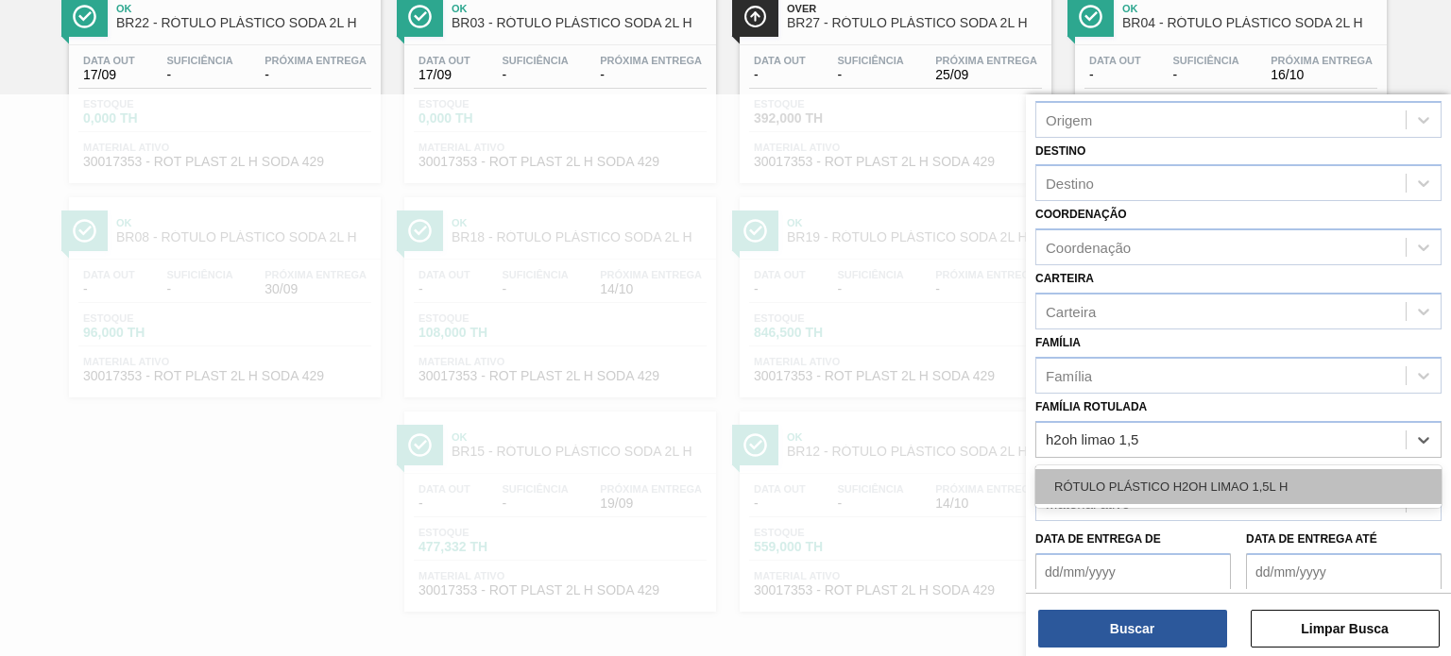
click at [1152, 471] on div "RÓTULO PLÁSTICO H2OH LIMAO 1,5L H" at bounding box center [1238, 486] width 406 height 35
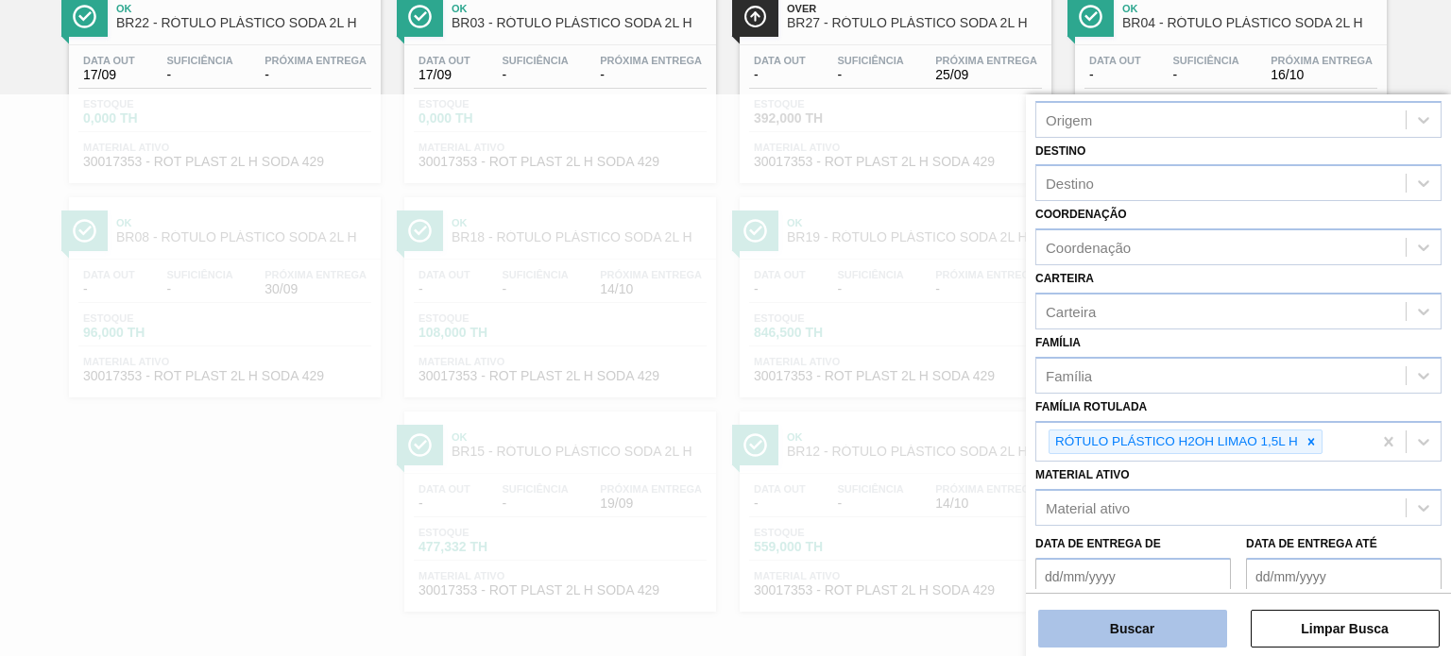
click at [1170, 638] on button "Buscar" at bounding box center [1132, 629] width 189 height 38
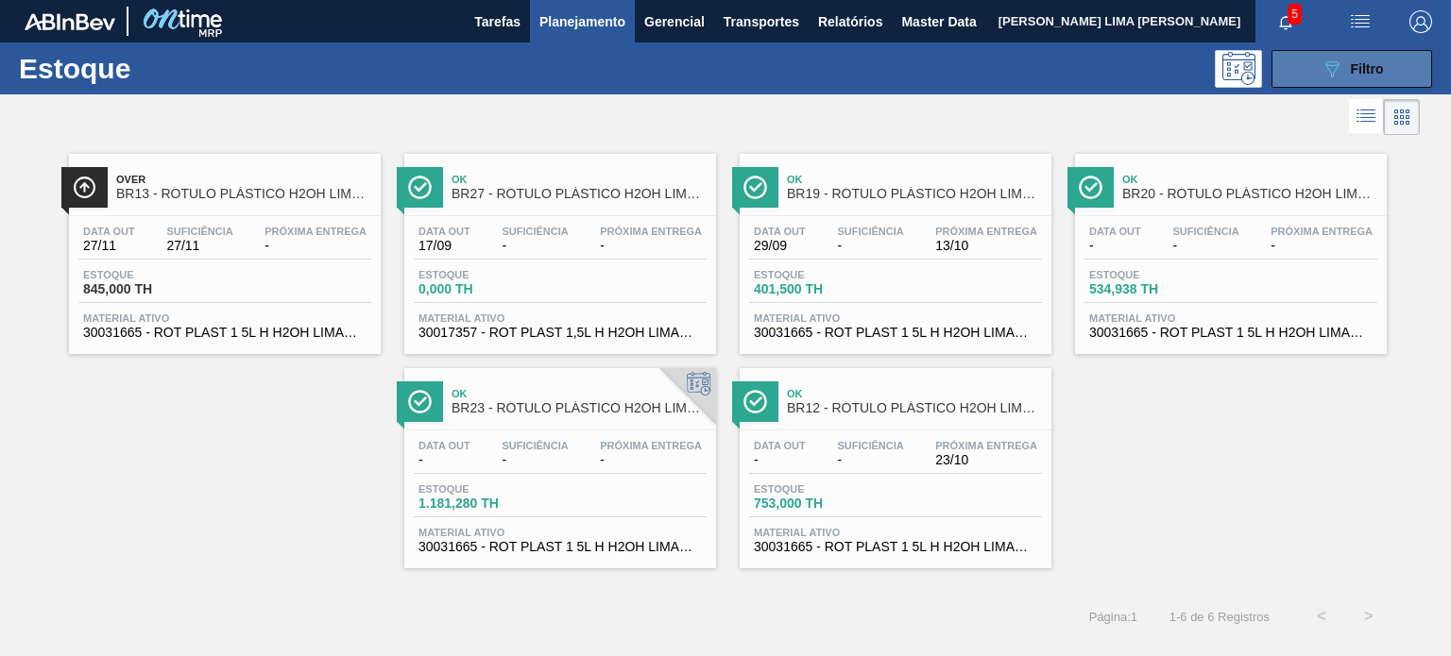
click at [1350, 70] on span "Filtro" at bounding box center [1366, 68] width 33 height 15
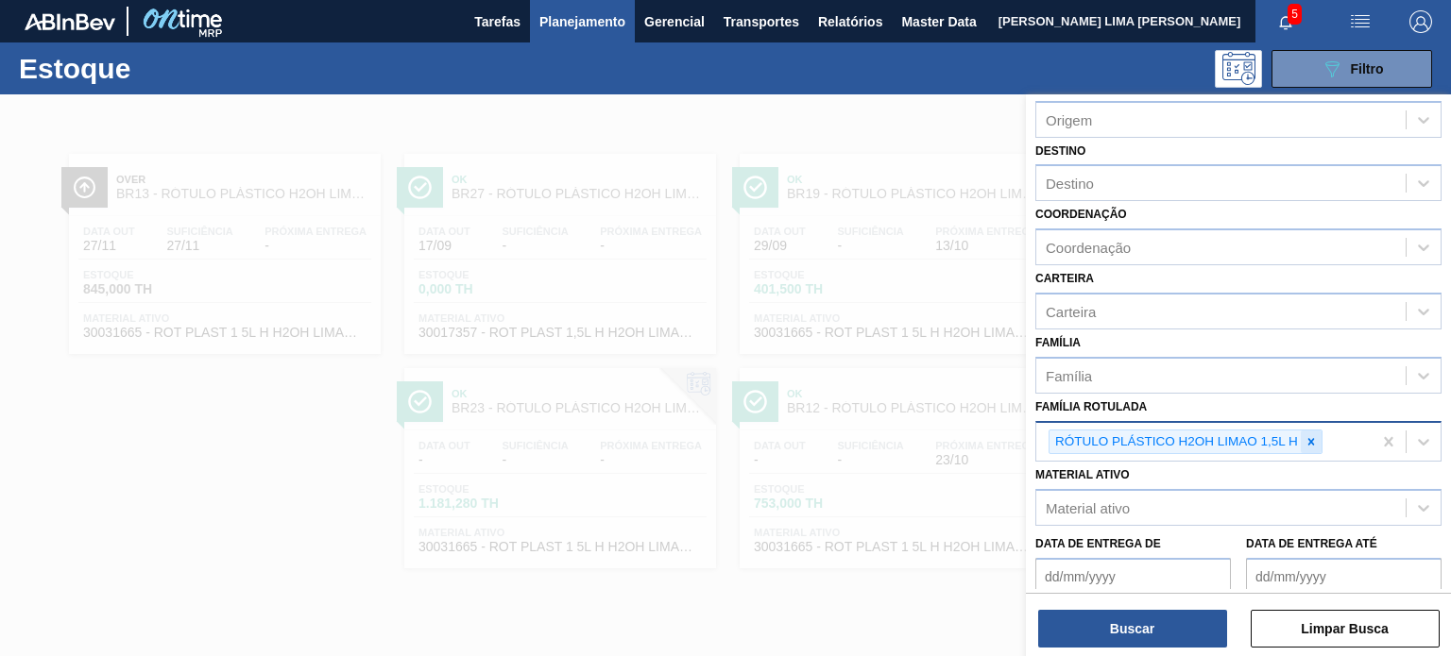
click at [1313, 435] on icon at bounding box center [1310, 441] width 13 height 13
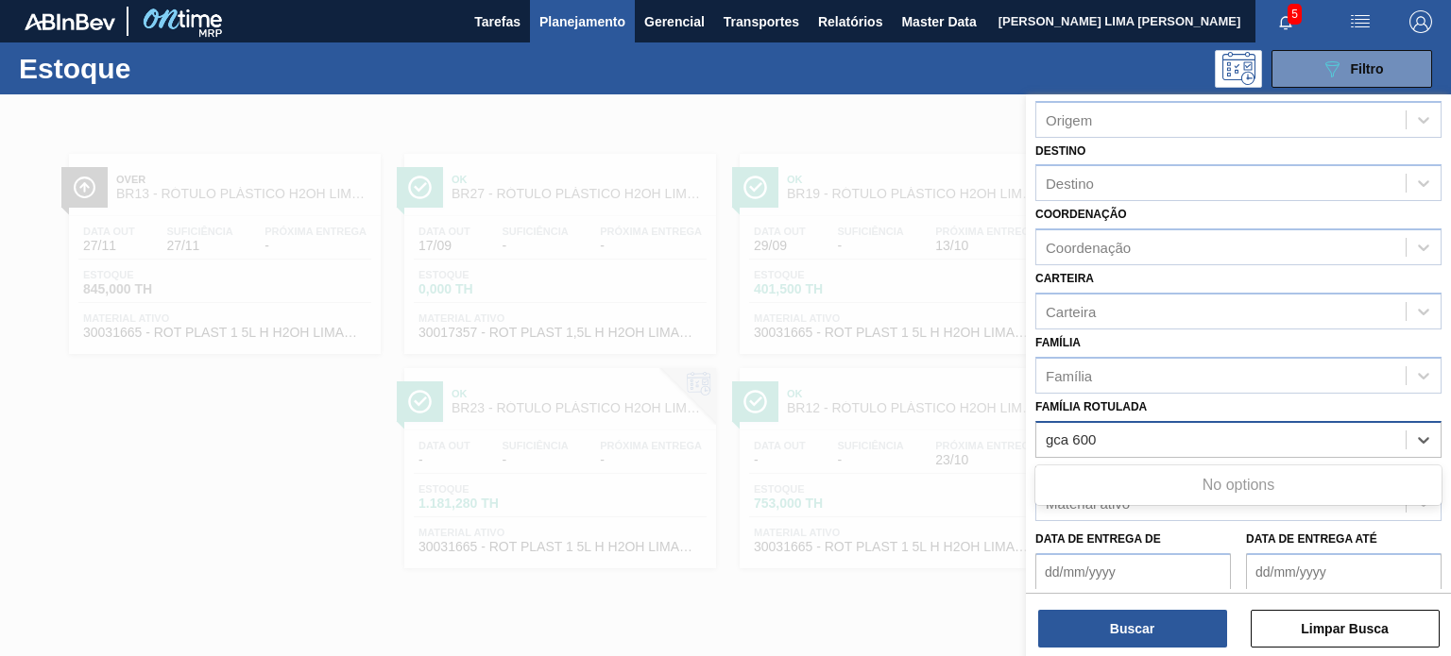
type Rotulada "gca 600"
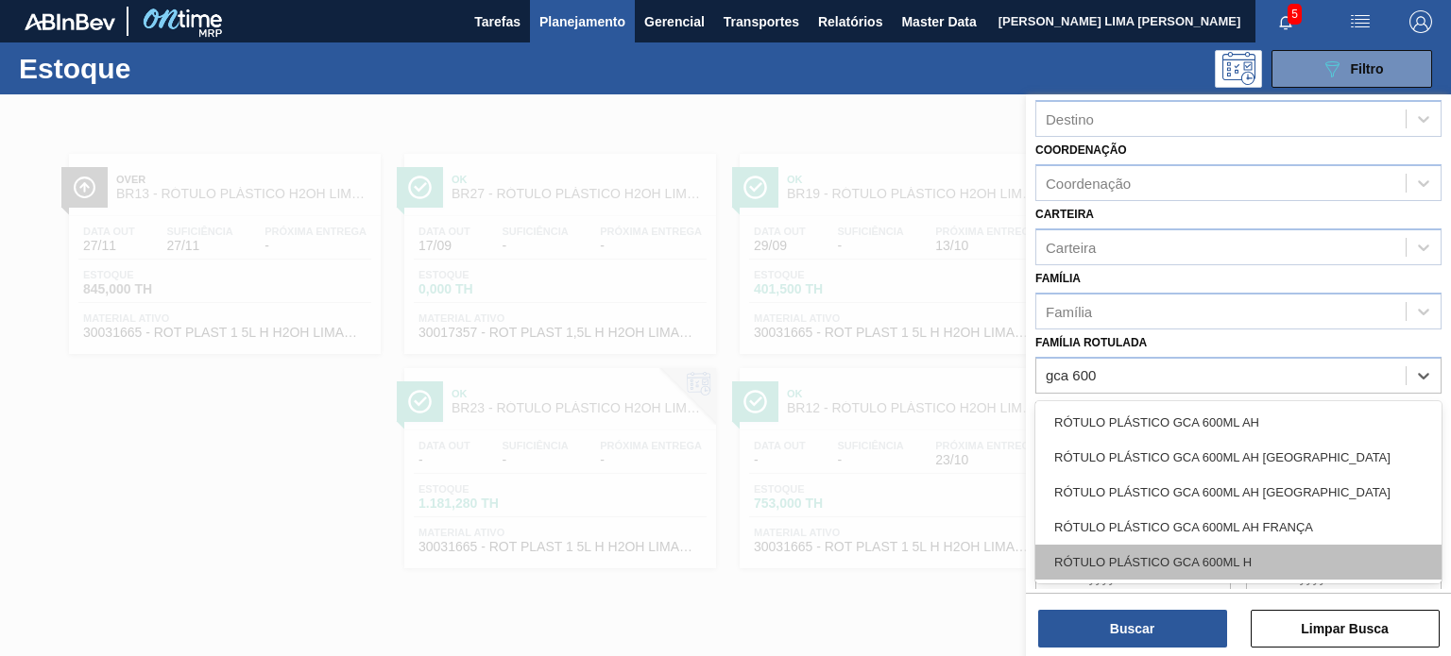
scroll to position [241, 0]
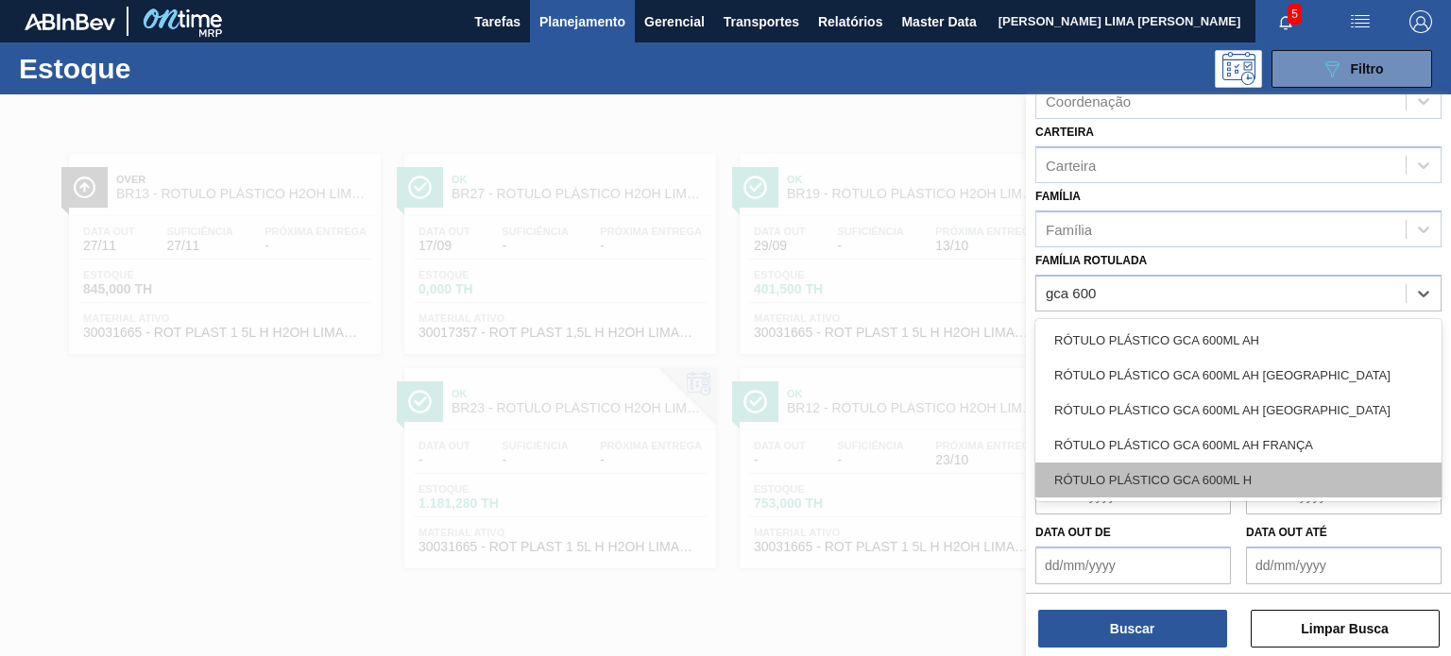
click at [1295, 464] on div "RÓTULO PLÁSTICO GCA 600ML H" at bounding box center [1238, 480] width 406 height 35
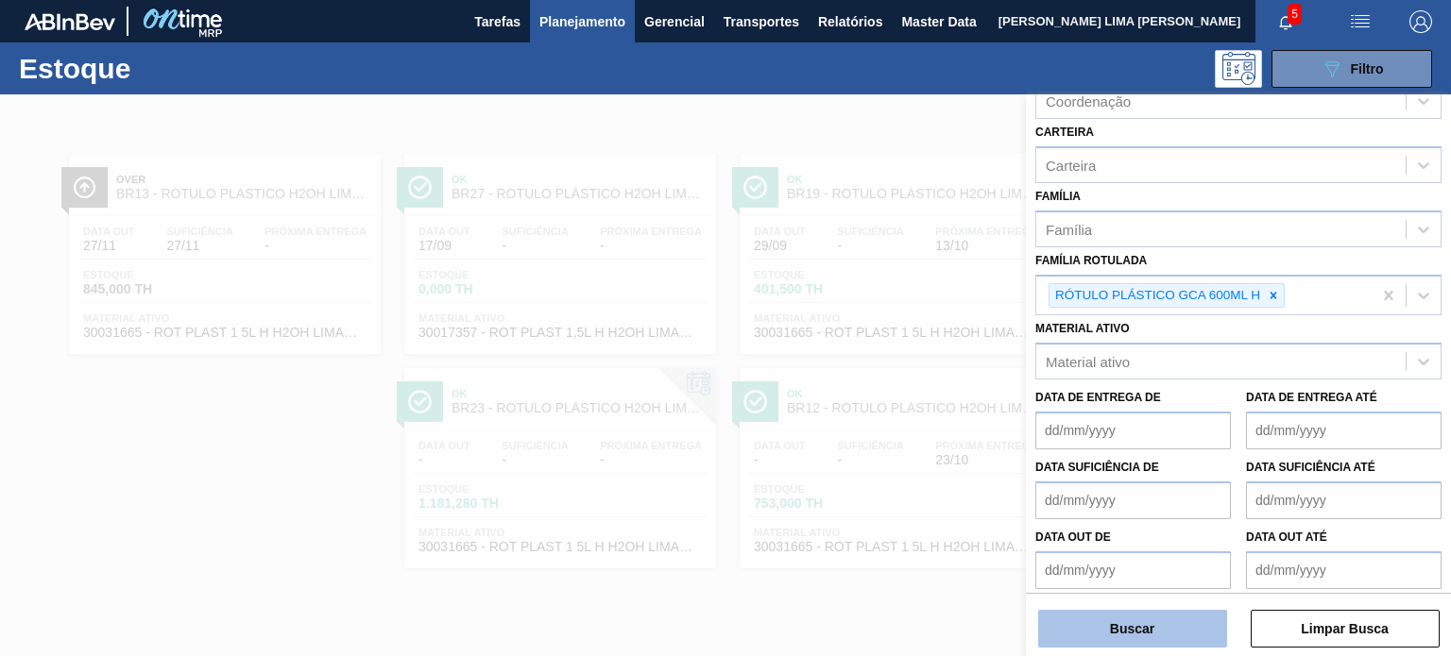
click at [1194, 617] on button "Buscar" at bounding box center [1132, 629] width 189 height 38
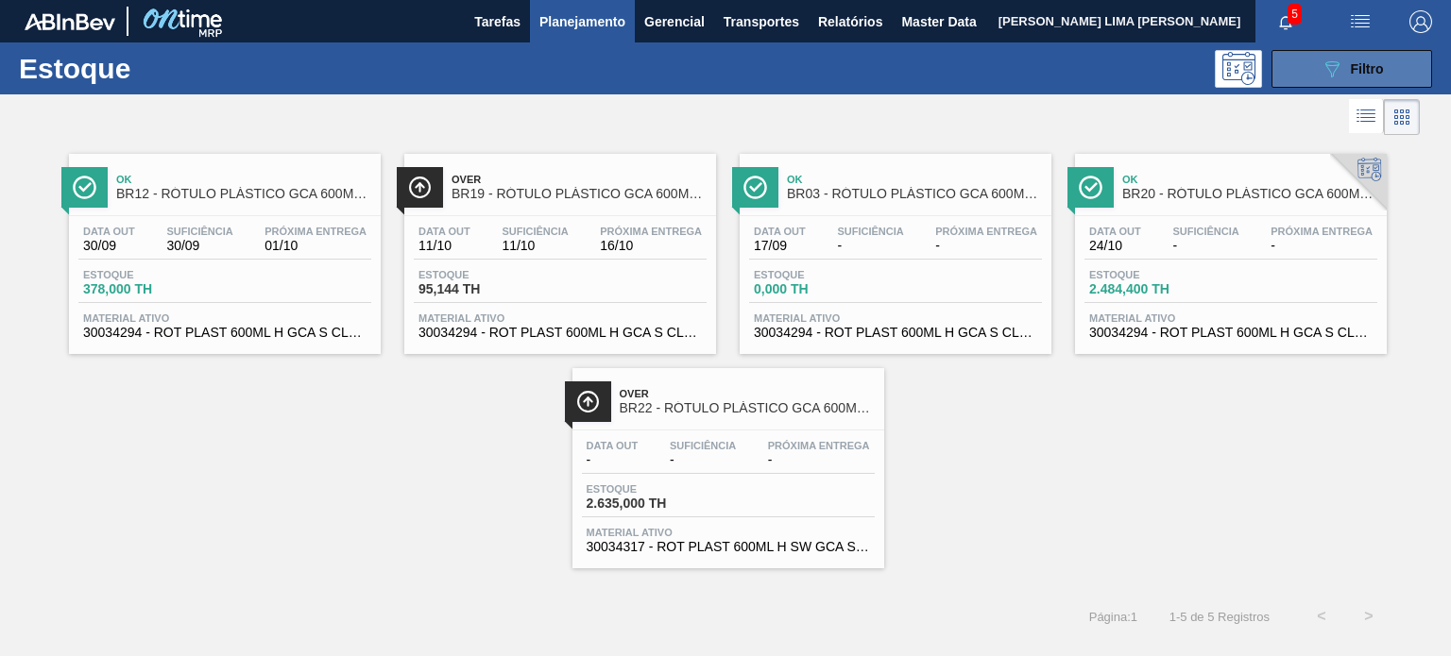
click at [1337, 59] on icon "089F7B8B-B2A5-4AFE-B5C0-19BA573D28AC" at bounding box center [1331, 69] width 23 height 23
click at [1333, 59] on icon "089F7B8B-B2A5-4AFE-B5C0-19BA573D28AC" at bounding box center [1331, 69] width 23 height 23
click at [1303, 73] on button "089F7B8B-B2A5-4AFE-B5C0-19BA573D28AC Filtro" at bounding box center [1351, 69] width 161 height 38
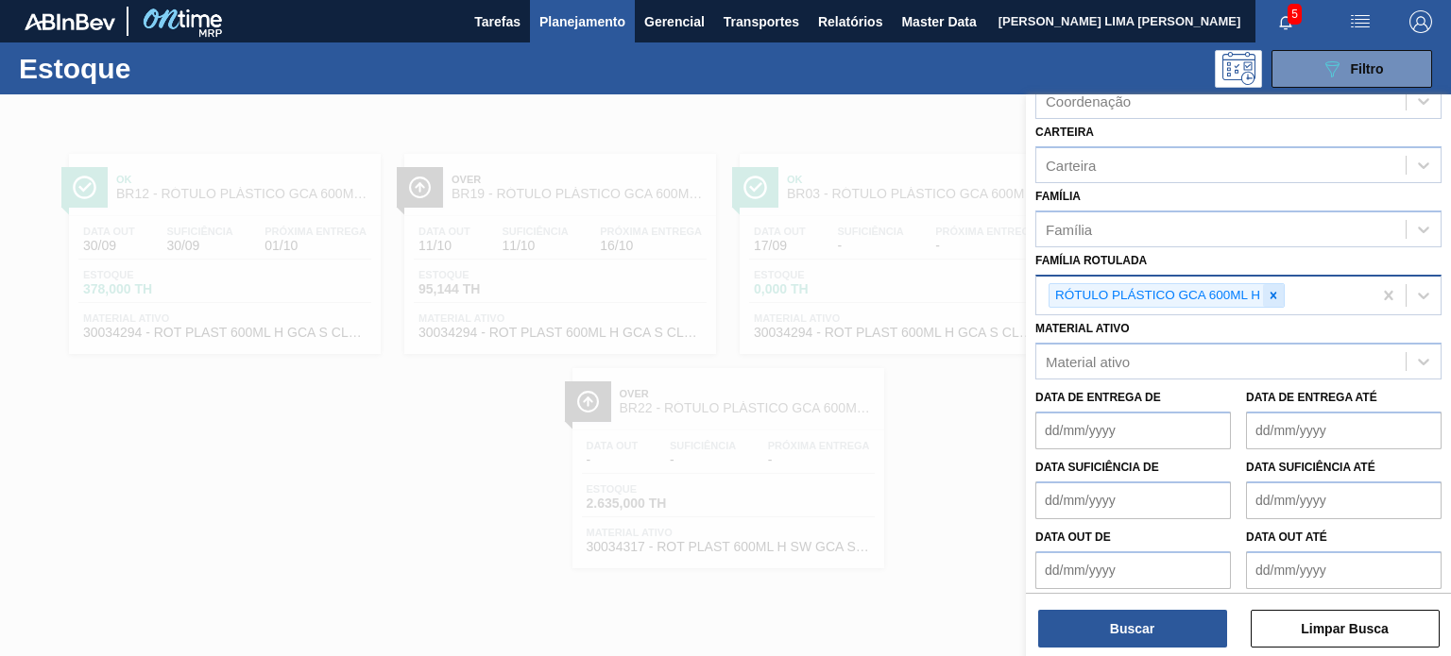
click at [1277, 297] on icon at bounding box center [1272, 295] width 13 height 13
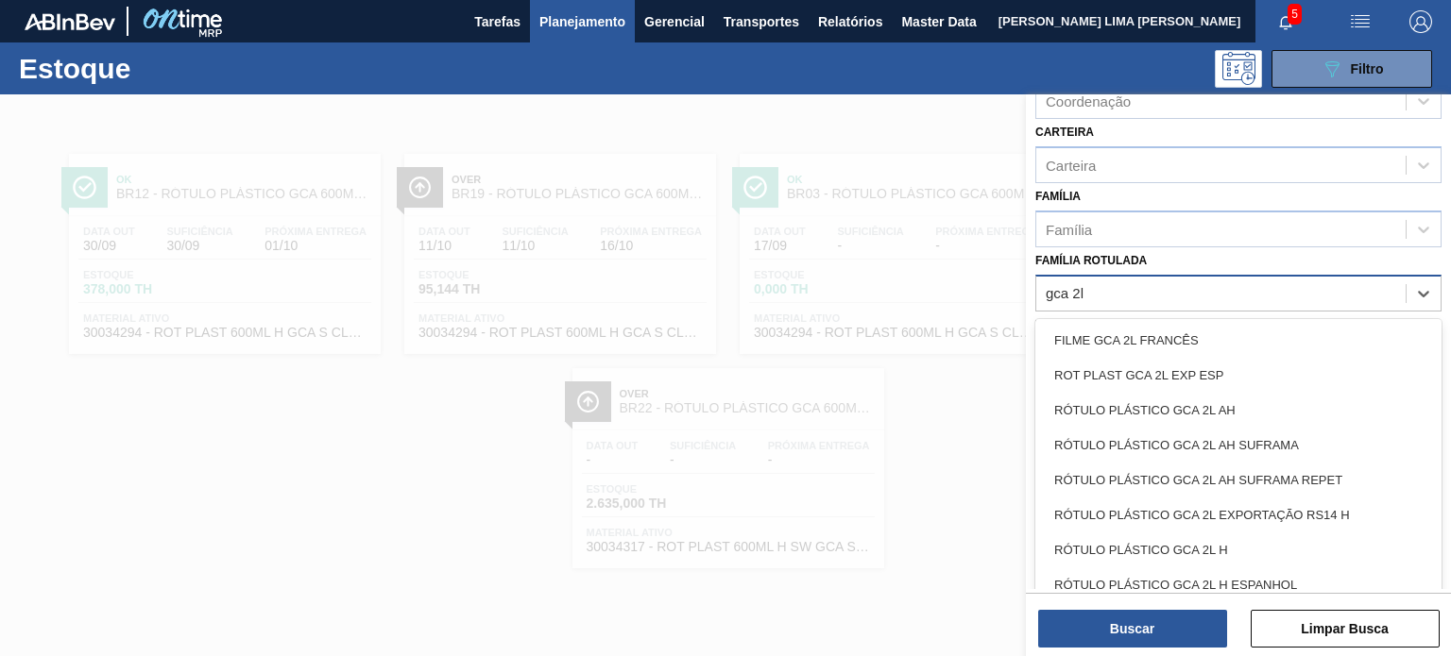
type Rotulada "gca 2l h"
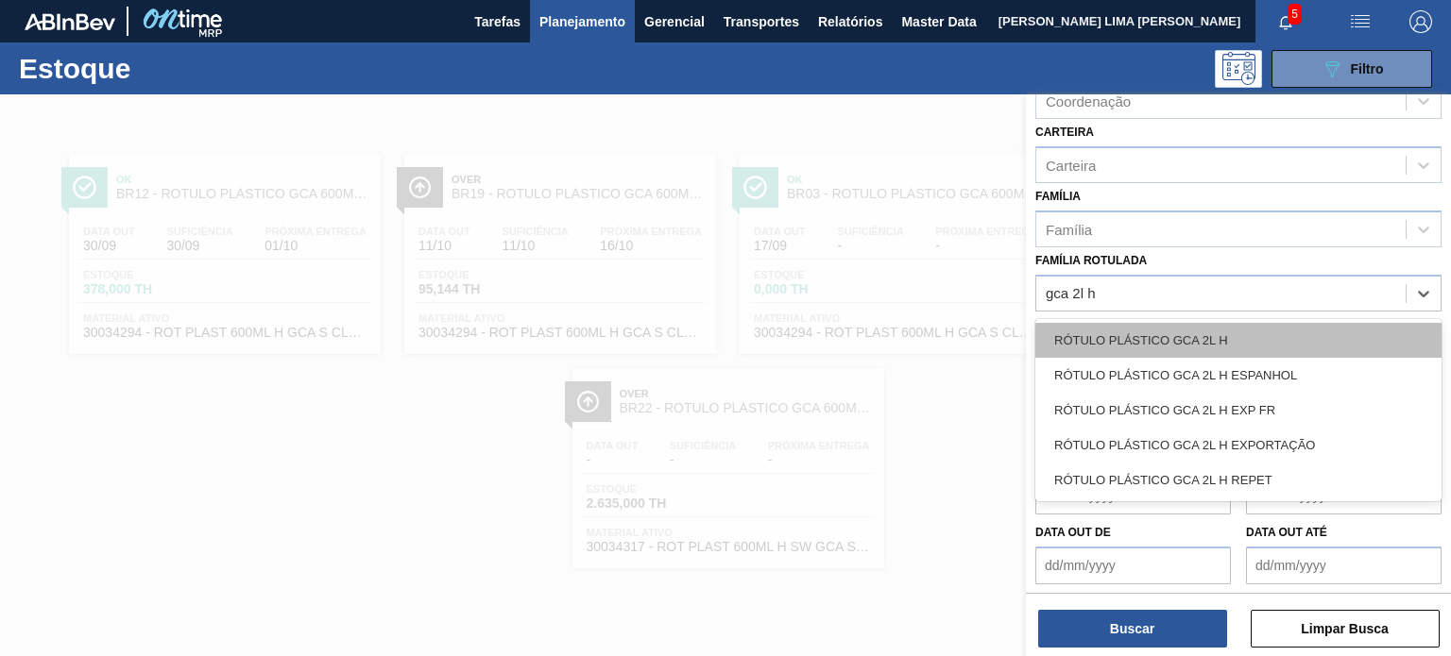
click at [1252, 338] on div "RÓTULO PLÁSTICO GCA 2L H" at bounding box center [1238, 340] width 406 height 35
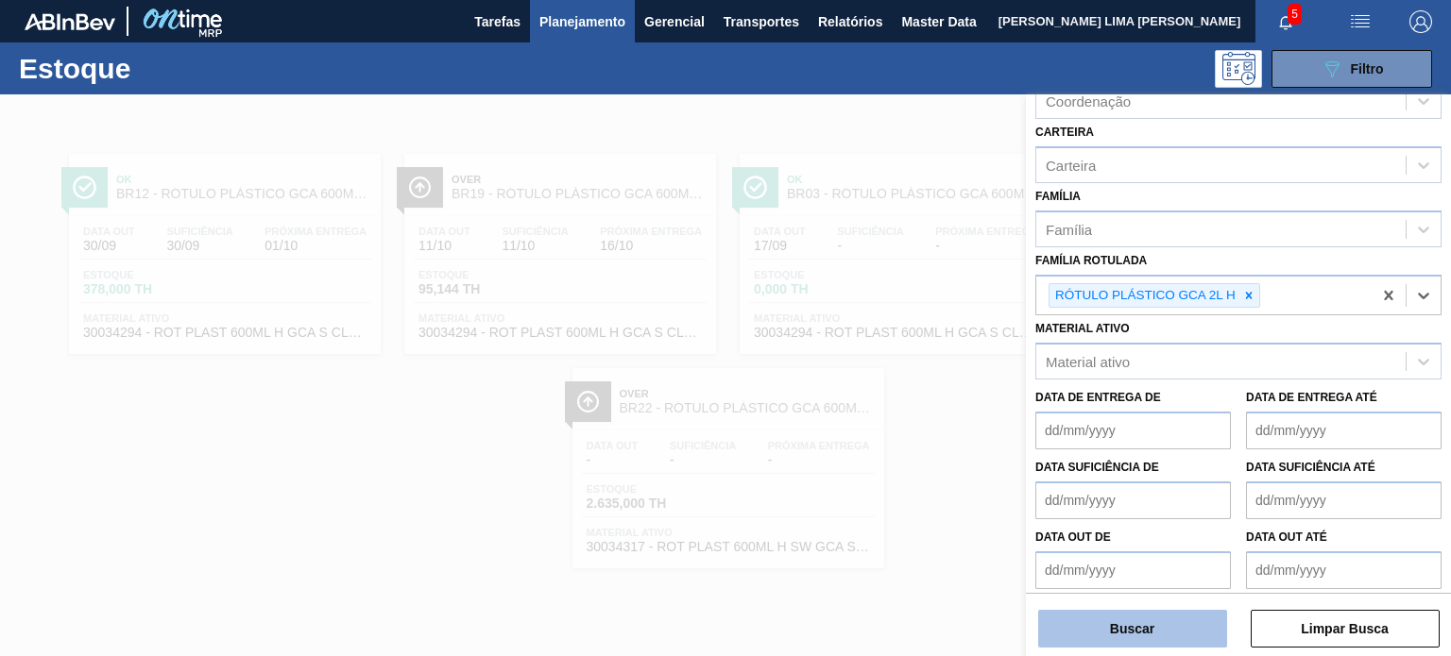
click at [1170, 634] on button "Buscar" at bounding box center [1132, 629] width 189 height 38
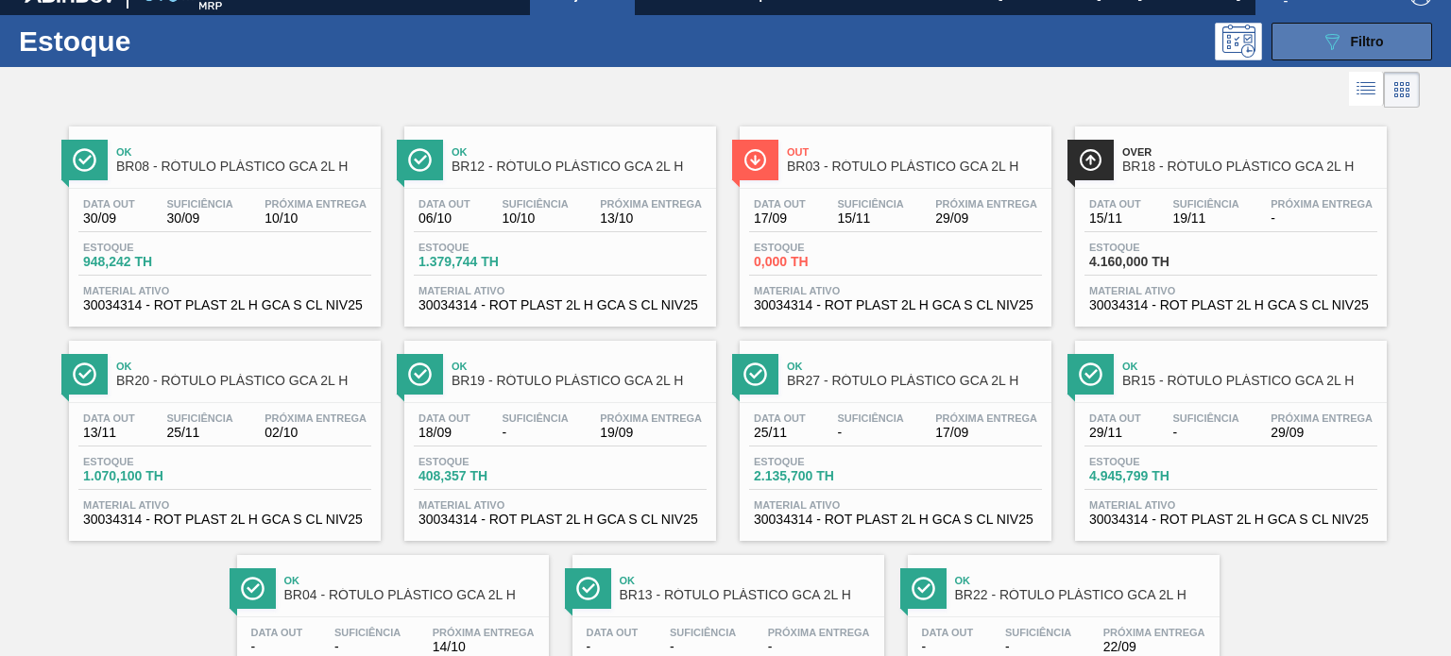
scroll to position [0, 0]
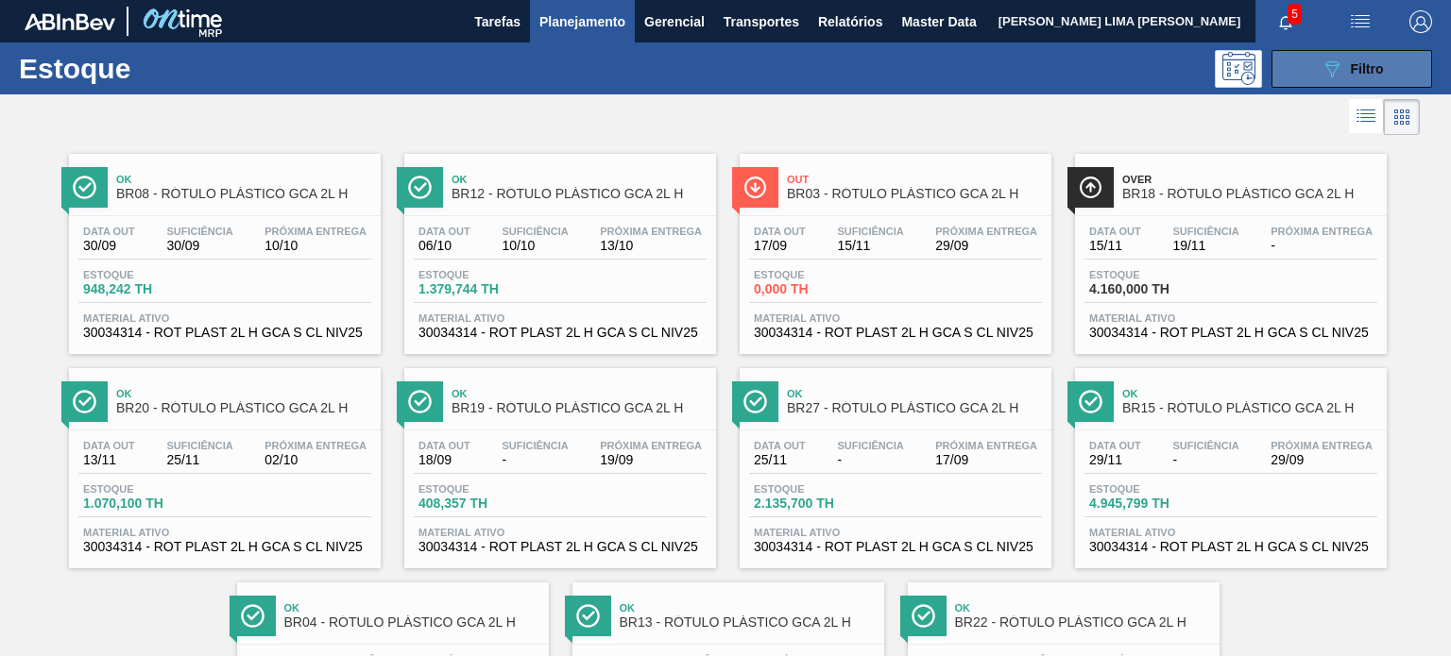
click at [1312, 81] on button "089F7B8B-B2A5-4AFE-B5C0-19BA573D28AC Filtro" at bounding box center [1351, 69] width 161 height 38
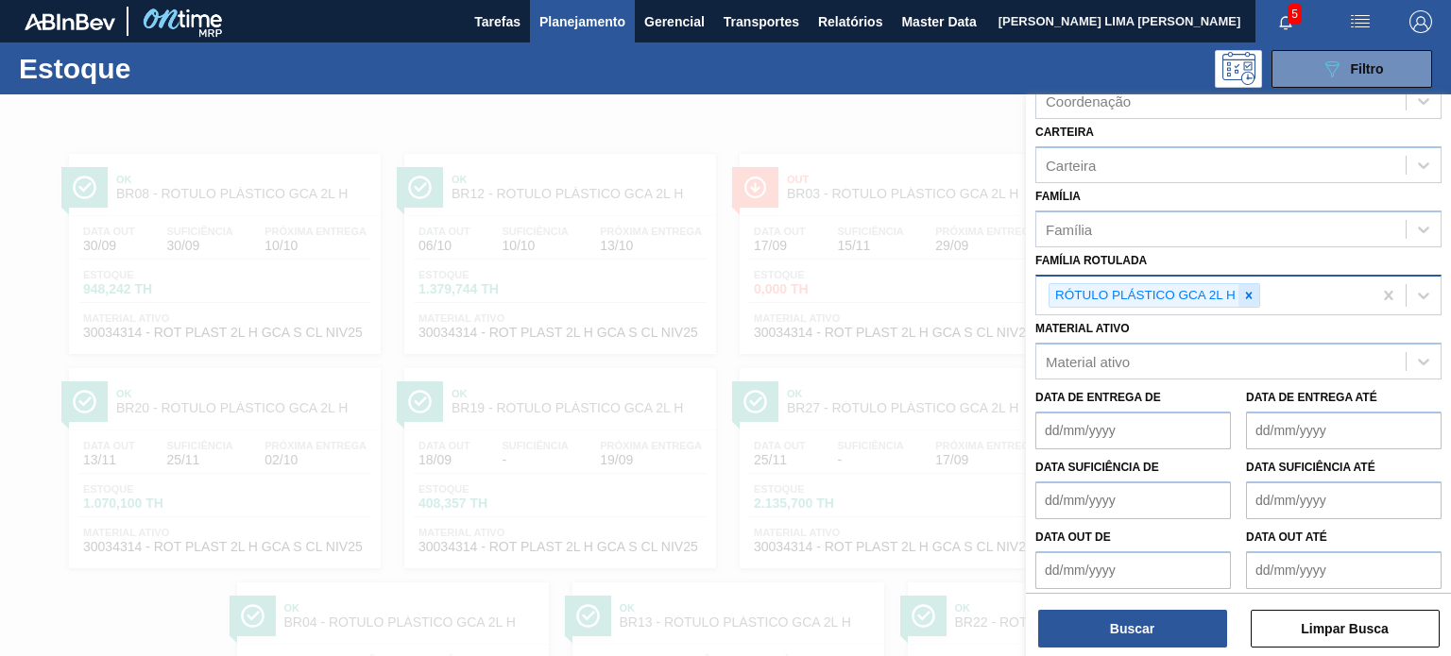
click at [1247, 294] on icon at bounding box center [1248, 295] width 13 height 13
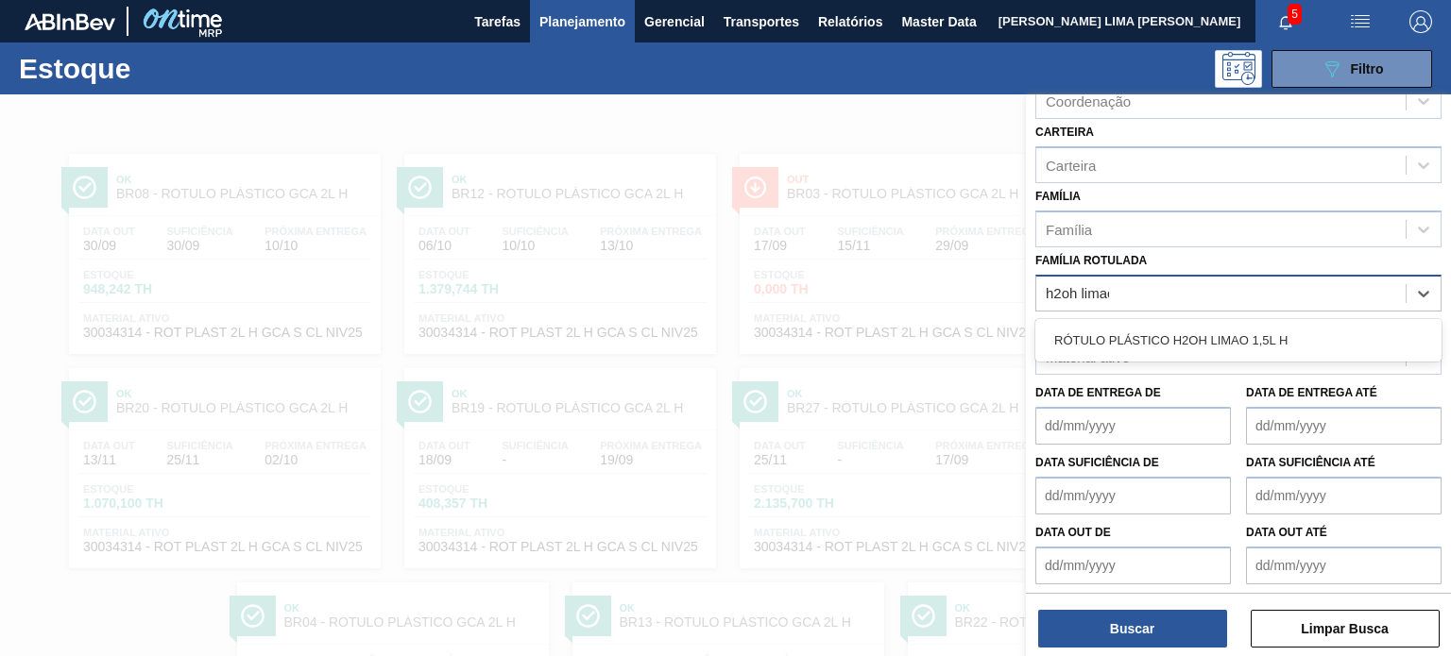
type Rotulada "h2oh limao"
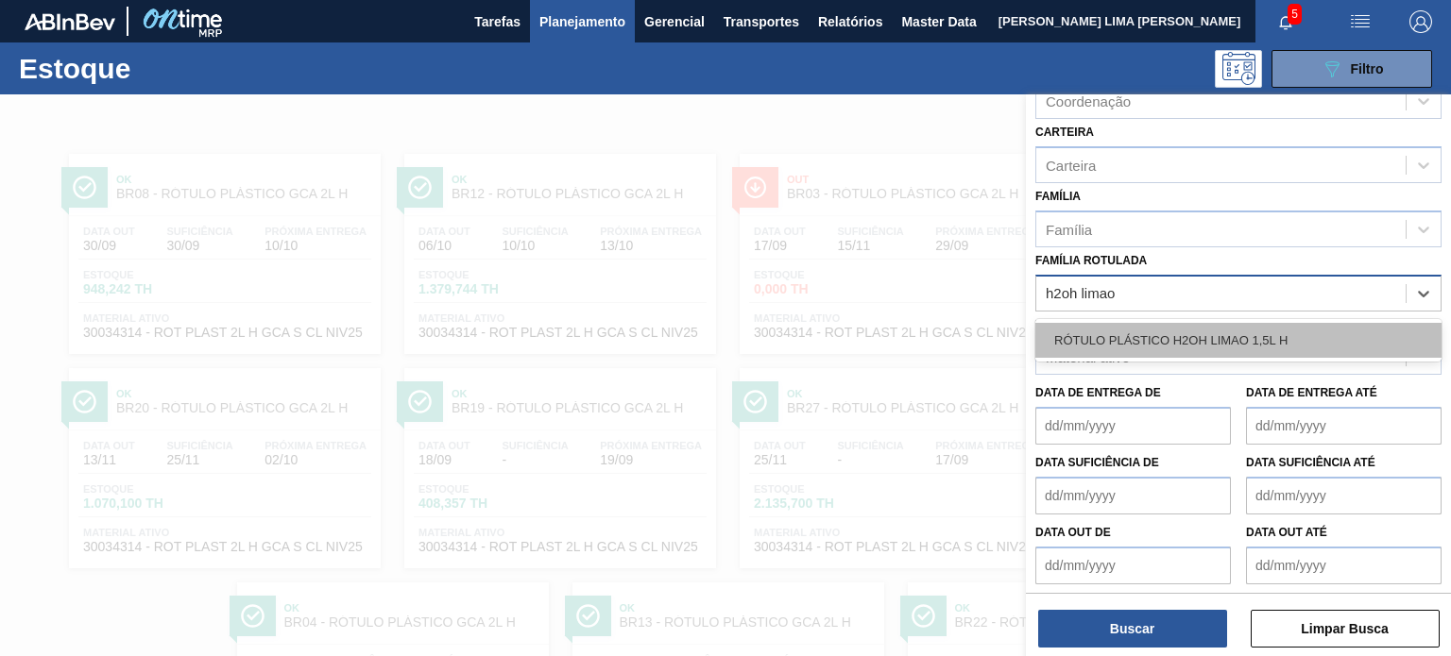
click at [1240, 346] on div "RÓTULO PLÁSTICO H2OH LIMAO 1,5L H" at bounding box center [1238, 340] width 406 height 35
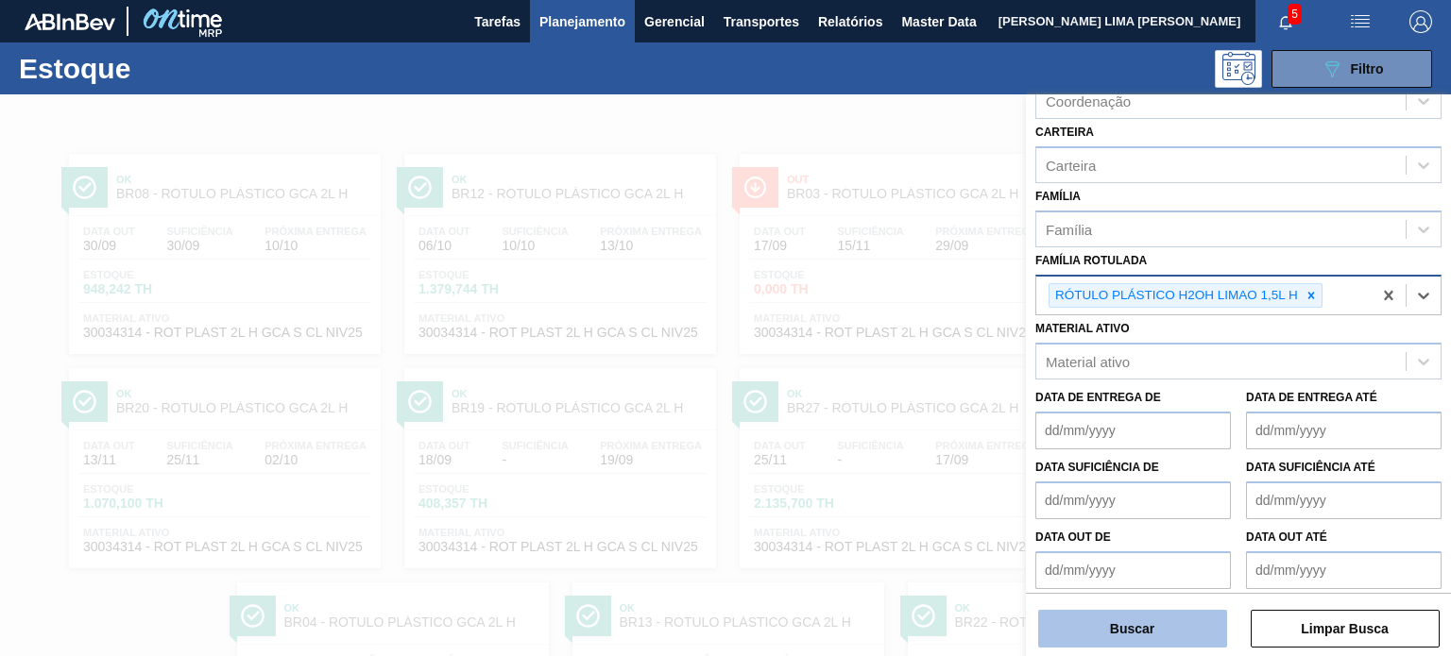
click at [1175, 620] on button "Buscar" at bounding box center [1132, 629] width 189 height 38
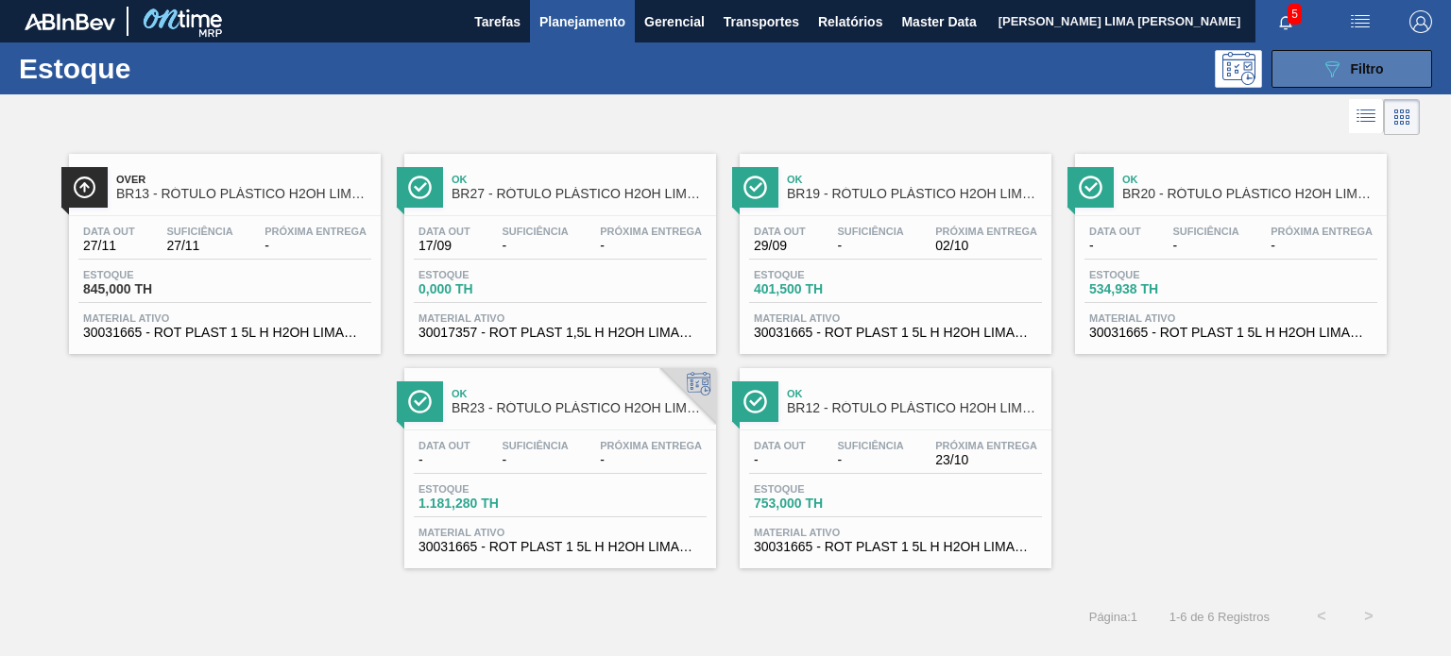
click at [1299, 82] on button "089F7B8B-B2A5-4AFE-B5C0-19BA573D28AC Filtro" at bounding box center [1351, 69] width 161 height 38
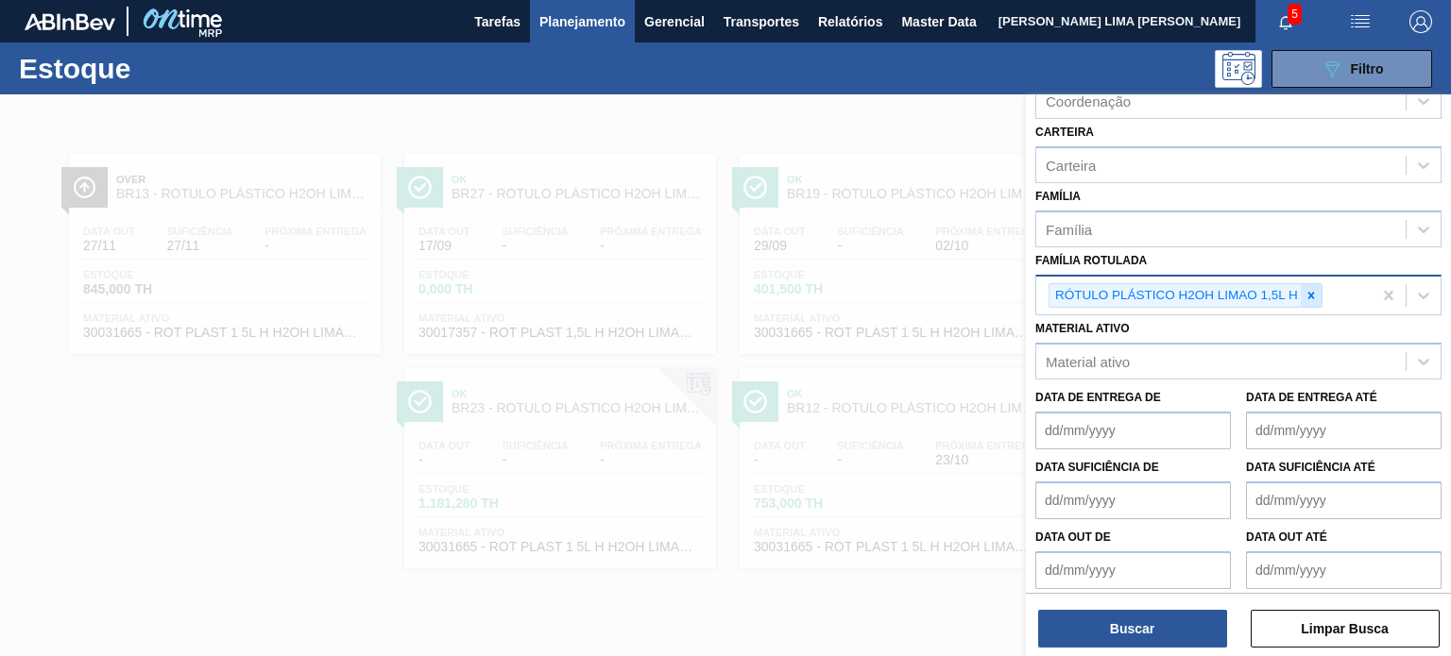
click at [1319, 295] on div at bounding box center [1310, 296] width 21 height 24
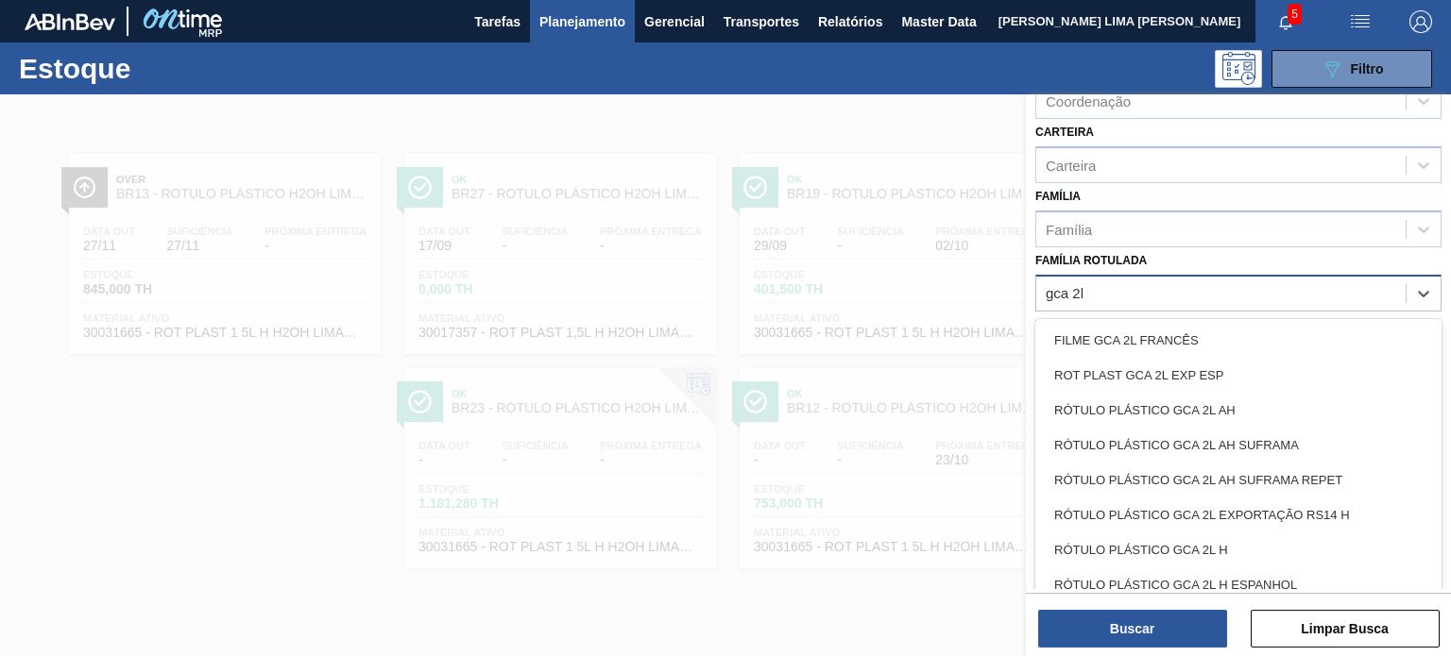
type Rotulada "gca 2l h"
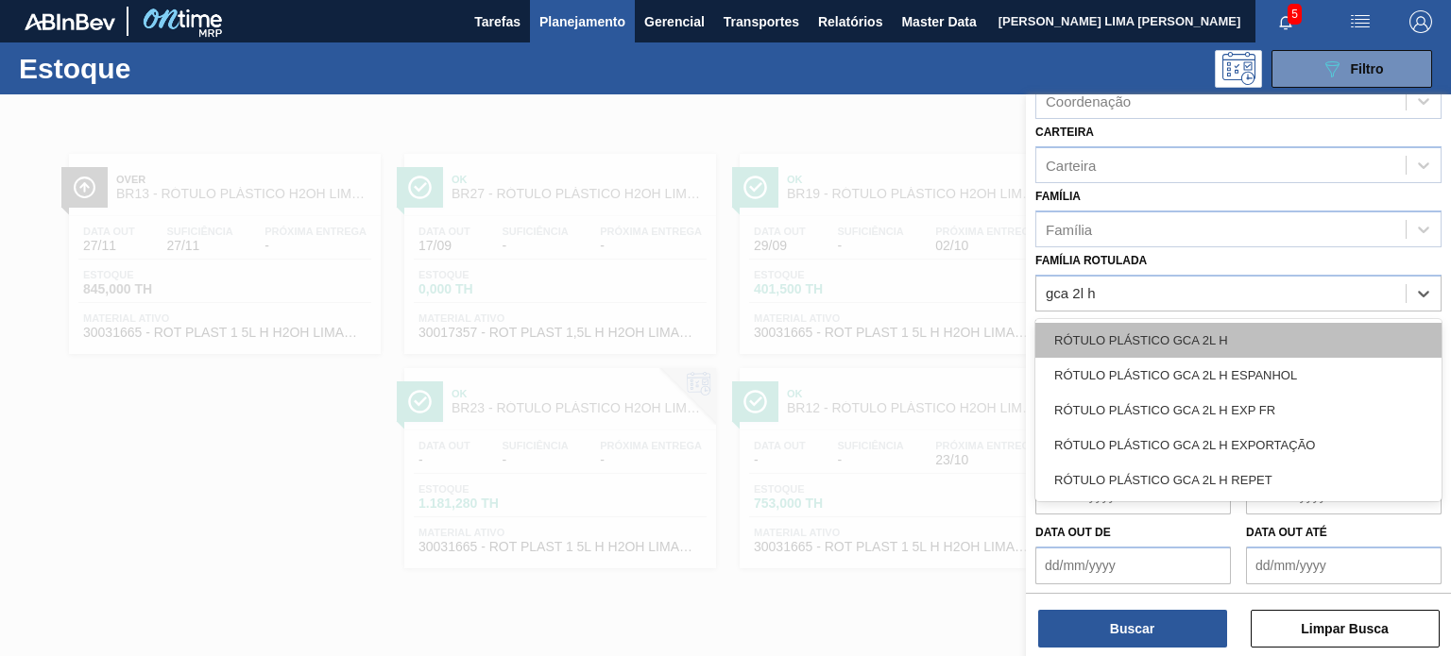
click at [1212, 323] on div "RÓTULO PLÁSTICO GCA 2L H" at bounding box center [1238, 340] width 406 height 35
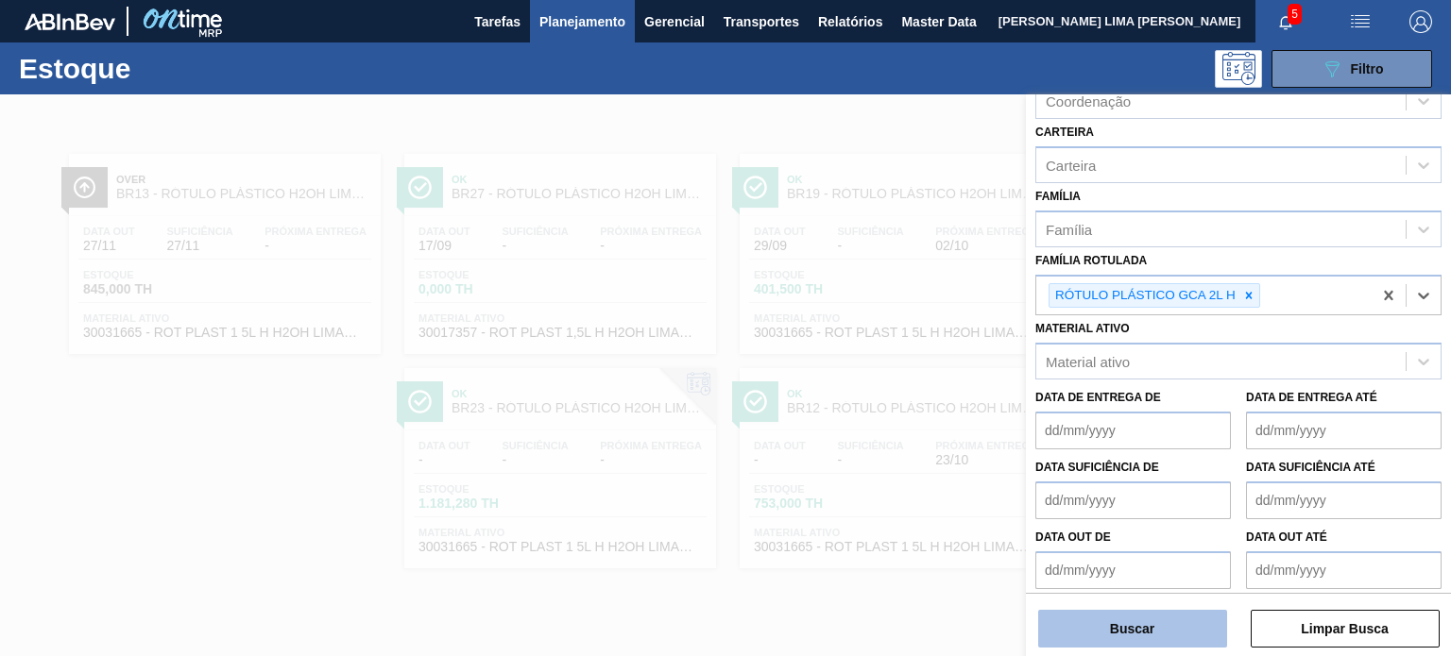
click at [1182, 623] on button "Buscar" at bounding box center [1132, 629] width 189 height 38
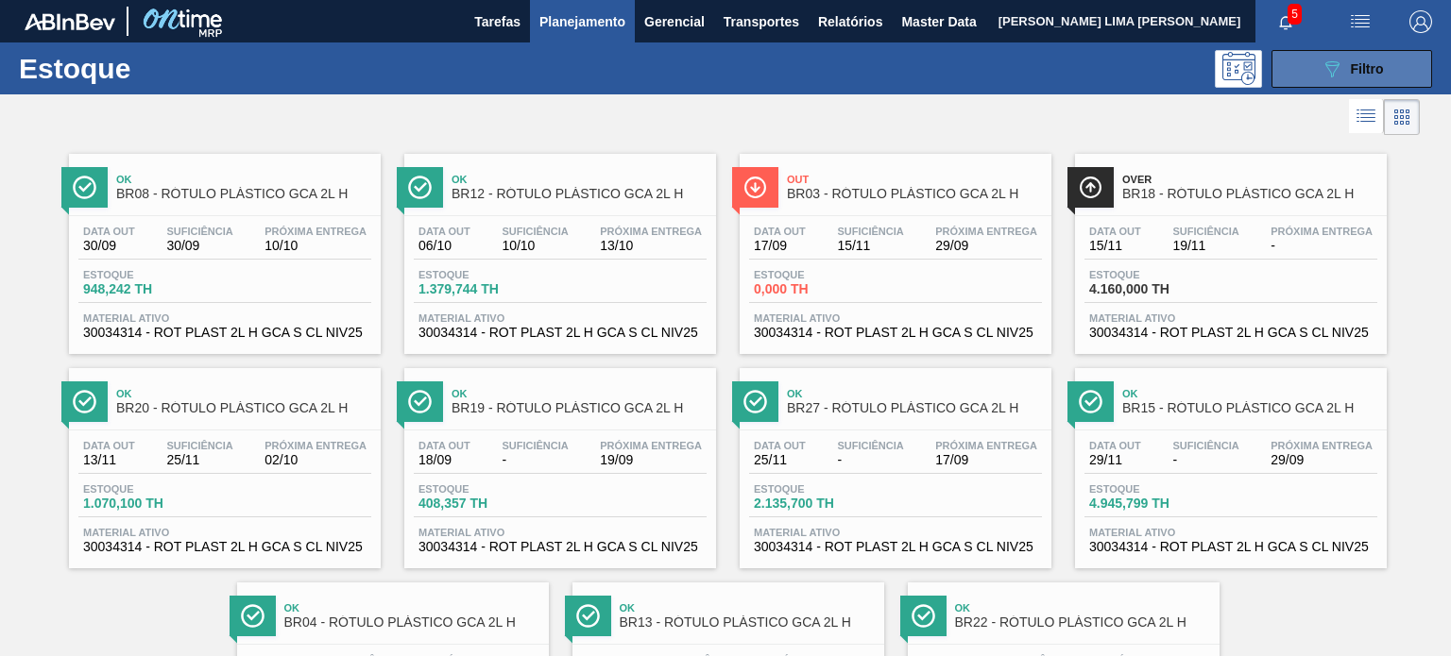
click at [1325, 82] on button "089F7B8B-B2A5-4AFE-B5C0-19BA573D28AC Filtro" at bounding box center [1351, 69] width 161 height 38
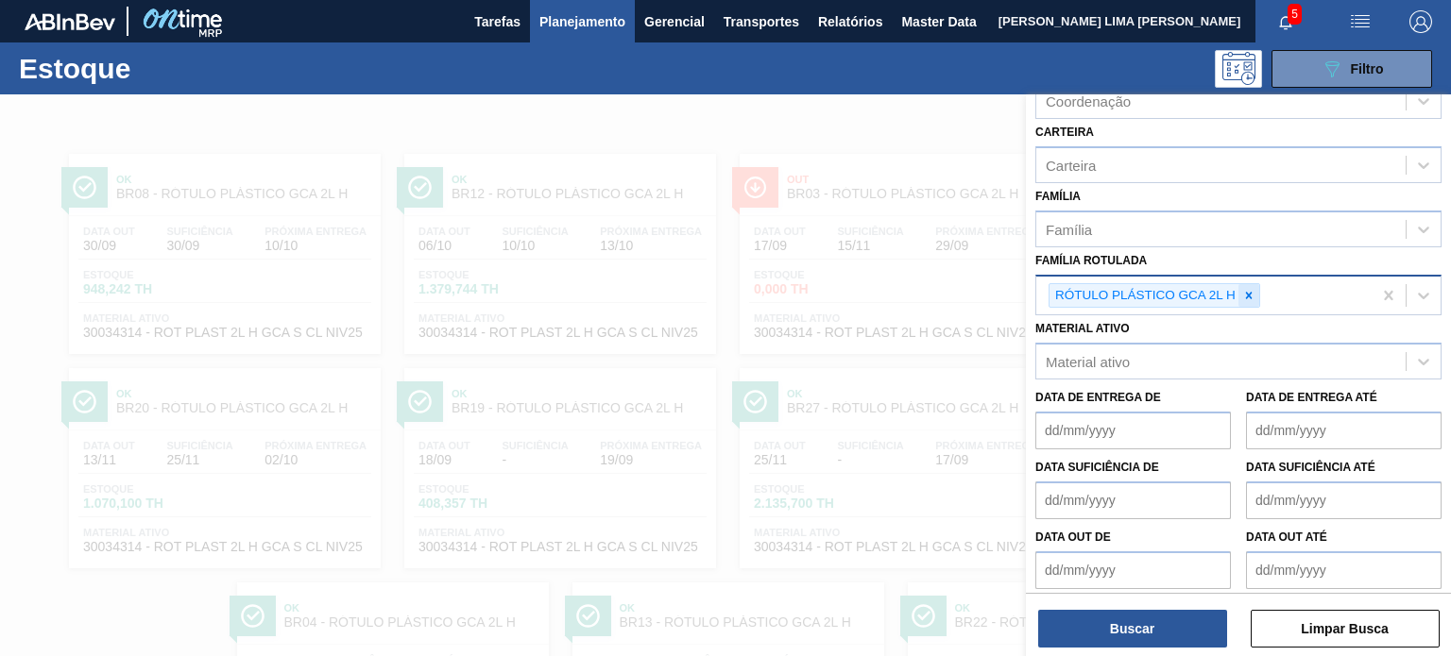
click at [1242, 290] on icon at bounding box center [1248, 295] width 13 height 13
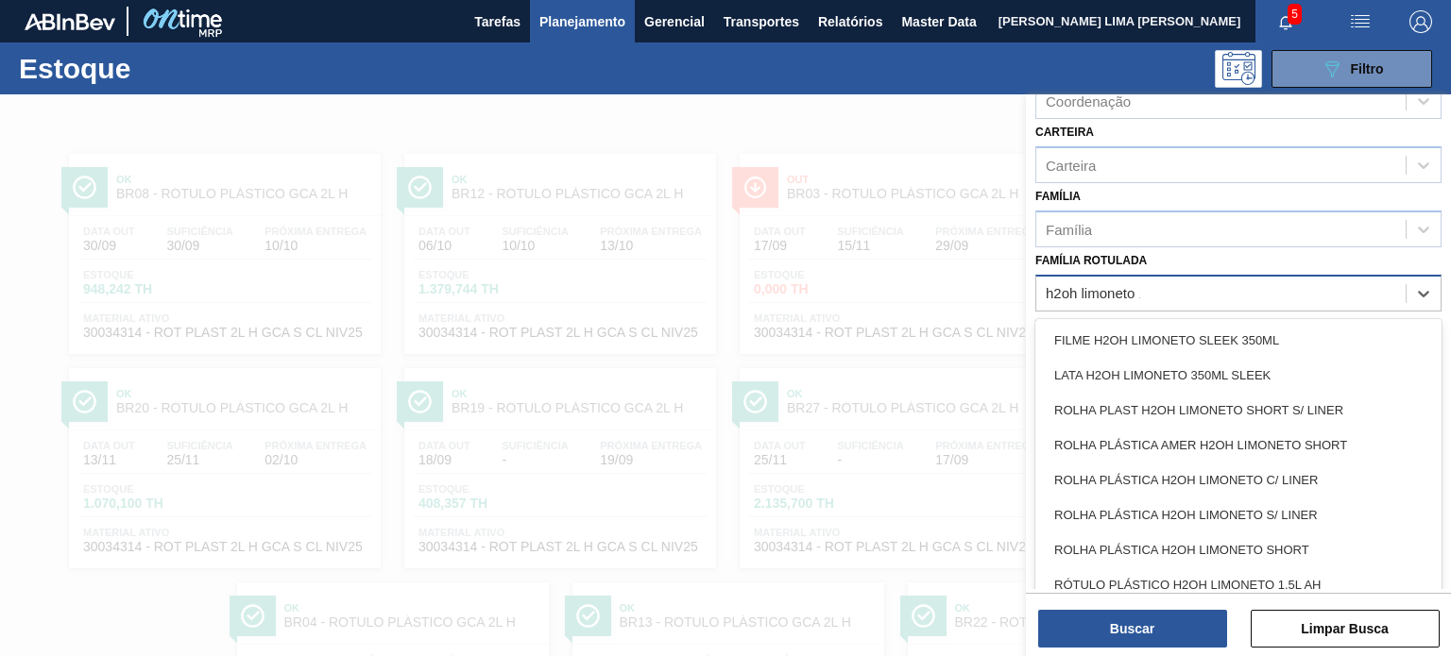
type Rotulada "h2oh limoneto 1,"
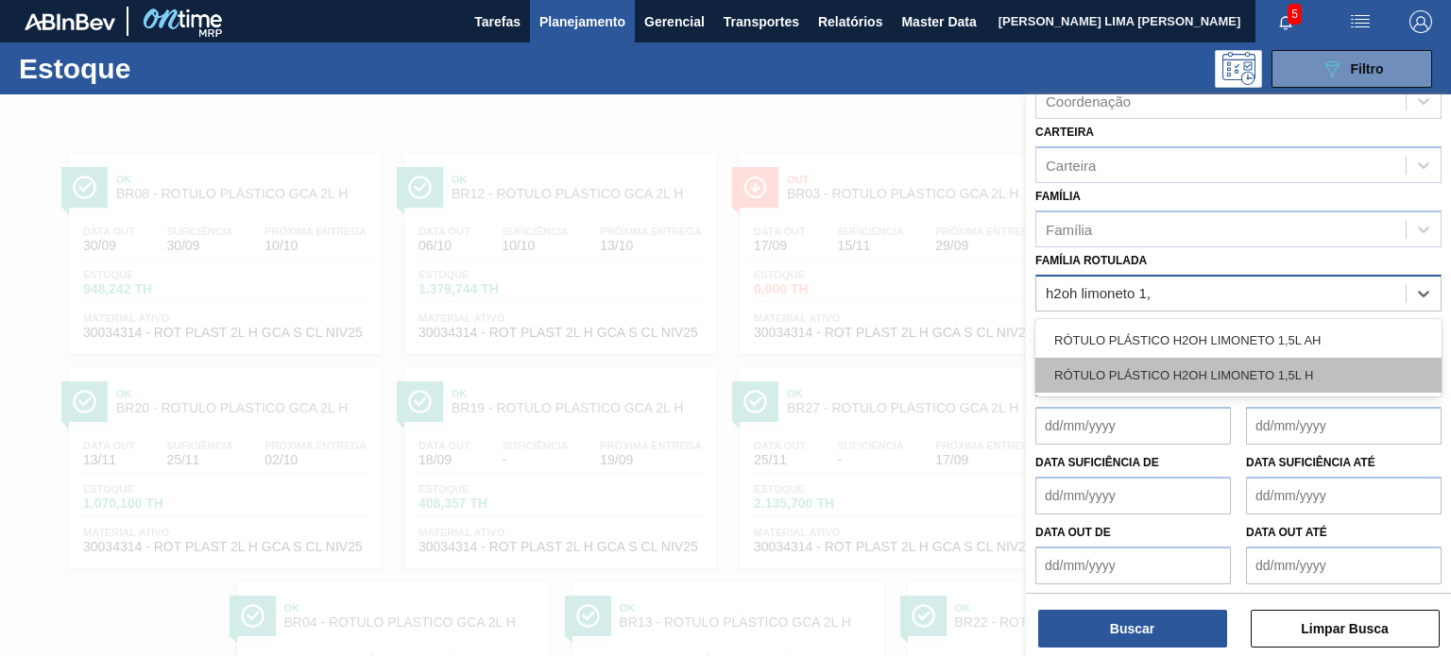
click at [1157, 380] on div "RÓTULO PLÁSTICO H2OH LIMONETO 1,5L H" at bounding box center [1238, 375] width 406 height 35
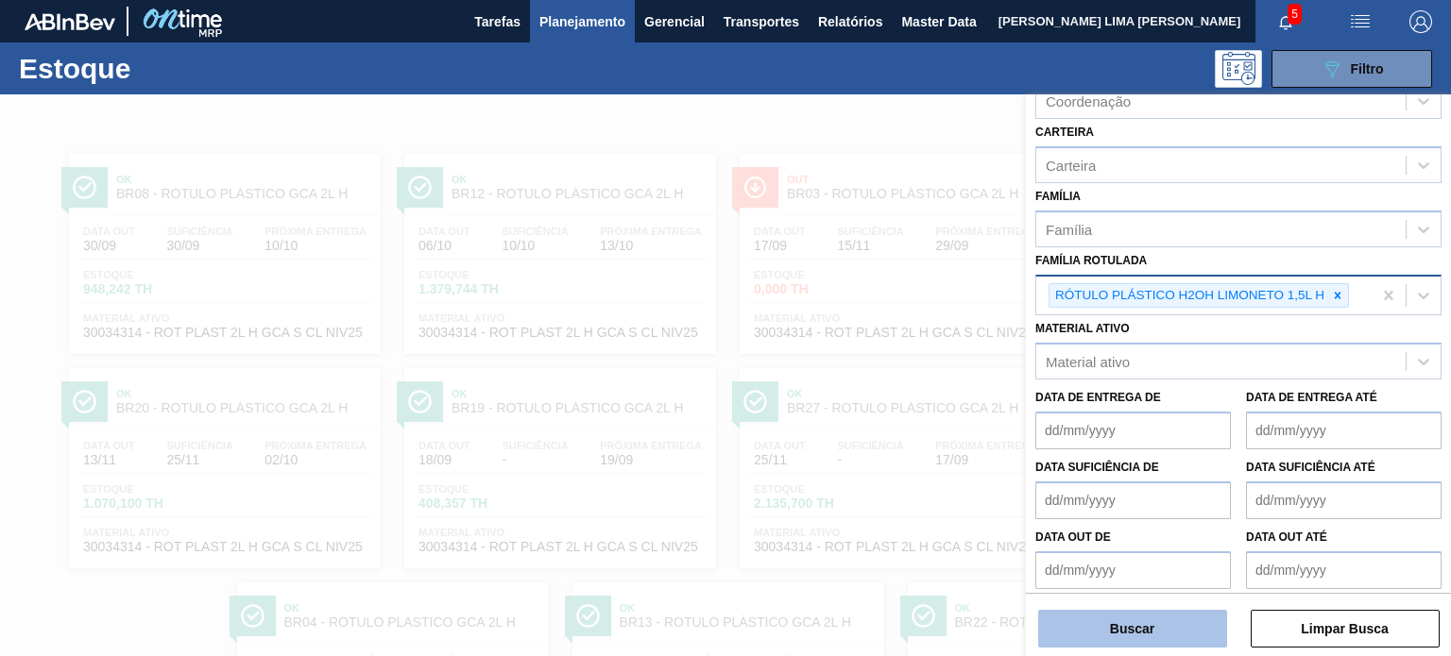
click at [1150, 633] on button "Buscar" at bounding box center [1132, 629] width 189 height 38
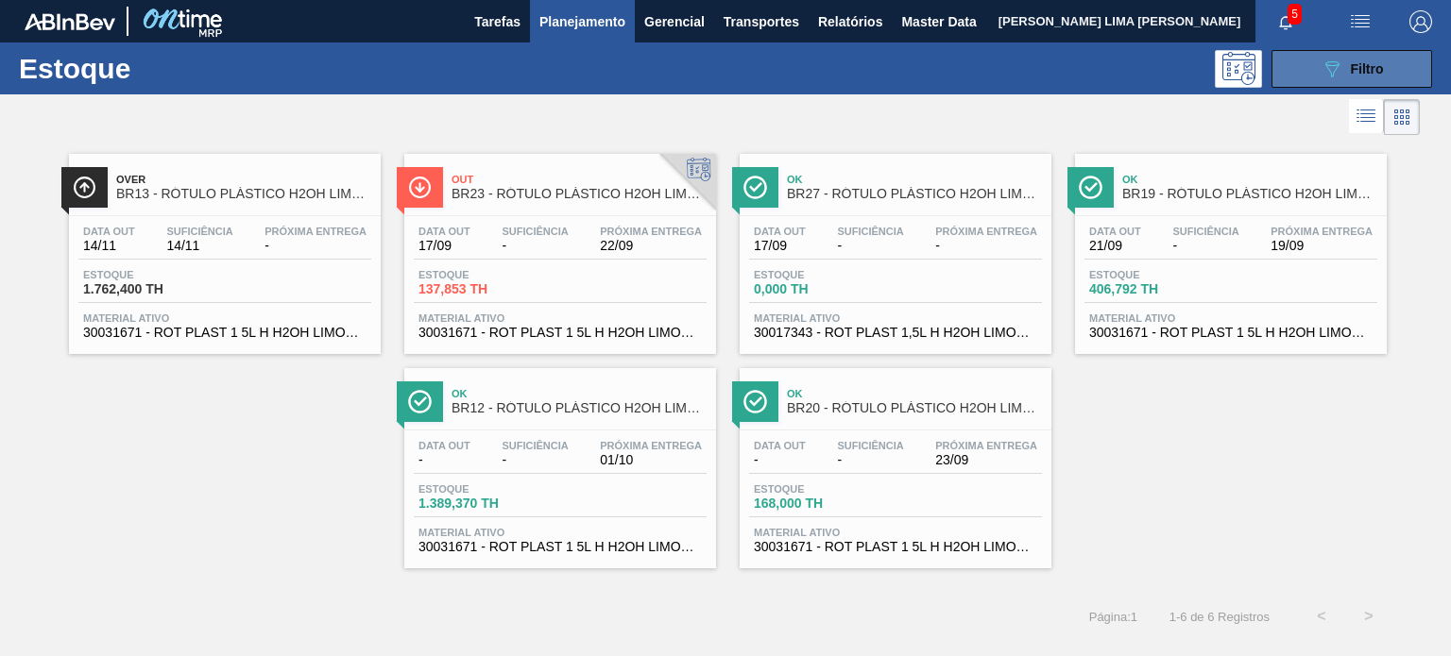
click at [1281, 71] on button "089F7B8B-B2A5-4AFE-B5C0-19BA573D28AC Filtro" at bounding box center [1351, 69] width 161 height 38
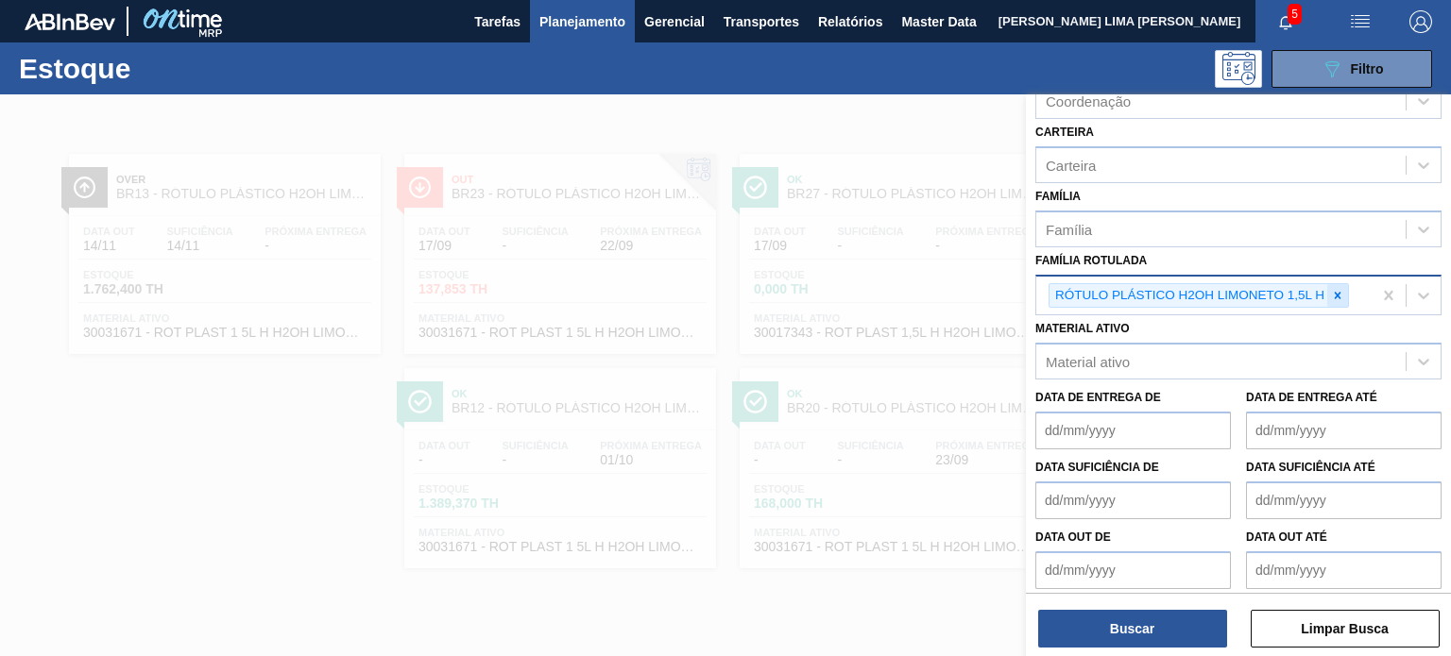
click at [1333, 293] on icon at bounding box center [1337, 295] width 13 height 13
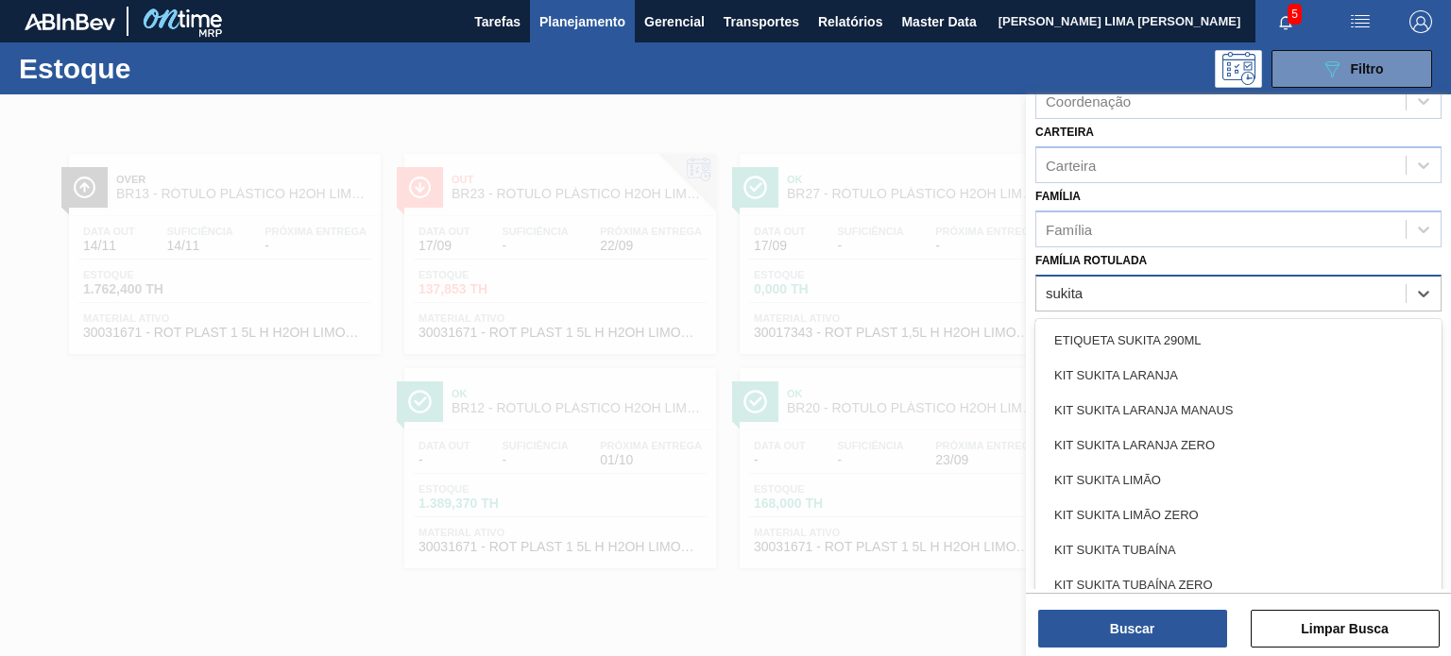
type Rotulada "sukita"
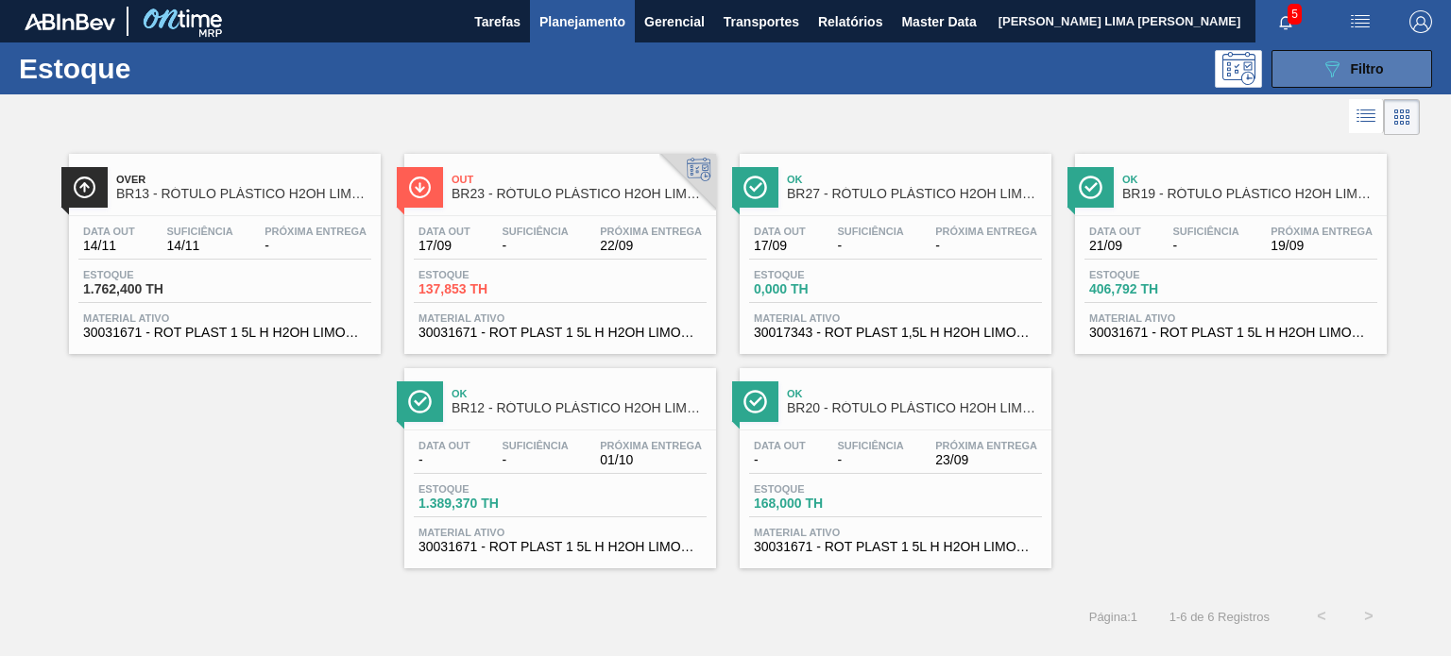
click at [1326, 85] on button "089F7B8B-B2A5-4AFE-B5C0-19BA573D28AC Filtro" at bounding box center [1351, 69] width 161 height 38
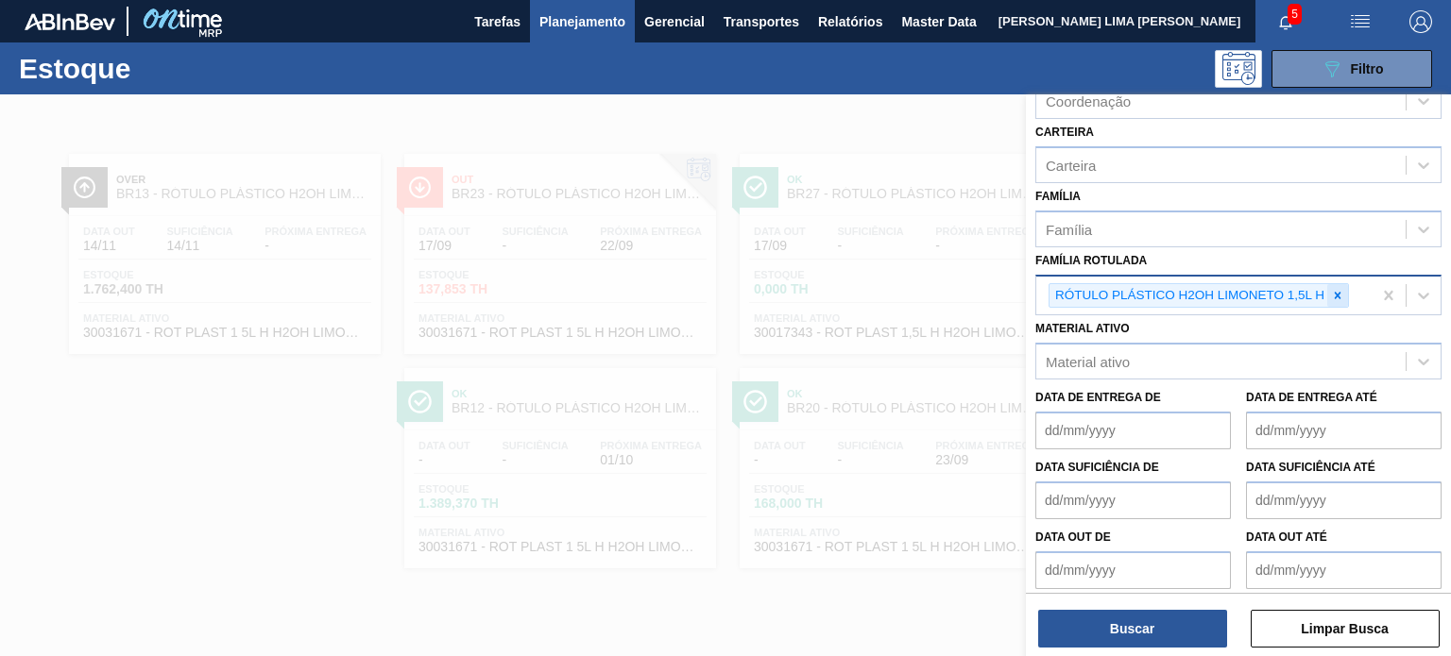
click at [1339, 289] on icon at bounding box center [1337, 295] width 13 height 13
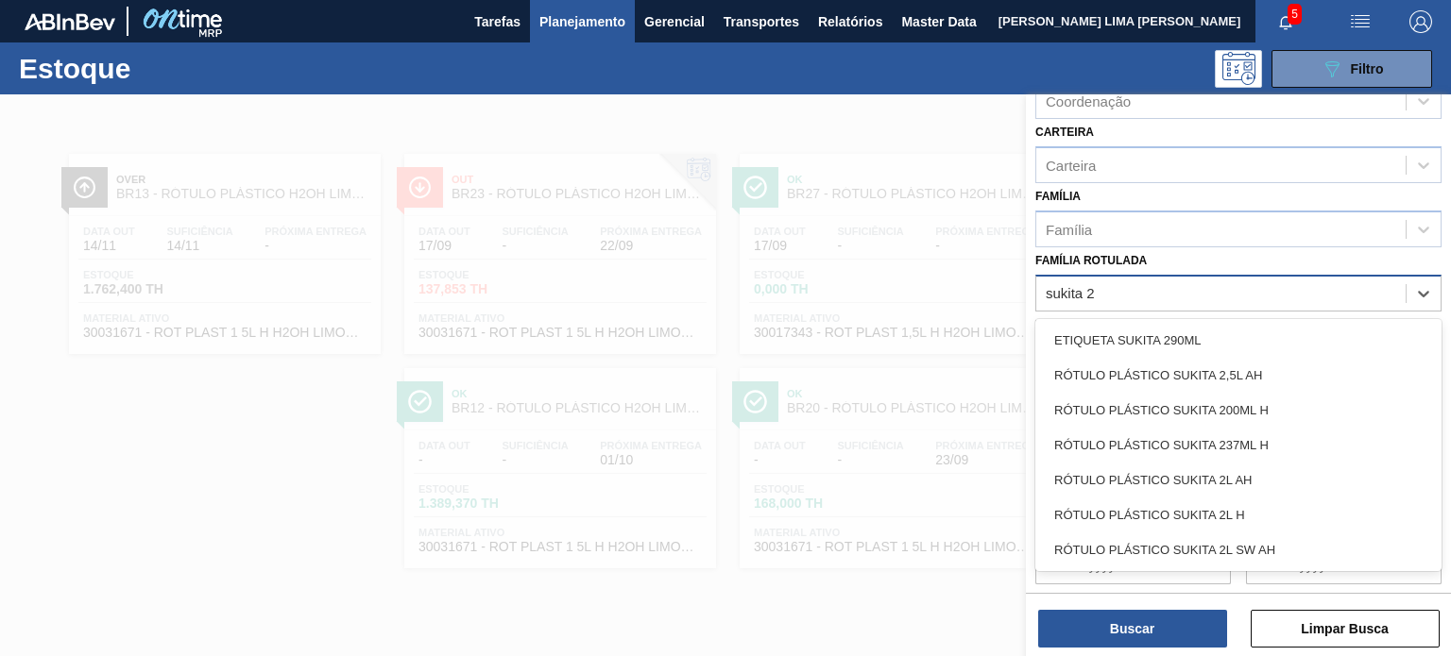
type Rotulada "sukita 2l"
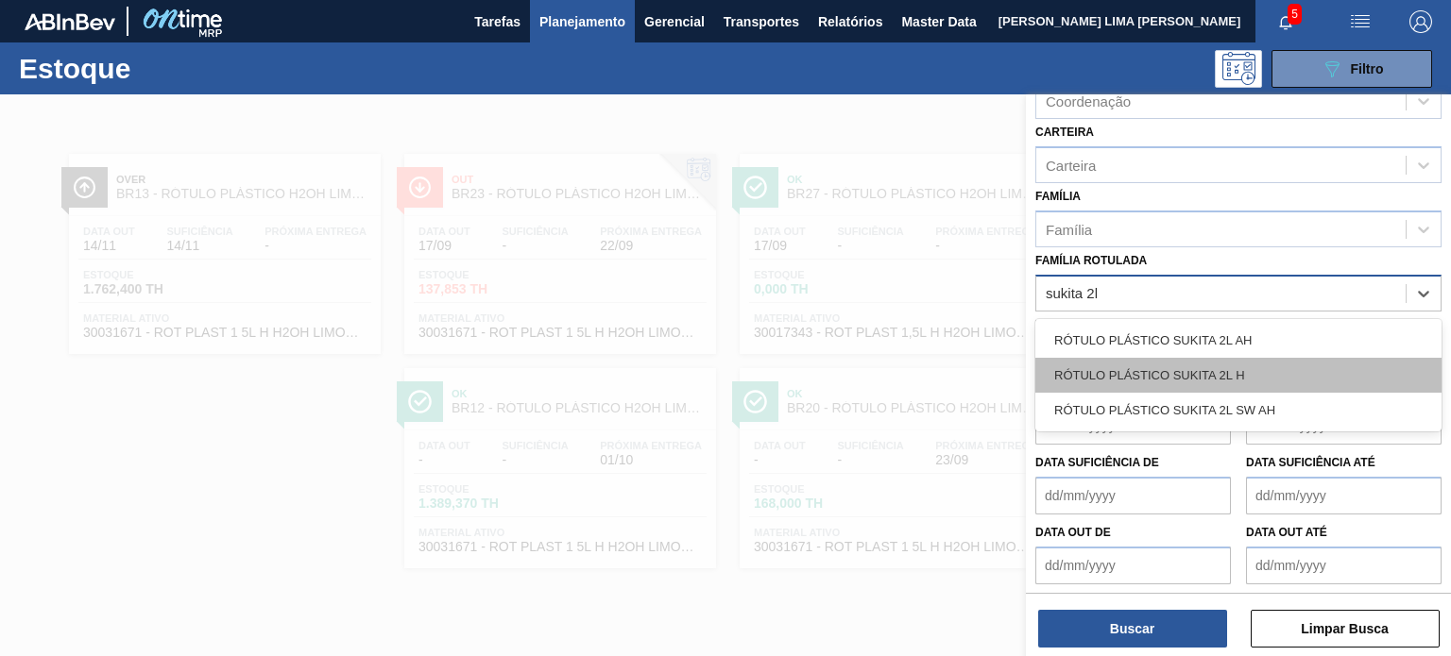
click at [1249, 365] on div "RÓTULO PLÁSTICO SUKITA 2L H" at bounding box center [1238, 375] width 406 height 35
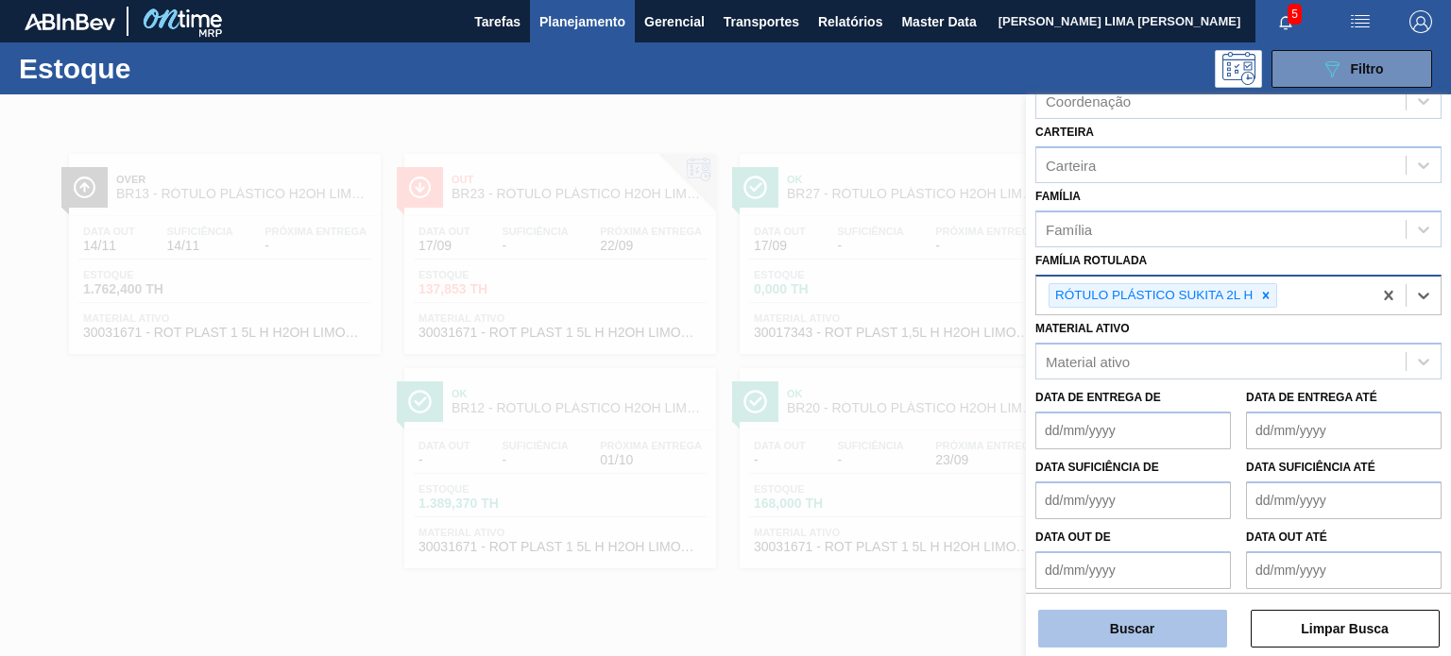
click at [1197, 616] on button "Buscar" at bounding box center [1132, 629] width 189 height 38
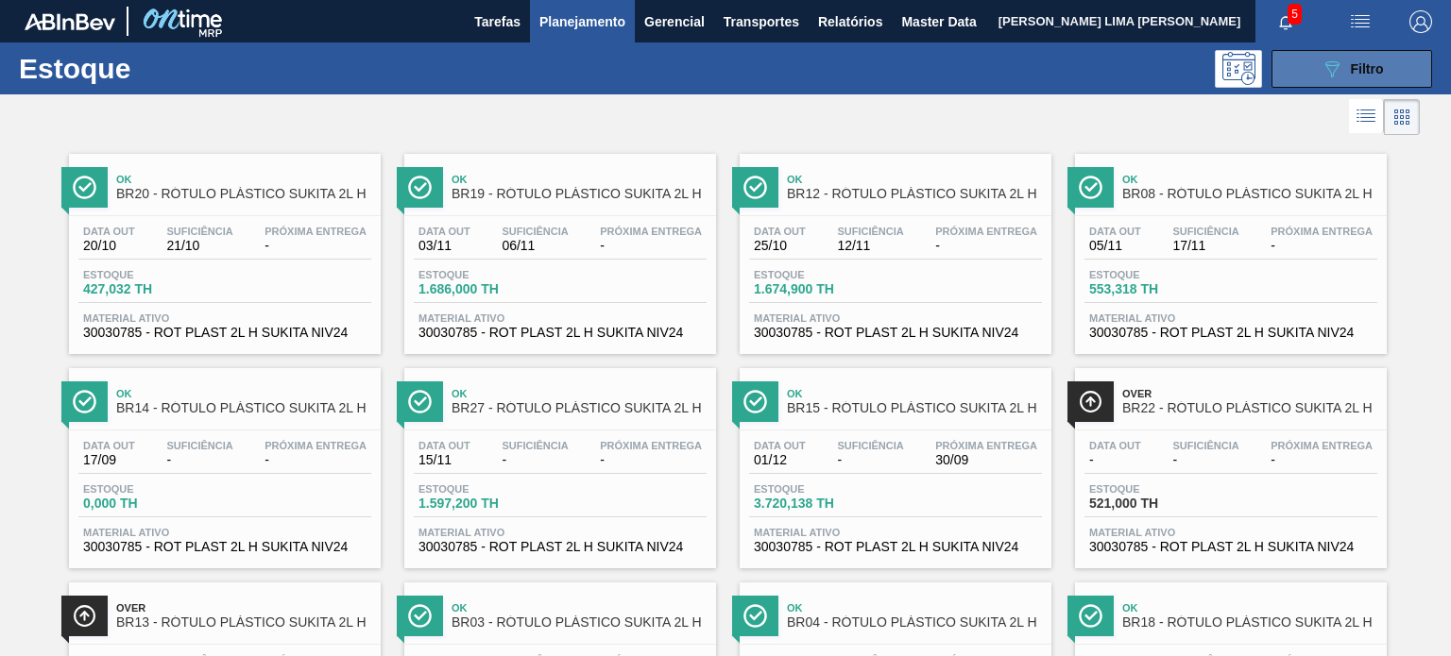
click at [1297, 77] on button "089F7B8B-B2A5-4AFE-B5C0-19BA573D28AC Filtro" at bounding box center [1351, 69] width 161 height 38
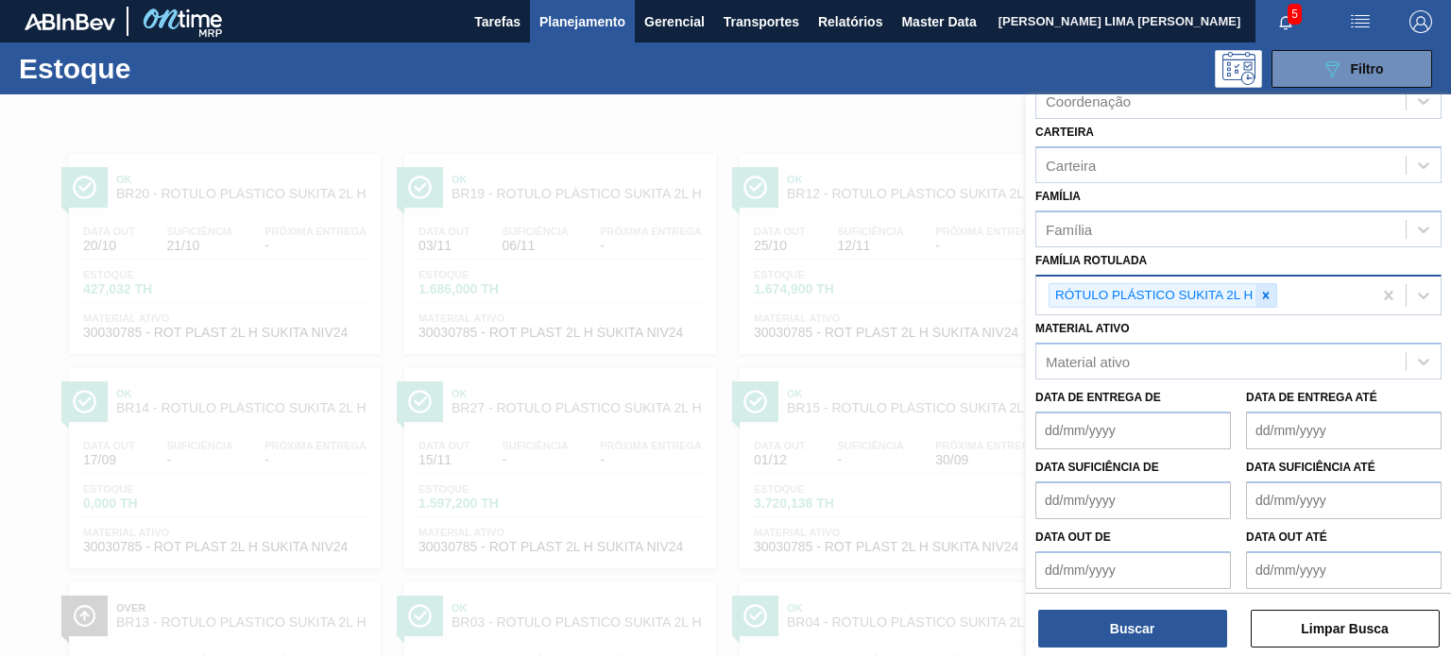
click at [1261, 298] on div at bounding box center [1265, 296] width 21 height 24
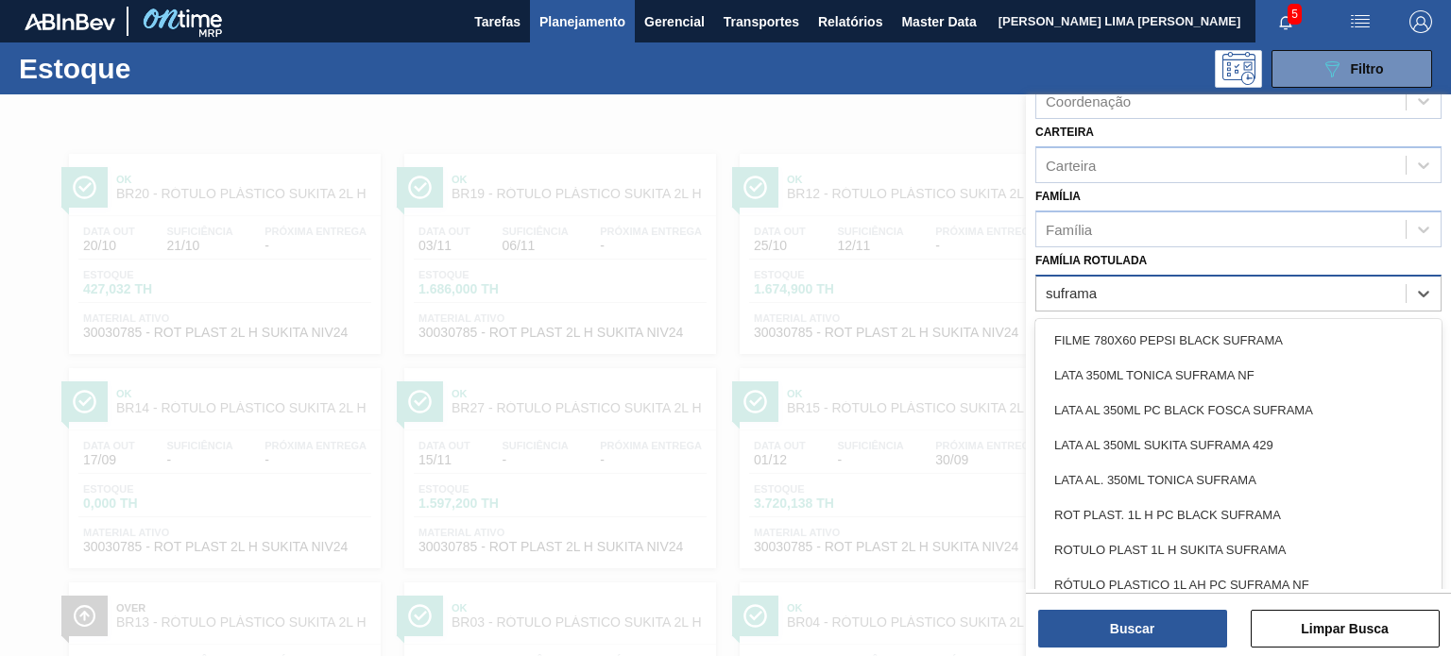
type Rotulada "suframa"
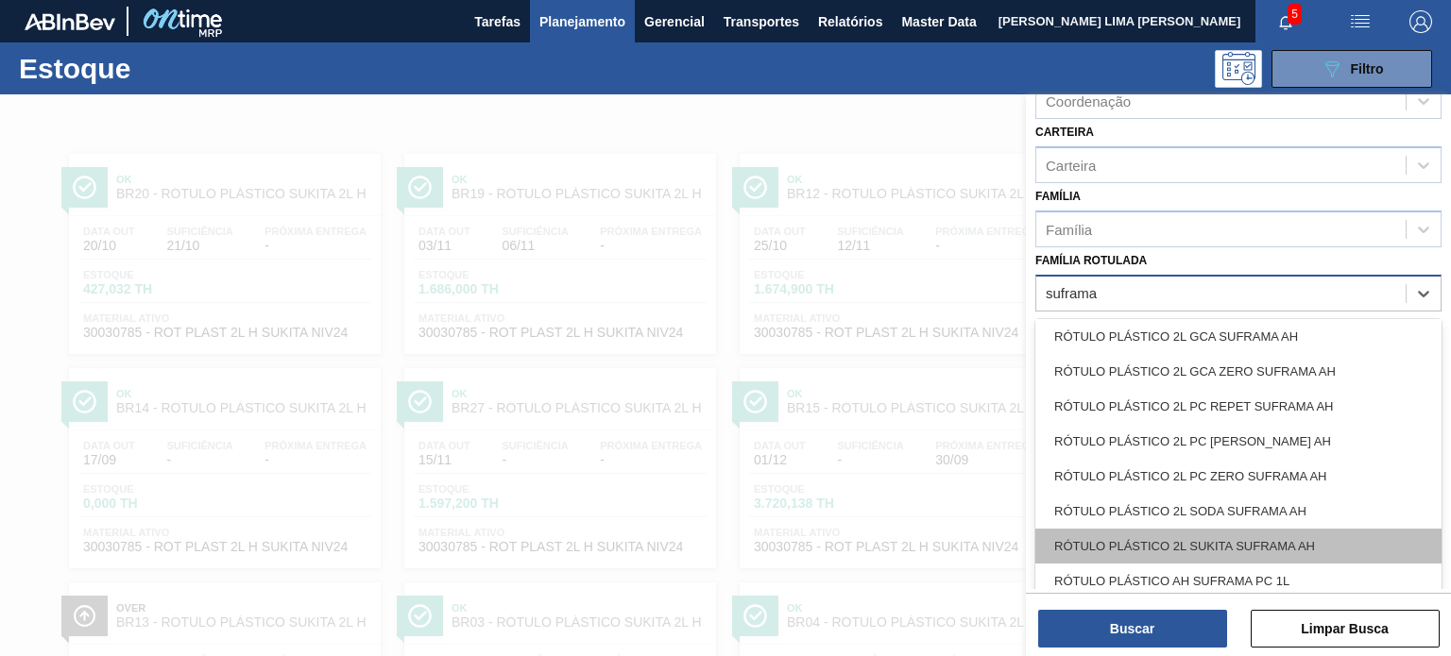
scroll to position [353, 0]
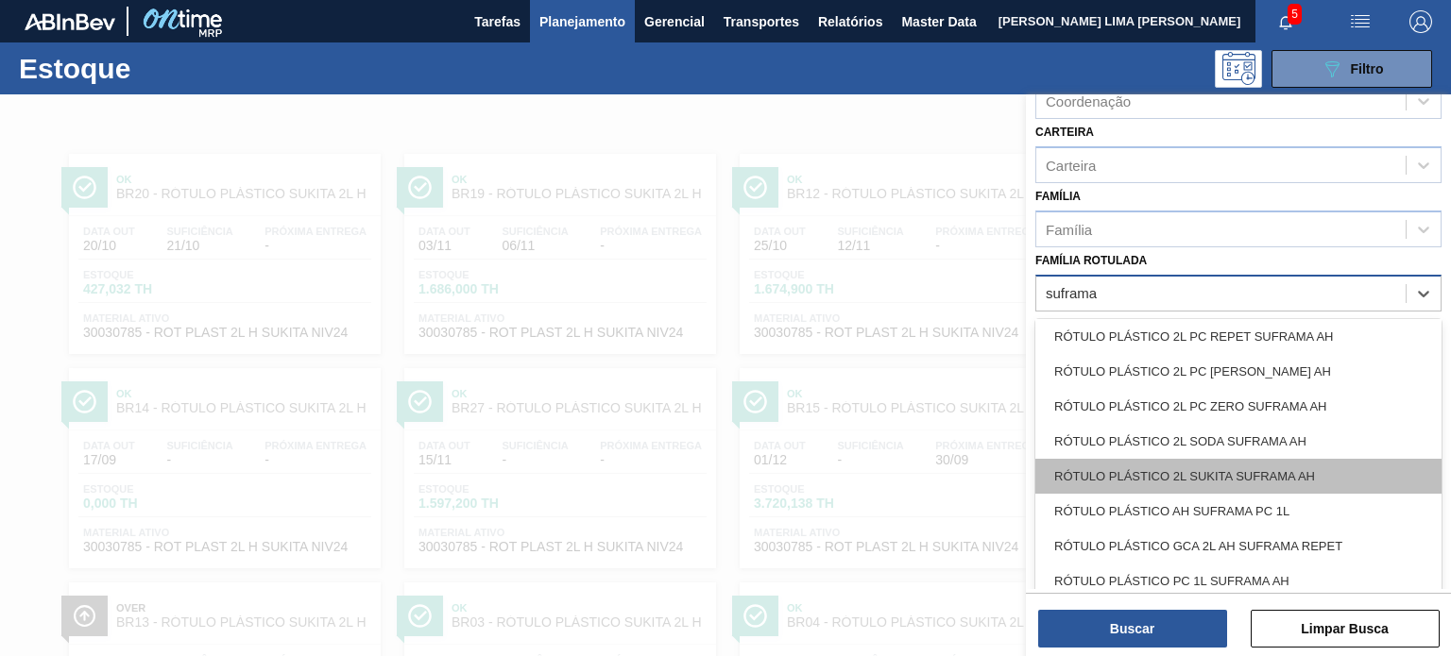
click at [1307, 467] on div "RÓTULO PLÁSTICO 2L SUKITA SUFRAMA AH" at bounding box center [1238, 476] width 406 height 35
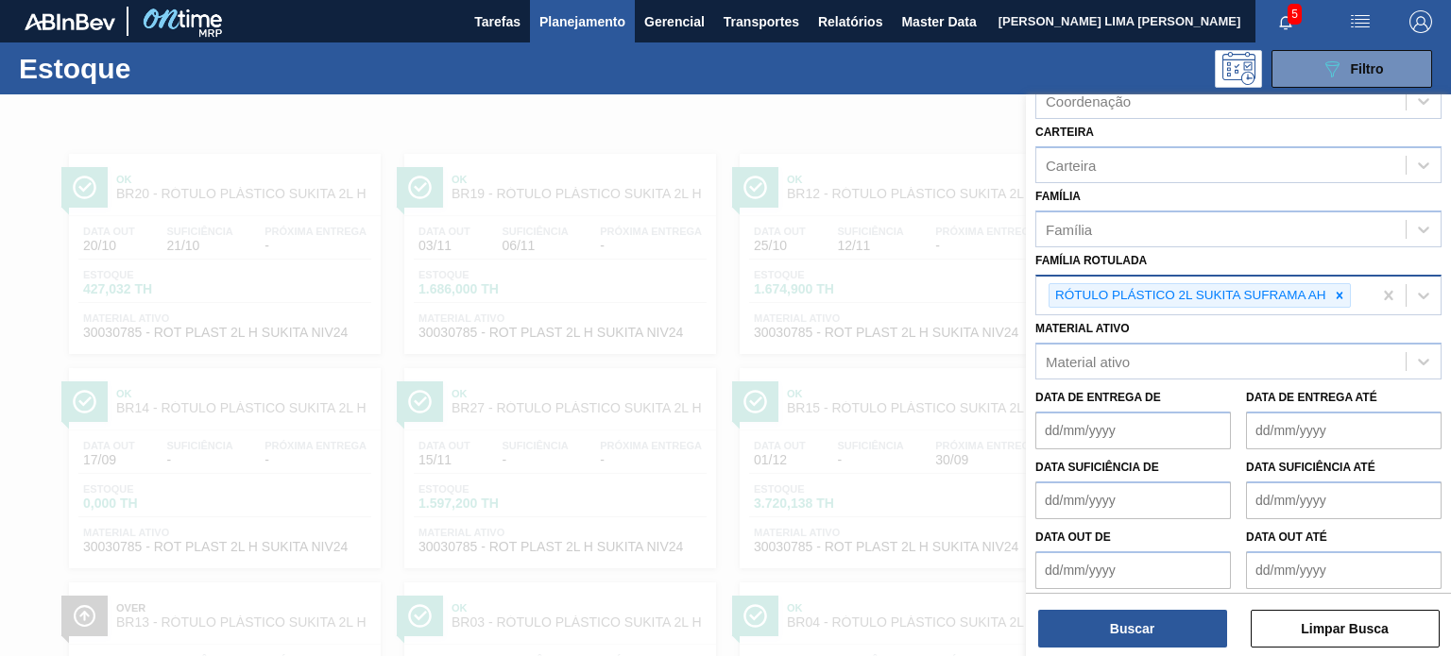
click at [1200, 609] on div "Buscar Limpar Busca" at bounding box center [1238, 619] width 425 height 53
click at [1199, 621] on button "Buscar" at bounding box center [1132, 629] width 189 height 38
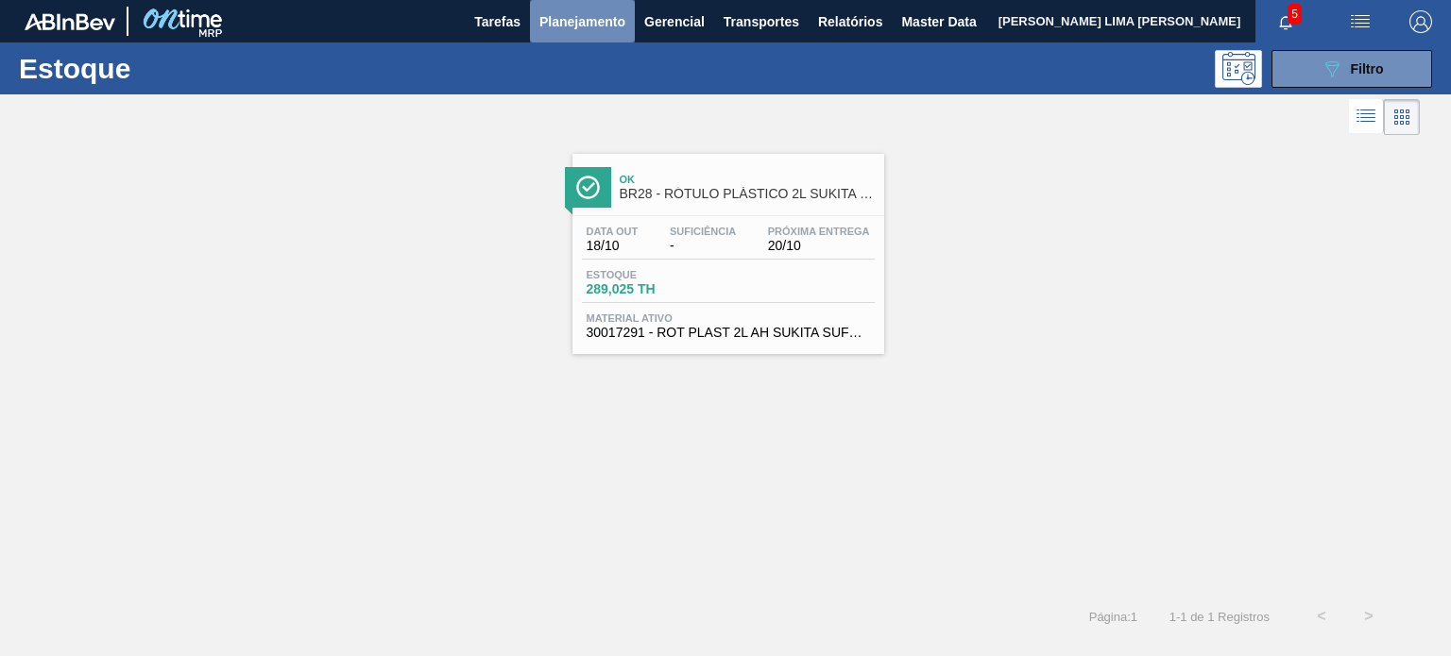
click at [555, 29] on span "Planejamento" at bounding box center [582, 21] width 86 height 23
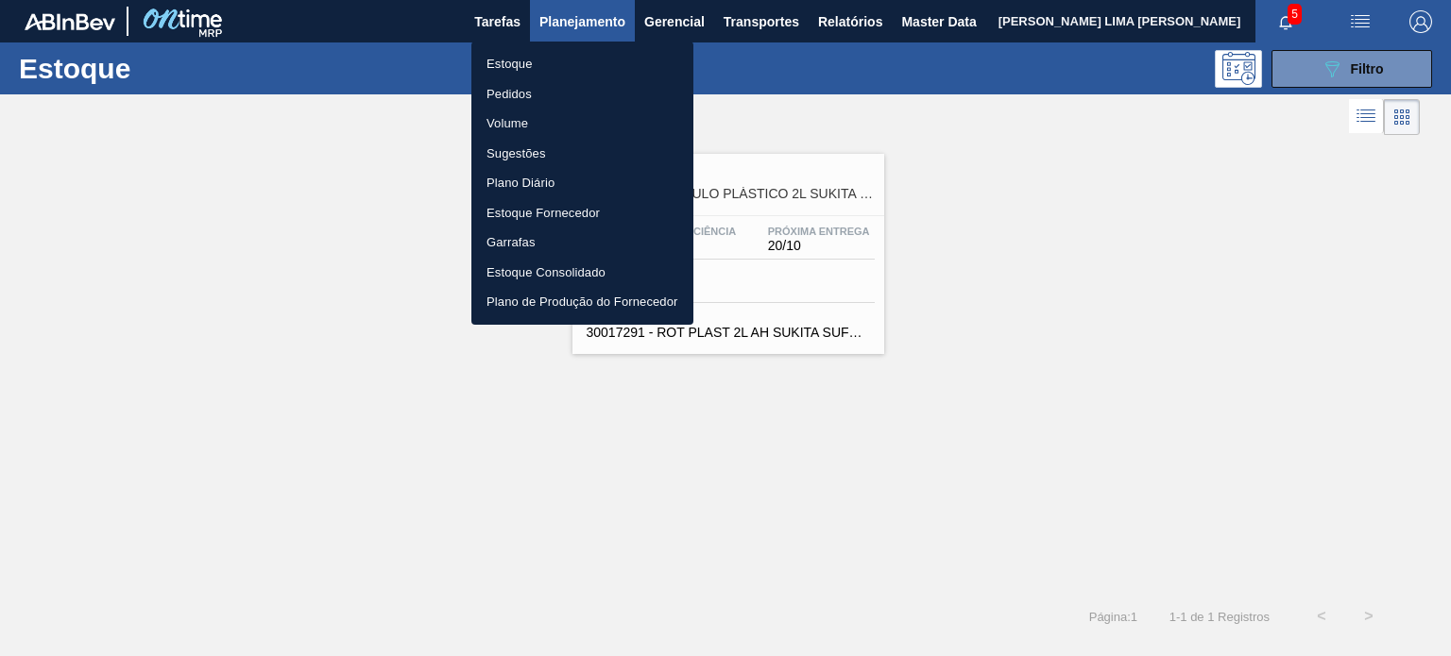
click at [519, 104] on li "Pedidos" at bounding box center [582, 94] width 222 height 30
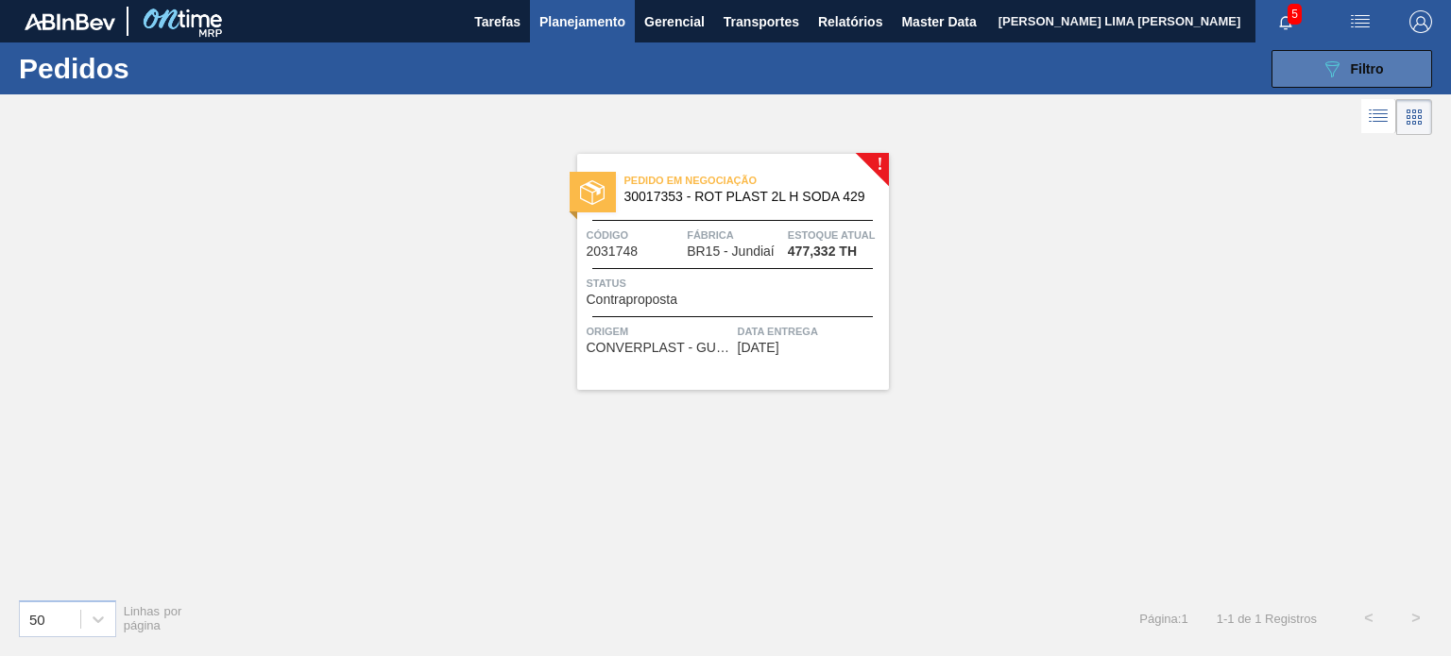
click at [1310, 74] on button "089F7B8B-B2A5-4AFE-B5C0-19BA573D28AC Filtro" at bounding box center [1351, 69] width 161 height 38
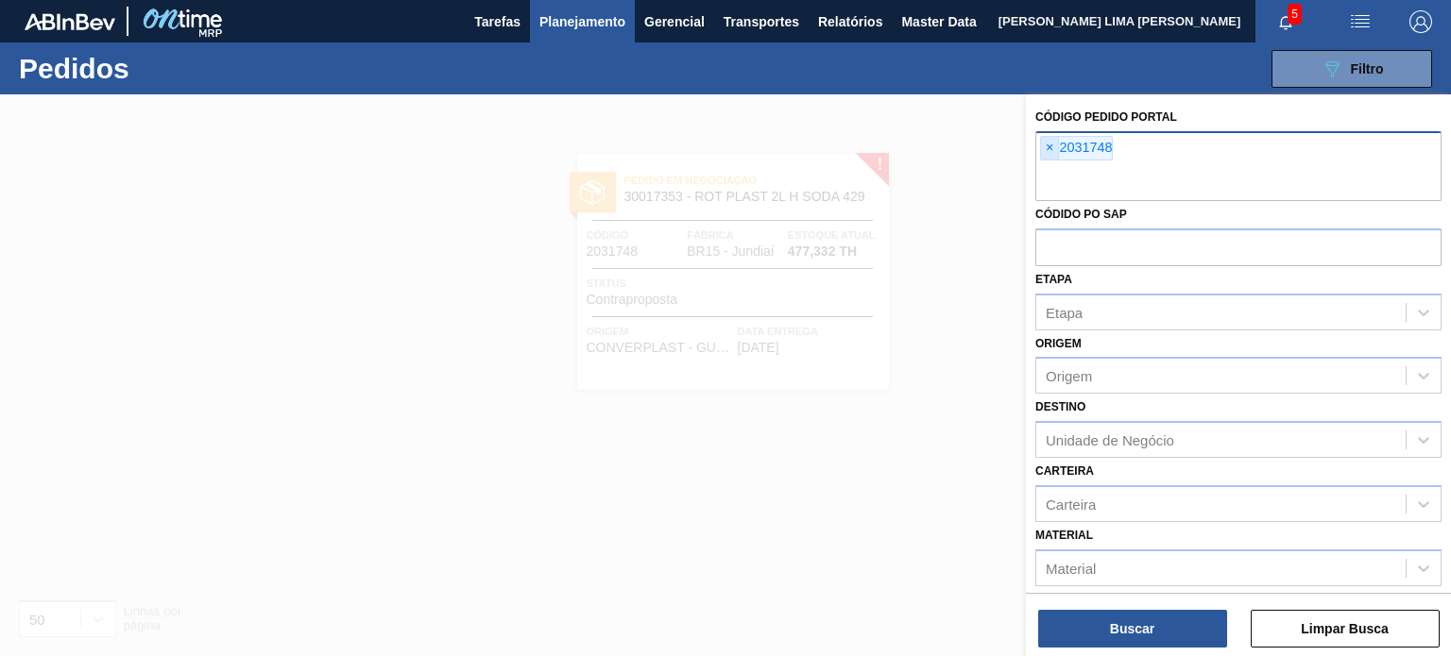
click at [1051, 152] on span "×" at bounding box center [1050, 148] width 18 height 23
paste input "2012831"
type input "2012831"
click at [1176, 637] on button "Buscar" at bounding box center [1132, 629] width 189 height 38
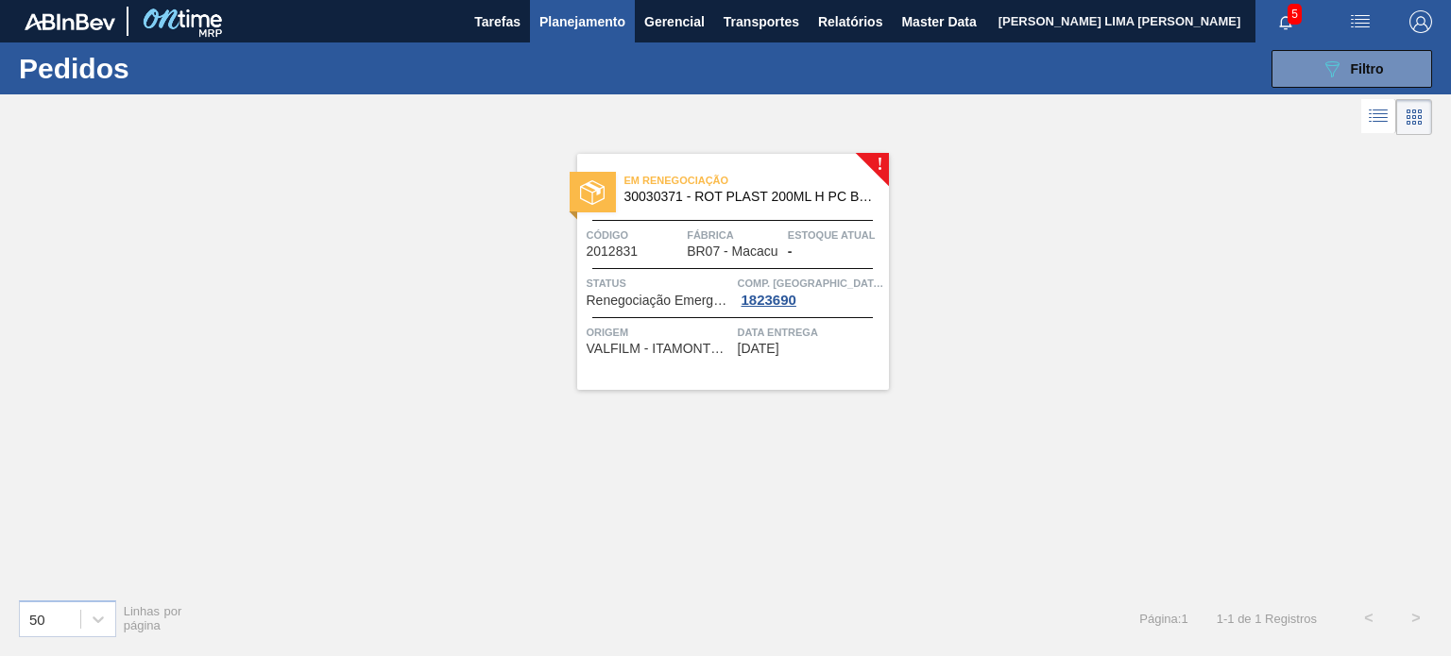
drag, startPoint x: 739, startPoint y: 212, endPoint x: 765, endPoint y: 222, distance: 27.5
click at [765, 222] on div "Em renegociação 30030371 - ROT PLAST 200ML H PC BLACK NIV24 Código 2012831 Fábr…" at bounding box center [733, 272] width 312 height 236
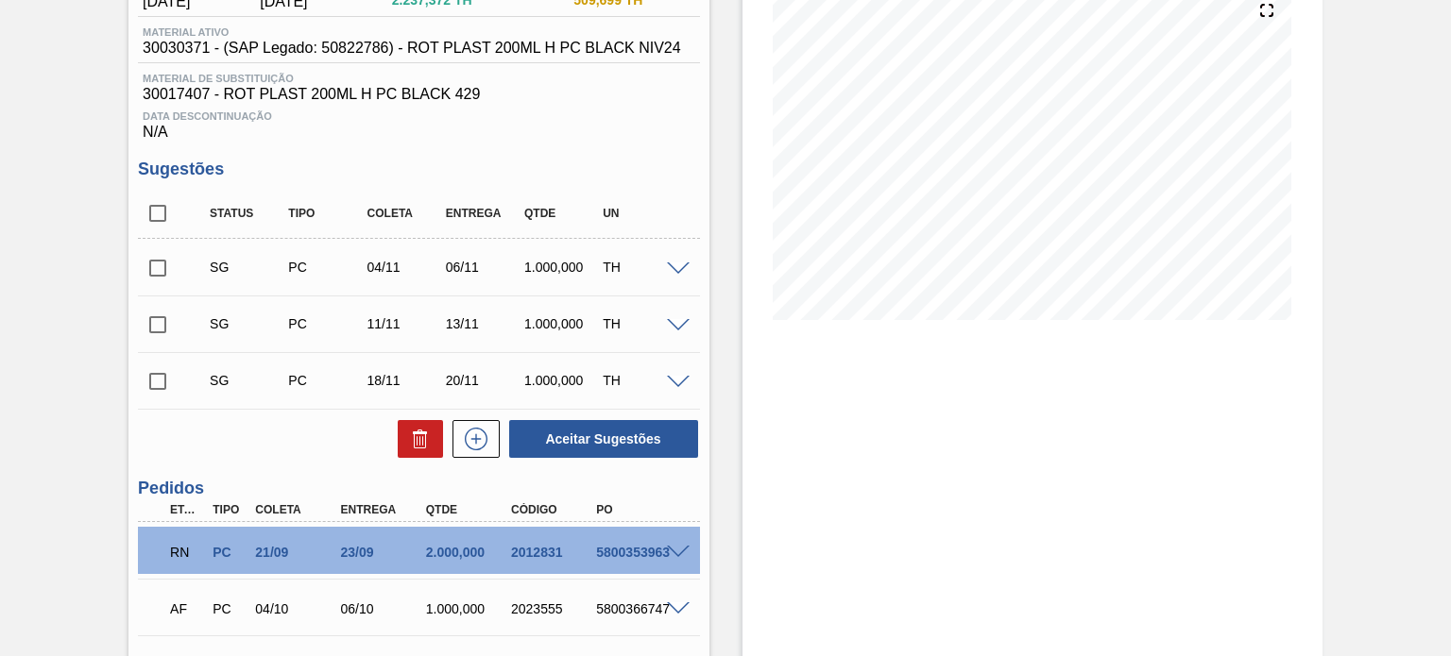
scroll to position [536, 0]
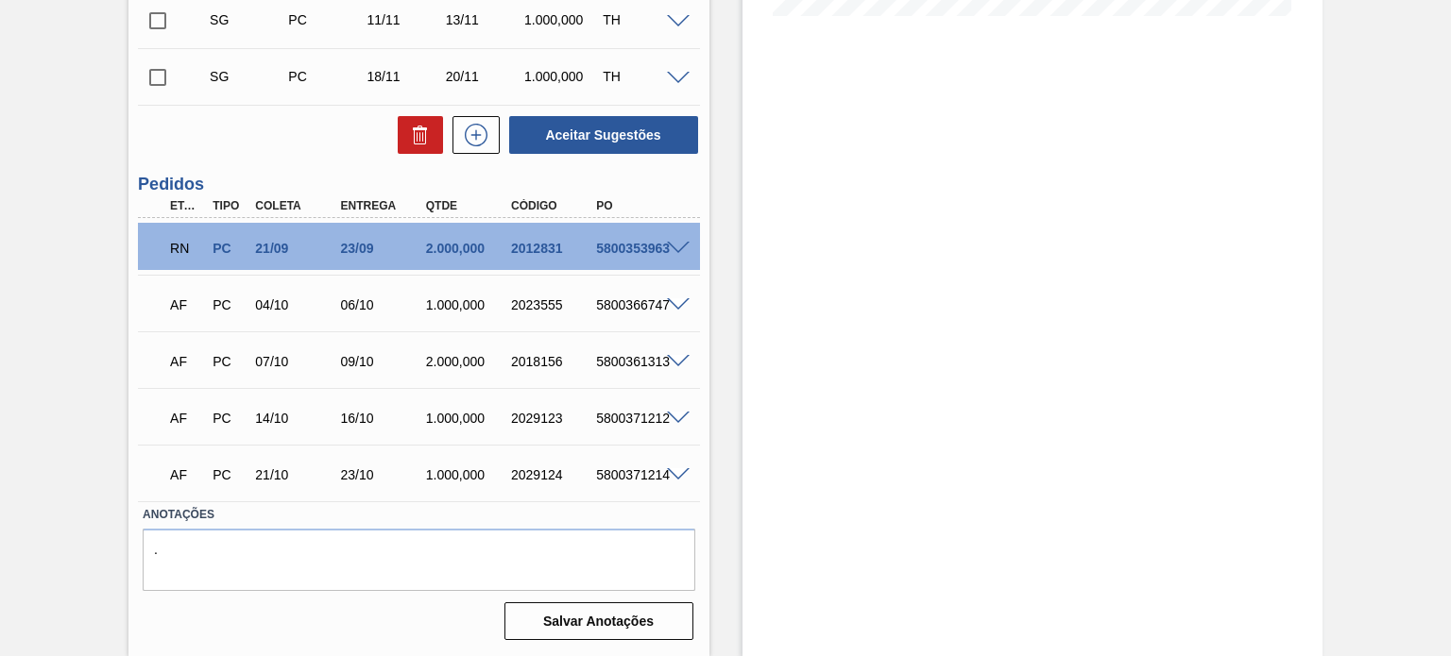
click at [681, 250] on span at bounding box center [678, 249] width 23 height 14
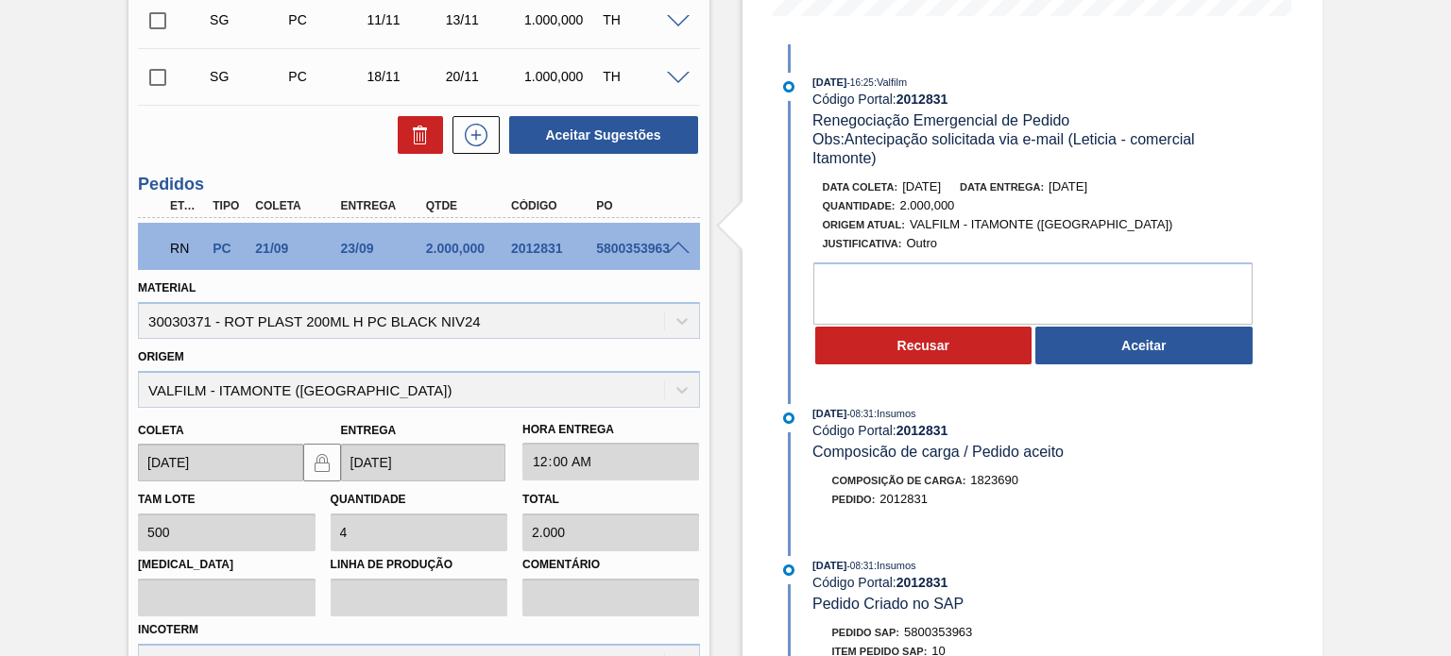
click at [1131, 354] on button "Aceitar" at bounding box center [1143, 346] width 217 height 38
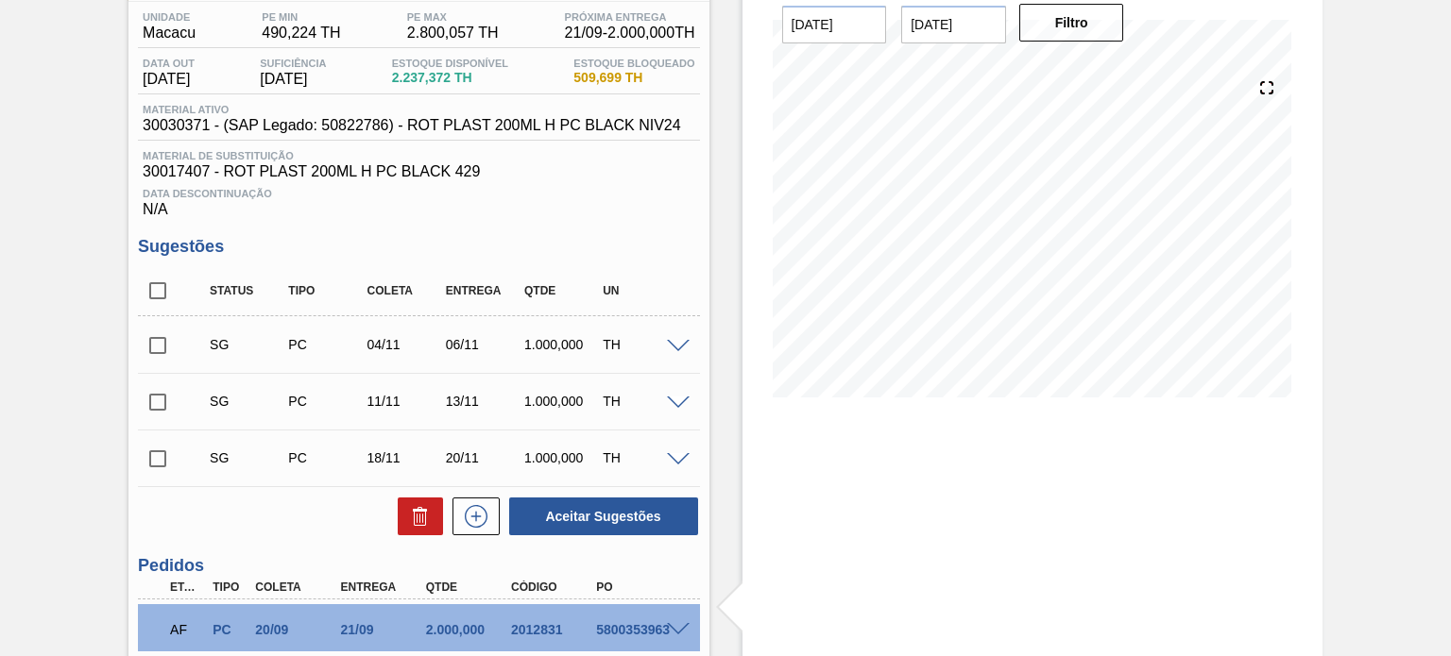
scroll to position [0, 0]
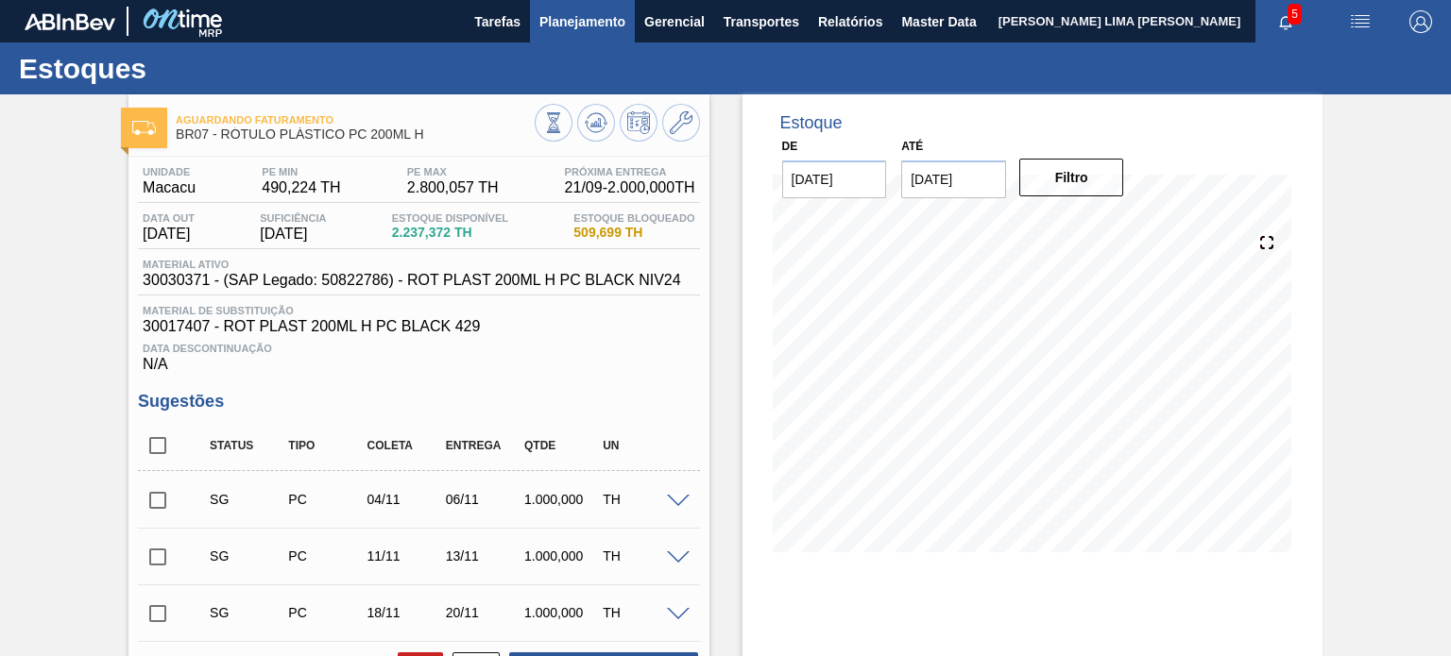
click at [567, 23] on span "Planejamento" at bounding box center [582, 21] width 86 height 23
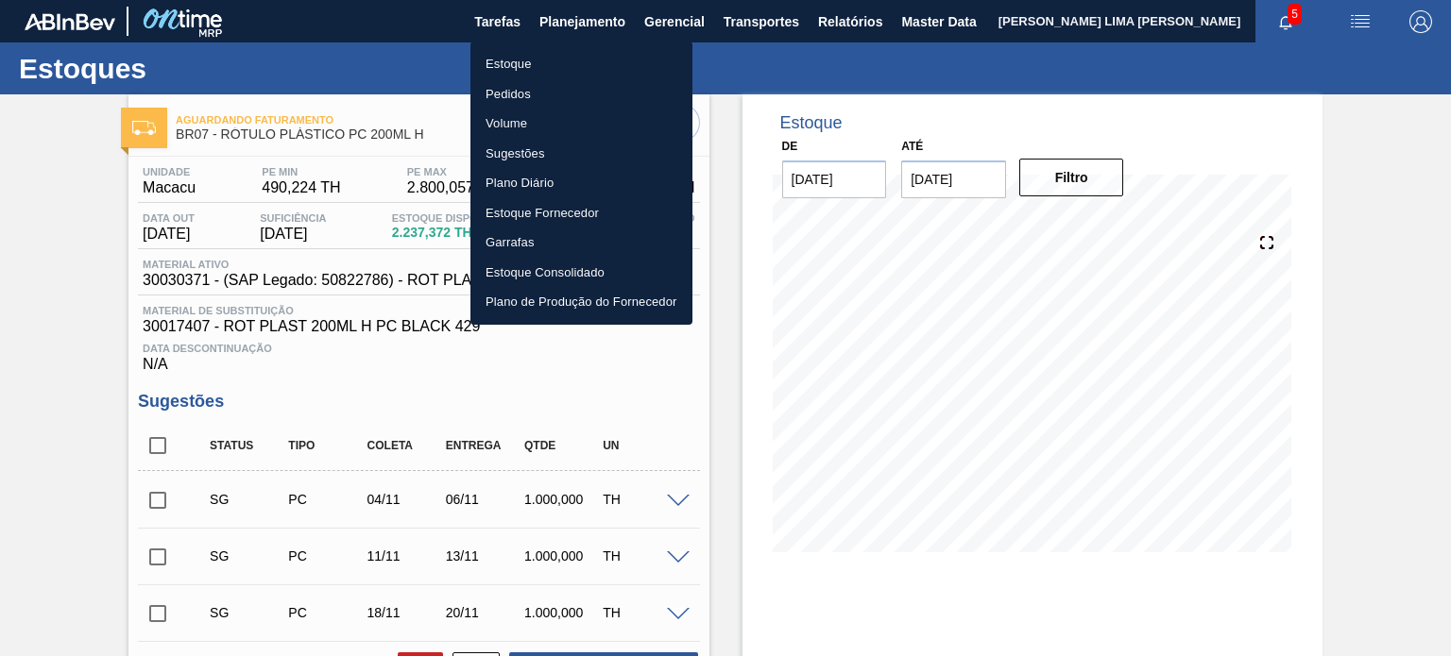
click at [536, 90] on li "Pedidos" at bounding box center [581, 94] width 222 height 30
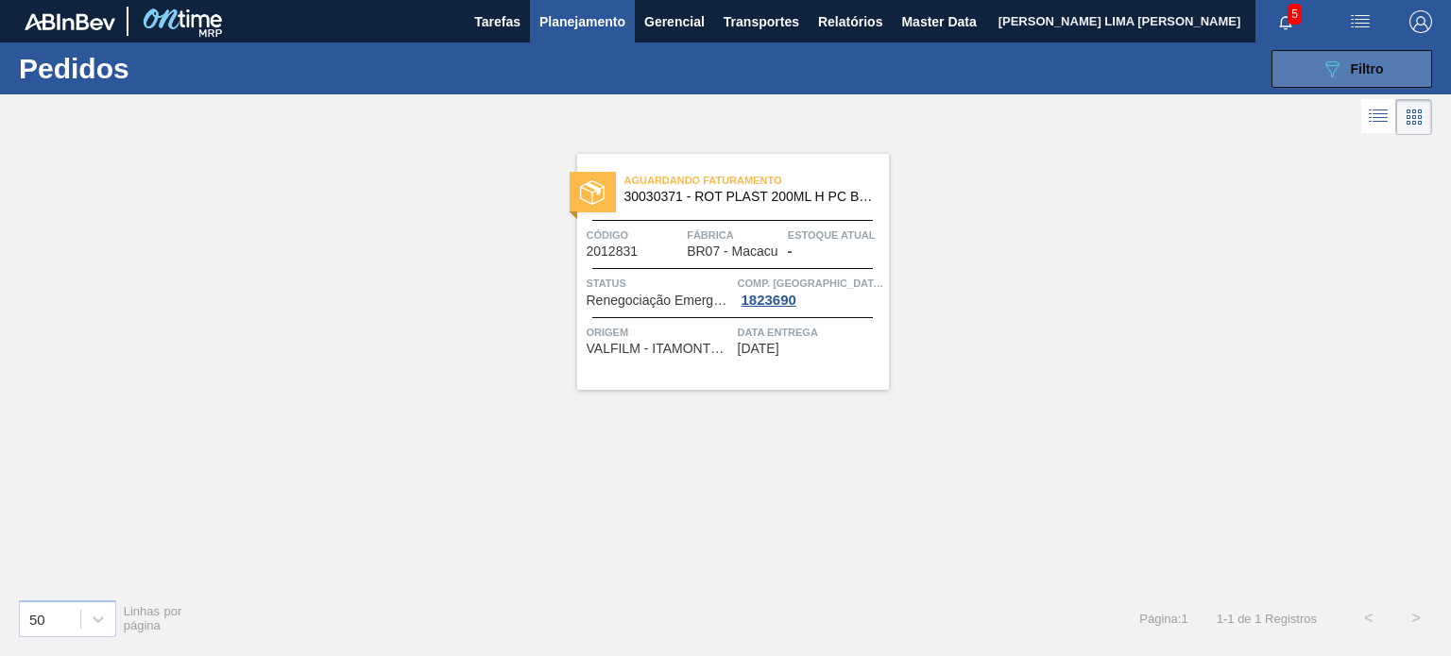
click at [1379, 55] on button "089F7B8B-B2A5-4AFE-B5C0-19BA573D28AC Filtro" at bounding box center [1351, 69] width 161 height 38
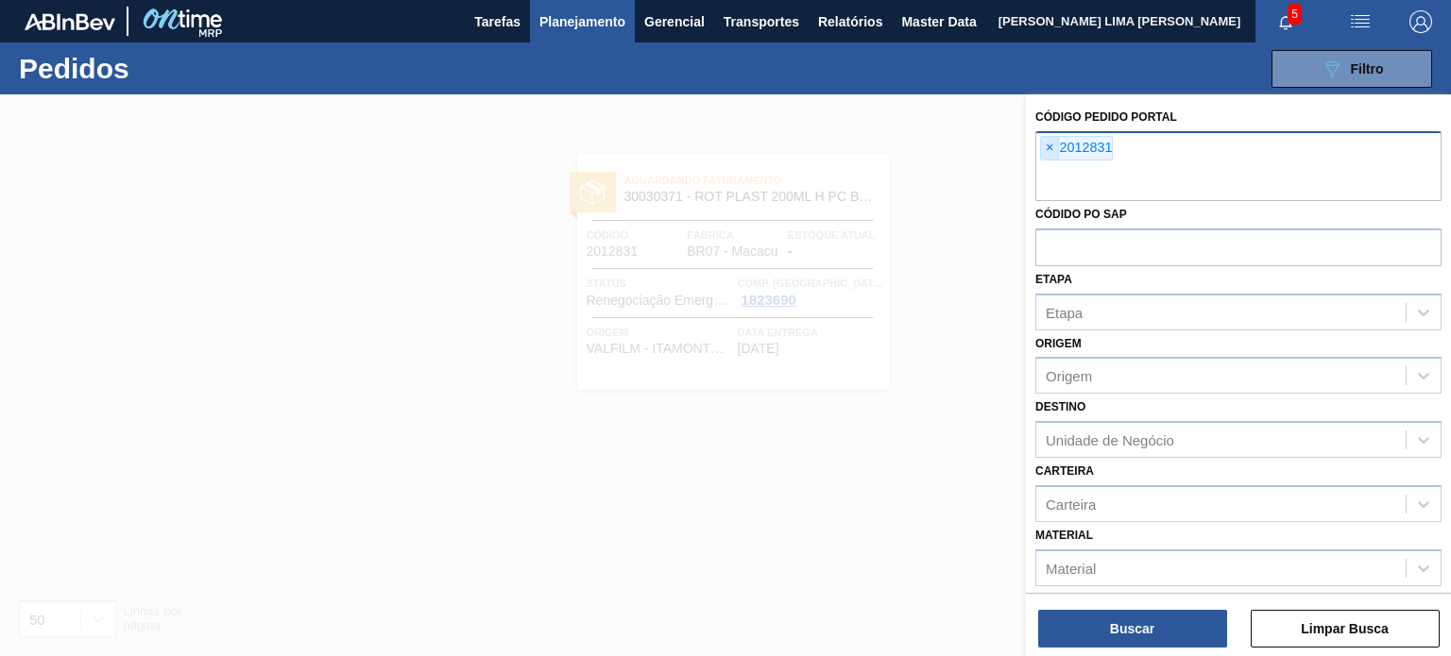
click at [1043, 150] on span "×" at bounding box center [1050, 148] width 18 height 23
paste input "2027033"
type input "2027033"
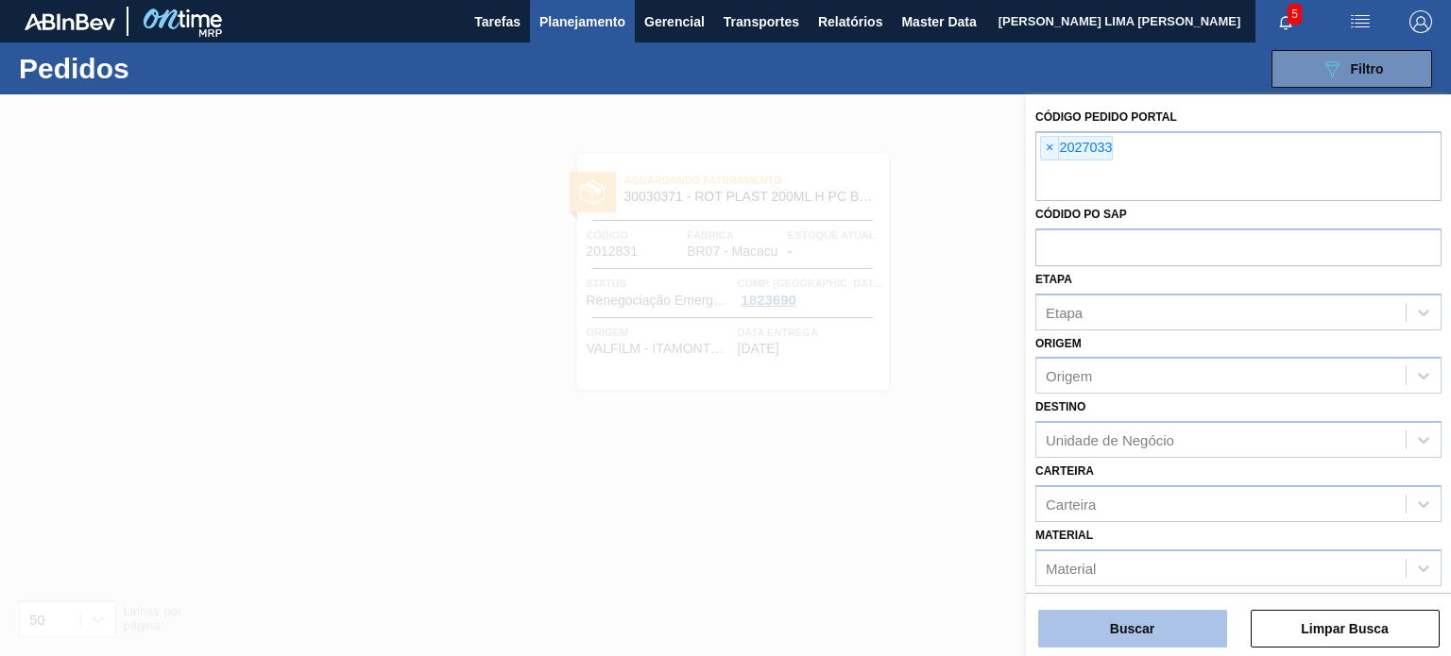
click at [1187, 642] on button "Buscar" at bounding box center [1132, 629] width 189 height 38
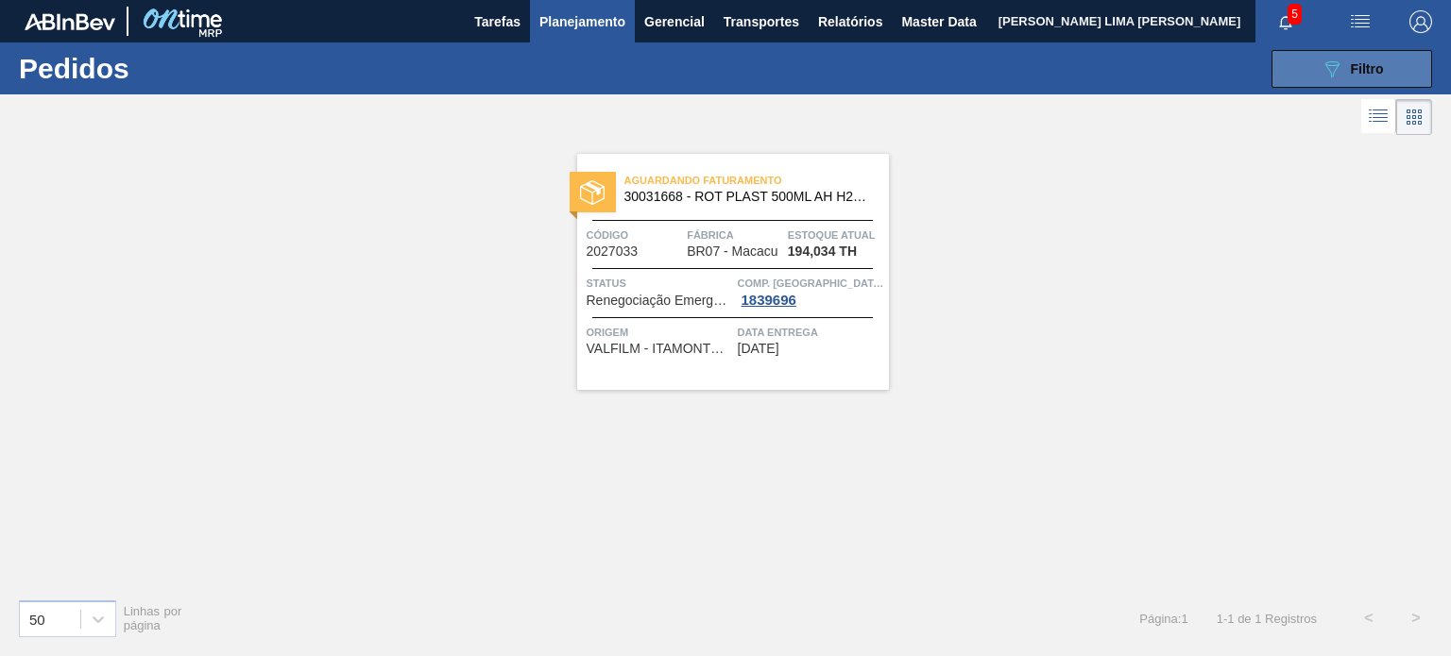
click at [1327, 76] on icon "089F7B8B-B2A5-4AFE-B5C0-19BA573D28AC" at bounding box center [1331, 69] width 23 height 23
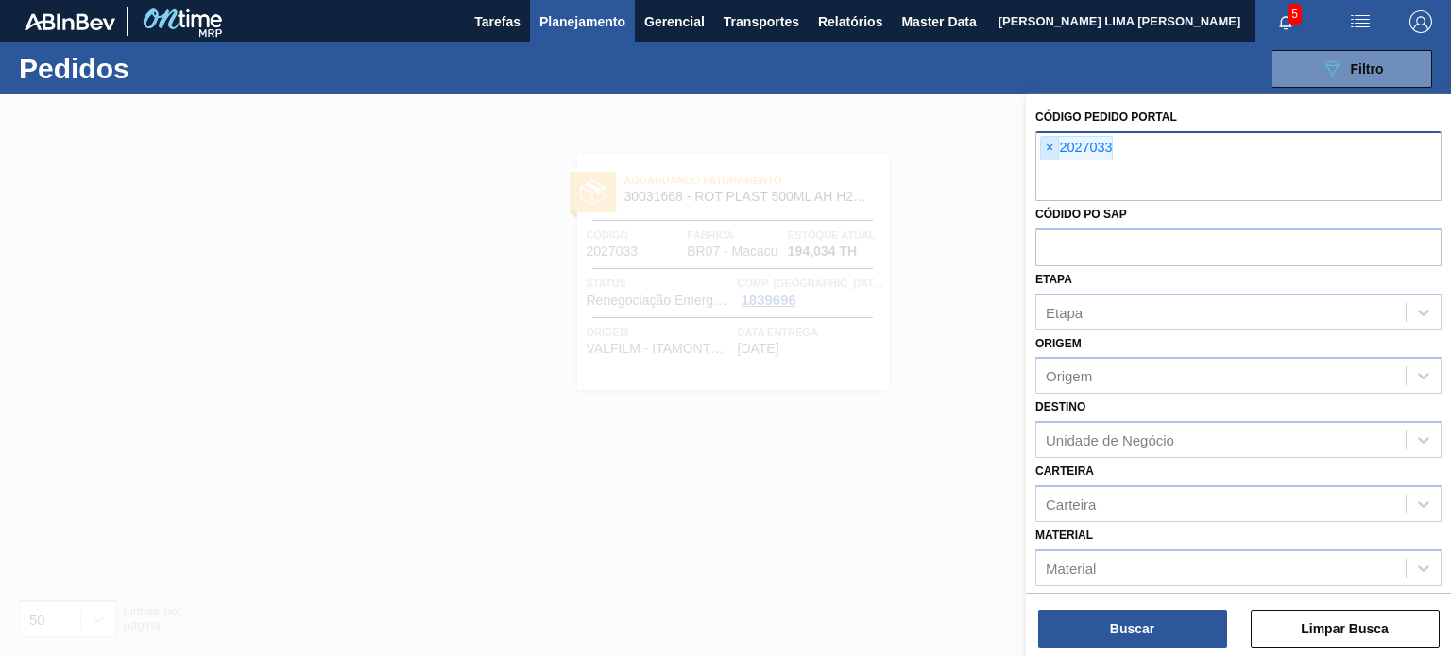
click at [1050, 144] on span "×" at bounding box center [1050, 148] width 18 height 23
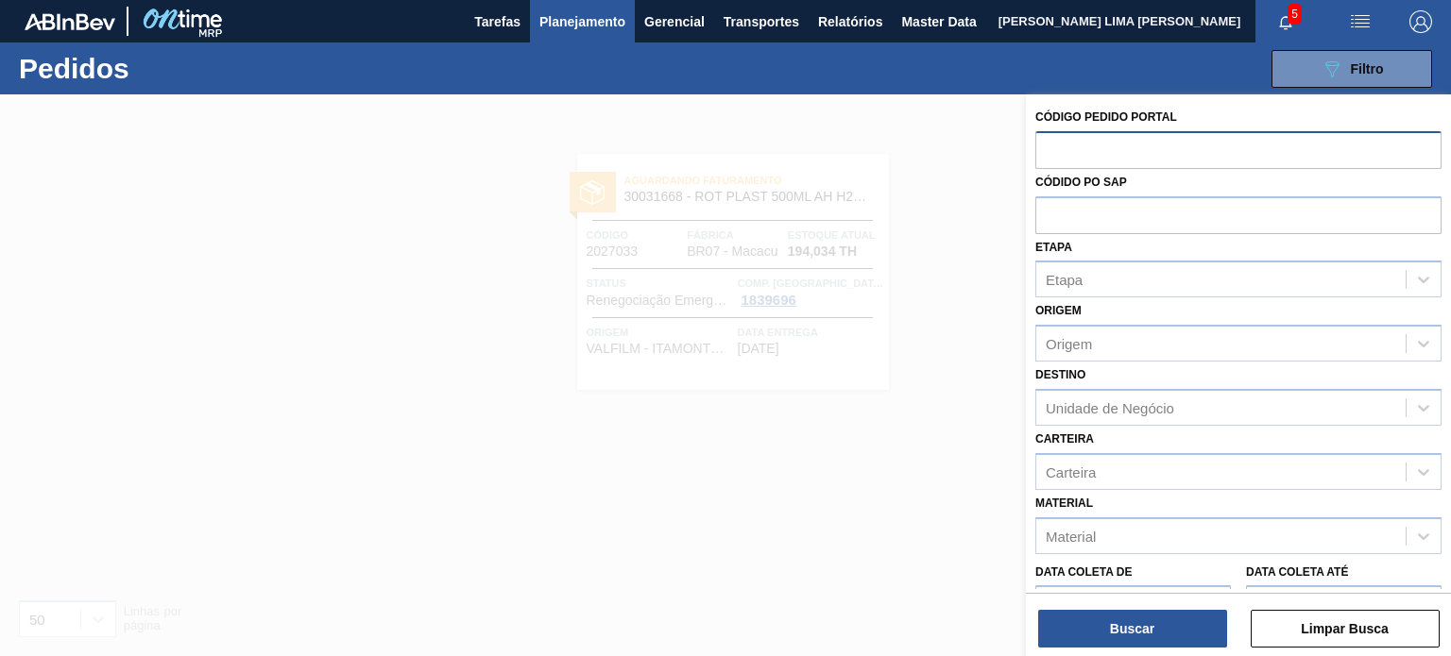
paste input "2010914"
type input "2010914"
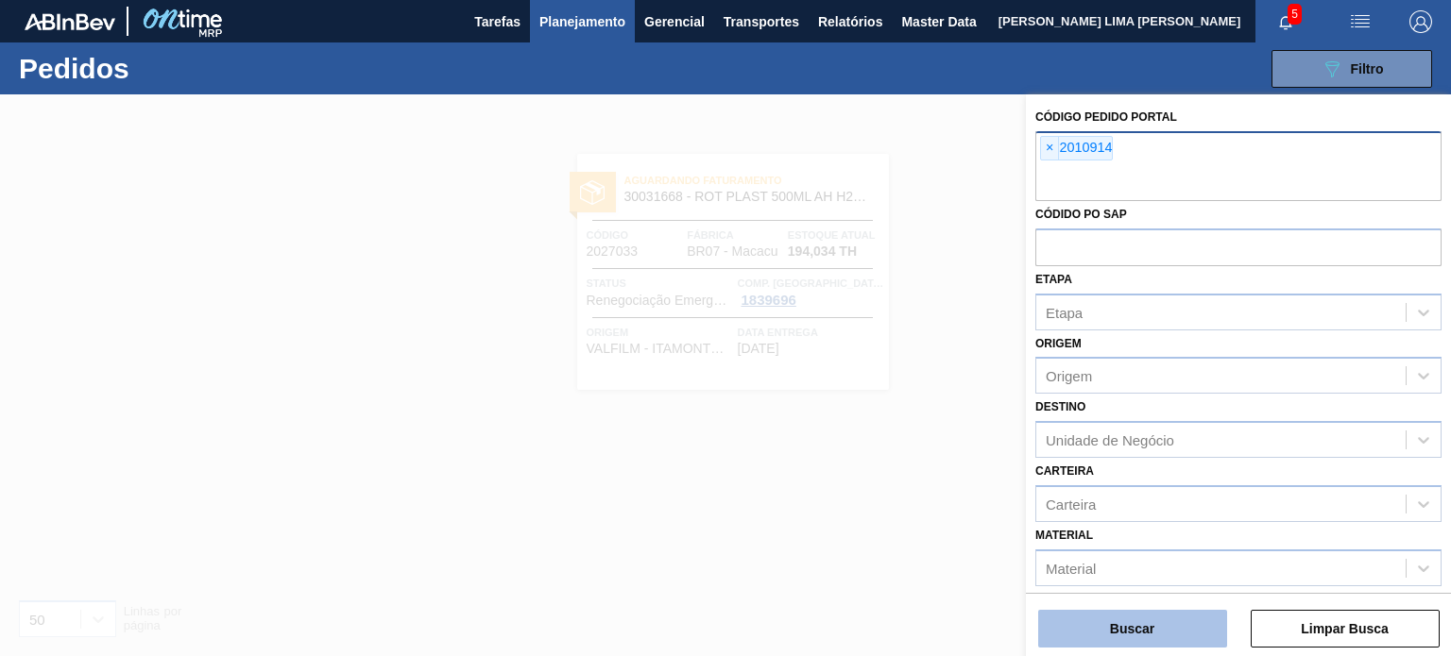
click at [1163, 624] on button "Buscar" at bounding box center [1132, 629] width 189 height 38
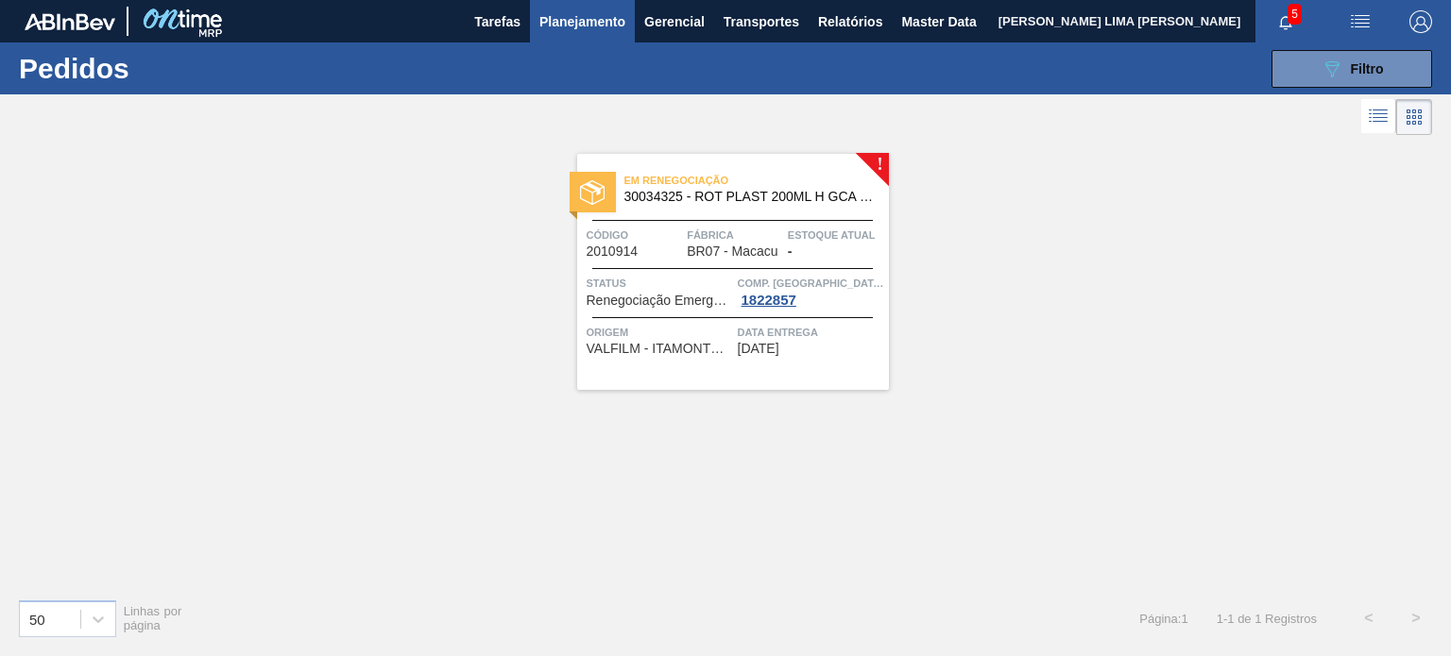
click at [587, 37] on button "Planejamento" at bounding box center [582, 21] width 105 height 42
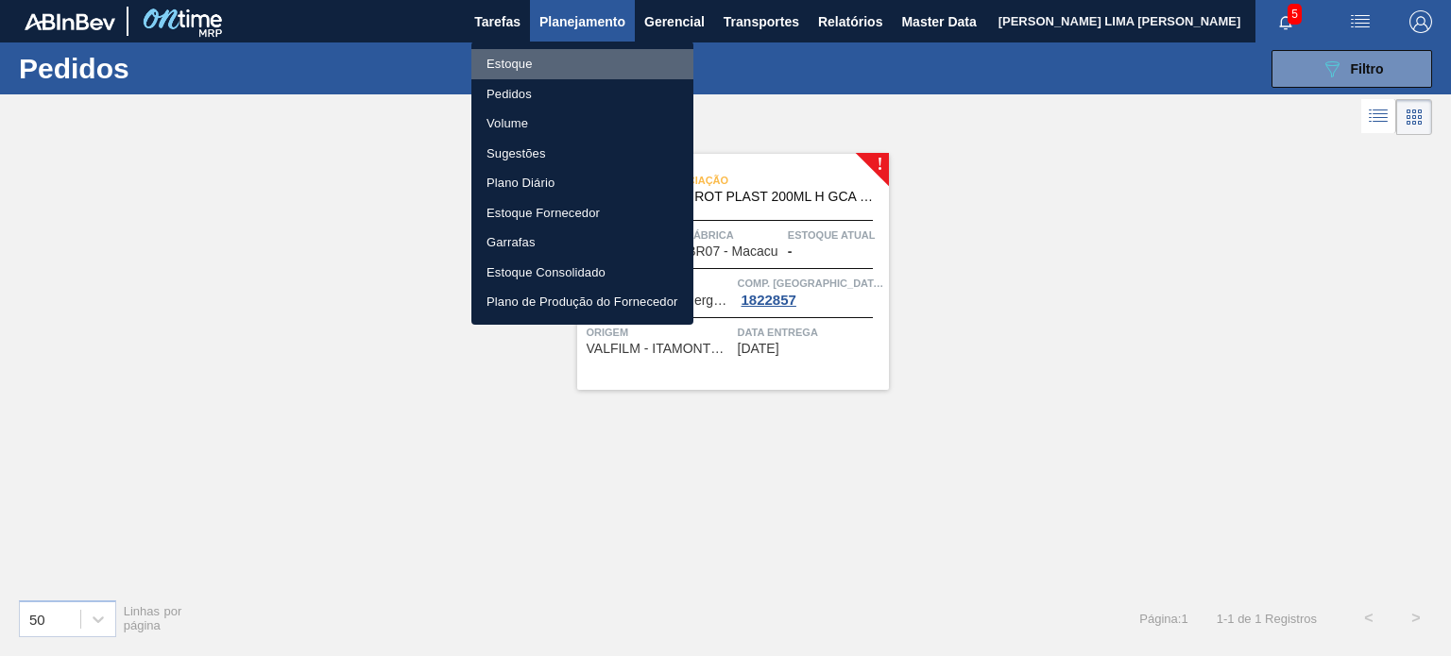
click at [556, 61] on li "Estoque" at bounding box center [582, 64] width 222 height 30
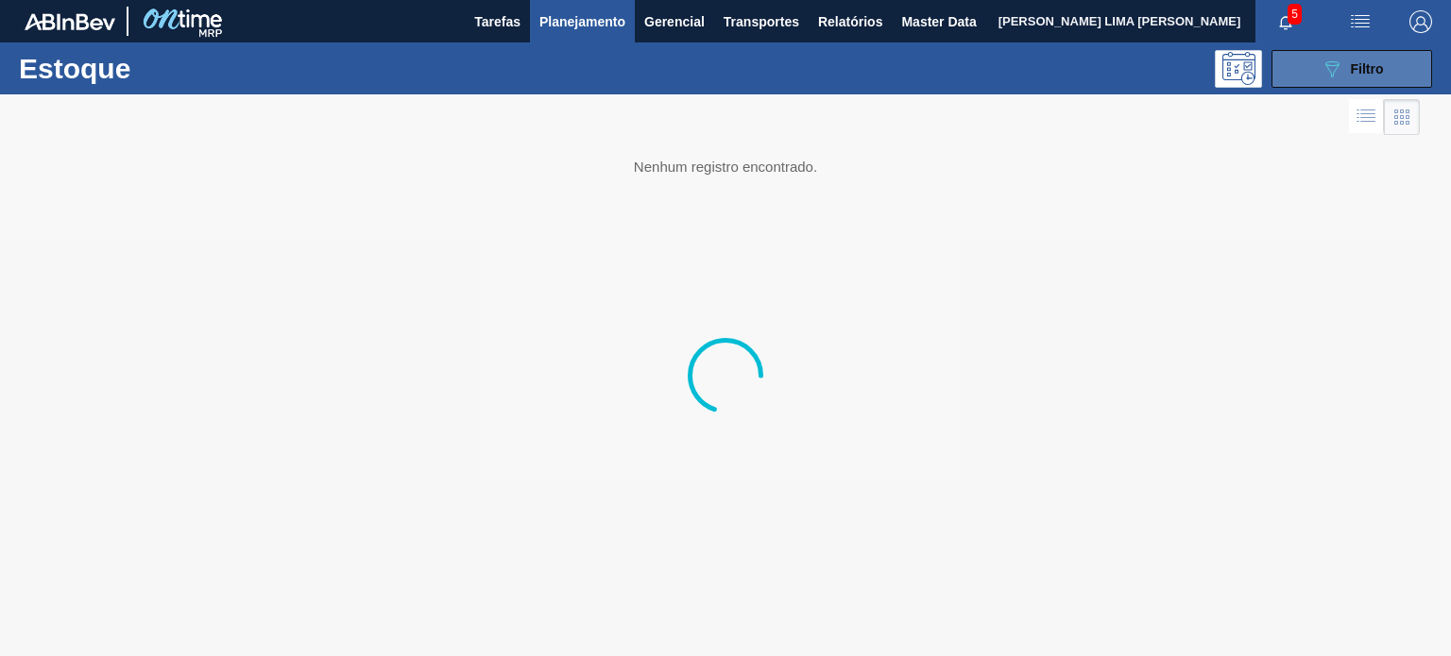
click at [1360, 78] on div "089F7B8B-B2A5-4AFE-B5C0-19BA573D28AC Filtro" at bounding box center [1351, 69] width 63 height 23
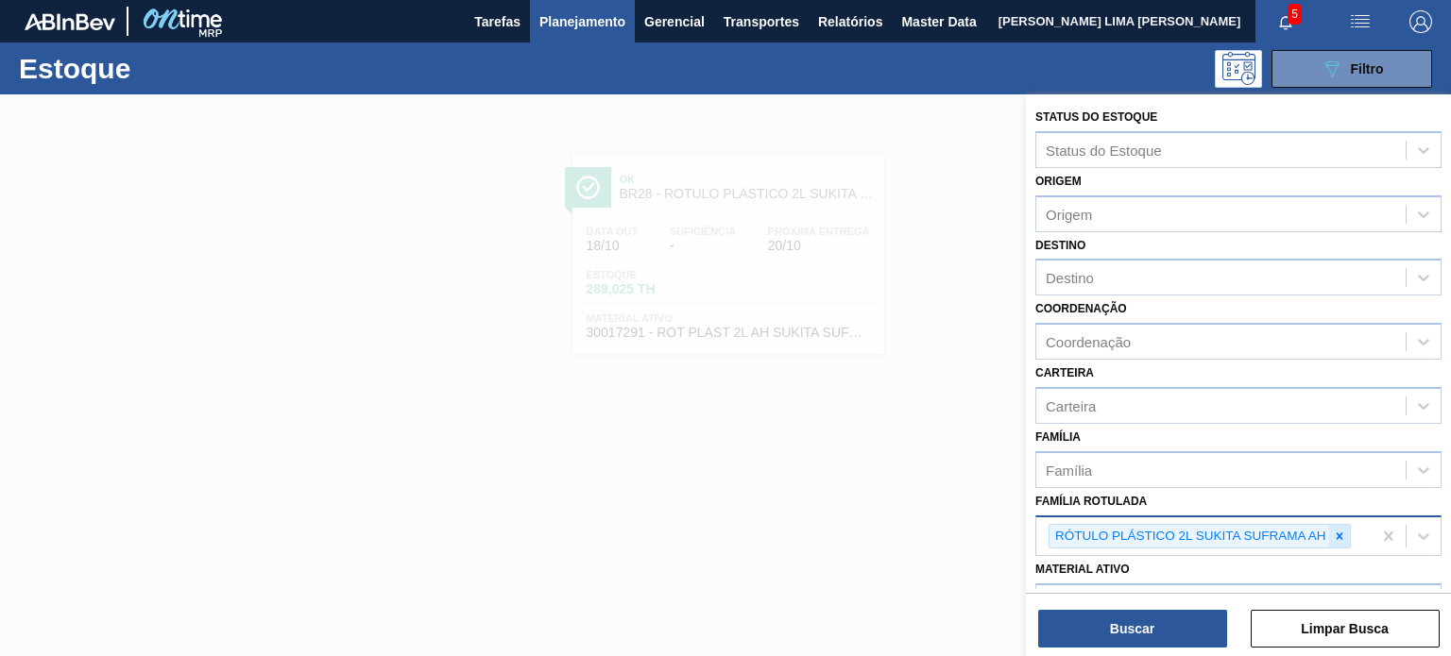
click at [1337, 538] on icon at bounding box center [1339, 536] width 13 height 13
type Rotulada "GCA 2L H"
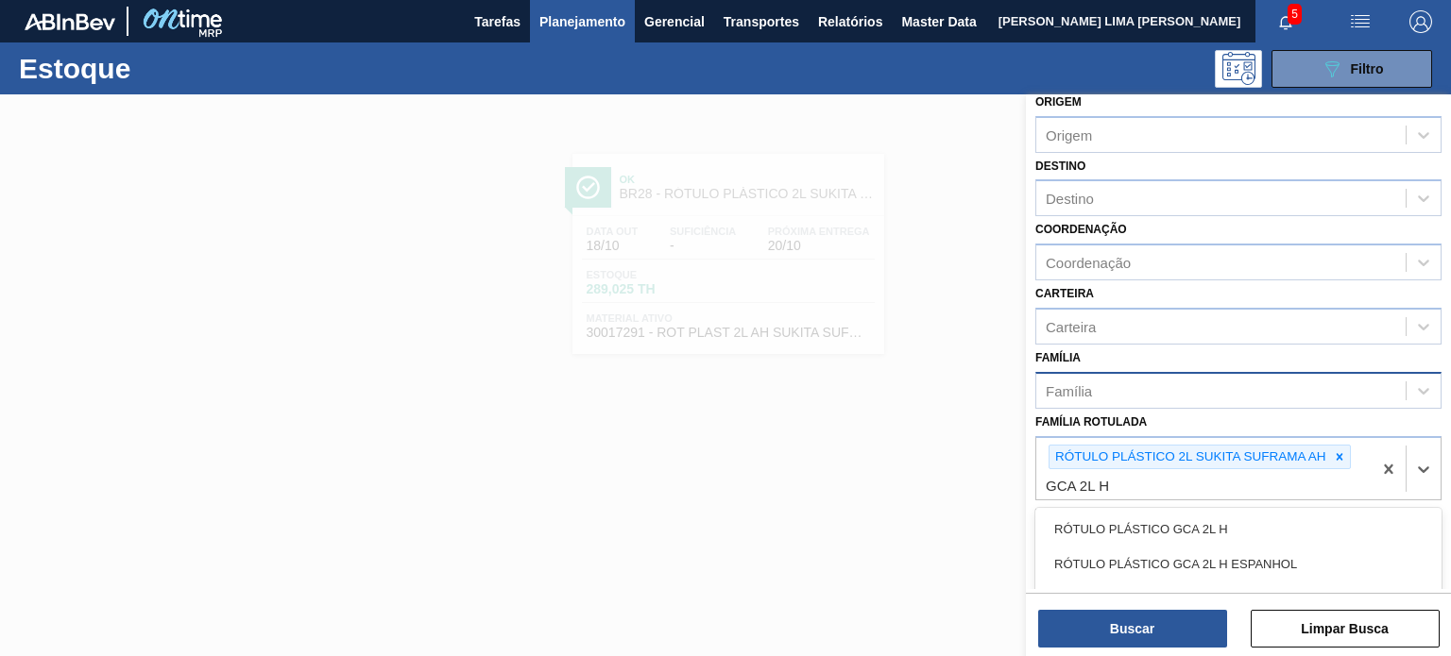
scroll to position [189, 0]
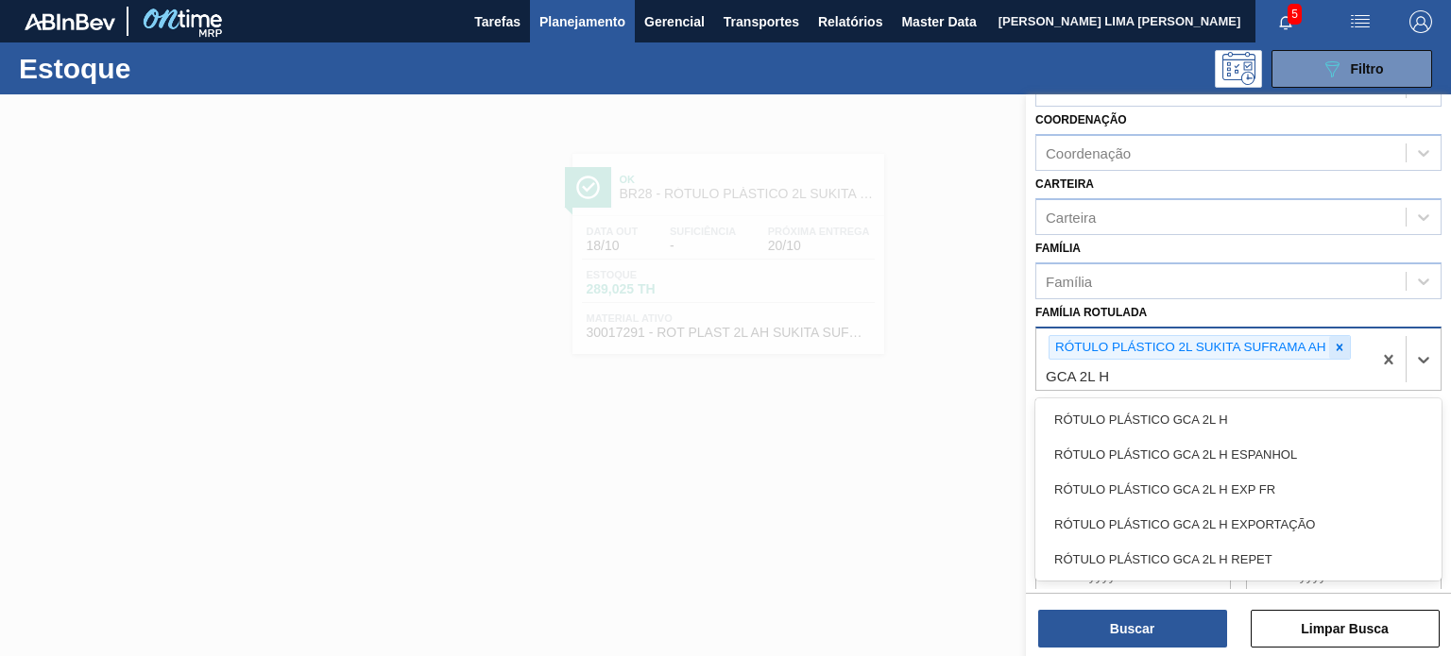
click at [1337, 341] on icon at bounding box center [1339, 347] width 13 height 13
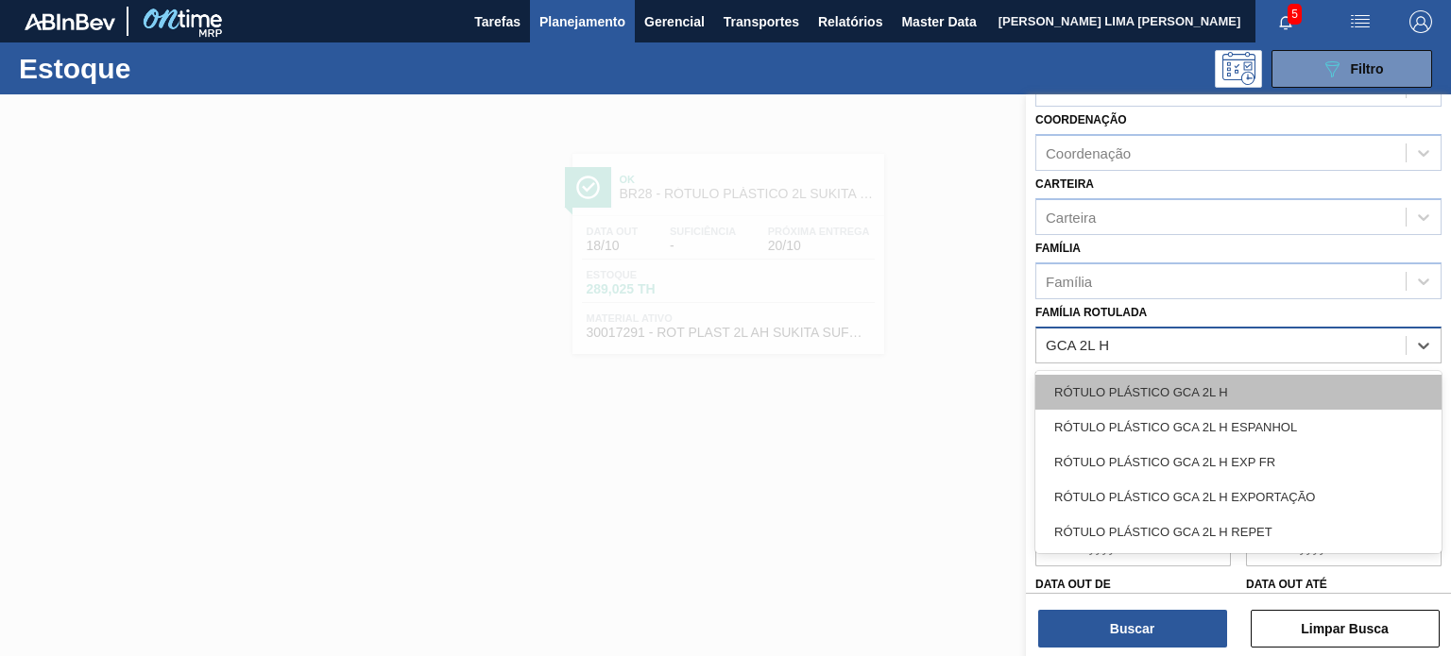
click at [1263, 389] on div "RÓTULO PLÁSTICO GCA 2L H" at bounding box center [1238, 392] width 406 height 35
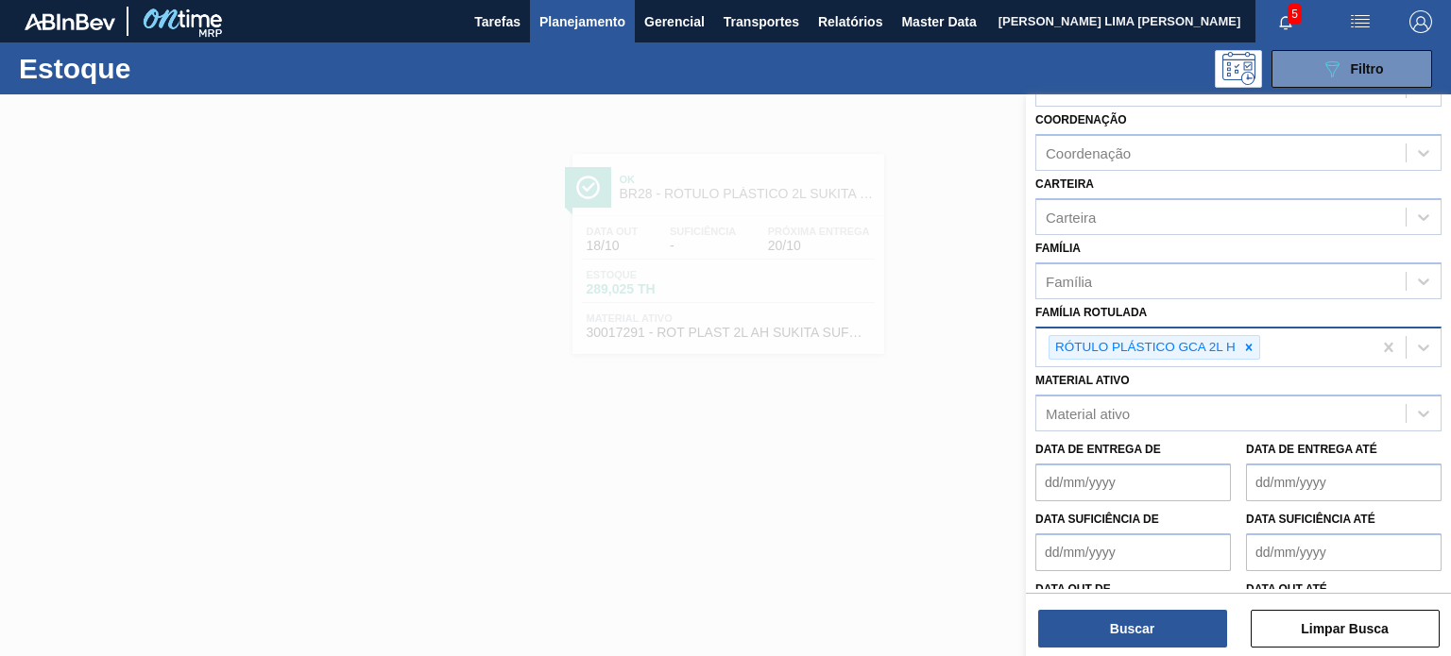
click at [1188, 649] on div "Status do Estoque Status do Estoque Origem Origem Destino Destino Coordenação C…" at bounding box center [1238, 377] width 425 height 566
click at [1192, 632] on button "Buscar" at bounding box center [1132, 629] width 189 height 38
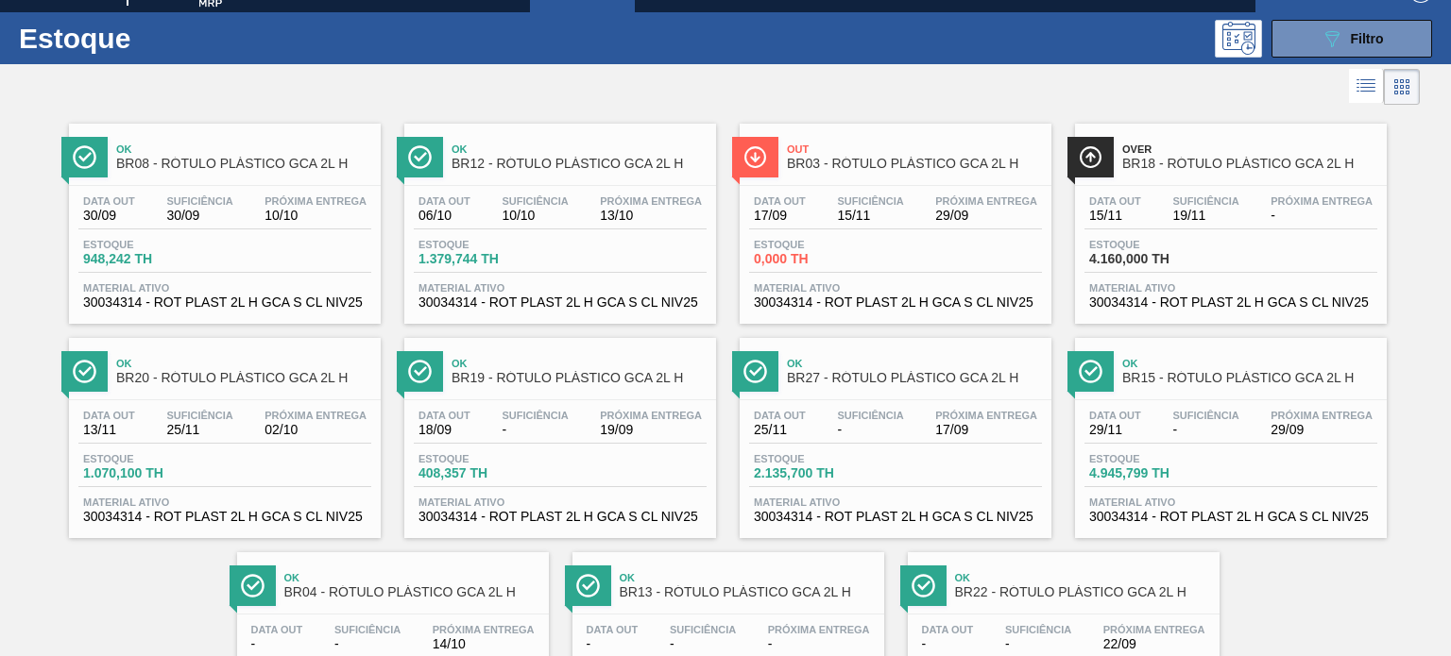
scroll to position [0, 0]
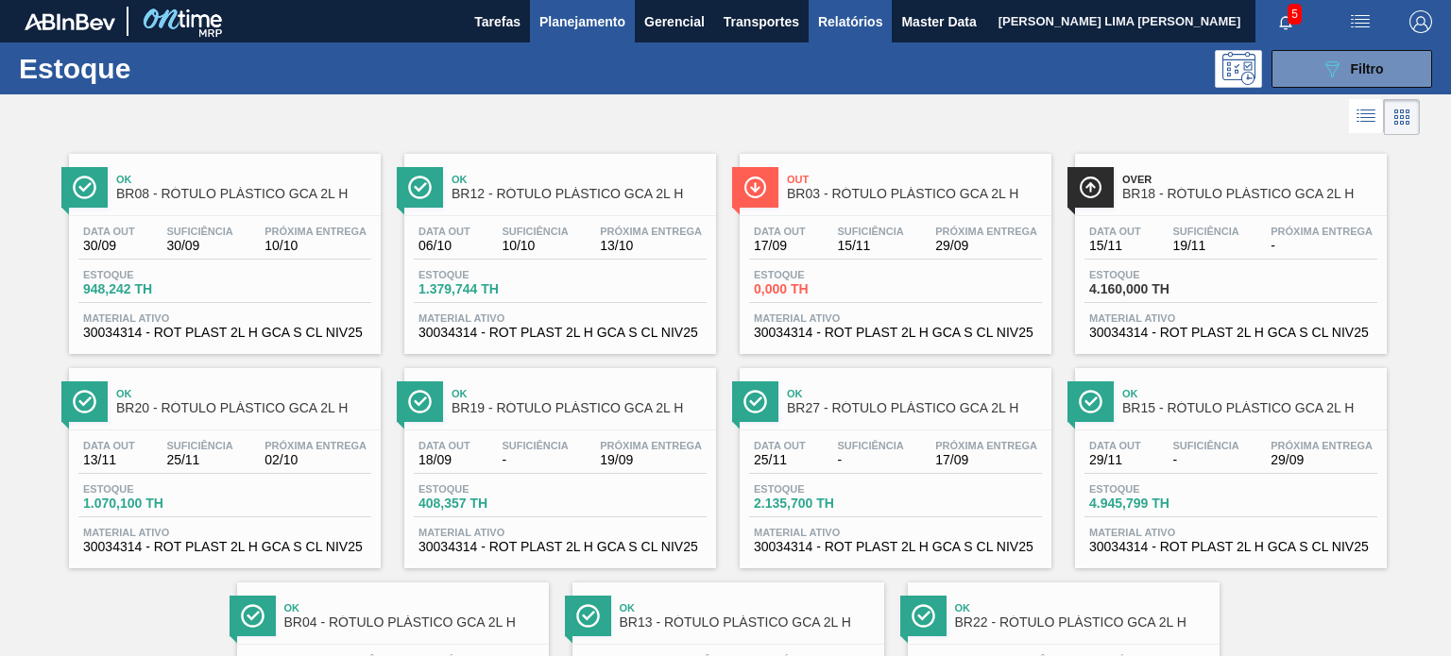
click at [823, 10] on span "Relatórios" at bounding box center [850, 21] width 64 height 23
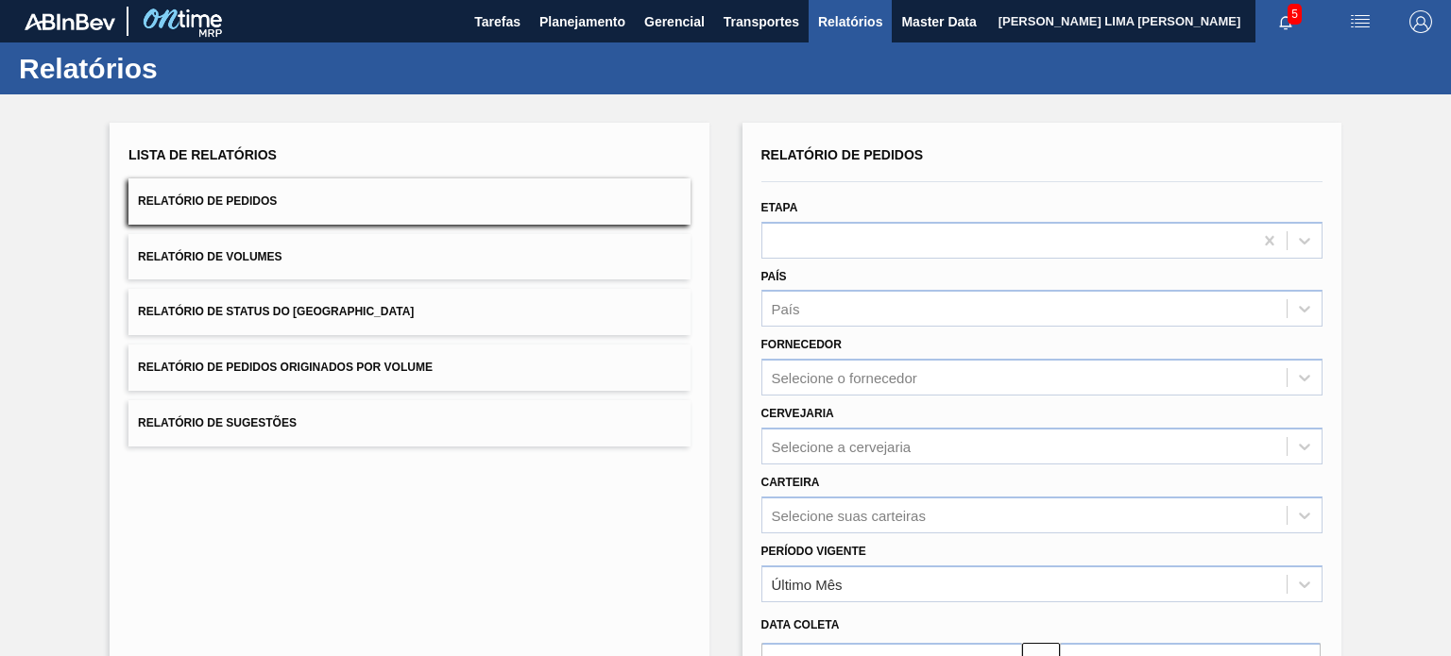
scroll to position [189, 0]
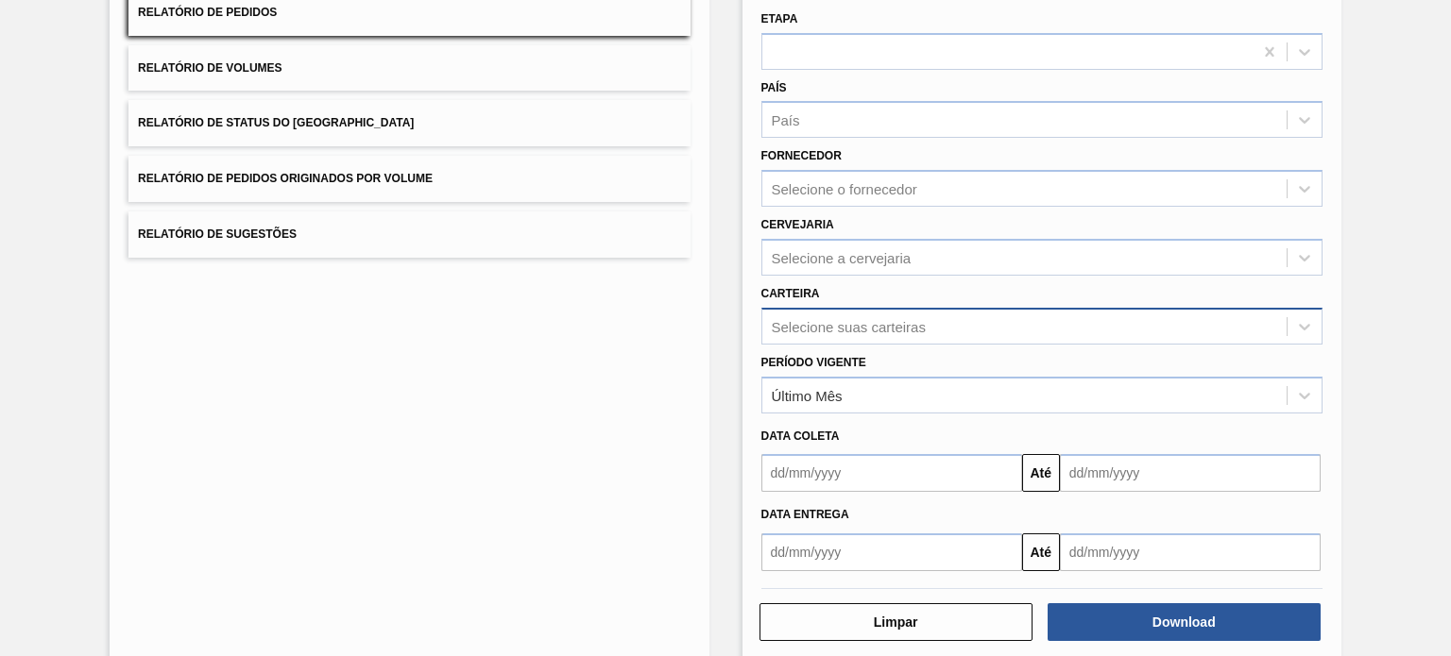
click at [850, 328] on div "Selecione suas carteiras" at bounding box center [849, 326] width 154 height 16
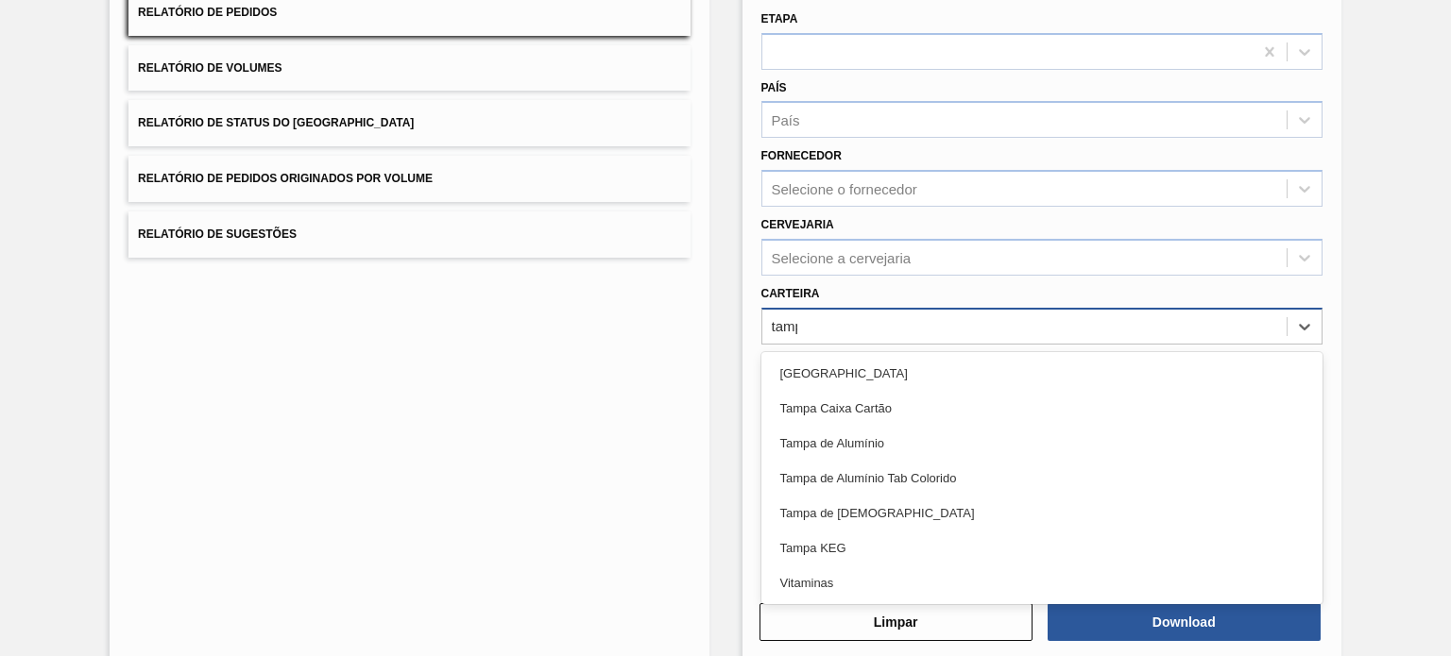
type input "tampa"
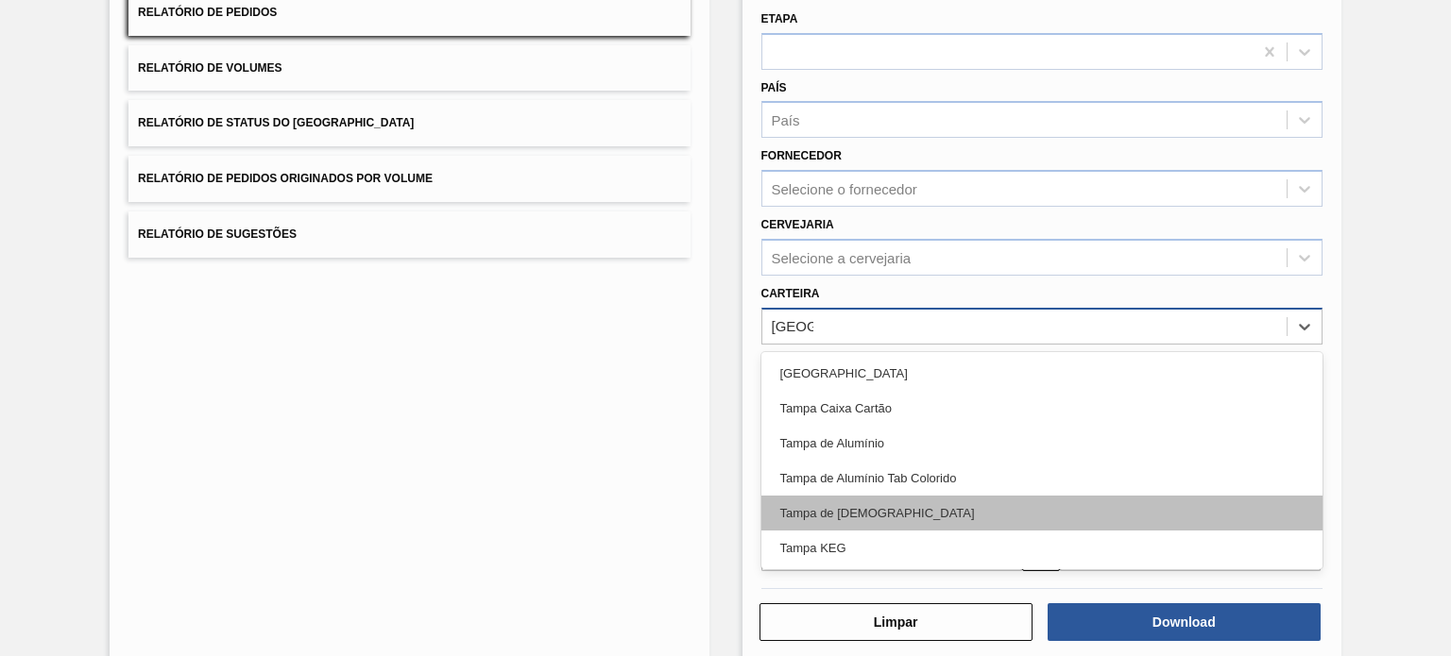
click at [914, 504] on div "Tampa de Lata" at bounding box center [1041, 513] width 561 height 35
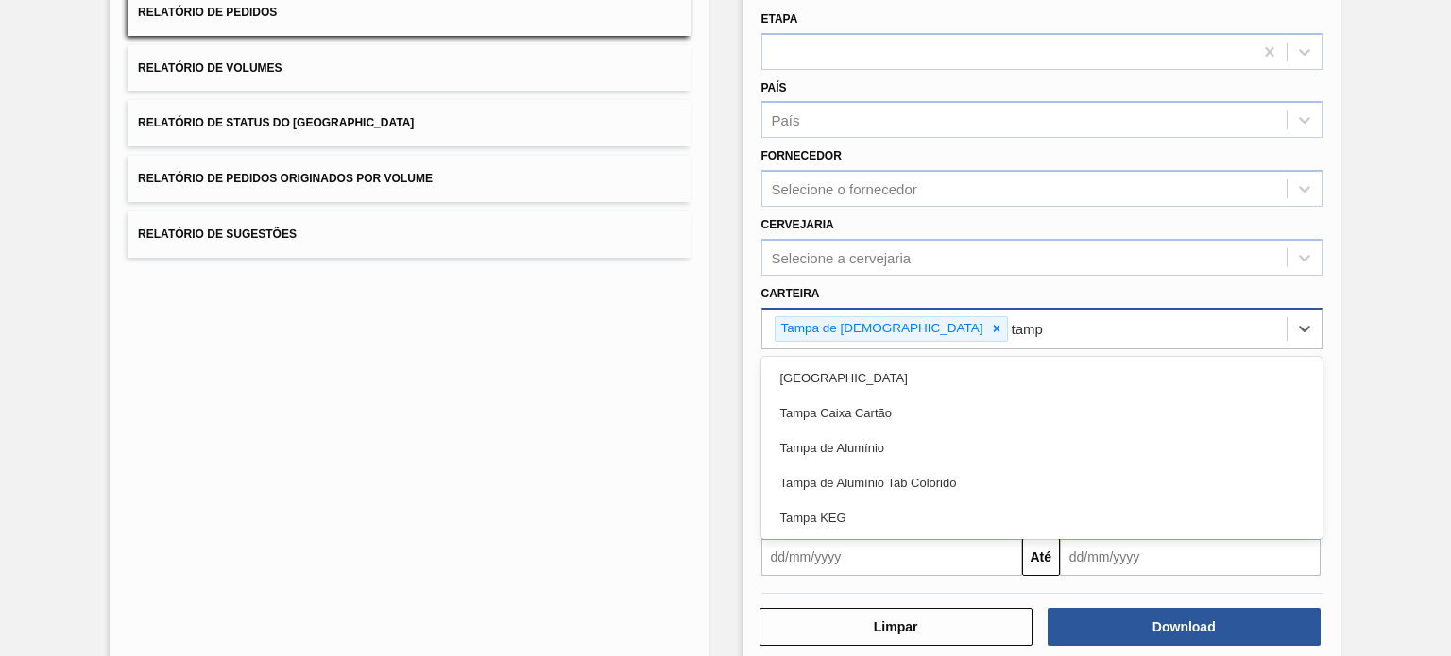
type input "tampa"
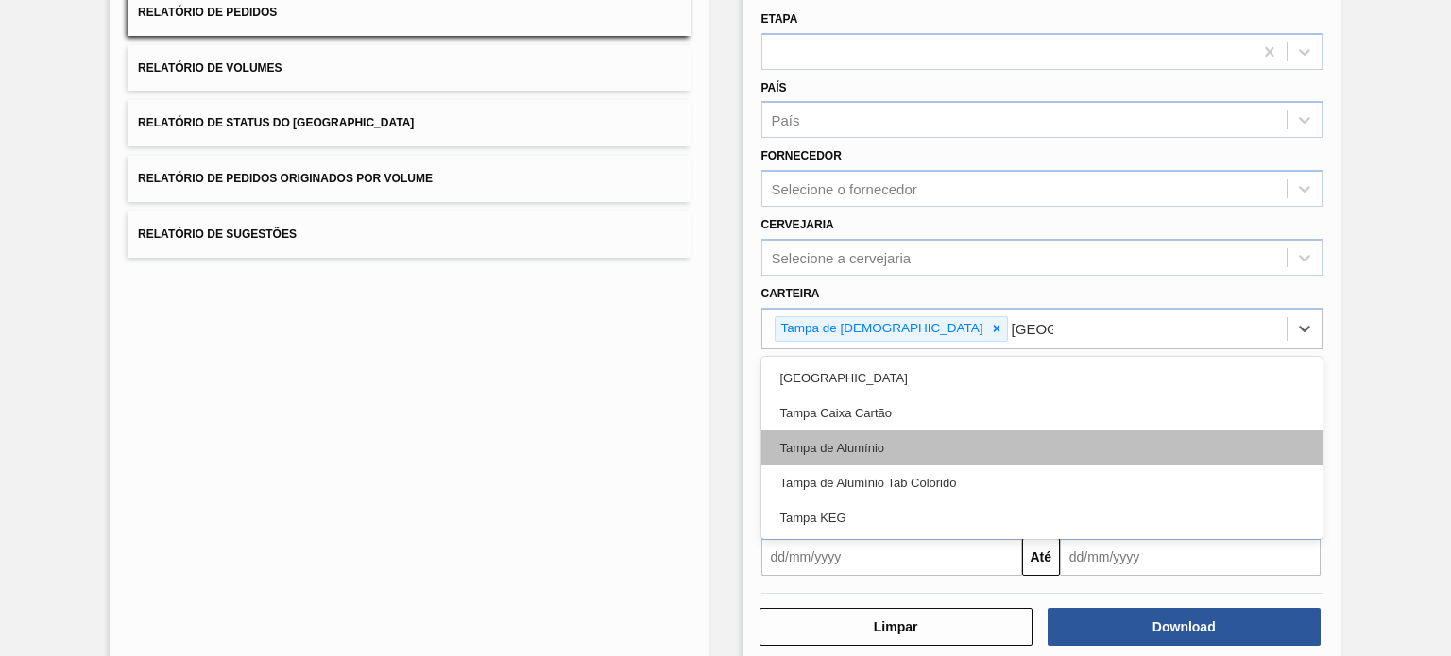
click at [891, 431] on div "Tampa de Alumínio" at bounding box center [1041, 448] width 561 height 35
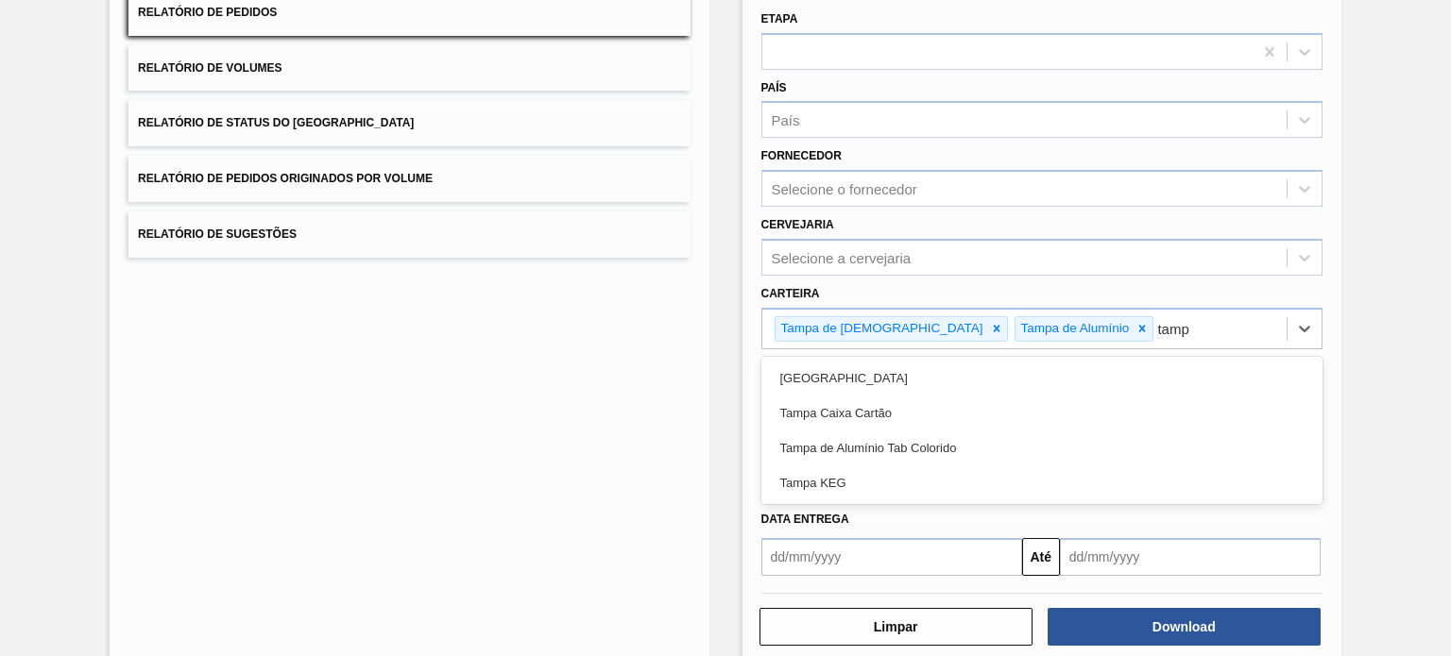
type input "tampa"
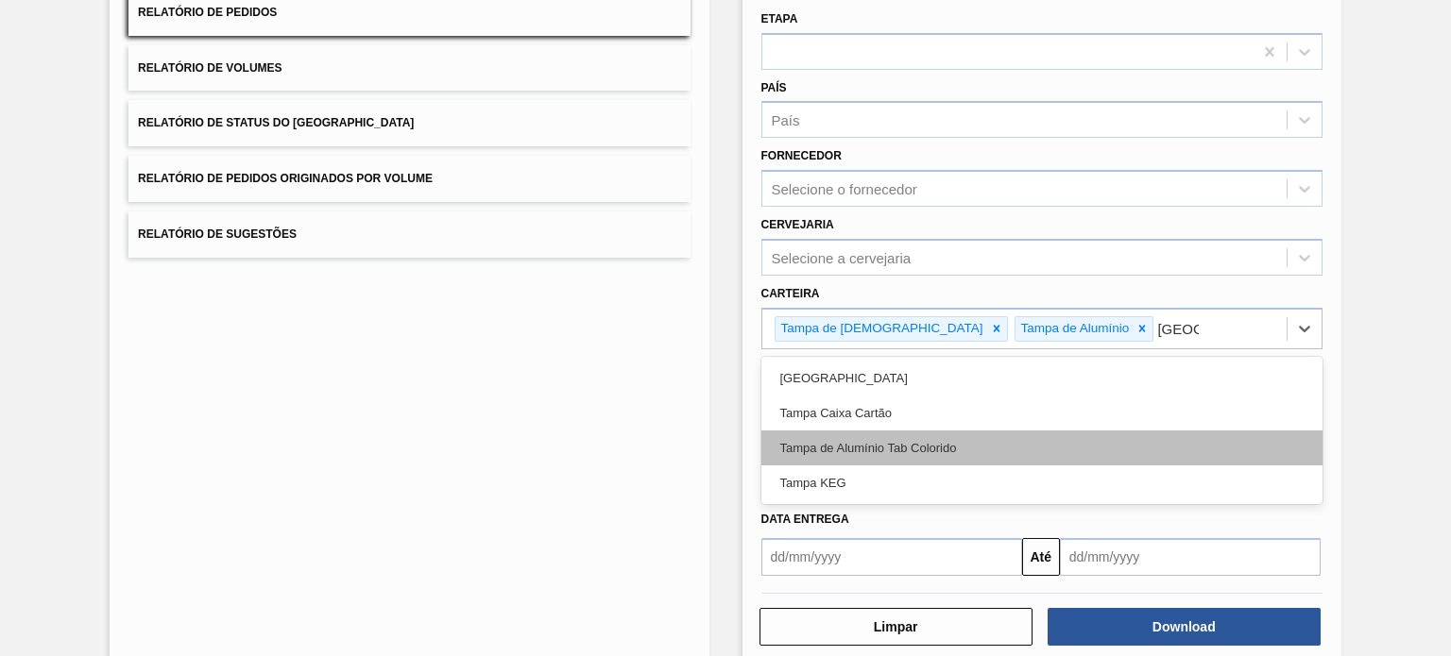
click at [942, 437] on div "Tampa de Alumínio Tab Colorido" at bounding box center [1041, 448] width 561 height 35
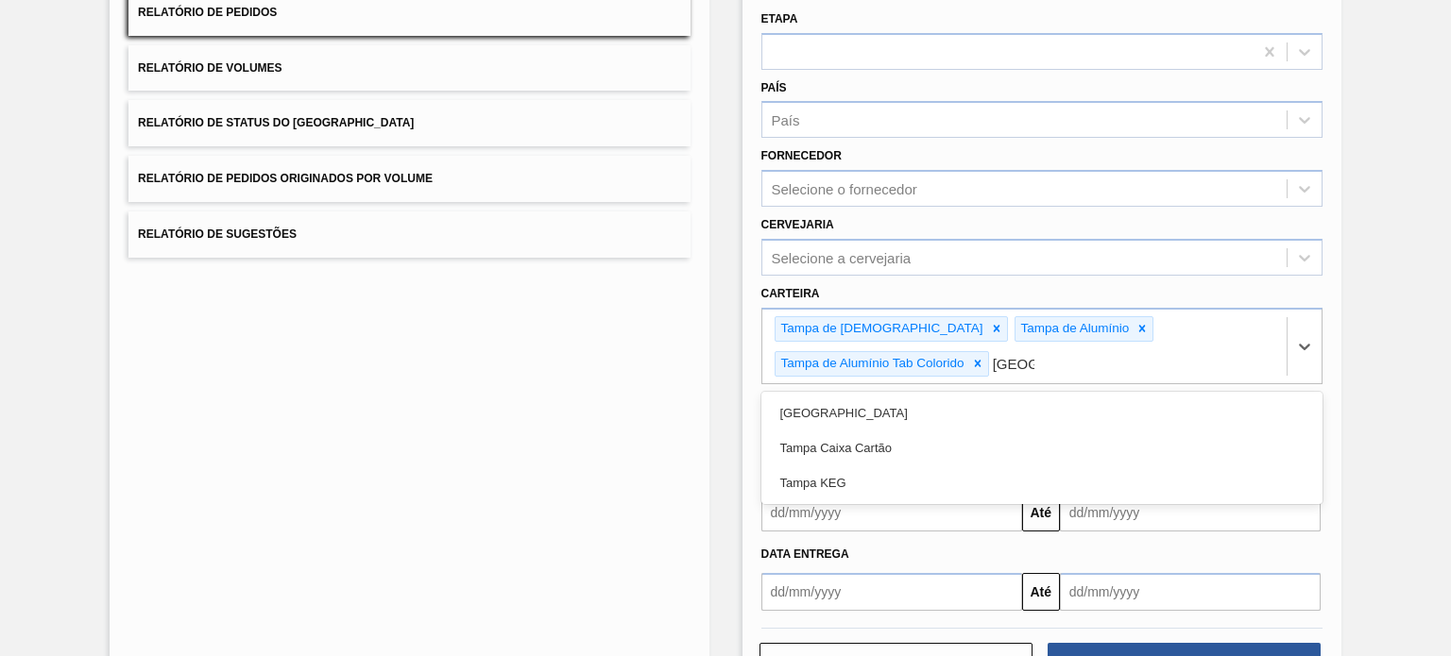
type input "tampa"
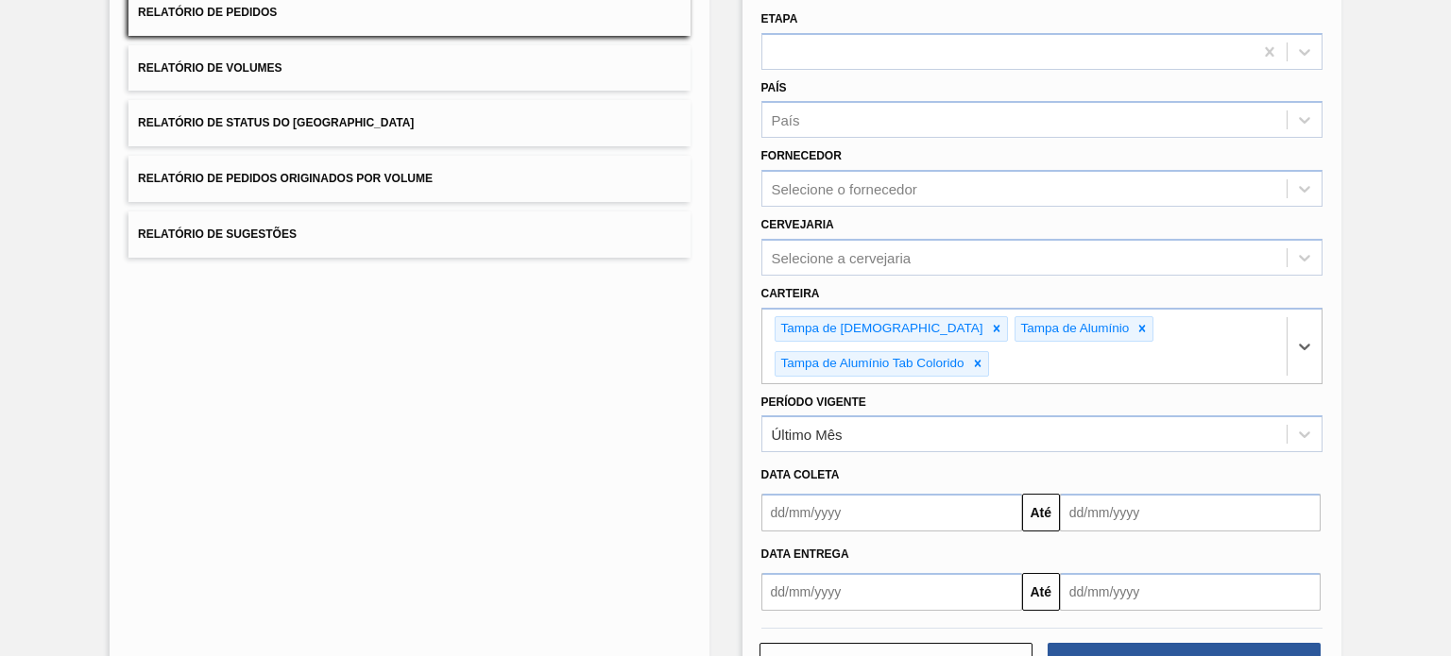
click at [895, 452] on div "Data coleta Até" at bounding box center [1042, 491] width 576 height 79
click at [888, 421] on div "Último Mês" at bounding box center [1024, 434] width 524 height 27
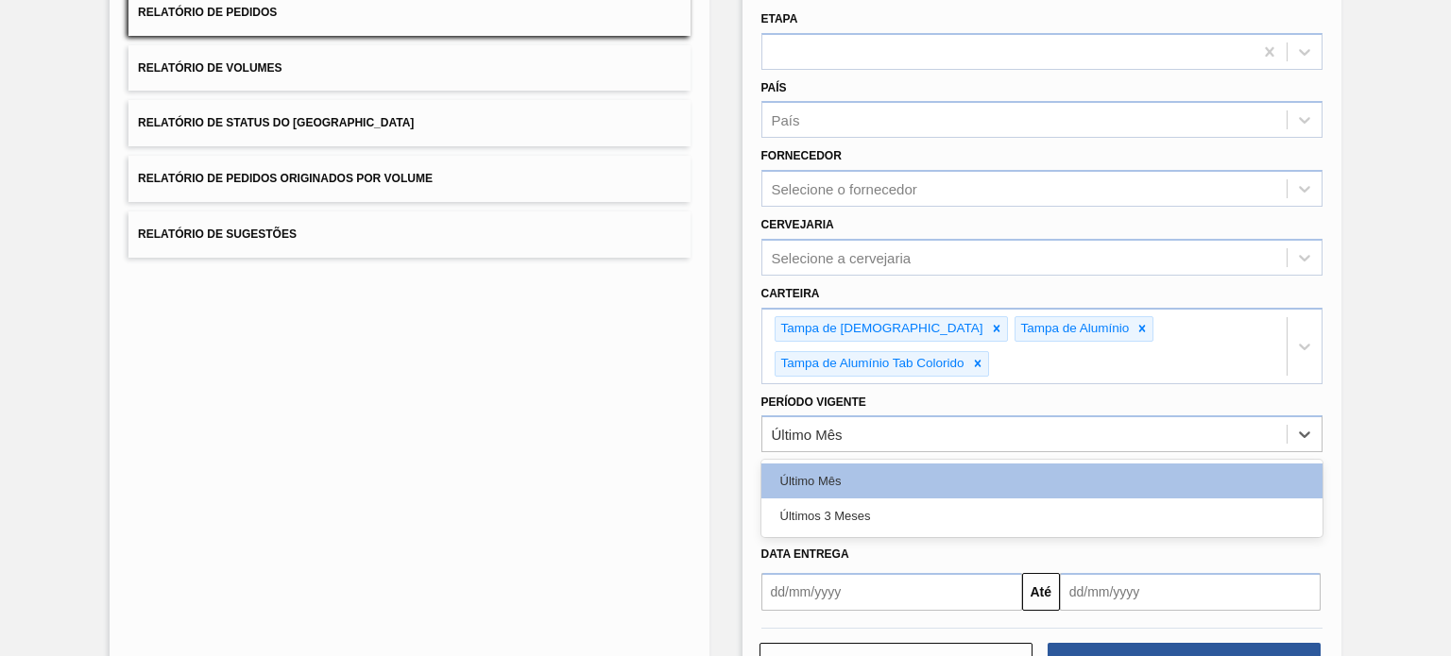
drag, startPoint x: 873, startPoint y: 467, endPoint x: 906, endPoint y: 490, distance: 40.1
click at [874, 499] on div "Últimos 3 Meses" at bounding box center [1041, 516] width 561 height 35
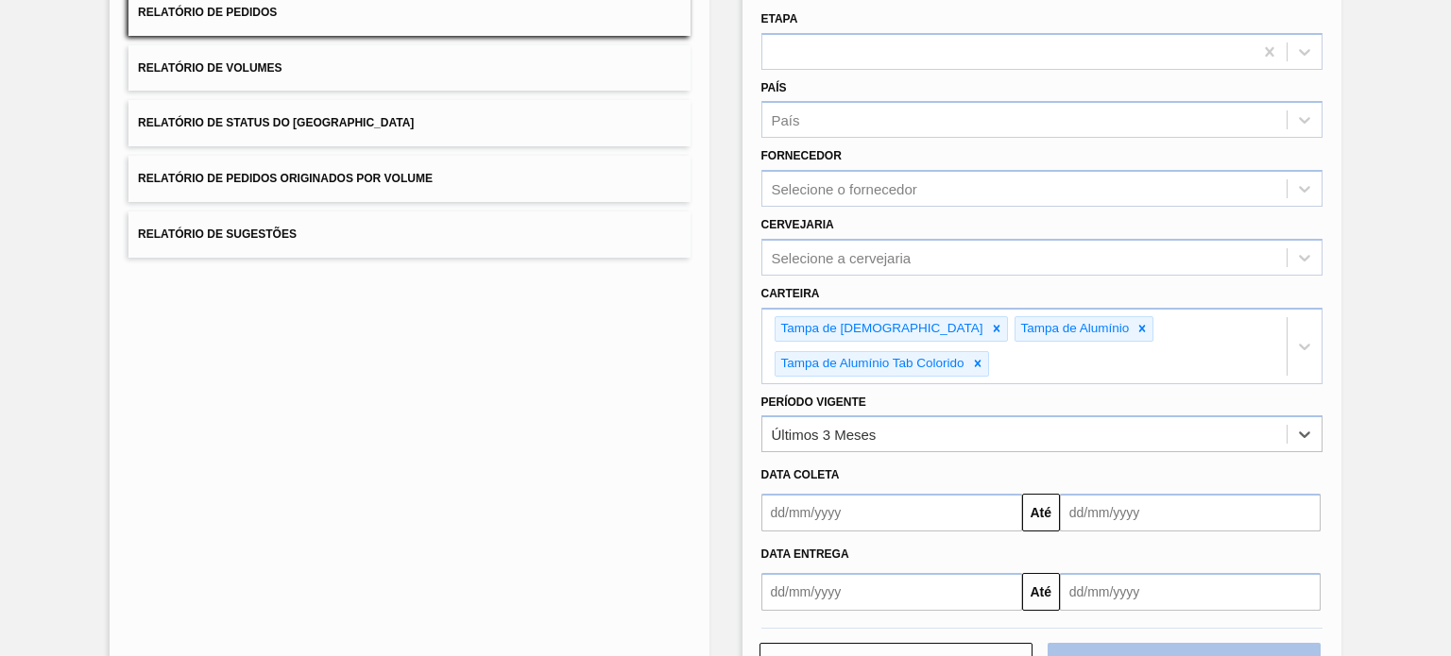
click at [1159, 643] on button "Download" at bounding box center [1183, 662] width 273 height 38
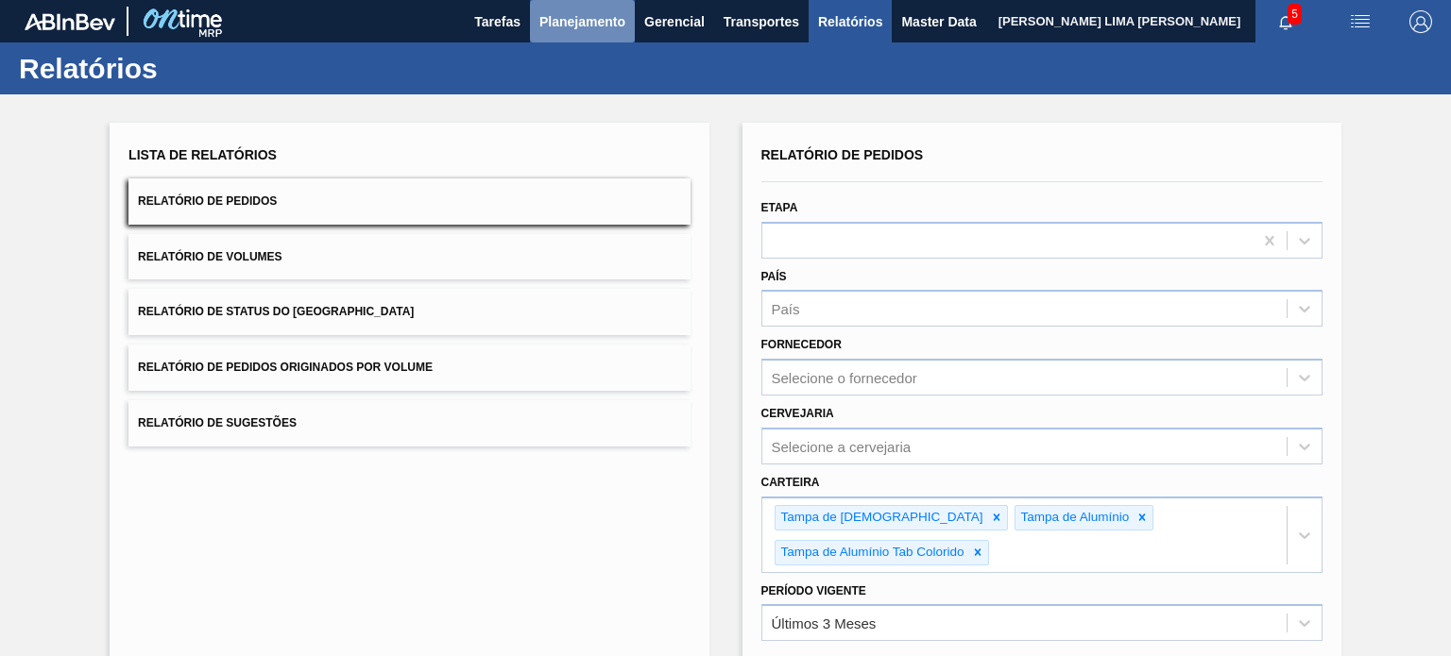
click at [559, 25] on span "Planejamento" at bounding box center [582, 21] width 86 height 23
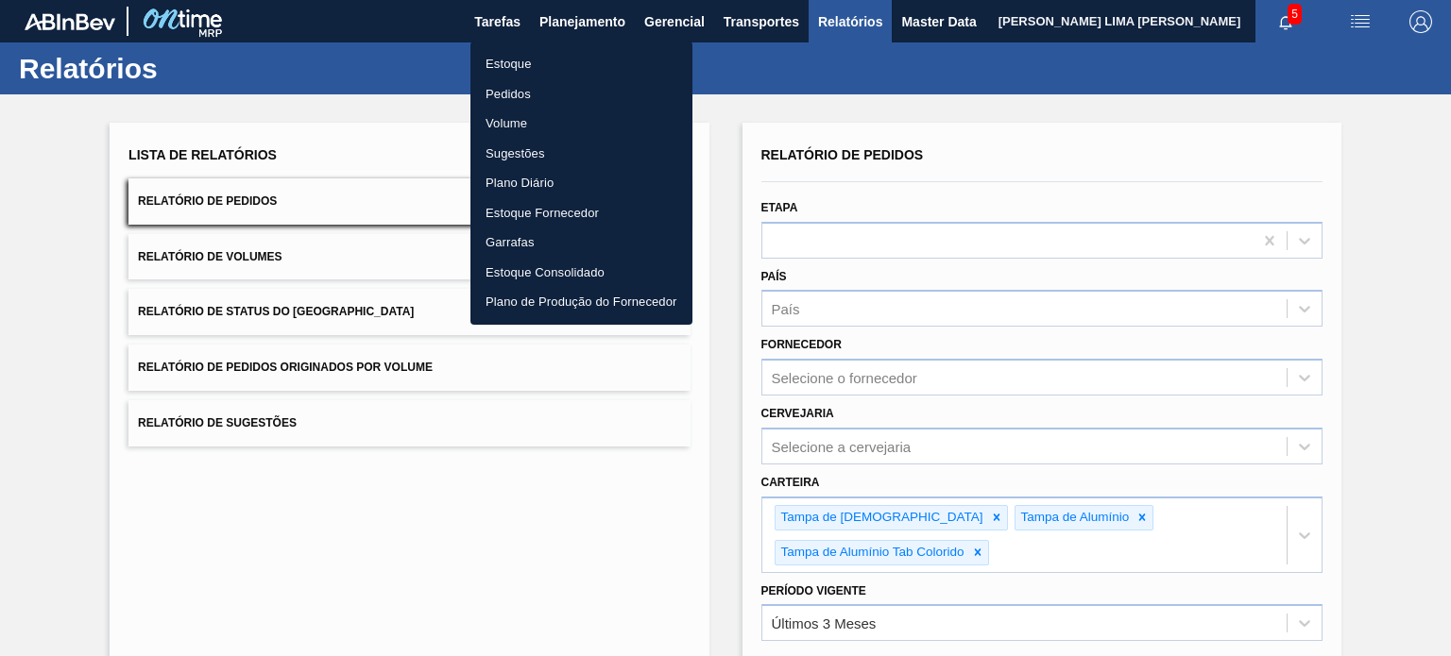
click at [539, 67] on li "Estoque" at bounding box center [581, 64] width 222 height 30
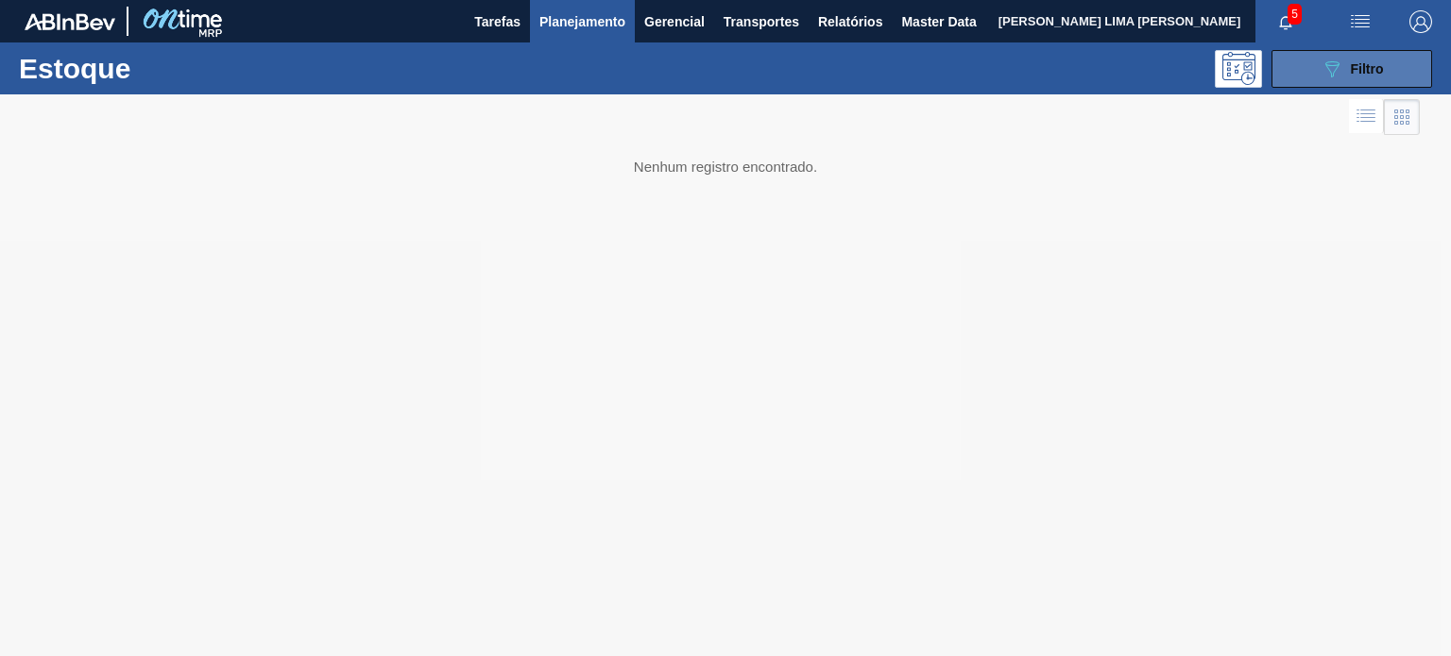
click at [1310, 60] on button "089F7B8B-B2A5-4AFE-B5C0-19BA573D28AC Filtro" at bounding box center [1351, 69] width 161 height 38
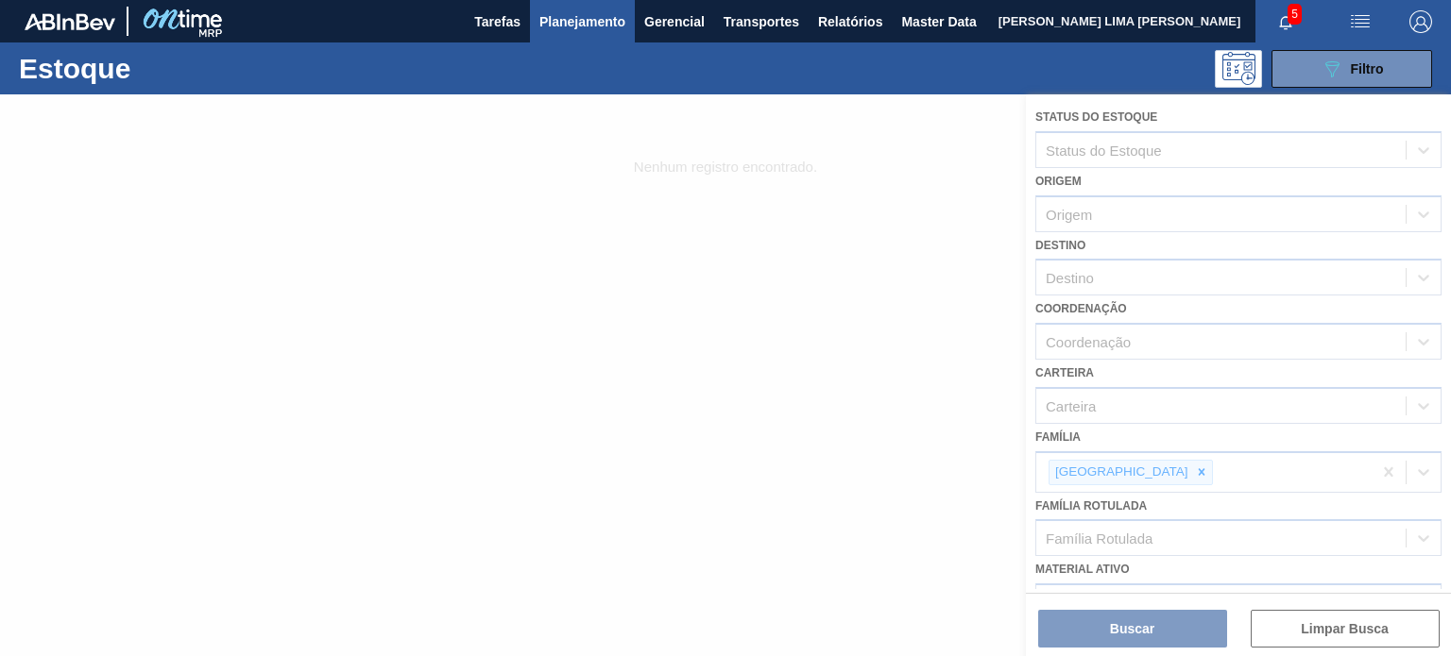
click at [1107, 474] on div at bounding box center [725, 375] width 1451 height 562
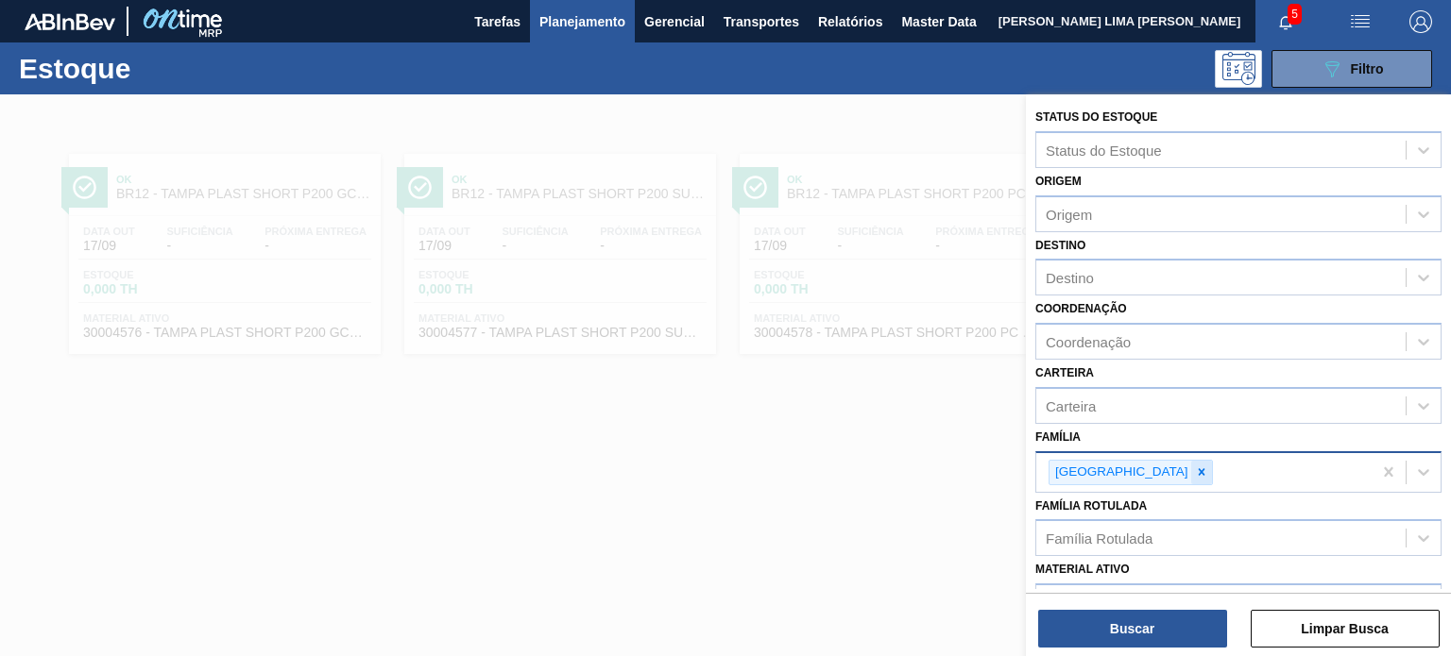
click at [1195, 470] on icon at bounding box center [1201, 472] width 13 height 13
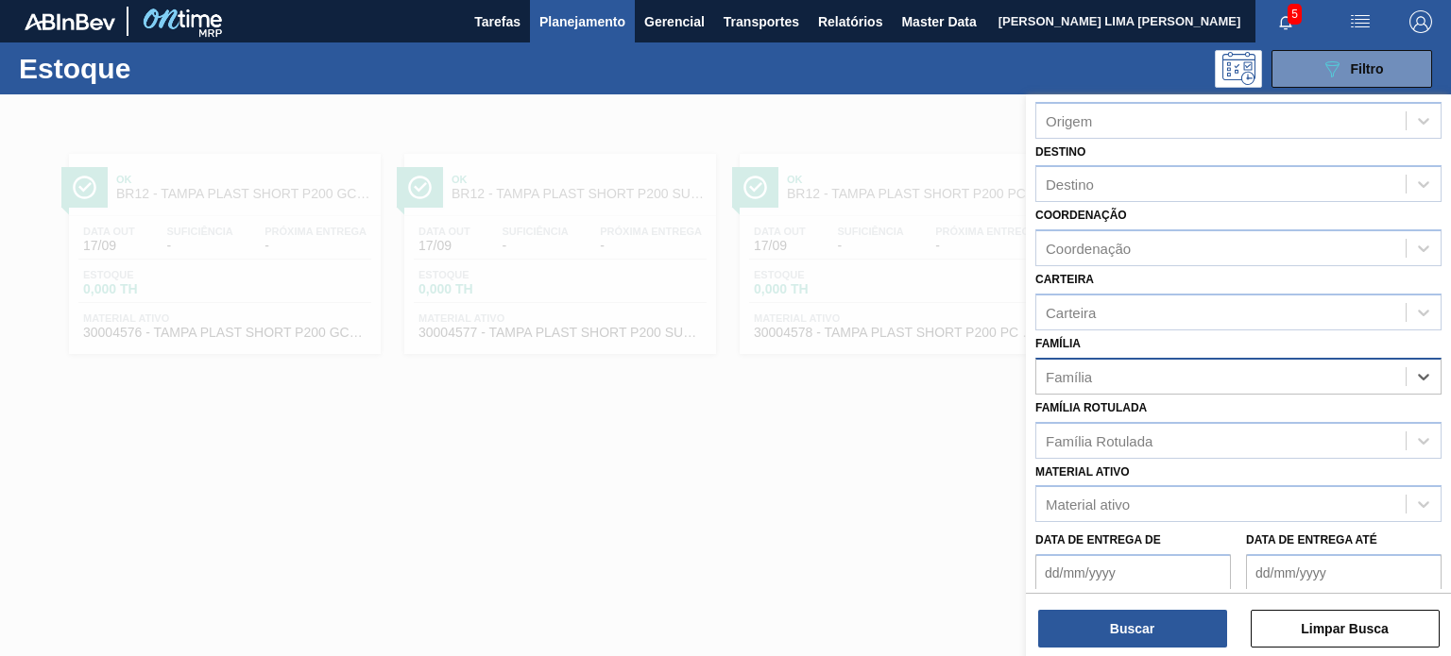
scroll to position [189, 0]
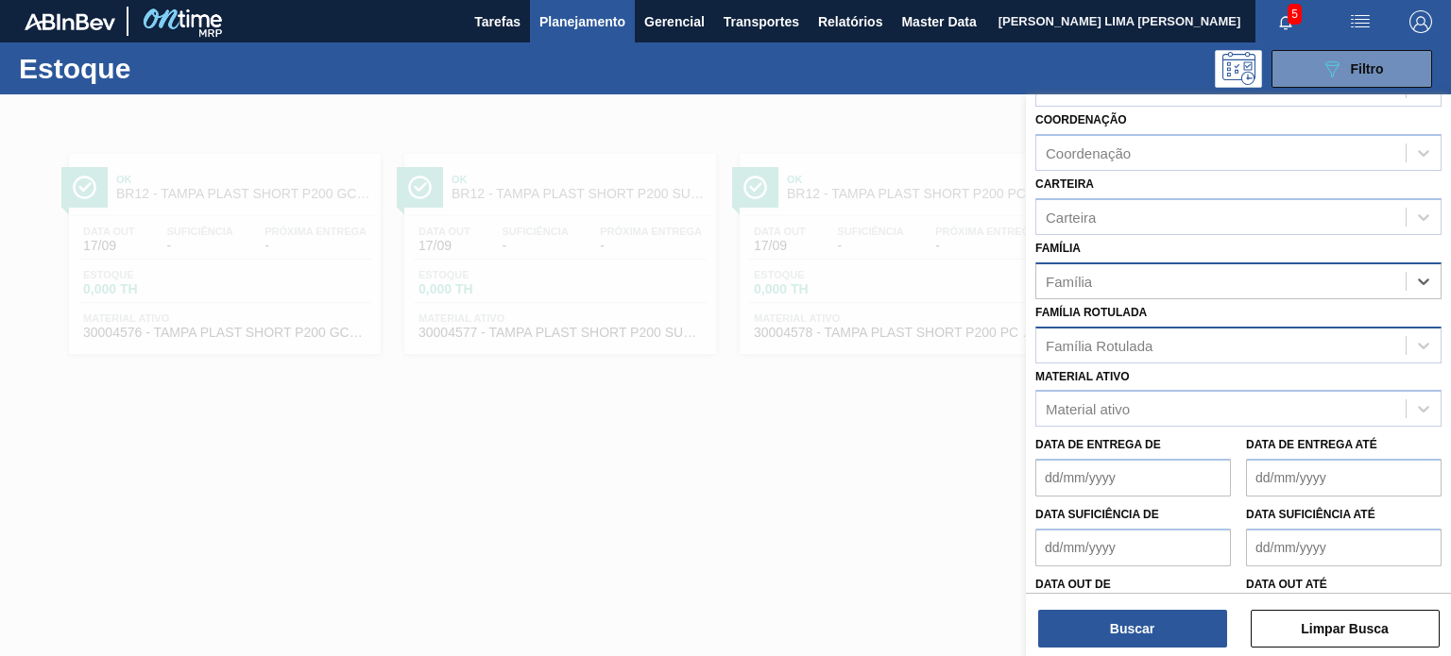
click at [1180, 341] on div "Família Rotulada" at bounding box center [1220, 344] width 369 height 27
paste Rotulada "TAMPA AL. PRATA TAB VERMELHO CDL AUTO"
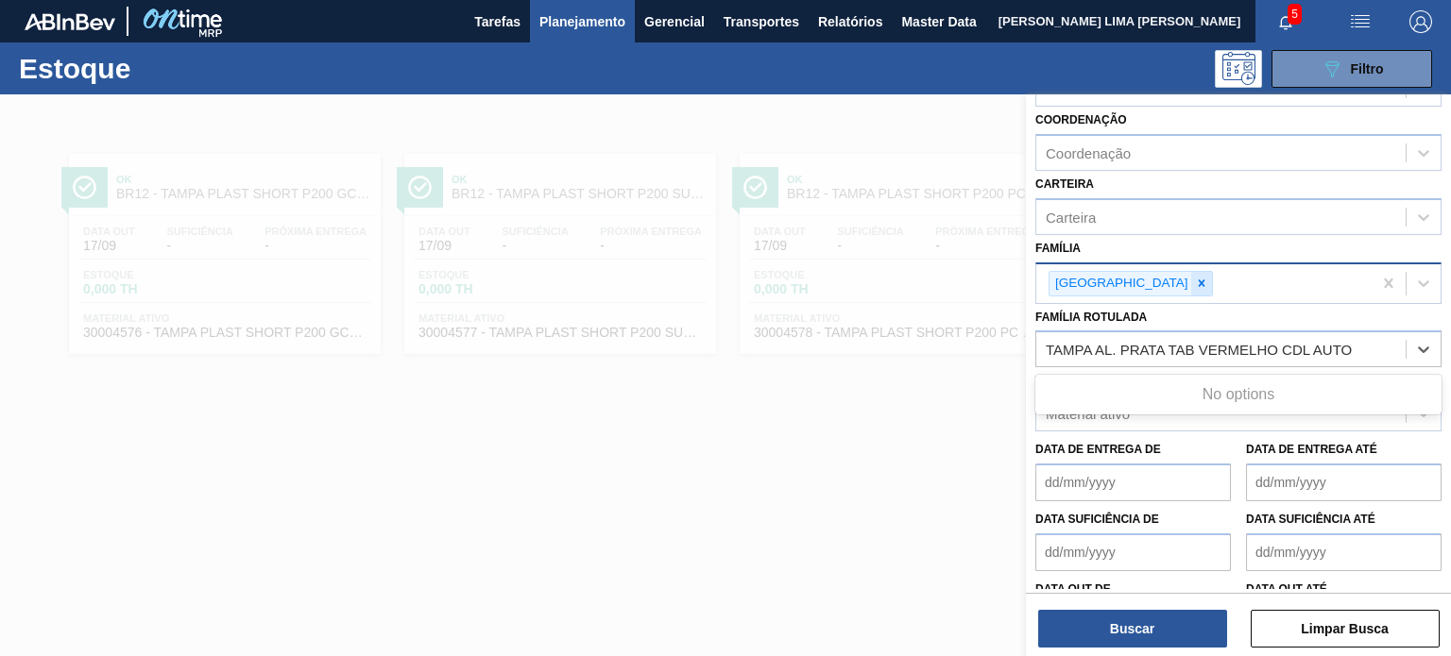
click at [1191, 286] on div at bounding box center [1201, 284] width 21 height 24
type Rotulada "TAMPA AL. PRATA TAB VERMELHO CDL AUTO"
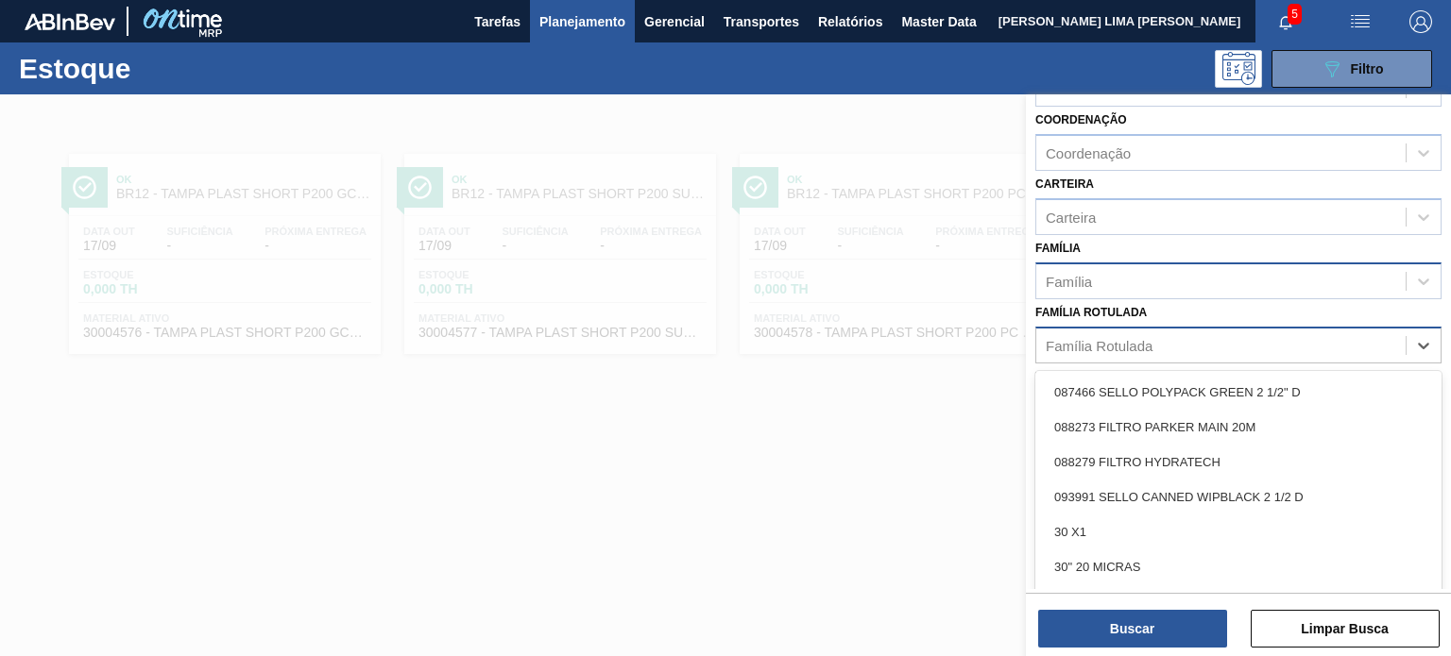
click at [1107, 331] on div "Família Rotulada" at bounding box center [1220, 344] width 369 height 27
paste Rotulada "TAMPA AL. PRATA TAB VERMELHO CDL AUTO"
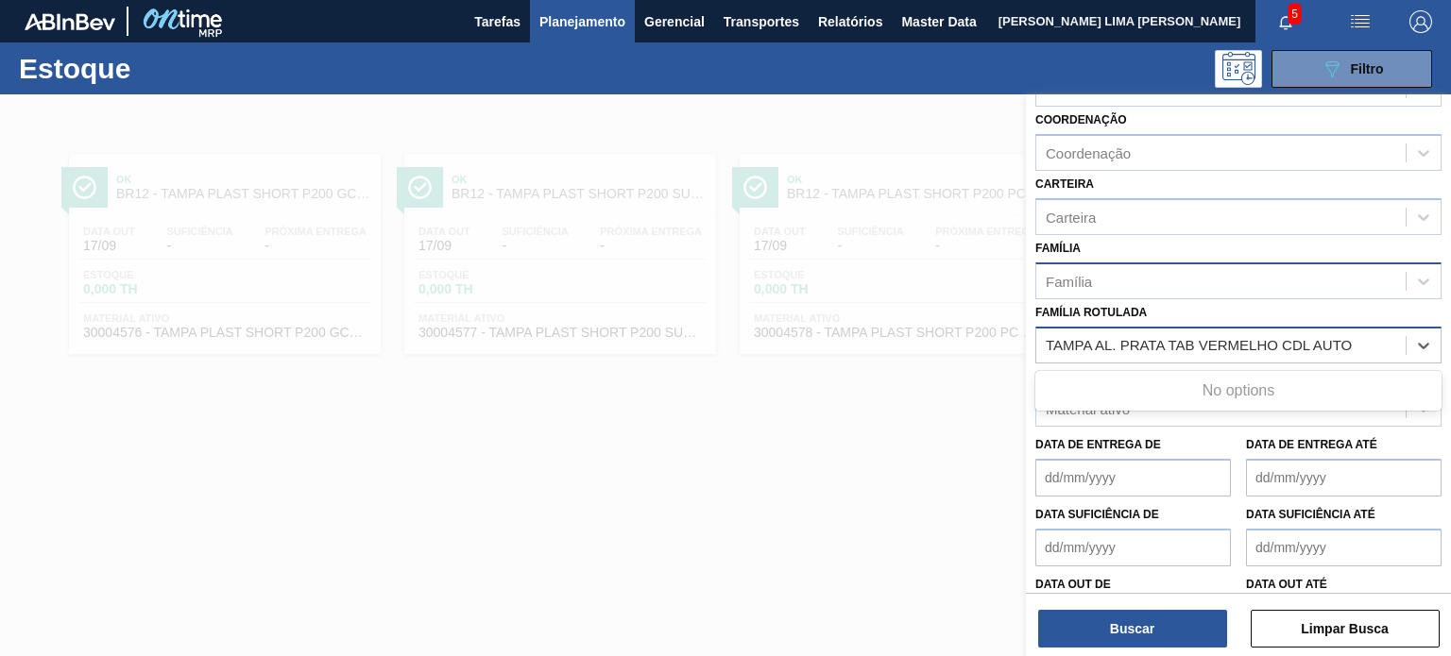
type Rotulada "TAMPA AL. PRATA TAB VERMELHO CDL AUTO"
paste Rotulada "TAMPA AL. PRATA TAB VERMELHO CDL AUTO"
type Rotulada "TAMPA AL. PRATA TAB VERMELHO CDL AUTO"
click at [1175, 384] on div "Material ativo Material ativo" at bounding box center [1238, 396] width 406 height 64
click at [1145, 327] on div "Família Rotulada" at bounding box center [1238, 345] width 406 height 37
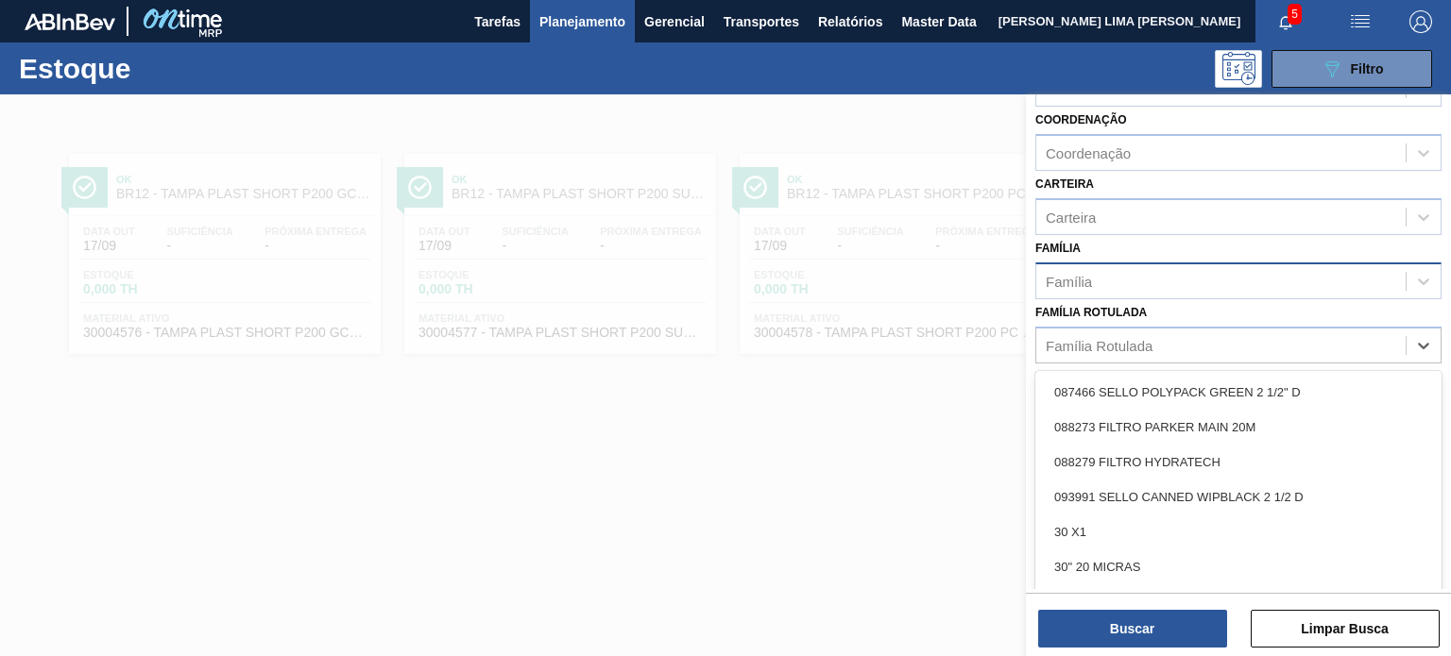
paste Rotulada "TAMPA AL DOURADA C/ TAB DOURADO"
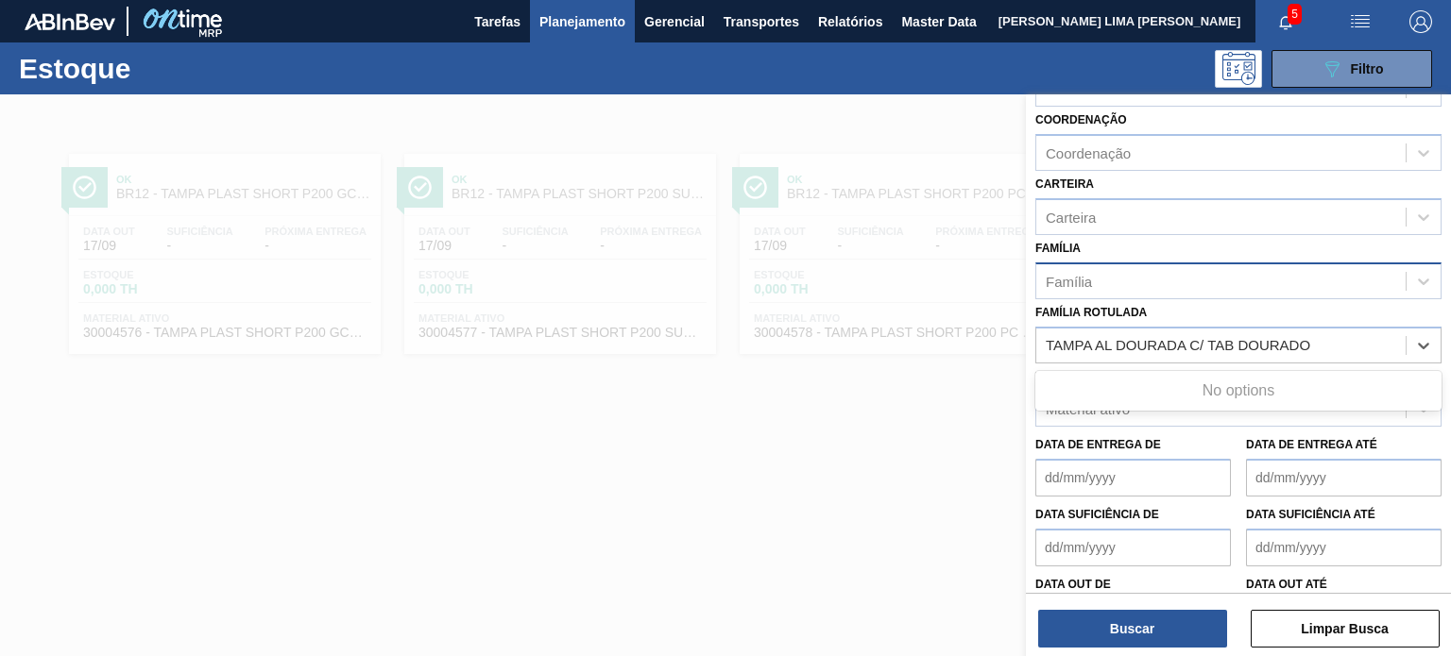
click at [1047, 340] on Rotulada "TAMPA AL DOURADA C/ TAB DOURADO" at bounding box center [1178, 345] width 266 height 16
click at [1287, 344] on Rotulada "TAMPA AL DOURADA C/ TAB DOURADO" at bounding box center [1178, 345] width 266 height 16
type Rotulada "TAMPA AL DOURADA C/ TAB DOURADO"
paste Rotulada "TAMPA MET DOU ANEL PRATA CERVEJA CX600"
type Rotulada "TAMPA MET DOU ANEL PRATA CERVEJA CX600"
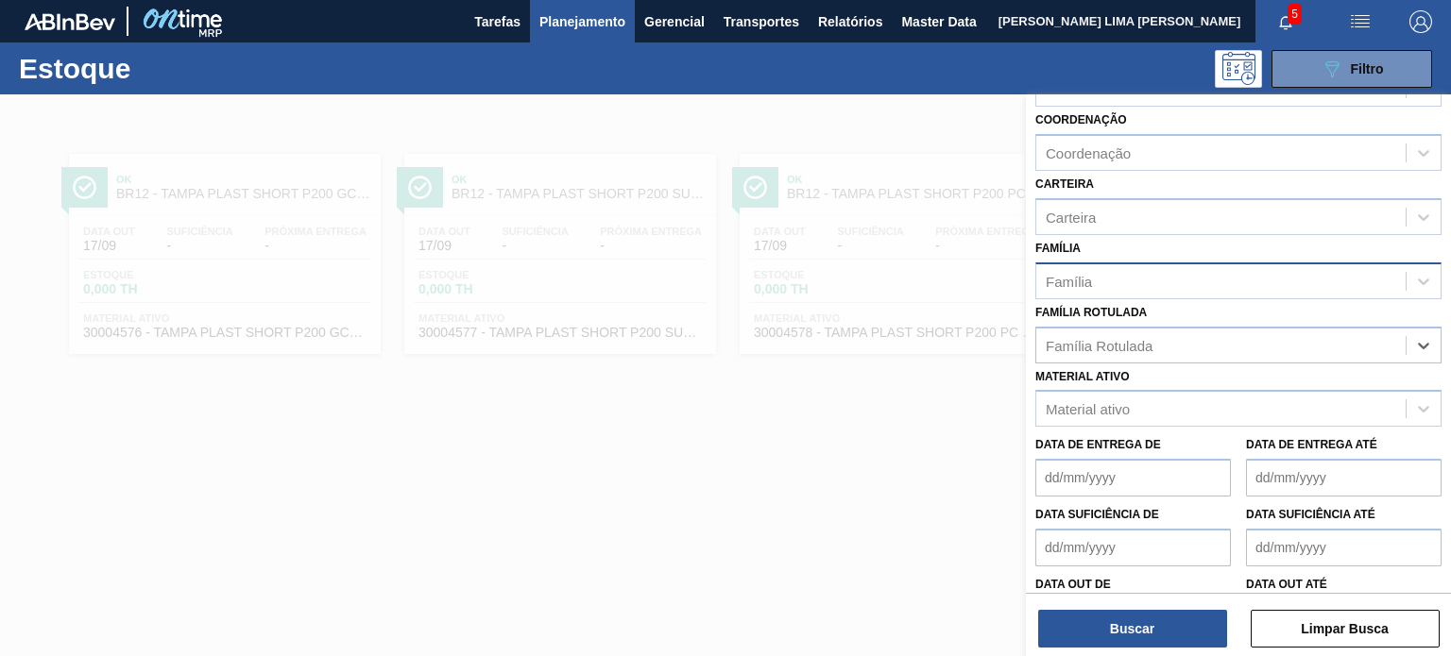
paste Rotulada "TAMPA MET DOU ANEL PRATA CERVEJA CX600"
type Rotulada "TAMPA MET DOU ANEL PRATA CERVEJA CX600"
paste Rotulada "TAMPA DE ALUMÍNIO PRATEADA BALL CDL"
type Rotulada "TAMPA DE ALUMÍNIO PRATEADA BALL CDL"
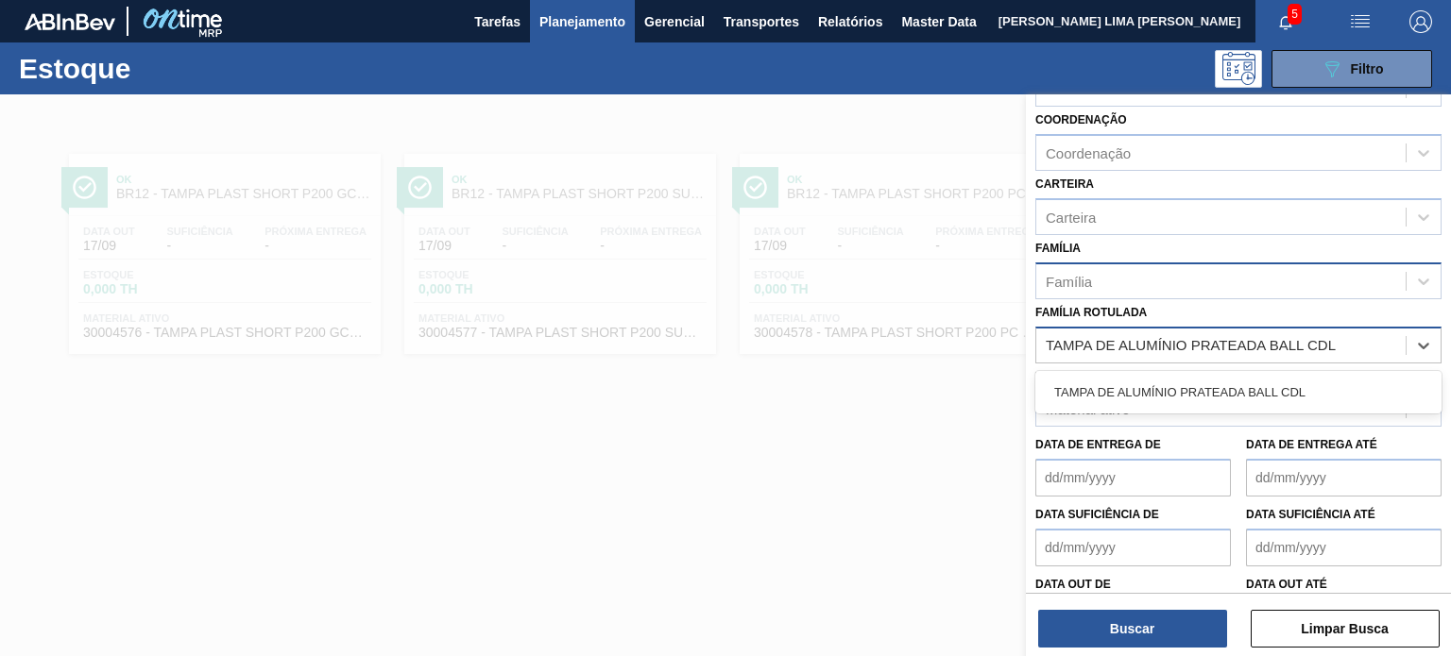
drag, startPoint x: 1158, startPoint y: 370, endPoint x: 1154, endPoint y: 409, distance: 38.9
click at [1159, 375] on div "TAMPA DE ALUMÍNIO PRATEADA BALL CDL" at bounding box center [1238, 392] width 406 height 35
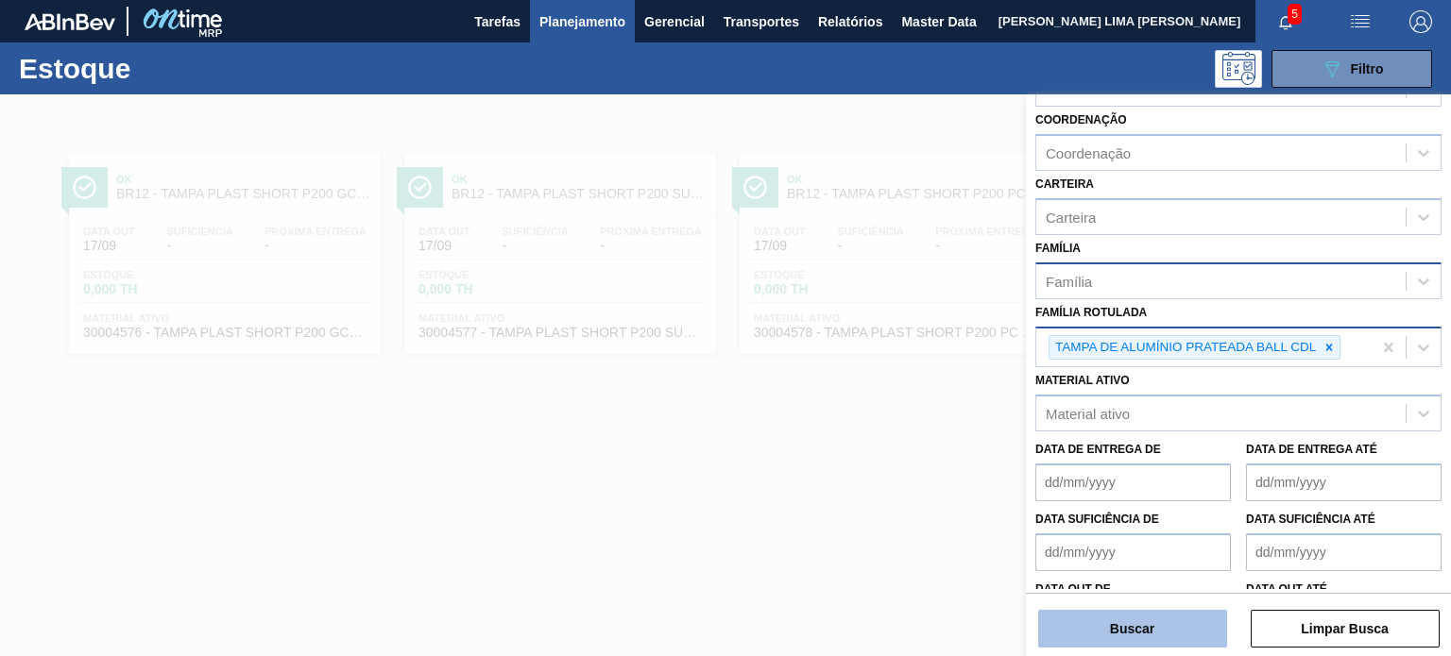
click at [1130, 625] on button "Buscar" at bounding box center [1132, 629] width 189 height 38
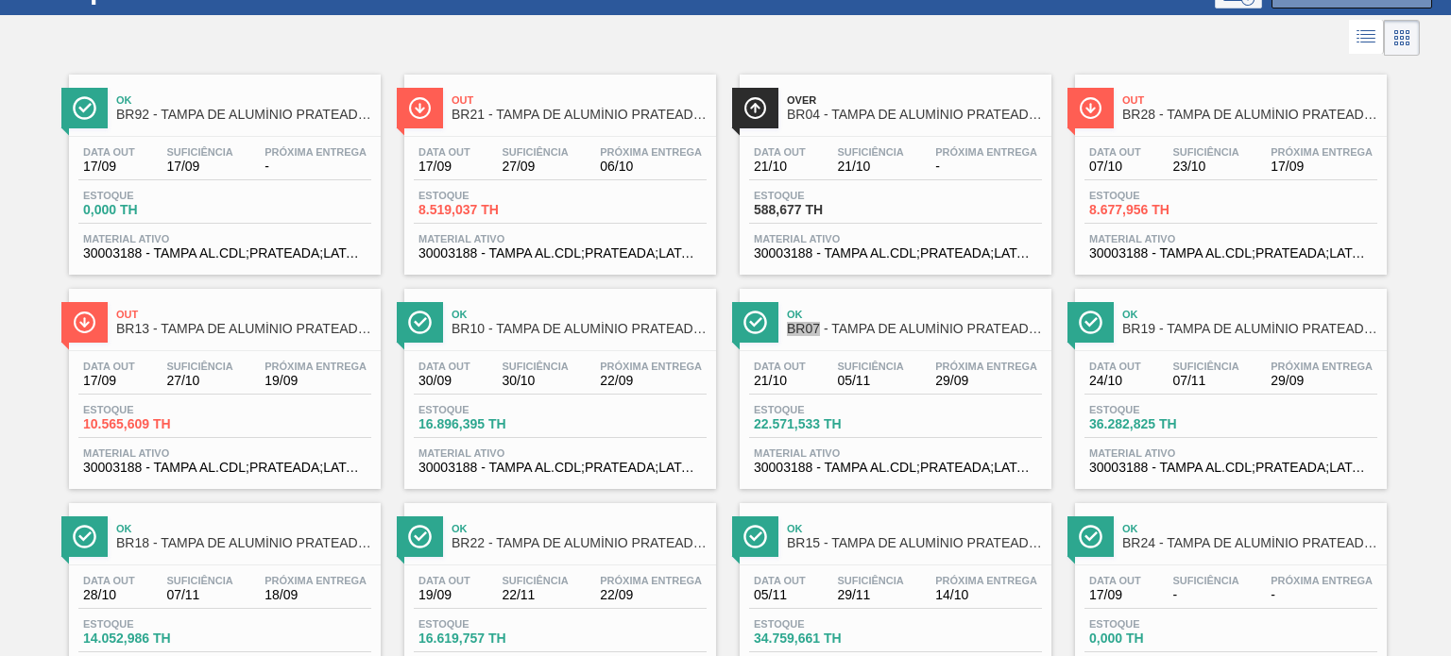
scroll to position [0, 0]
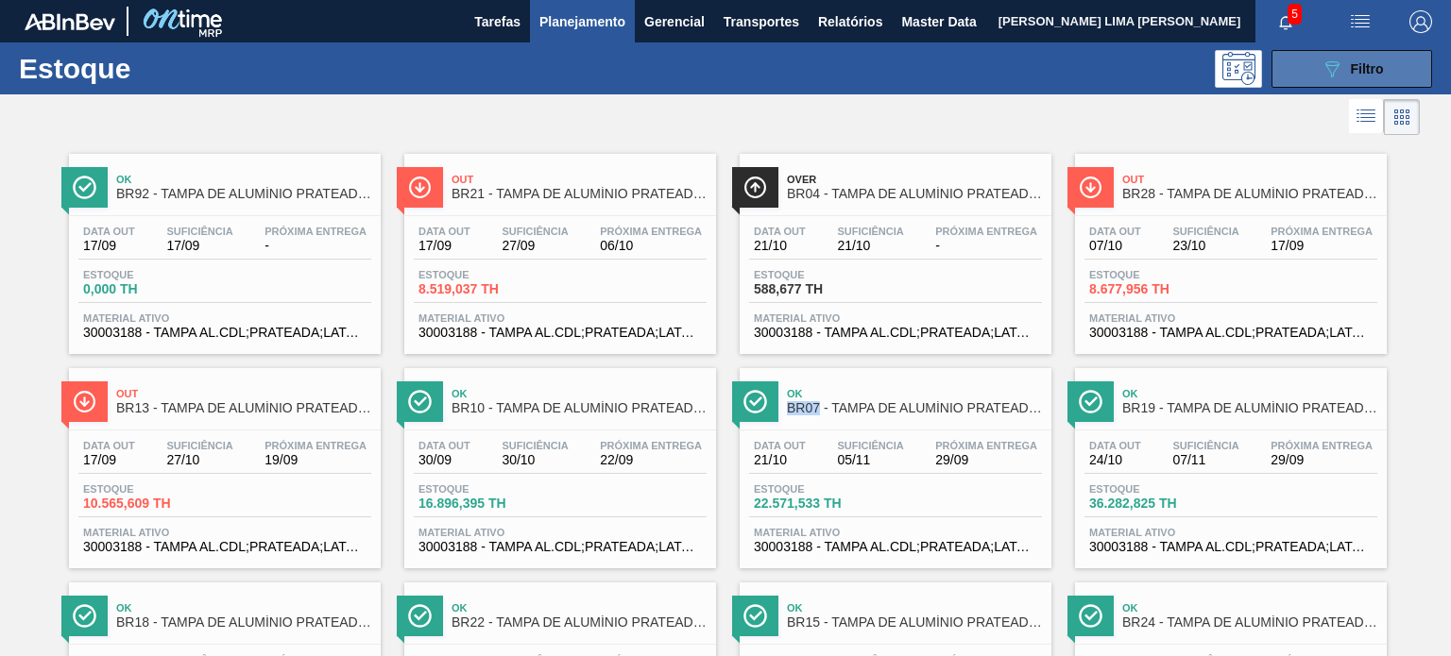
click at [1311, 65] on button "089F7B8B-B2A5-4AFE-B5C0-19BA573D28AC Filtro" at bounding box center [1351, 69] width 161 height 38
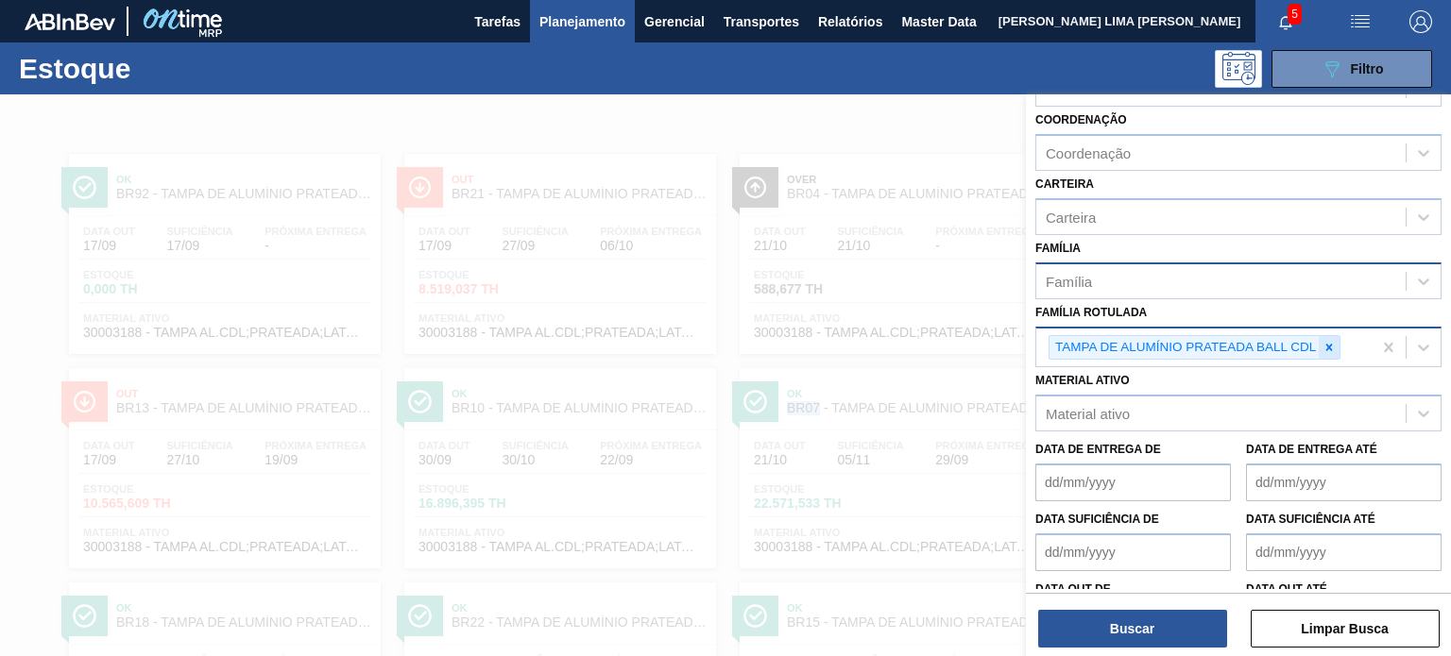
click at [1325, 344] on icon at bounding box center [1328, 347] width 13 height 13
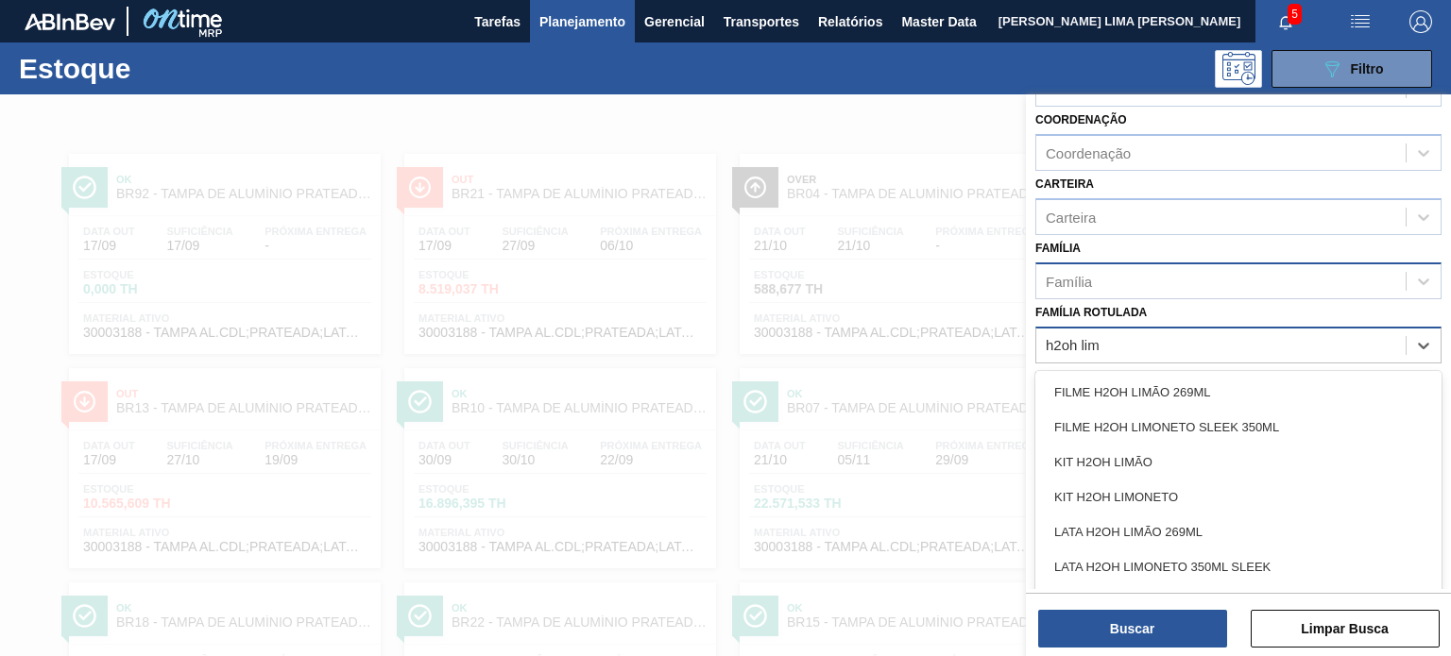
type Rotulada "h2oh lim"
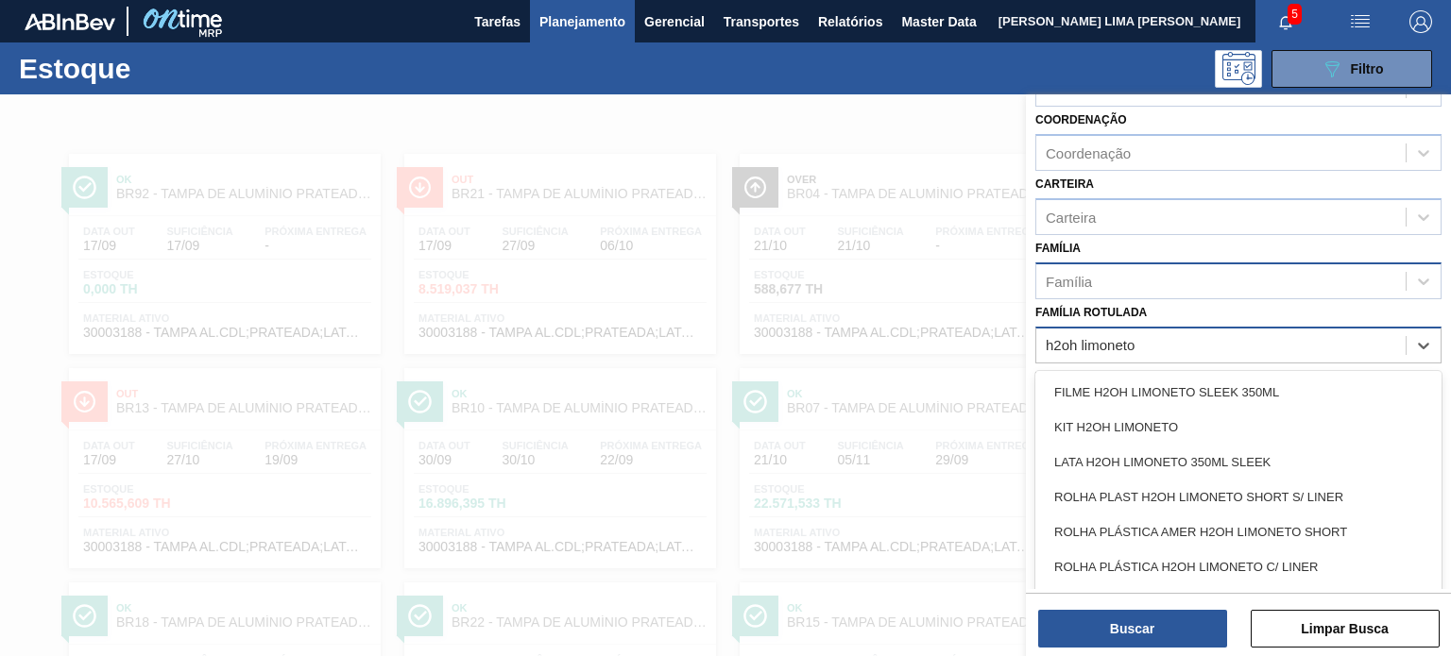
type Rotulada "h2oh limoneto"
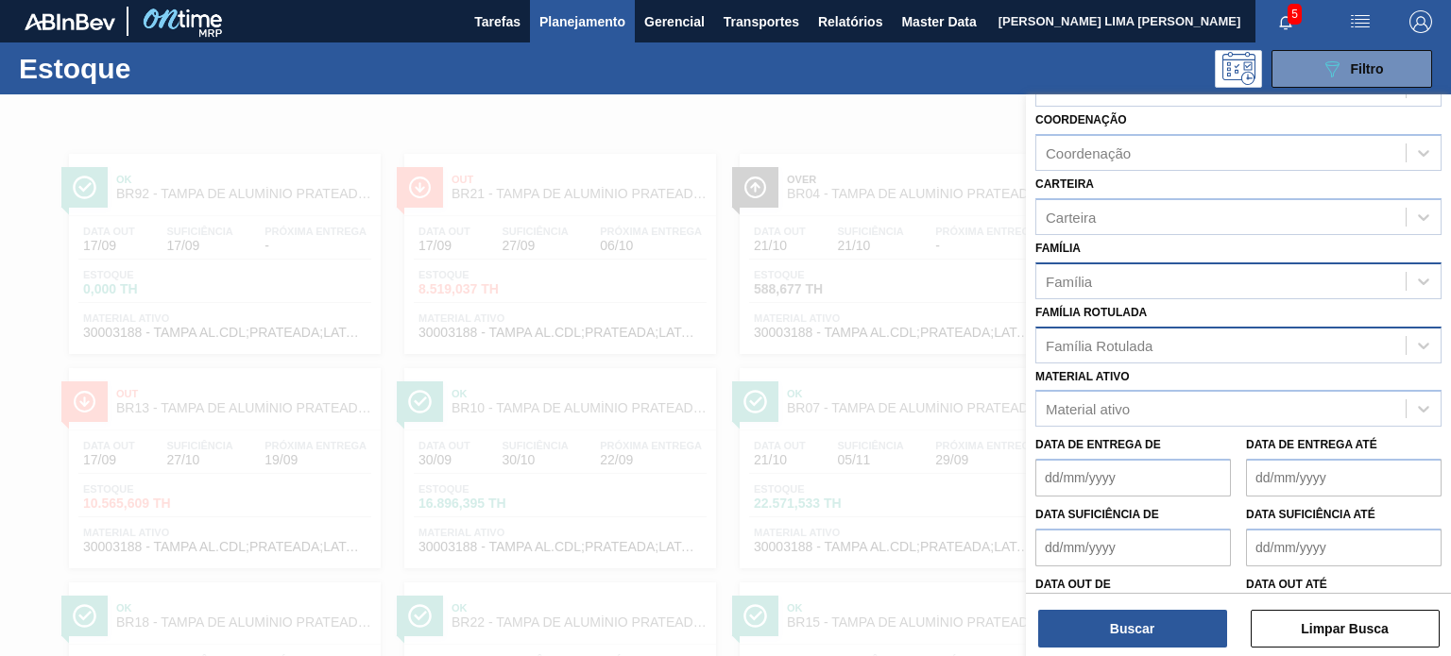
click at [1200, 340] on div "Família Rotulada" at bounding box center [1220, 344] width 369 height 27
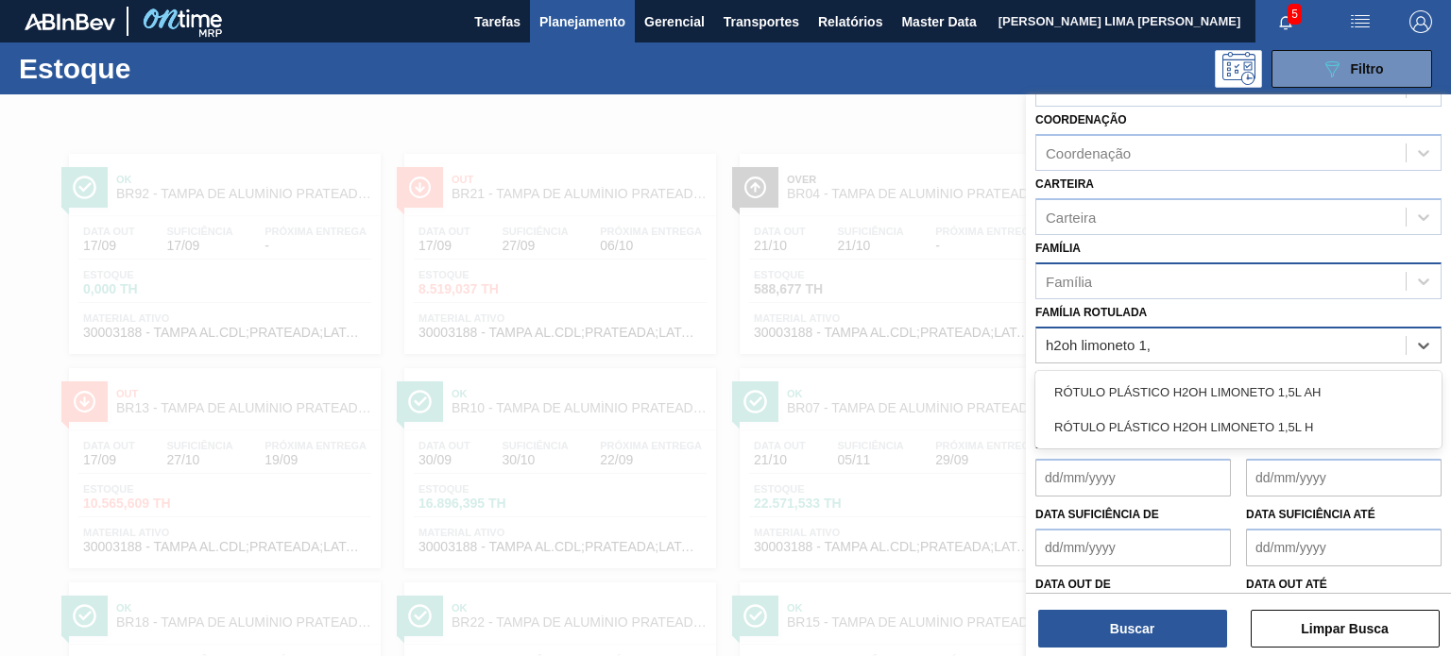
type Rotulada "h2oh limoneto 1,5"
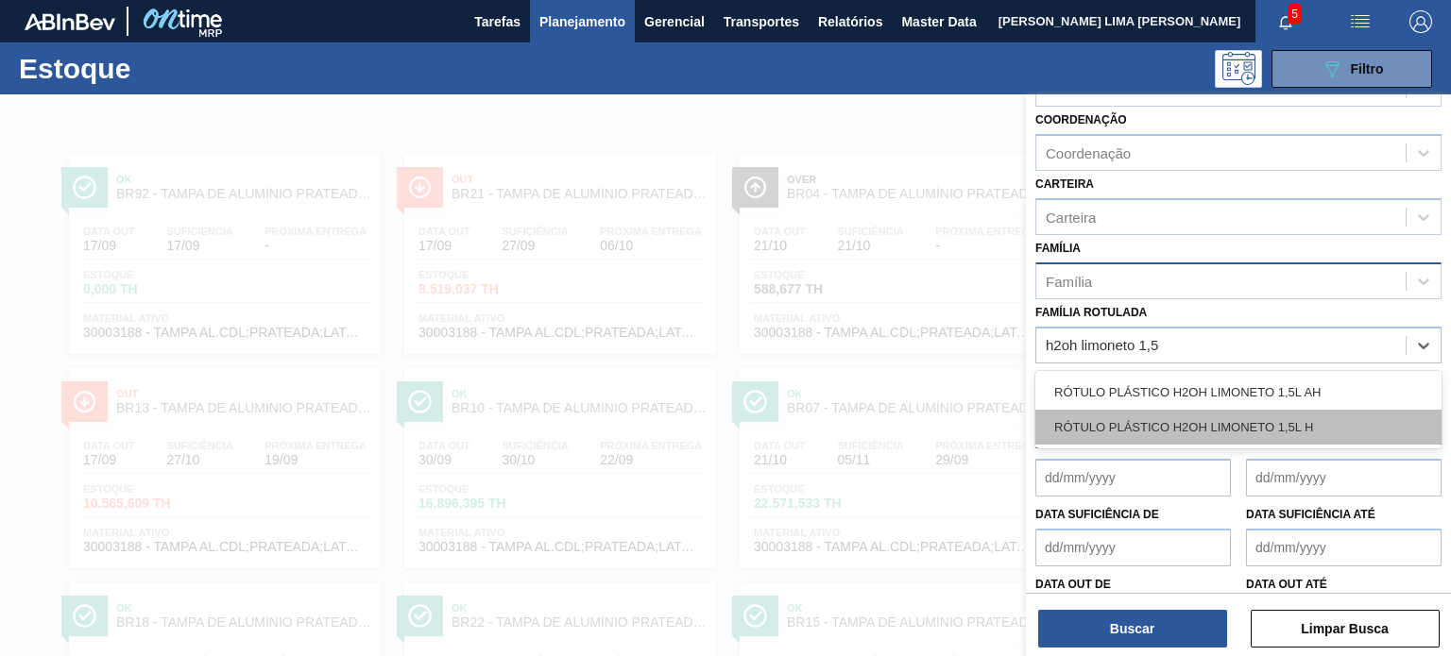
click at [1235, 410] on div "RÓTULO PLÁSTICO H2OH LIMONETO 1,5L H" at bounding box center [1238, 427] width 406 height 35
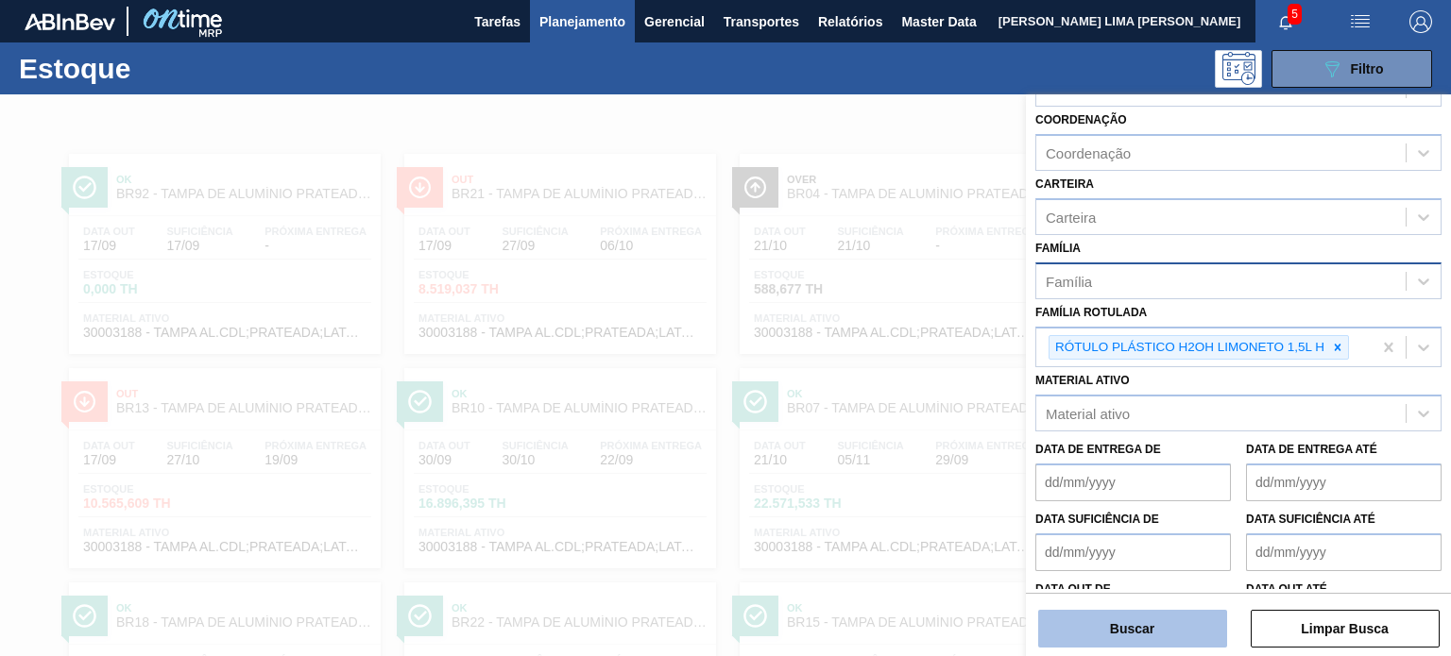
click at [1155, 630] on button "Buscar" at bounding box center [1132, 629] width 189 height 38
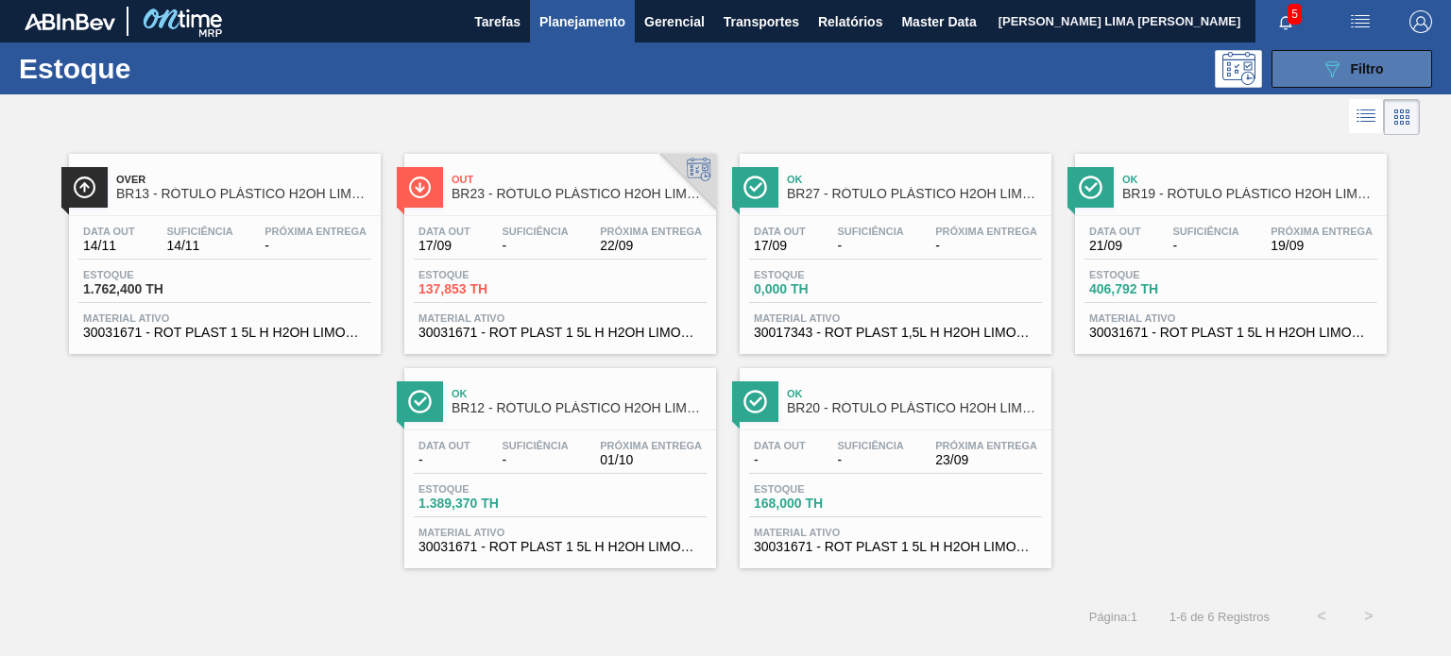
click at [1315, 76] on button "089F7B8B-B2A5-4AFE-B5C0-19BA573D28AC Filtro" at bounding box center [1351, 69] width 161 height 38
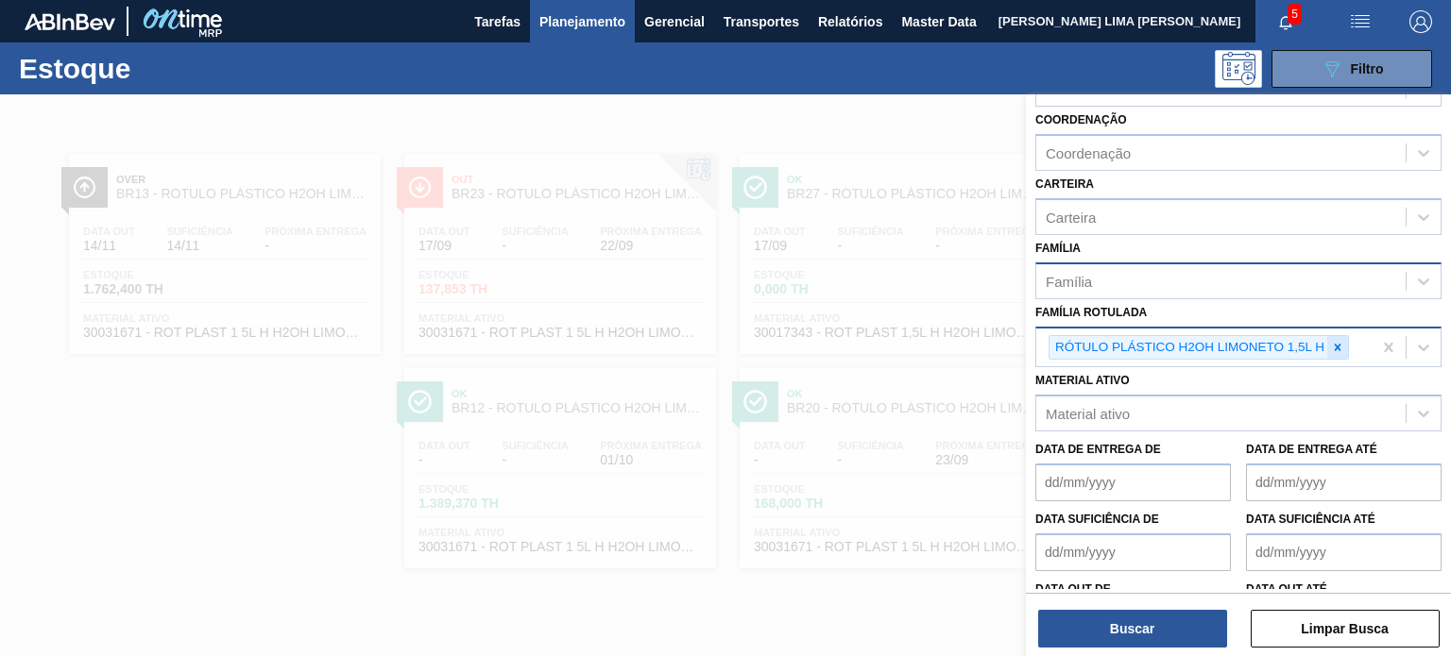
click at [1333, 341] on icon at bounding box center [1337, 347] width 13 height 13
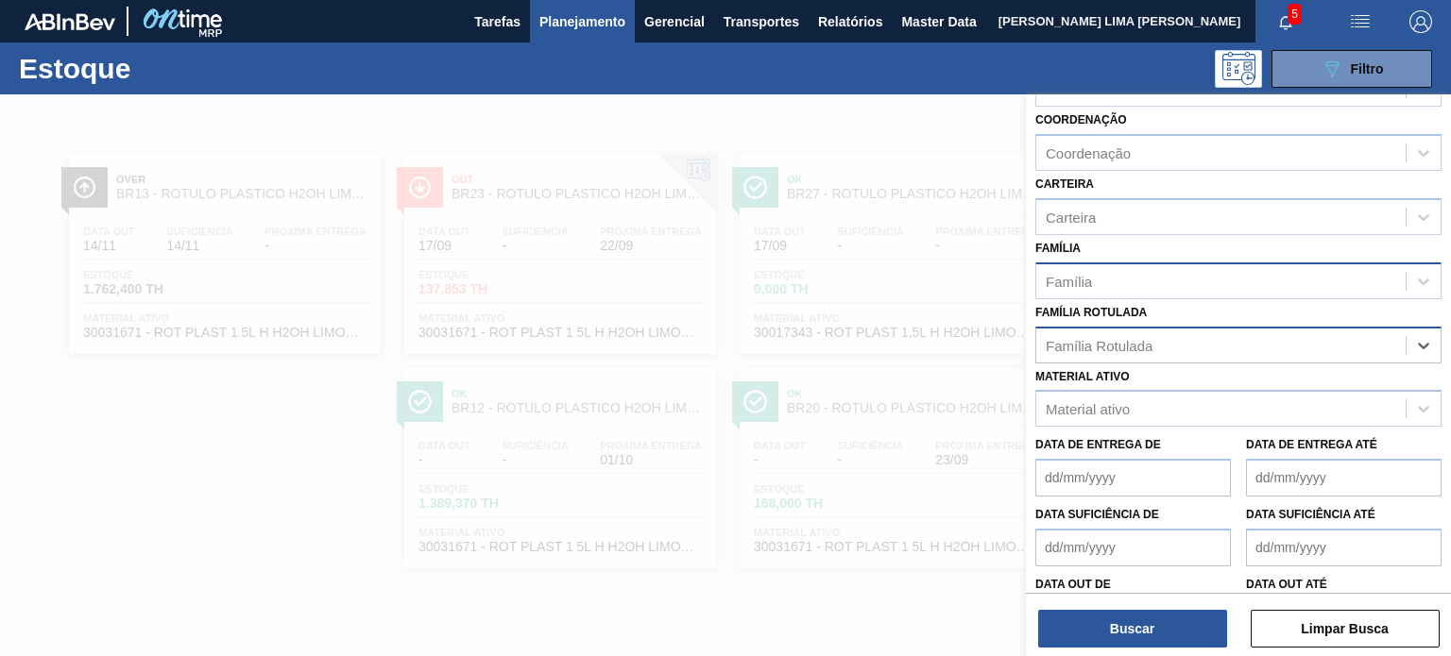
paste Rotulada "TAMPA AL.CDL;PRATEADA;LATA-AUTOMATICA;"
type Rotulada "TAMPA AL.CDL;PRATEADA;LATA-AUTOMATICA;"
click at [1243, 375] on div "TAMPA AL.CDL;PRATEADA;LATA-AUTOMATICA;" at bounding box center [1238, 392] width 406 height 35
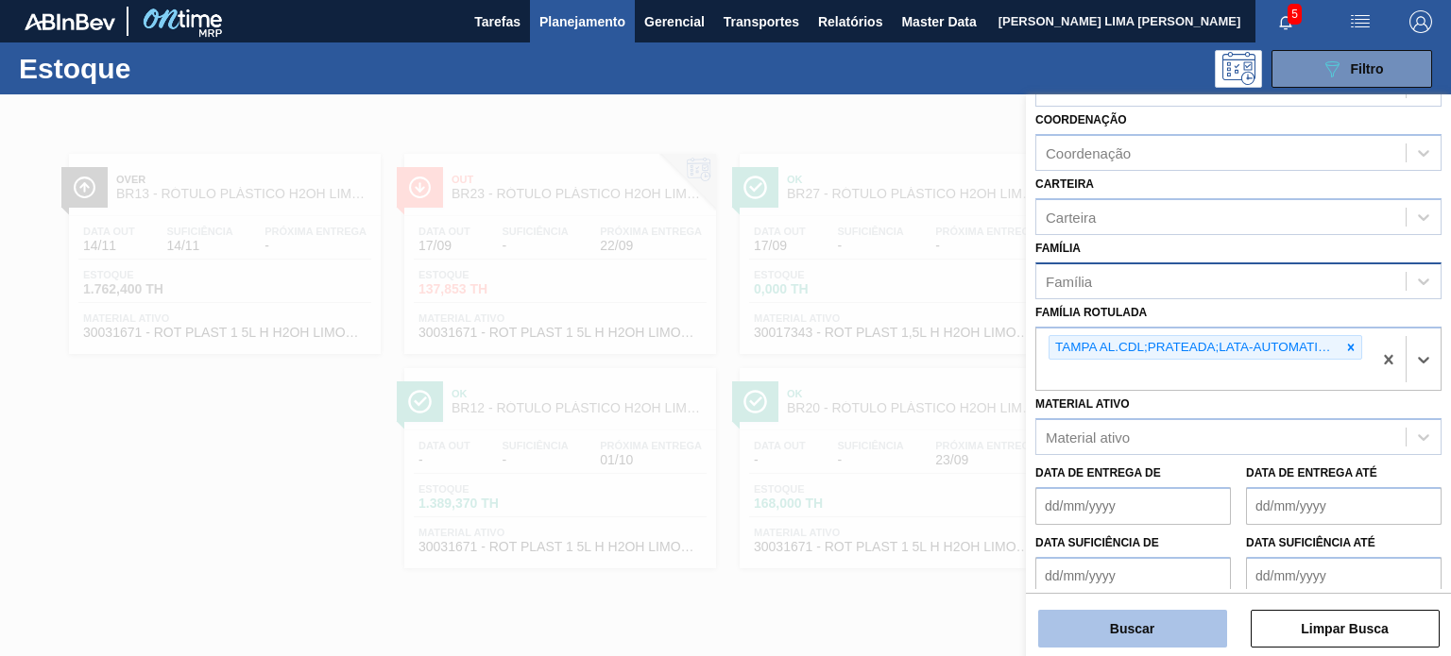
click at [1163, 641] on button "Buscar" at bounding box center [1132, 629] width 189 height 38
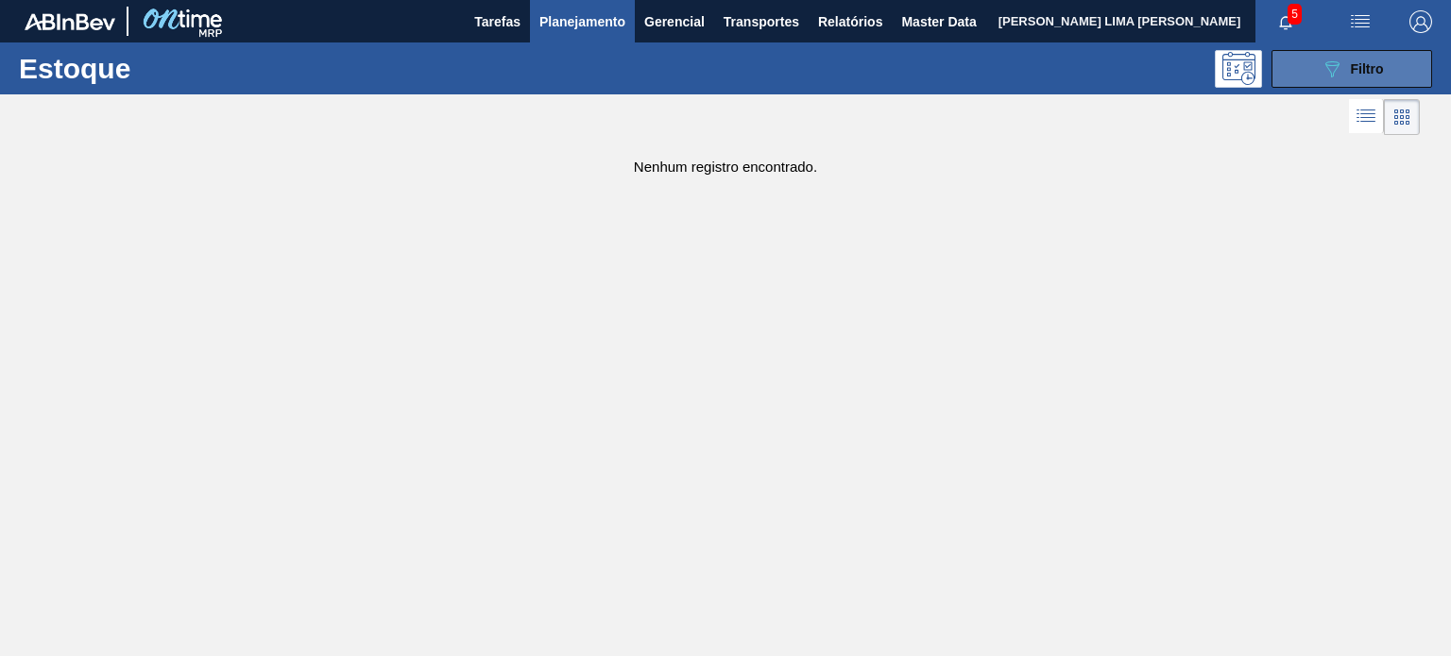
click at [1330, 75] on icon "089F7B8B-B2A5-4AFE-B5C0-19BA573D28AC" at bounding box center [1331, 69] width 23 height 23
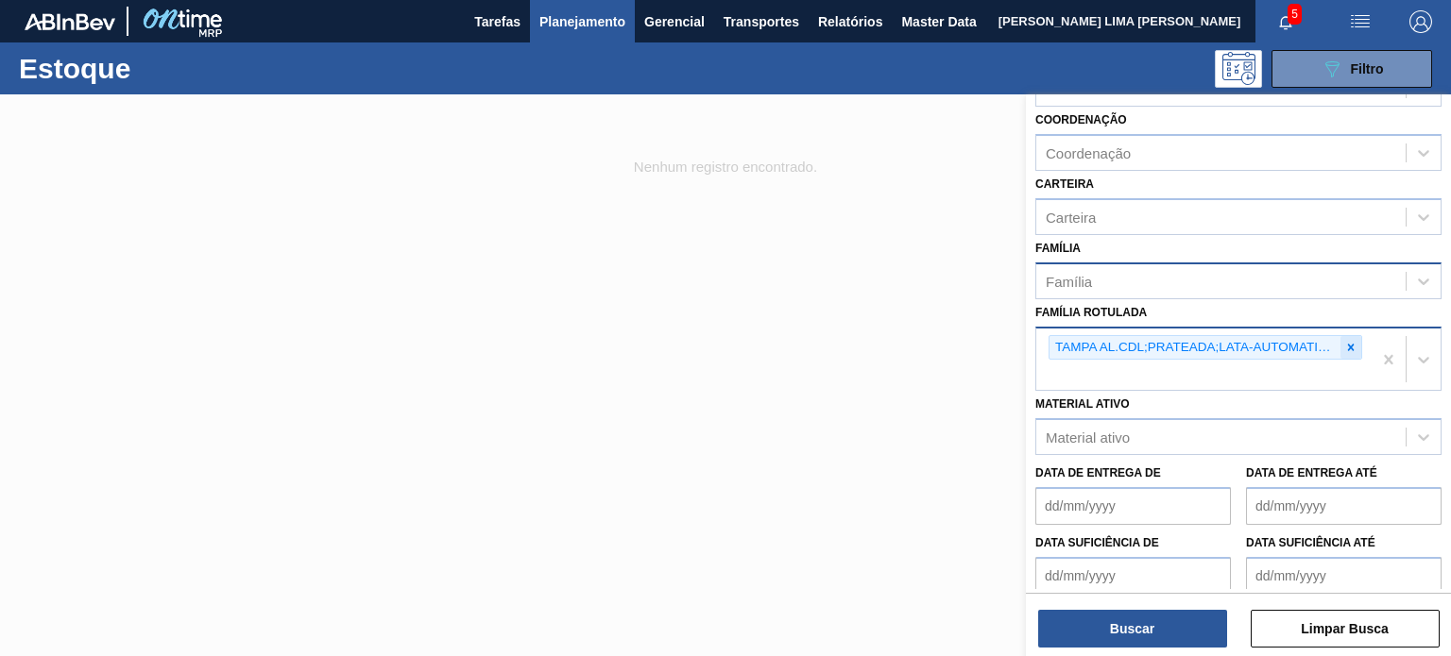
click at [1340, 339] on div at bounding box center [1350, 348] width 21 height 24
paste Rotulada "TAMPA AL. CDL PRETA C/ TAB PRETA"
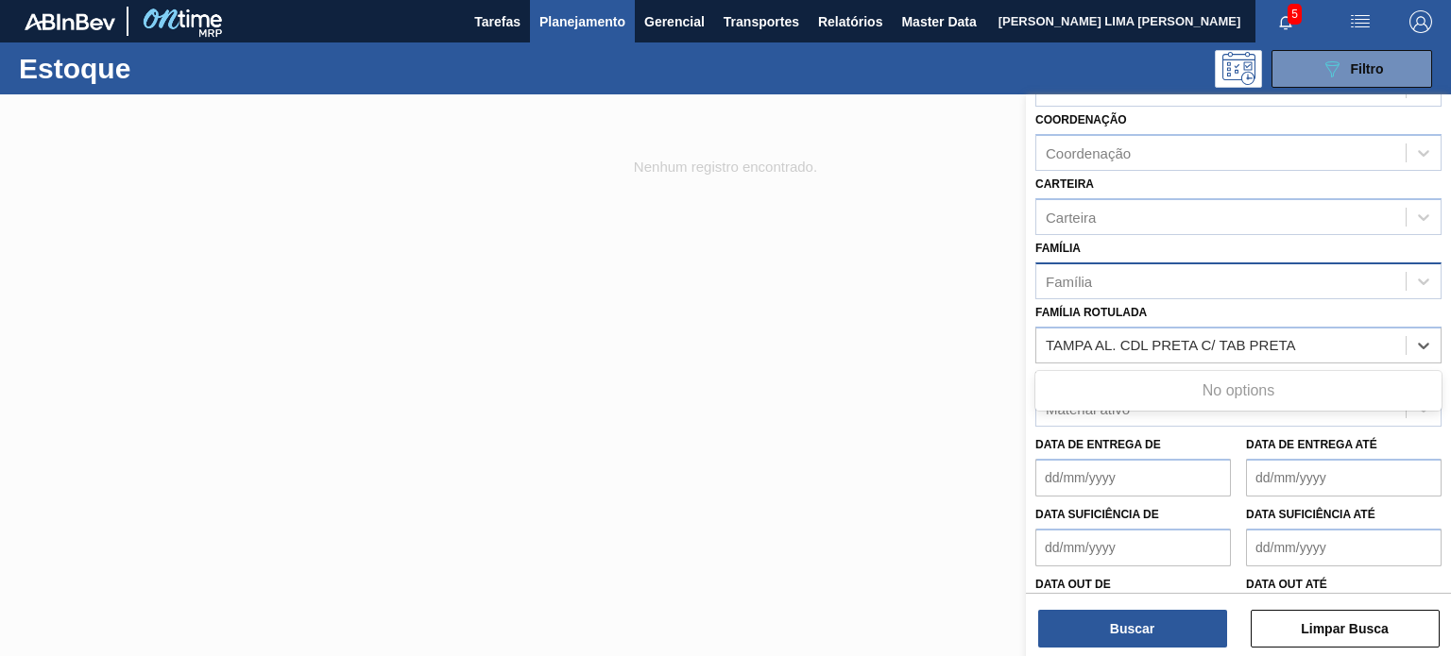
click at [1259, 377] on div "No options" at bounding box center [1238, 391] width 406 height 32
type Rotulada "TAMPA AL. CDL PRETA C/ TAB PRETA"
paste Rotulada "TAMPA AL. PRATA TAB VERMELHO CDL AUTO"
type Rotulada "TAMPA AL. PRATA TAB VERMELHO CDL AUTO"
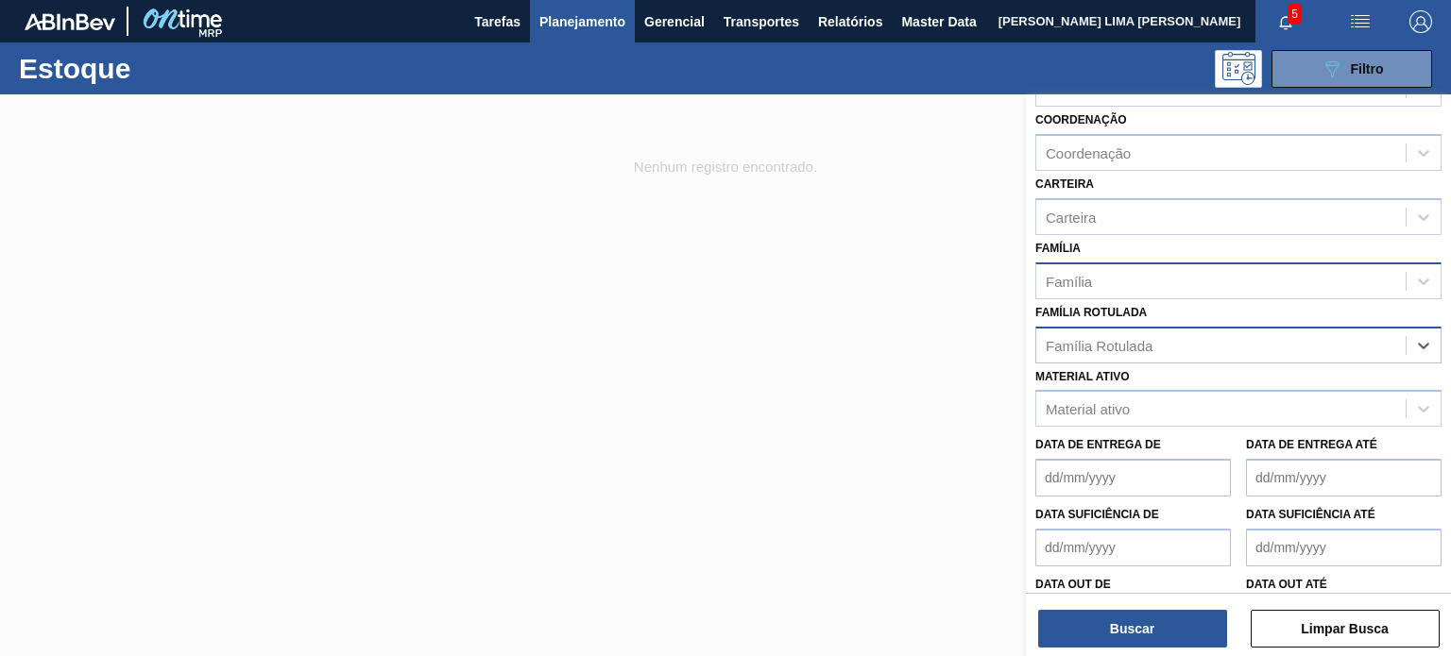
click at [1150, 343] on div "Família Rotulada" at bounding box center [1098, 345] width 107 height 16
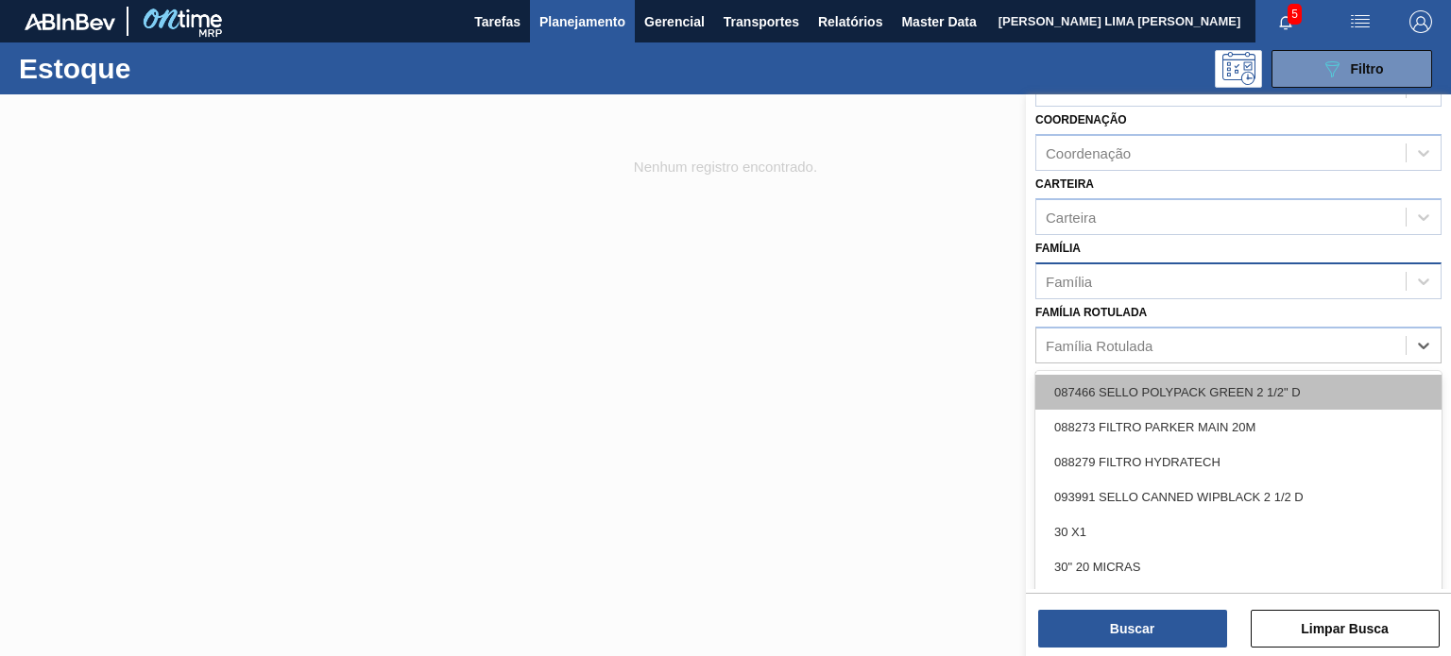
paste Rotulada "TAMPA DE ALUMÍNIO AZUL TAB AZUL BALL"
type Rotulada "TAMPA DE ALUMÍNIO AZUL TAB AZUL BALL"
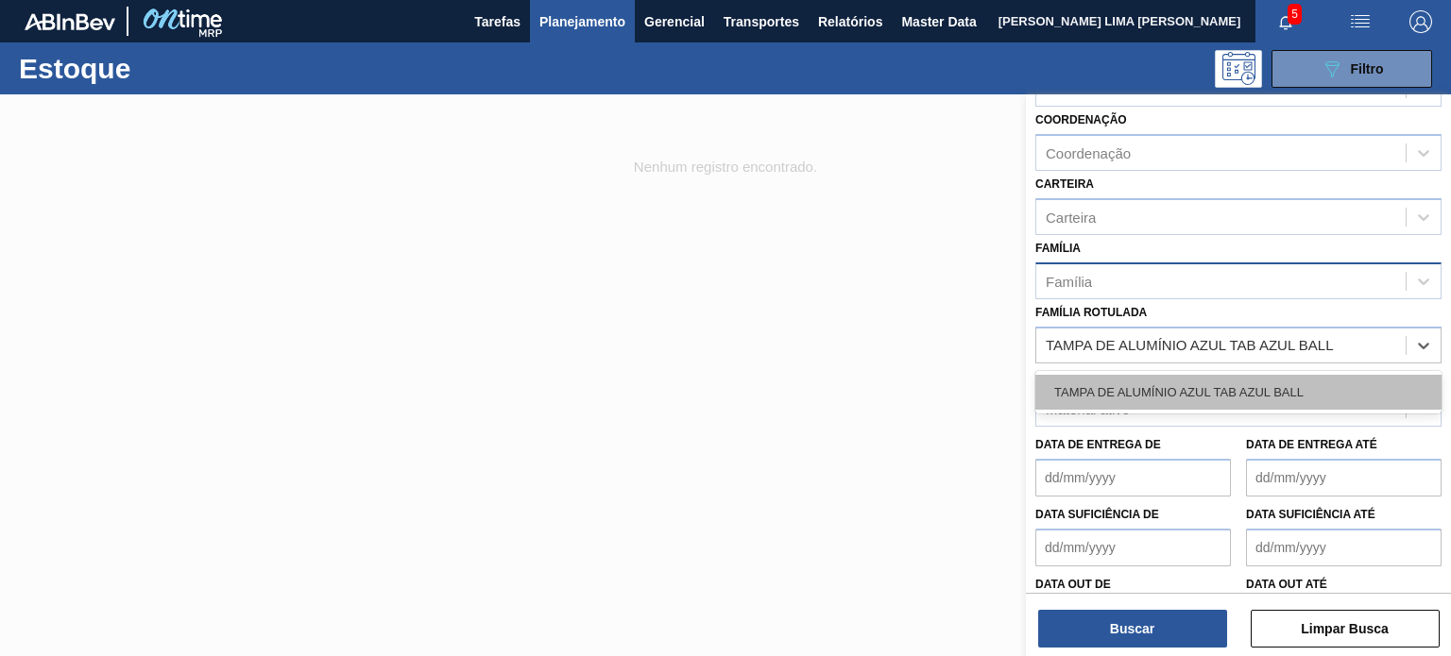
click at [1160, 387] on div "TAMPA DE ALUMÍNIO AZUL TAB AZUL BALL" at bounding box center [1238, 392] width 406 height 35
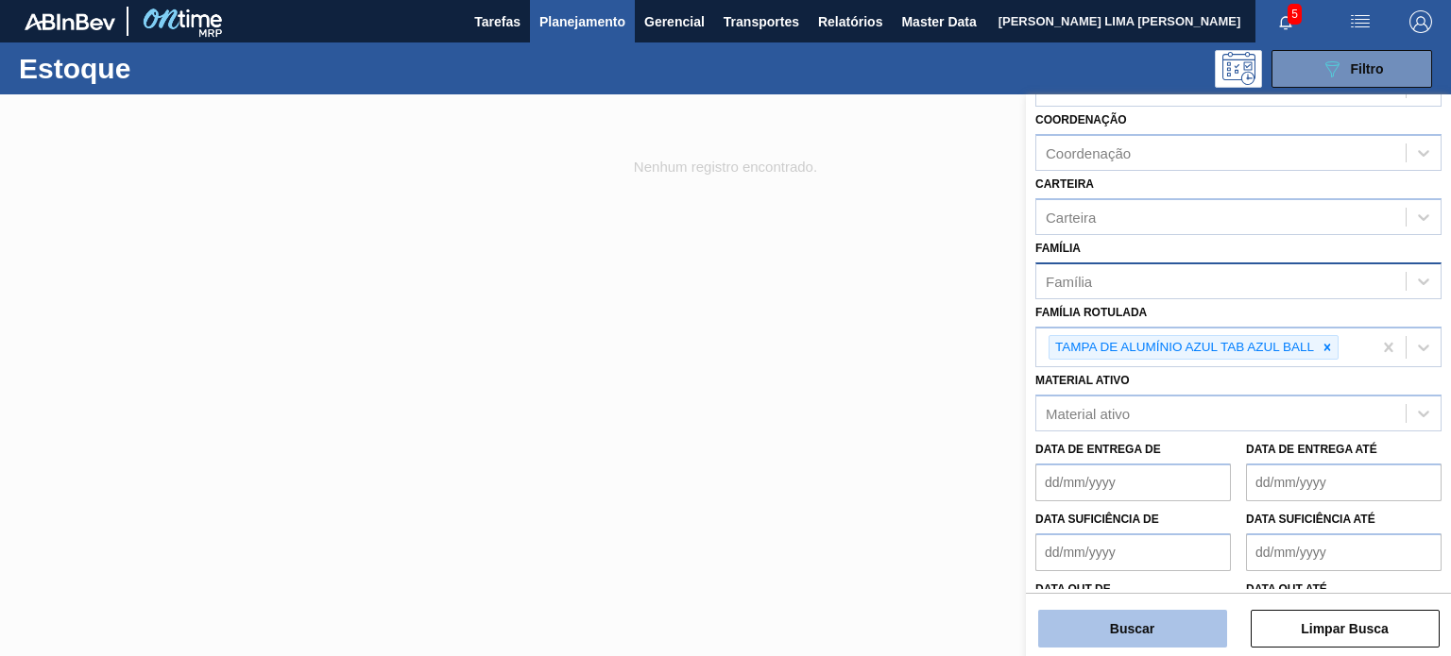
click at [1171, 619] on button "Buscar" at bounding box center [1132, 629] width 189 height 38
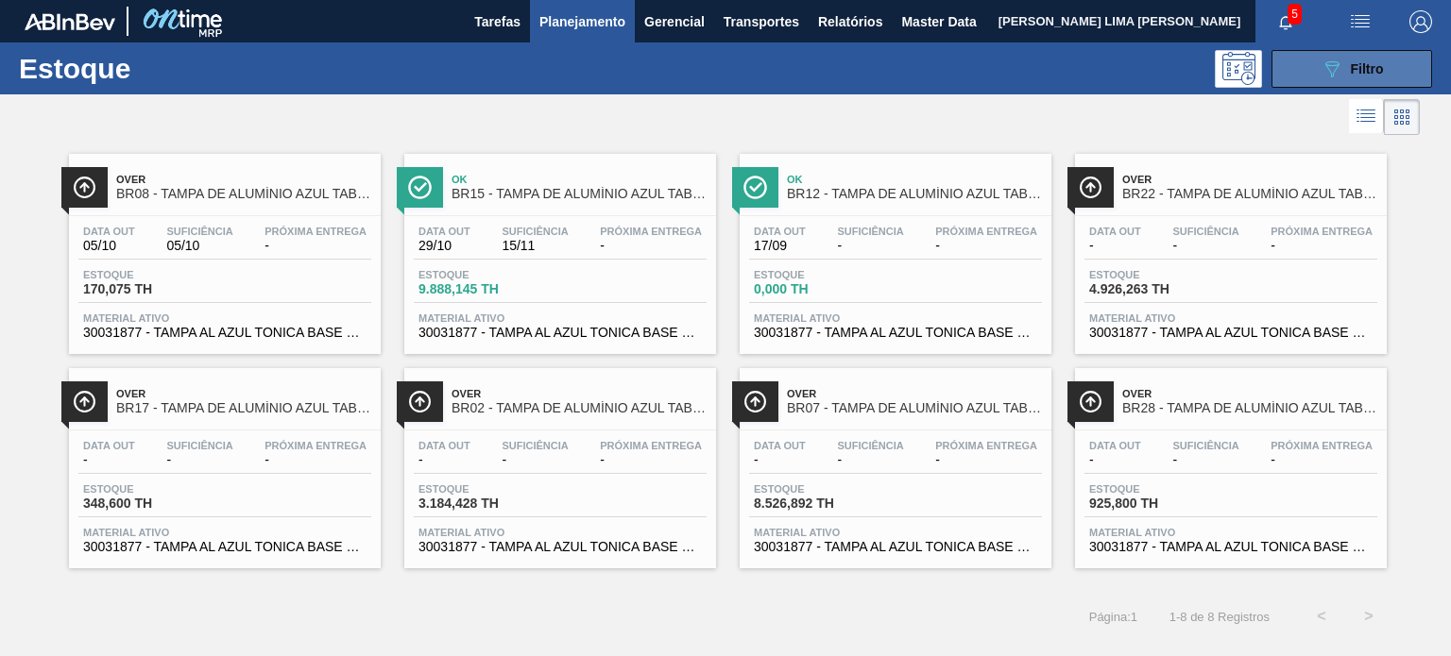
click at [1334, 75] on icon "089F7B8B-B2A5-4AFE-B5C0-19BA573D28AC" at bounding box center [1331, 69] width 23 height 23
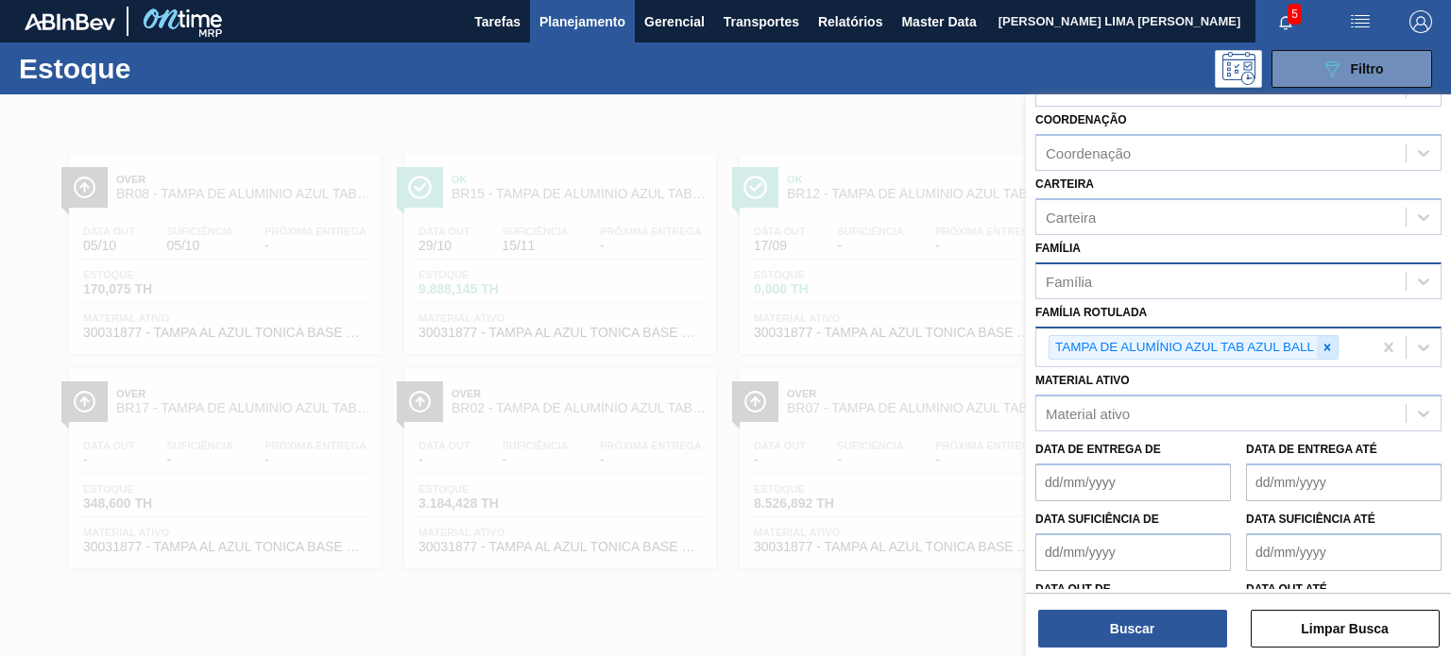
click at [1336, 349] on div at bounding box center [1326, 348] width 21 height 24
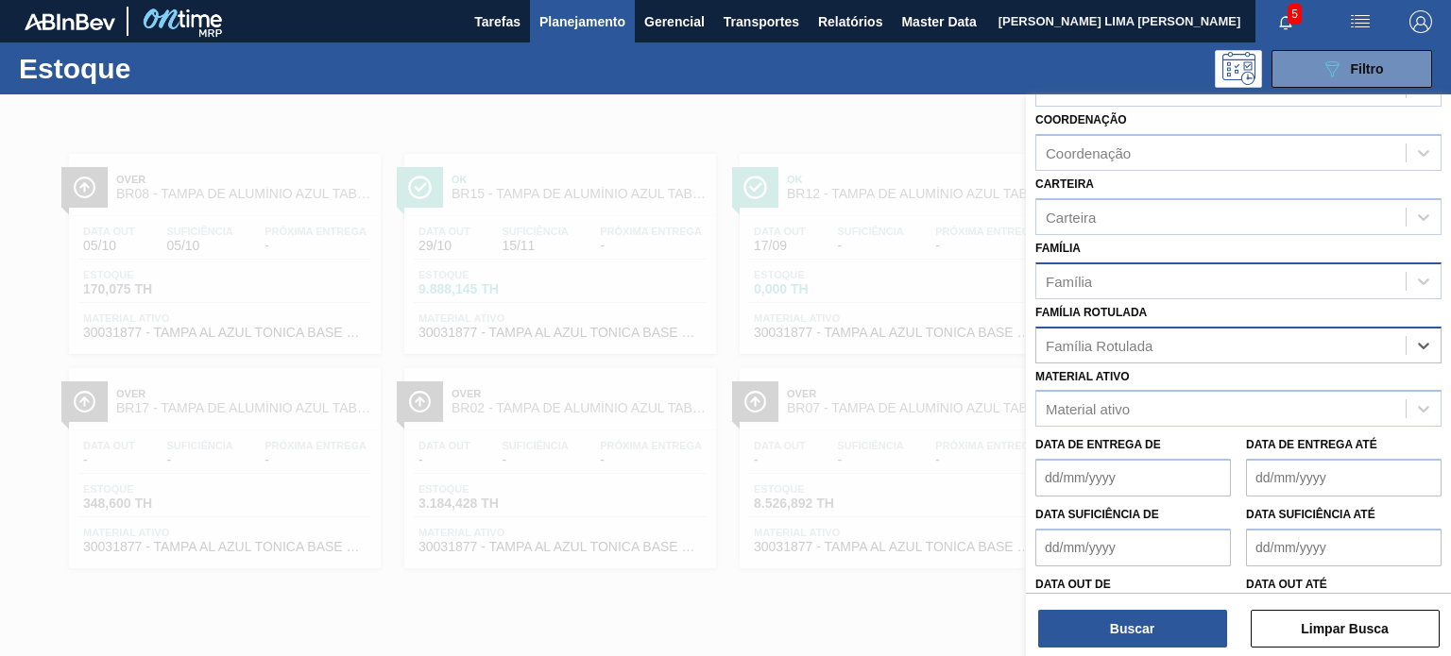
paste Rotulada "TAMPA AL AUTO CDL TAB VERM CANPACK"
type Rotulada "TAMPA AL AUTO CDL TAB VERM CANPACK"
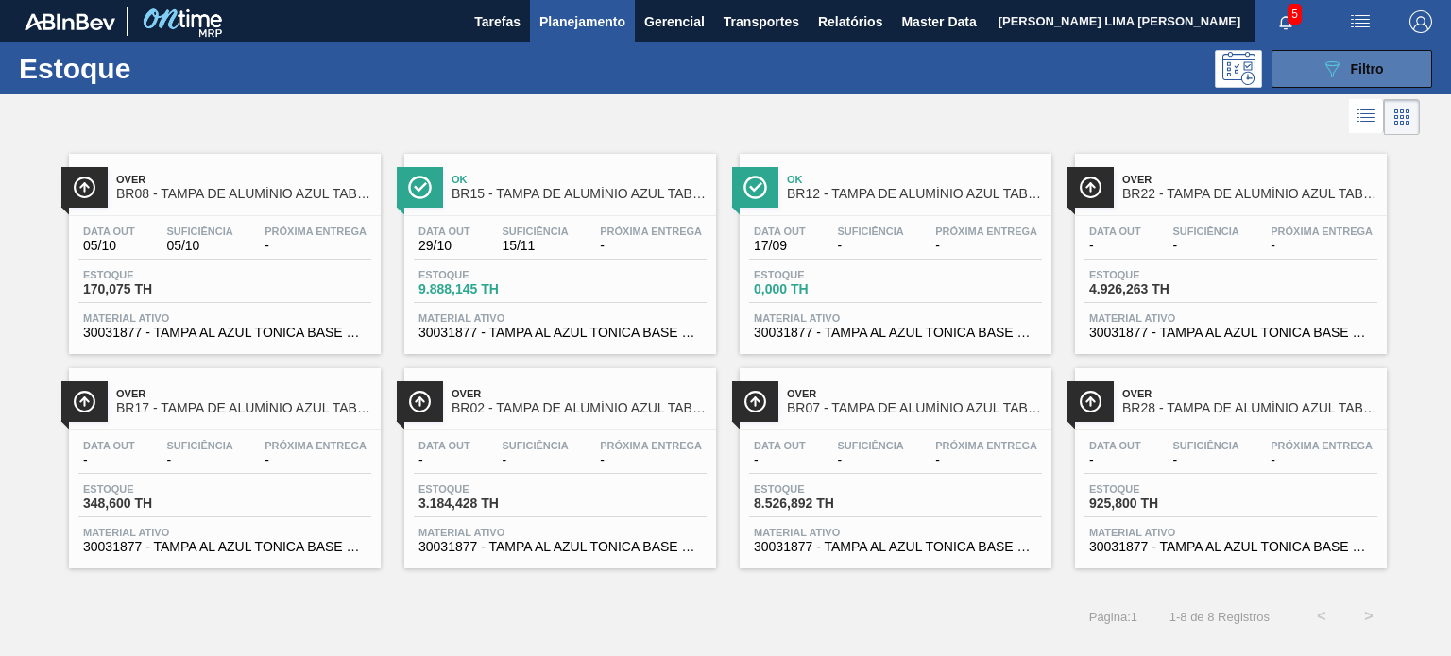
click at [1343, 51] on button "089F7B8B-B2A5-4AFE-B5C0-19BA573D28AC Filtro" at bounding box center [1351, 69] width 161 height 38
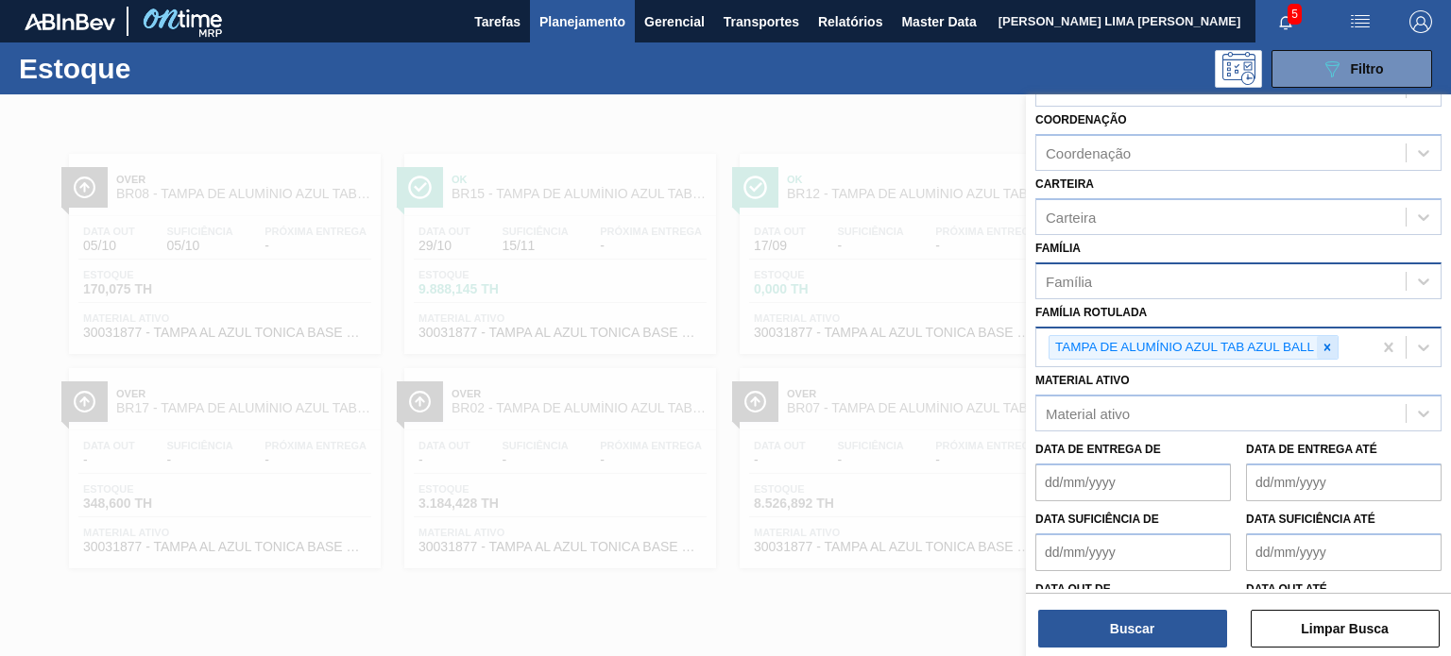
click at [1333, 341] on icon at bounding box center [1326, 347] width 13 height 13
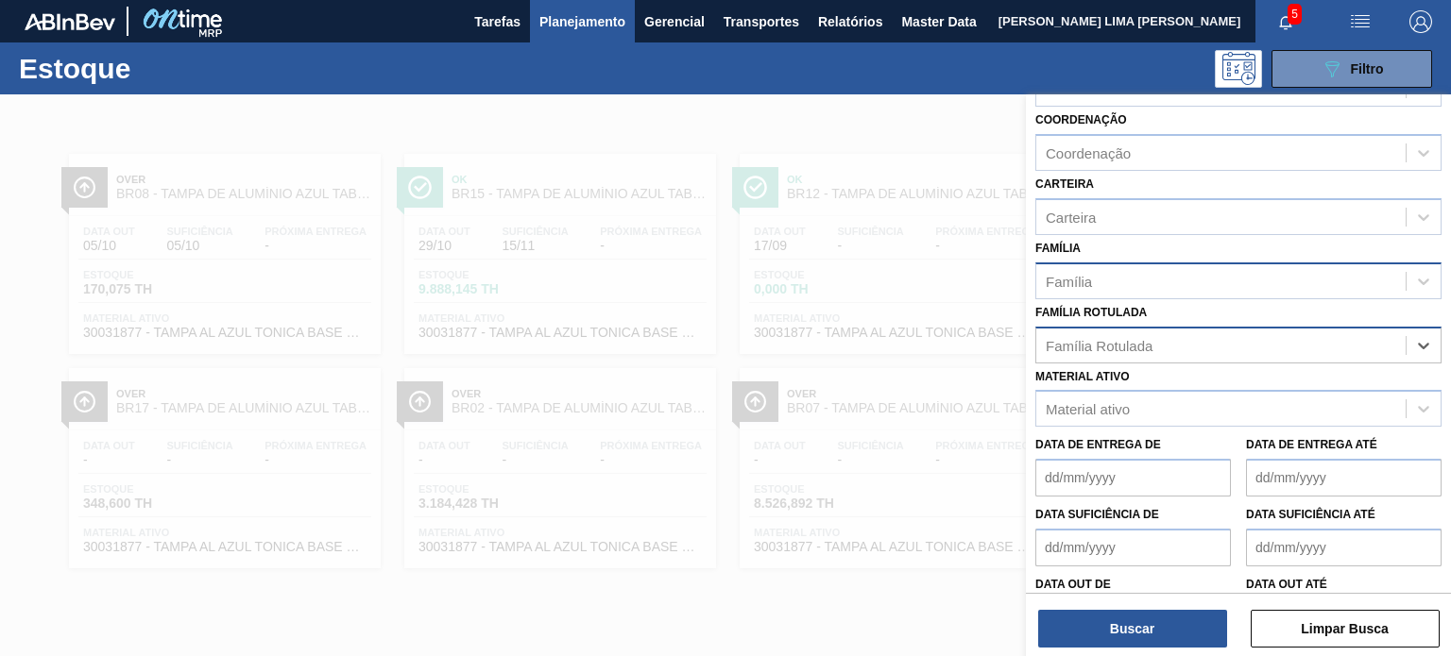
paste Rotulada "TAMPA AL AUTO CDL TAB VERM CANPACK"
type Rotulada "TAMPA AL AUTO CDL TAB VERM CANPACK"
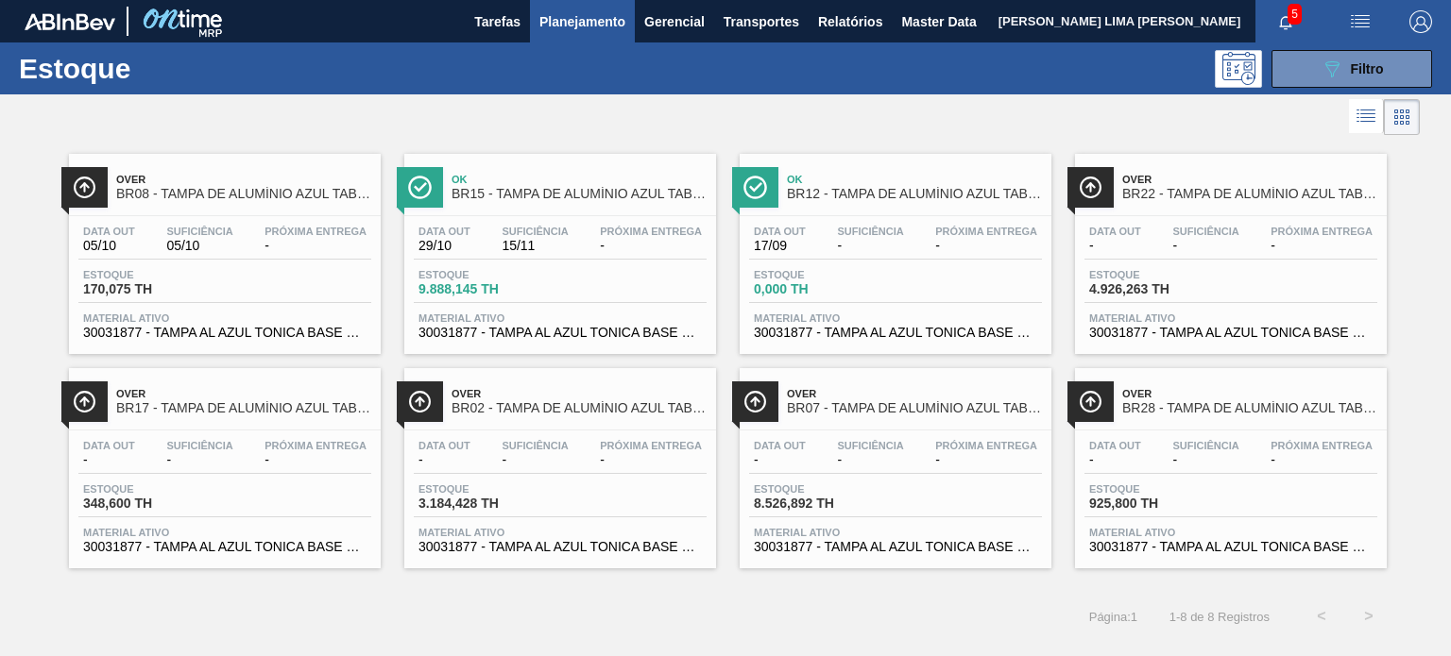
click at [566, 27] on span "Planejamento" at bounding box center [582, 21] width 86 height 23
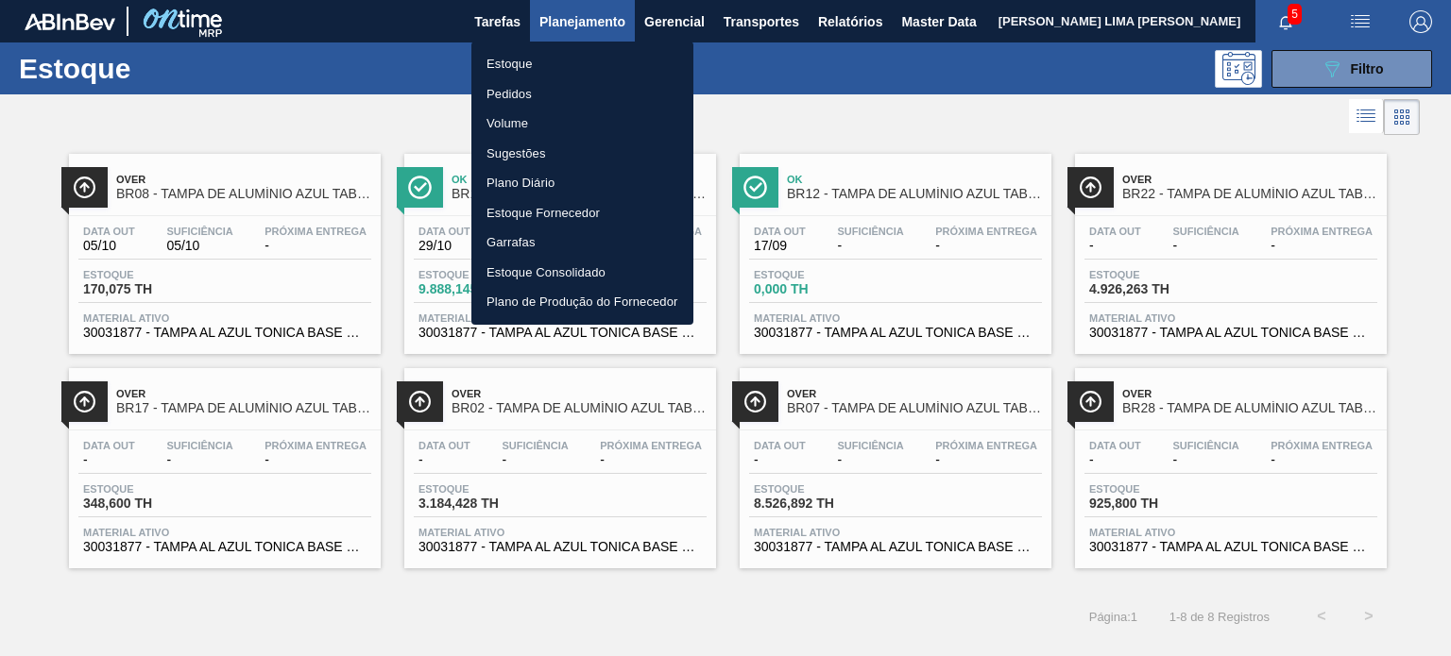
click at [544, 95] on li "Pedidos" at bounding box center [582, 94] width 222 height 30
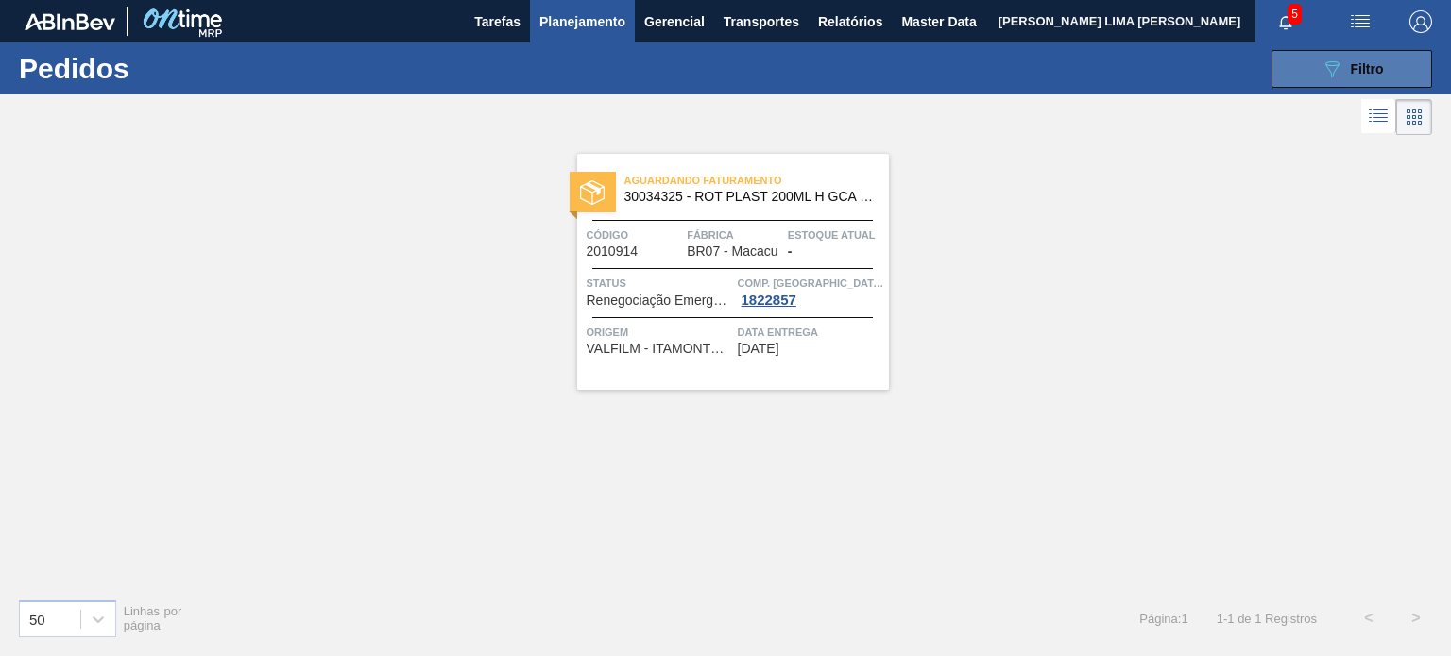
click at [1339, 67] on icon "089F7B8B-B2A5-4AFE-B5C0-19BA573D28AC" at bounding box center [1331, 69] width 23 height 23
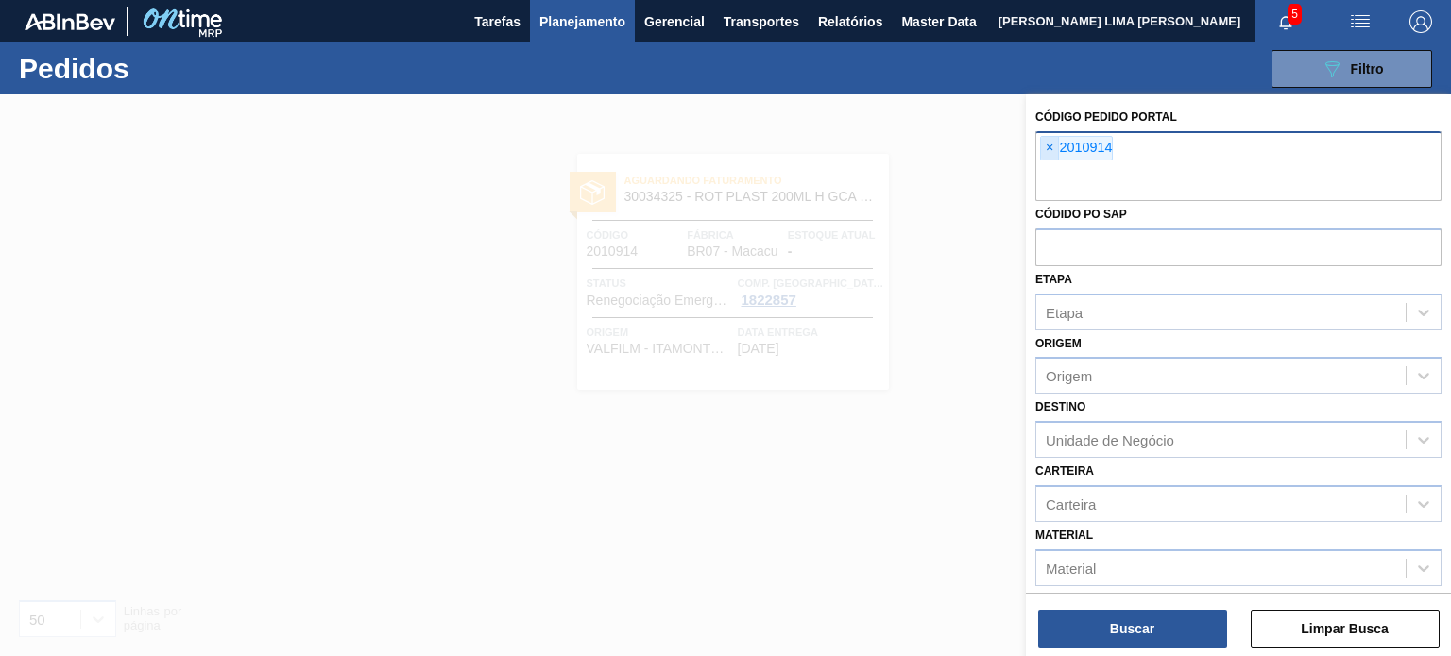
click at [1046, 147] on span "×" at bounding box center [1050, 148] width 18 height 23
paste input "2023052"
type input "2023052"
click at [1056, 625] on button "Buscar" at bounding box center [1132, 629] width 189 height 38
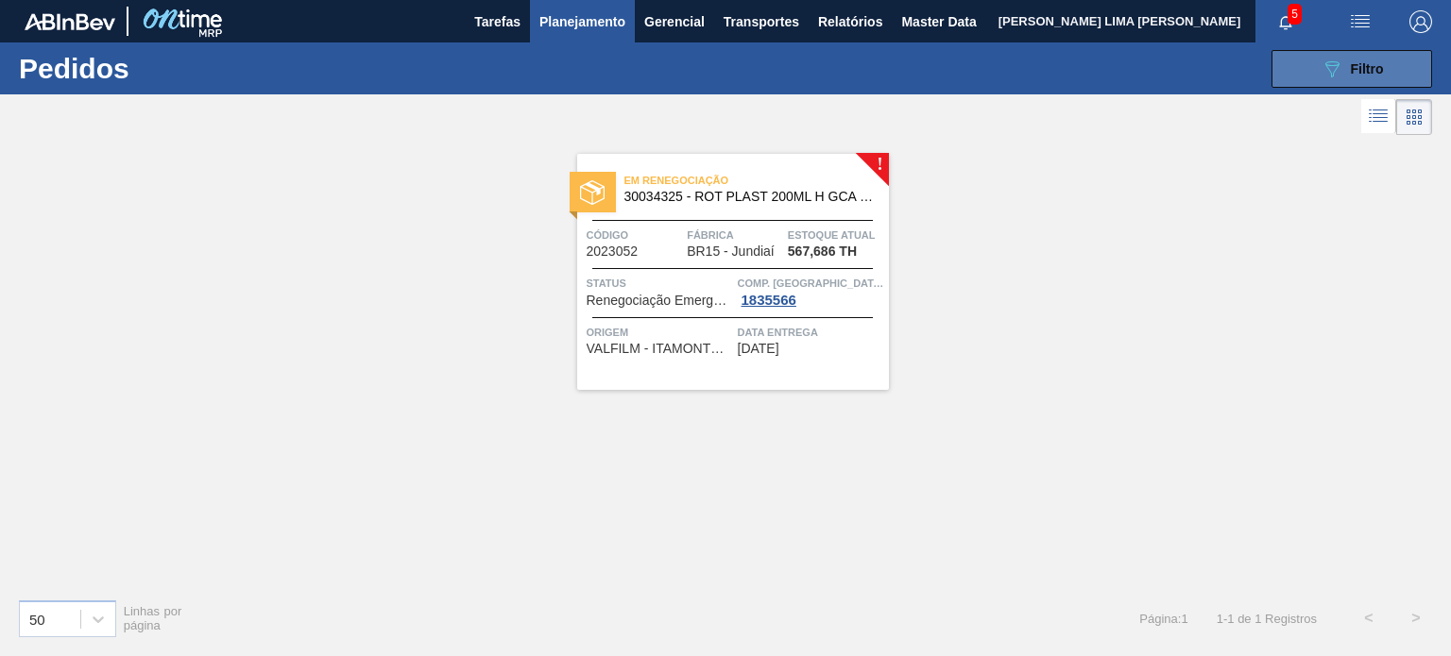
click at [1333, 79] on button "089F7B8B-B2A5-4AFE-B5C0-19BA573D28AC Filtro" at bounding box center [1351, 69] width 161 height 38
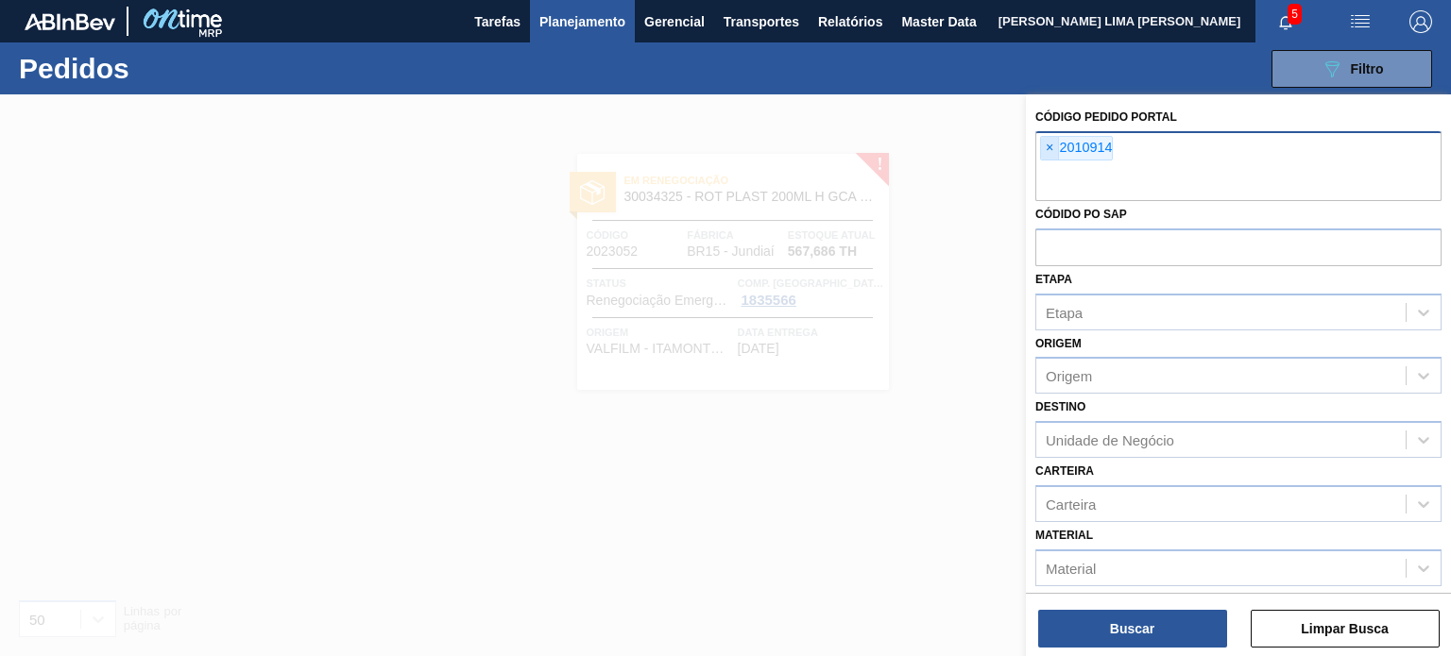
click at [1042, 143] on span "×" at bounding box center [1050, 148] width 18 height 23
paste input "2023053"
type input "2023053"
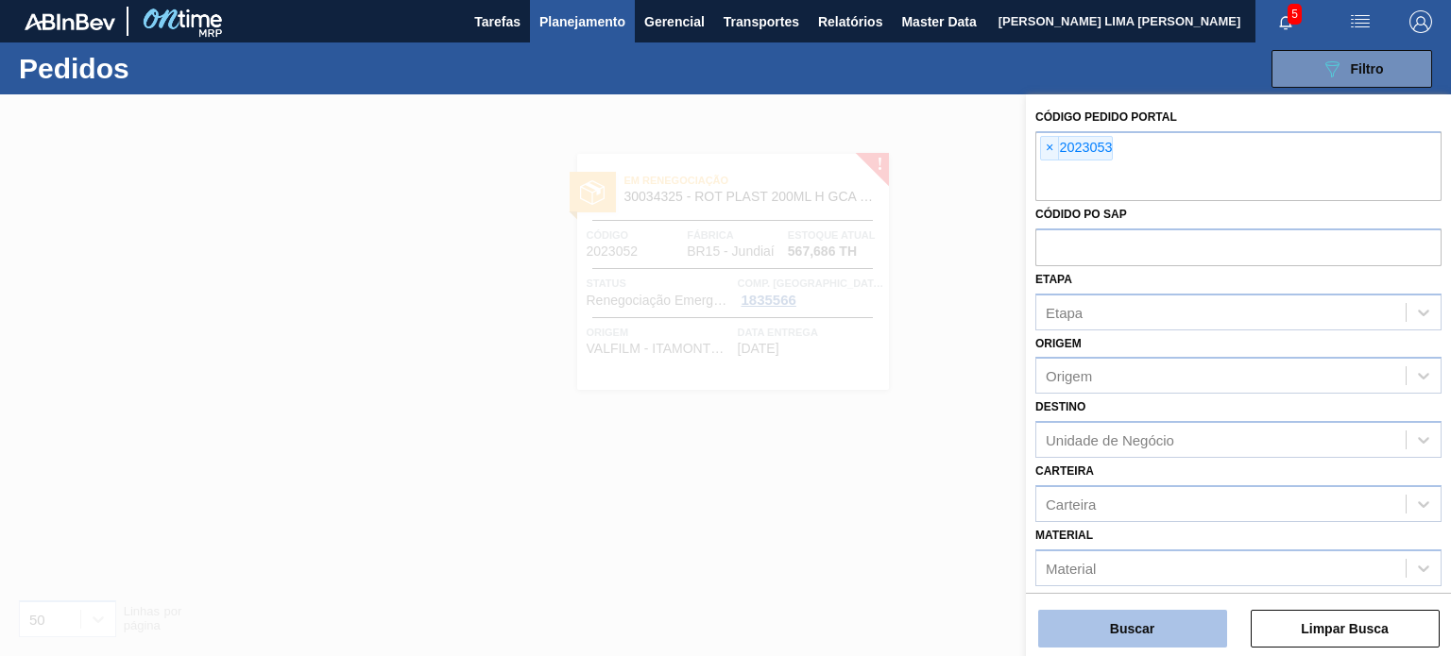
click at [1084, 631] on button "Buscar" at bounding box center [1132, 629] width 189 height 38
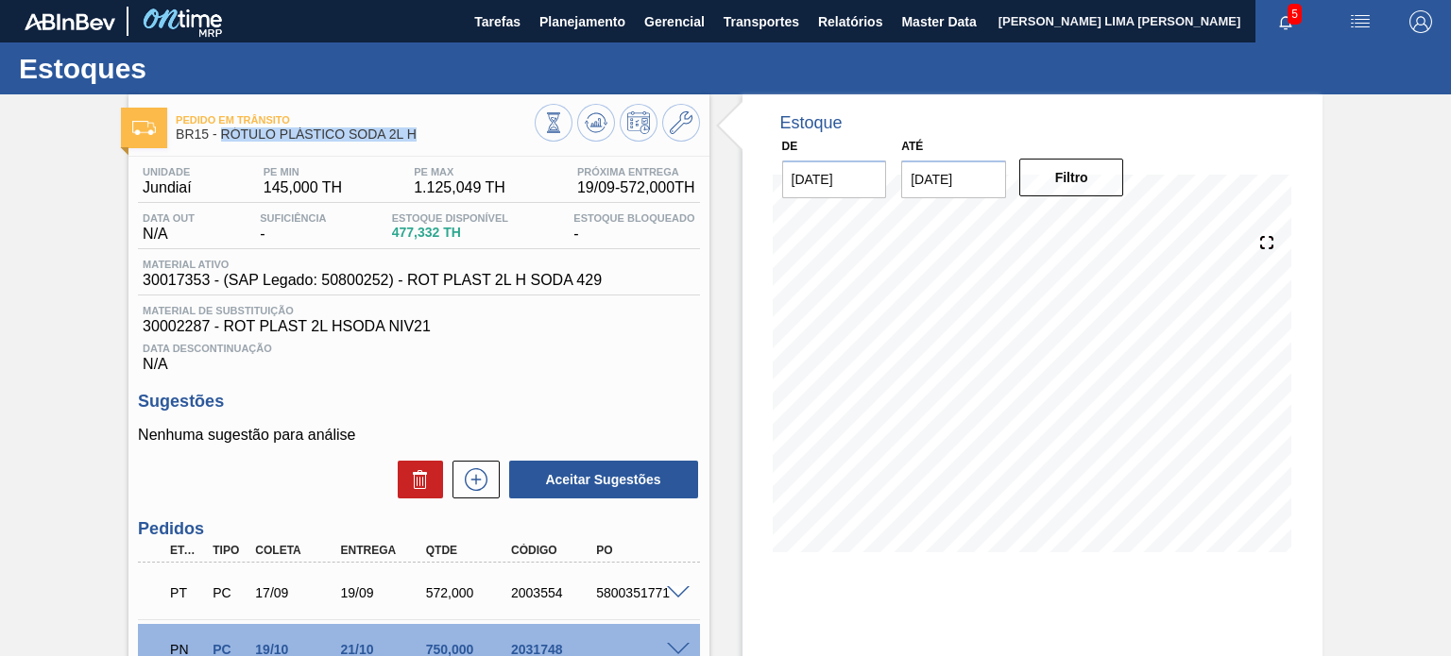
drag, startPoint x: 422, startPoint y: 143, endPoint x: 222, endPoint y: 136, distance: 200.3
click at [222, 136] on div "Pedido [PERSON_NAME] BR15 - RÓTULO PLÁSTICO SODA 2L H" at bounding box center [355, 128] width 358 height 42
copy span "RÓTULO PLÁSTICO SODA 2L H"
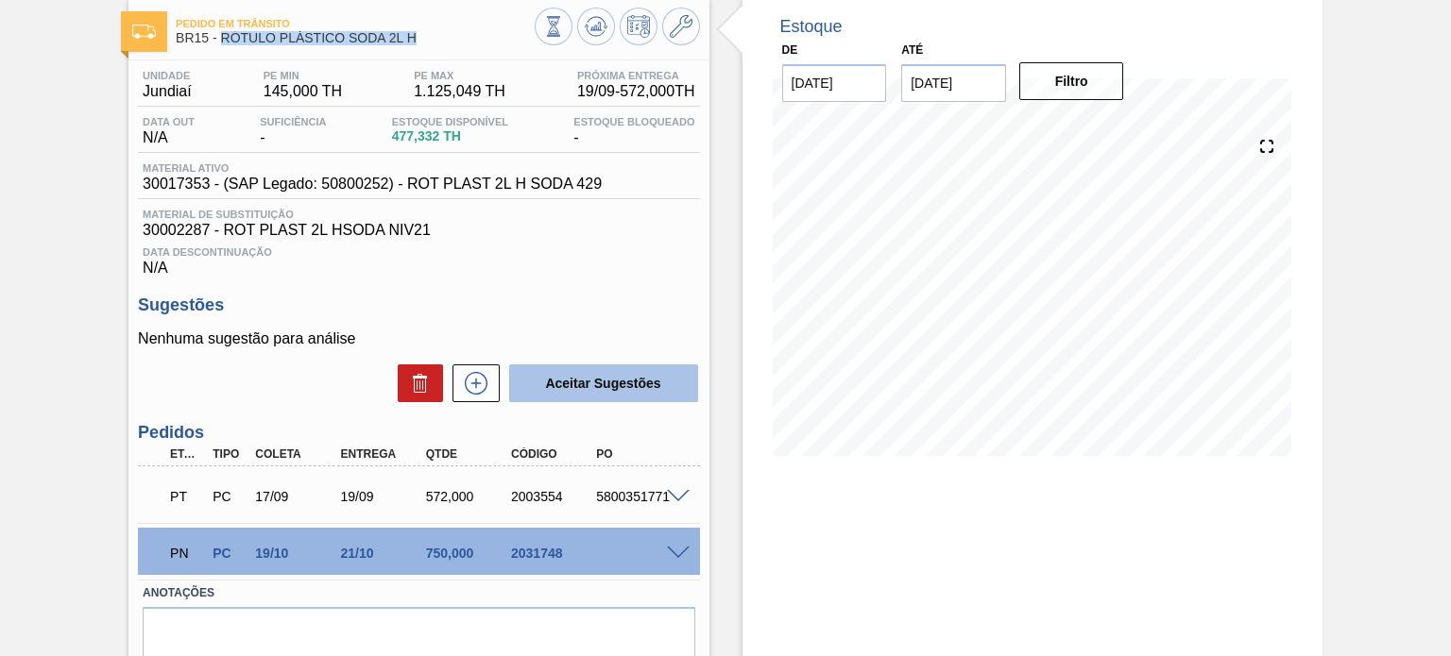
scroll to position [175, 0]
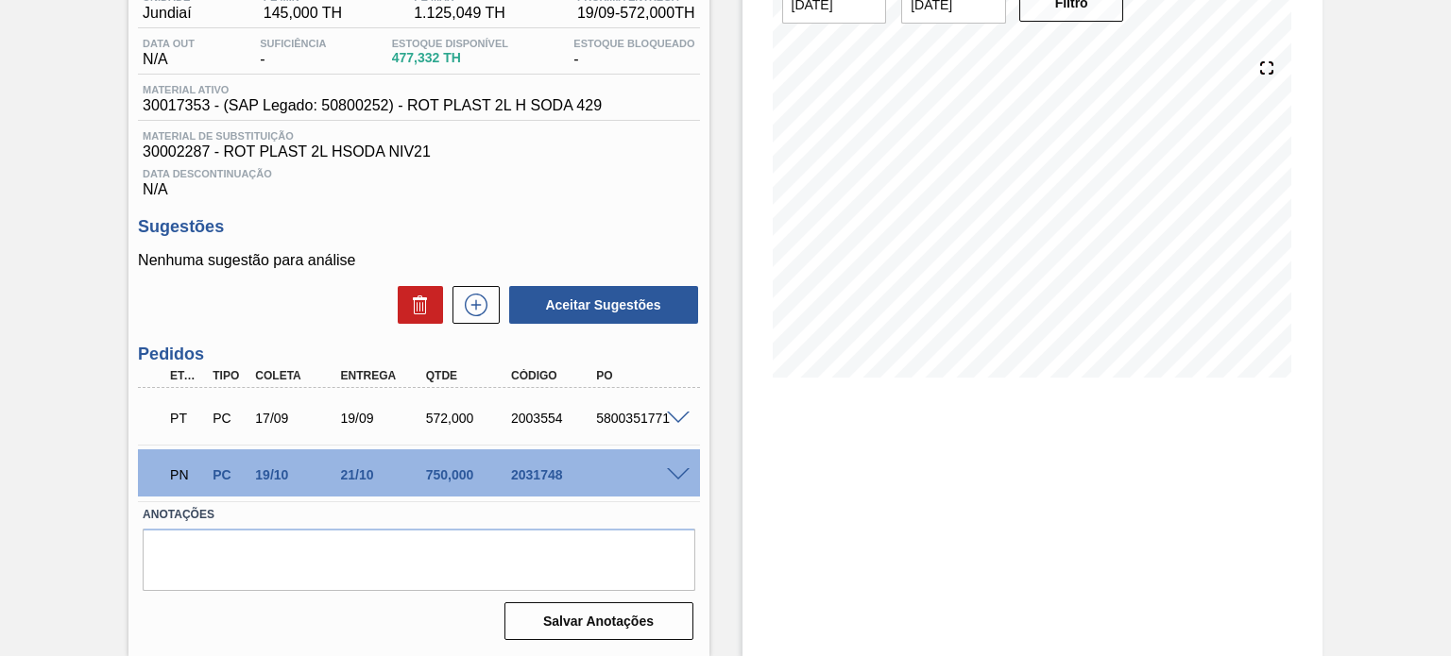
drag, startPoint x: 688, startPoint y: 472, endPoint x: 673, endPoint y: 466, distance: 15.6
click at [688, 472] on div at bounding box center [681, 474] width 38 height 14
click at [689, 474] on div at bounding box center [681, 474] width 38 height 14
click at [681, 473] on span at bounding box center [678, 475] width 23 height 14
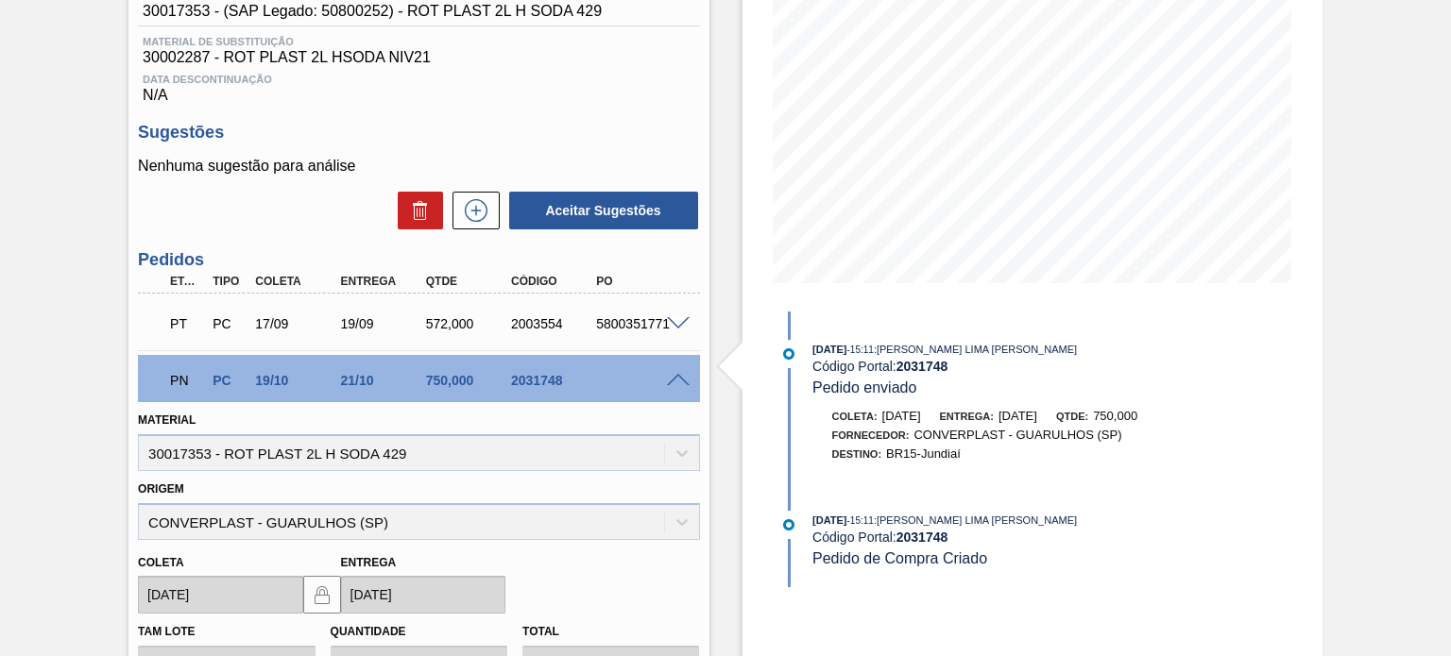
click at [677, 382] on span at bounding box center [678, 381] width 23 height 14
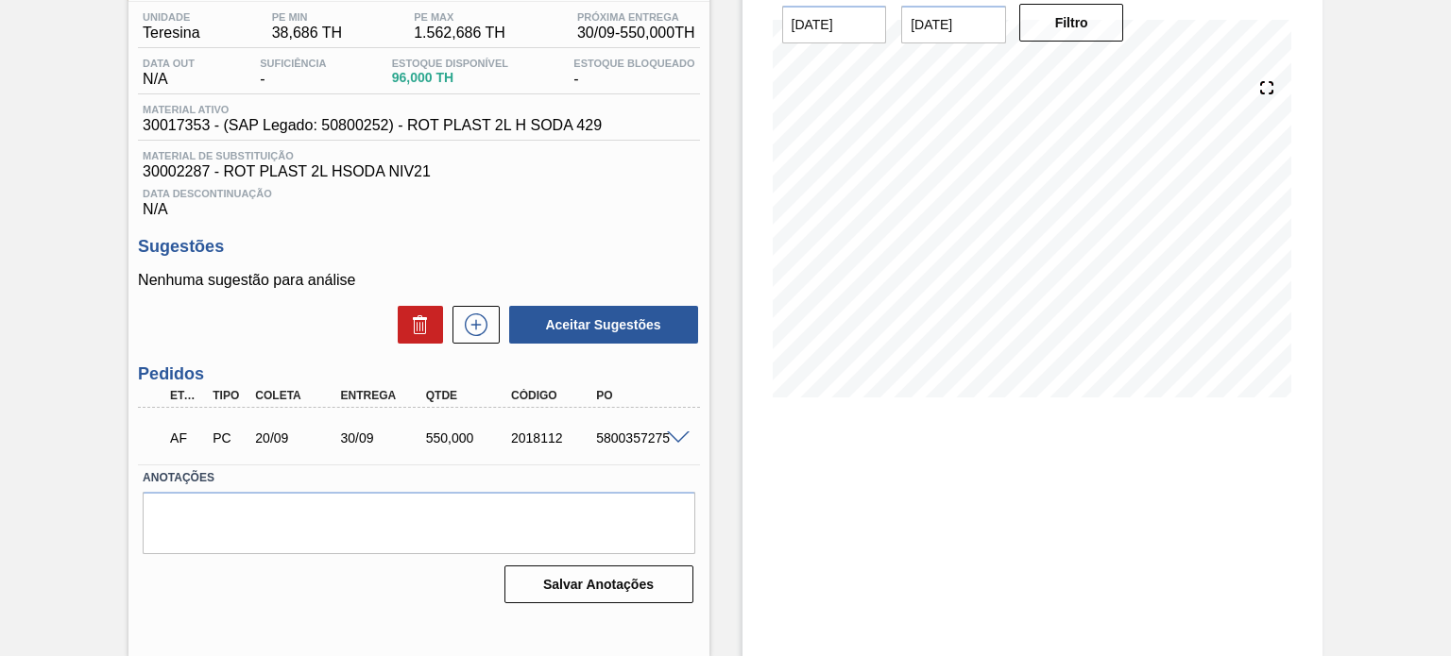
scroll to position [155, 0]
click at [686, 439] on span at bounding box center [678, 439] width 23 height 14
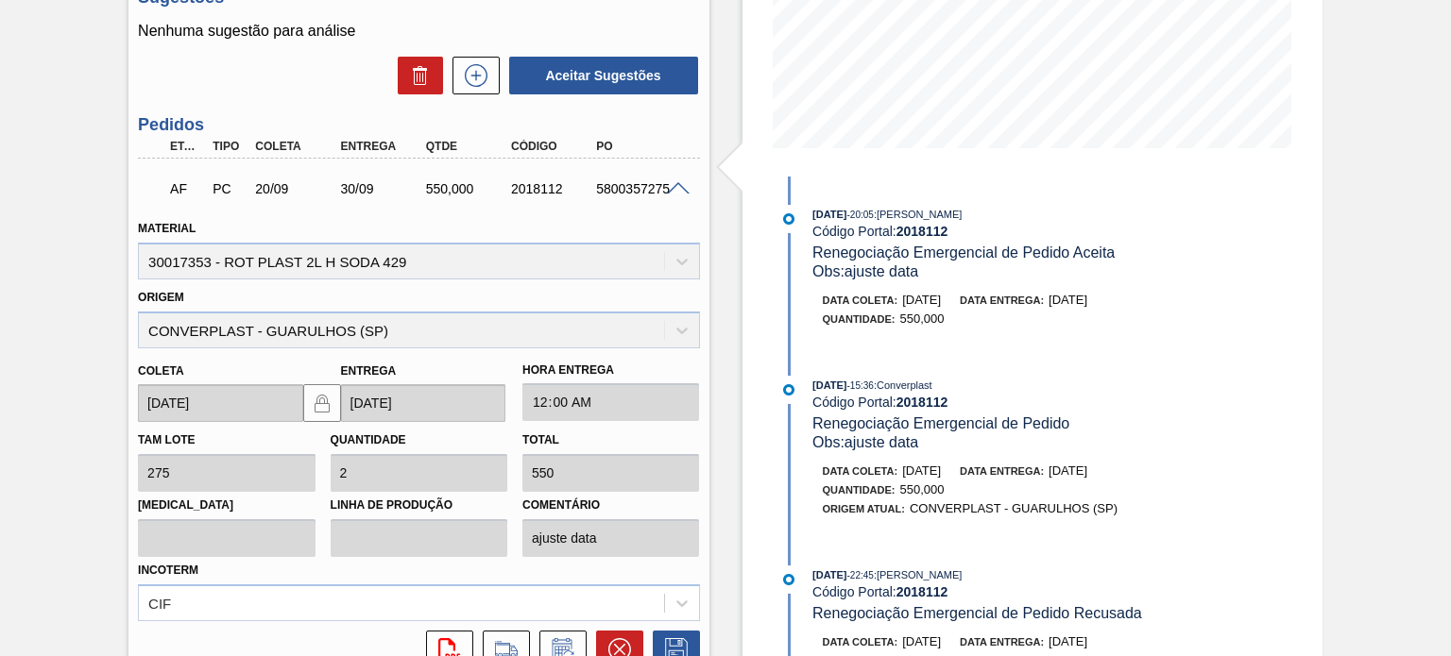
scroll to position [438, 0]
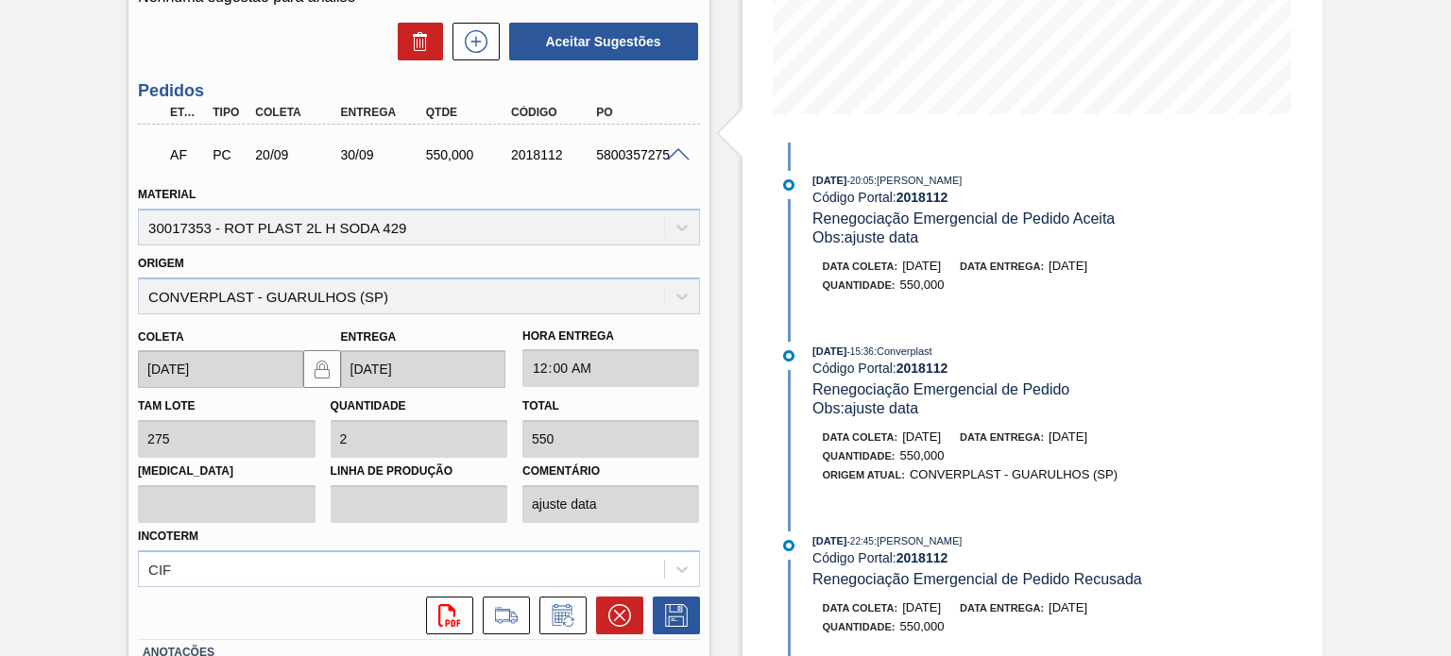
click at [816, 348] on span "03/09/2025" at bounding box center [829, 351] width 34 height 11
click at [1086, 444] on span "30/09/2025" at bounding box center [1067, 437] width 39 height 14
click at [1086, 444] on span "[DATE]" at bounding box center [1067, 437] width 39 height 14
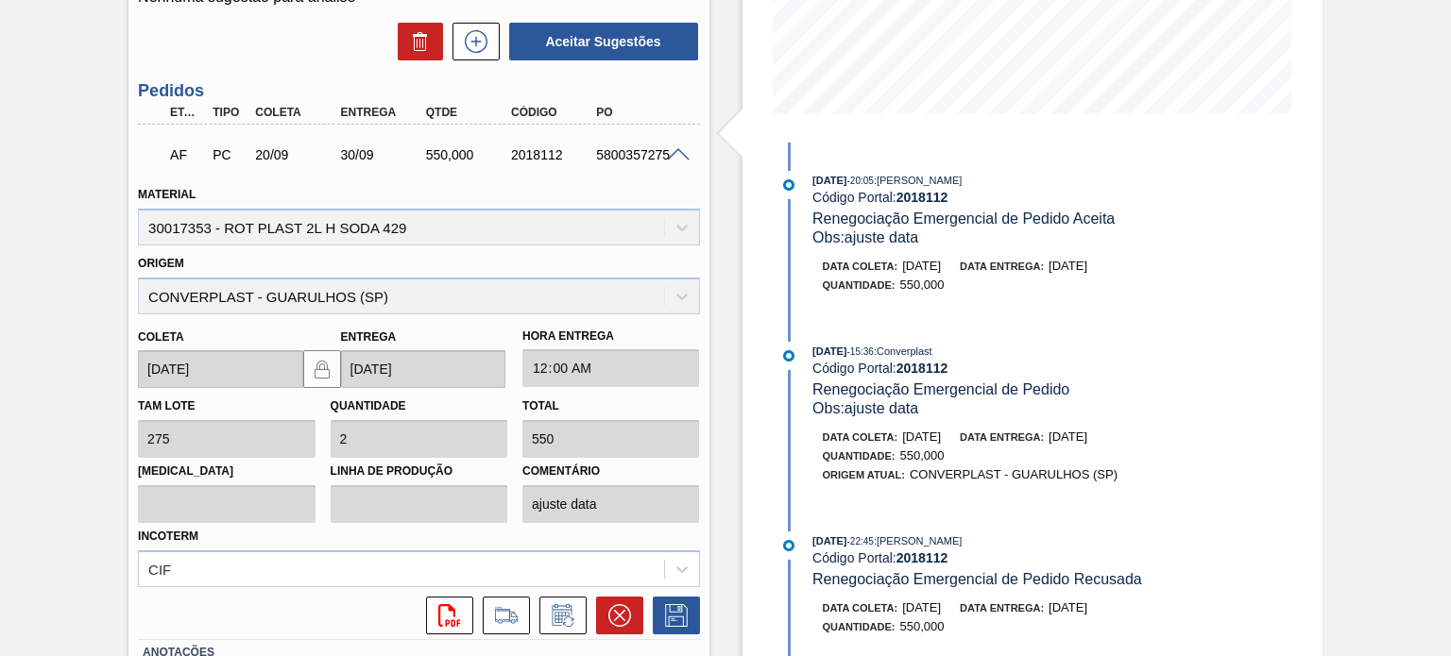
click at [901, 463] on span "550,000" at bounding box center [922, 456] width 44 height 14
click at [948, 466] on div "Quantidade : 550,000" at bounding box center [1047, 456] width 449 height 19
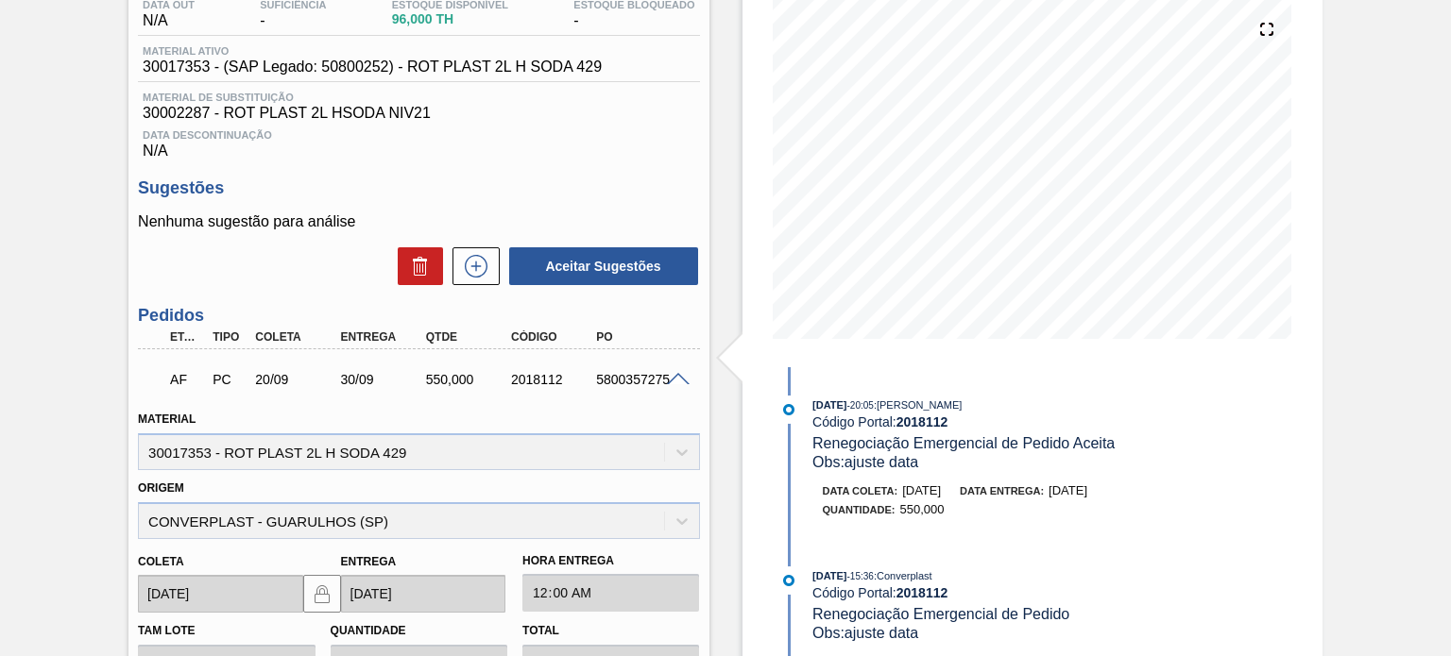
scroll to position [155, 0]
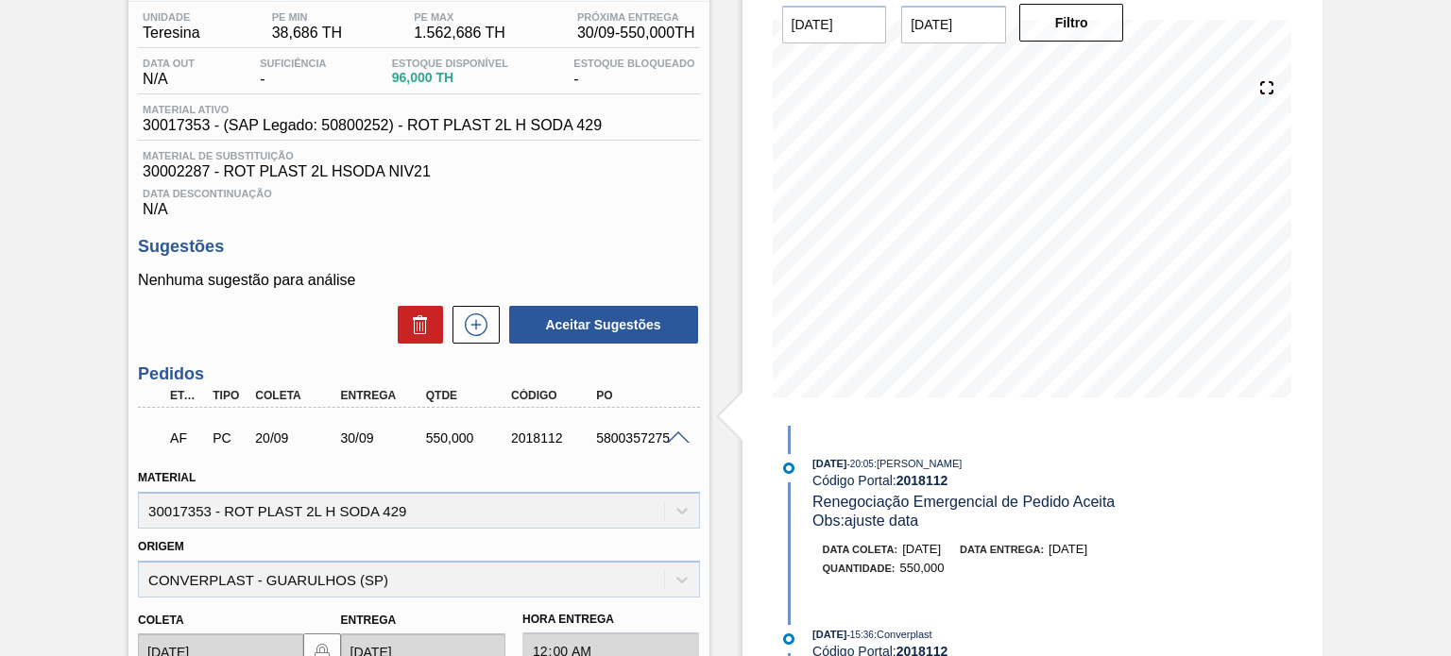
click at [525, 432] on div "2018112" at bounding box center [552, 438] width 93 height 15
copy div "2018112"
click at [8, 241] on div "Aguardando Faturamento BR08 - RÓTULO PLÁSTICO SODA 2L H Unidade Teresina PE MIN…" at bounding box center [725, 509] width 1451 height 1138
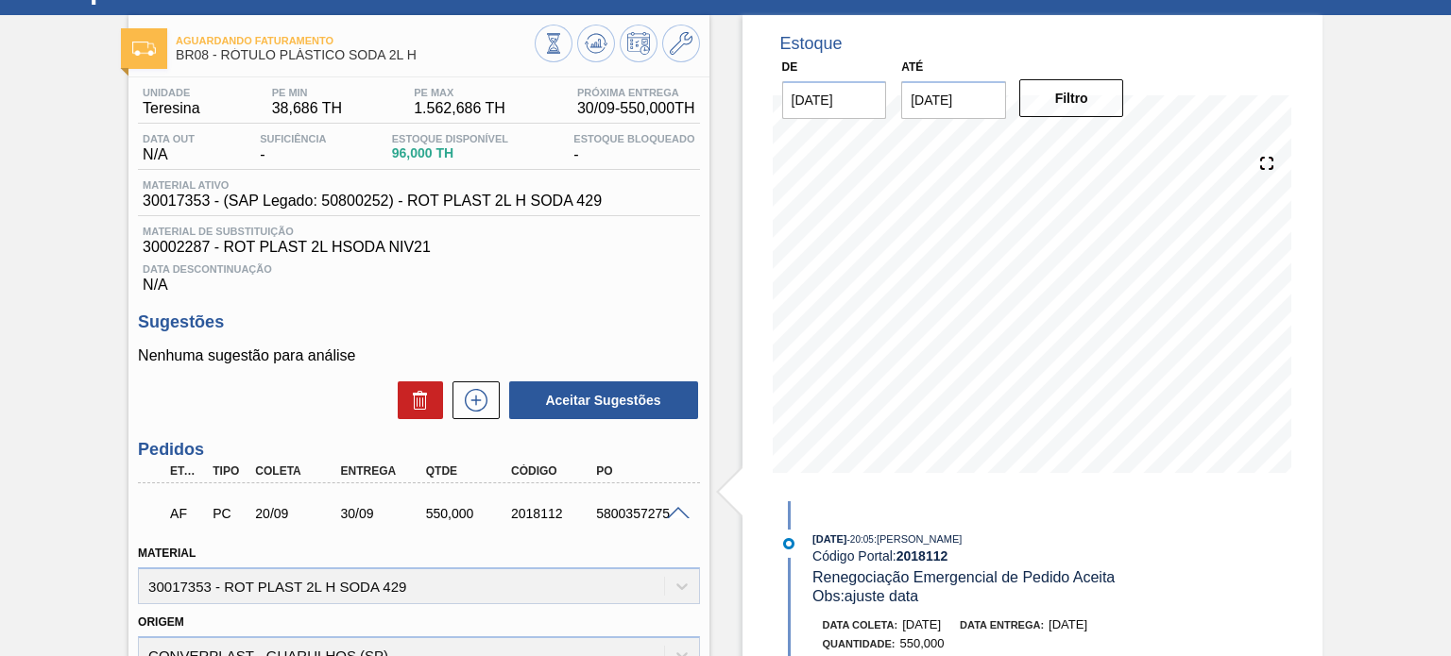
scroll to position [0, 0]
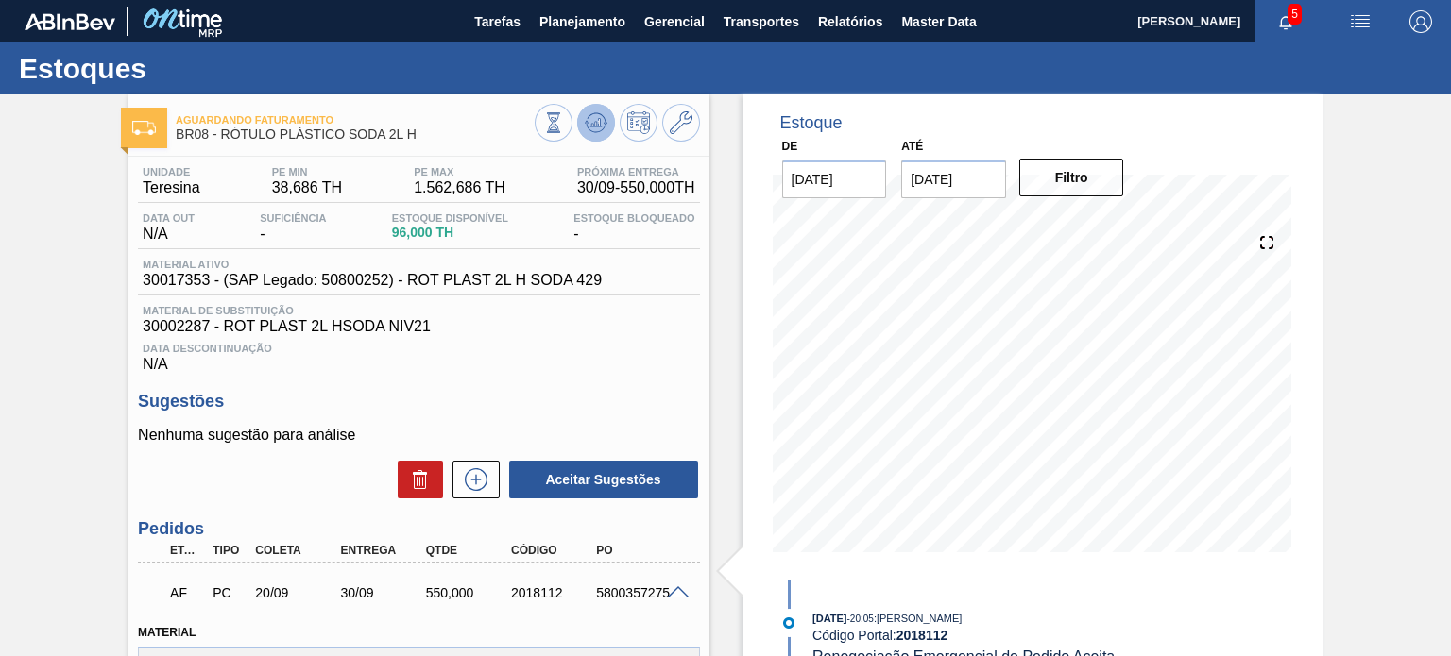
click at [594, 129] on icon at bounding box center [596, 122] width 23 height 23
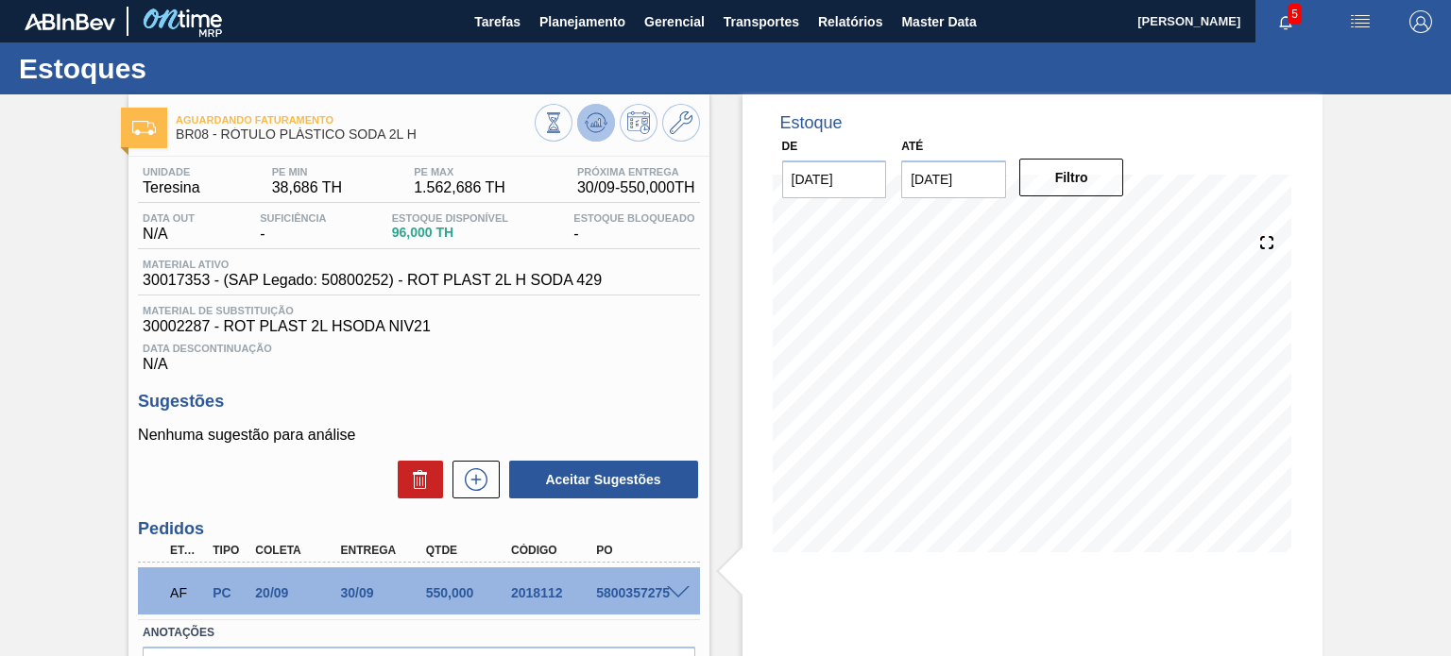
click at [603, 113] on icon at bounding box center [596, 122] width 23 height 23
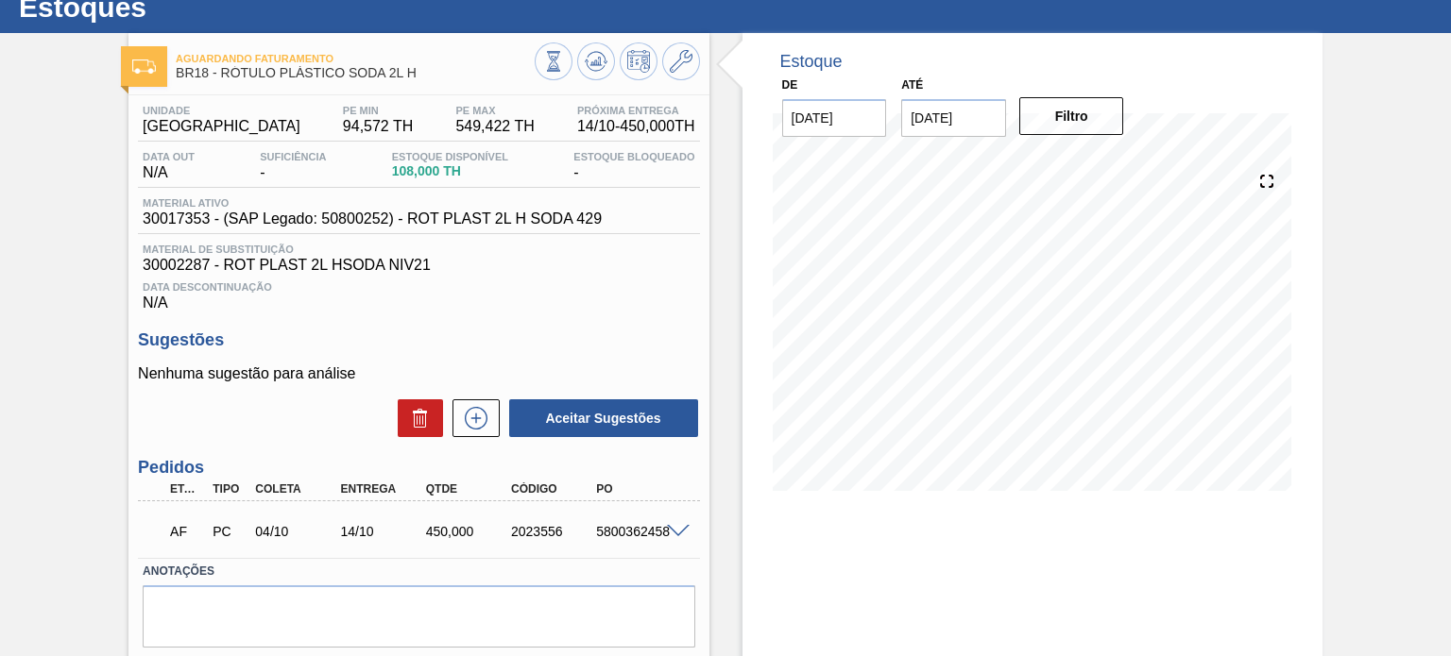
scroll to position [94, 0]
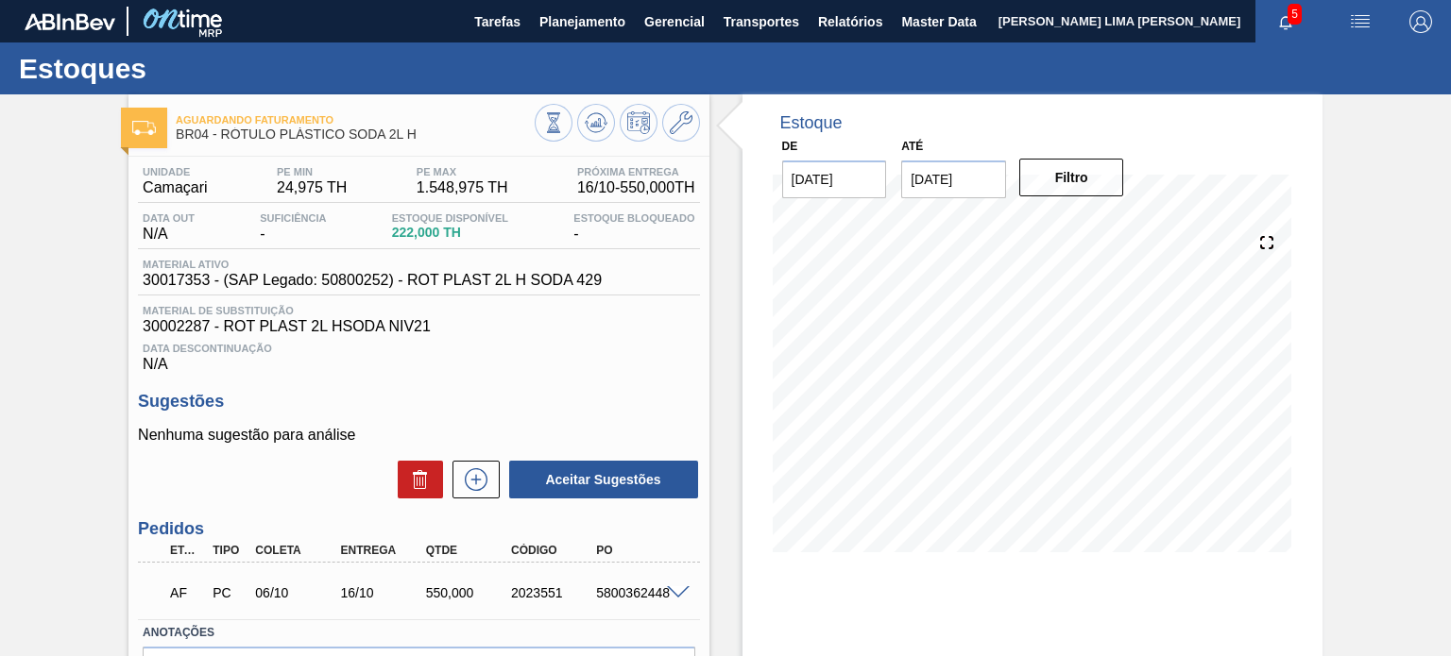
scroll to position [94, 0]
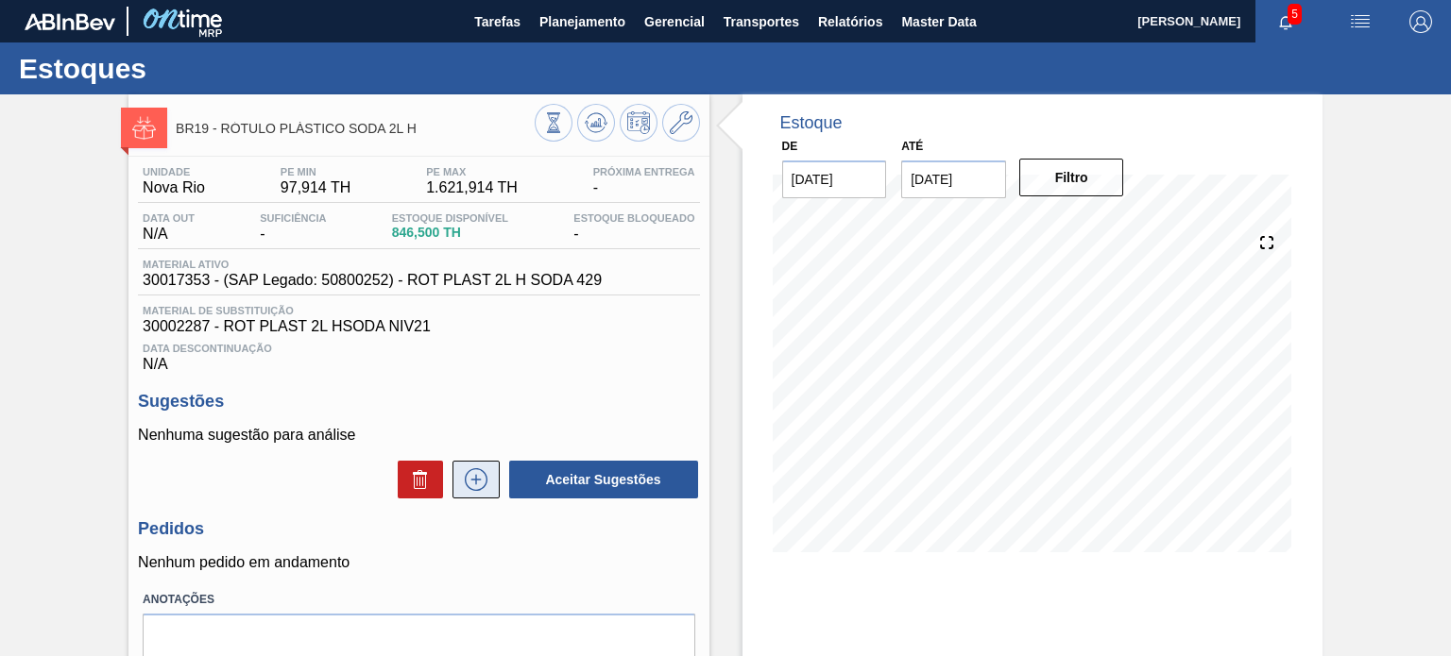
click at [476, 469] on icon at bounding box center [476, 479] width 30 height 23
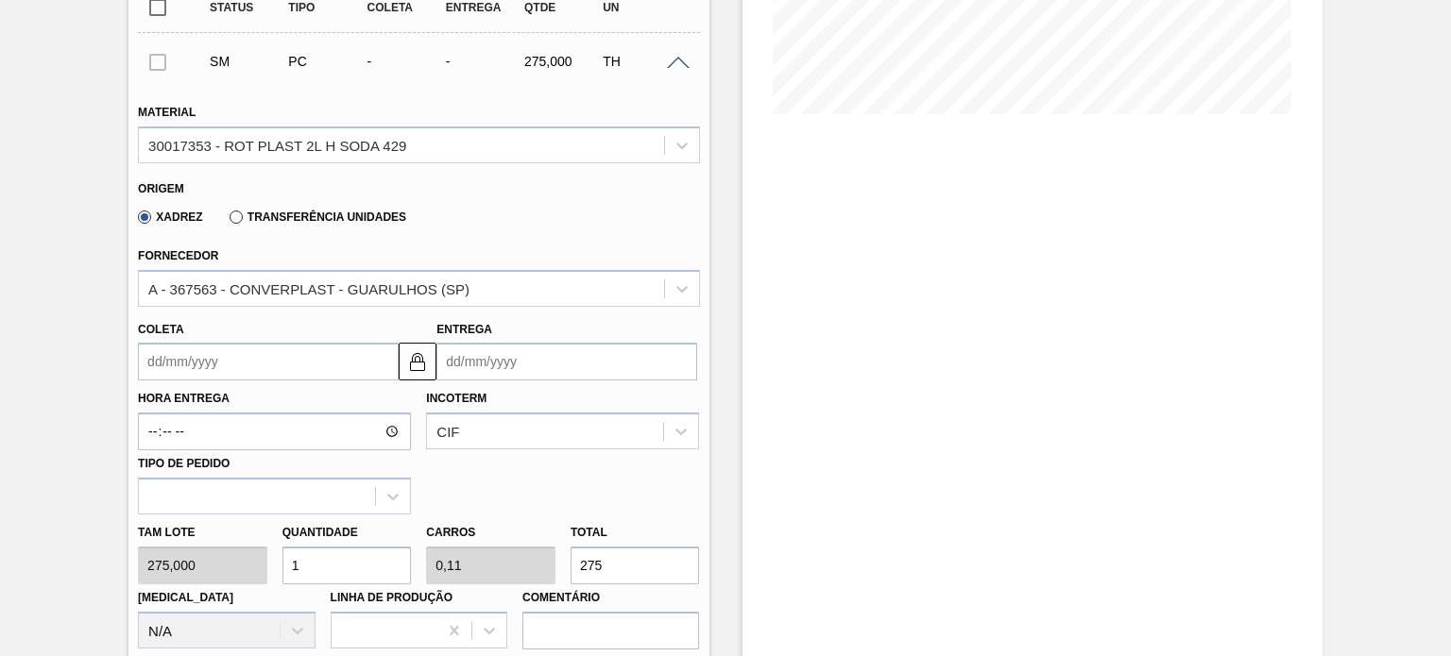
scroll to position [472, 0]
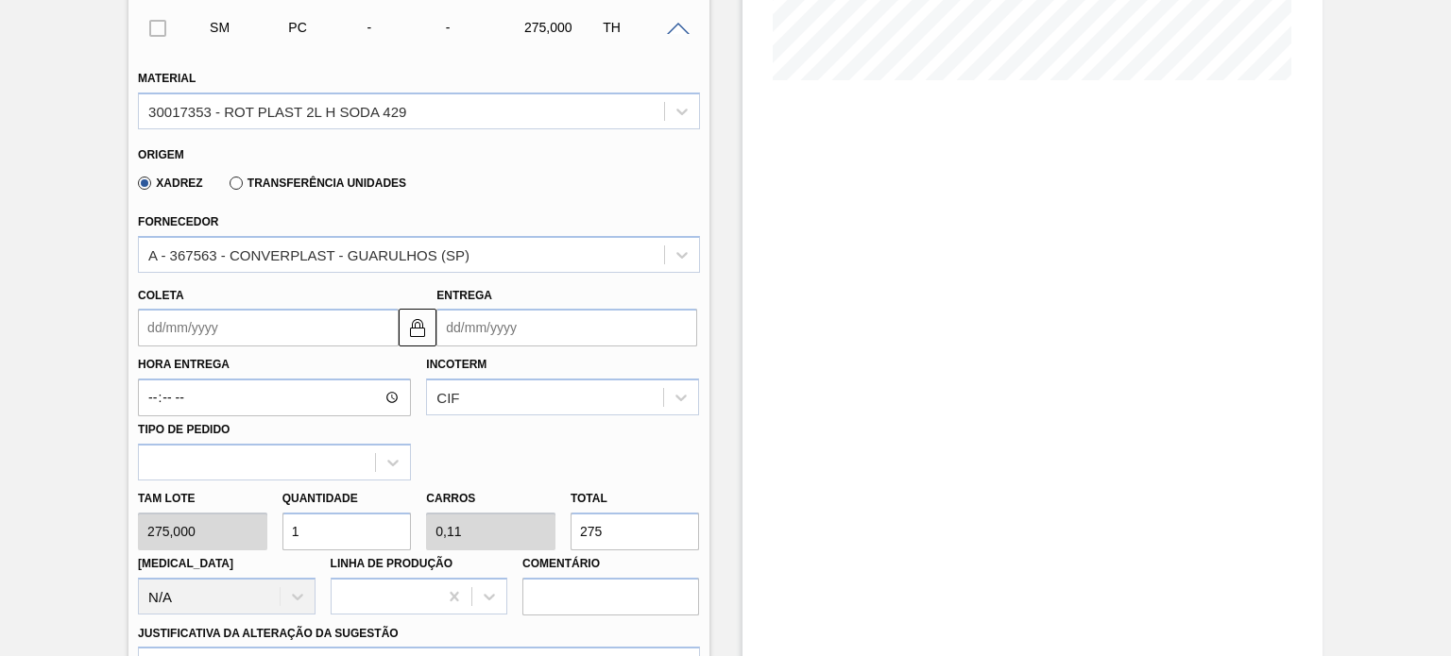
click at [553, 528] on div "Tam lote 275,000 Quantidade 1 Carros 0,11 Total 275 [MEDICAL_DATA] N/A Linha de…" at bounding box center [418, 548] width 576 height 135
type input "0,025"
type input "0,003"
type input "7"
type input "0,273"
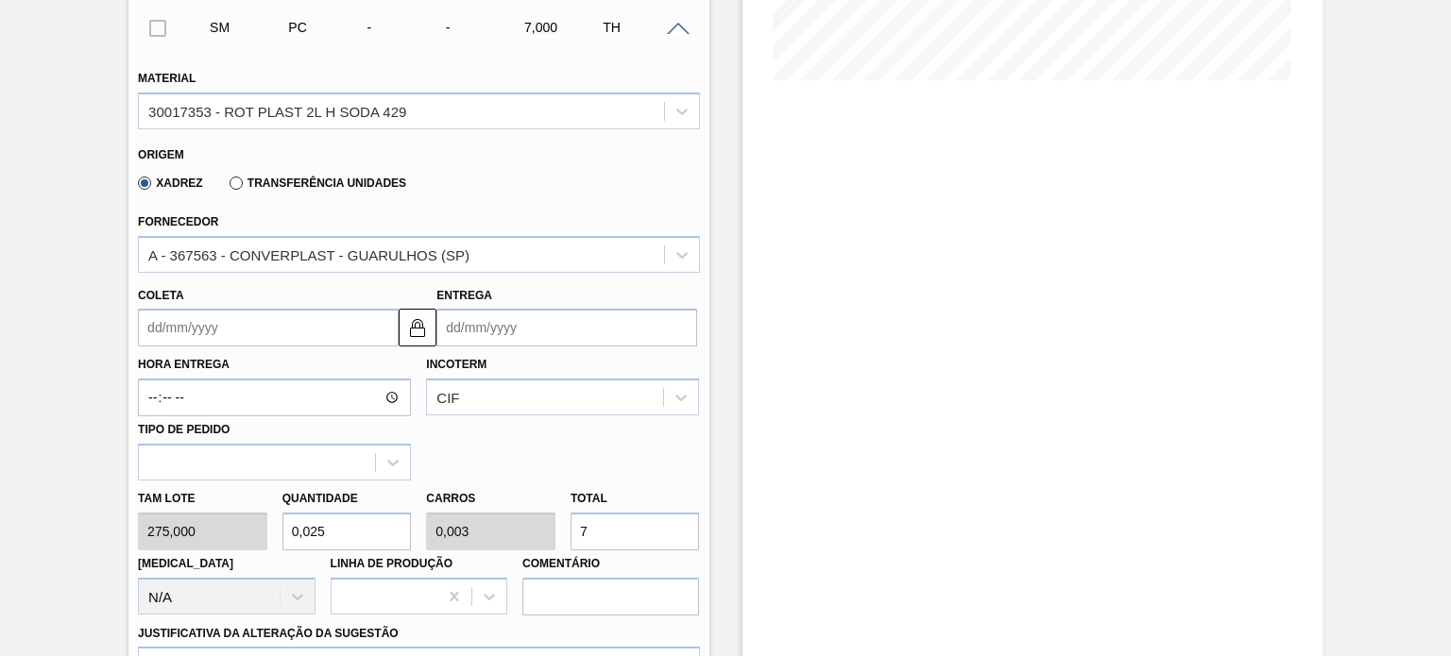
type input "0,03"
type input "75"
type input "2,727"
type input "0,3"
type input "750"
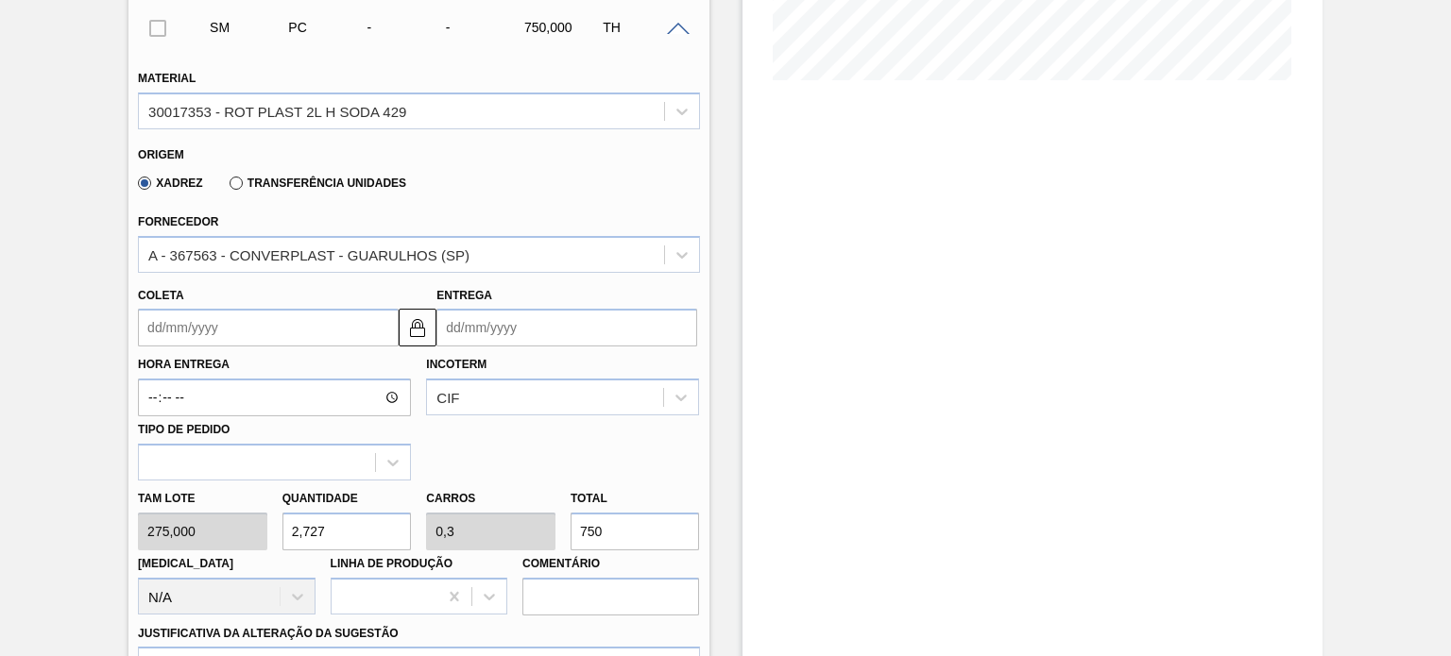
click at [467, 324] on input "Entrega" at bounding box center [566, 328] width 261 height 38
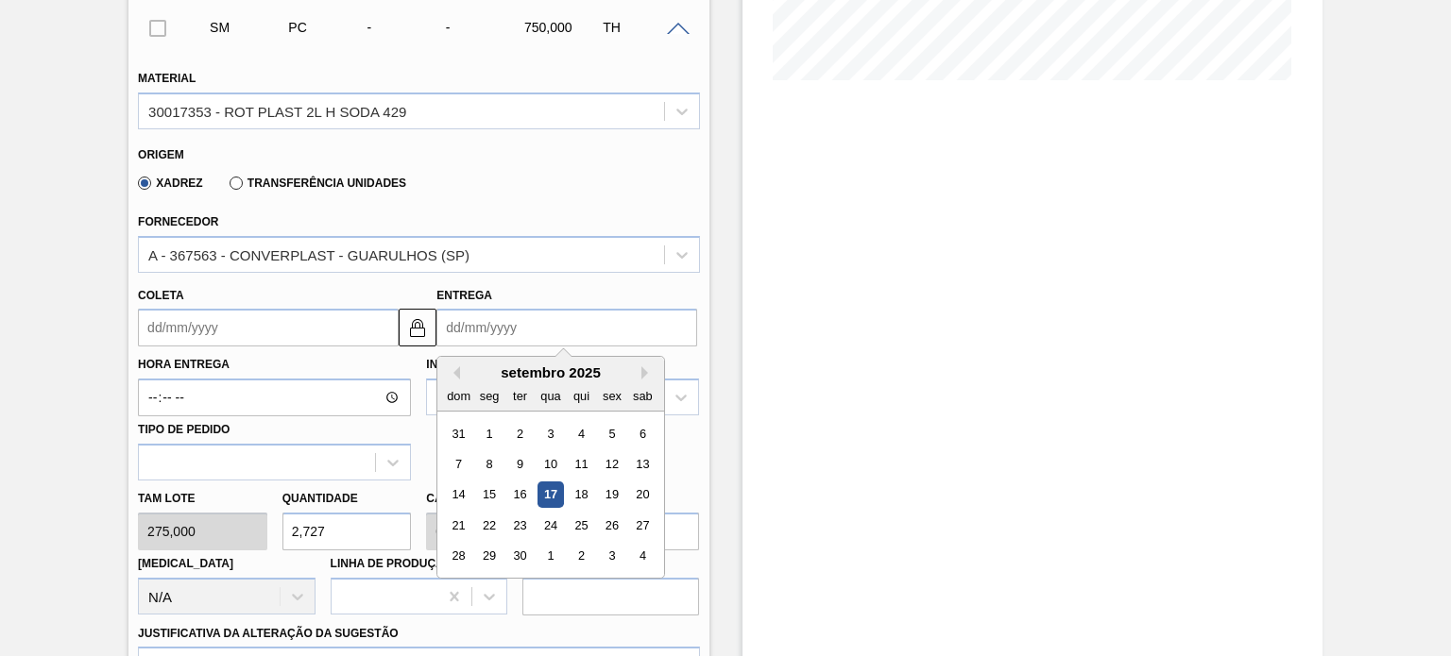
type input "3"
type input "[DATE]"
type input "30"
type input "[DATE]"
type input "30/1"
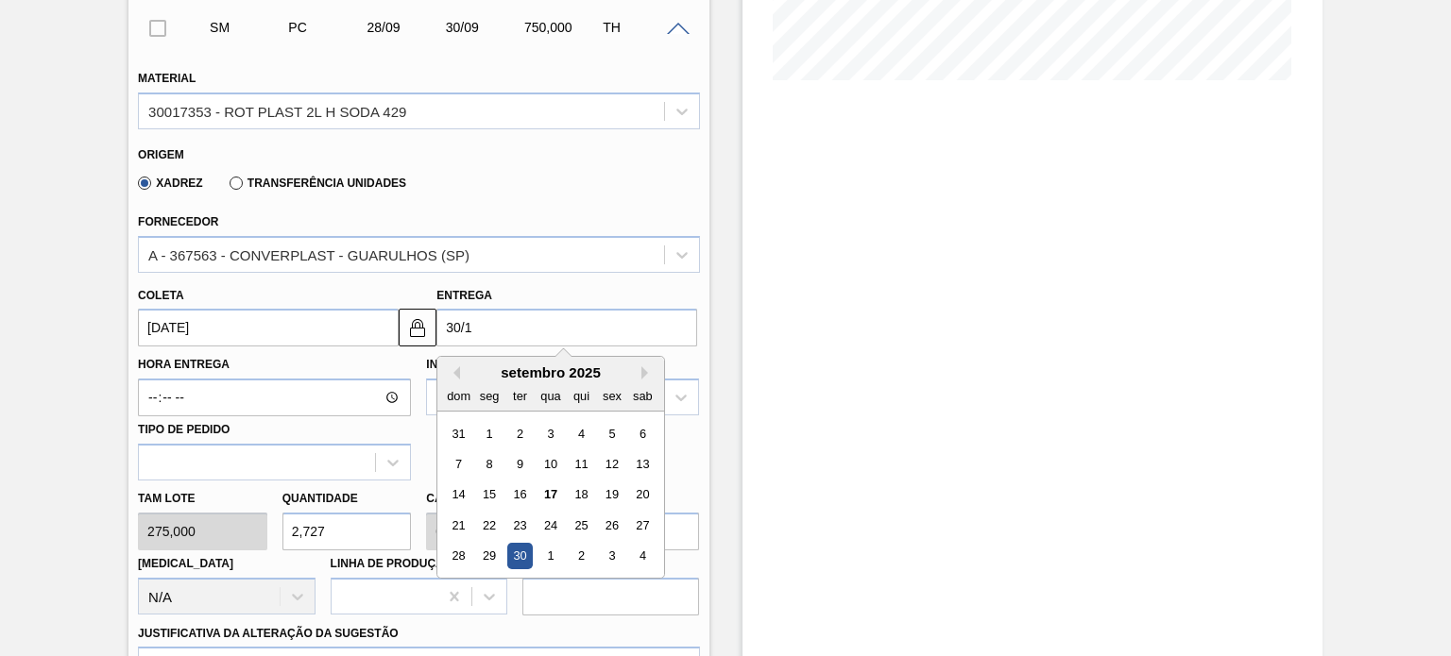
type input "[DATE]"
type input "30/10"
type input "[DATE]"
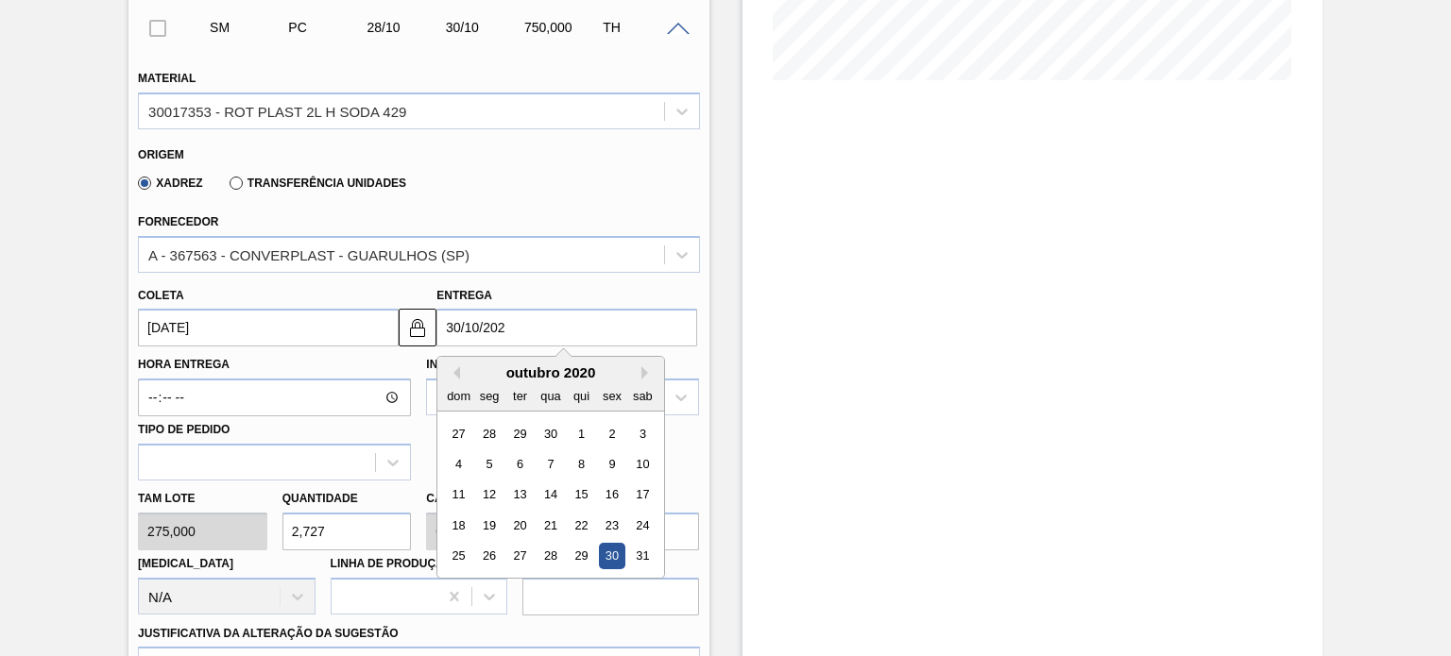
type input "[DATE]"
click at [562, 283] on div "Entrega [DATE] Previous Month Next Month [DATE] dom seg ter qua qui sex sab 28 …" at bounding box center [566, 314] width 261 height 65
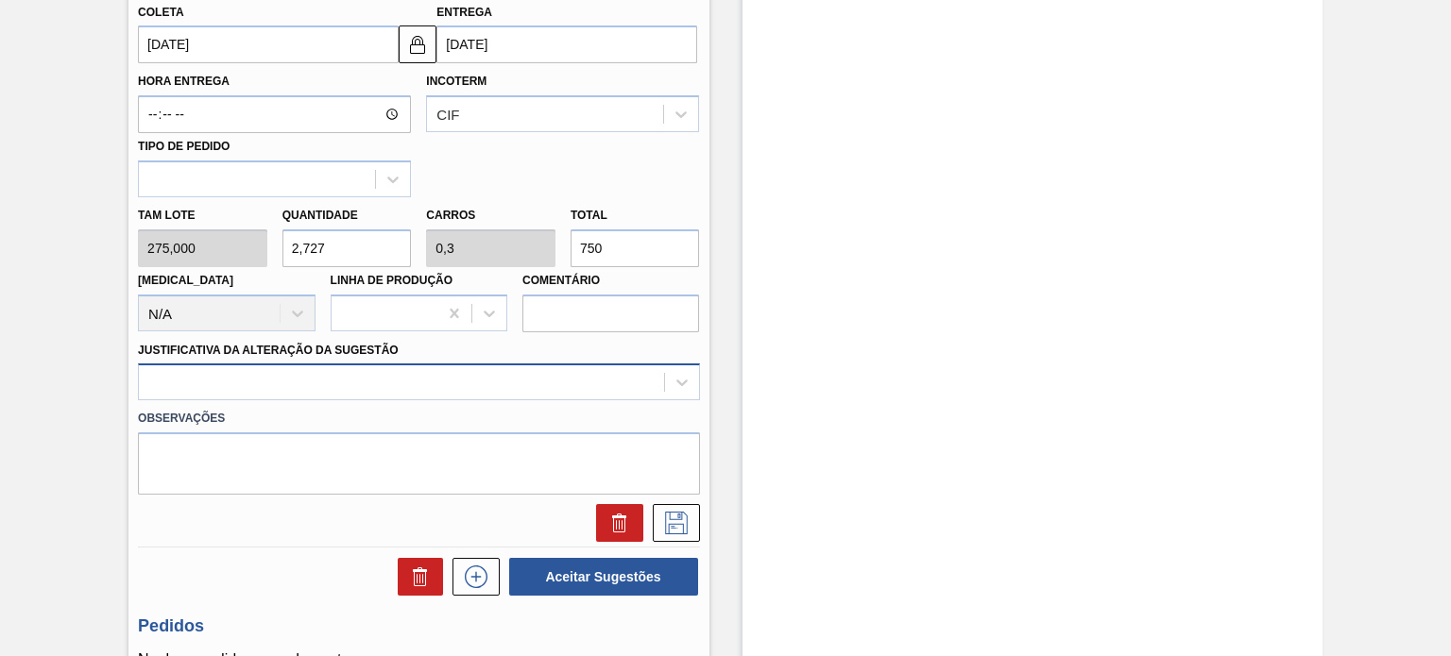
click at [340, 391] on div at bounding box center [418, 382] width 561 height 37
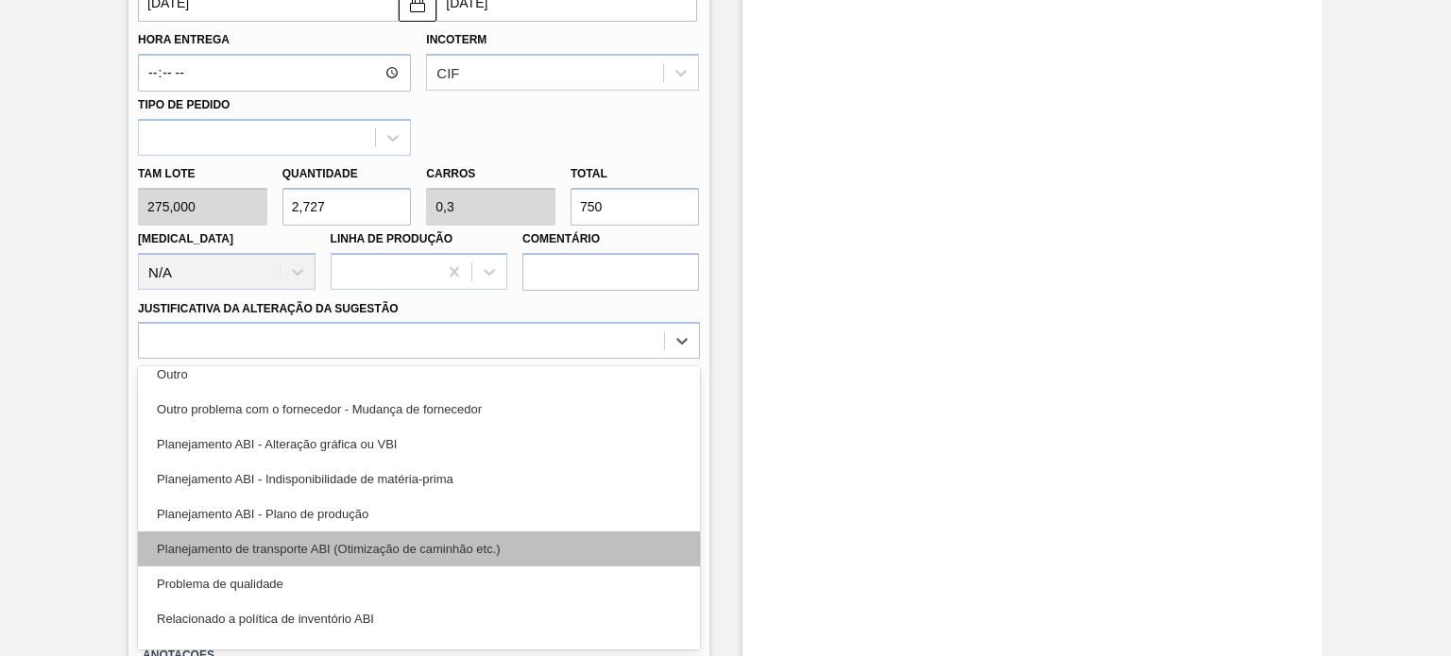
scroll to position [70, 0]
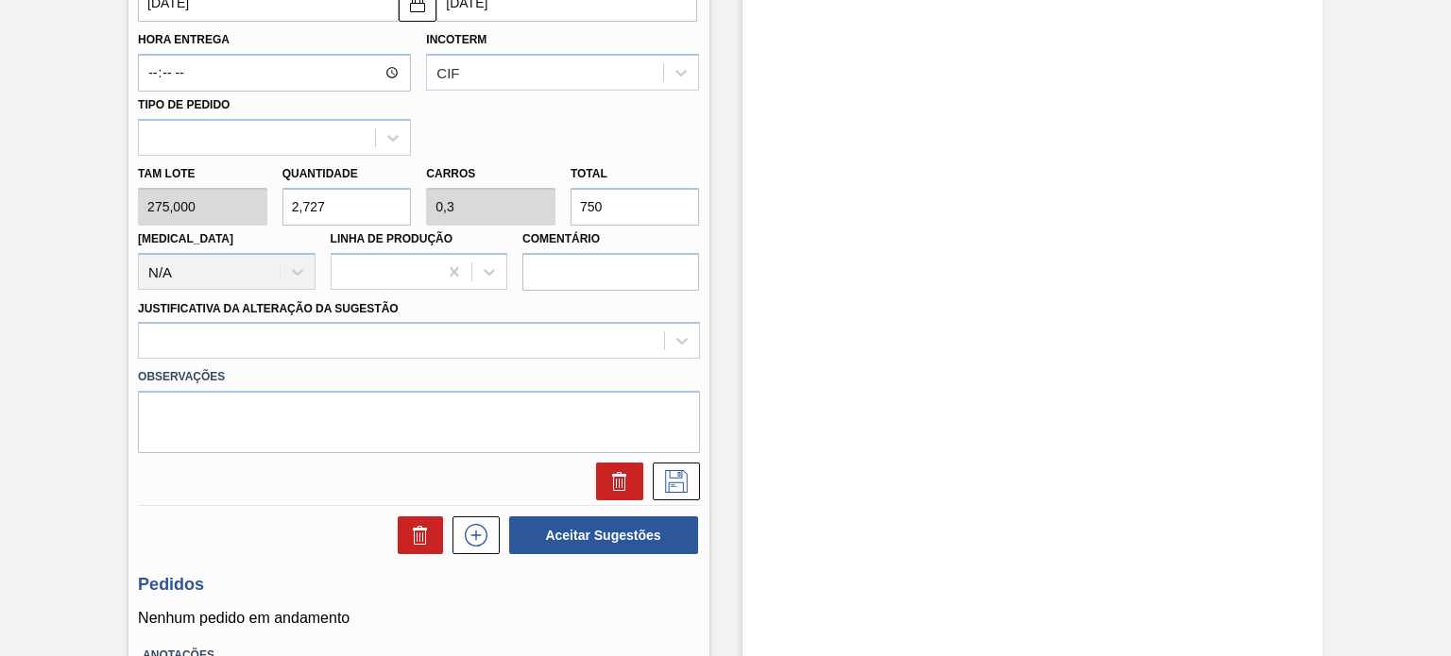
click at [941, 340] on div "Estoque De [DATE] Até [DATE] Filtro 28/09 Projeção de Estoque 846.5 [DOMAIN_NAM…" at bounding box center [1032, 47] width 580 height 1500
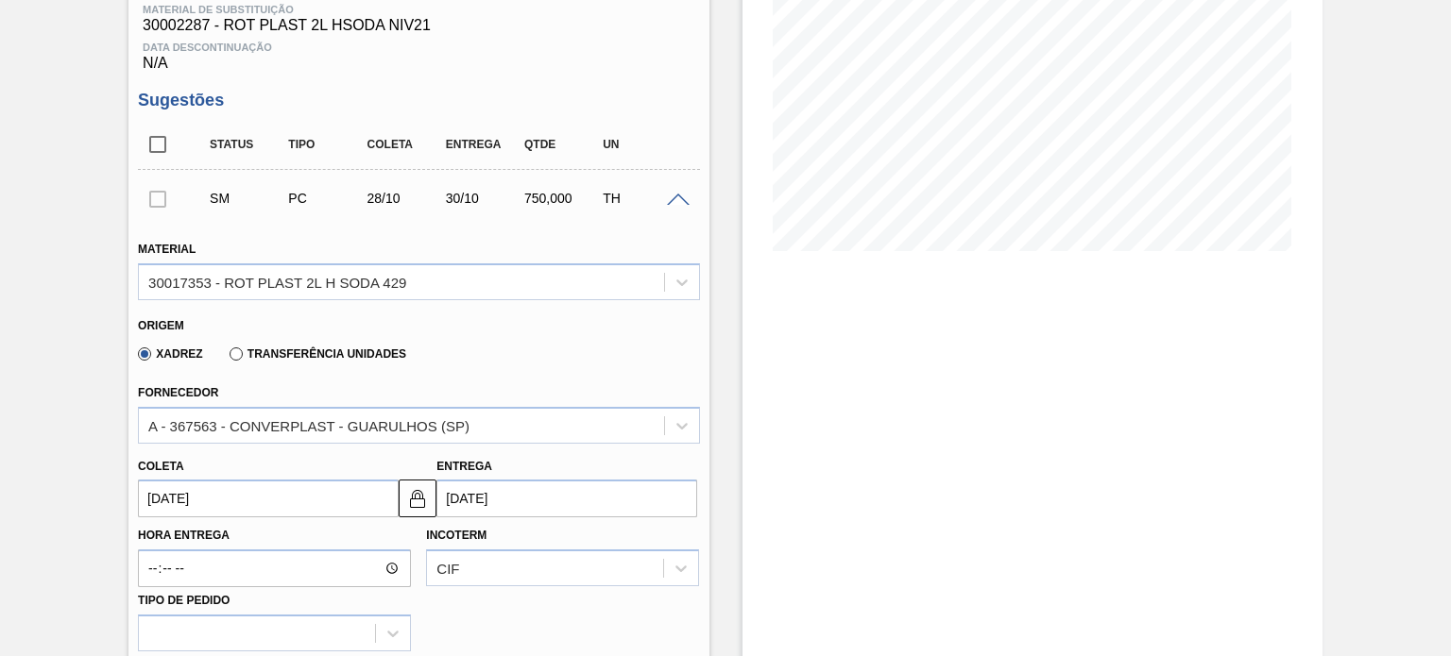
scroll to position [230, 0]
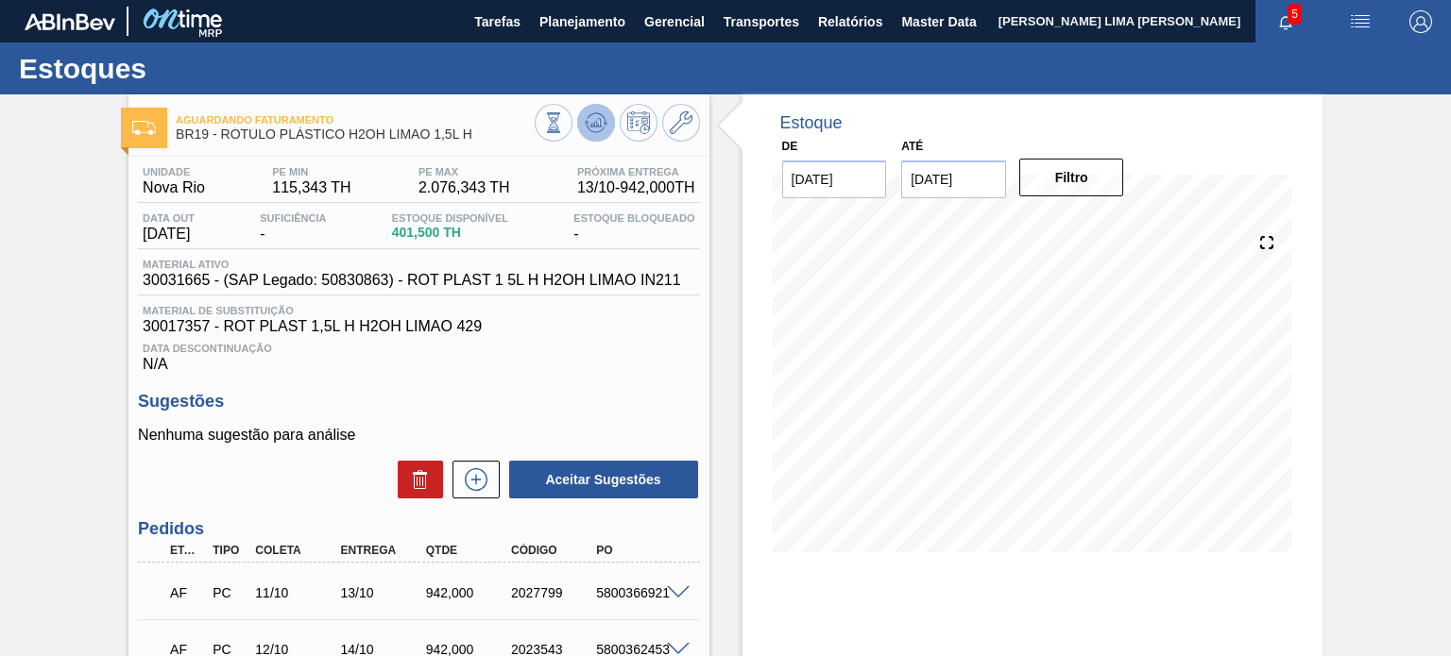
click at [588, 128] on icon at bounding box center [596, 122] width 23 height 23
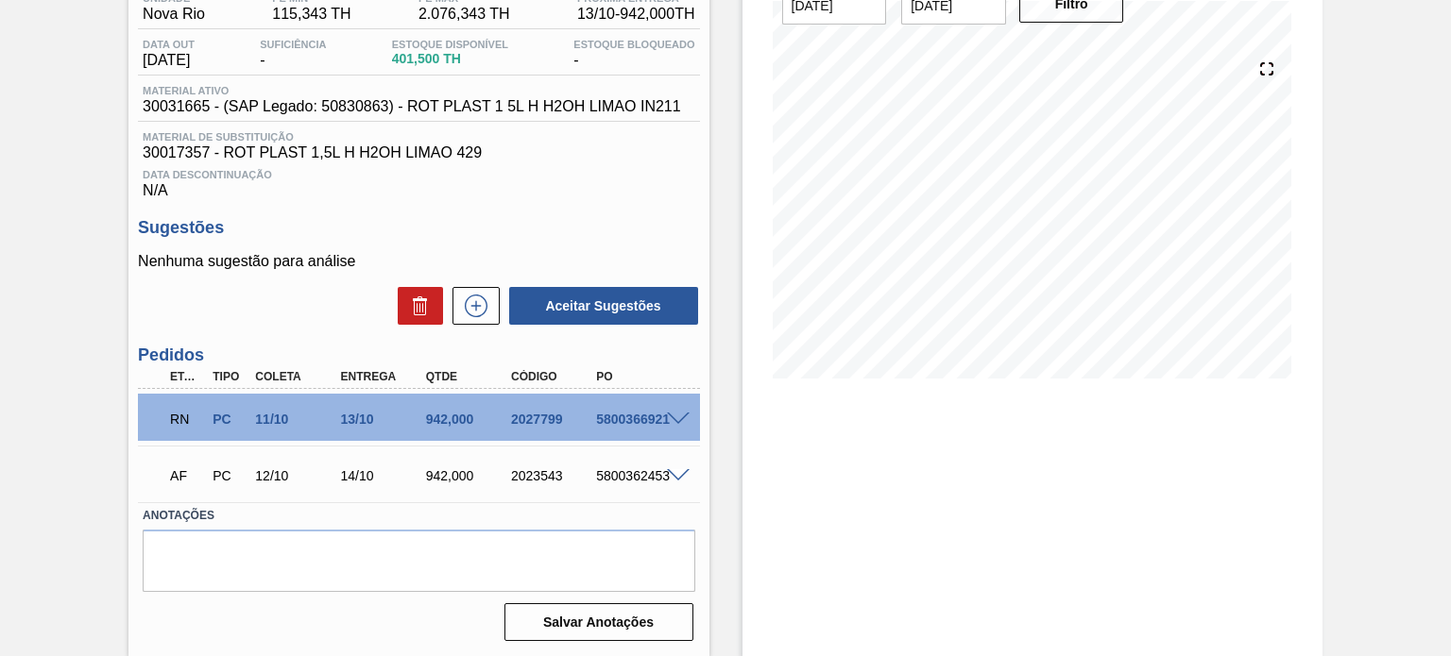
scroll to position [175, 0]
click at [672, 425] on div "5800366921" at bounding box center [637, 418] width 93 height 15
click at [674, 418] on span at bounding box center [678, 419] width 23 height 14
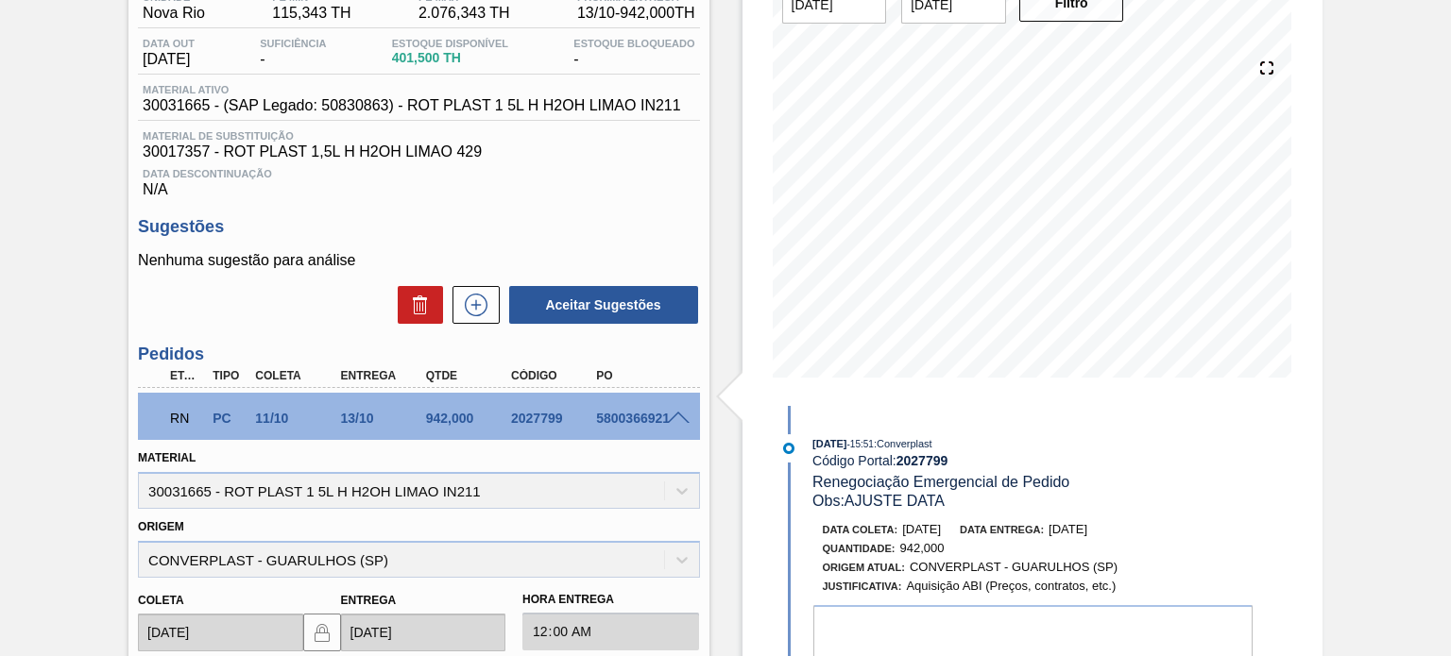
scroll to position [364, 0]
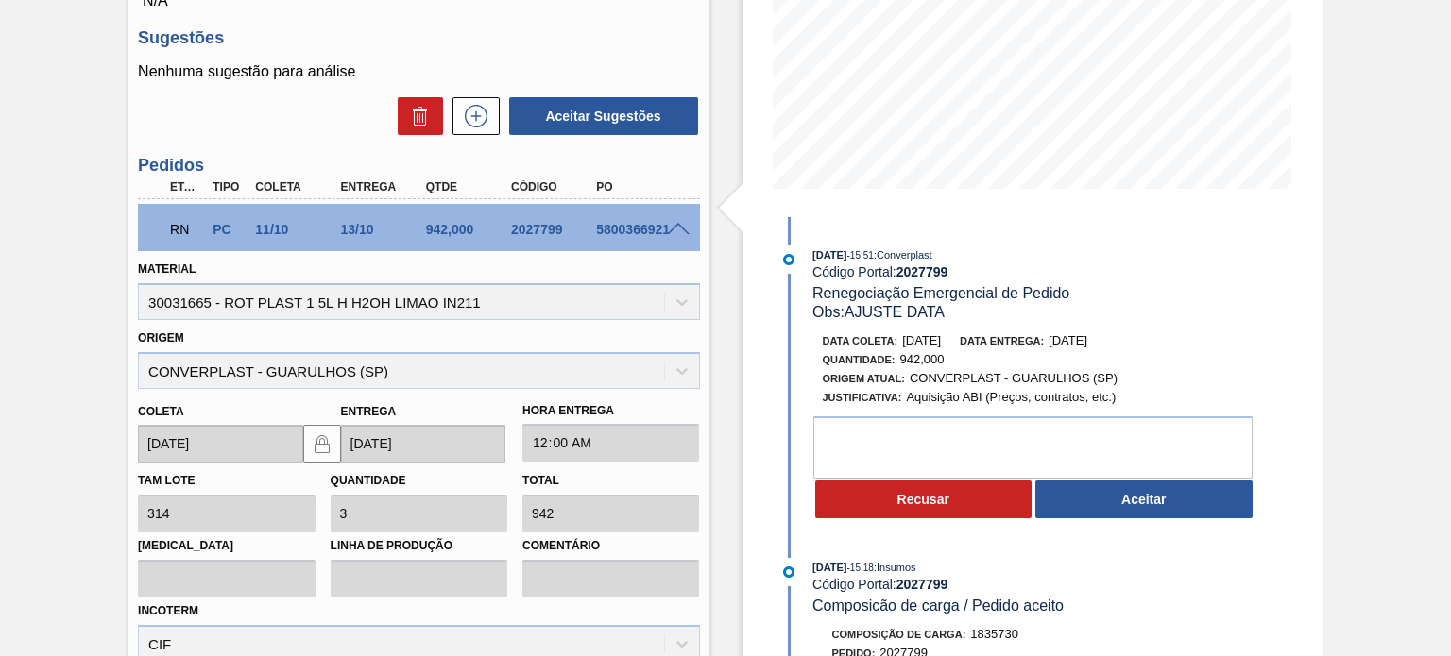
click at [1136, 515] on button "Aceitar" at bounding box center [1143, 500] width 217 height 38
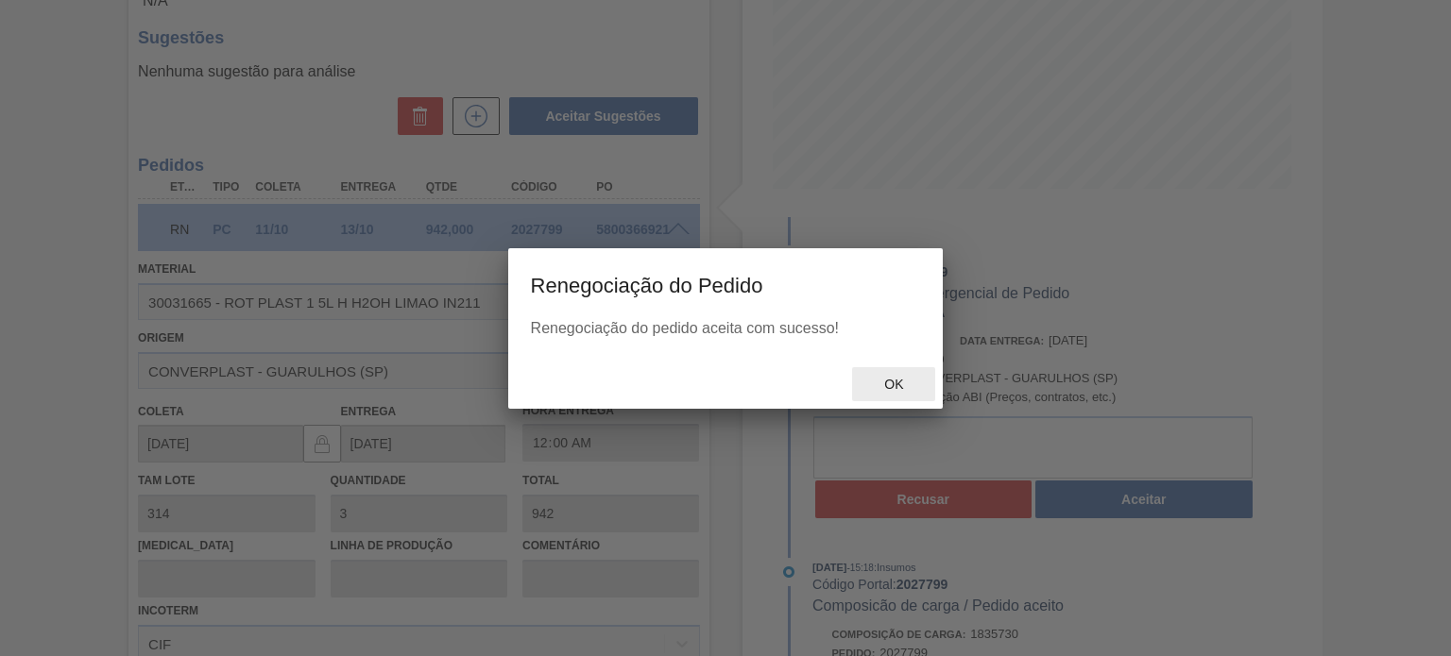
click at [879, 368] on div "Ok" at bounding box center [893, 384] width 83 height 35
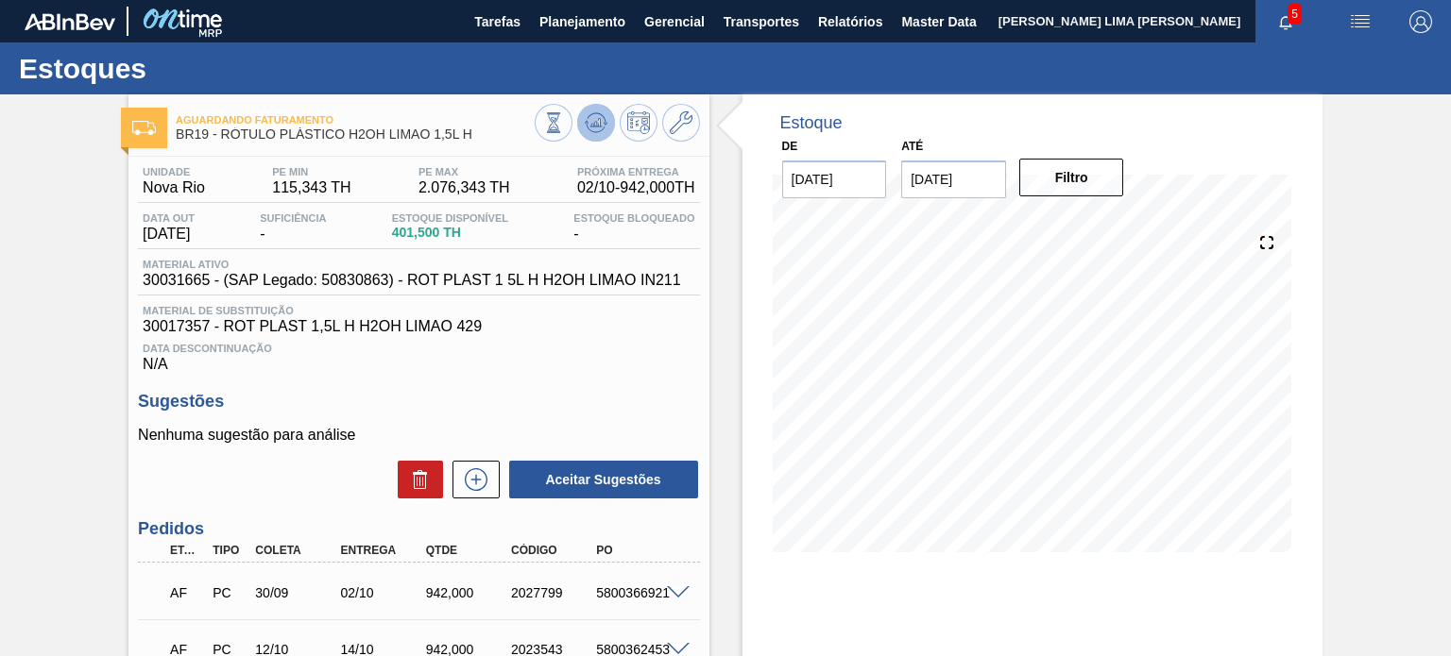
click at [589, 120] on icon at bounding box center [596, 122] width 23 height 23
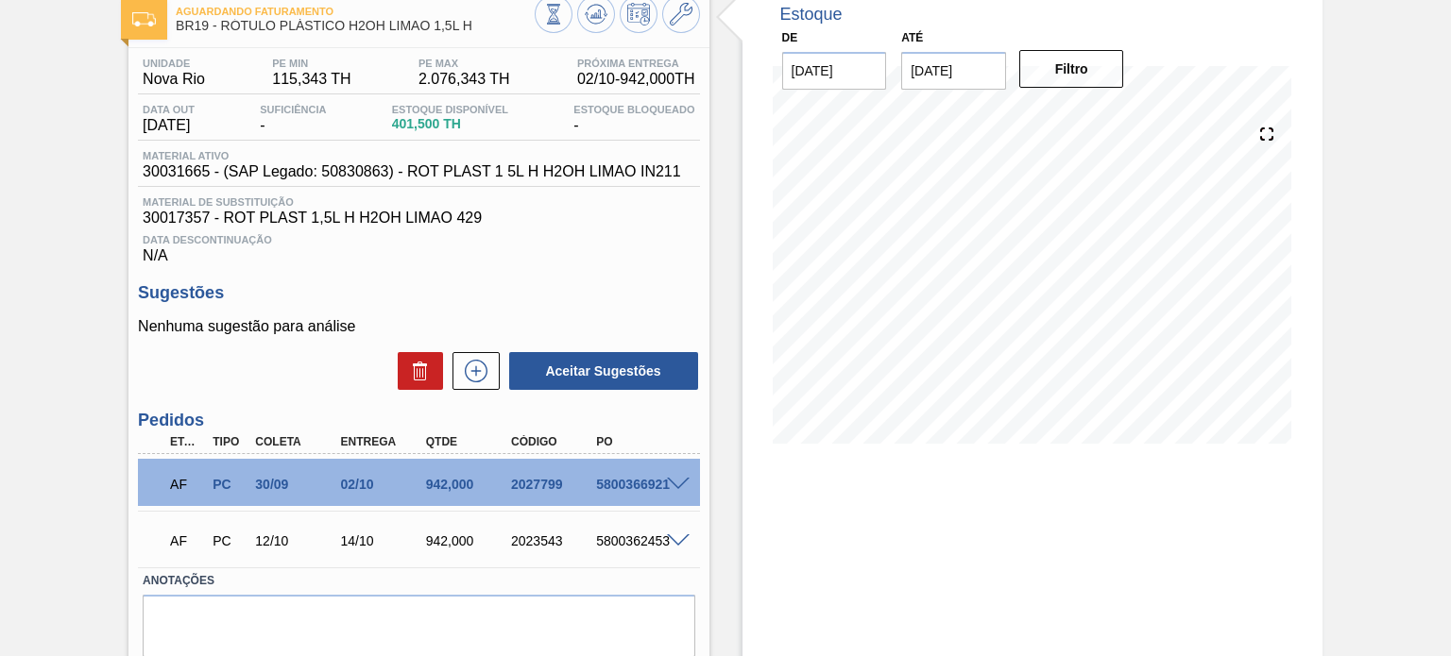
scroll to position [80, 0]
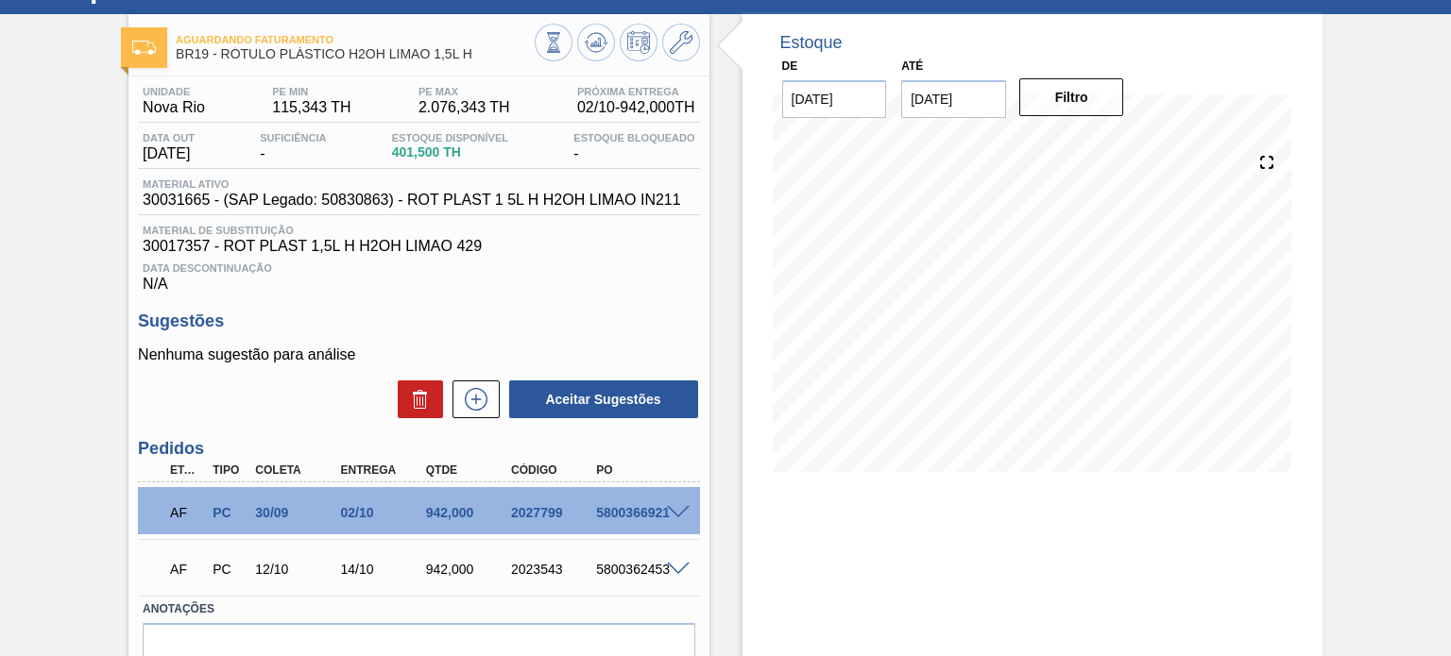
click at [442, 53] on span "BR19 - RÓTULO PLÁSTICO H2OH LIMAO 1,5L H" at bounding box center [355, 54] width 358 height 14
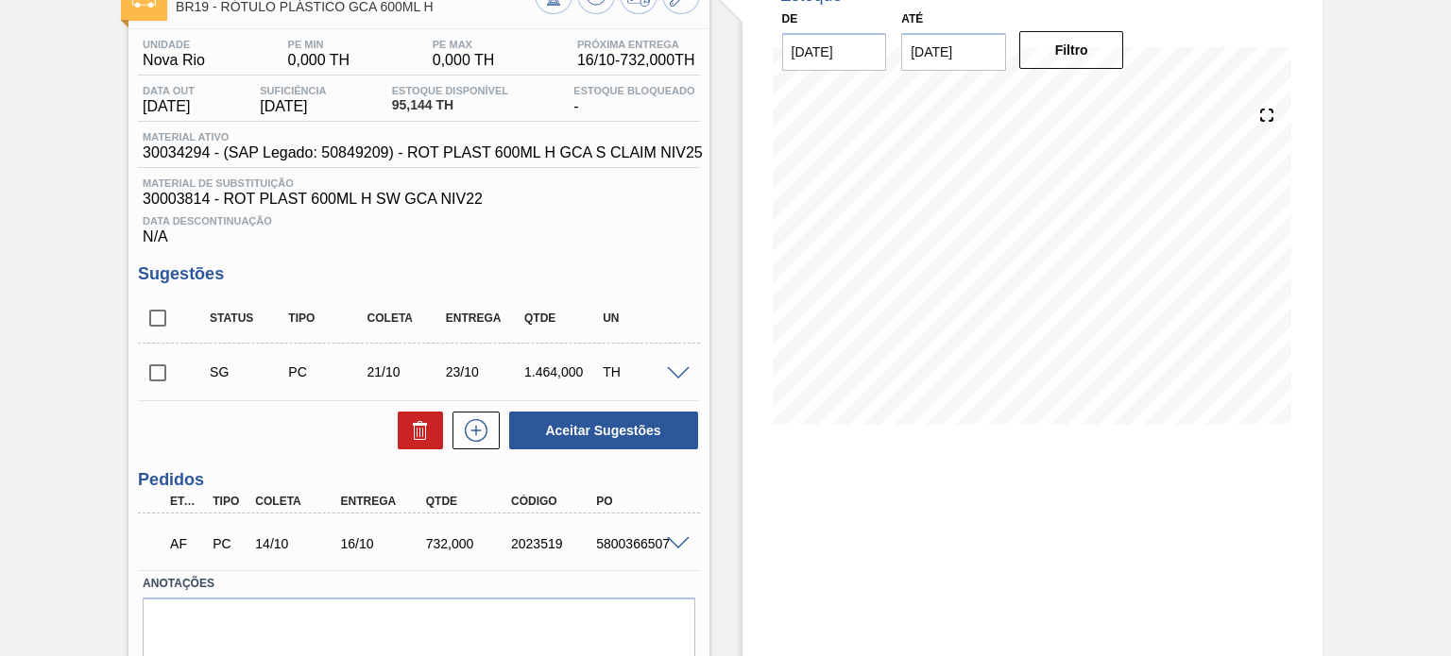
scroll to position [94, 0]
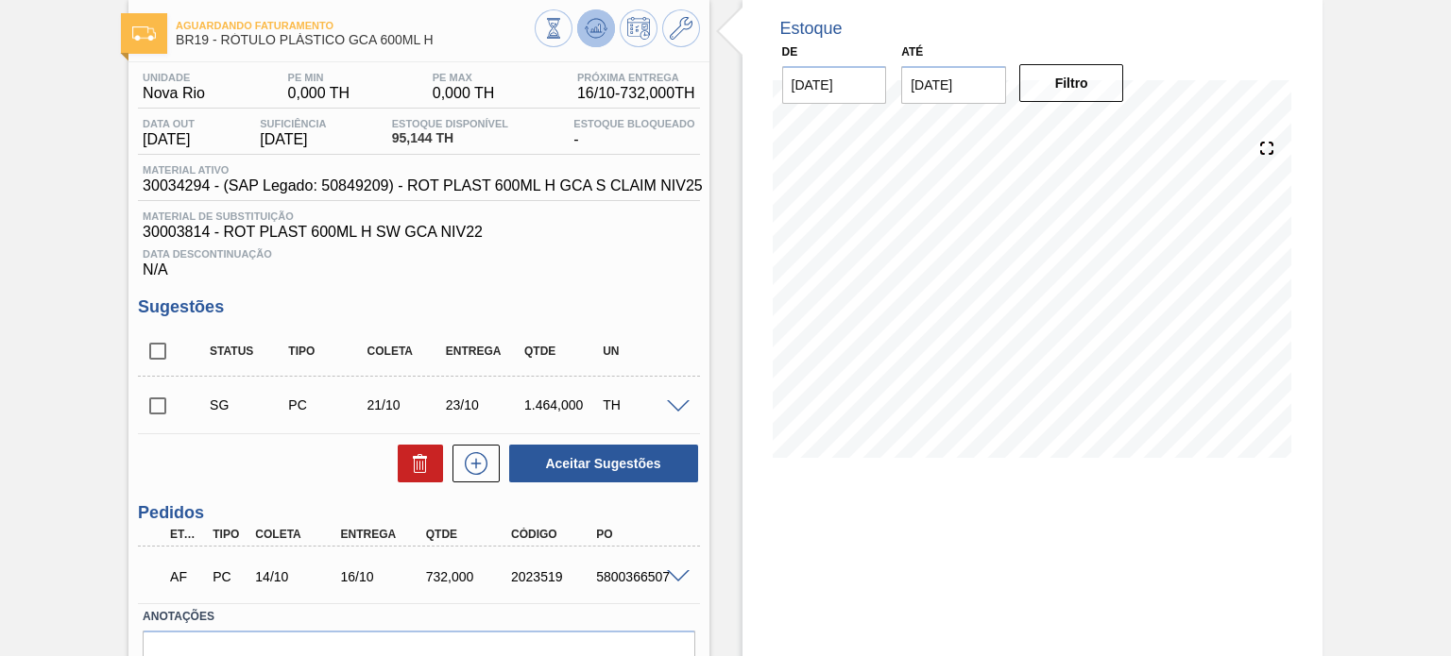
click at [604, 24] on icon at bounding box center [596, 28] width 23 height 23
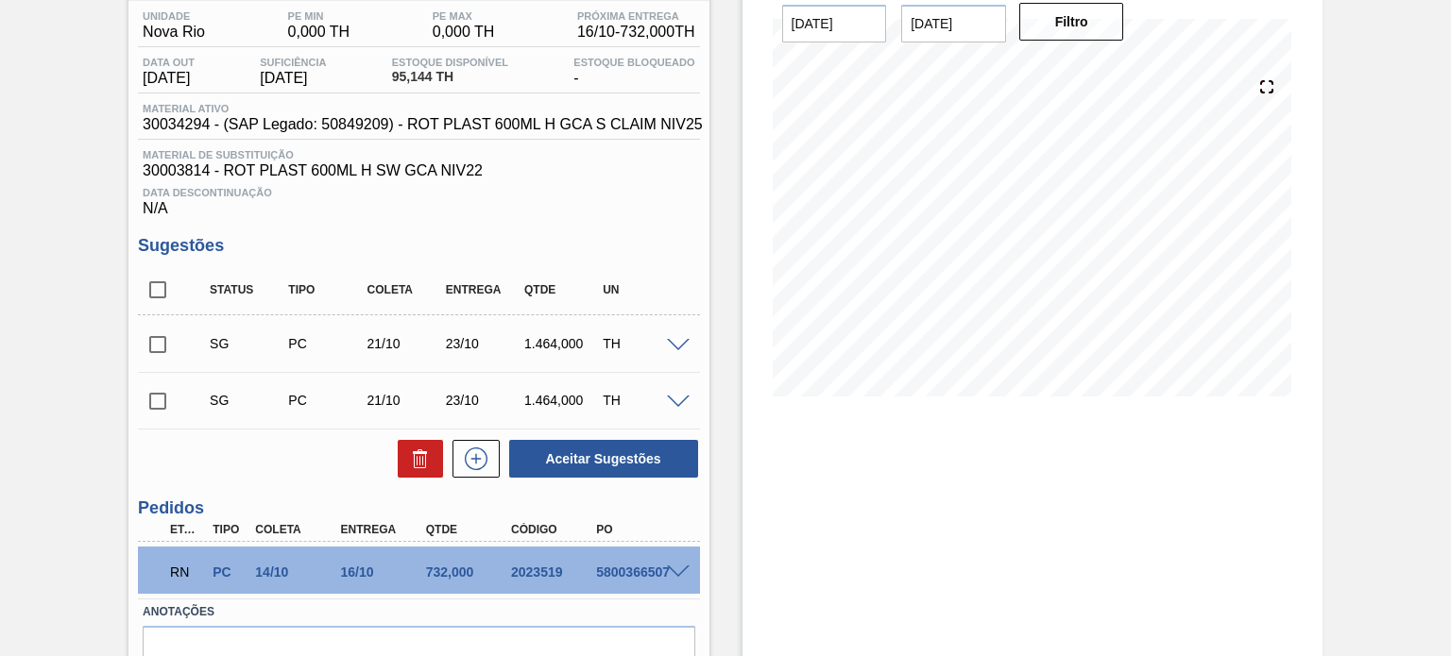
scroll to position [189, 0]
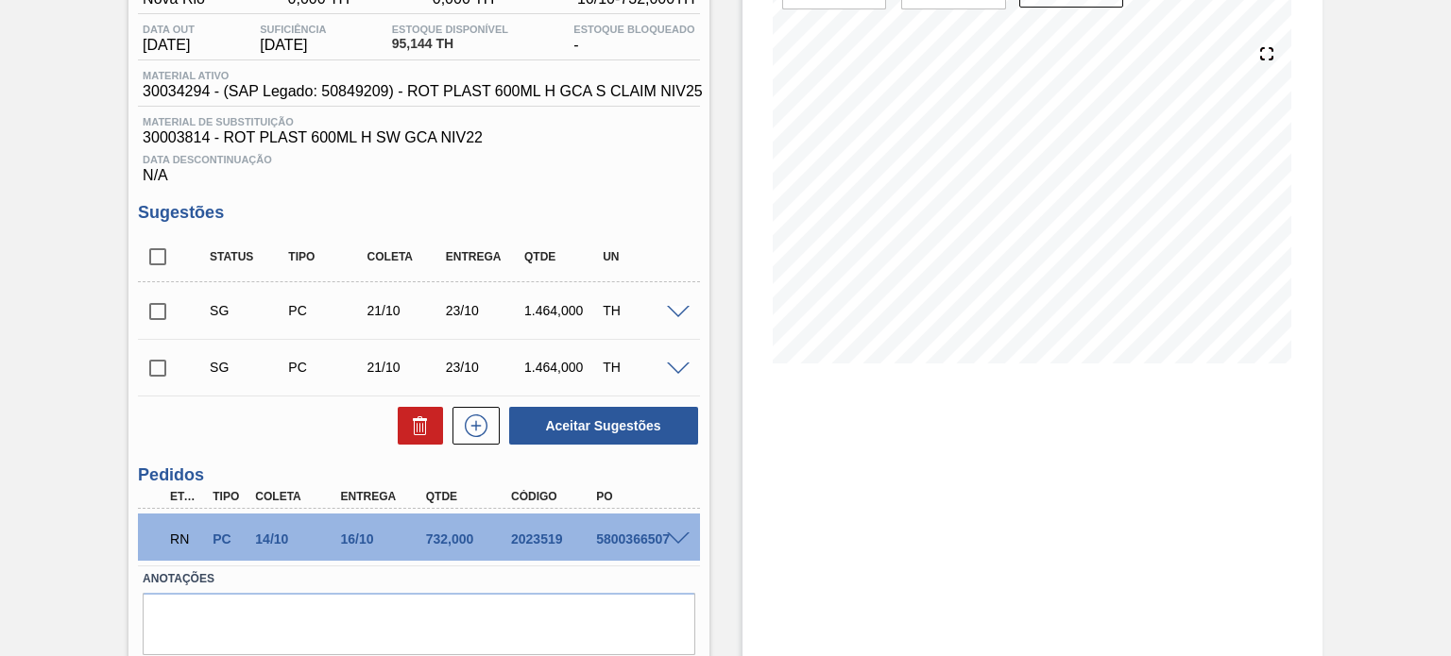
click at [682, 533] on span at bounding box center [678, 540] width 23 height 14
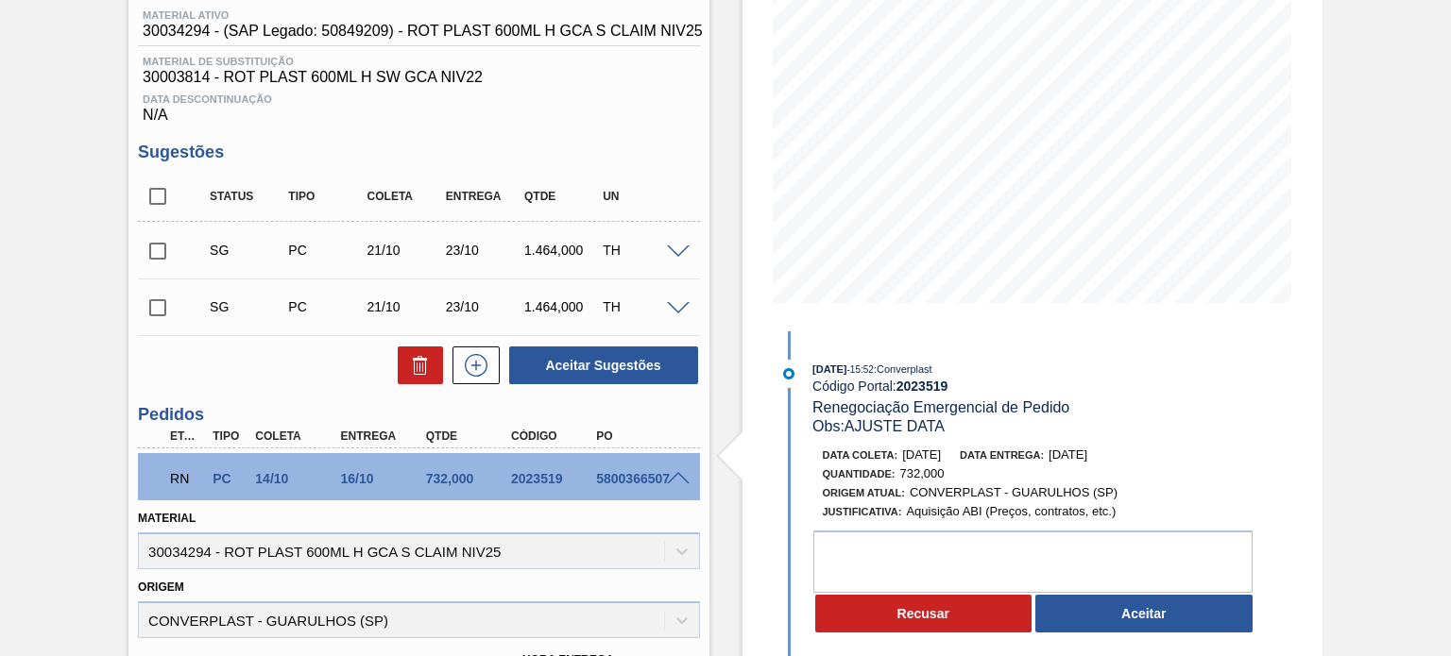
scroll to position [283, 0]
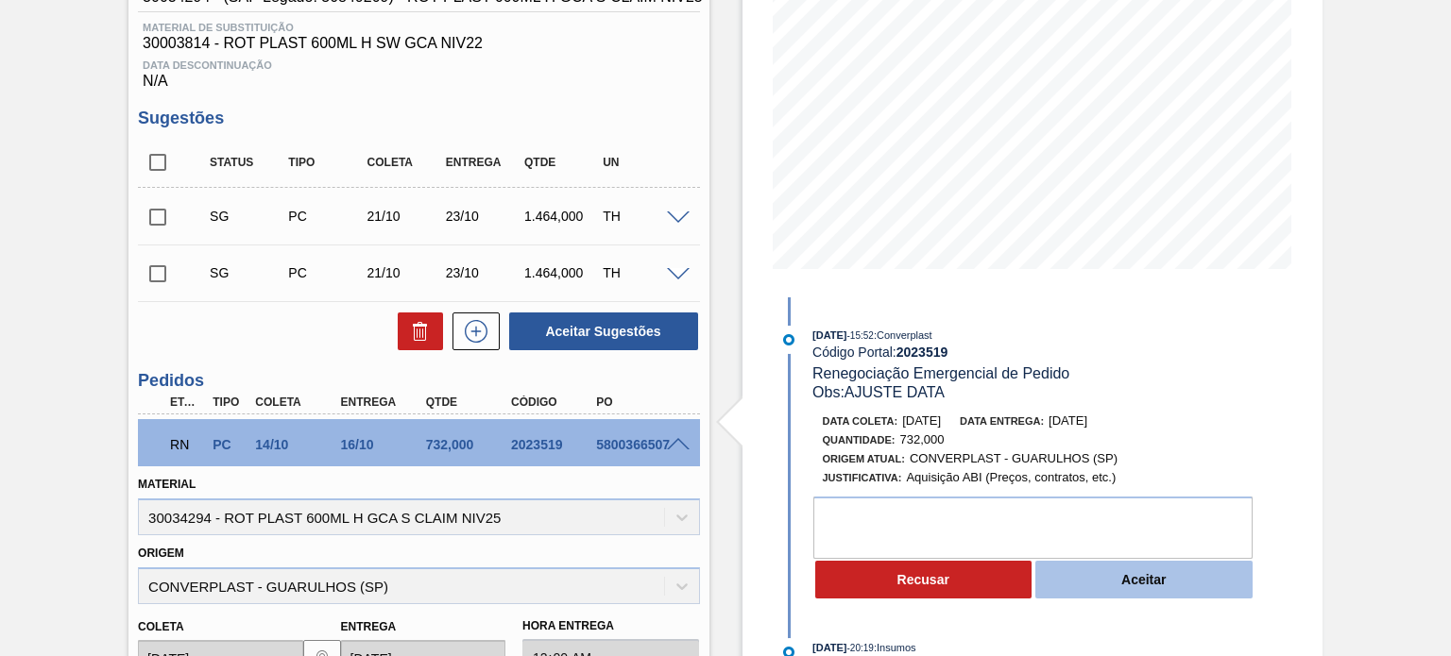
click at [1122, 583] on button "Aceitar" at bounding box center [1143, 580] width 217 height 38
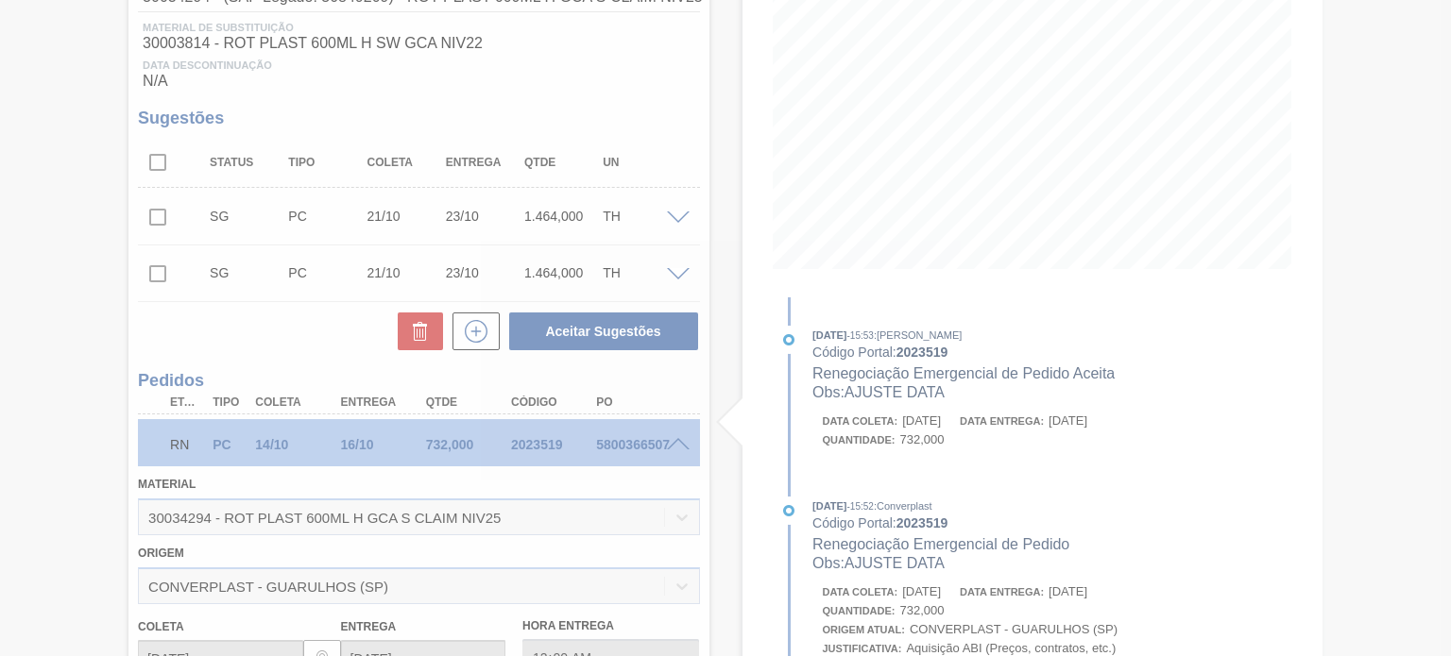
click at [899, 381] on div at bounding box center [725, 328] width 1451 height 656
type input "AJUSTE DATA"
type input "04/10/2025"
type input "06/10/2025"
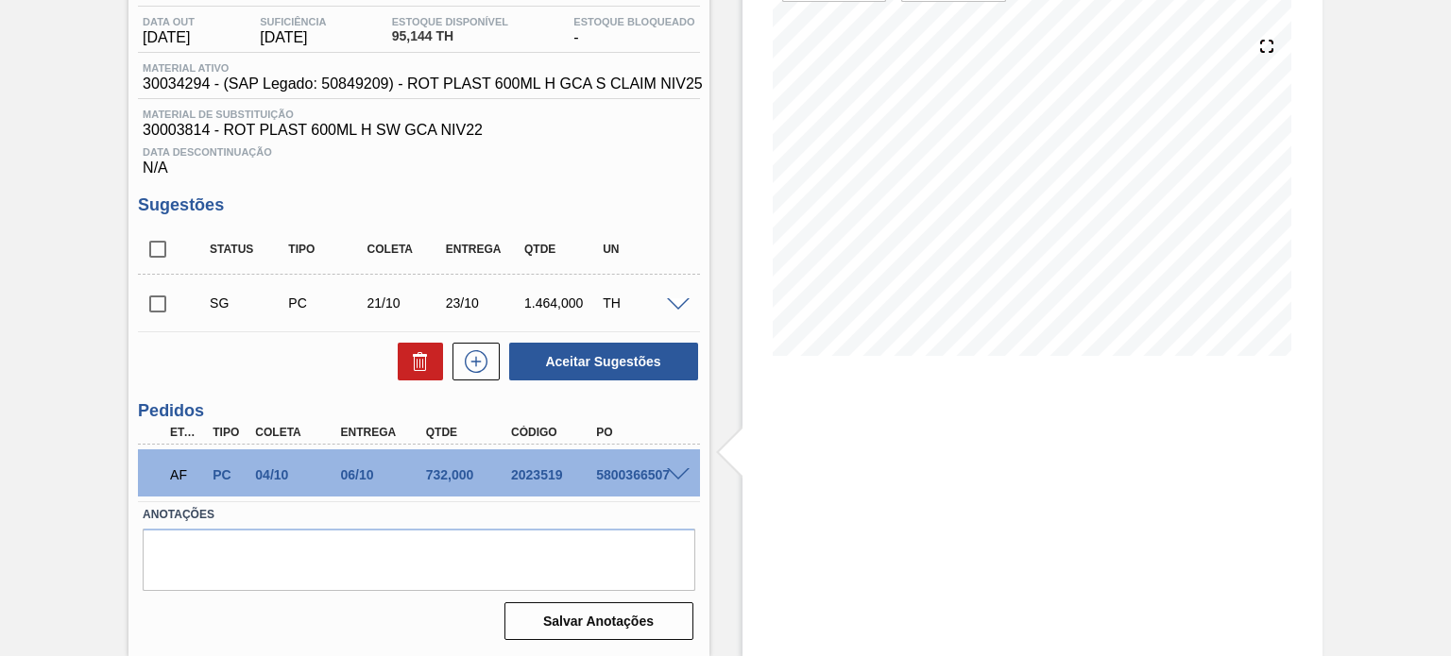
scroll to position [102, 0]
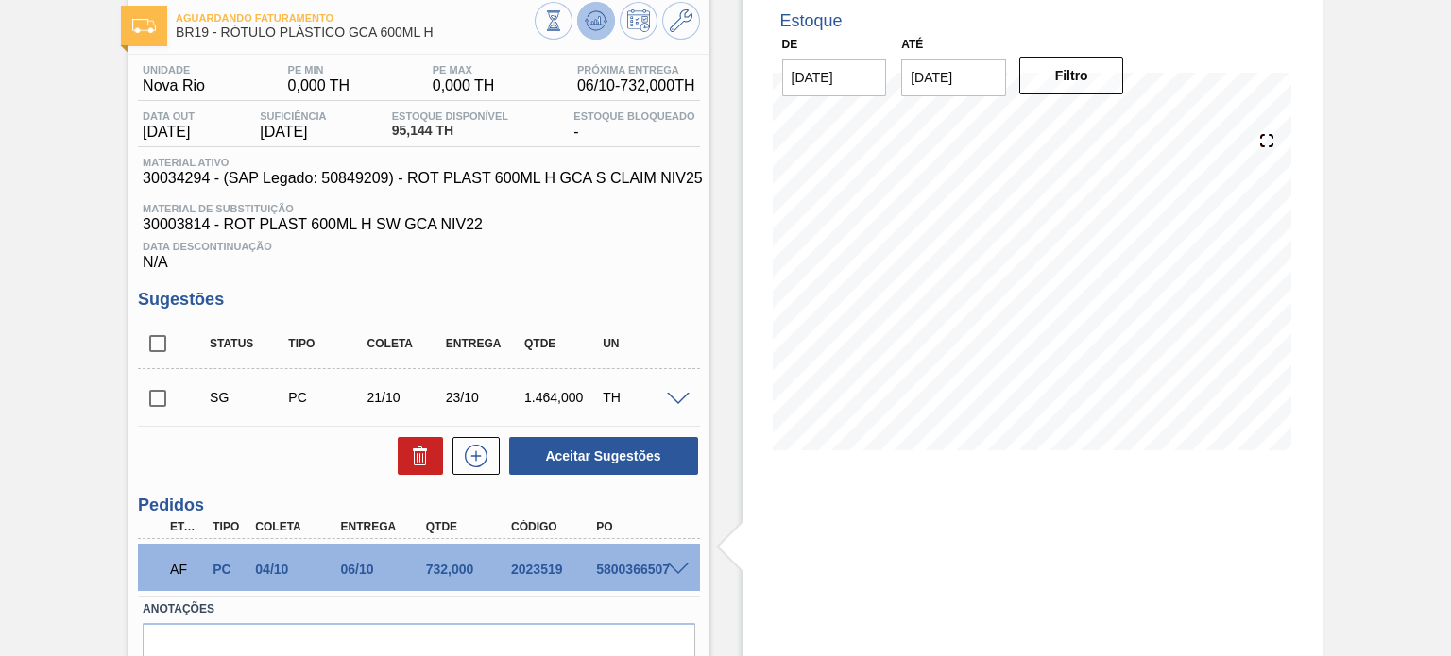
click at [603, 24] on icon at bounding box center [596, 20] width 23 height 23
click at [671, 33] on button at bounding box center [681, 21] width 38 height 38
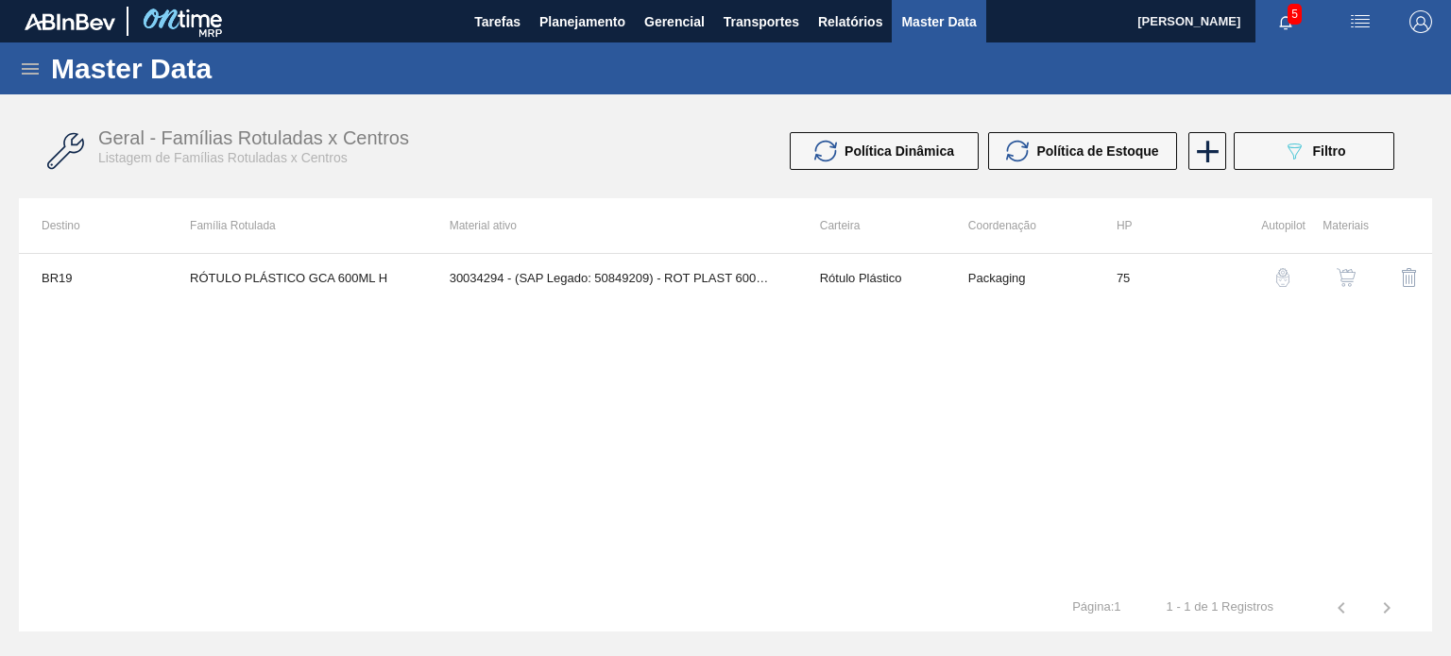
click at [1345, 283] on img "button" at bounding box center [1345, 277] width 19 height 19
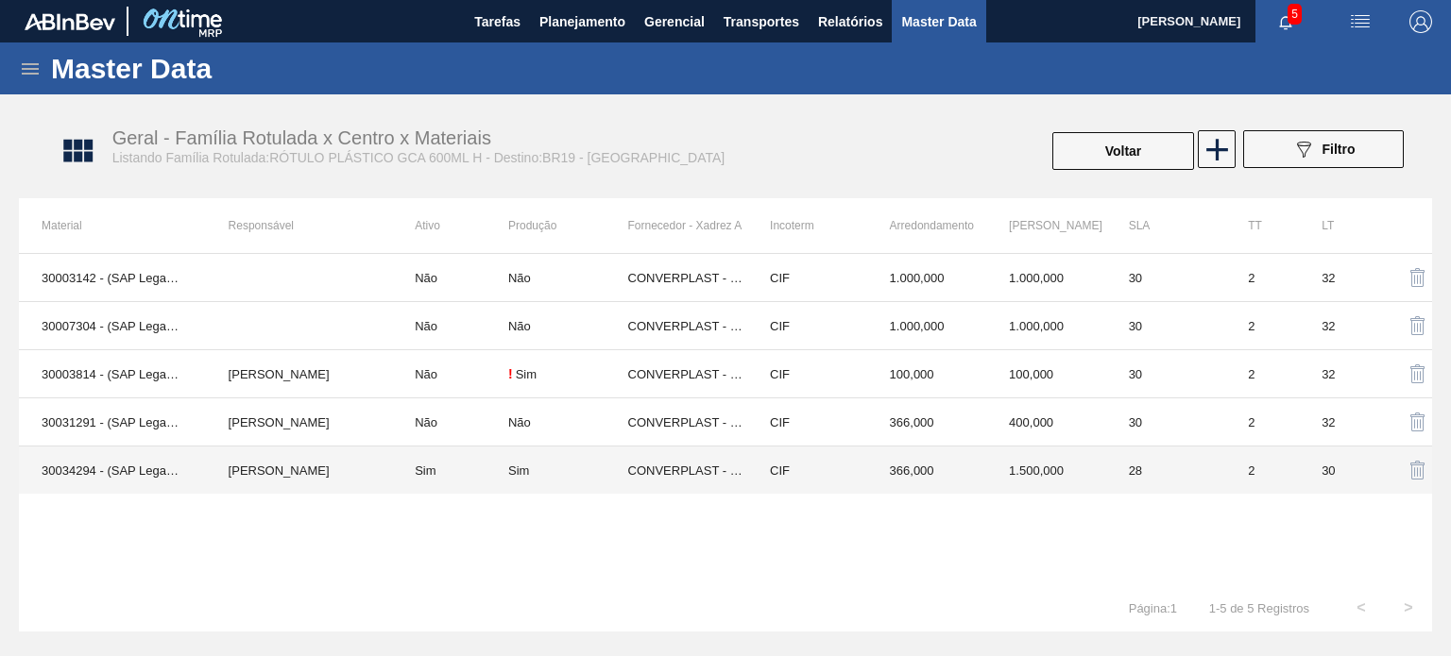
click at [974, 484] on td "366,000" at bounding box center [927, 471] width 120 height 48
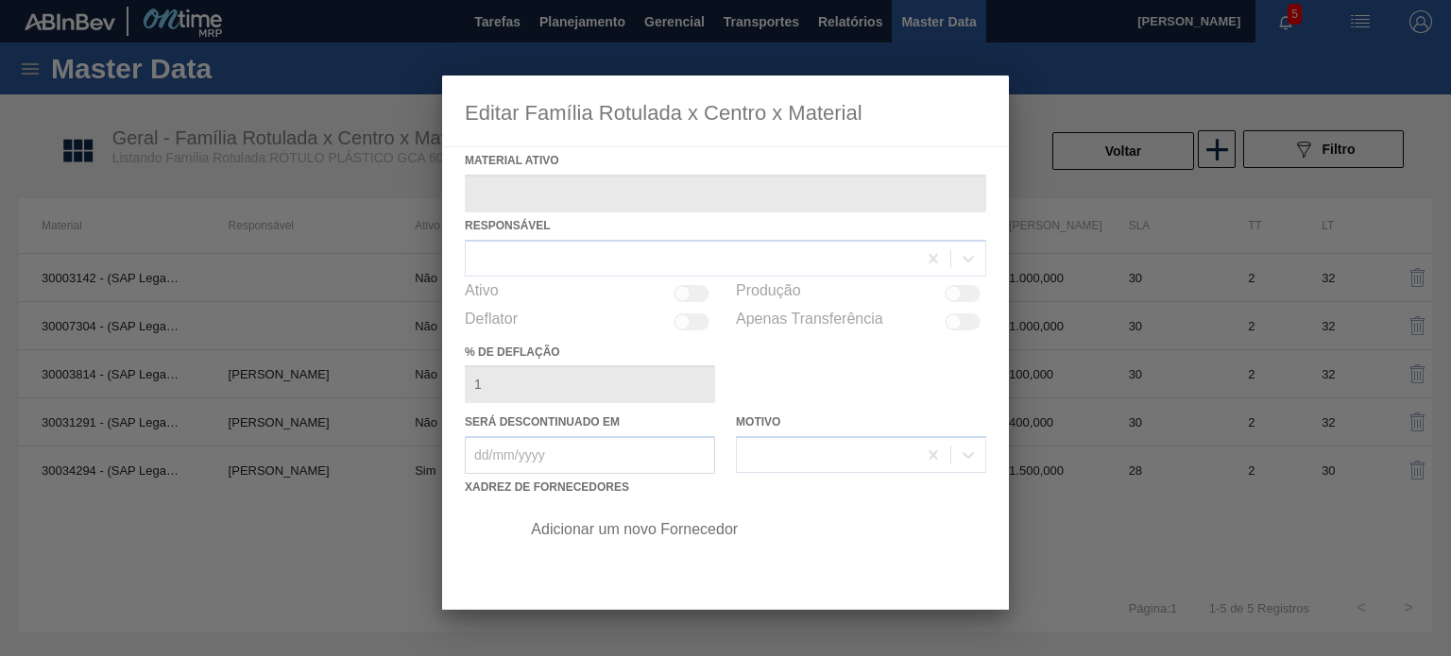
type ativo "30034294 - (SAP Legado: 50849209) - ROT PLAST 600ML H GCA S CLAIM NIV25"
checkbox input "true"
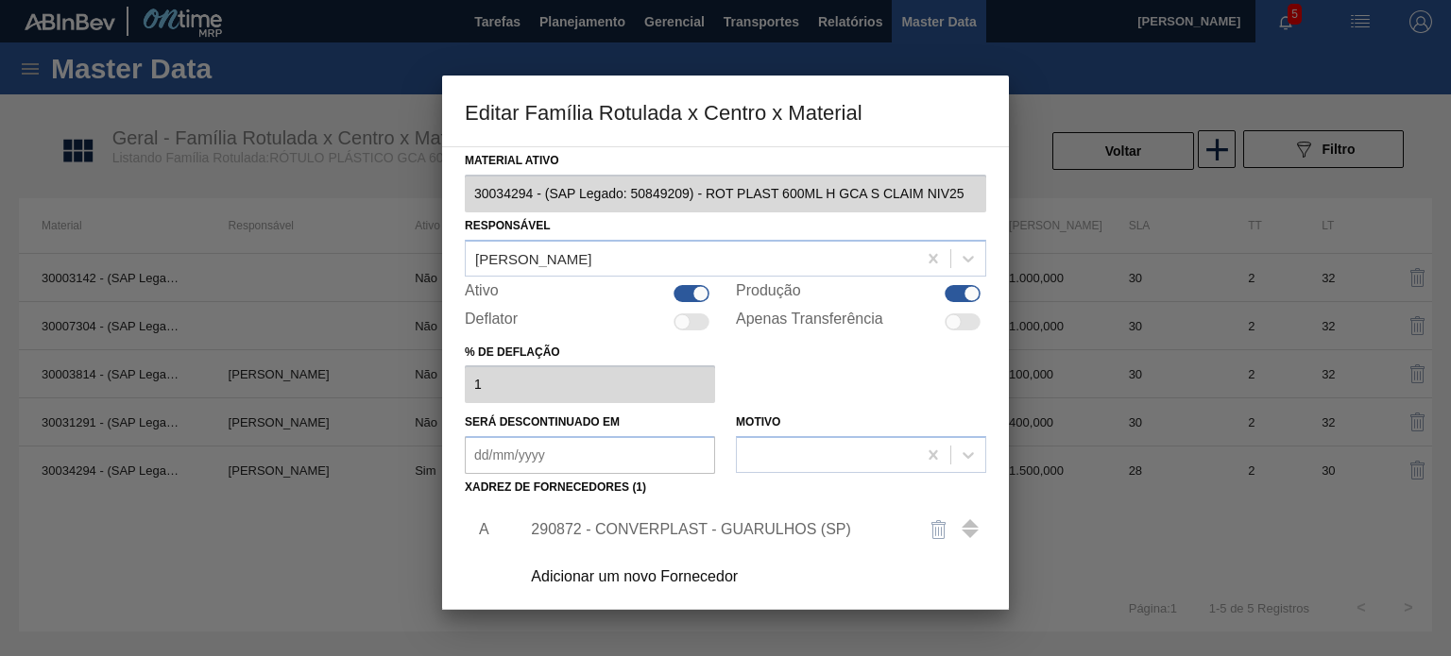
click at [710, 525] on div "290872 - CONVERPLAST - GUARULHOS (SP)" at bounding box center [716, 529] width 370 height 17
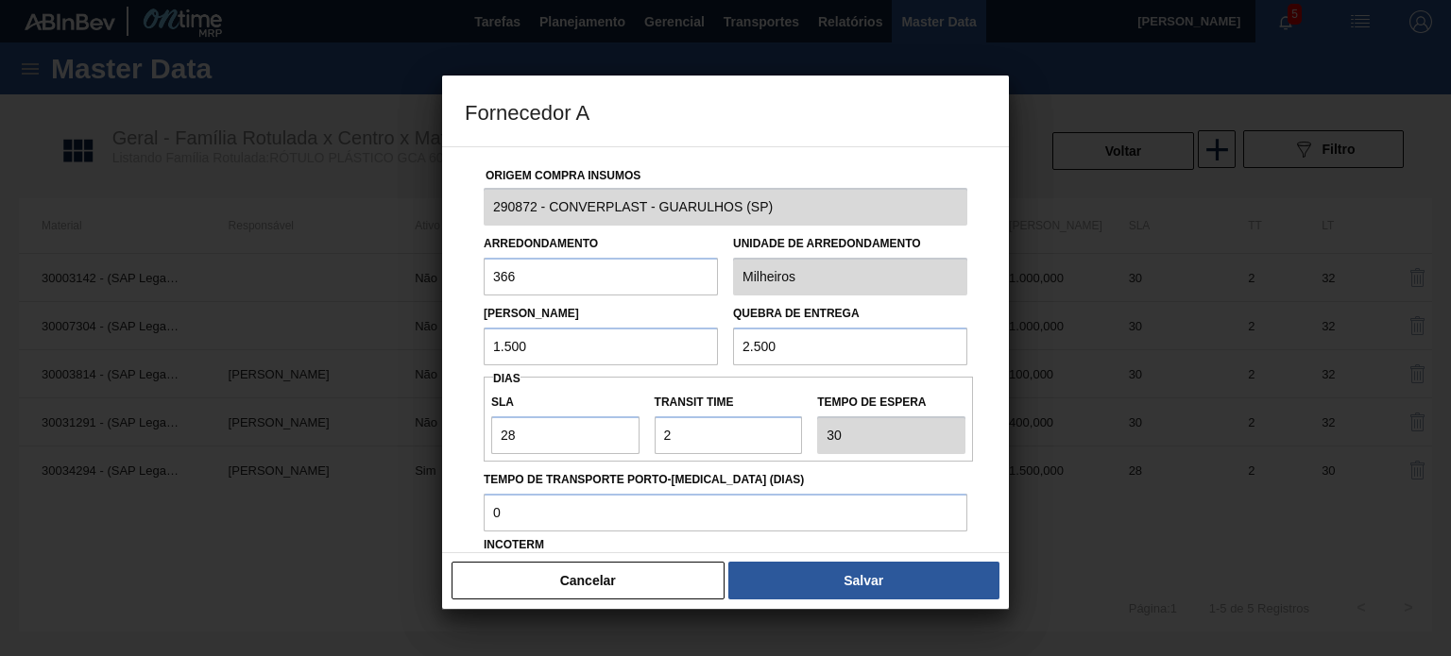
drag, startPoint x: 544, startPoint y: 347, endPoint x: 471, endPoint y: 337, distance: 73.3
click at [471, 337] on div "Origem Compra Insumos 290872 - CONVERPLAST - GUARULHOS (SP) Arredondamento 366 …" at bounding box center [725, 459] width 521 height 625
click at [542, 348] on input "1.500" at bounding box center [601, 347] width 234 height 38
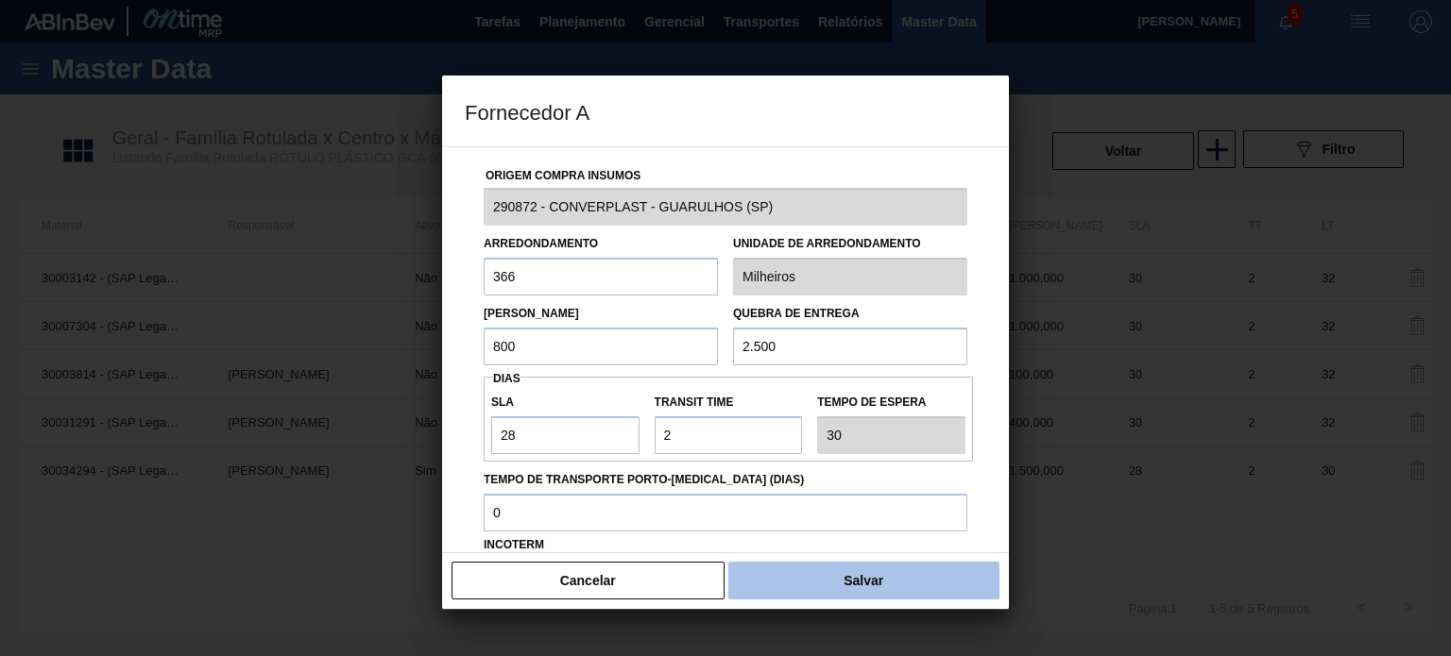
type input "800"
click at [842, 589] on button "Salvar" at bounding box center [863, 581] width 271 height 38
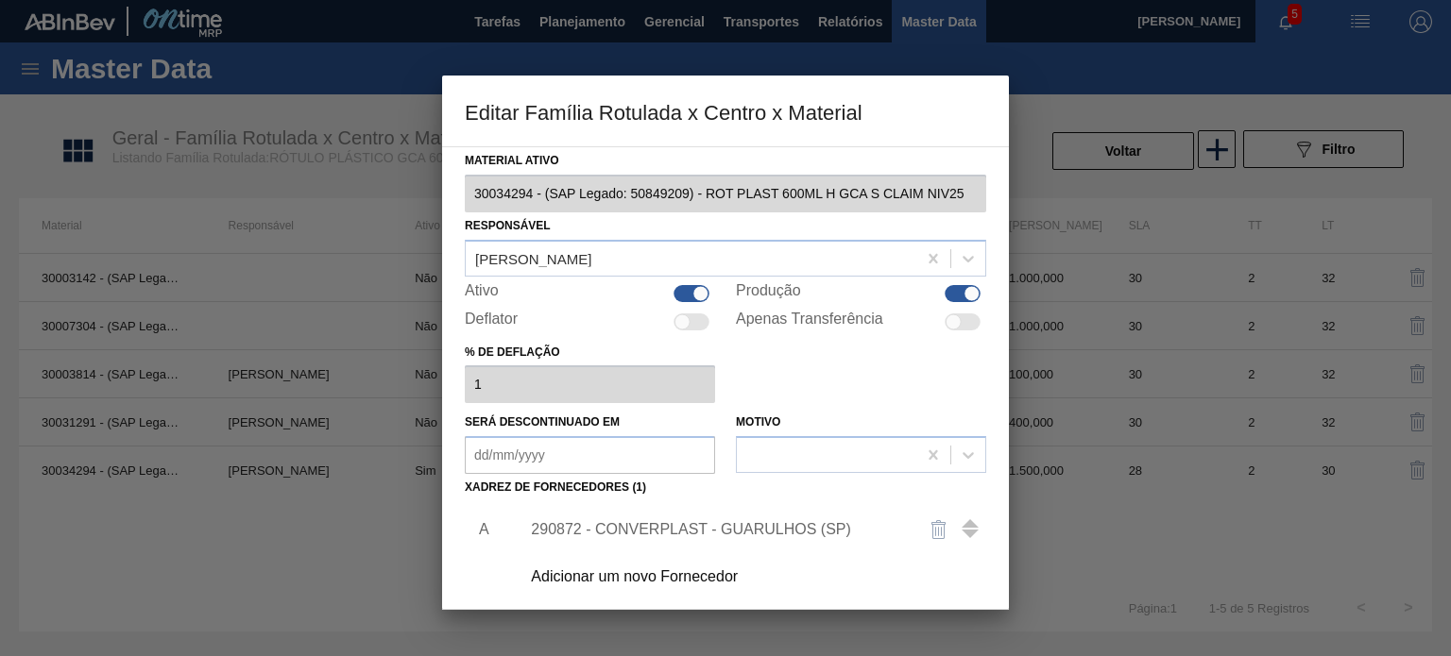
click at [789, 535] on div "290872 - CONVERPLAST - GUARULHOS (SP)" at bounding box center [716, 529] width 370 height 17
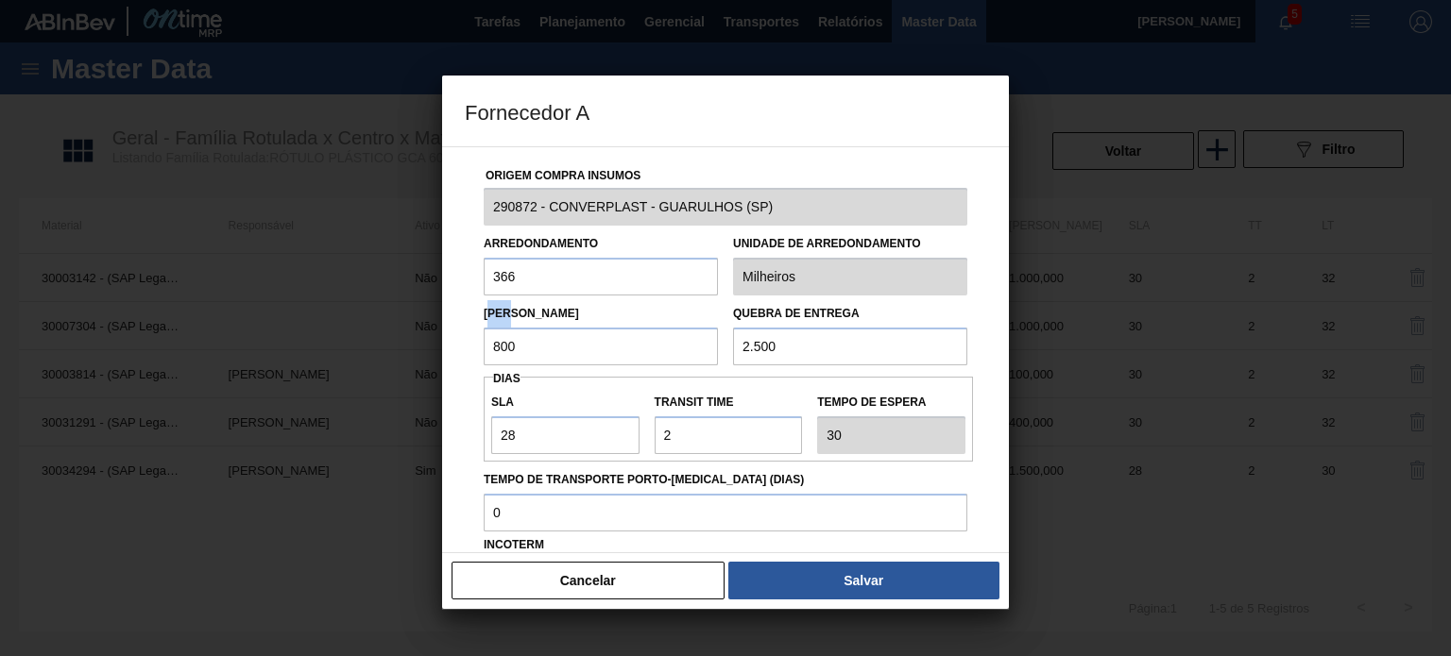
drag, startPoint x: 511, startPoint y: 325, endPoint x: 480, endPoint y: 330, distance: 31.5
click at [478, 327] on div "Lote Mínimo 800" at bounding box center [600, 332] width 249 height 65
drag, startPoint x: 525, startPoint y: 343, endPoint x: 423, endPoint y: 329, distance: 103.0
click at [440, 339] on div "Fornecedor A Origem Compra Insumos 290872 - CONVERPLAST - GUARULHOS (SP) Arredo…" at bounding box center [725, 328] width 1451 height 656
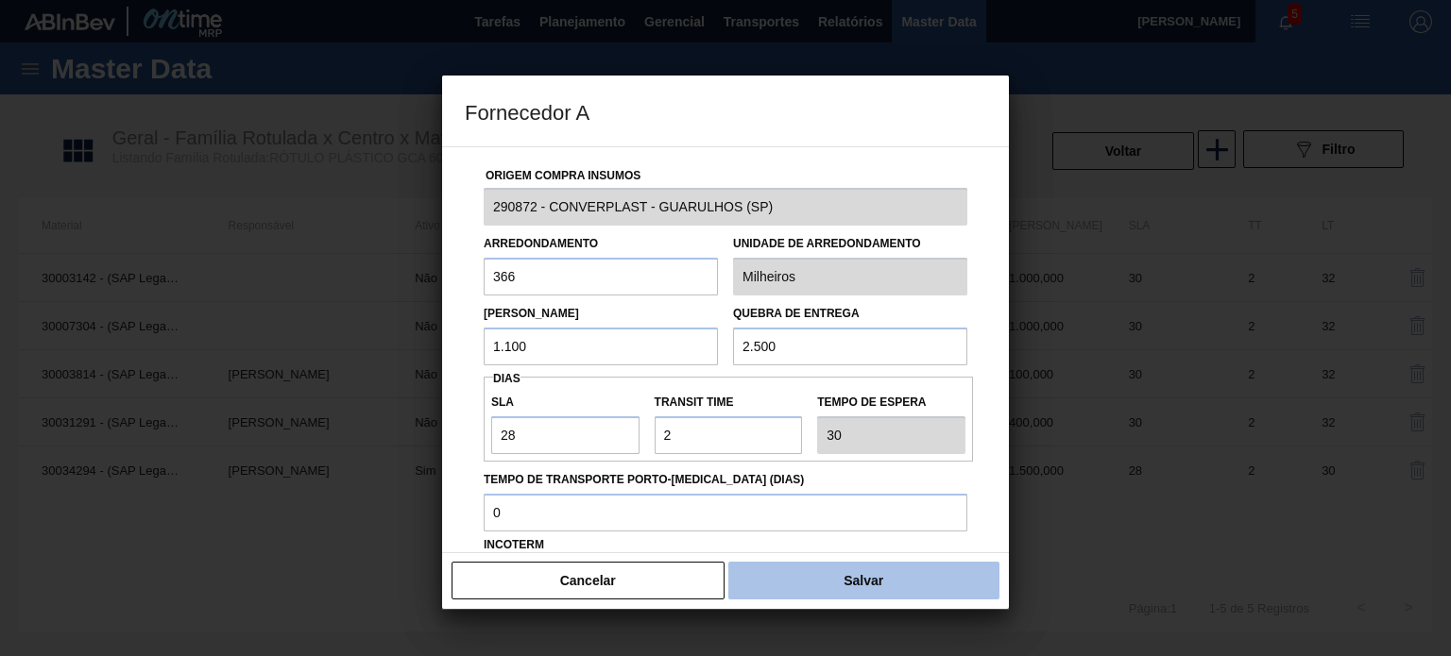
type input "1.100"
click at [838, 569] on button "Salvar" at bounding box center [863, 581] width 271 height 38
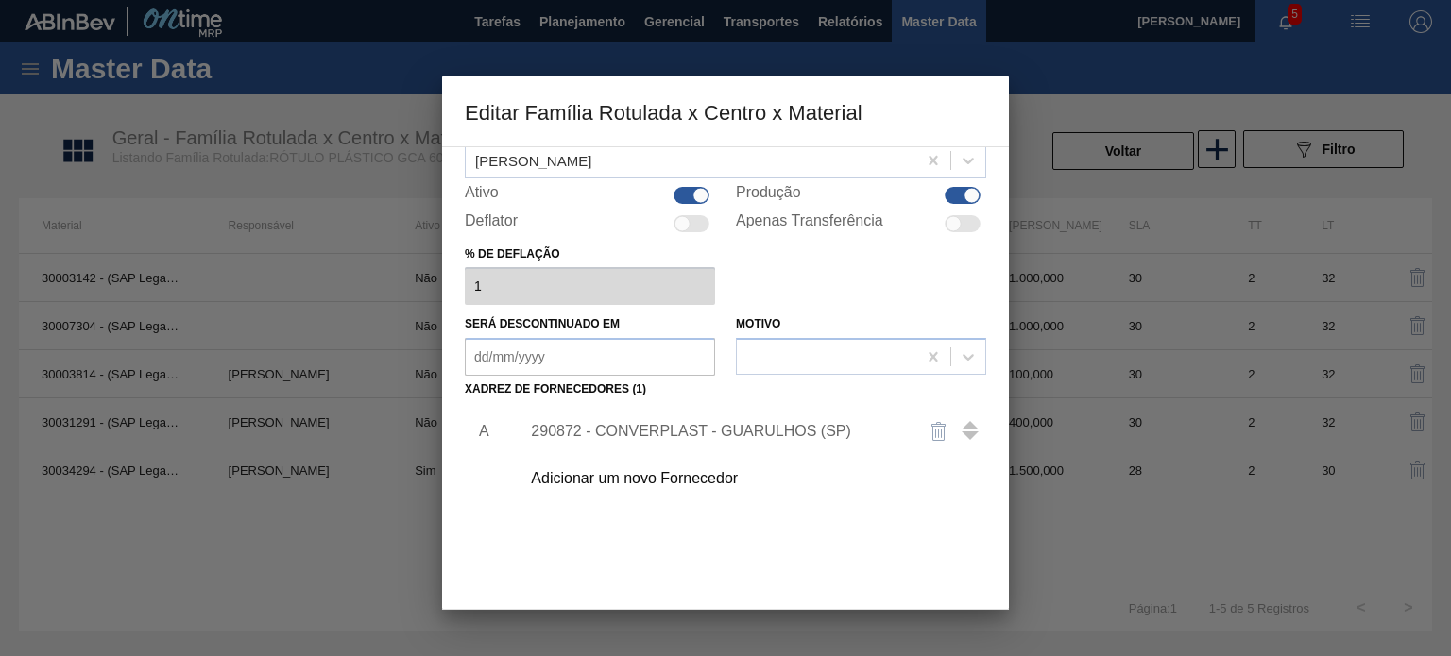
scroll to position [193, 0]
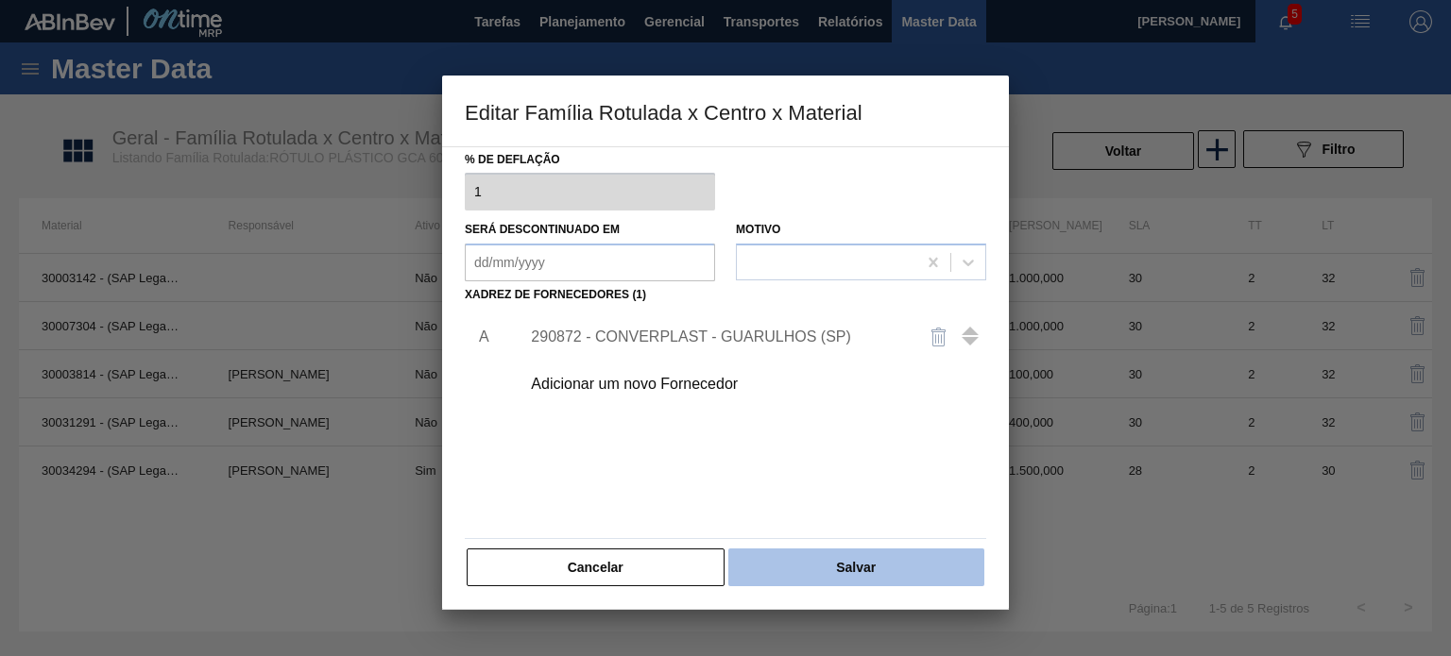
click at [843, 570] on button "Salvar" at bounding box center [856, 568] width 256 height 38
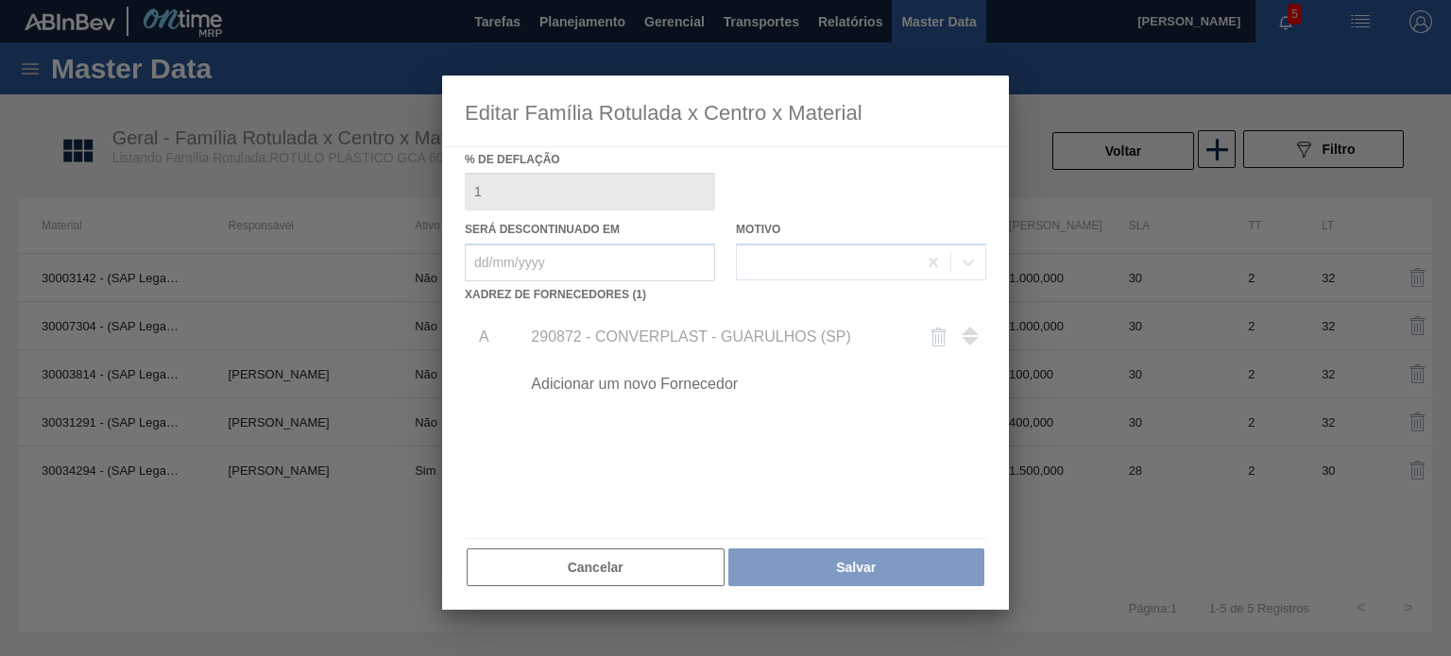
click at [1105, 143] on div at bounding box center [725, 328] width 1451 height 656
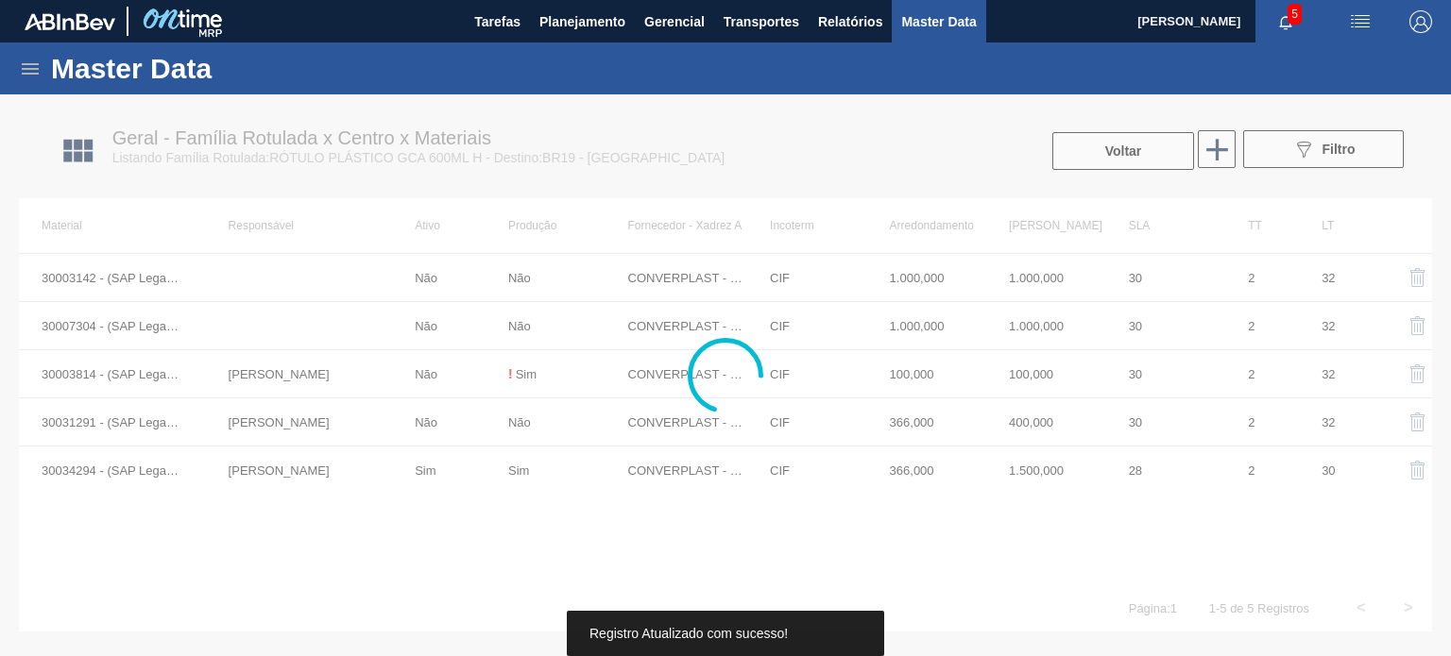
click at [1112, 150] on div at bounding box center [725, 375] width 1451 height 562
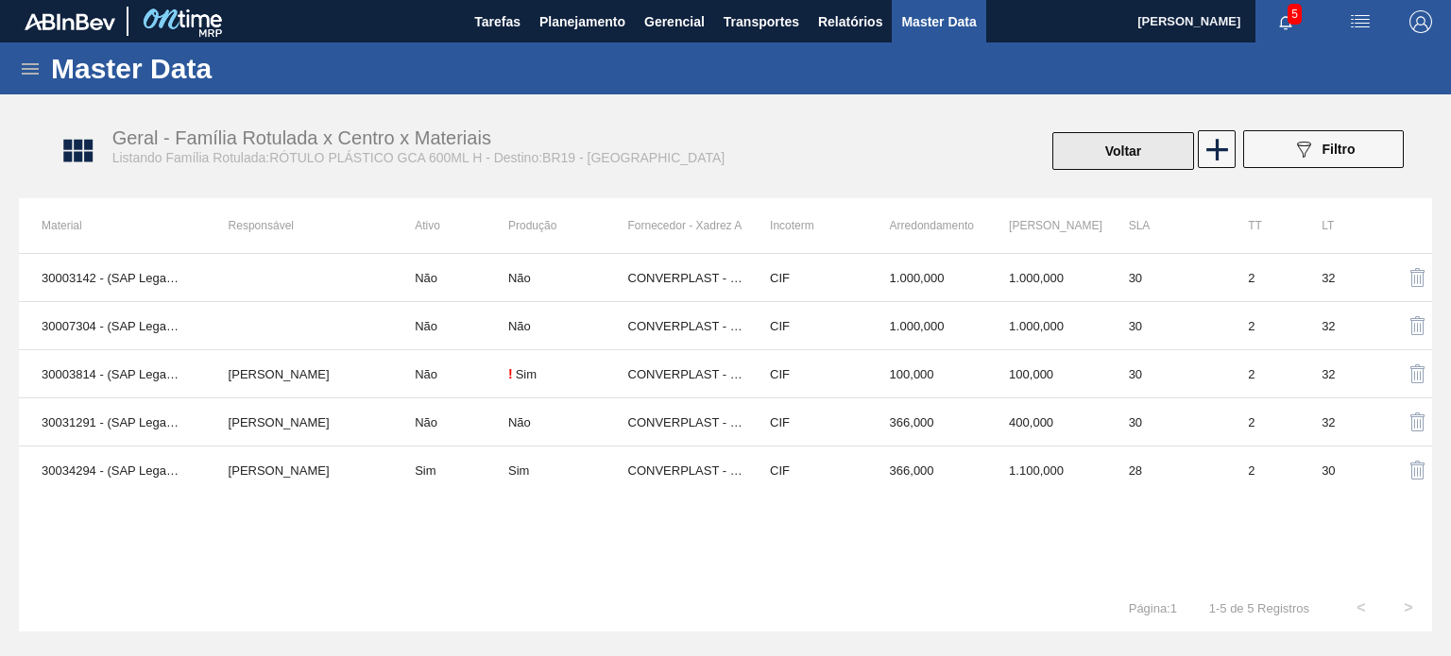
click at [1112, 153] on button "Voltar" at bounding box center [1123, 151] width 142 height 38
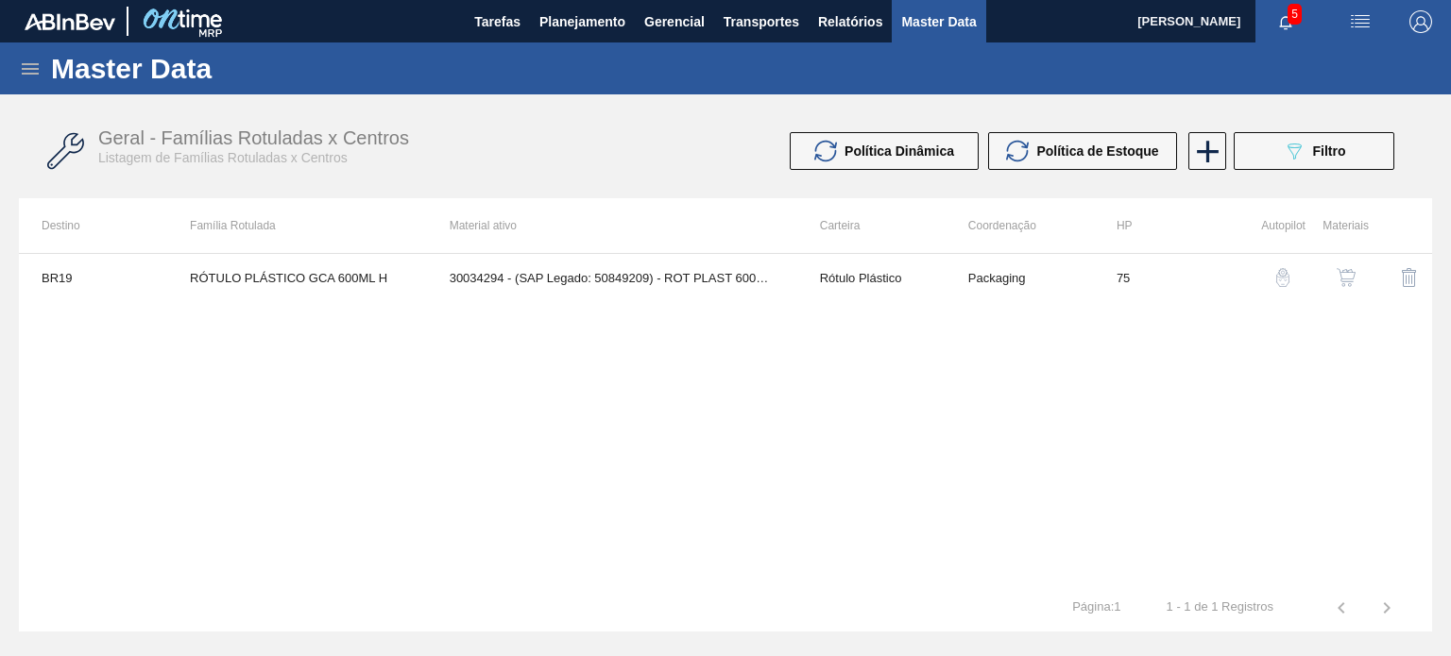
click at [1278, 279] on img "button" at bounding box center [1282, 277] width 19 height 19
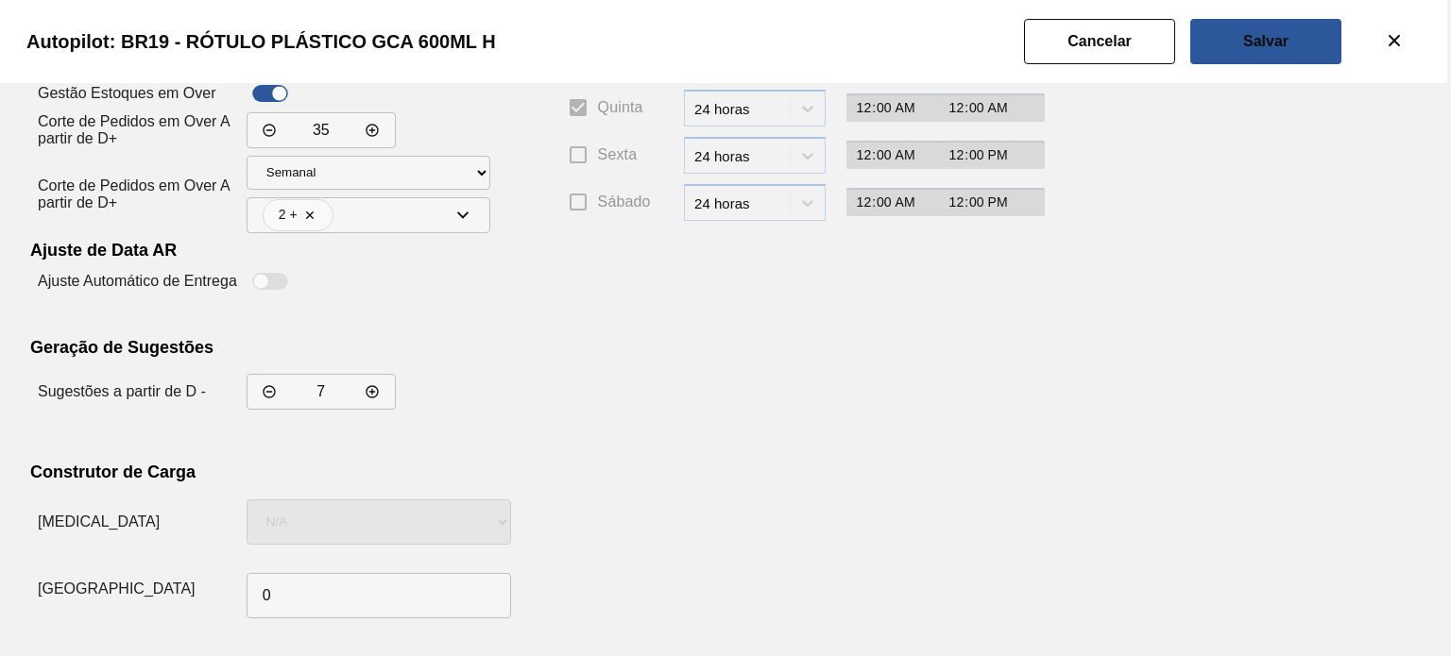
scroll to position [343, 0]
click at [0, 0] on slot "Cancelar" at bounding box center [0, 0] width 0 height 0
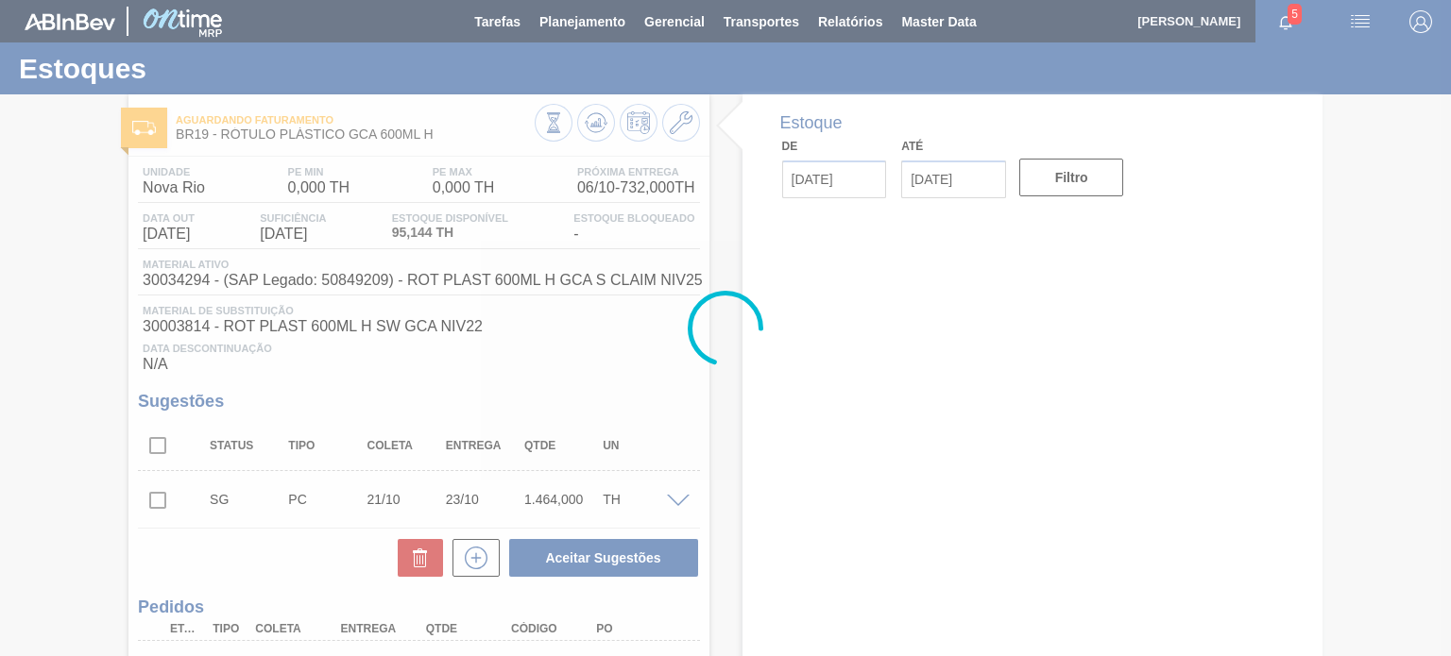
click at [612, 116] on button at bounding box center [596, 123] width 38 height 38
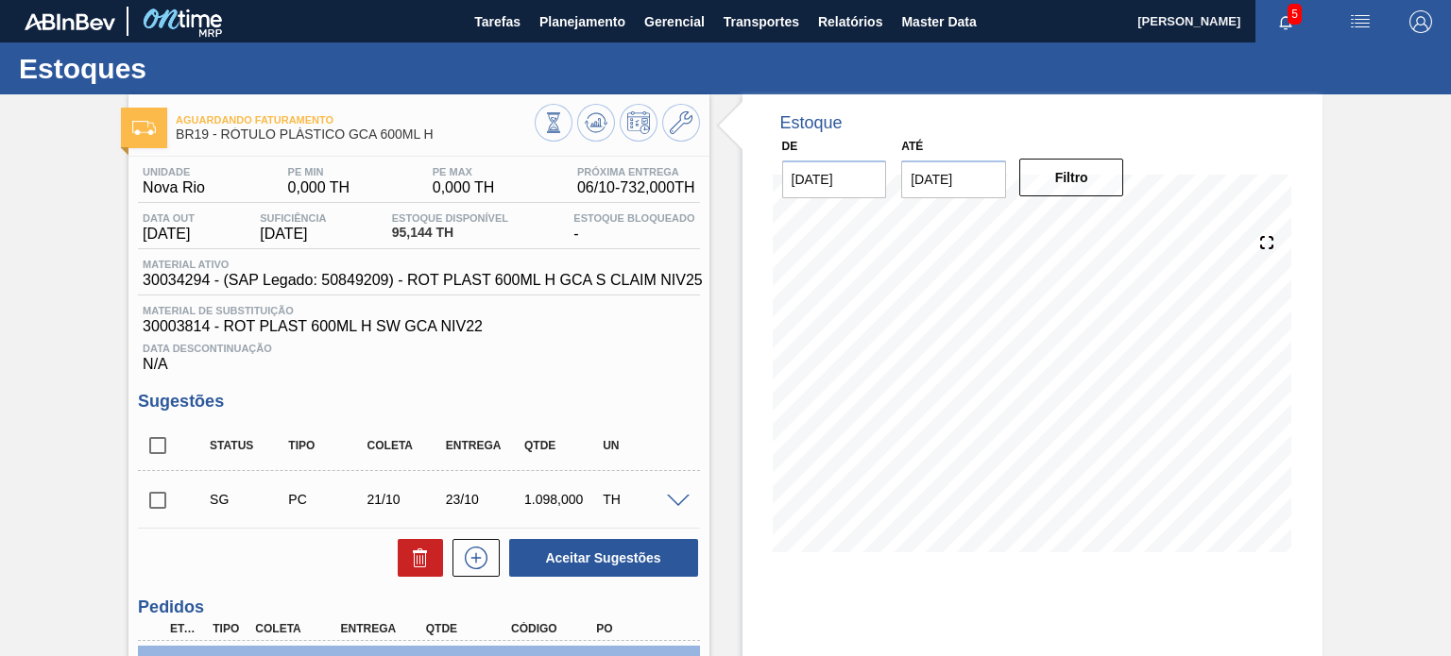
click at [174, 432] on input "checkbox" at bounding box center [158, 446] width 40 height 40
checkbox input "true"
click at [546, 546] on button "Aceitar Sugestões" at bounding box center [603, 558] width 189 height 38
checkbox input "false"
click at [174, 498] on input "checkbox" at bounding box center [158, 501] width 40 height 40
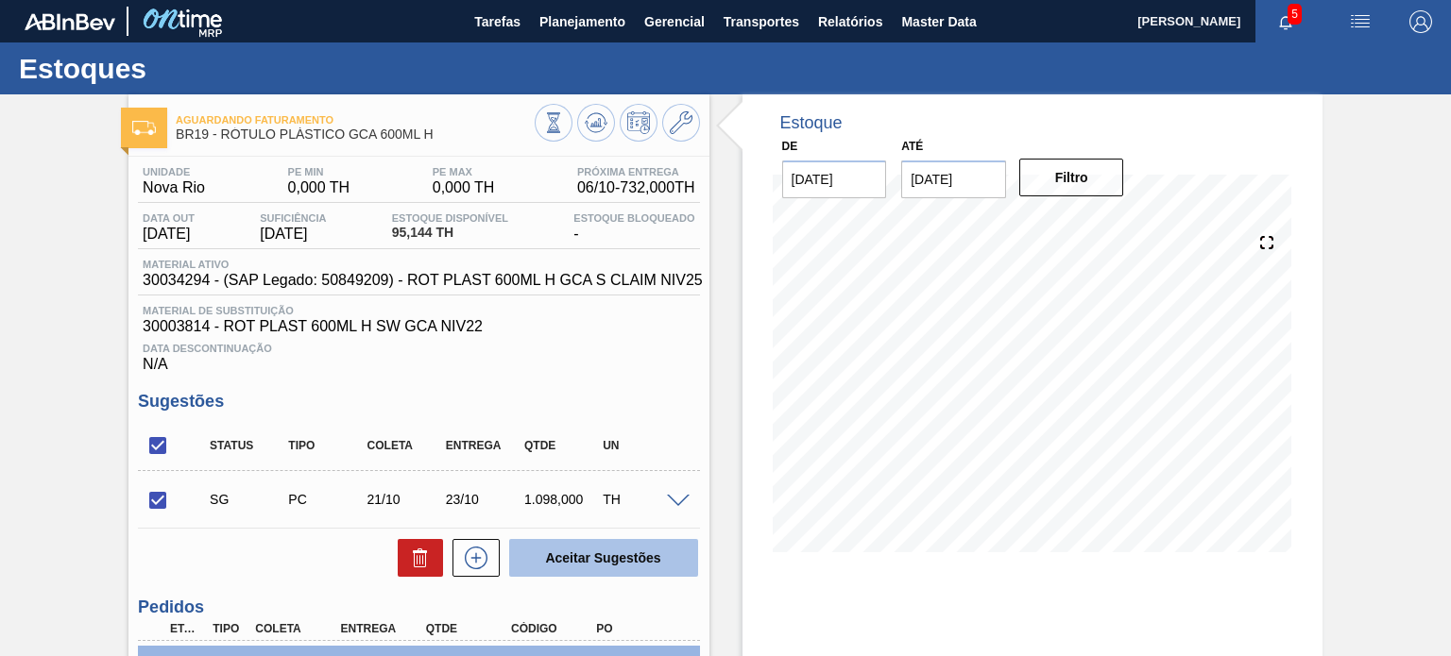
click at [588, 548] on button "Aceitar Sugestões" at bounding box center [603, 558] width 189 height 38
checkbox input "false"
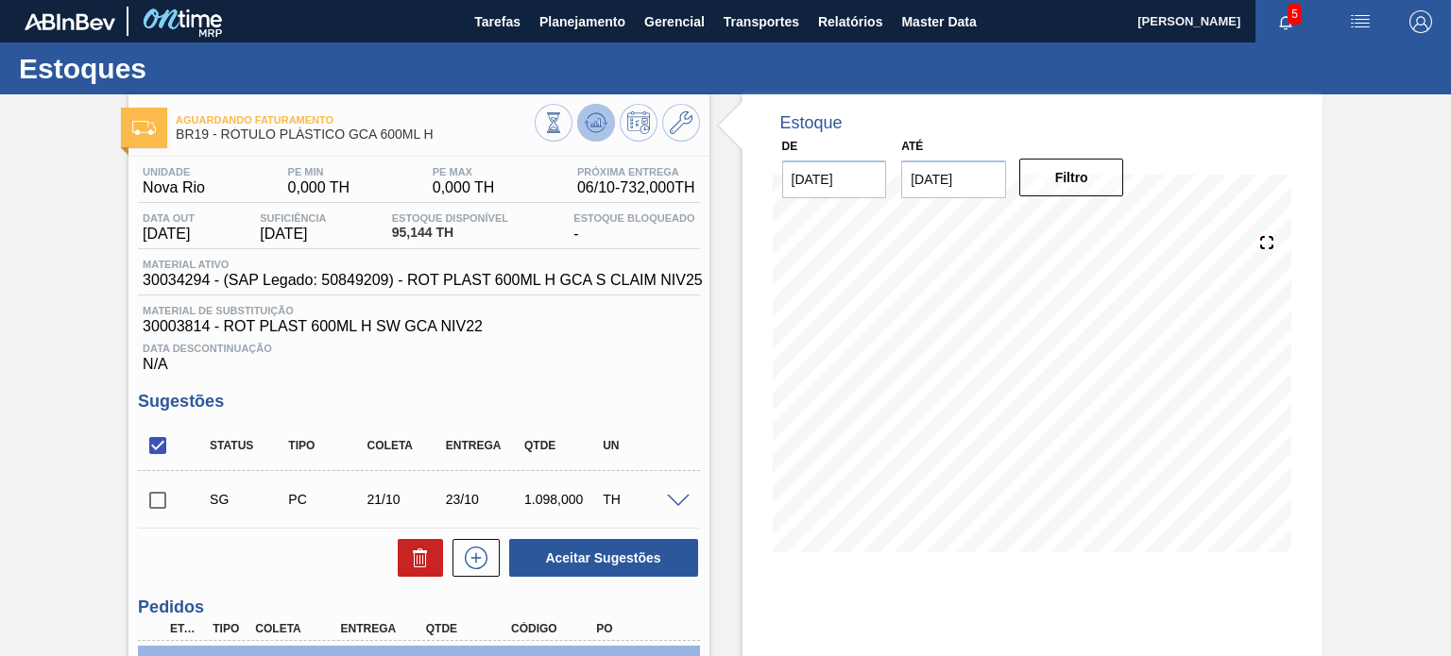
click at [587, 134] on span at bounding box center [596, 122] width 23 height 23
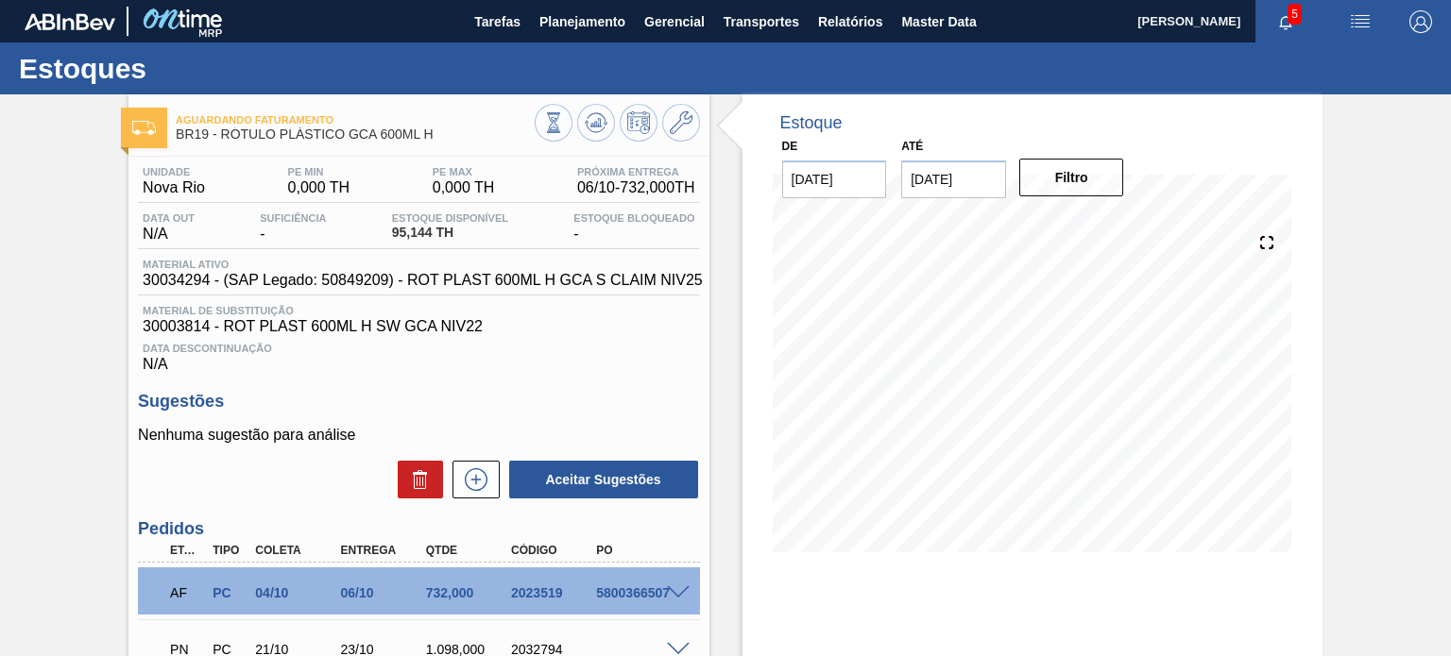
scroll to position [94, 0]
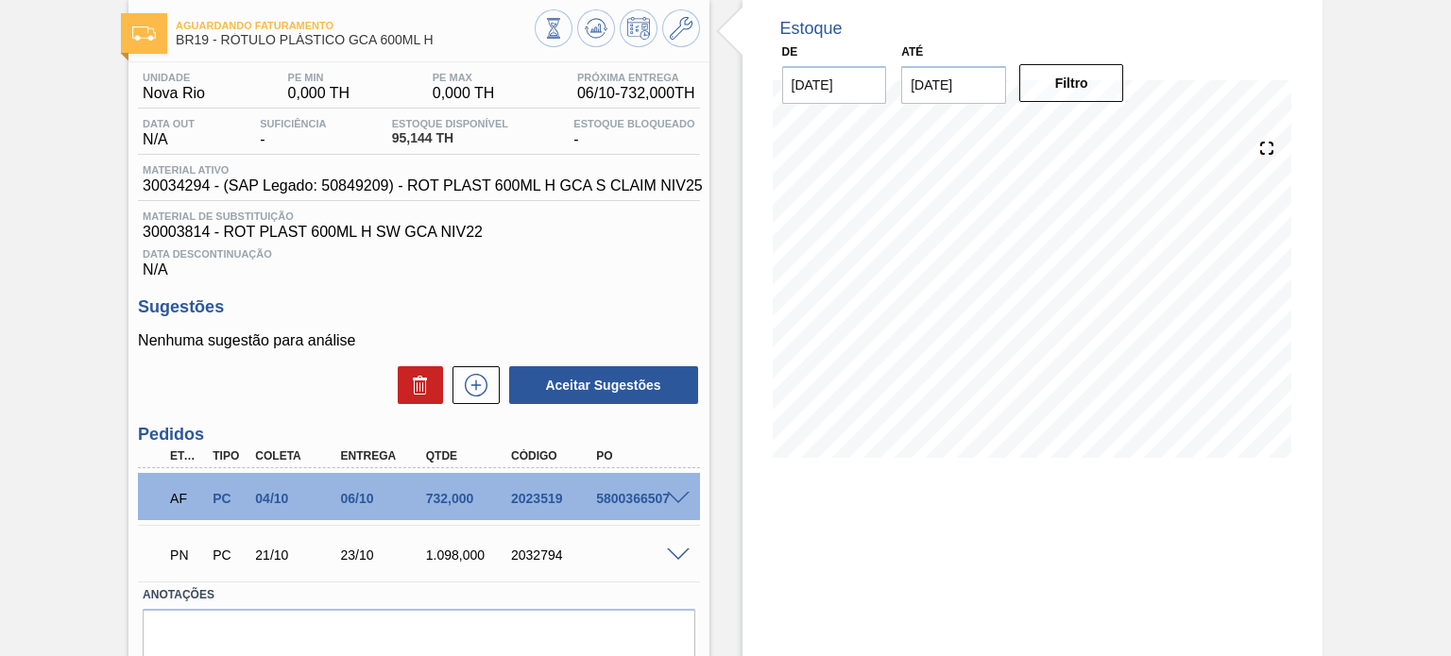
click at [540, 555] on div "2032794" at bounding box center [552, 555] width 93 height 15
copy div "2032794"
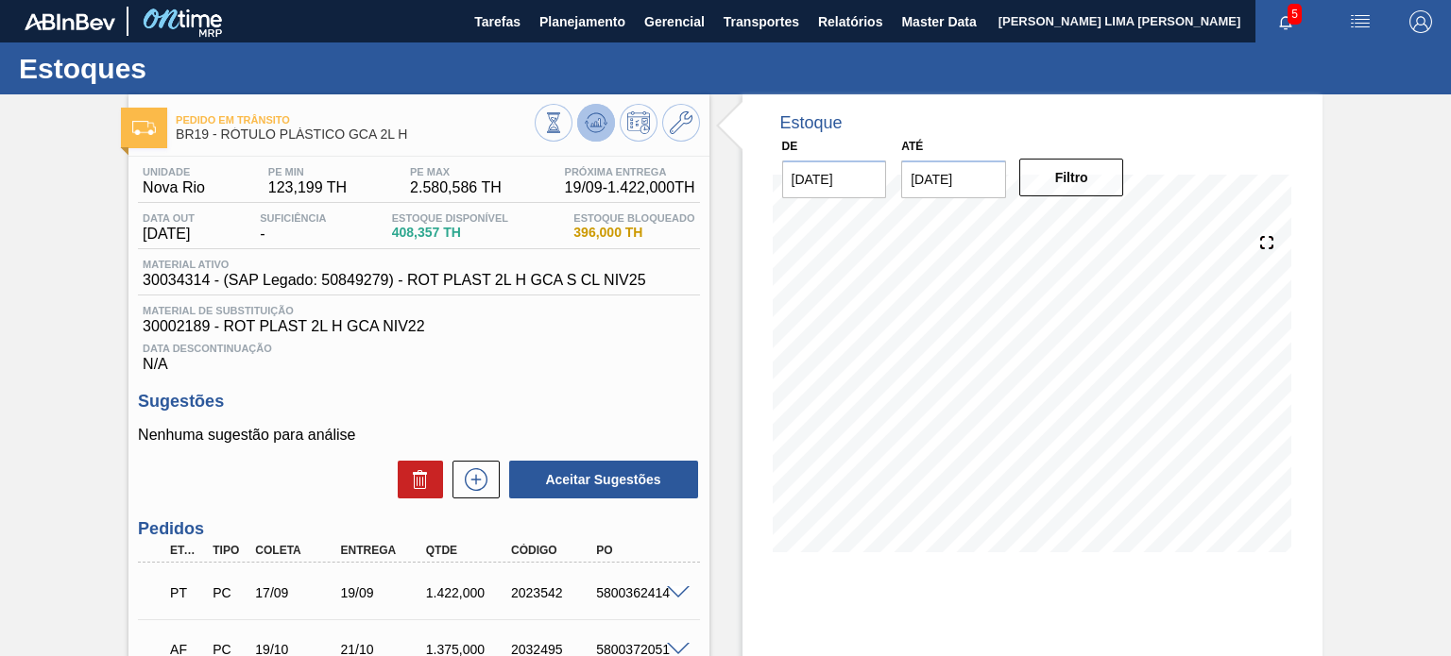
click at [589, 127] on icon at bounding box center [595, 122] width 12 height 8
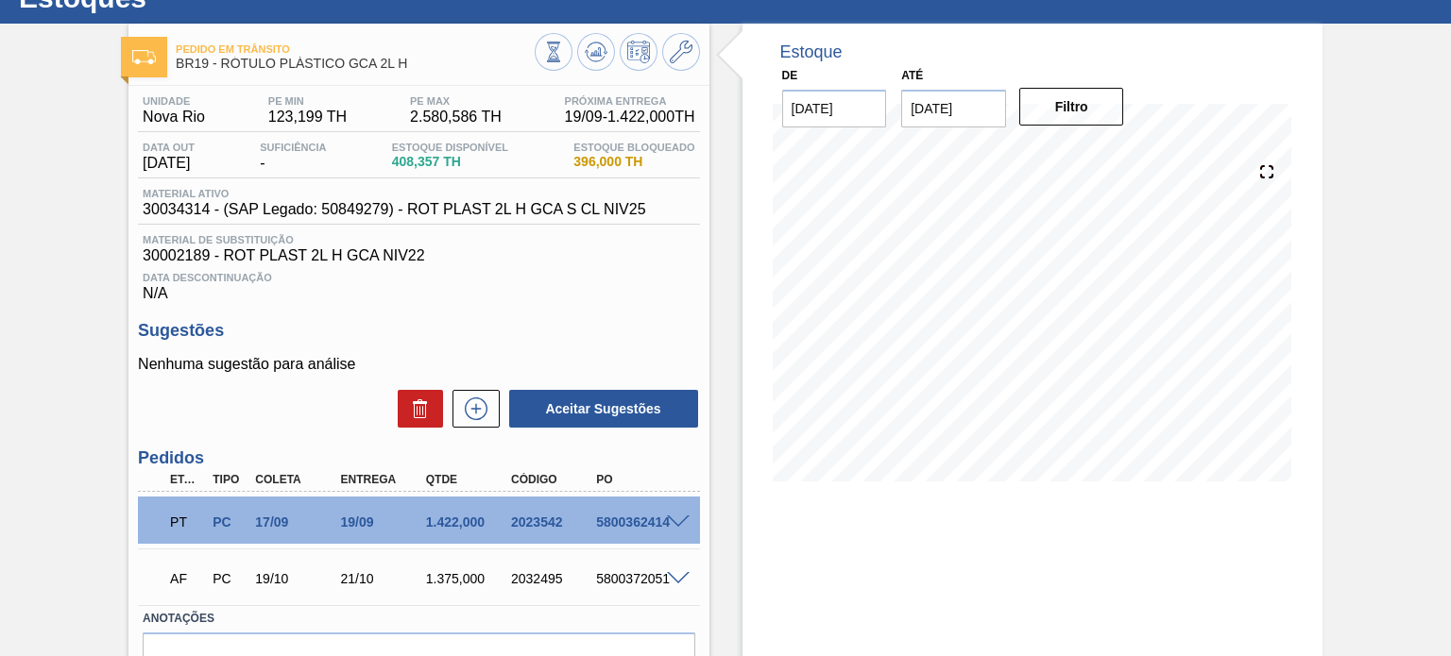
scroll to position [175, 0]
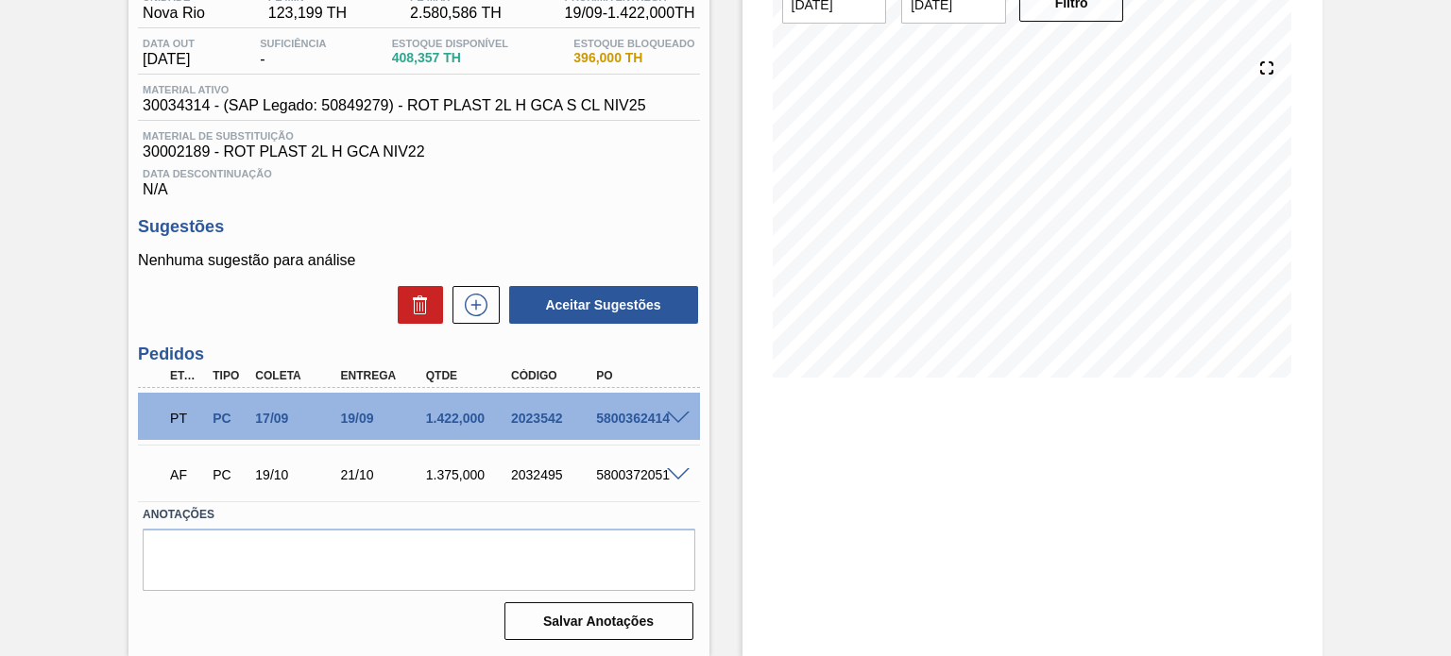
click at [673, 420] on span at bounding box center [678, 419] width 23 height 14
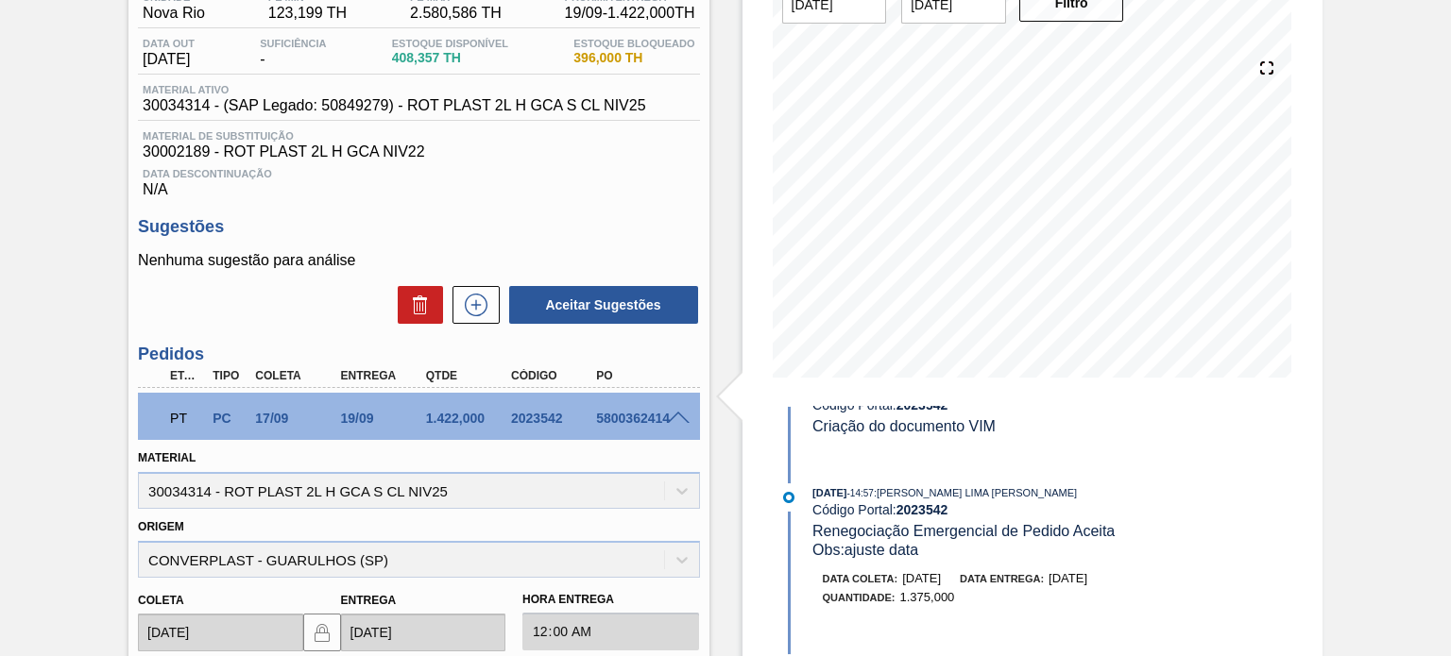
scroll to position [94, 0]
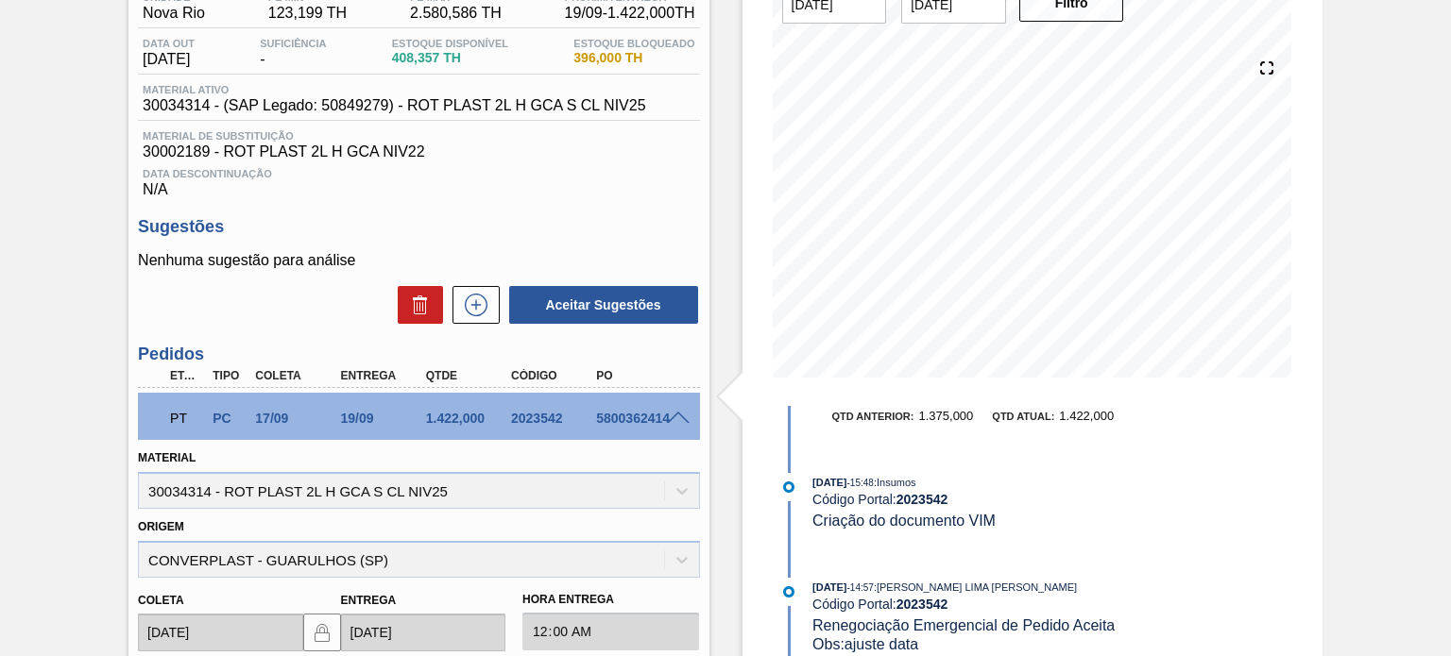
click at [828, 485] on span "[DATE]" at bounding box center [829, 482] width 34 height 11
click at [823, 498] on div "Código Portal: 2023542" at bounding box center [1036, 499] width 449 height 15
click at [673, 421] on span at bounding box center [678, 419] width 23 height 14
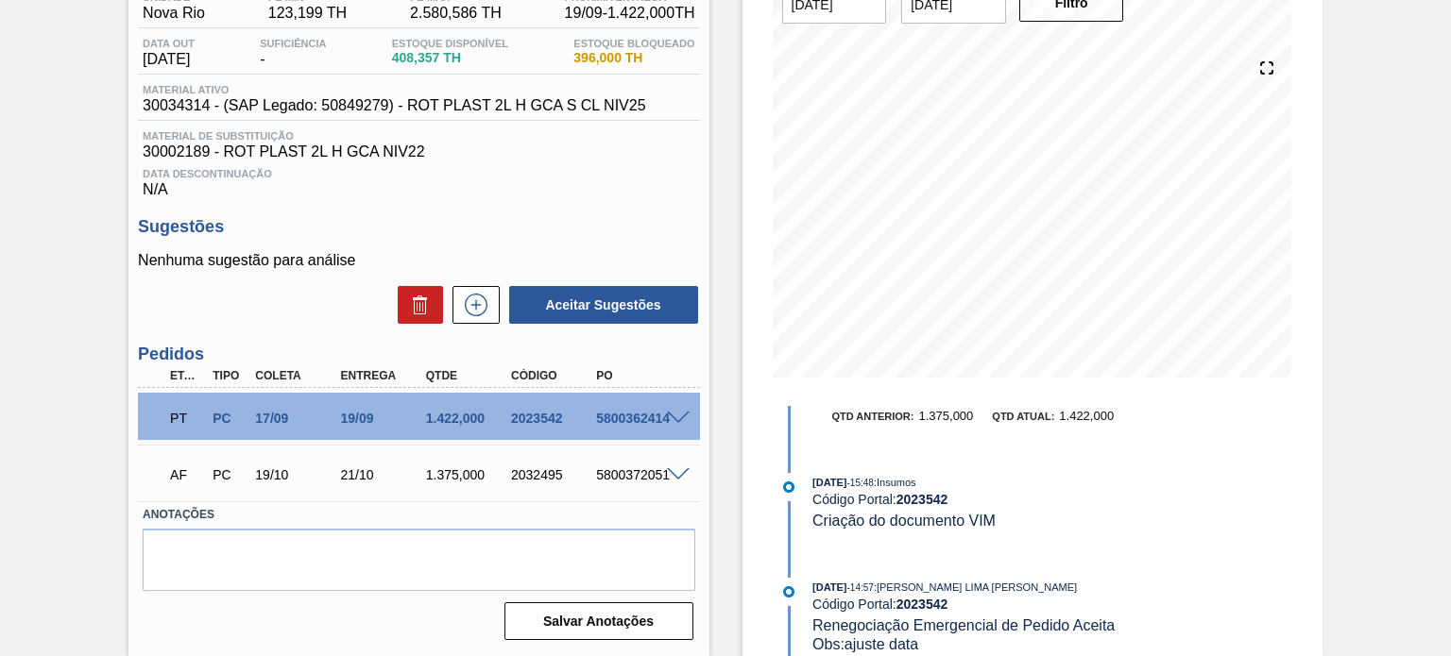
scroll to position [0, 0]
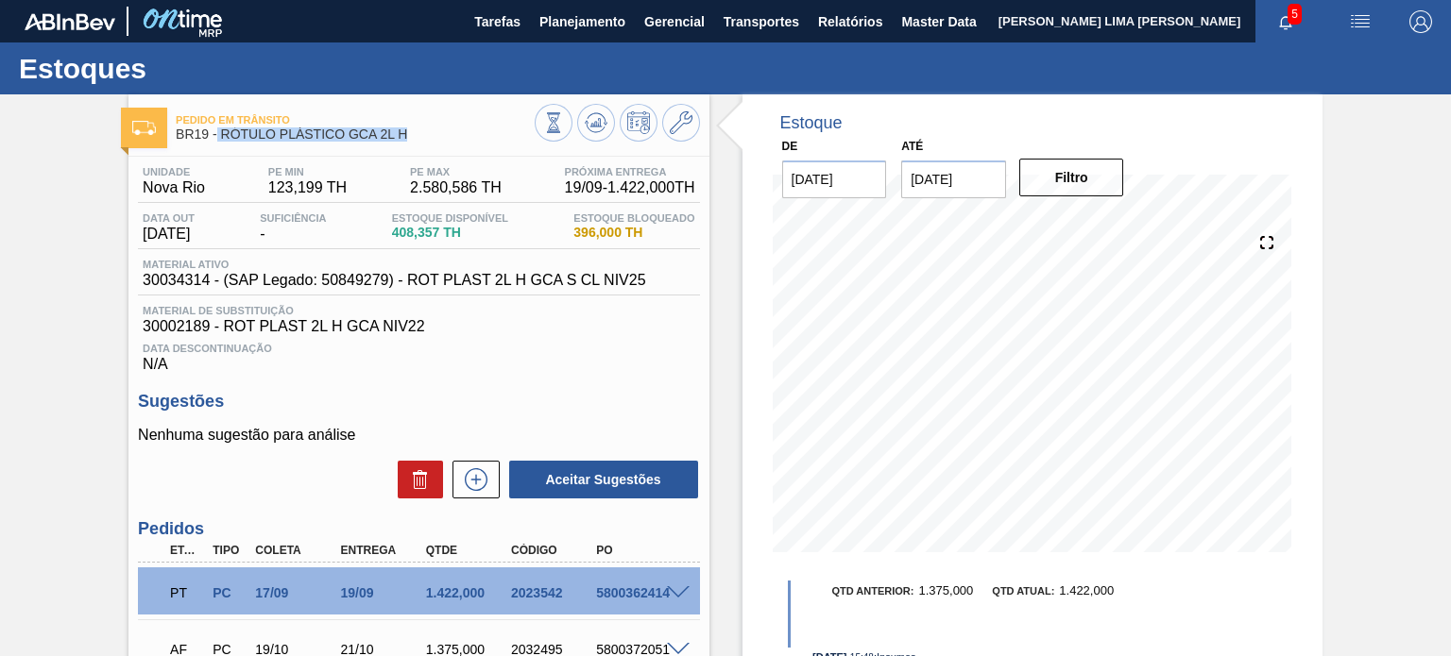
drag, startPoint x: 407, startPoint y: 138, endPoint x: 218, endPoint y: 137, distance: 188.9
click at [218, 137] on span "BR19 - RÓTULO PLÁSTICO GCA 2L H" at bounding box center [355, 134] width 358 height 14
copy span "RÓTULO PLÁSTICO GCA 2L H"
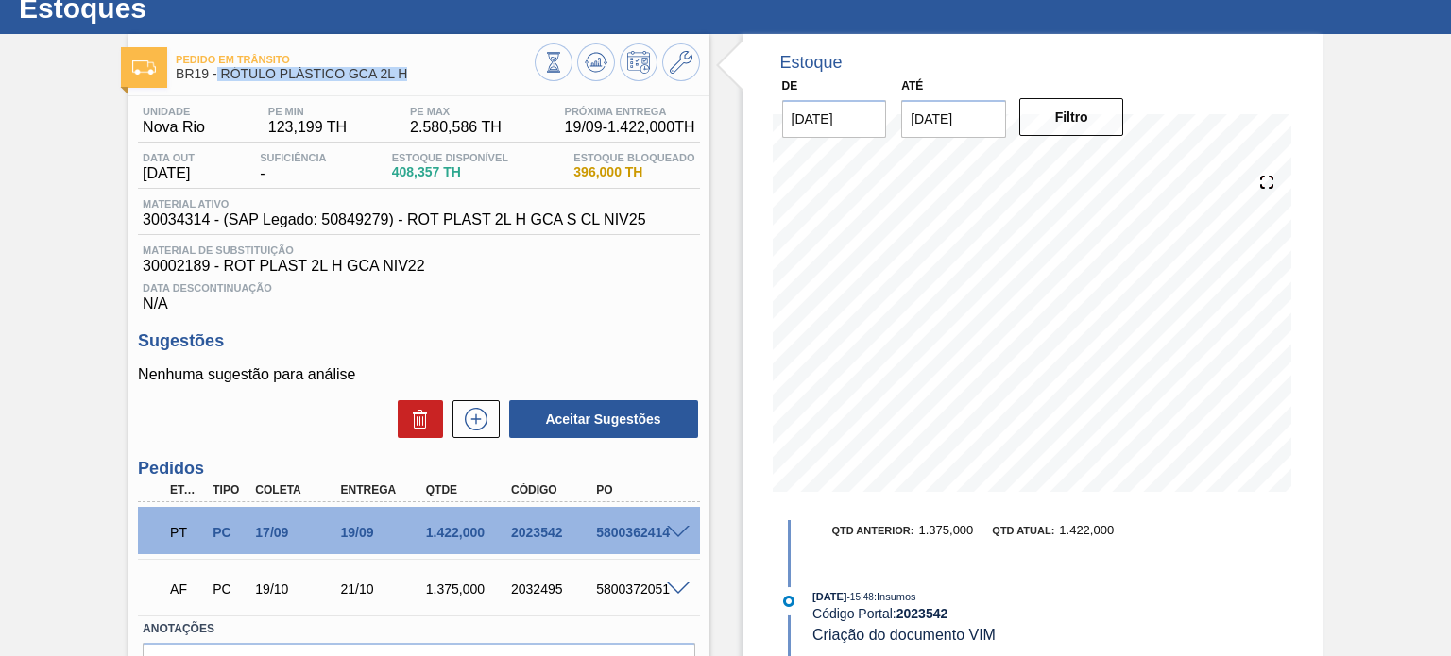
scroll to position [94, 0]
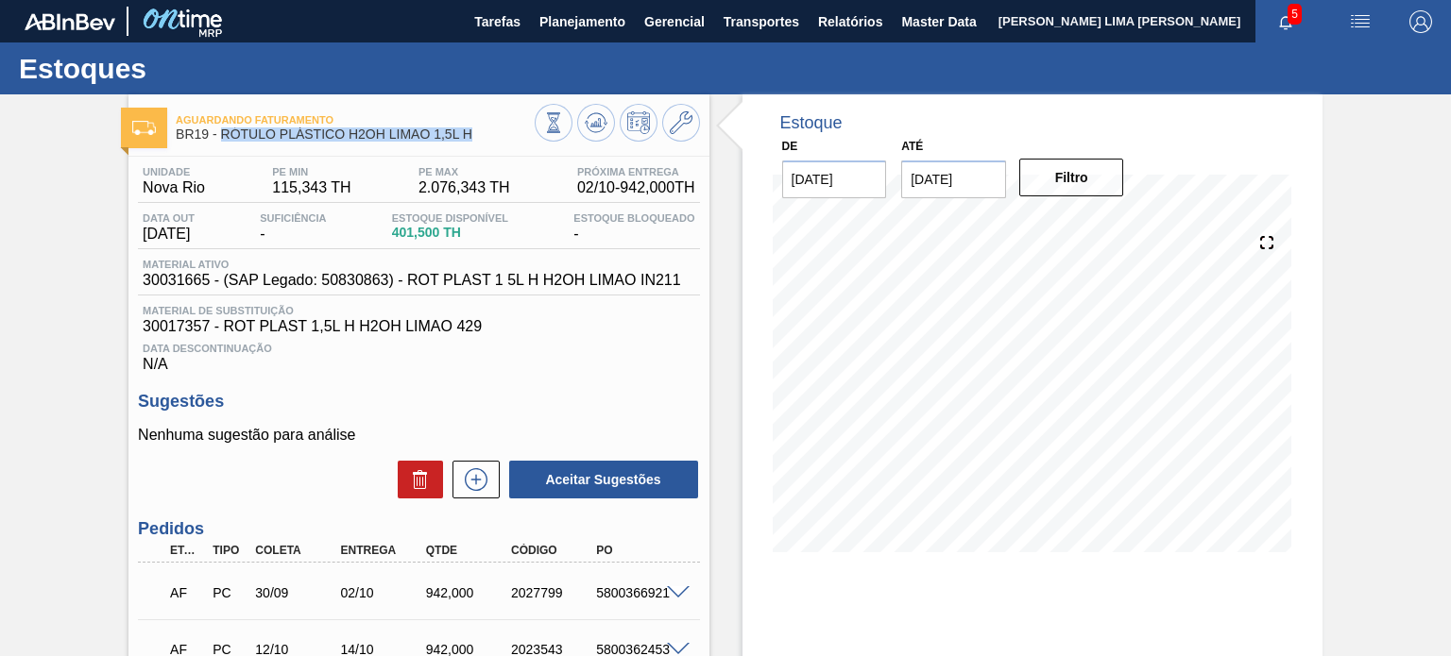
drag, startPoint x: 468, startPoint y: 130, endPoint x: 224, endPoint y: 139, distance: 244.7
click at [224, 139] on span "BR19 - RÓTULO PLÁSTICO H2OH LIMAO 1,5L H" at bounding box center [355, 134] width 358 height 14
copy span "RÓTULO PLÁSTICO H2OH LIMAO 1,5L H"
click at [626, 261] on span "Material ativo" at bounding box center [412, 264] width 538 height 11
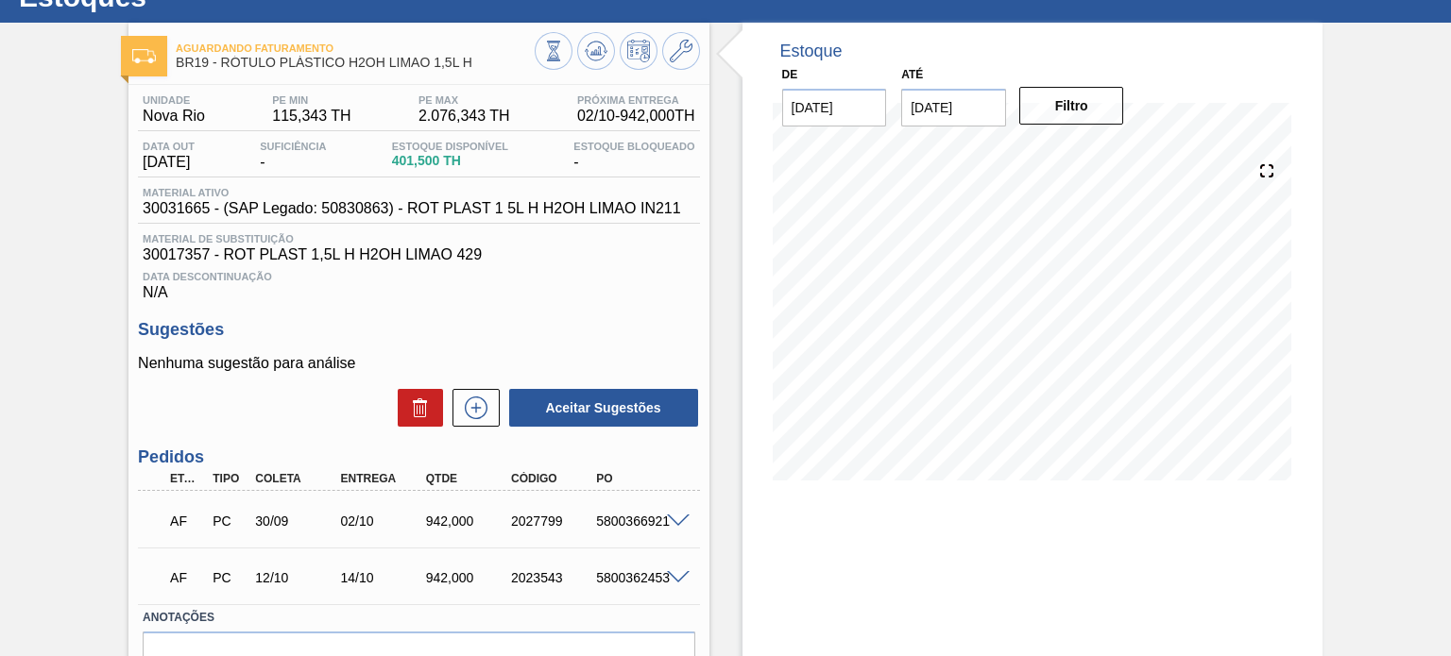
scroll to position [94, 0]
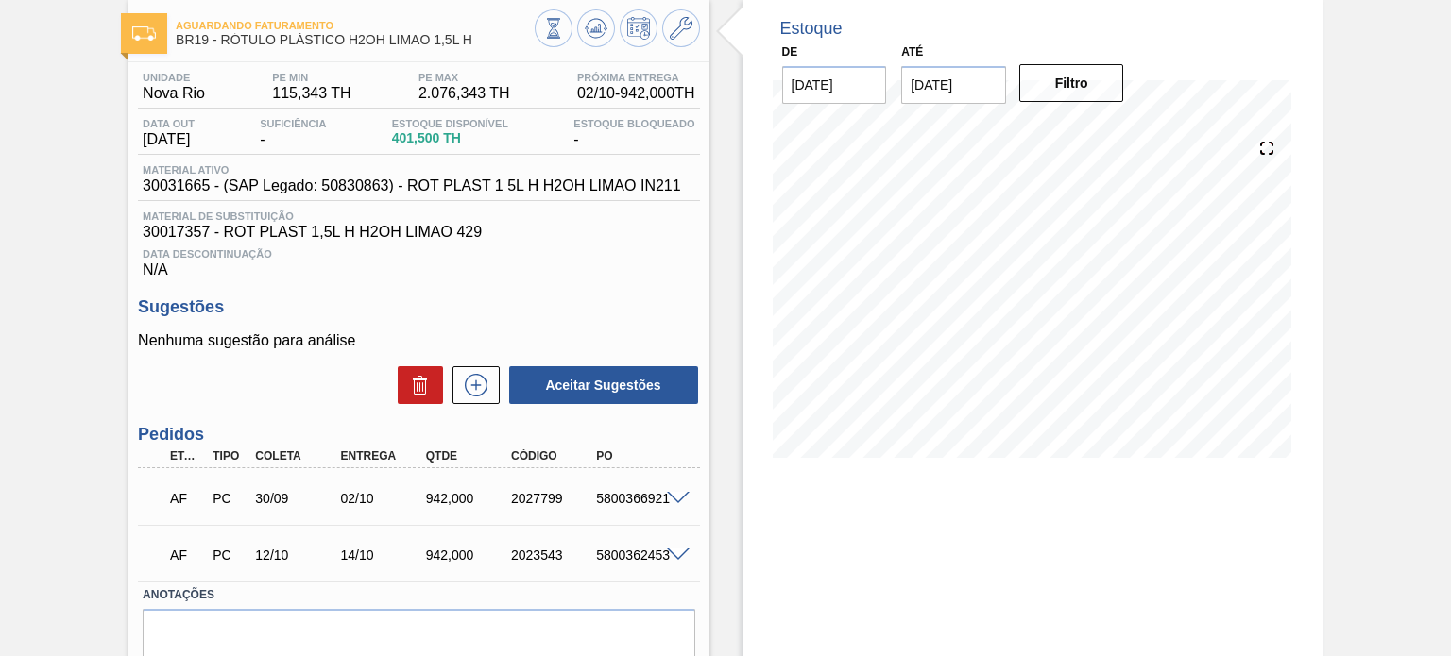
click at [363, 498] on div "02/10" at bounding box center [382, 498] width 93 height 15
click at [460, 500] on div "942,000" at bounding box center [467, 498] width 93 height 15
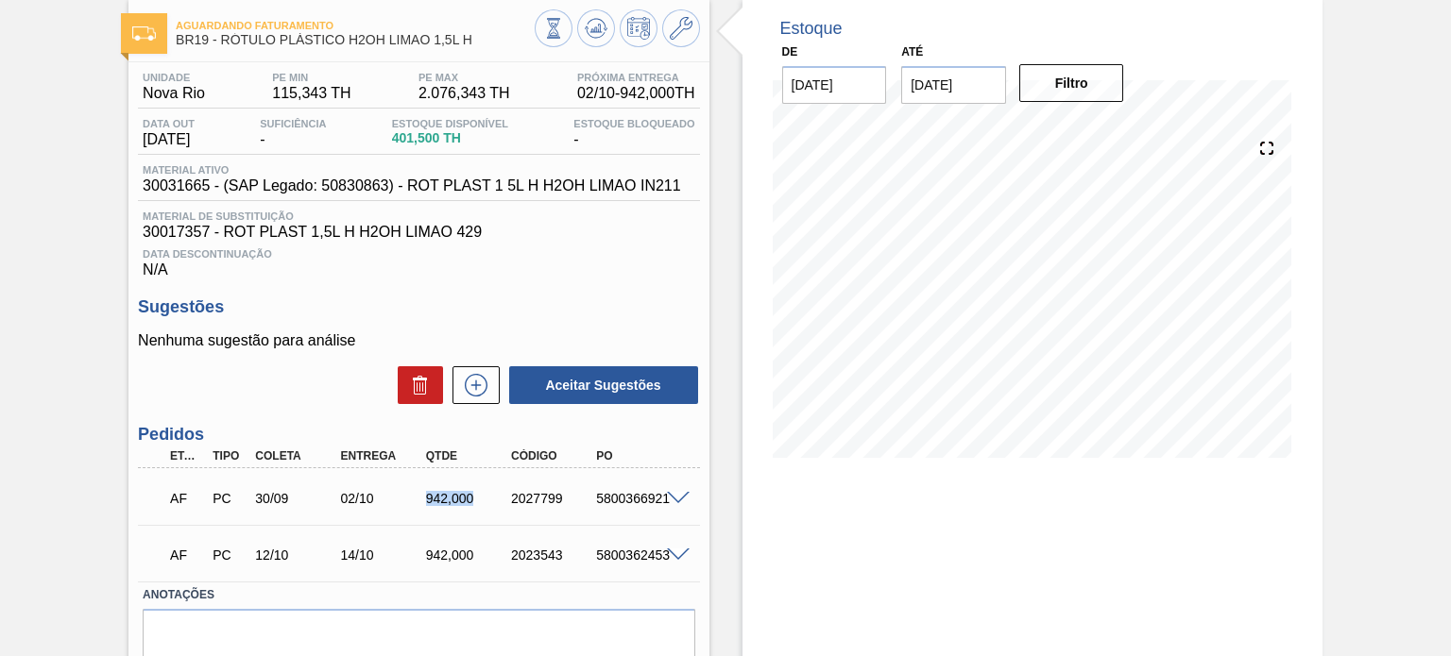
copy div "942,000"
click at [172, 184] on span "30031665 - (SAP Legado: 50830863) - ROT PLAST 1 5L H H2OH LIMAO IN211" at bounding box center [412, 186] width 538 height 17
copy span "30031665"
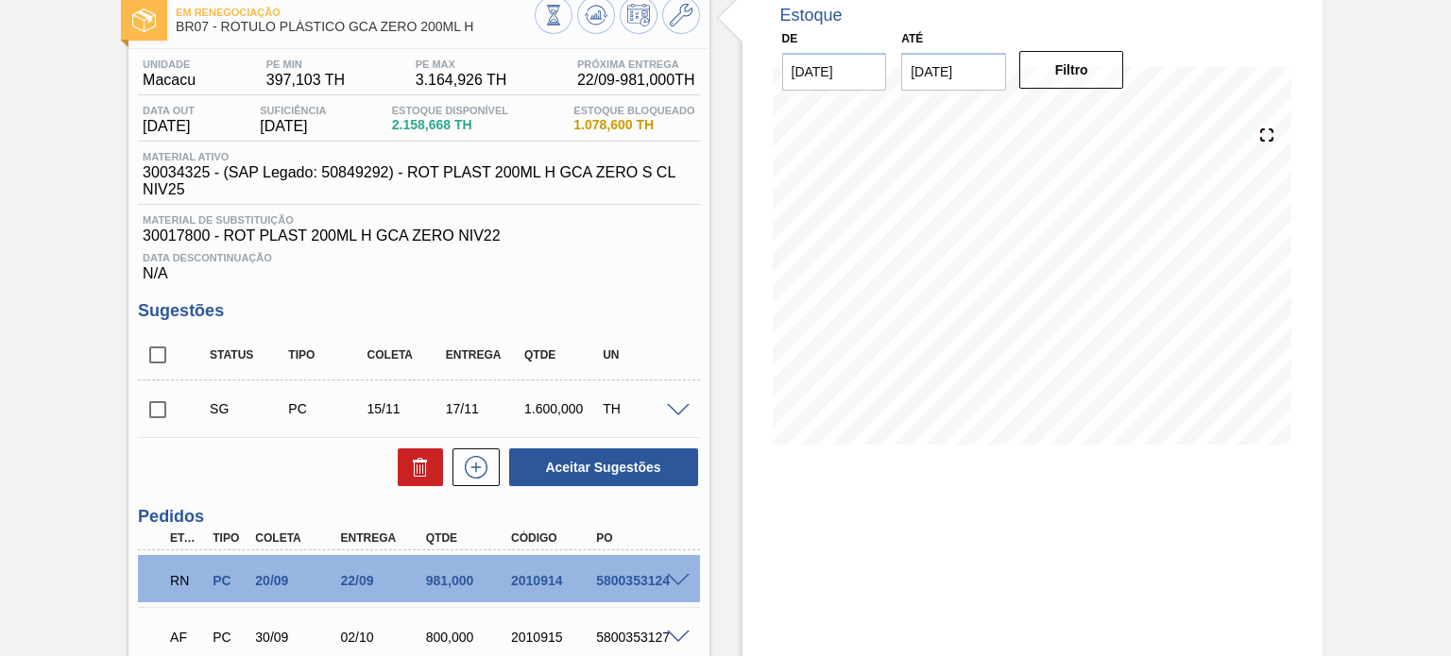
scroll to position [189, 0]
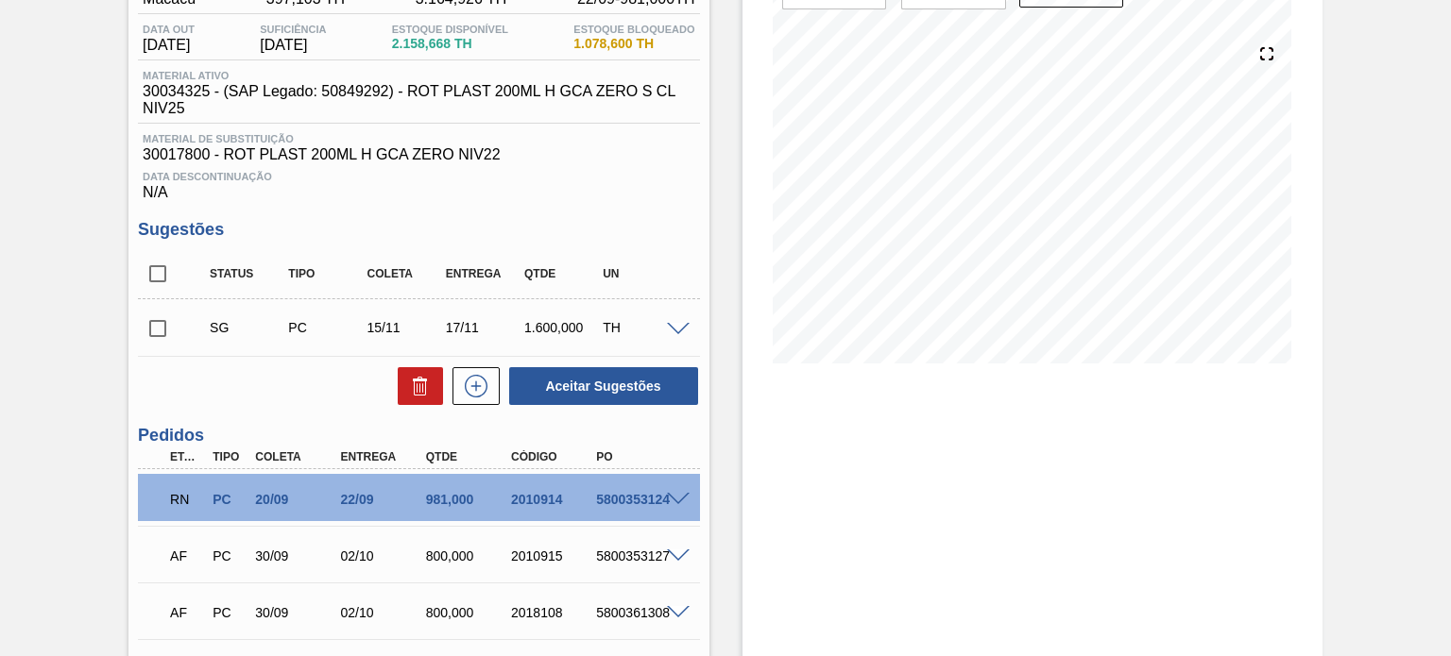
click at [669, 498] on span at bounding box center [678, 500] width 23 height 14
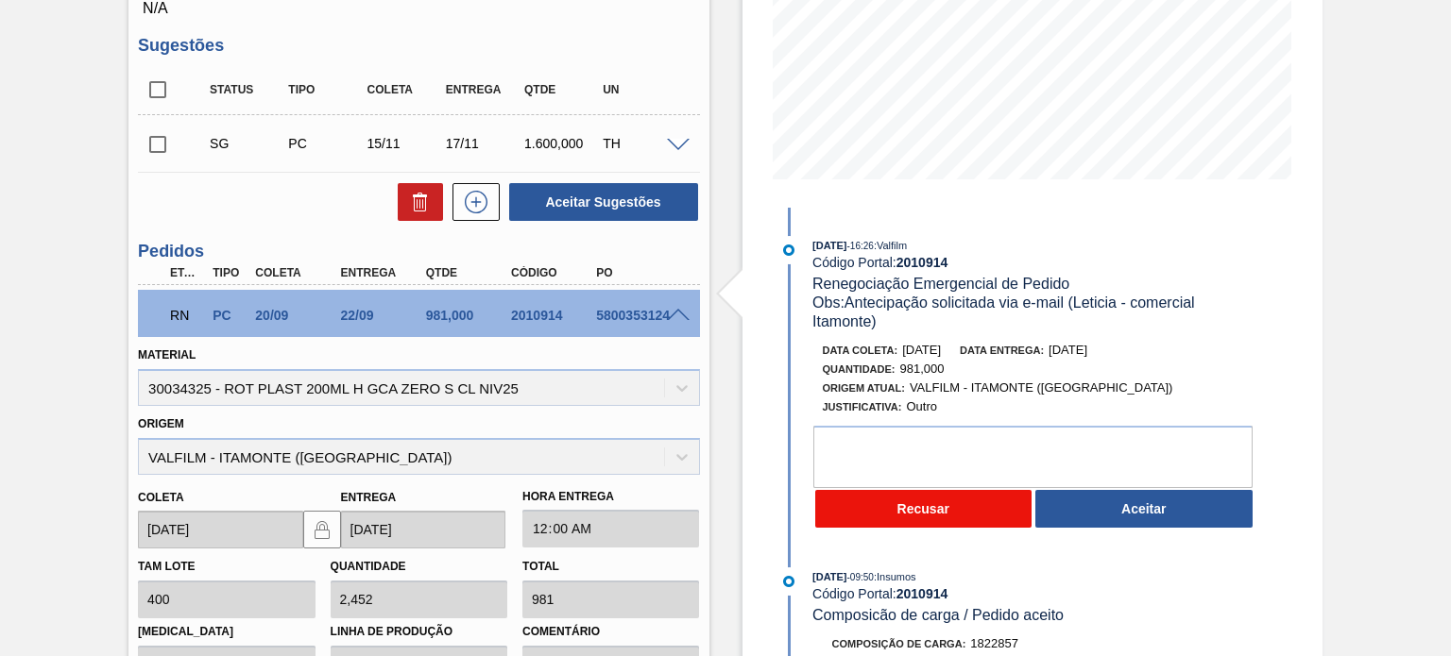
scroll to position [378, 0]
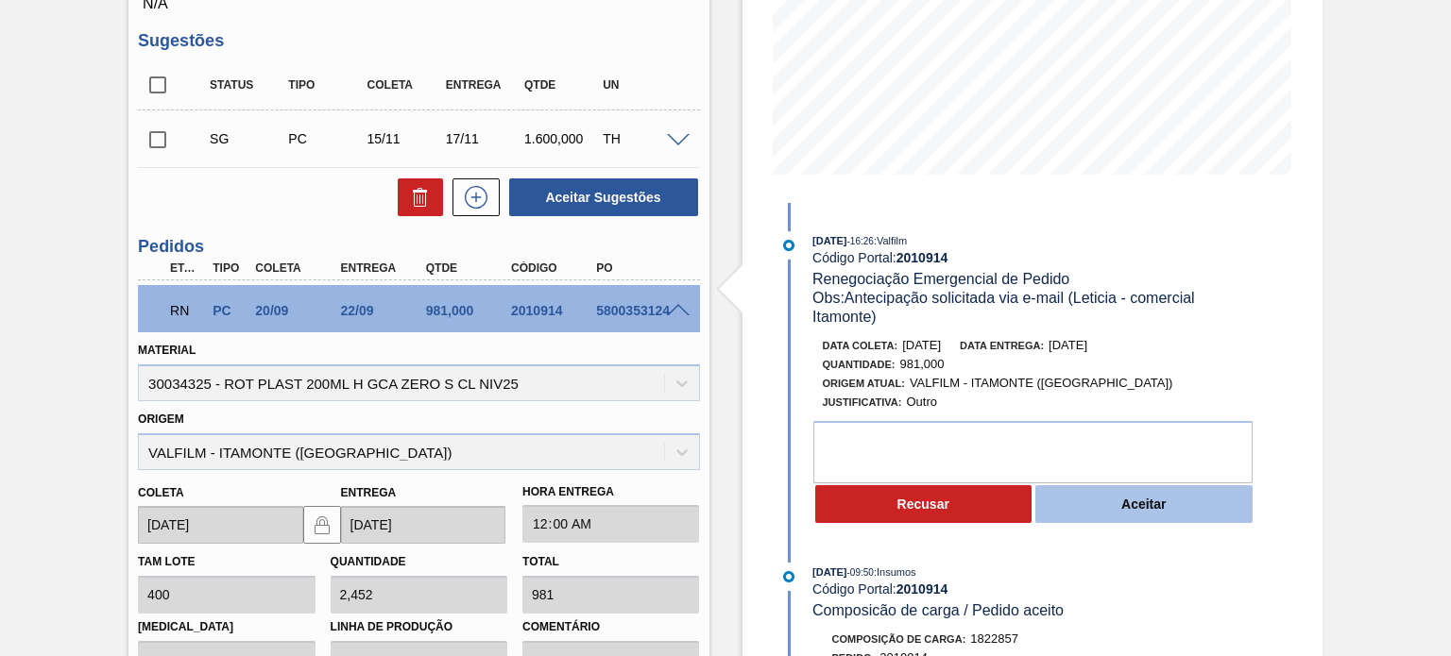
click at [1180, 505] on button "Aceitar" at bounding box center [1143, 504] width 217 height 38
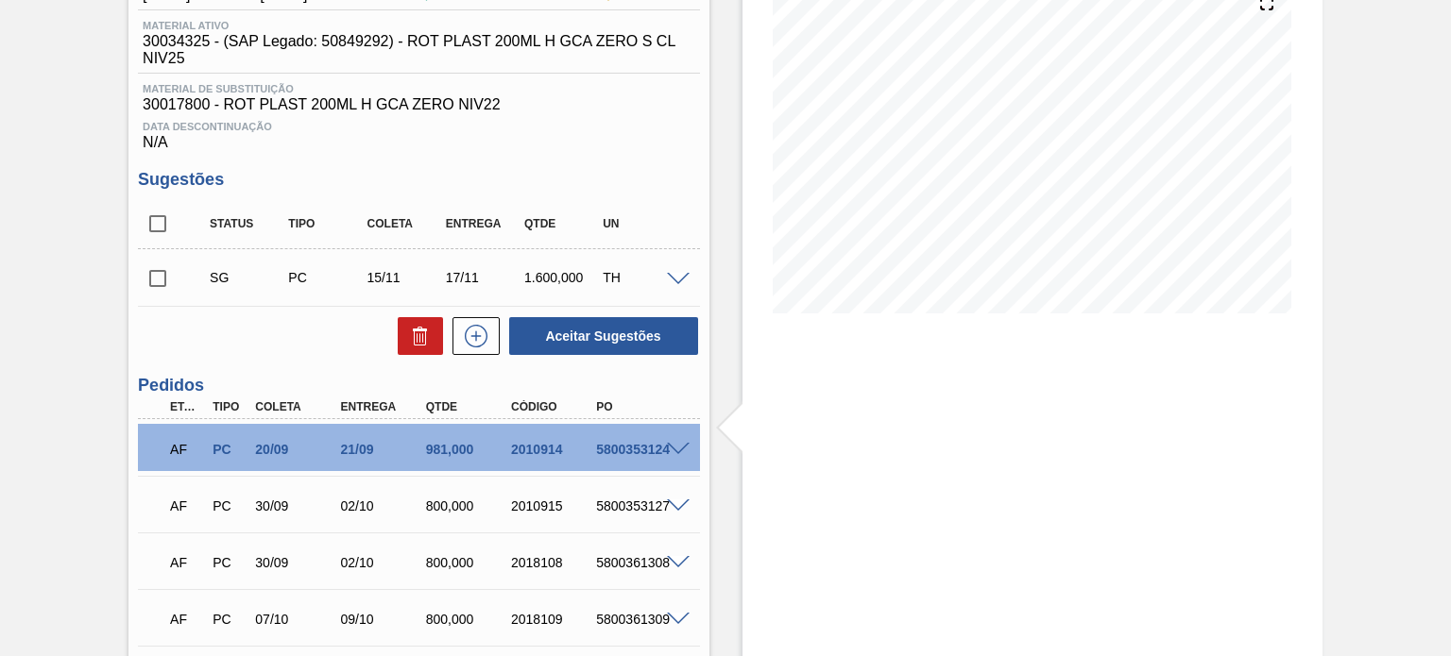
scroll to position [94, 0]
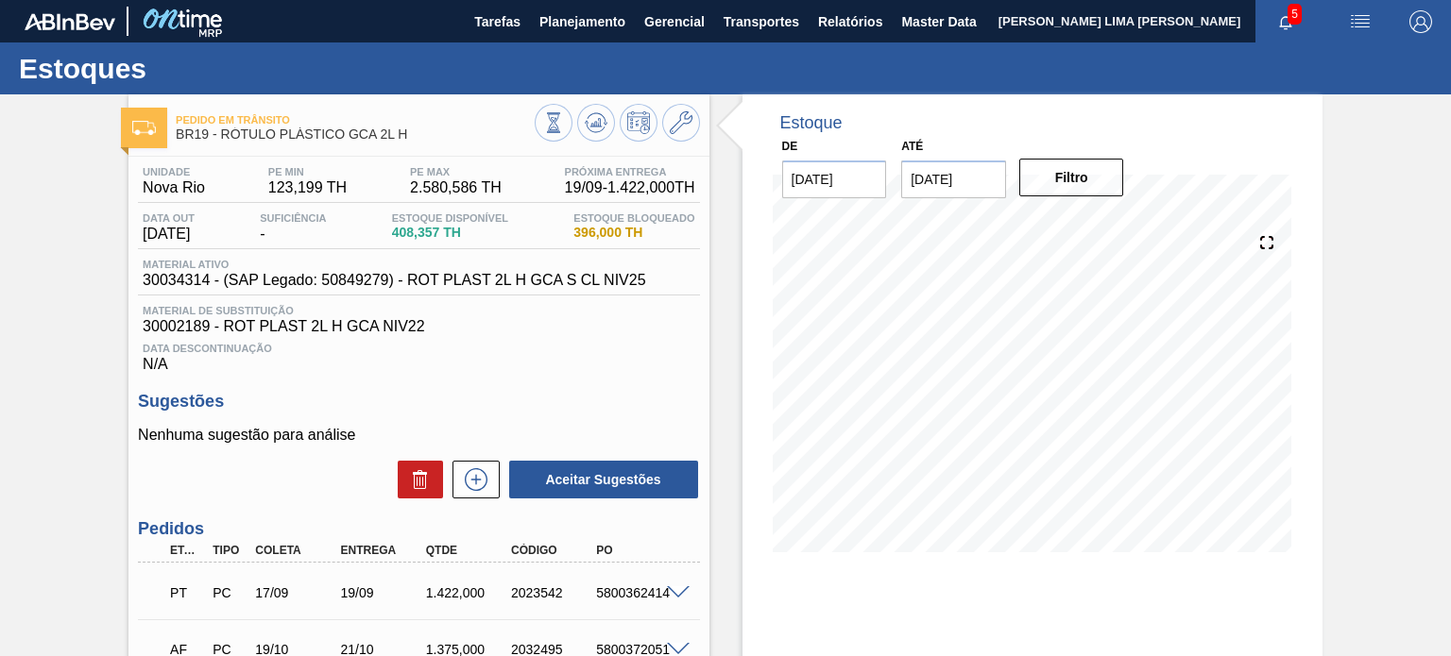
click at [170, 282] on span "30034314 - (SAP Legado: 50849279) - ROT PLAST 2L H GCA S CL NIV25" at bounding box center [394, 280] width 502 height 17
click at [169, 282] on span "30034314 - (SAP Legado: 50849279) - ROT PLAST 2L H GCA S CL NIV25" at bounding box center [394, 280] width 502 height 17
copy span "30034314"
click at [552, 131] on icon at bounding box center [553, 122] width 10 height 18
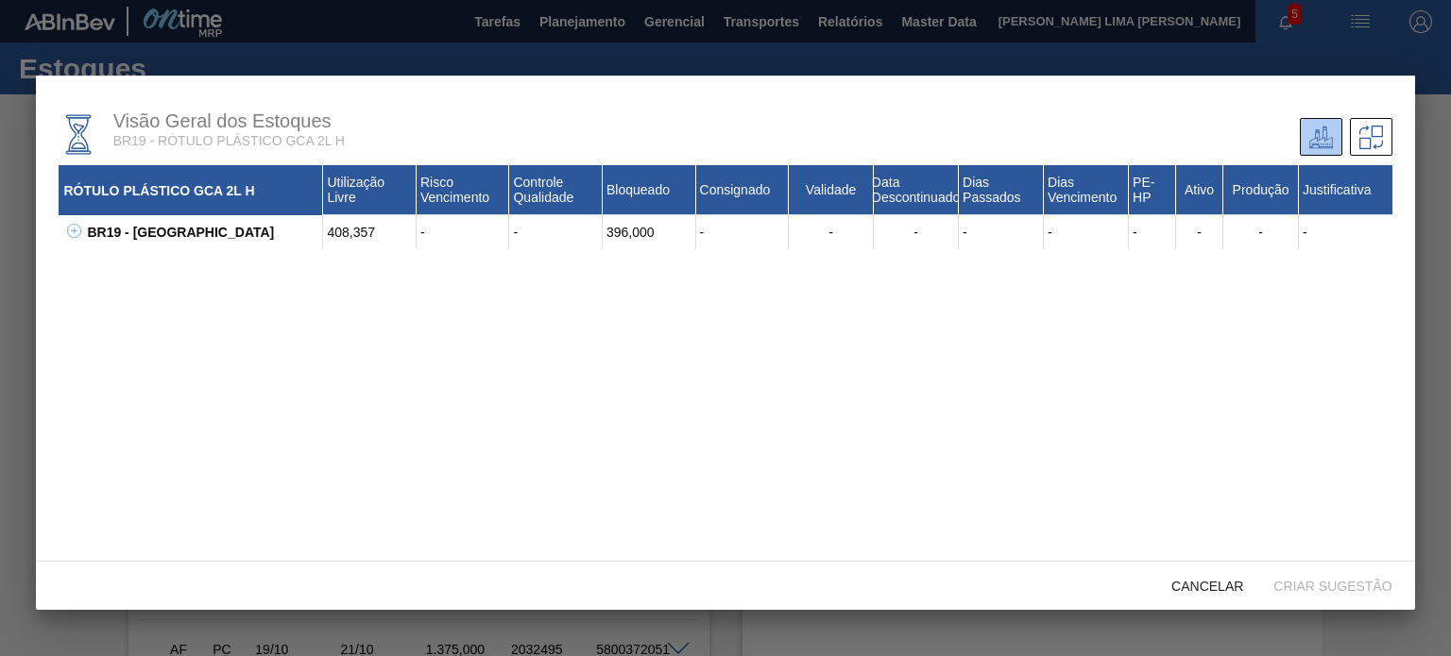
click at [58, 231] on div "Visão Geral dos Estoques BR19 - RÓTULO PLÁSTICO GCA 2L H RÓTULO PLÁSTICO GCA 2L…" at bounding box center [725, 319] width 1378 height 486
click at [60, 237] on div "BR19 - Nova Rio 408,357 - - 396,000 - - - - - - - - - 30002189 - ROT PLAST 2L H…" at bounding box center [725, 232] width 1333 height 34
click at [75, 237] on icon at bounding box center [74, 231] width 14 height 14
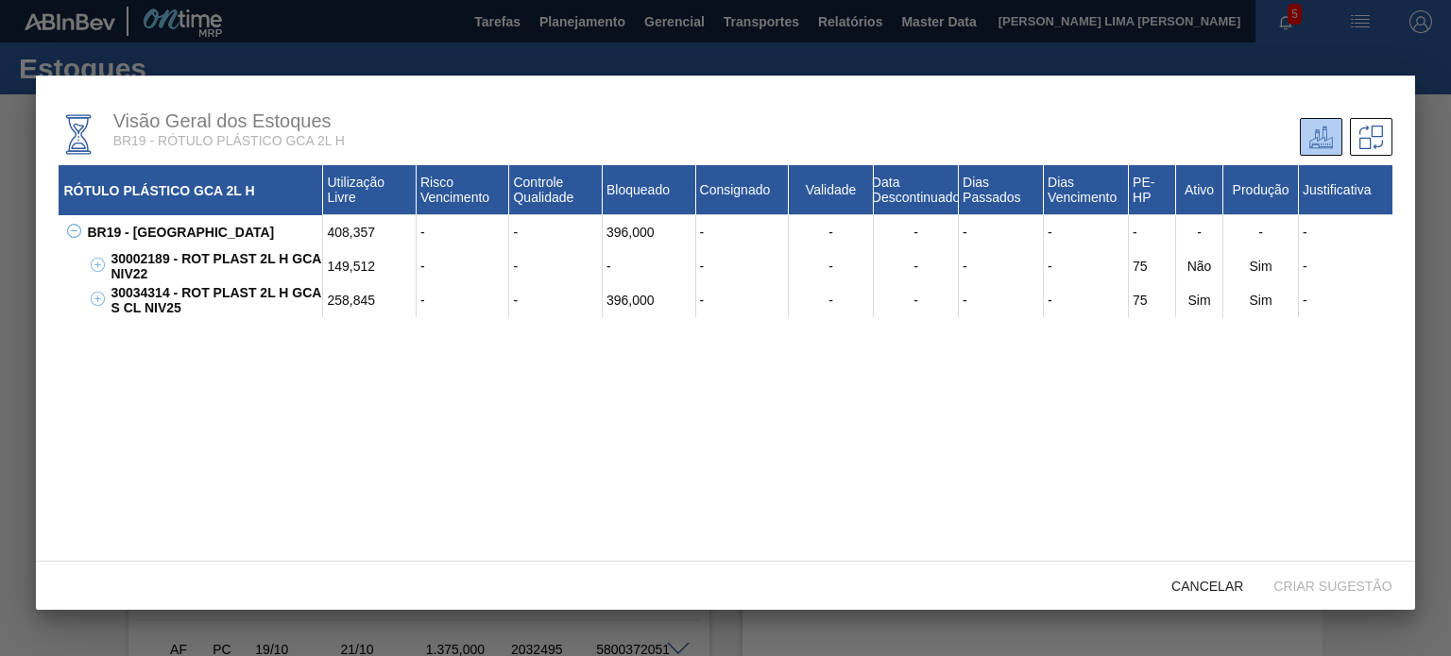
click at [355, 300] on div "258,845" at bounding box center [369, 300] width 93 height 34
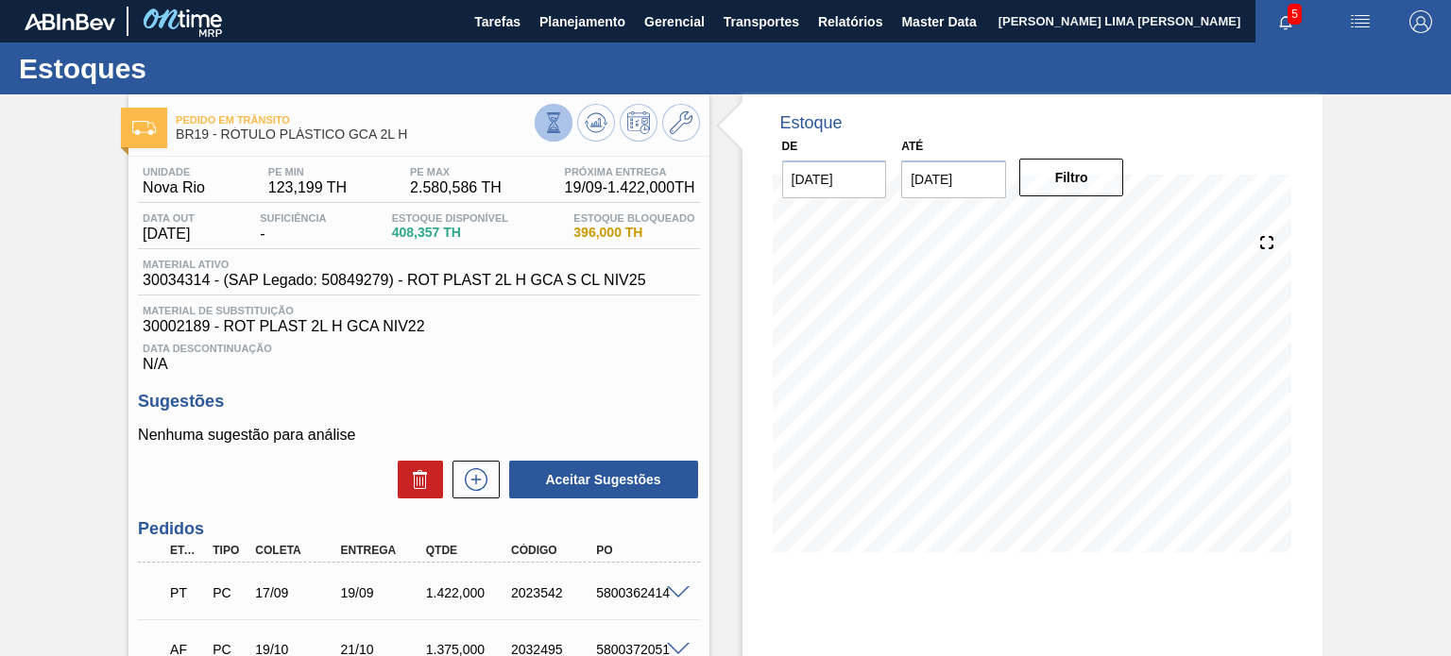
click at [548, 127] on icon at bounding box center [553, 122] width 21 height 21
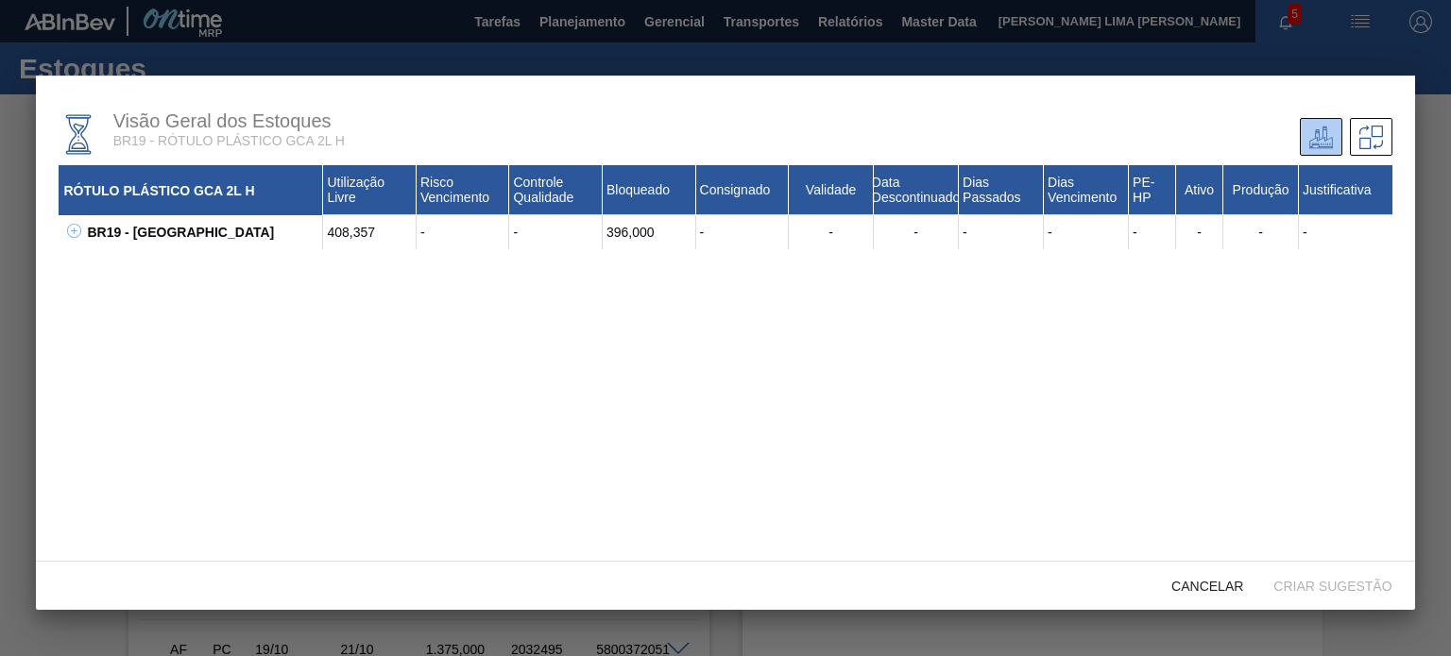
click at [64, 235] on button at bounding box center [70, 232] width 19 height 19
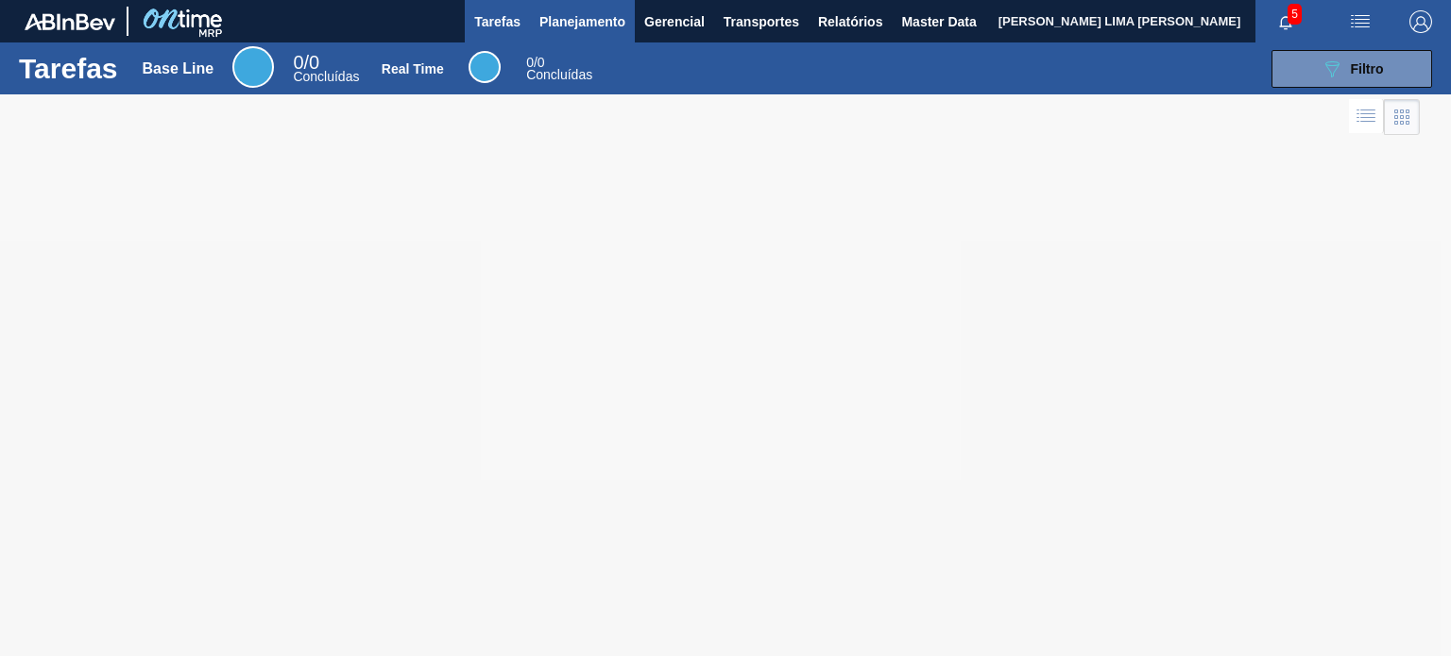
click at [593, 35] on button "Planejamento" at bounding box center [582, 21] width 105 height 42
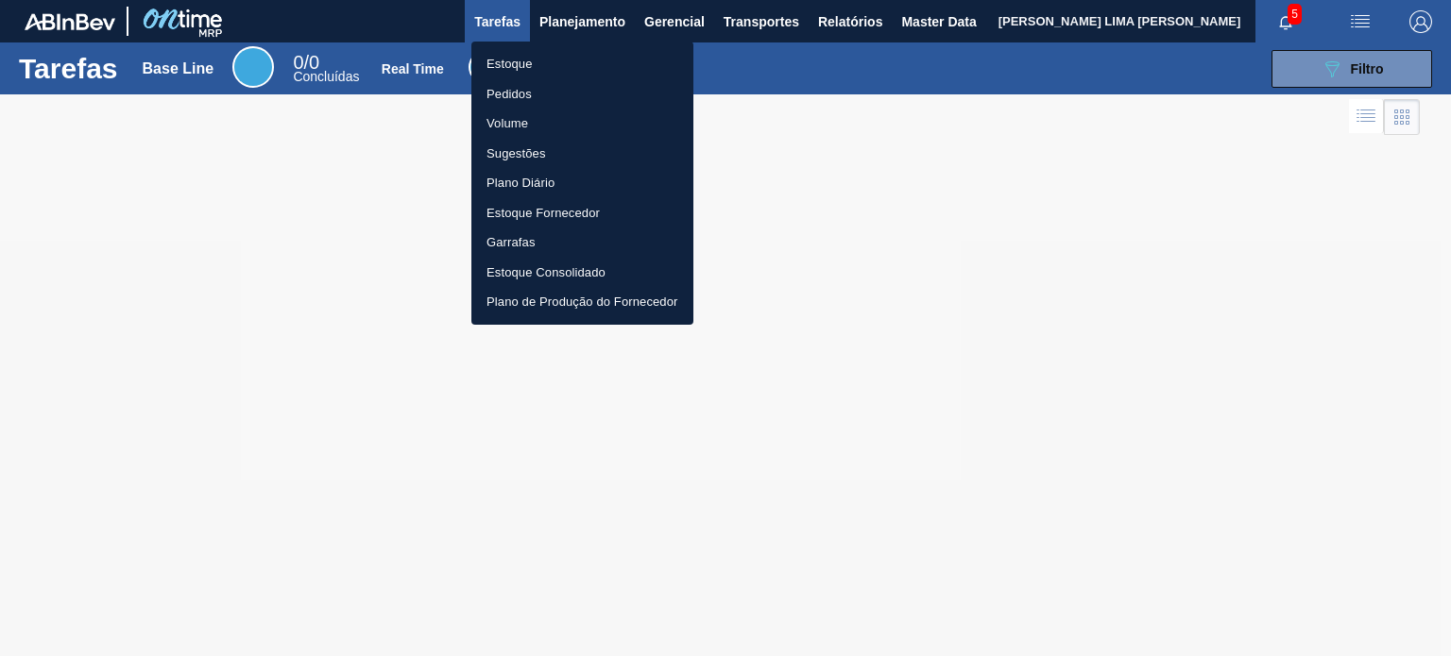
click at [567, 63] on li "Estoque" at bounding box center [582, 64] width 222 height 30
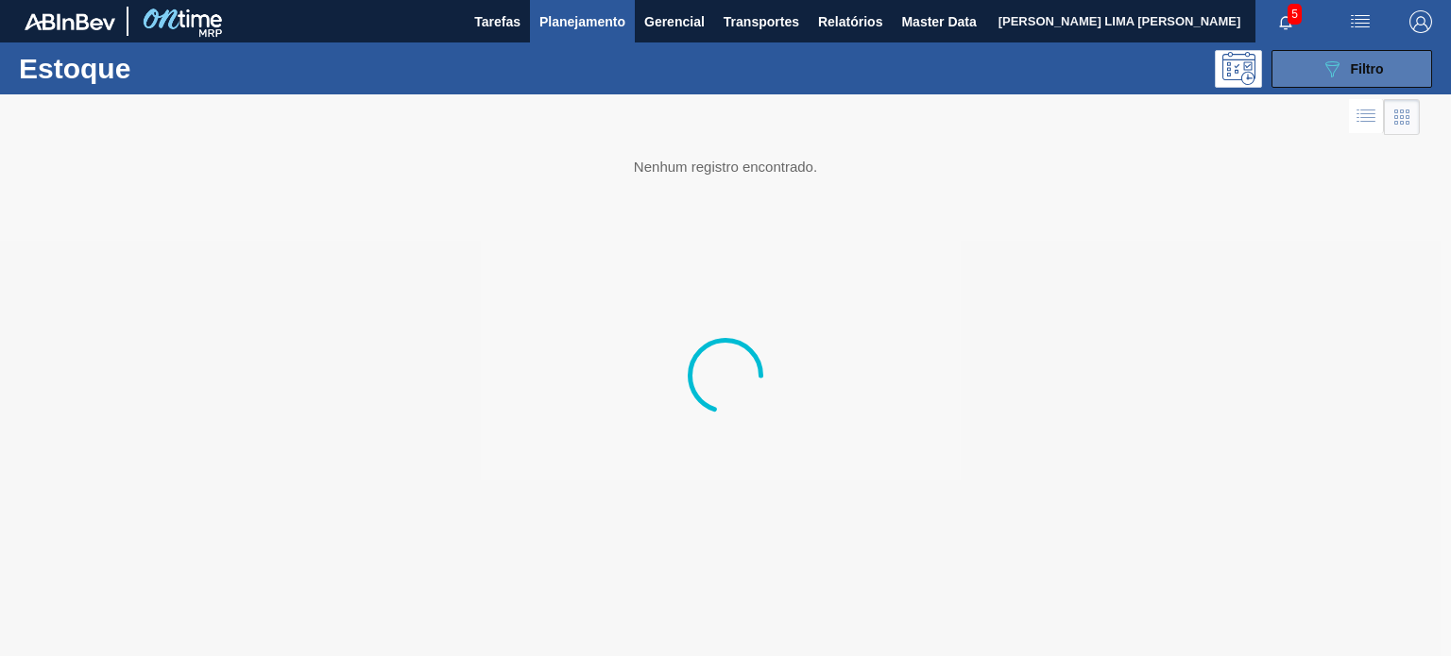
click at [1341, 78] on icon "089F7B8B-B2A5-4AFE-B5C0-19BA573D28AC" at bounding box center [1331, 69] width 23 height 23
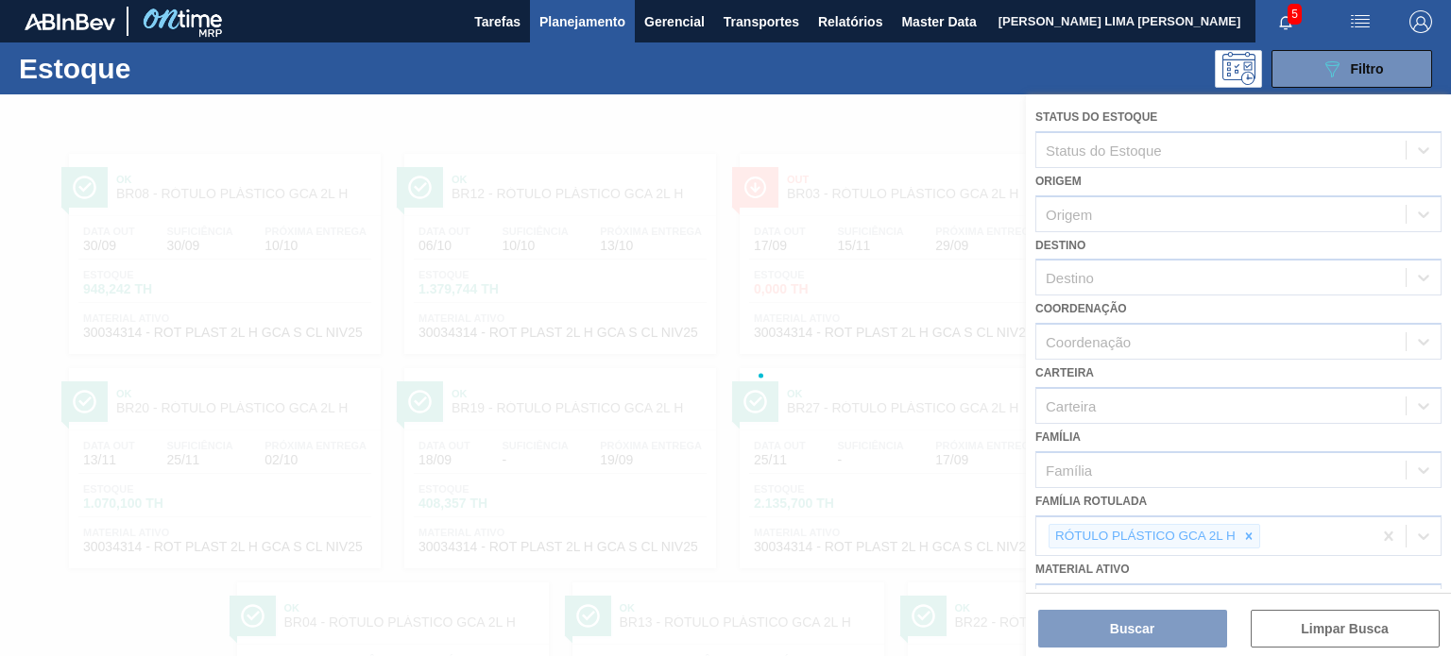
click at [1245, 523] on div at bounding box center [725, 375] width 1451 height 562
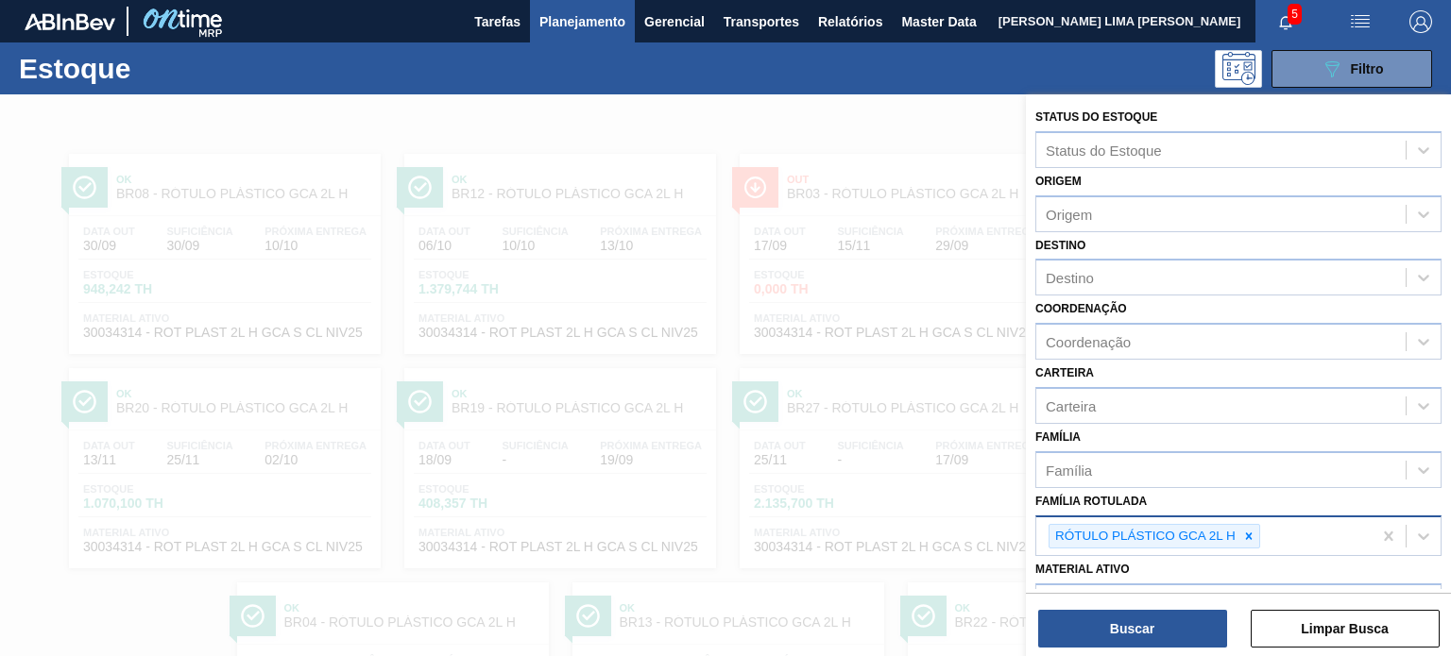
click at [1254, 535] on icon at bounding box center [1248, 536] width 13 height 13
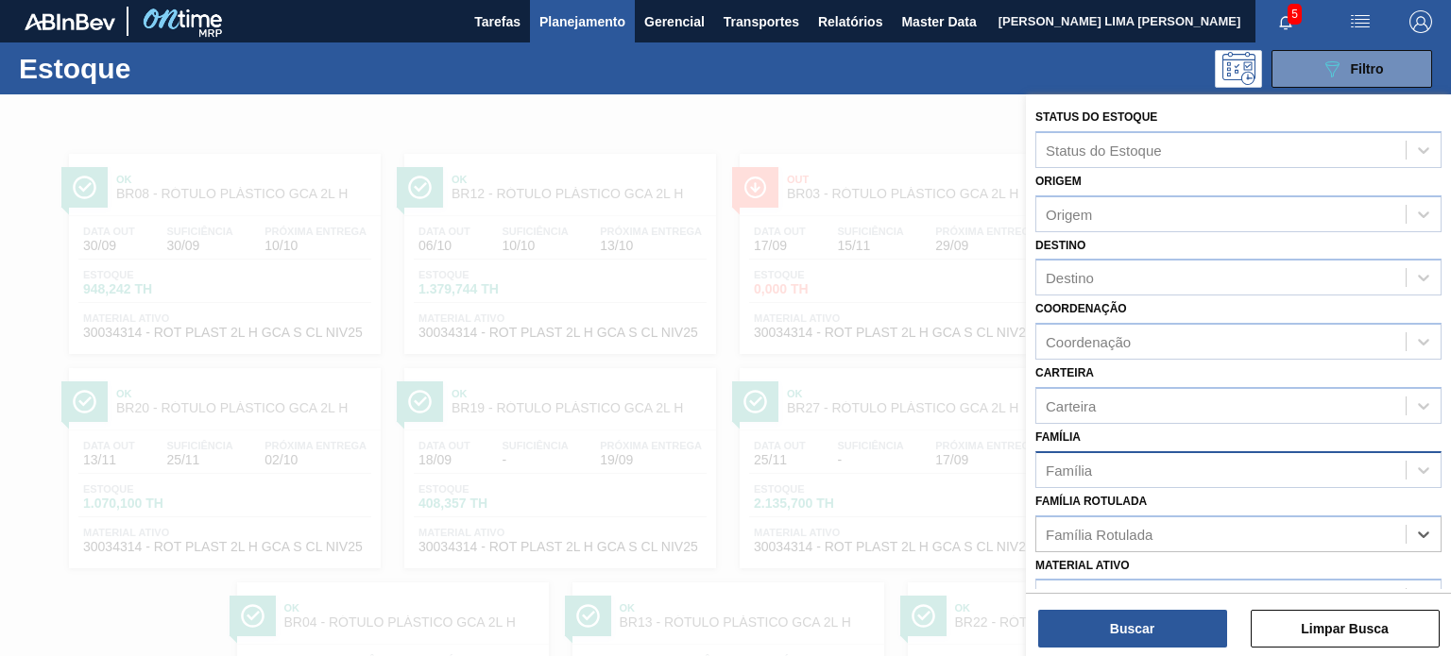
click at [1194, 470] on div "Família" at bounding box center [1220, 469] width 369 height 27
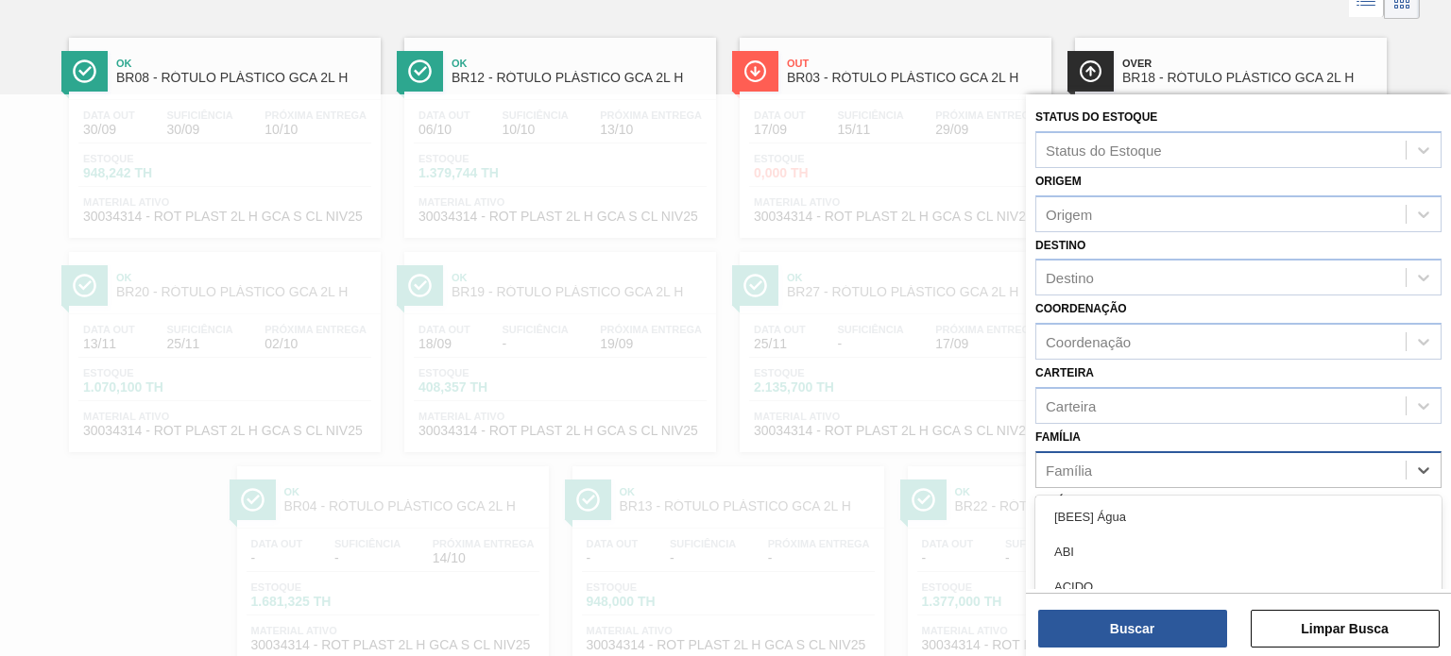
scroll to position [127, 0]
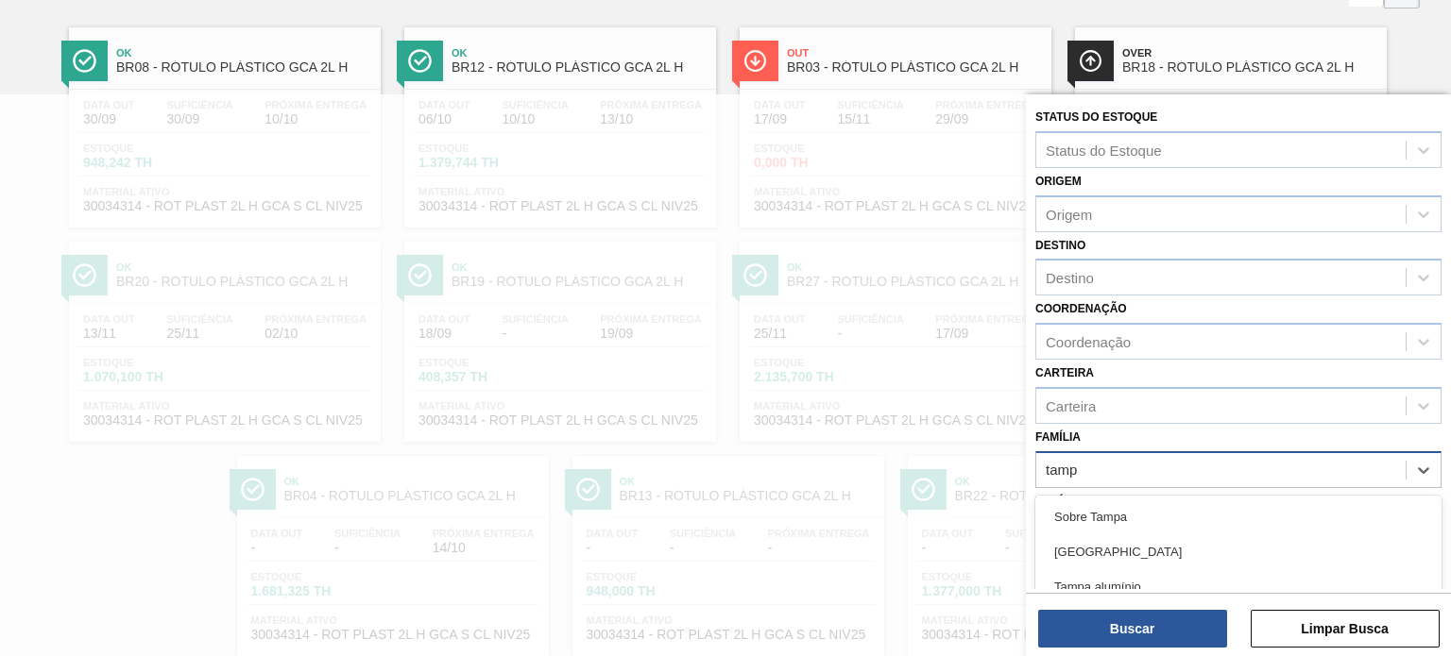
type input "[GEOGRAPHIC_DATA]"
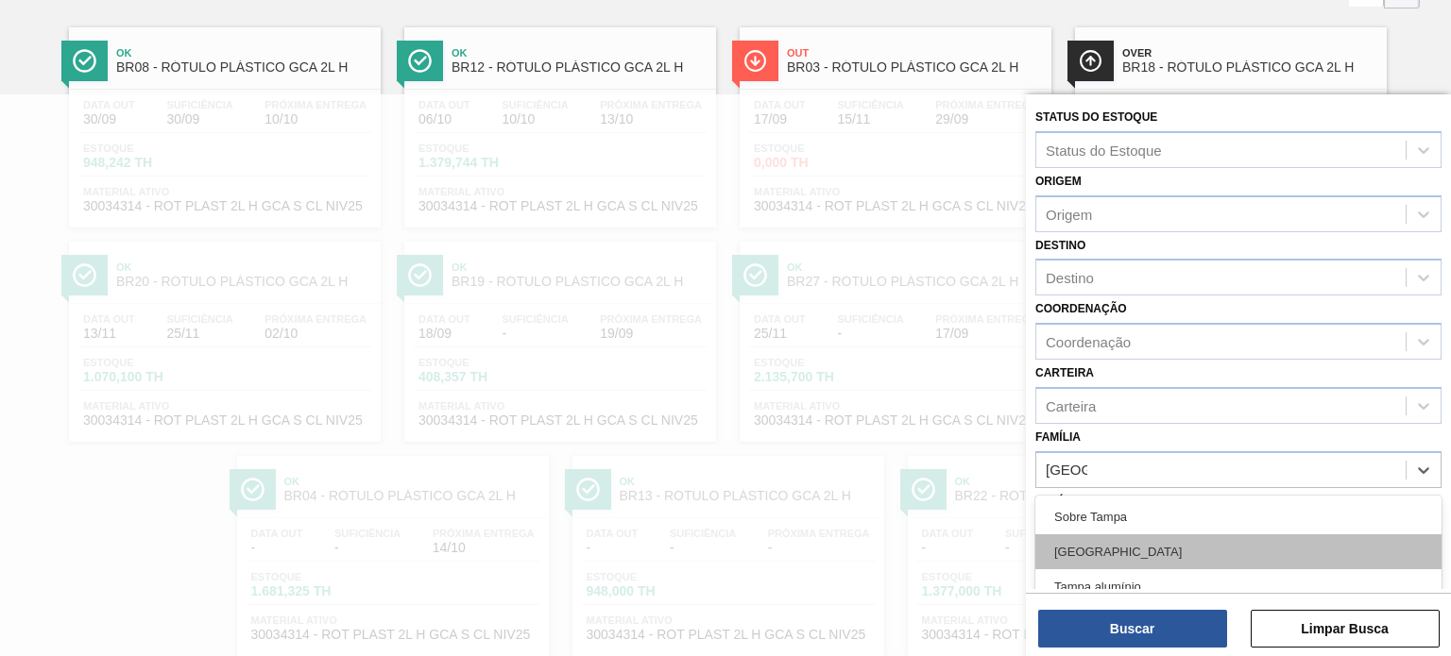
click at [1139, 556] on div "[GEOGRAPHIC_DATA]" at bounding box center [1238, 552] width 406 height 35
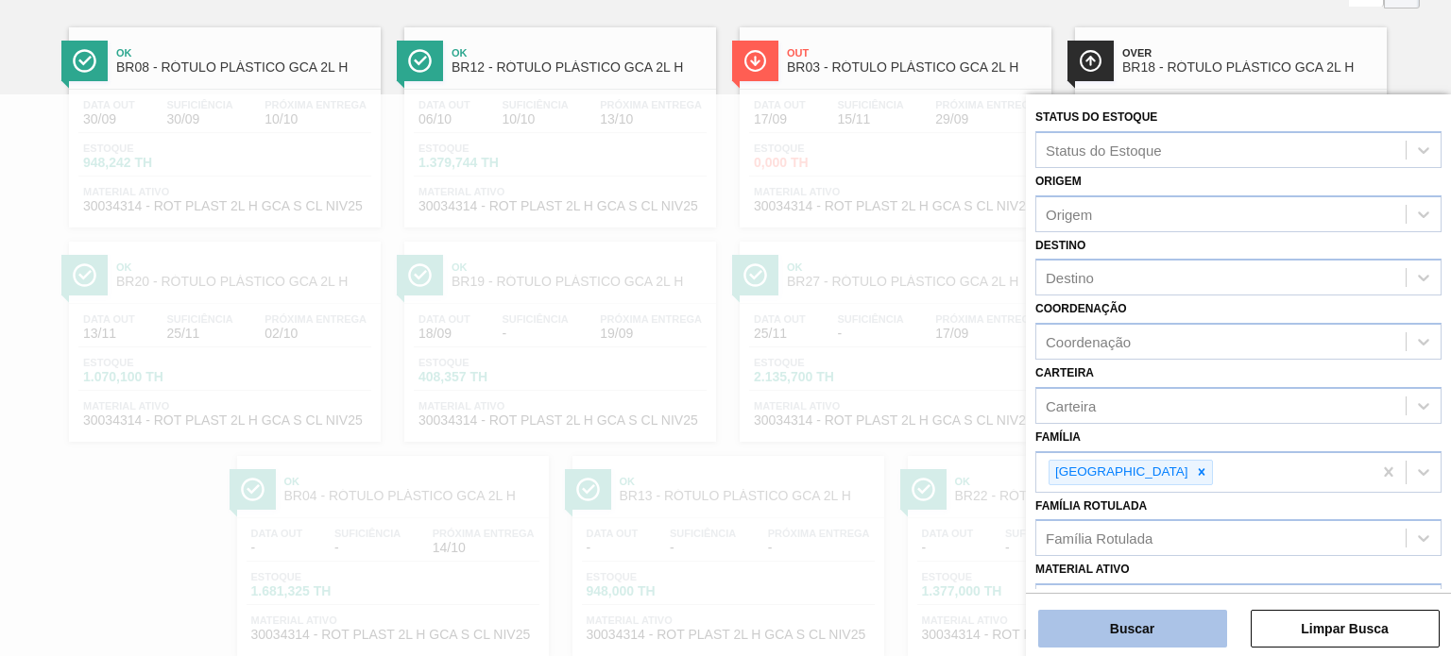
click at [1144, 615] on button "Buscar" at bounding box center [1132, 629] width 189 height 38
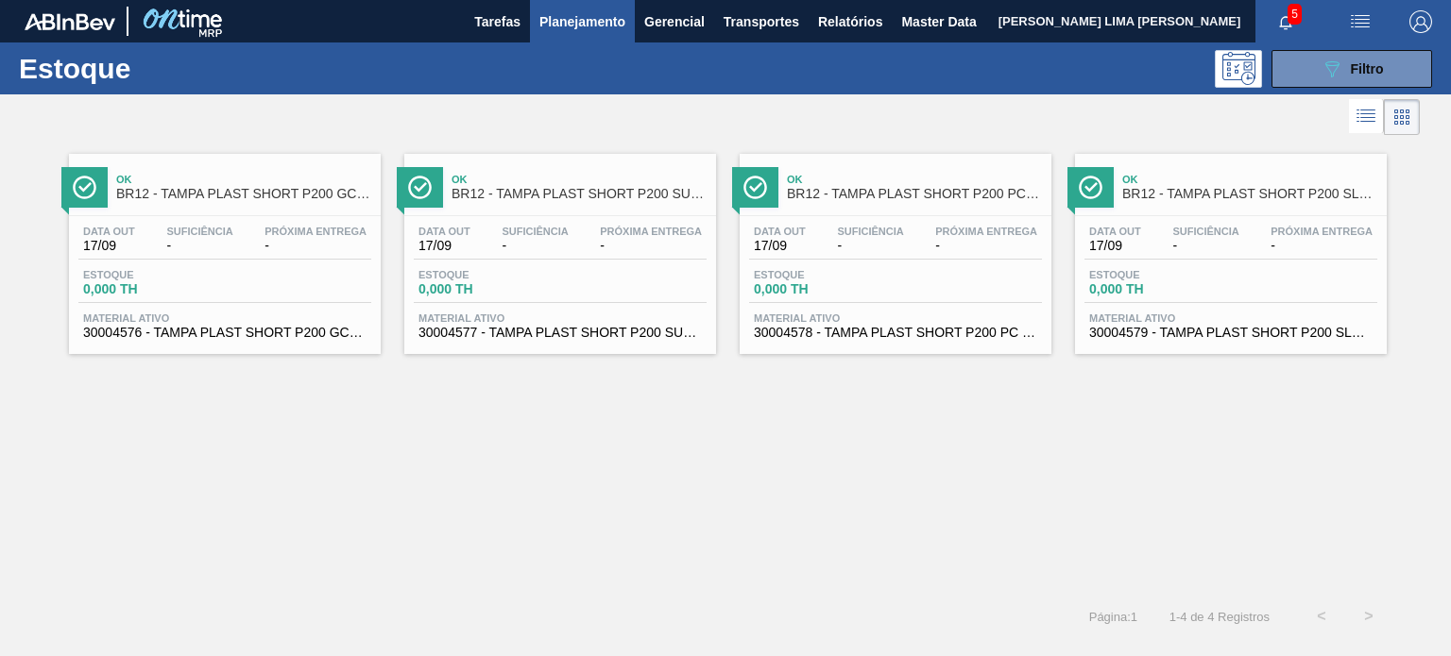
click at [928, 446] on div "Ok BR12 - TAMPA PLAST SHORT P200 GCA S LINER Data out 17/09 Suficiência - Próxi…" at bounding box center [725, 366] width 1451 height 453
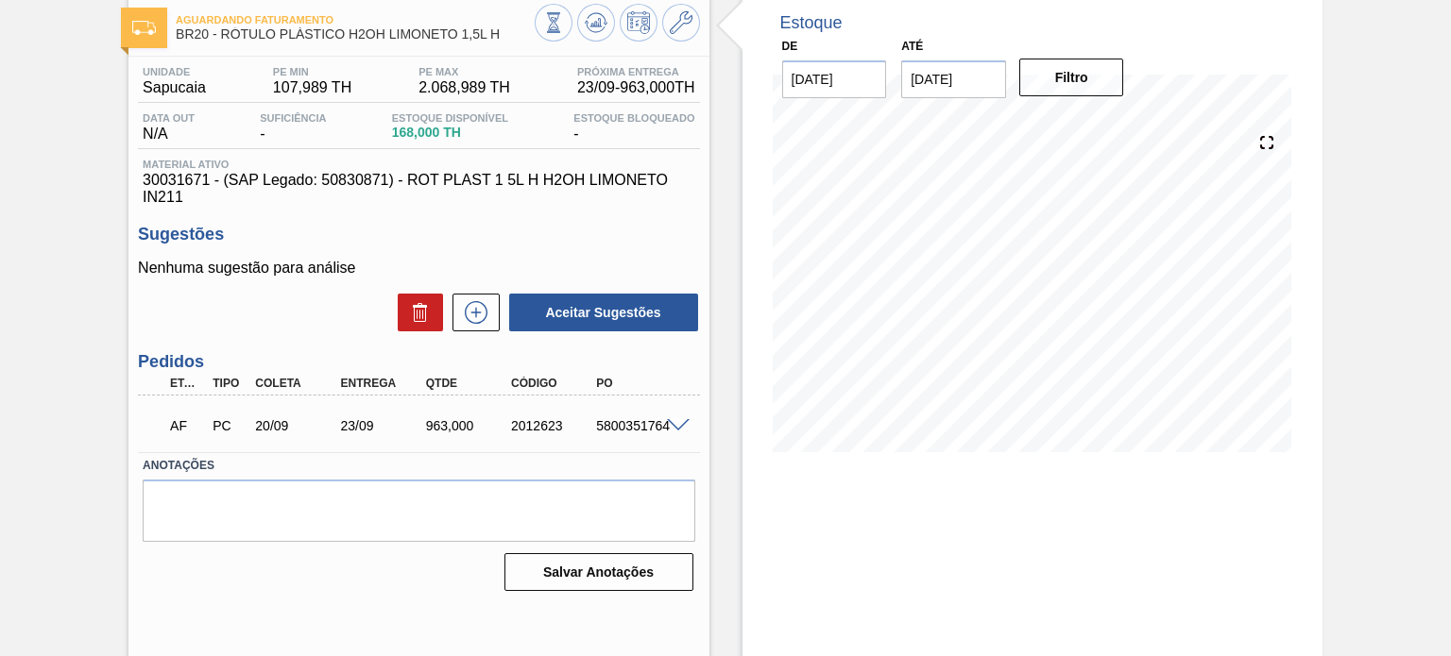
scroll to position [155, 0]
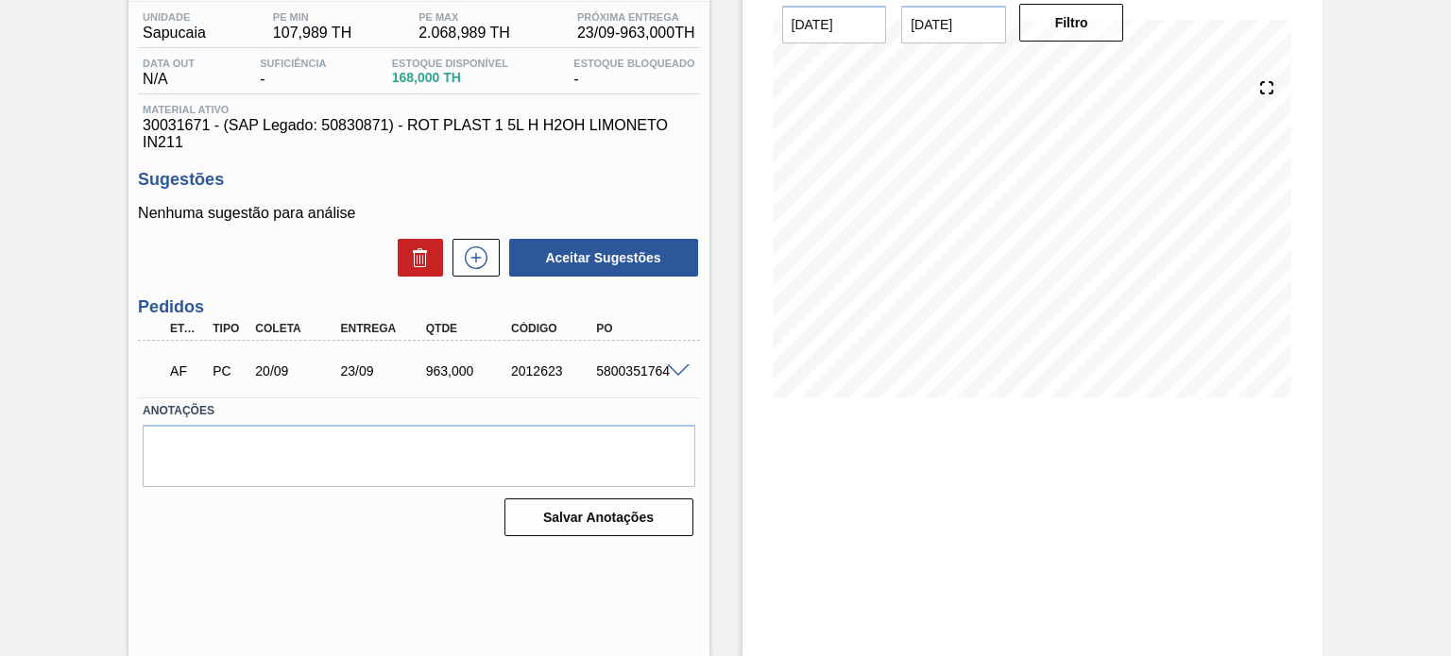
click at [655, 373] on div "5800351764" at bounding box center [637, 371] width 93 height 15
click at [654, 370] on div "5800351764" at bounding box center [637, 371] width 93 height 15
drag, startPoint x: 657, startPoint y: 365, endPoint x: 671, endPoint y: 372, distance: 15.6
click at [658, 365] on div "5800351764" at bounding box center [637, 371] width 93 height 15
click at [690, 379] on div "AF PC 20/09 23/09 963,000 2012623 5800351764" at bounding box center [418, 369] width 561 height 47
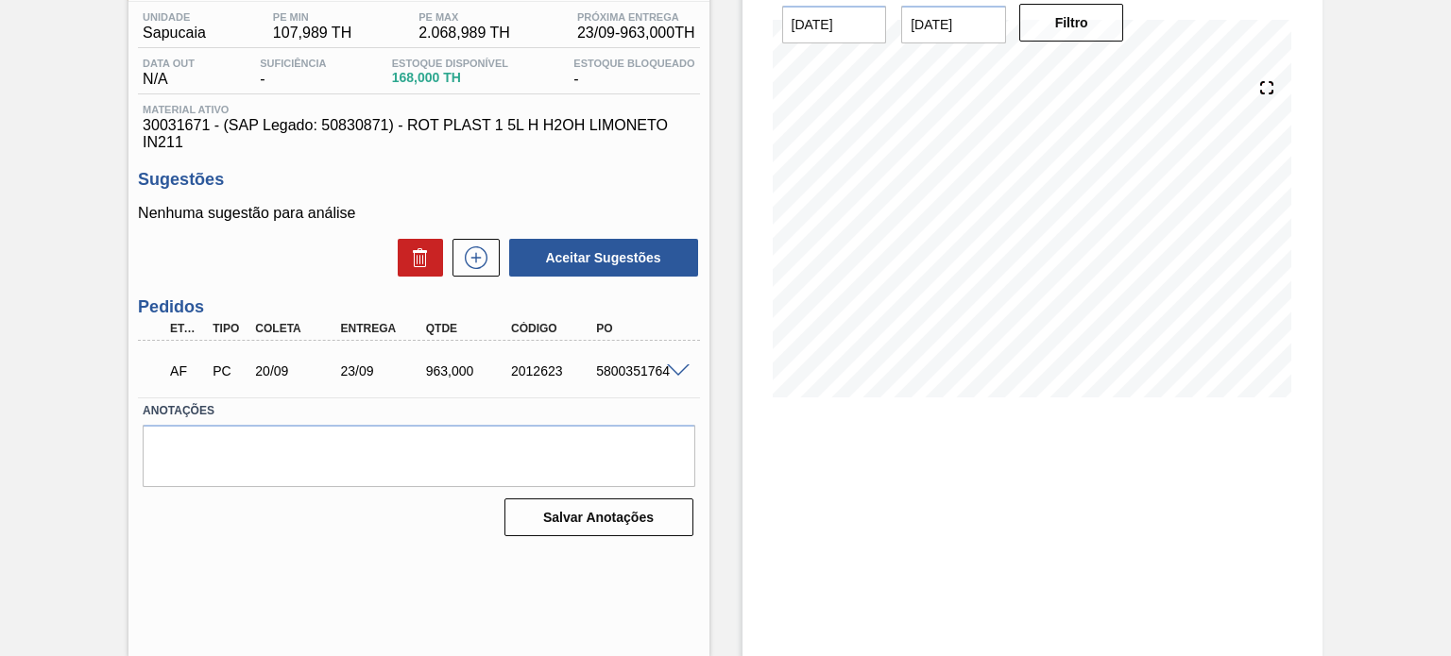
click at [681, 373] on span at bounding box center [678, 372] width 23 height 14
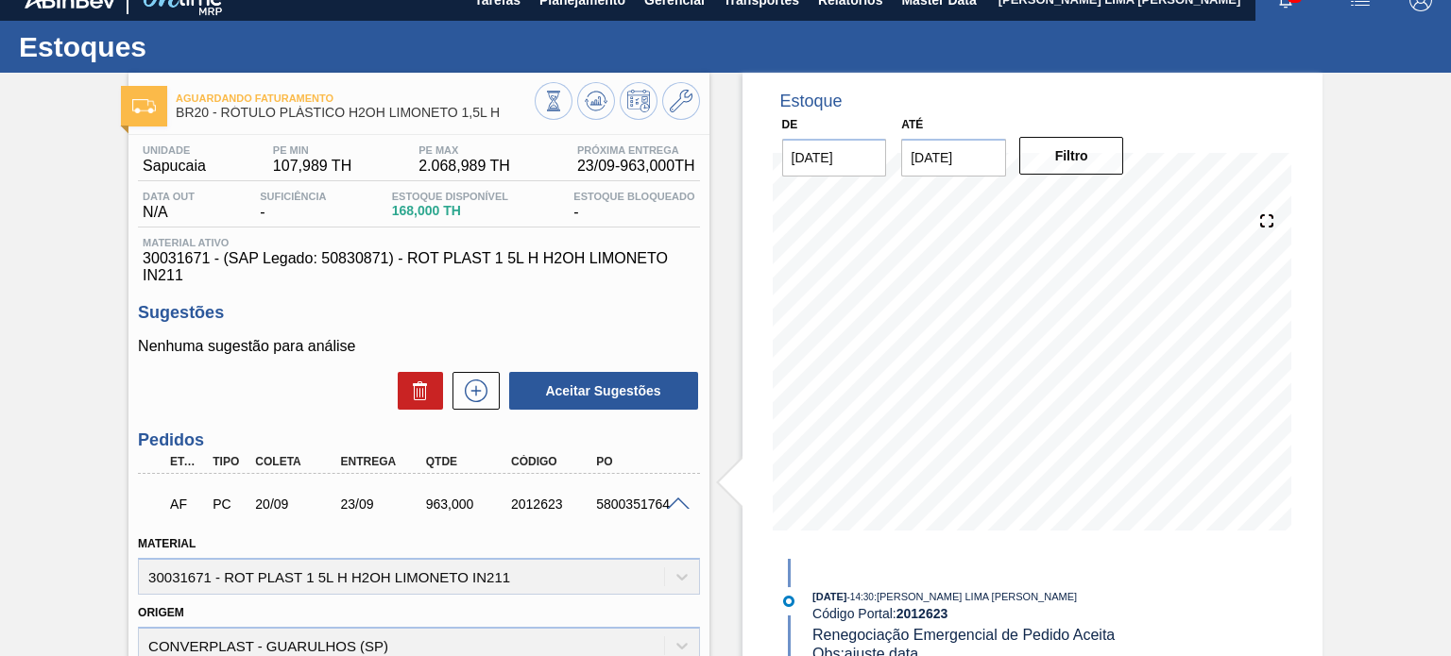
scroll to position [0, 0]
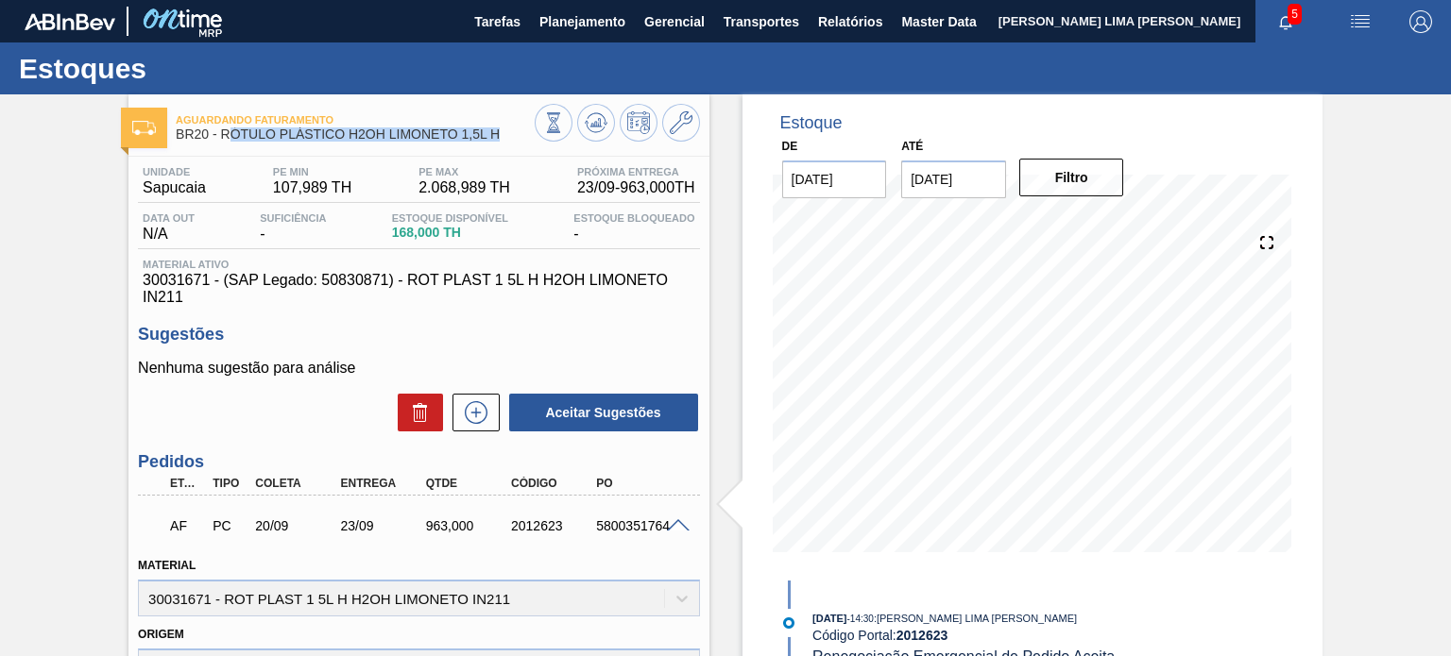
drag, startPoint x: 513, startPoint y: 143, endPoint x: 227, endPoint y: 148, distance: 286.2
click at [227, 148] on div "Aguardando Faturamento BR20 - RÓTULO PLÁSTICO H2OH LIMONETO 1,5L H" at bounding box center [355, 128] width 358 height 42
drag, startPoint x: 242, startPoint y: 131, endPoint x: 494, endPoint y: 140, distance: 252.3
click at [494, 140] on span "BR20 - RÓTULO PLÁSTICO H2OH LIMONETO 1,5L H" at bounding box center [355, 134] width 358 height 14
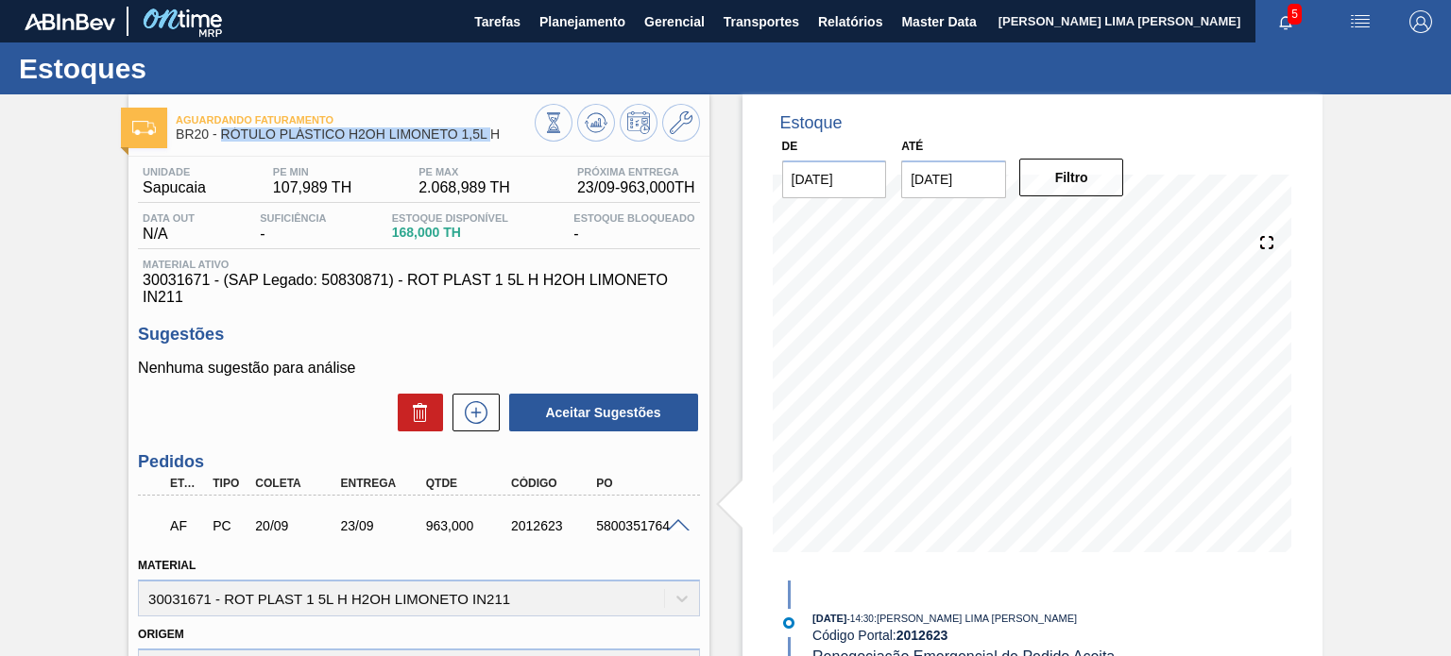
click at [494, 140] on span "BR20 - RÓTULO PLÁSTICO H2OH LIMONETO 1,5L H" at bounding box center [355, 134] width 358 height 14
drag, startPoint x: 481, startPoint y: 135, endPoint x: 223, endPoint y: 138, distance: 257.8
click at [223, 138] on span "BR20 - RÓTULO PLÁSTICO H2OH LIMONETO 1,5L H" at bounding box center [355, 134] width 358 height 14
copy span "RÓTULO PLÁSTICO H2OH LIMONETO 1,5L H"
click at [676, 523] on span at bounding box center [678, 526] width 23 height 14
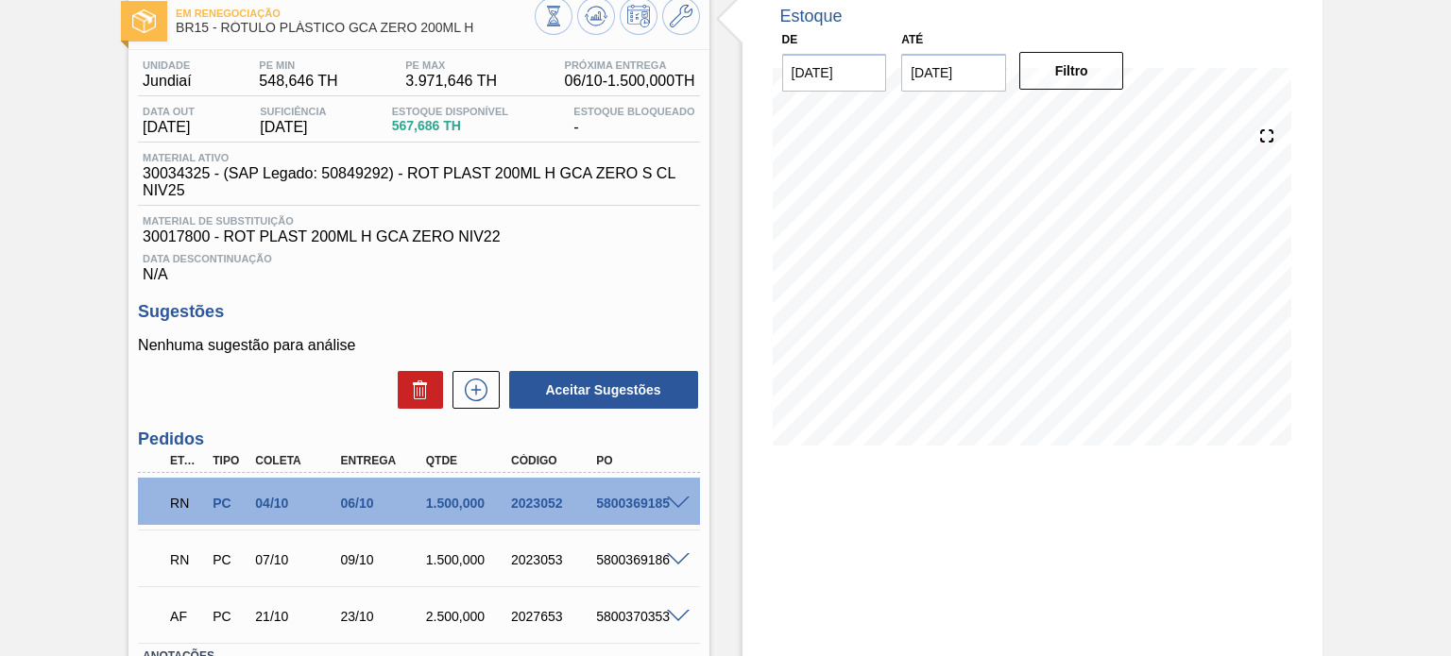
scroll to position [189, 0]
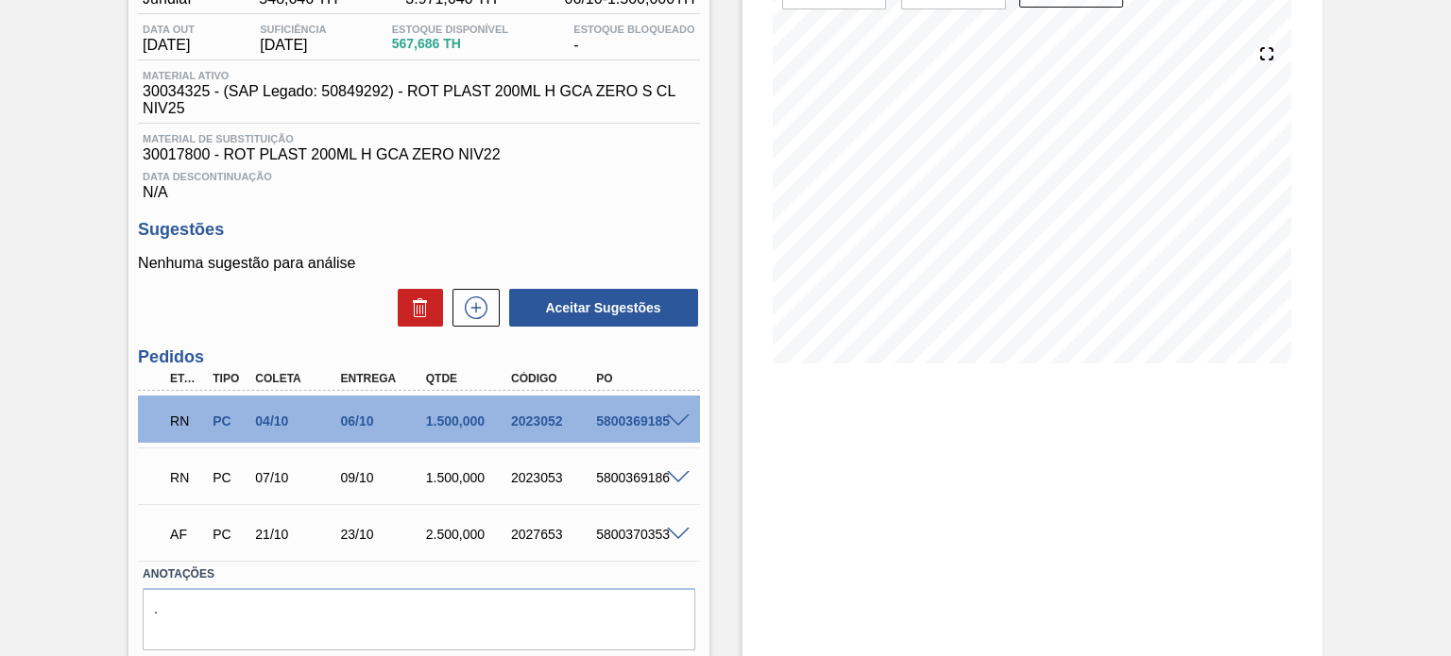
click at [683, 415] on span at bounding box center [678, 422] width 23 height 14
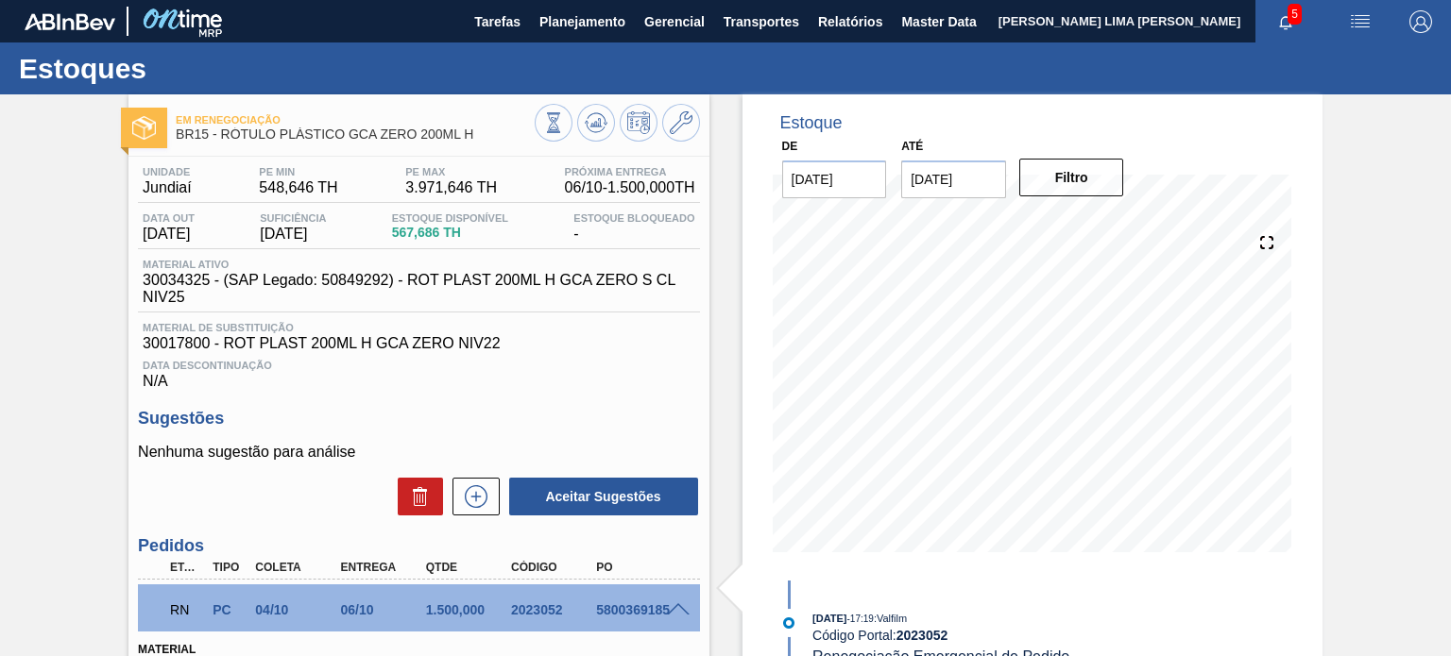
scroll to position [283, 0]
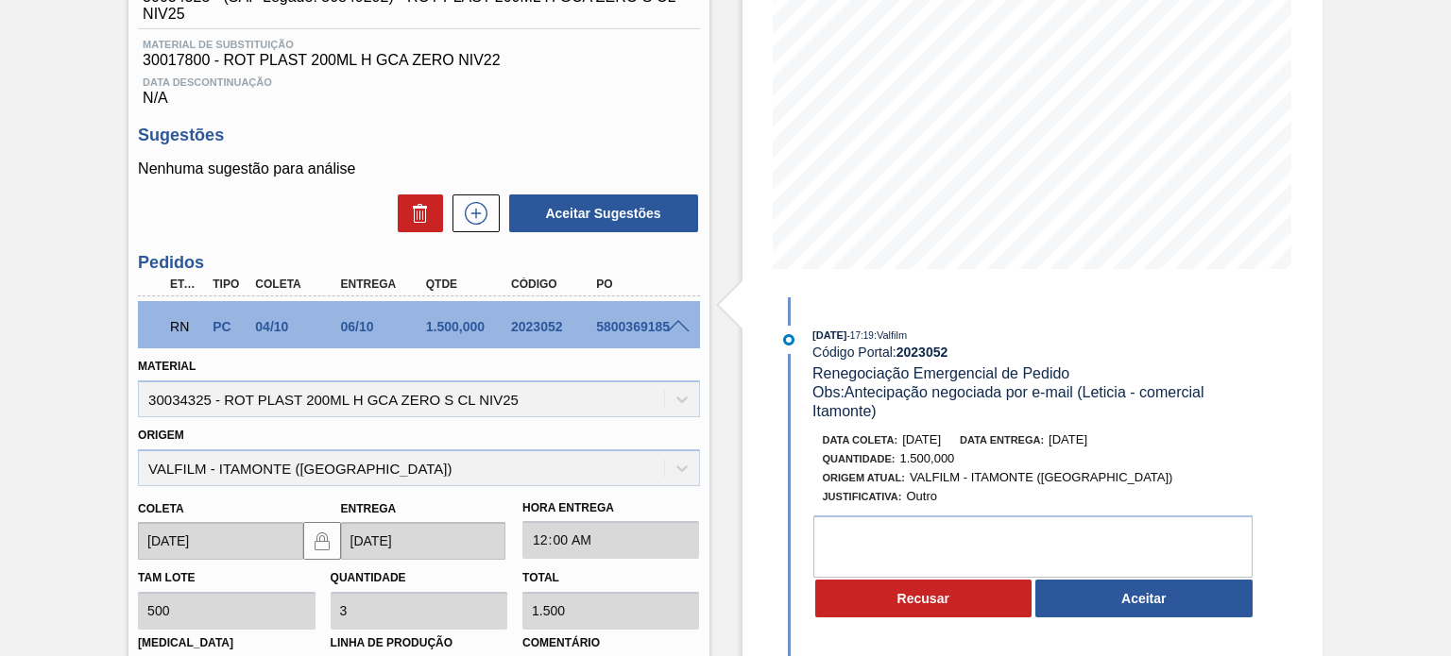
click at [676, 331] on span at bounding box center [678, 327] width 23 height 14
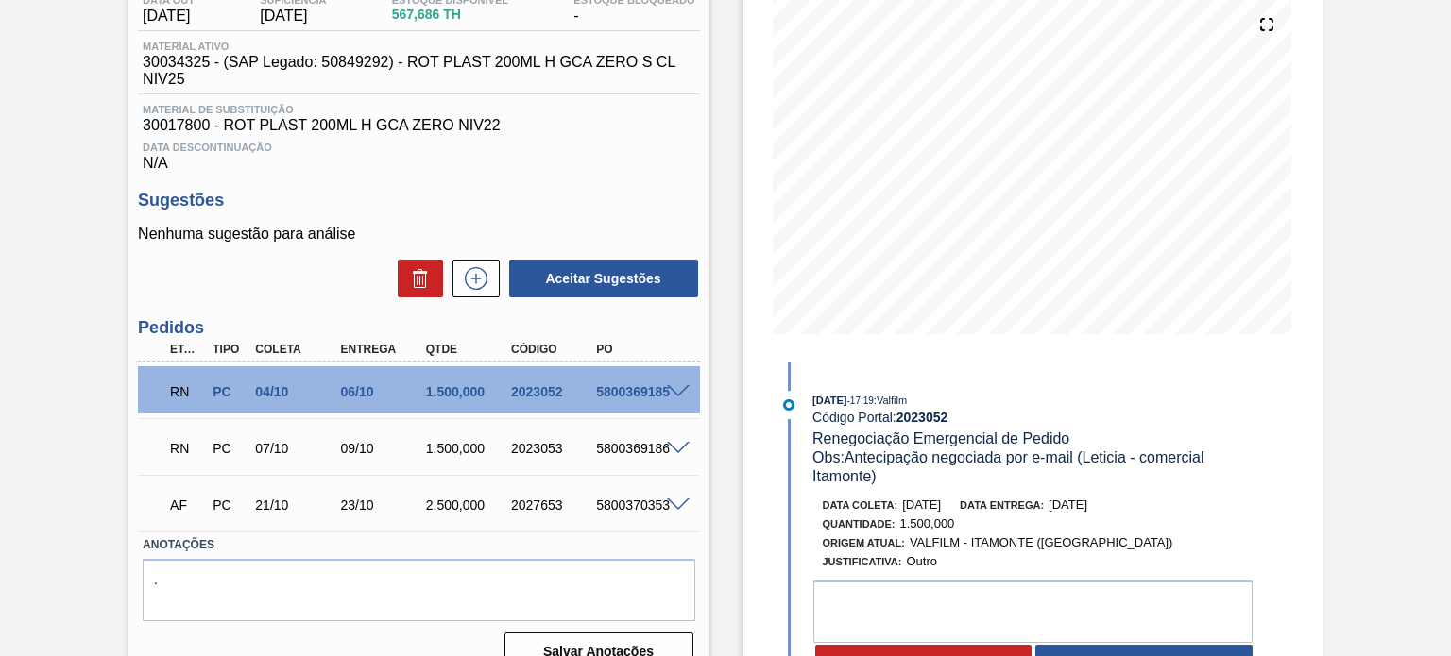
scroll to position [249, 0]
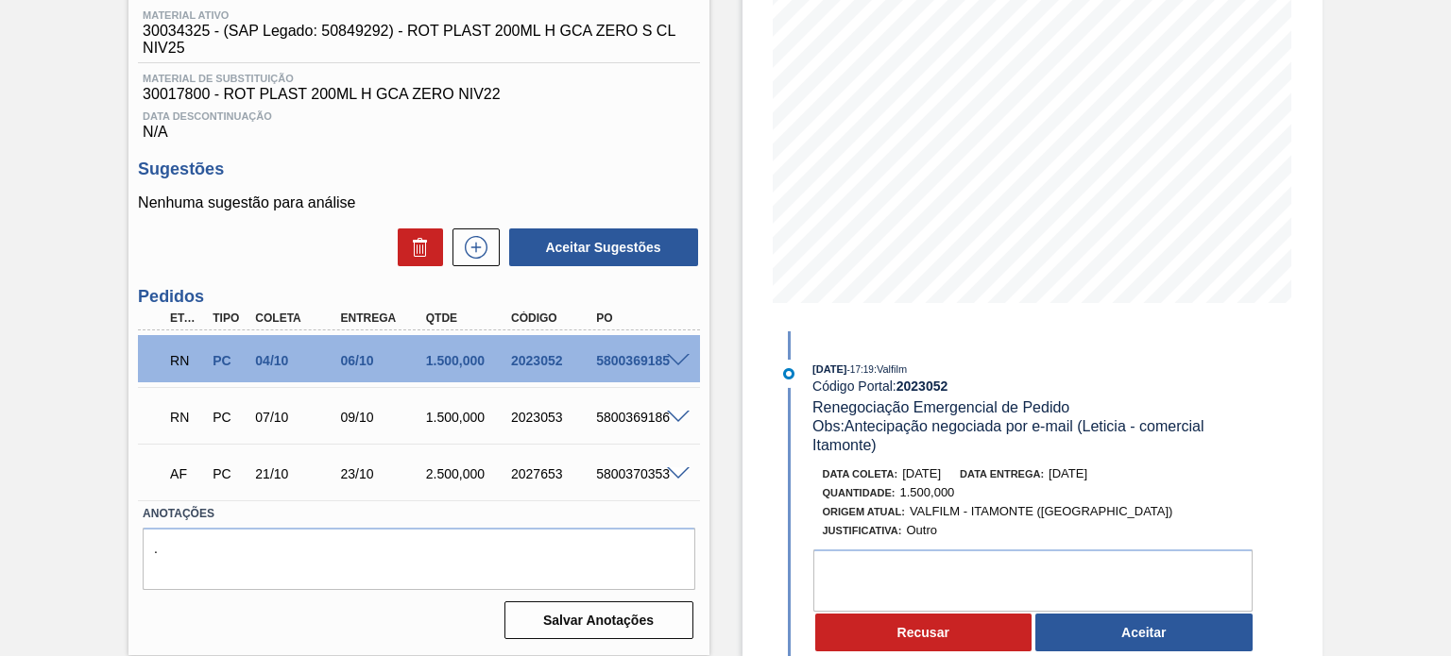
click at [884, 632] on button "Recusar" at bounding box center [923, 633] width 217 height 38
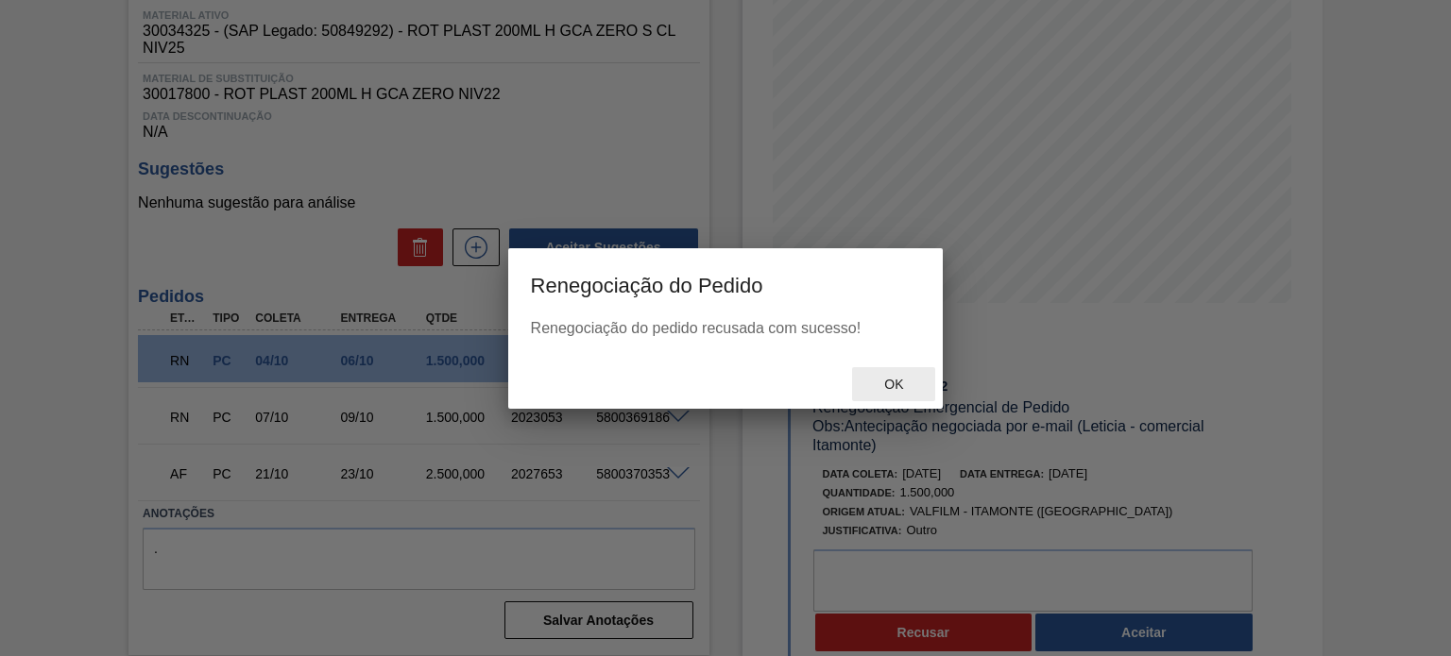
click at [885, 387] on span "Ok" at bounding box center [893, 384] width 49 height 15
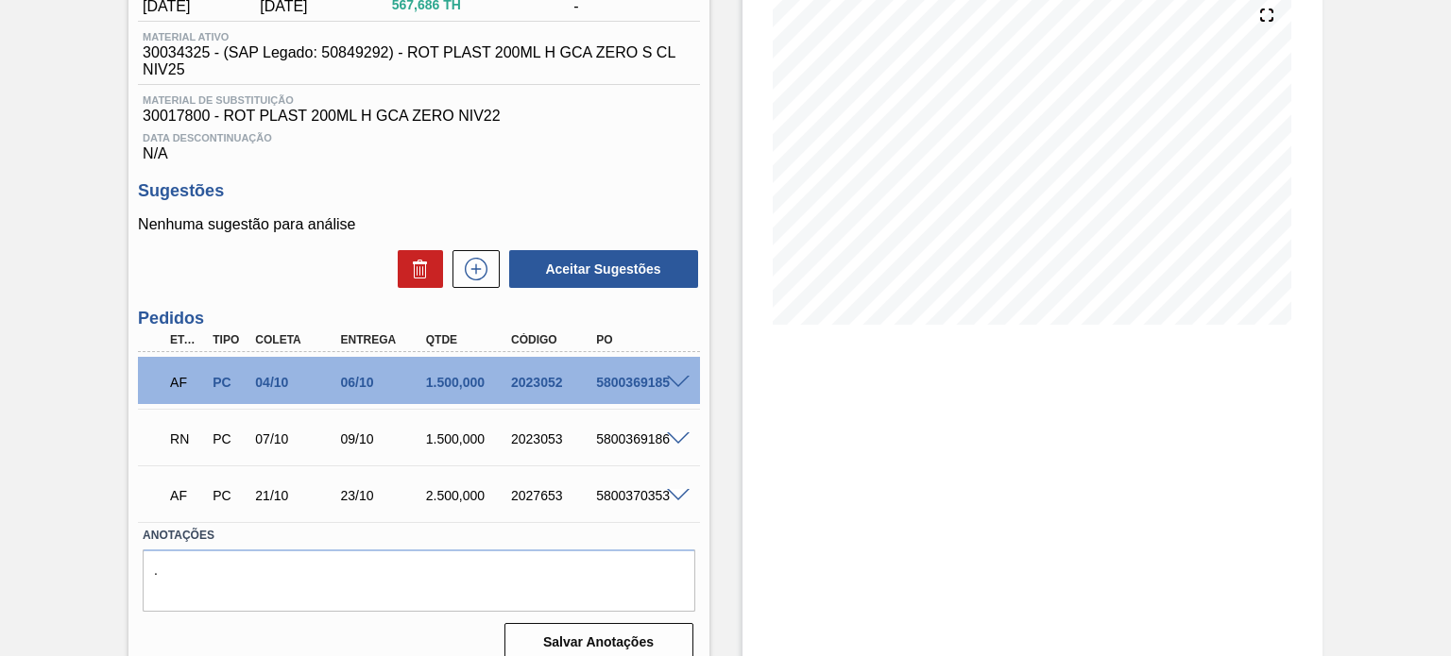
scroll to position [249, 0]
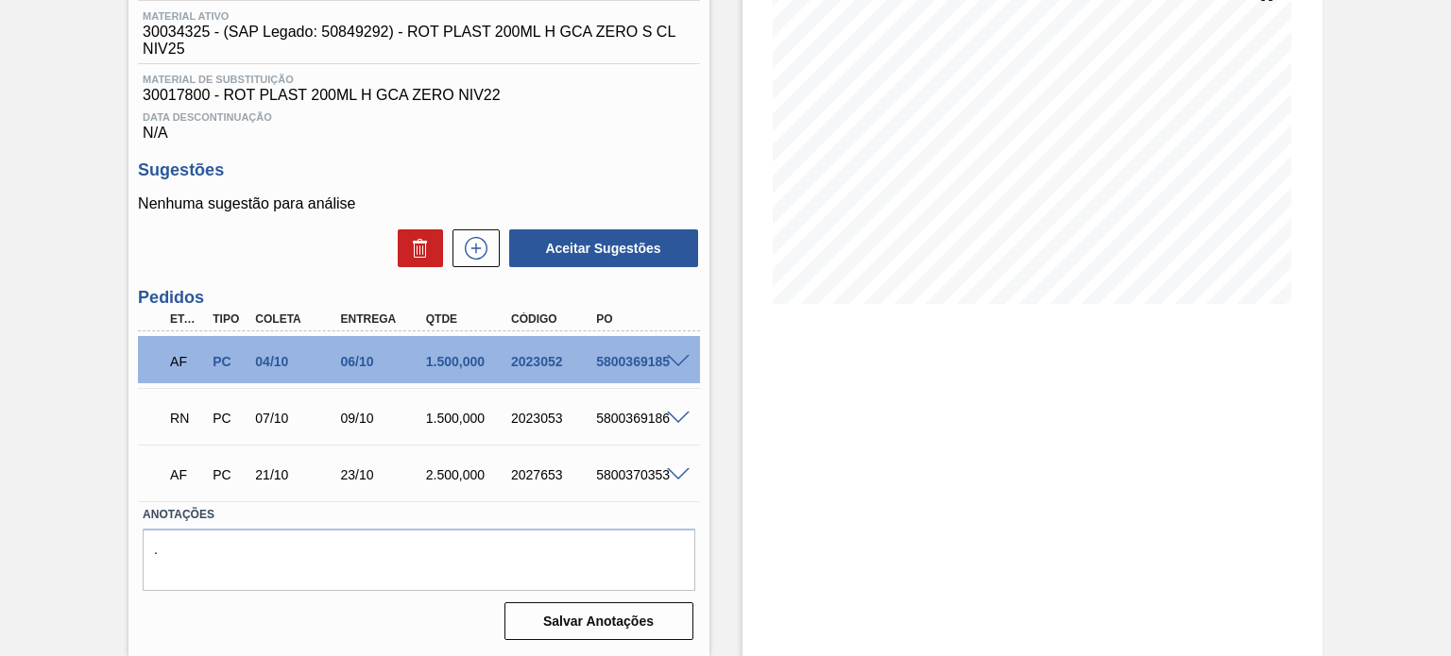
click at [679, 424] on div "5800369186" at bounding box center [637, 418] width 93 height 15
click at [679, 417] on span at bounding box center [678, 419] width 23 height 14
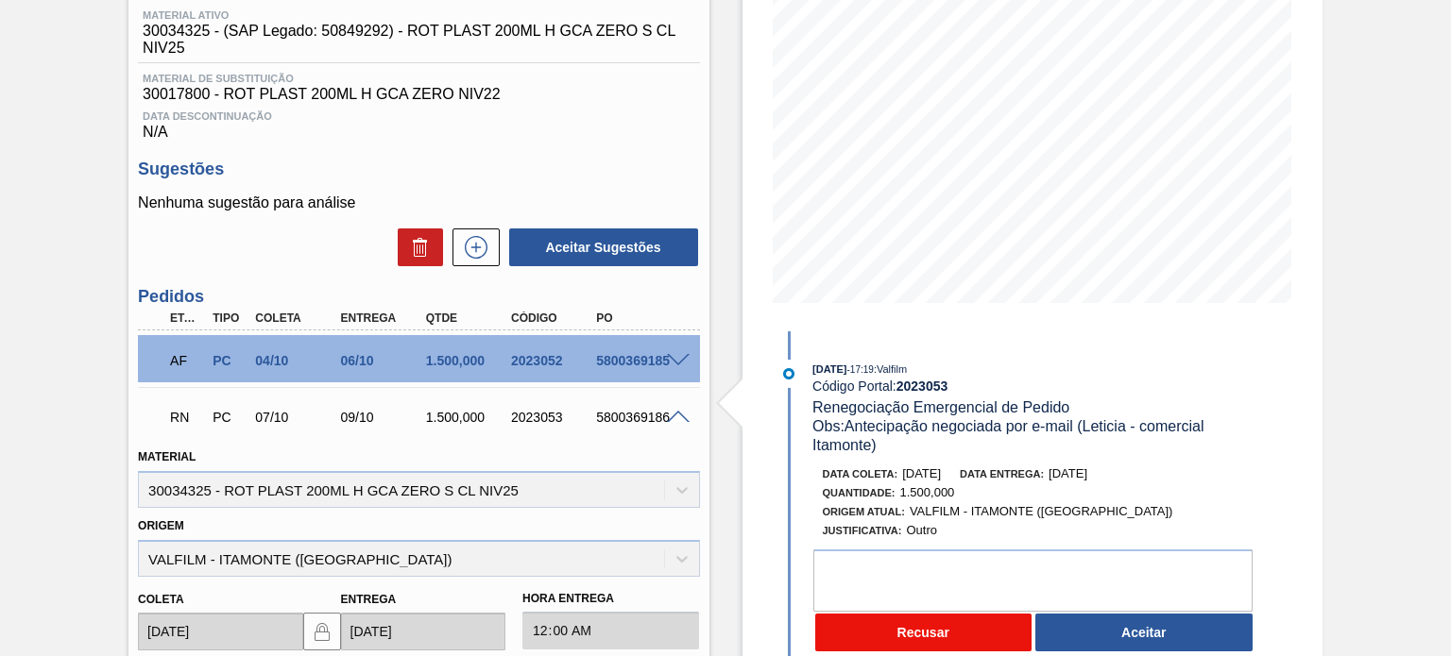
click at [921, 622] on button "Recusar" at bounding box center [923, 633] width 217 height 38
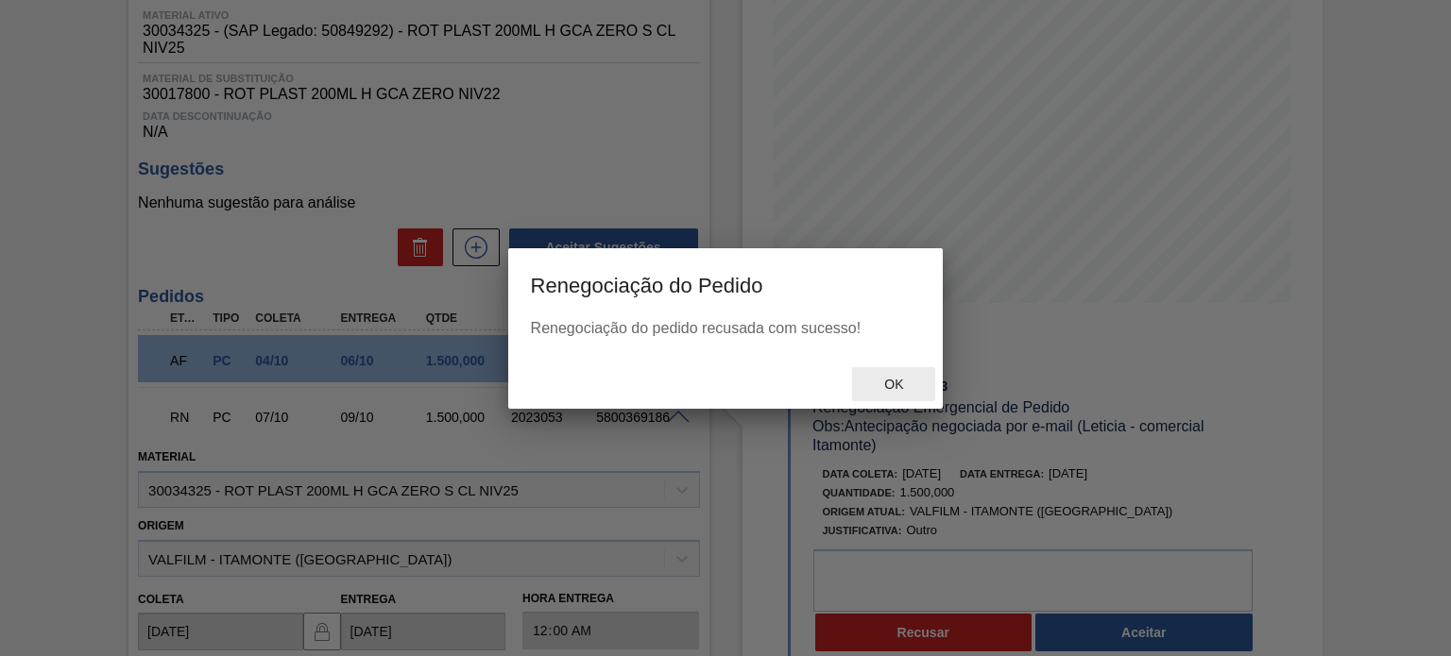
click at [897, 394] on div "Ok" at bounding box center [893, 384] width 83 height 35
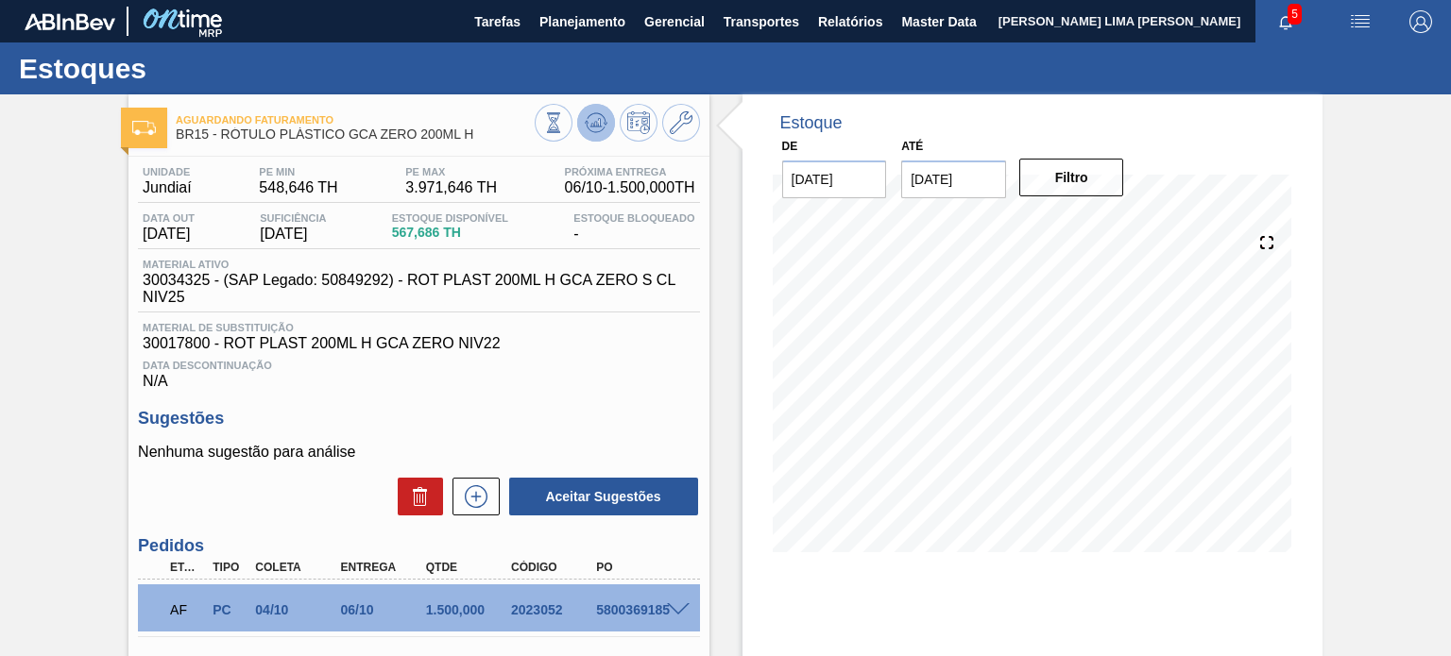
click at [593, 131] on icon at bounding box center [596, 122] width 23 height 23
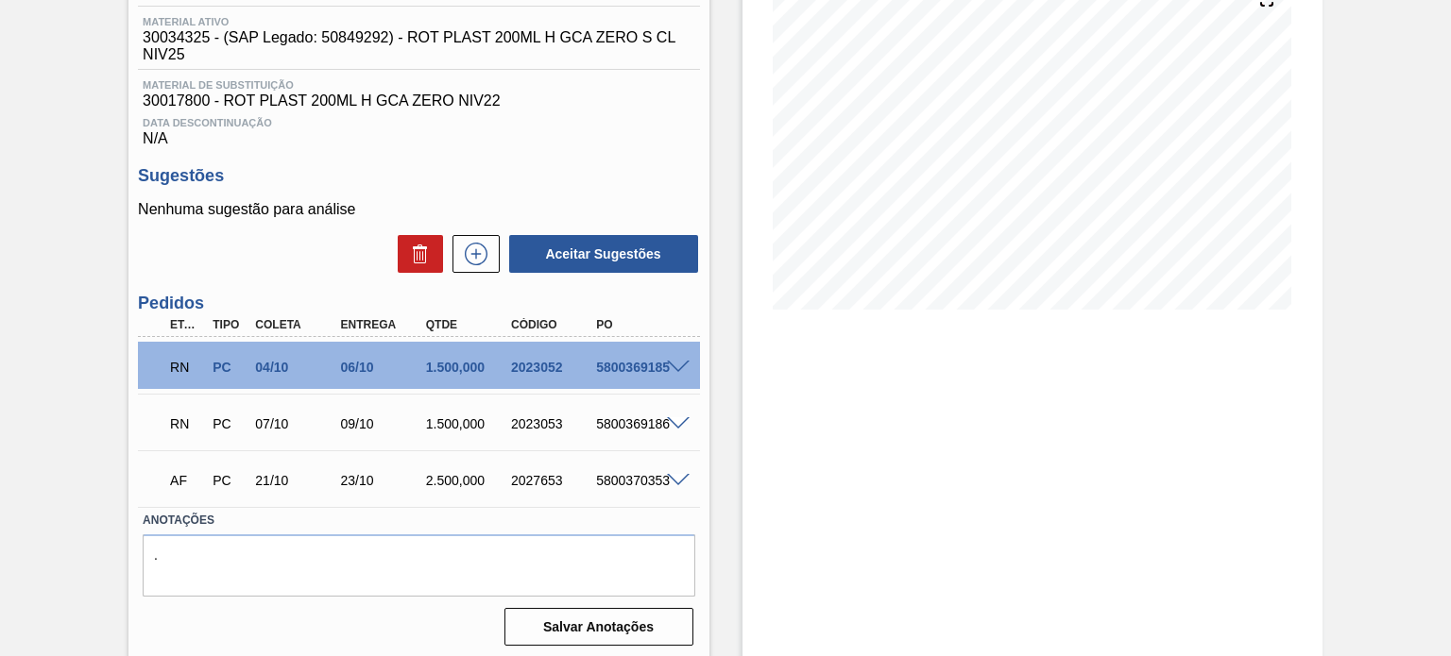
scroll to position [249, 0]
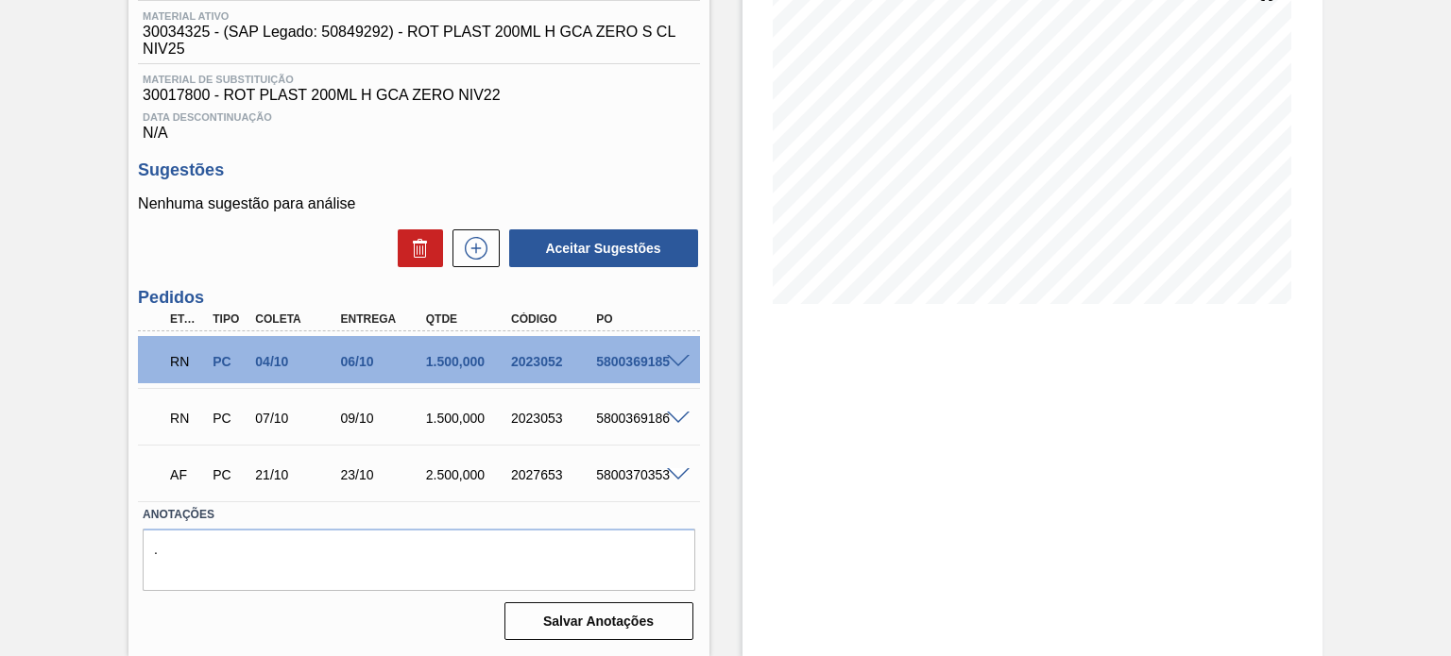
click at [668, 355] on span at bounding box center [678, 362] width 23 height 14
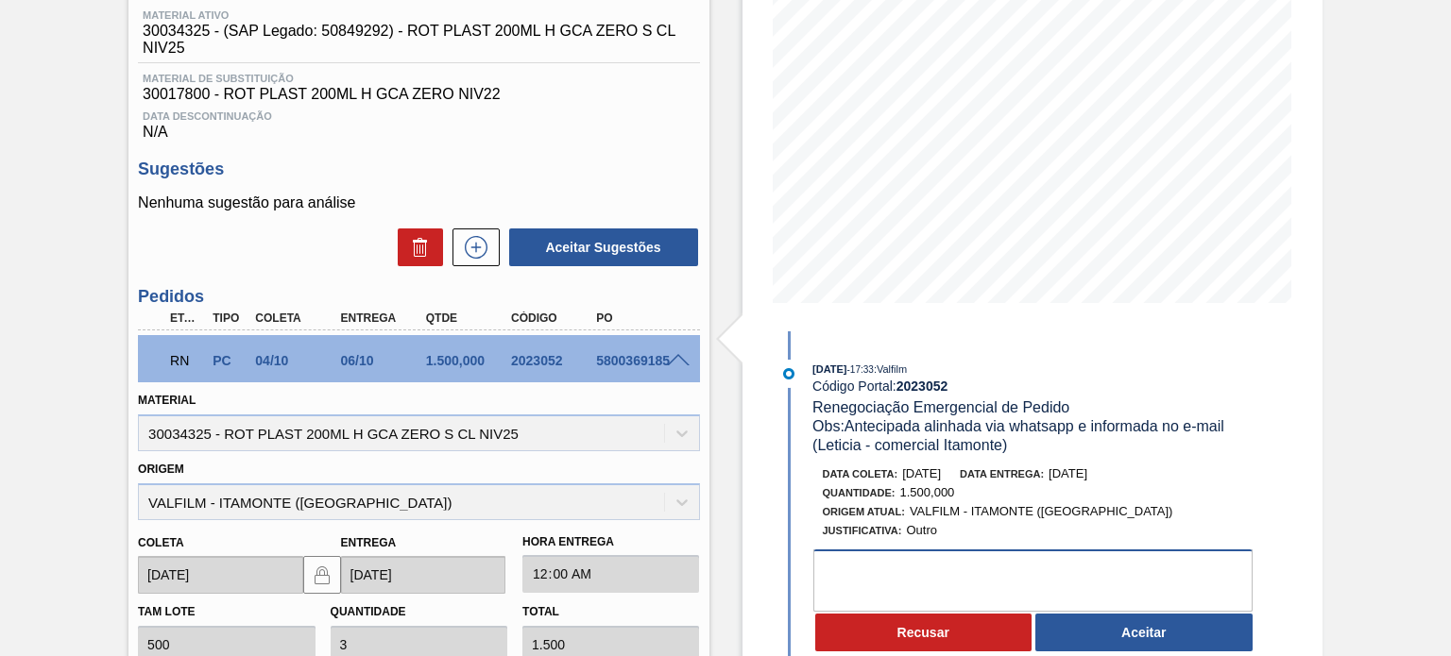
click at [1108, 595] on textarea at bounding box center [1032, 581] width 439 height 62
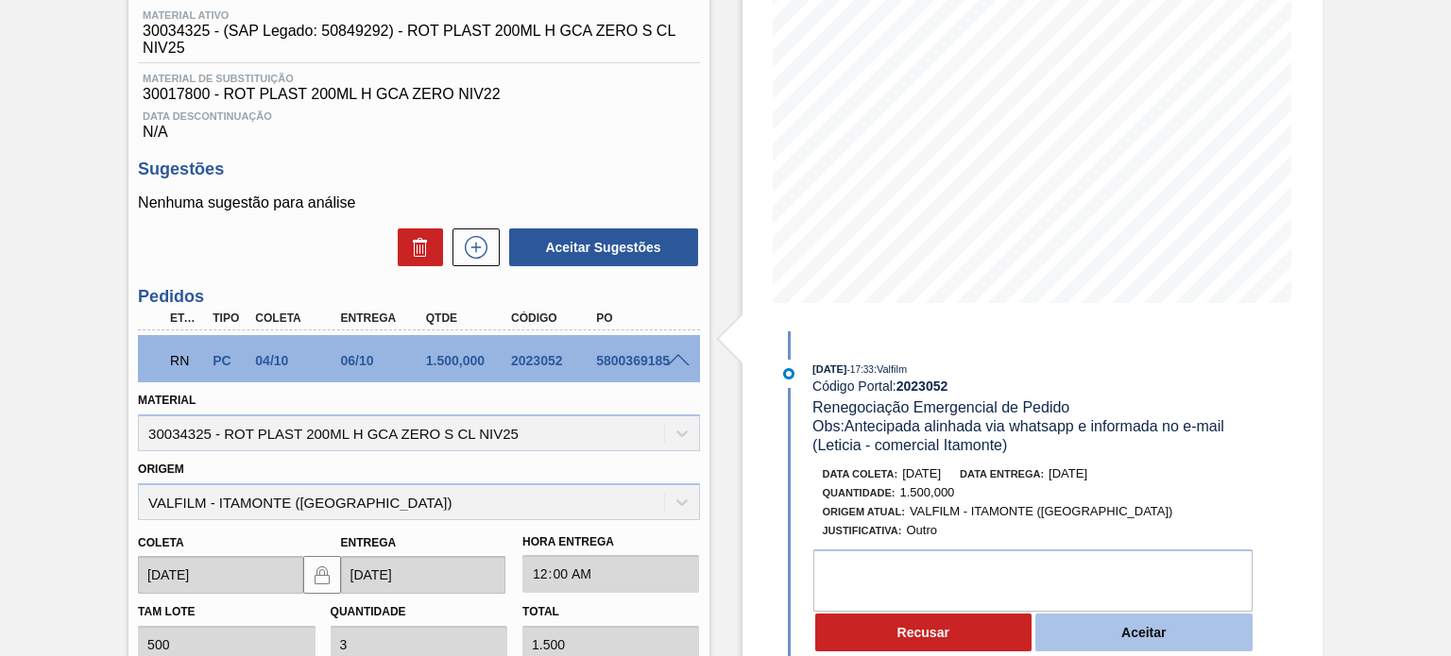
click at [1103, 623] on button "Aceitar" at bounding box center [1143, 633] width 217 height 38
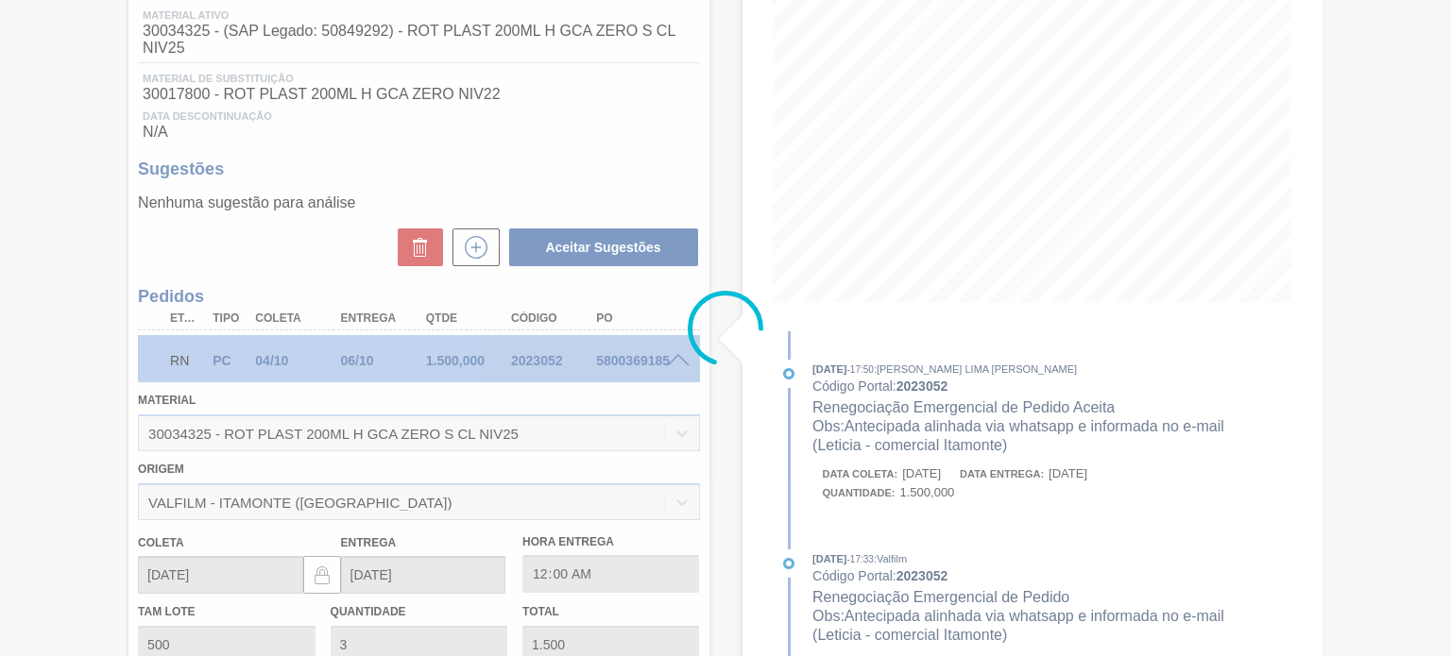
type input "Antecipada alinhada via whatsapp e informada no e-mail (Leticia - comercial Ita…"
type input "[DATE]"
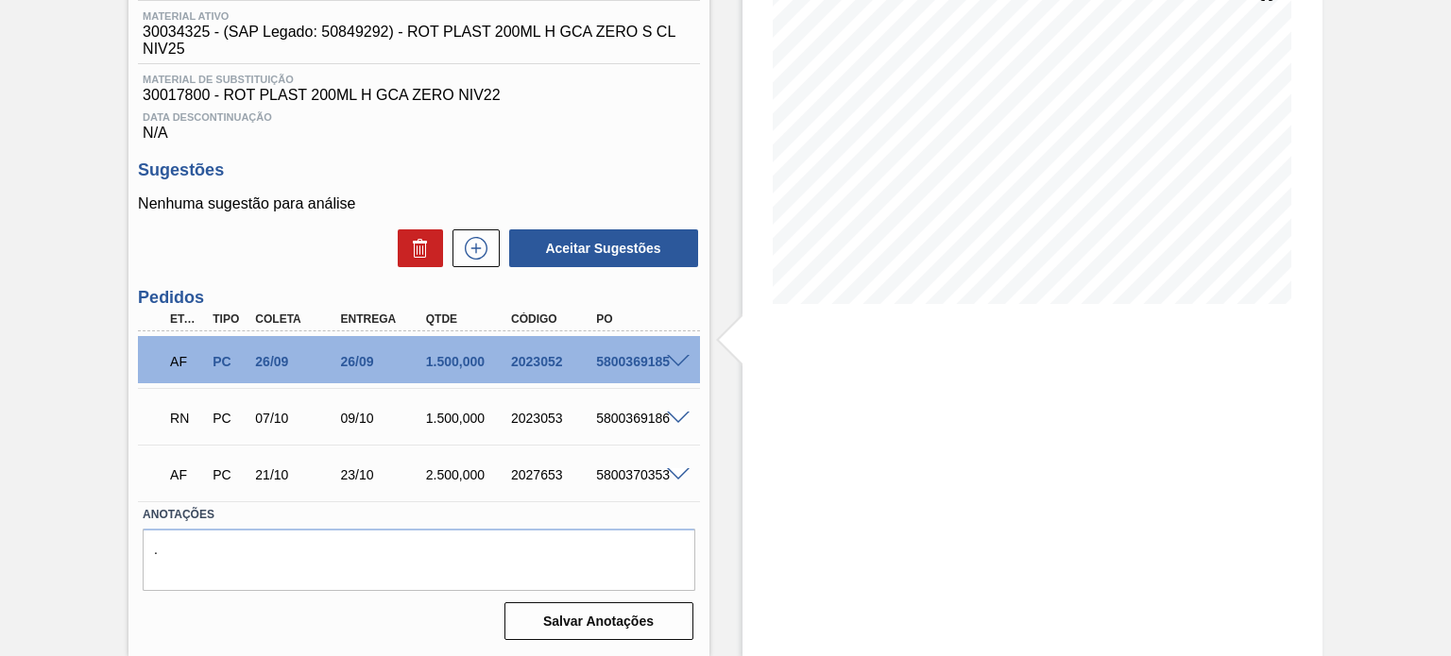
click at [676, 415] on span at bounding box center [678, 419] width 23 height 14
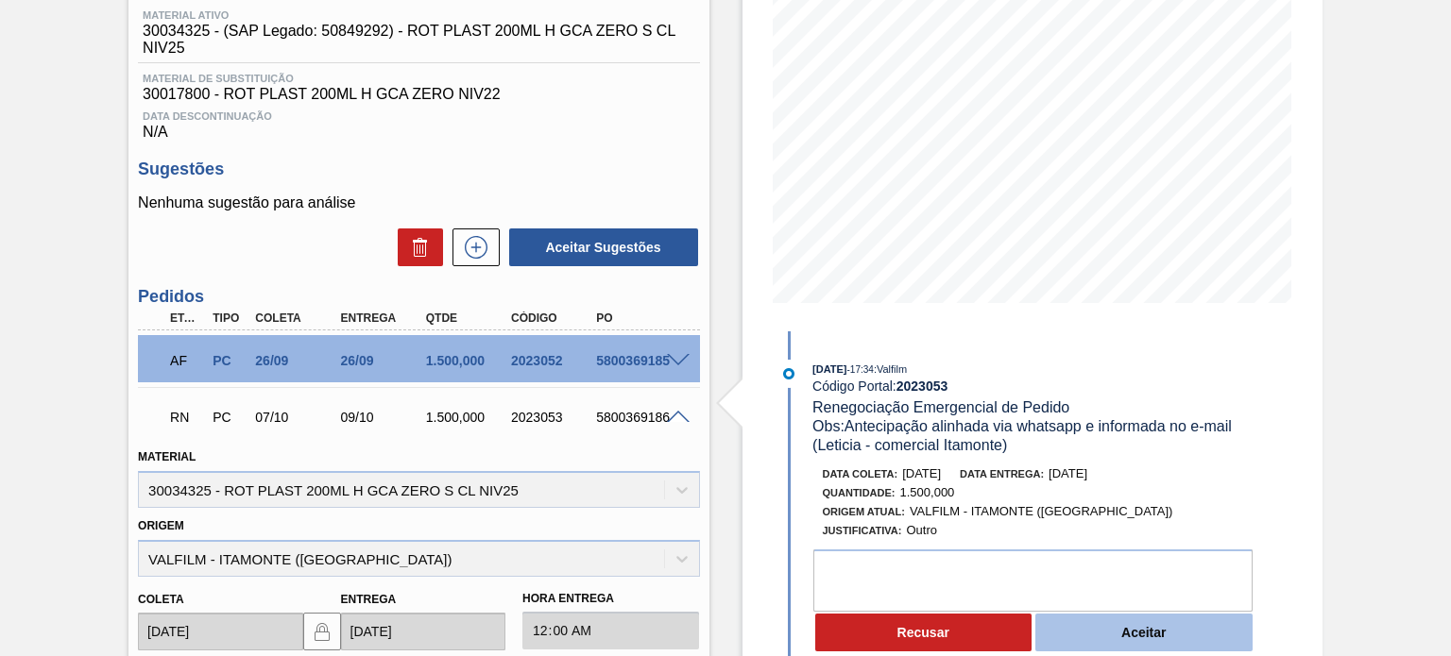
click at [1107, 620] on button "Aceitar" at bounding box center [1143, 633] width 217 height 38
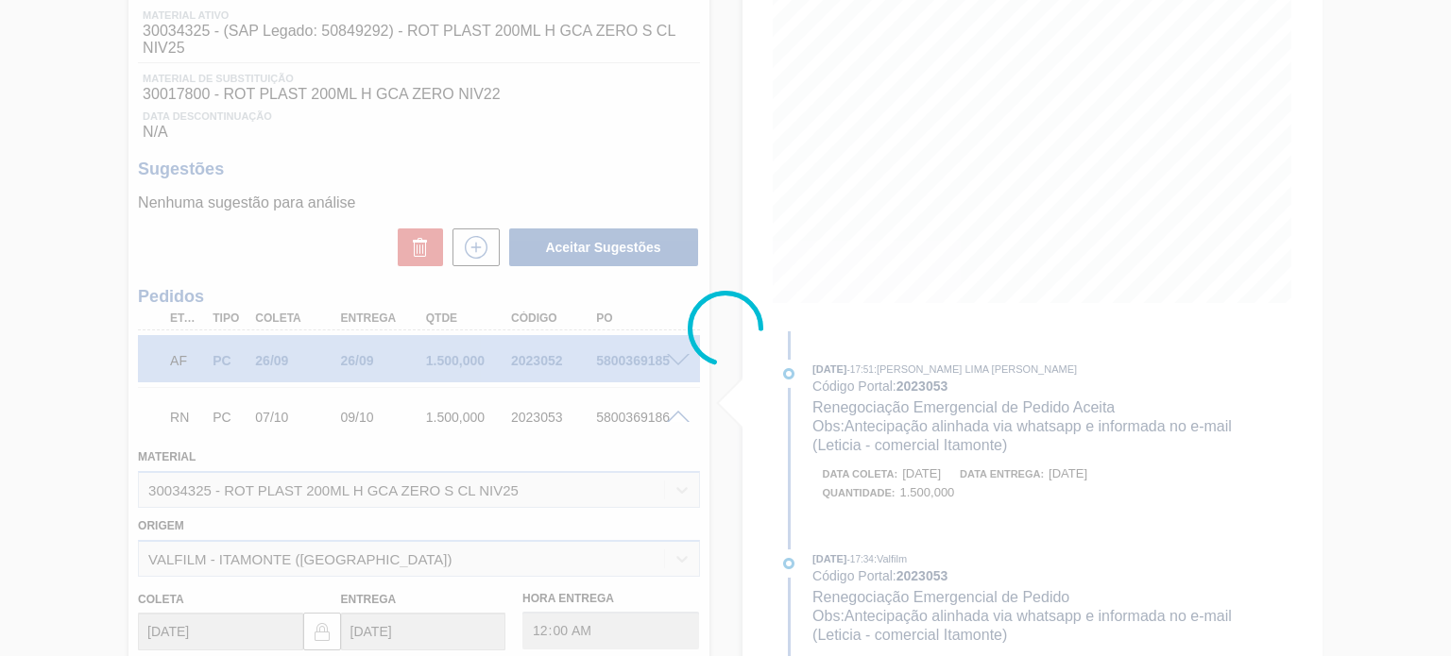
click at [910, 388] on div at bounding box center [725, 328] width 1451 height 656
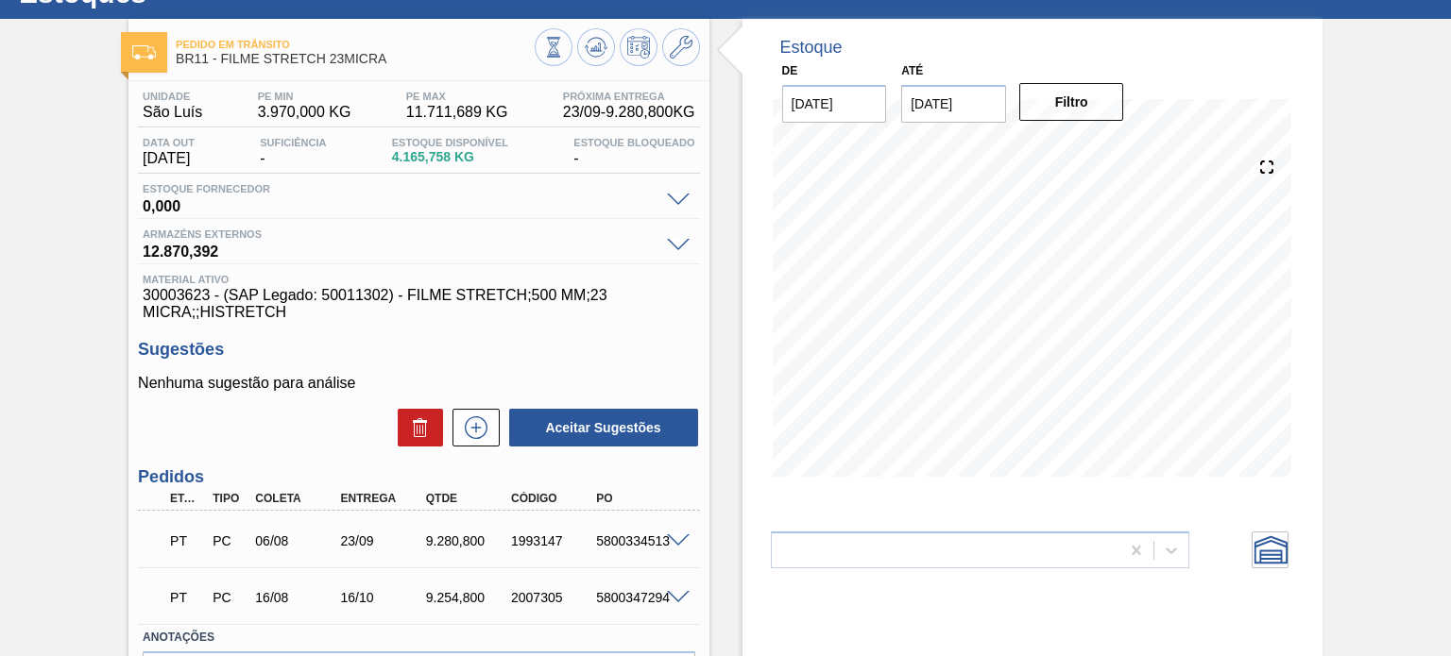
scroll to position [94, 0]
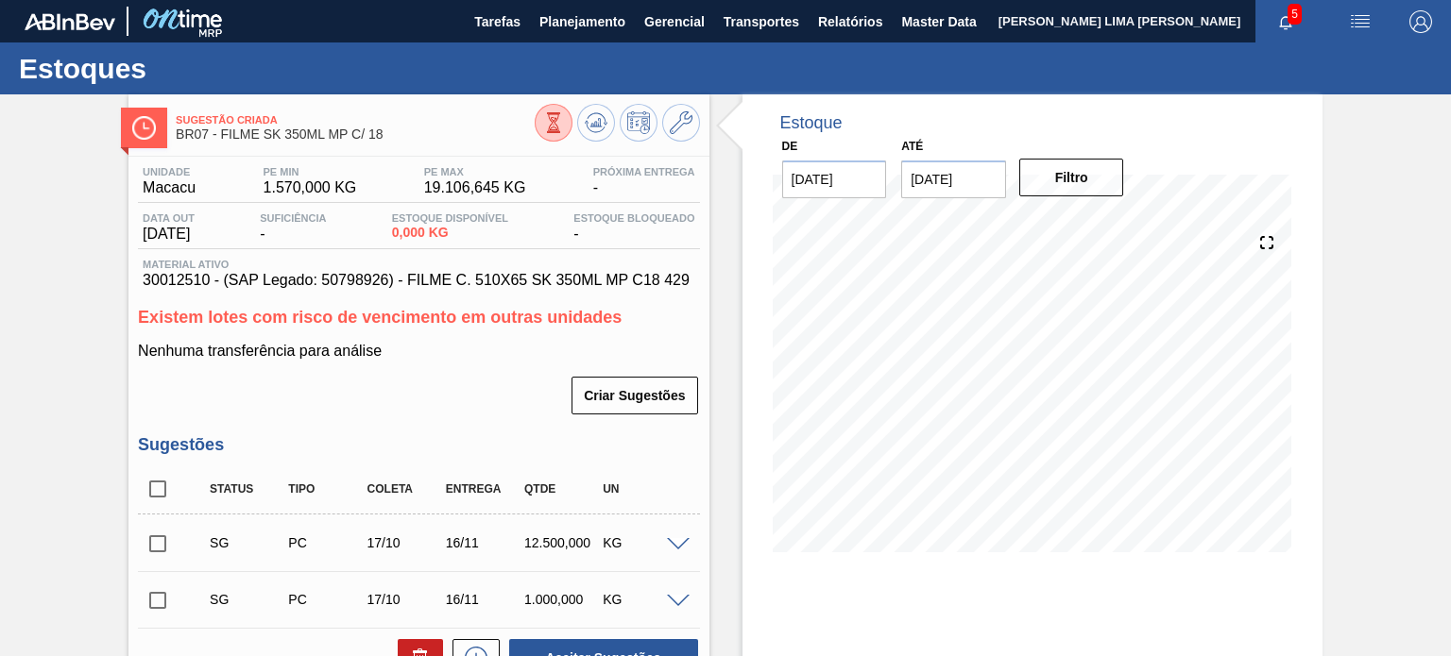
click at [427, 234] on span "0,000 KG" at bounding box center [450, 233] width 116 height 14
